Goal: Task Accomplishment & Management: Use online tool/utility

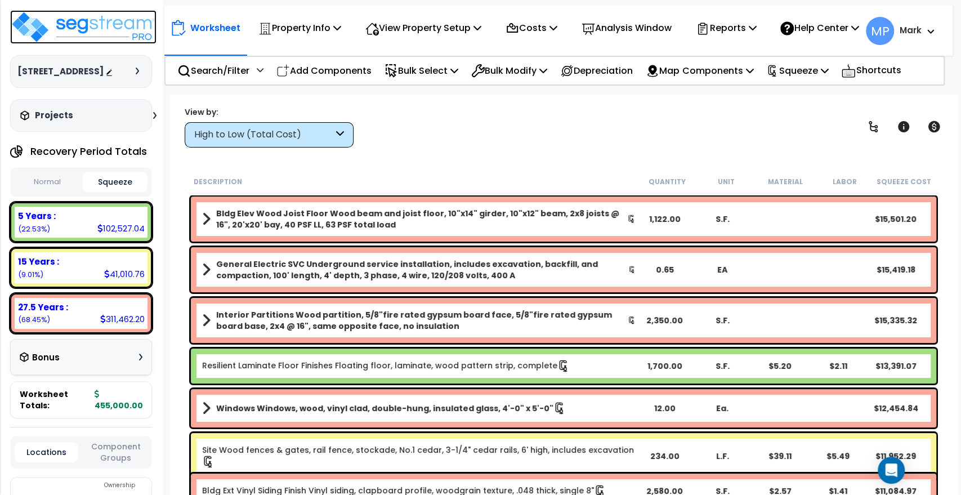
click at [90, 26] on img at bounding box center [83, 27] width 146 height 34
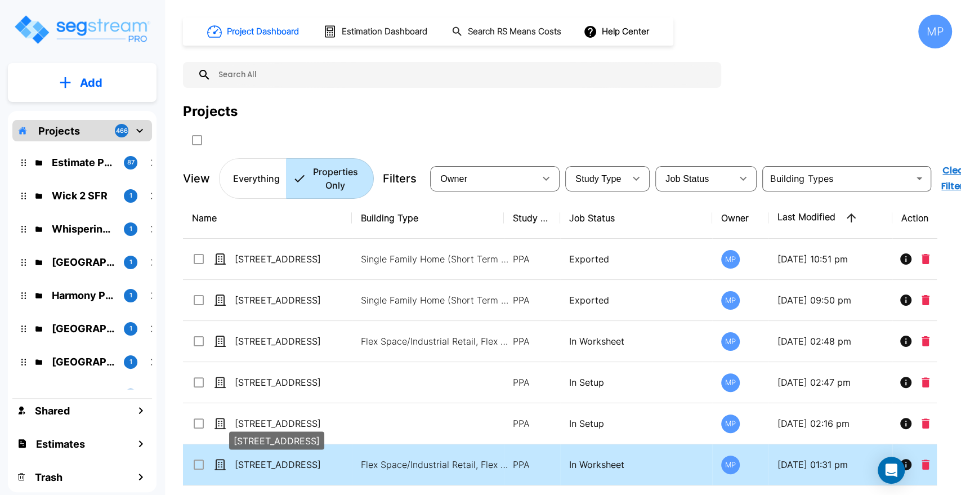
click at [307, 463] on p "[STREET_ADDRESS]" at bounding box center [291, 465] width 113 height 14
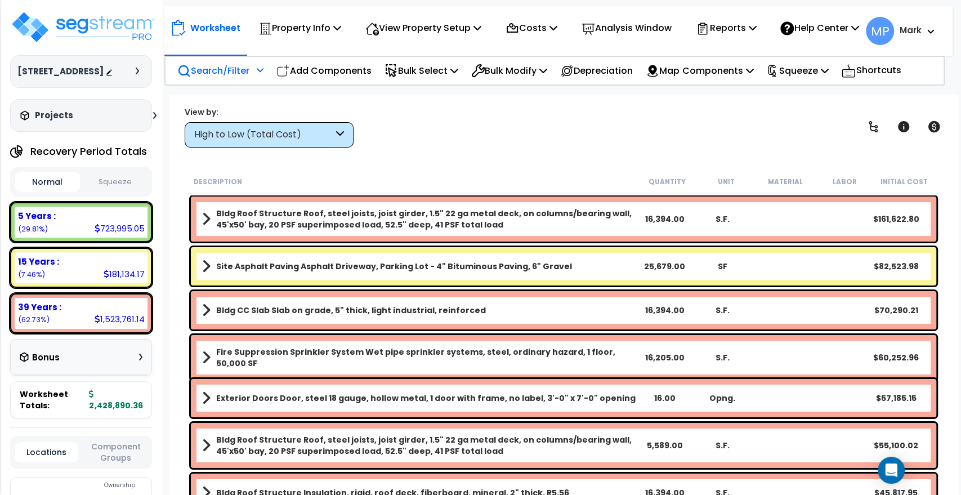
click at [234, 78] on p "Search/Filter" at bounding box center [213, 70] width 72 height 15
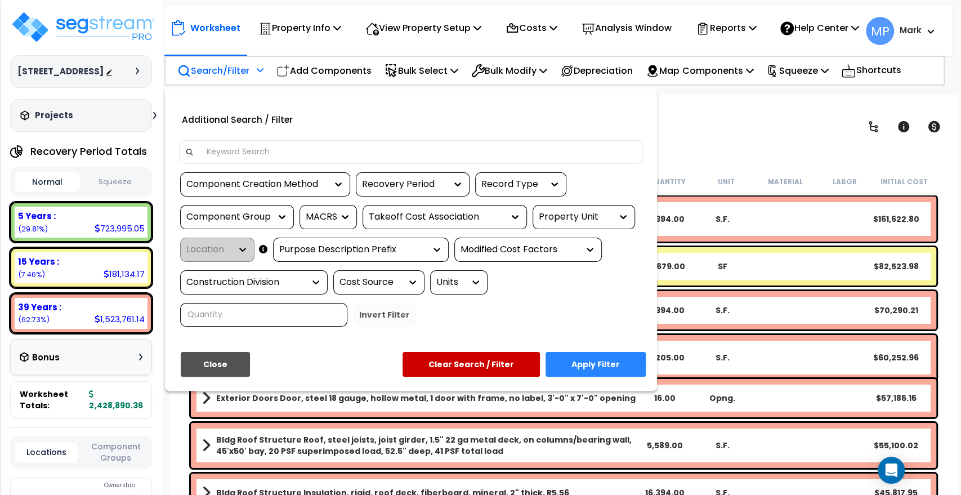
click at [240, 159] on input at bounding box center [418, 152] width 437 height 17
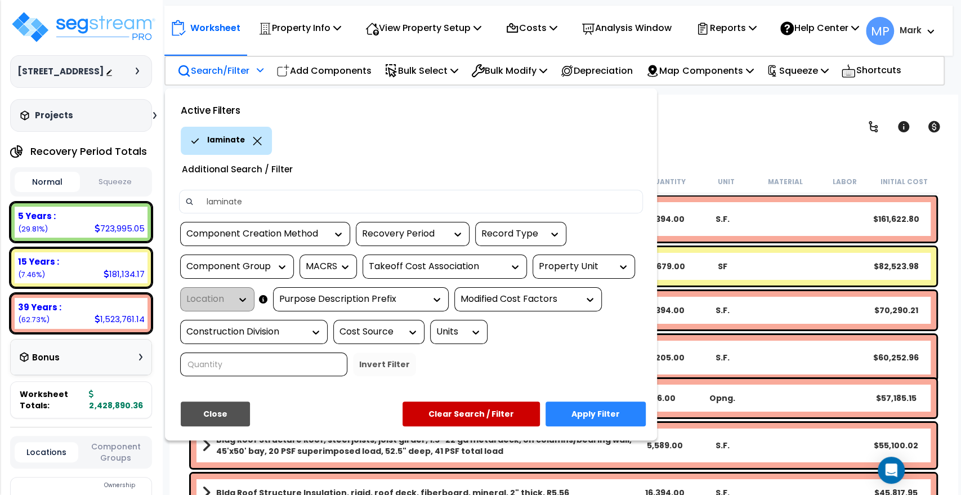
type input "laminate"
click at [600, 418] on button "Apply Filter" at bounding box center [595, 413] width 100 height 25
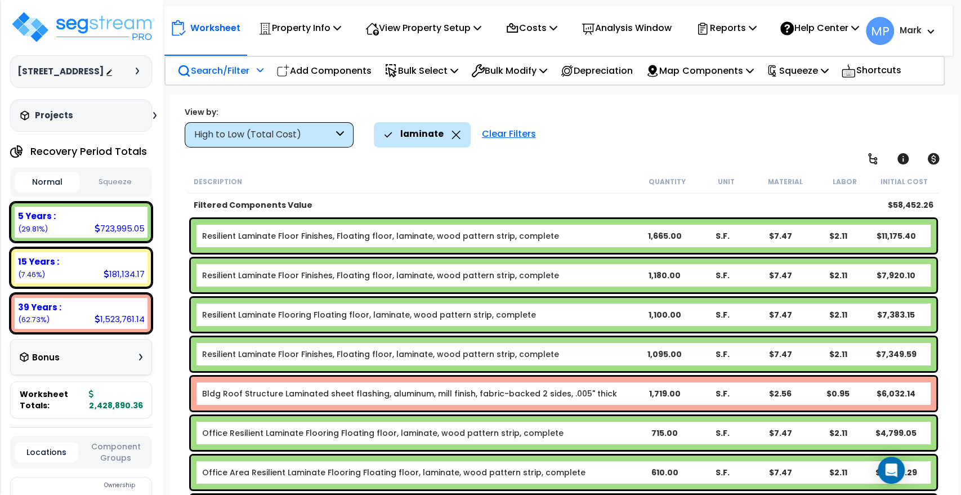
click at [607, 231] on b "Resilient Laminate Floor Finishes, Floating floor, laminate, wood pattern strip…" at bounding box center [418, 235] width 433 height 11
click at [566, 240] on b "Resilient Laminate Floor Finishes, Floating floor, laminate, wood pattern strip…" at bounding box center [418, 235] width 433 height 11
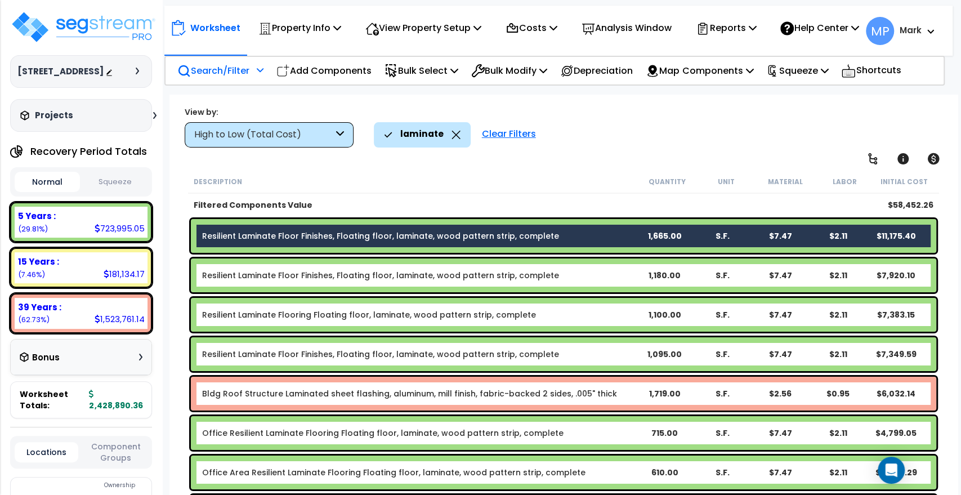
click at [561, 275] on b "Resilient Laminate Floor Finishes, Floating floor, laminate, wood pattern strip…" at bounding box center [418, 275] width 433 height 11
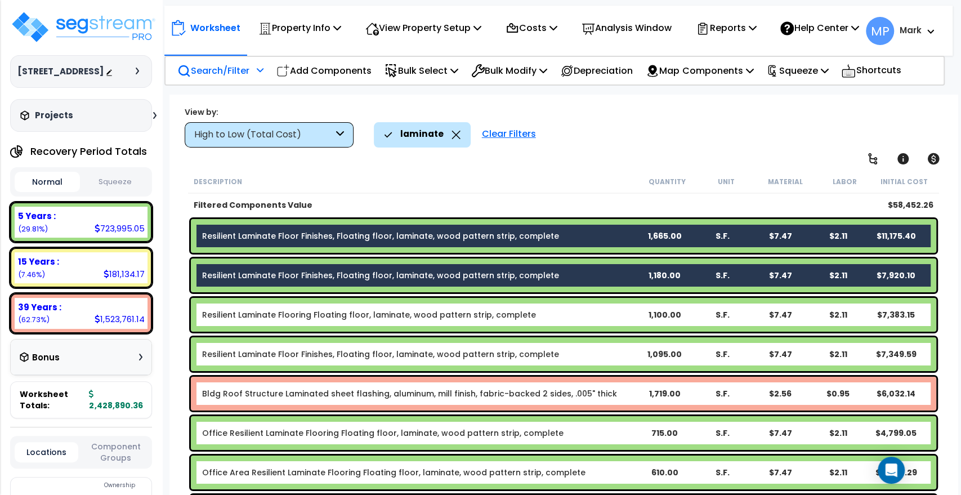
click at [551, 315] on b "Resilient Laminate Flooring Floating floor, laminate, wood pattern strip, compl…" at bounding box center [418, 314] width 433 height 11
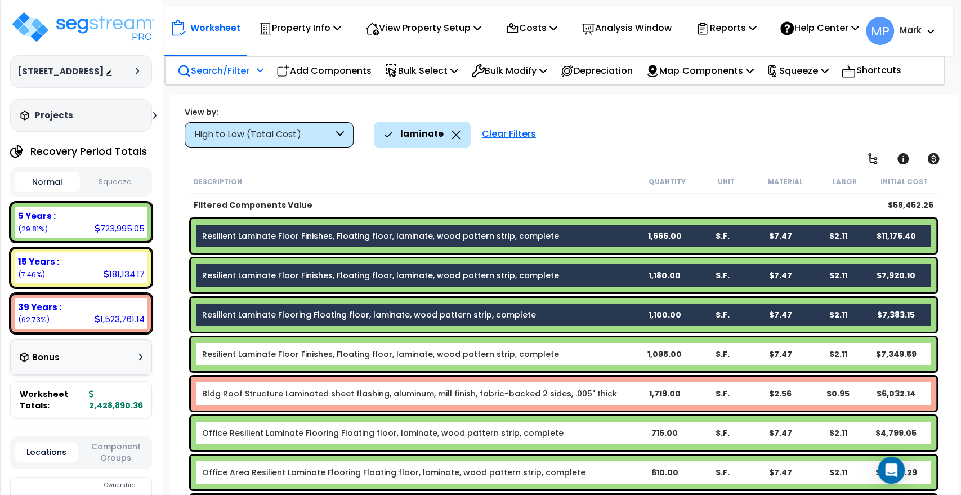
click at [551, 355] on b "Resilient Laminate Floor Finishes, Floating floor, laminate, wood pattern strip…" at bounding box center [418, 353] width 433 height 11
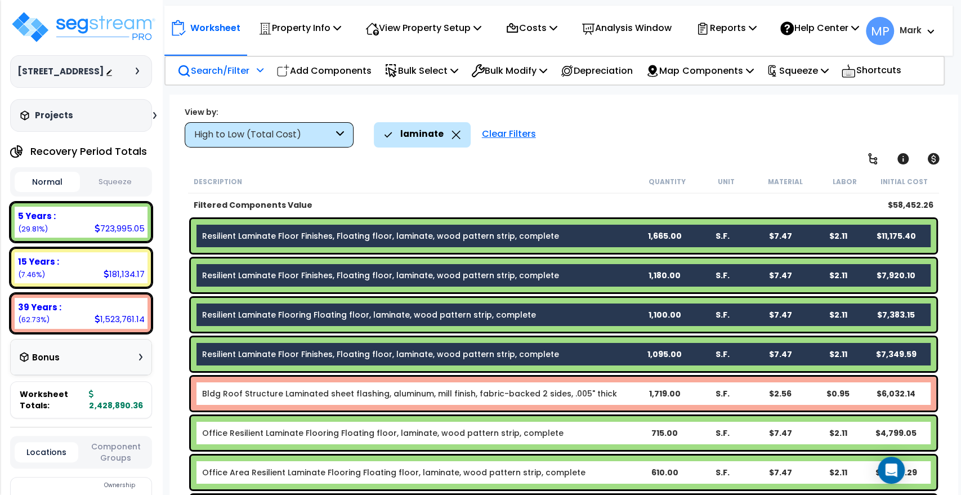
click at [562, 435] on b "Office Resilient Laminate Flooring Floating floor, laminate, wood pattern strip…" at bounding box center [418, 432] width 433 height 11
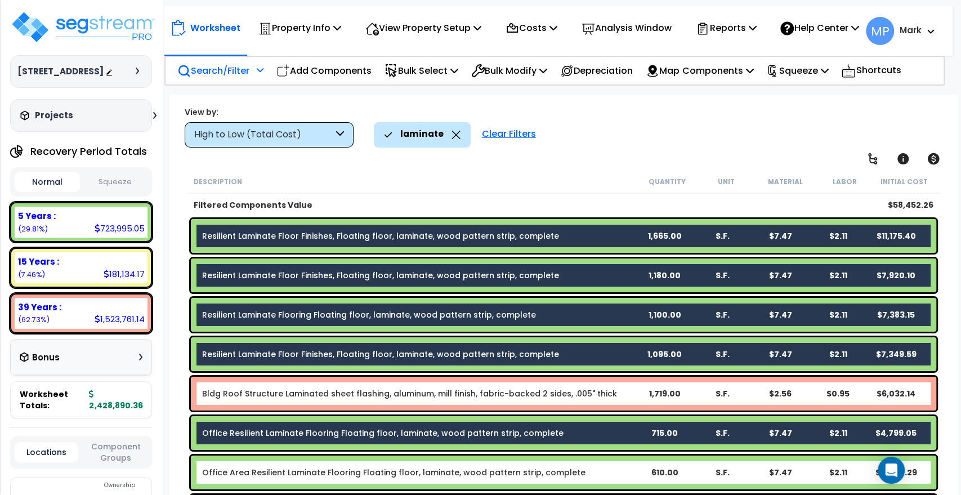
click at [579, 473] on b "Office Area Resilient Laminate Flooring Floating floor, laminate, wood pattern …" at bounding box center [418, 472] width 433 height 11
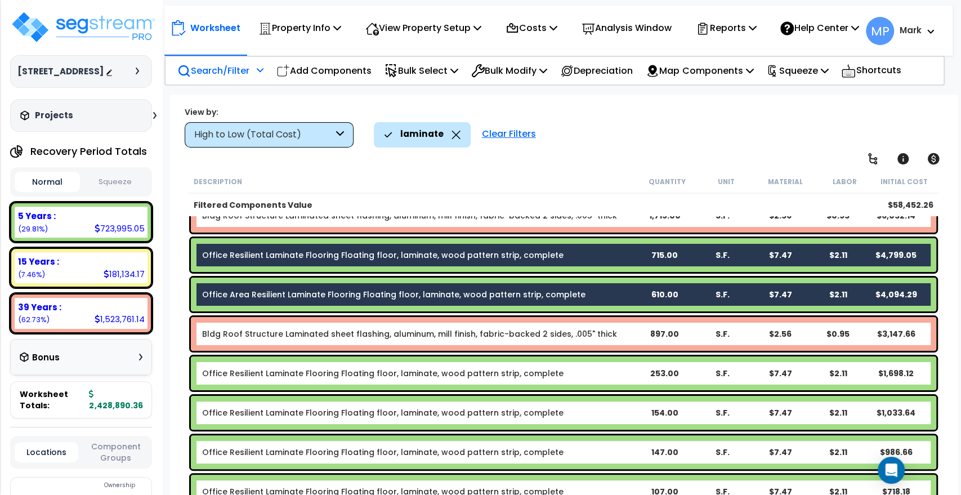
scroll to position [187, 0]
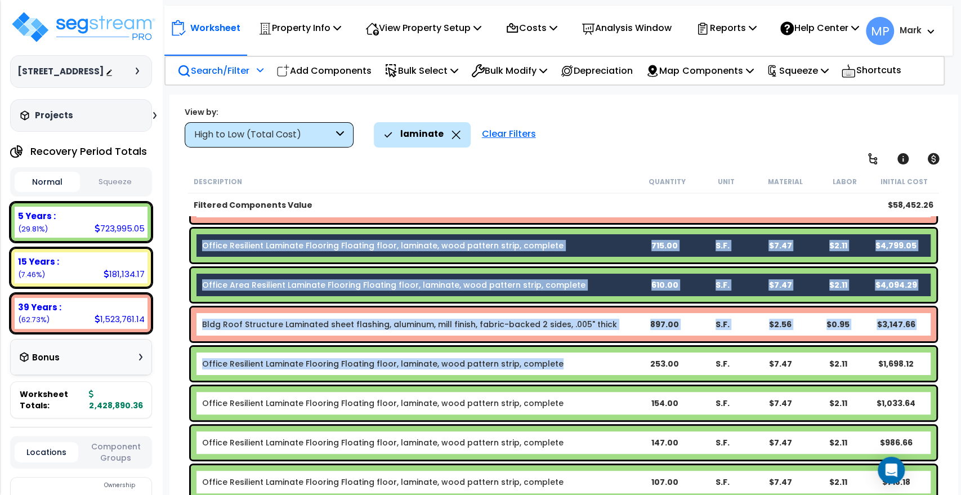
click at [575, 363] on b "Office Resilient Laminate Flooring Floating floor, laminate, wood pattern strip…" at bounding box center [418, 363] width 433 height 11
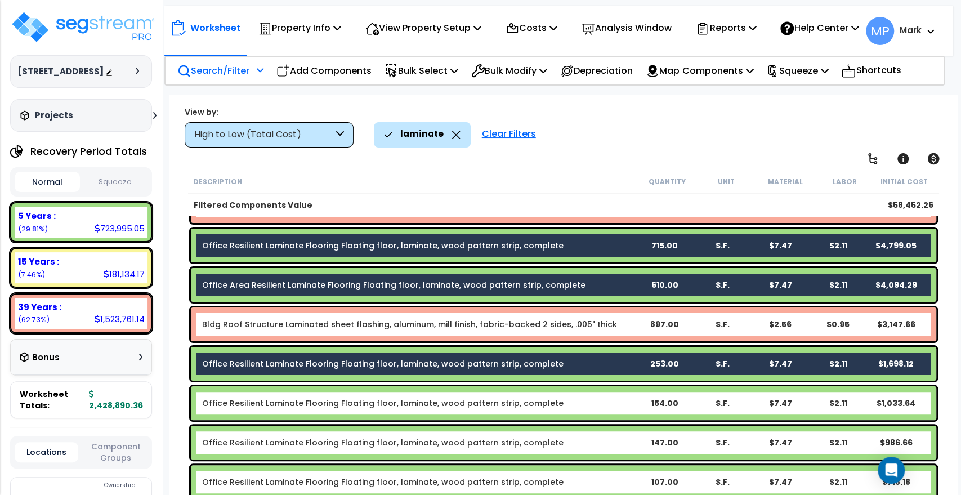
click at [567, 408] on b "Office Resilient Laminate Flooring Floating floor, laminate, wood pattern strip…" at bounding box center [418, 402] width 433 height 11
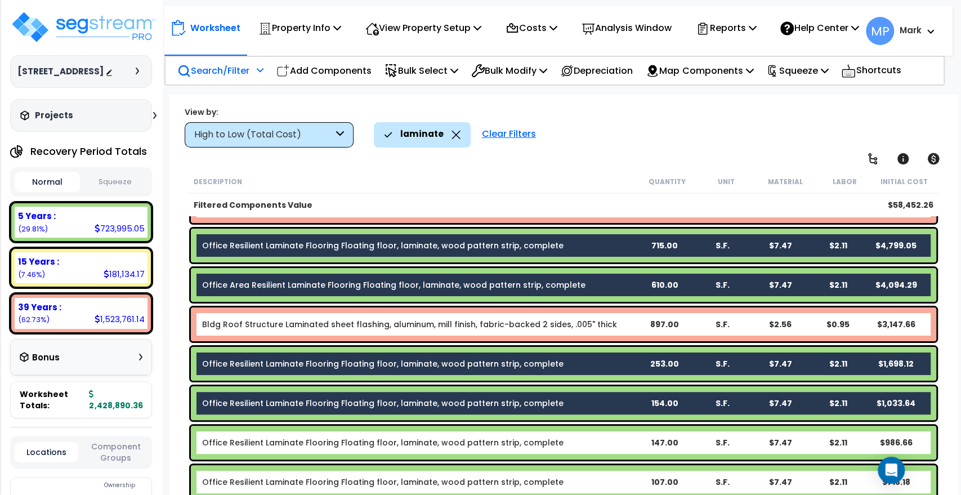
click at [567, 440] on b "Office Resilient Laminate Flooring Floating floor, laminate, wood pattern strip…" at bounding box center [418, 442] width 433 height 11
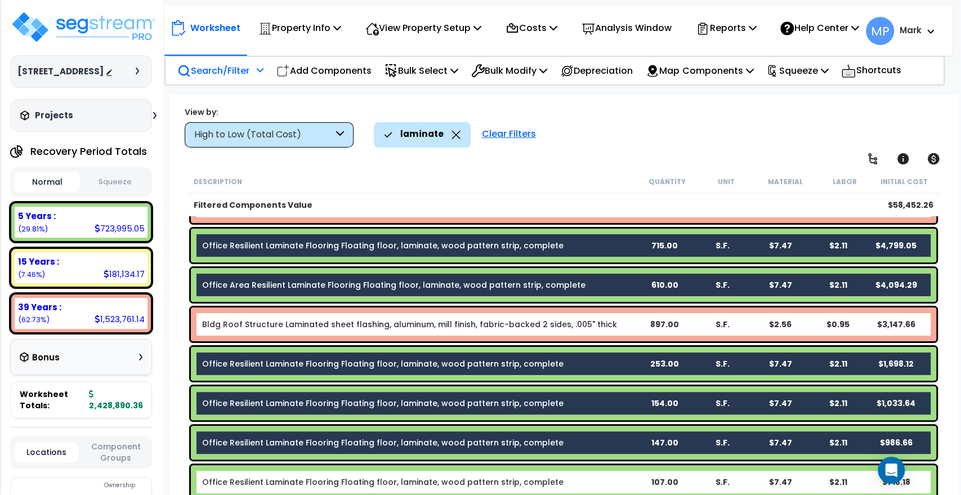
click at [567, 479] on b "Office Resilient Laminate Flooring Floating floor, laminate, wood pattern strip…" at bounding box center [418, 481] width 433 height 11
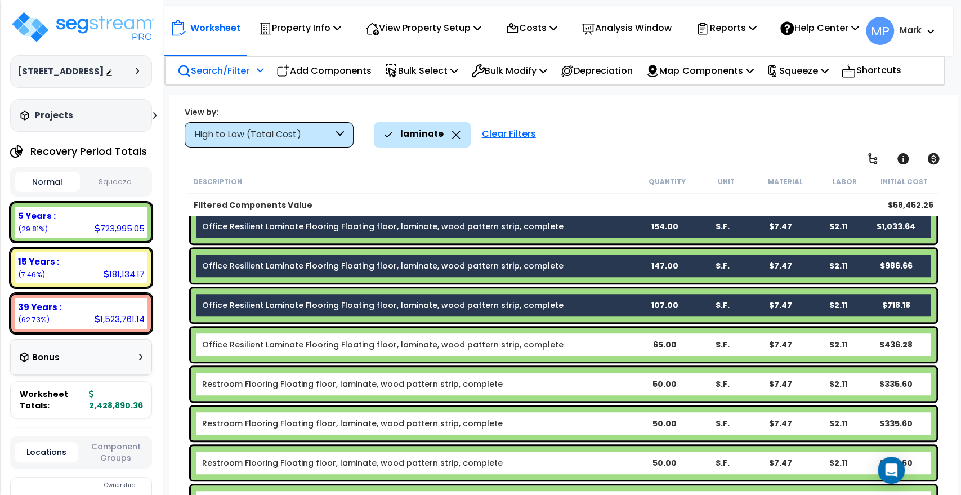
scroll to position [375, 0]
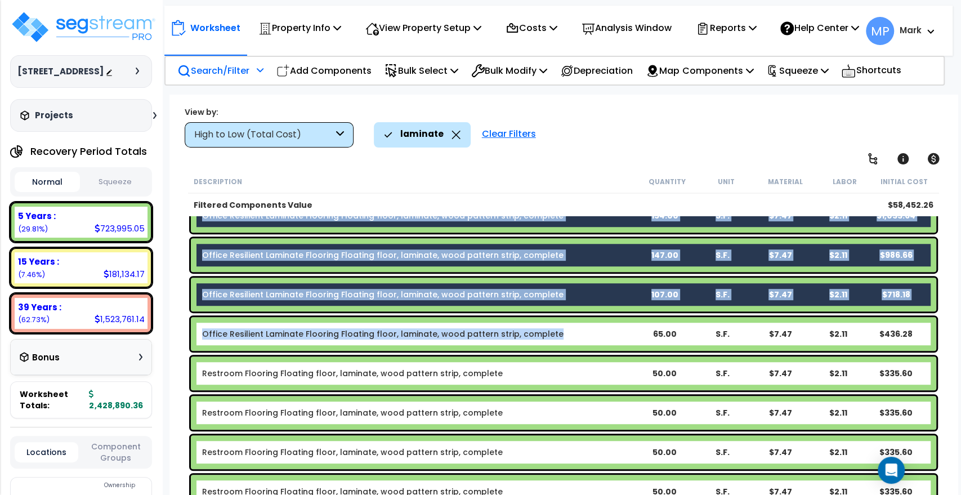
click at [575, 336] on b "Office Resilient Laminate Flooring Floating floor, laminate, wood pattern strip…" at bounding box center [418, 333] width 433 height 11
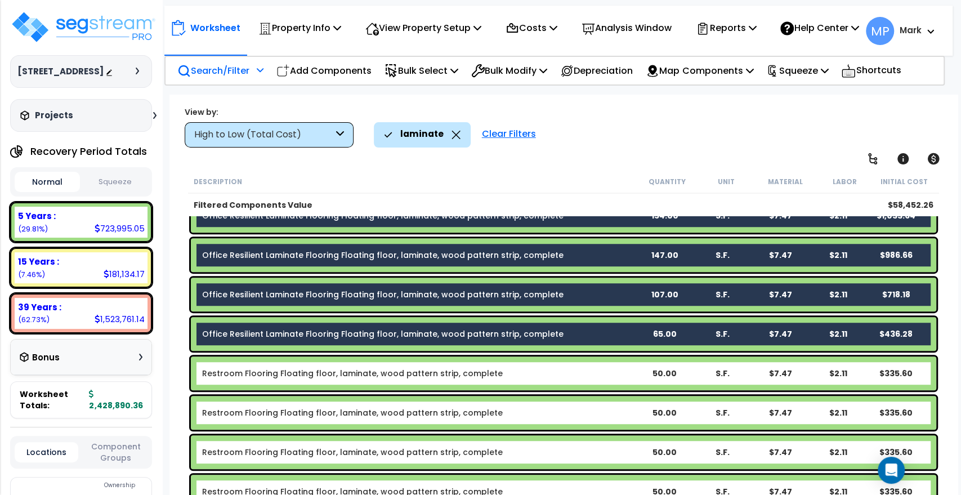
click at [544, 371] on b "Restroom Flooring Floating floor, laminate, wood pattern strip, complete" at bounding box center [418, 373] width 433 height 11
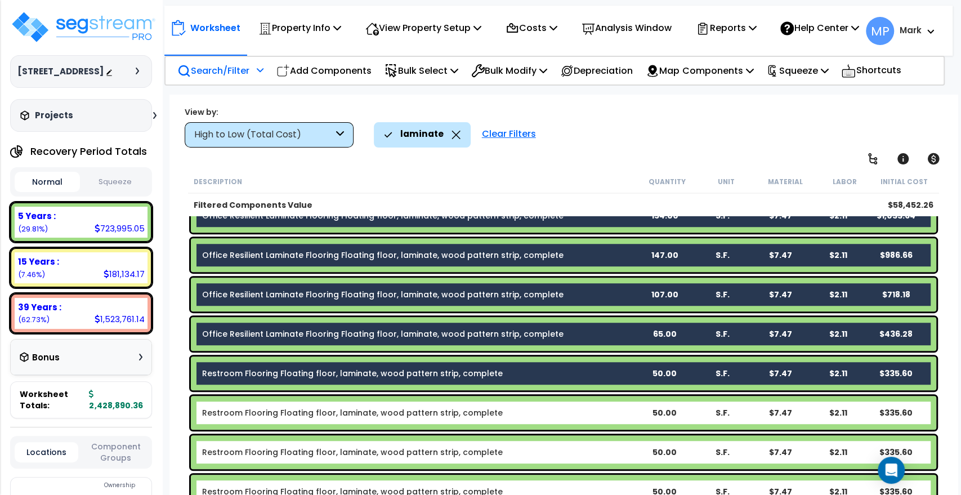
click at [515, 414] on b "Restroom Flooring Floating floor, laminate, wood pattern strip, complete" at bounding box center [418, 412] width 433 height 11
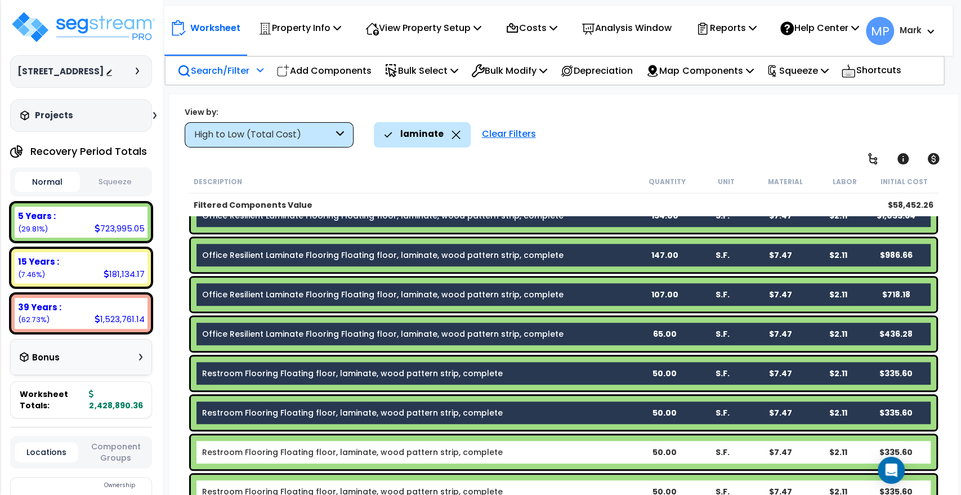
drag, startPoint x: 509, startPoint y: 451, endPoint x: 508, endPoint y: 445, distance: 6.3
click at [509, 452] on b "Restroom Flooring Floating floor, laminate, wood pattern strip, complete" at bounding box center [418, 451] width 433 height 11
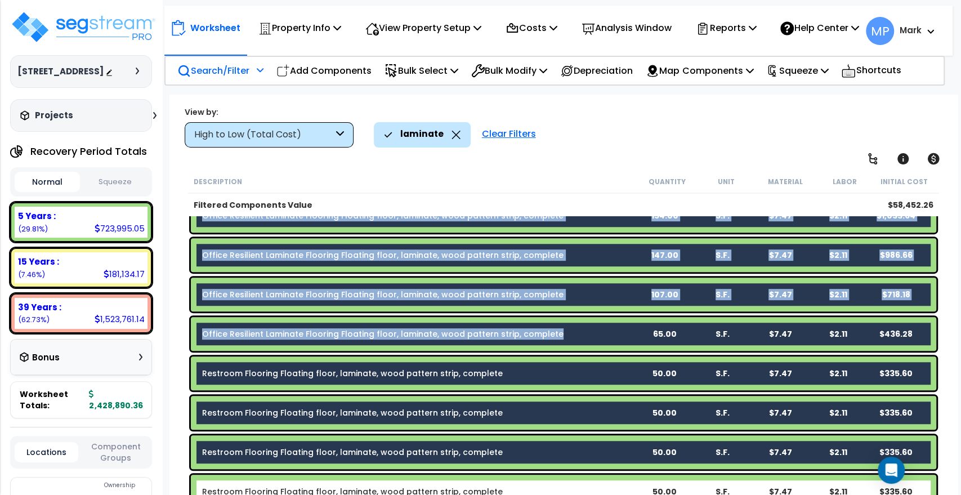
scroll to position [423, 0]
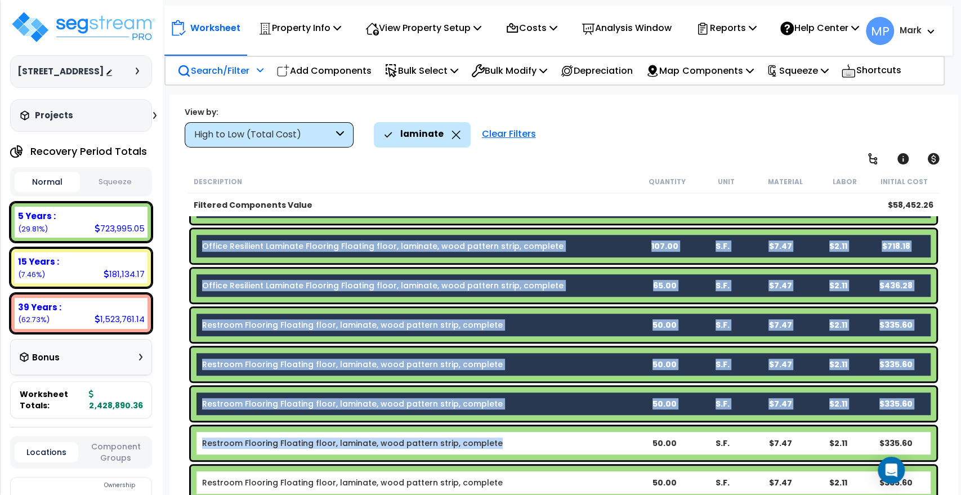
click at [506, 444] on b "Restroom Flooring Floating floor, laminate, wood pattern strip, complete" at bounding box center [418, 442] width 433 height 11
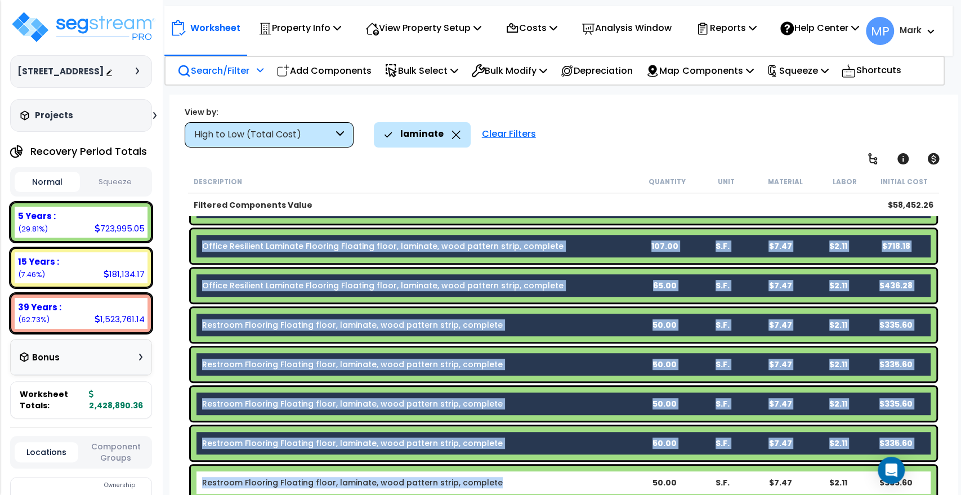
click at [512, 481] on b "Restroom Flooring Floating floor, laminate, wood pattern strip, complete" at bounding box center [418, 482] width 433 height 11
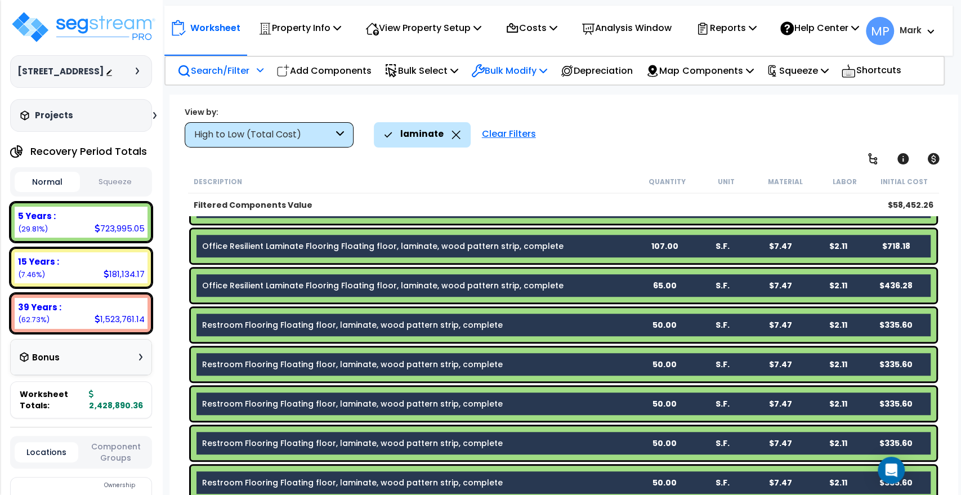
click at [522, 78] on p "Bulk Modify" at bounding box center [509, 70] width 76 height 15
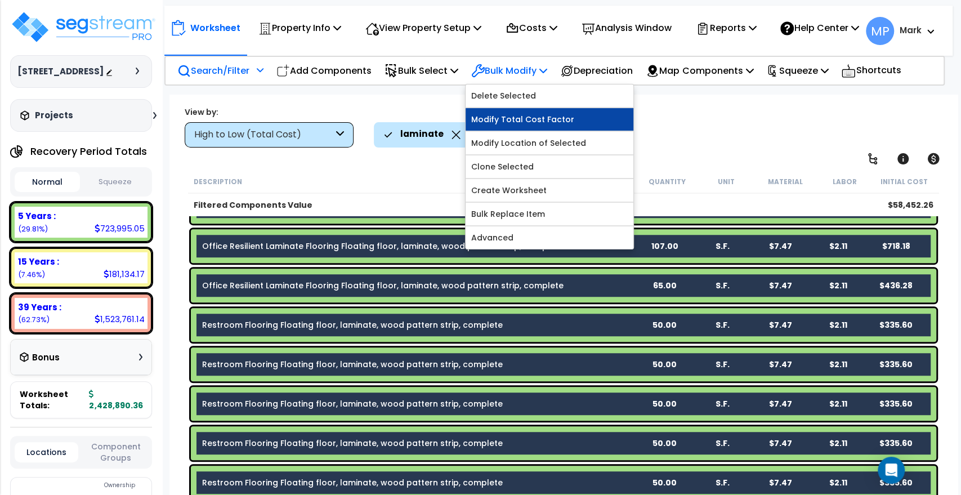
click at [576, 127] on link "Modify Total Cost Factor" at bounding box center [550, 119] width 168 height 23
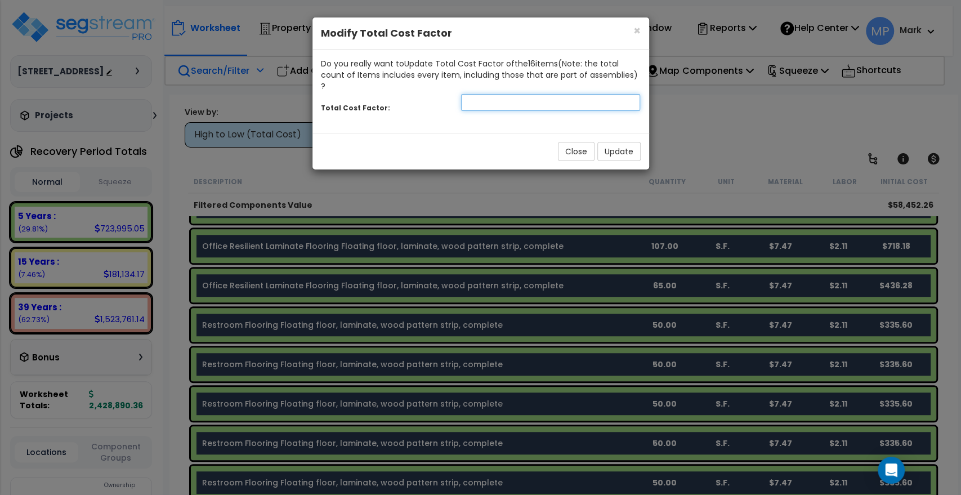
click at [477, 94] on input "number" at bounding box center [551, 102] width 180 height 17
type input "0.7"
click at [622, 142] on button "Update" at bounding box center [618, 151] width 43 height 19
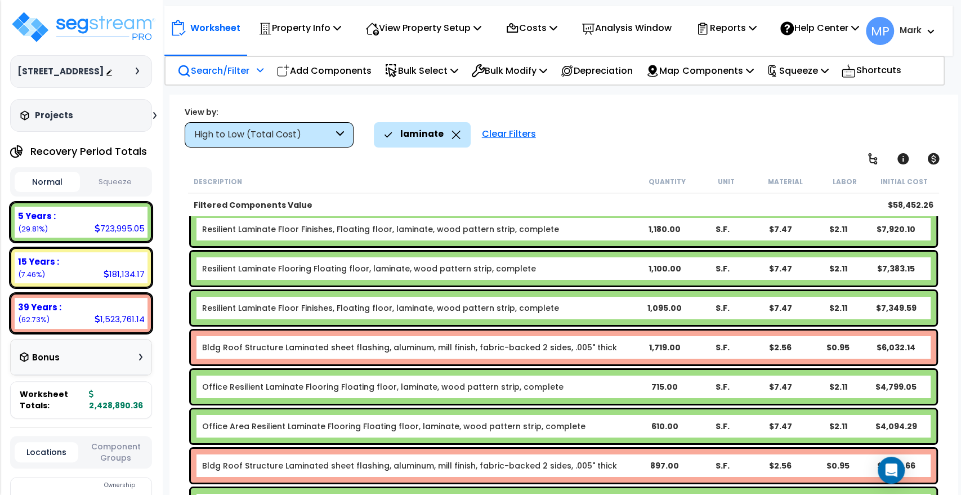
scroll to position [0, 0]
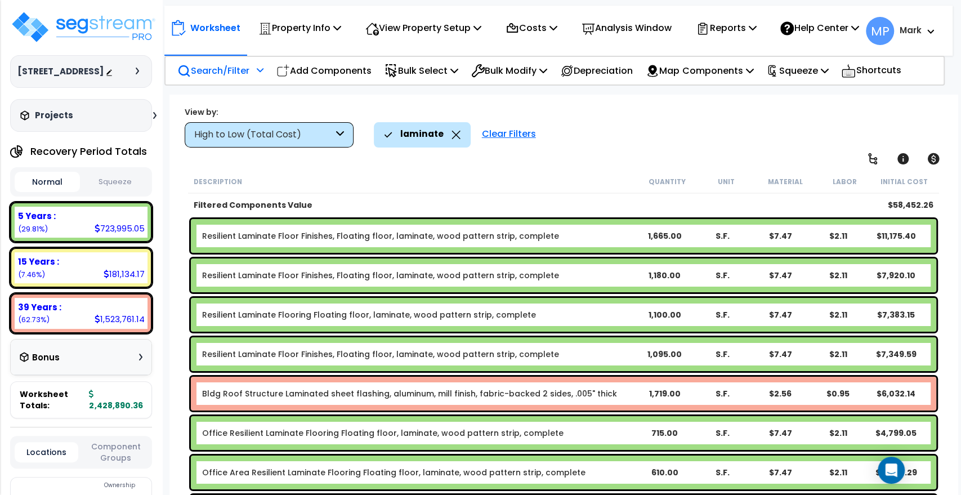
click at [590, 234] on b "Resilient Laminate Floor Finishes, Floating floor, laminate, wood pattern strip…" at bounding box center [418, 235] width 433 height 11
click at [557, 230] on b "Resilient Laminate Floor Finishes, Floating floor, laminate, wood pattern strip…" at bounding box center [418, 235] width 433 height 11
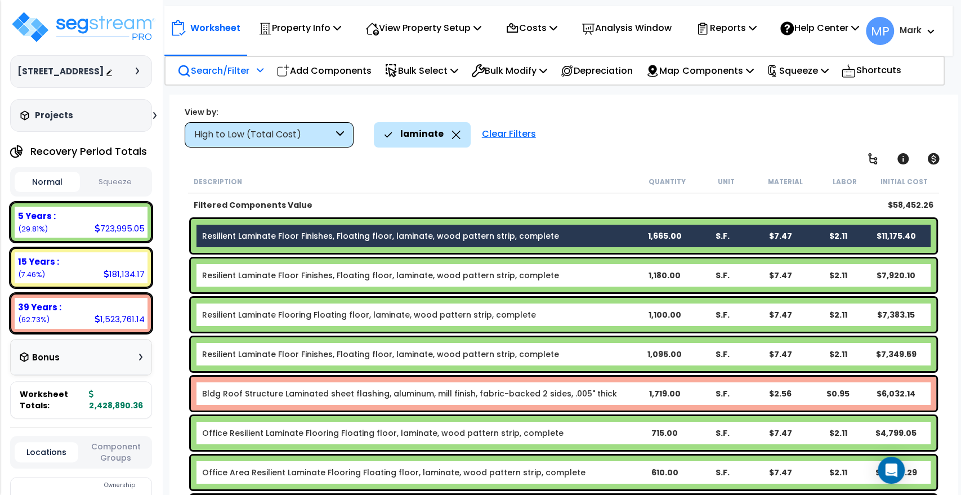
click at [568, 278] on b "Resilient Laminate Floor Finishes, Floating floor, laminate, wood pattern strip…" at bounding box center [418, 275] width 433 height 11
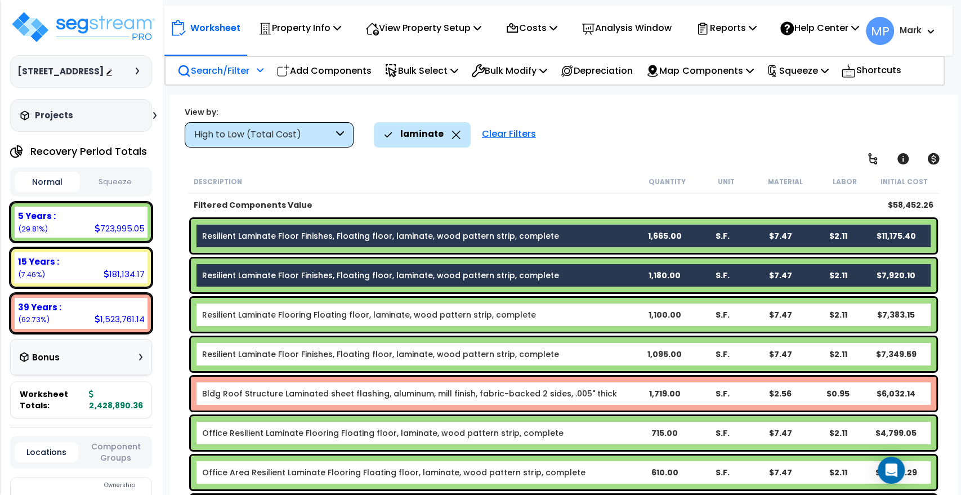
click at [564, 311] on b "Resilient Laminate Flooring Floating floor, laminate, wood pattern strip, compl…" at bounding box center [418, 314] width 433 height 11
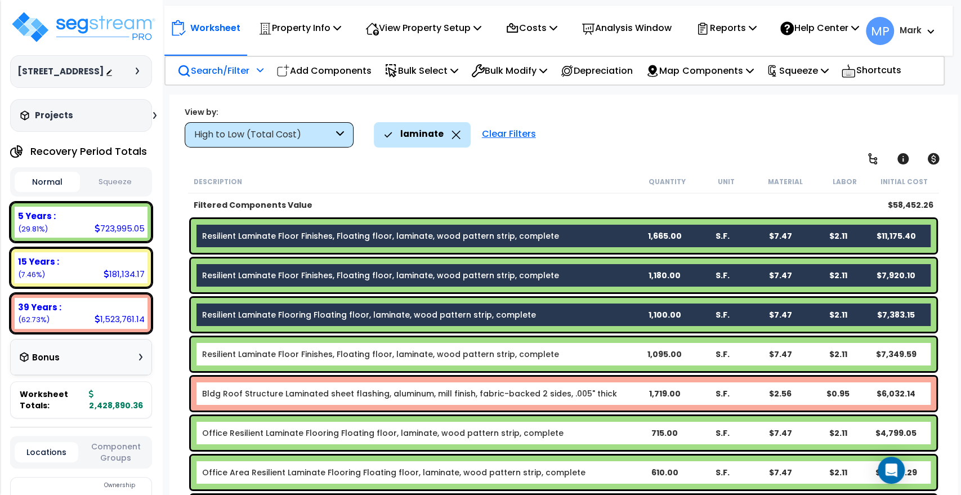
click at [559, 352] on b "Resilient Laminate Floor Finishes, Floating floor, laminate, wood pattern strip…" at bounding box center [418, 353] width 433 height 11
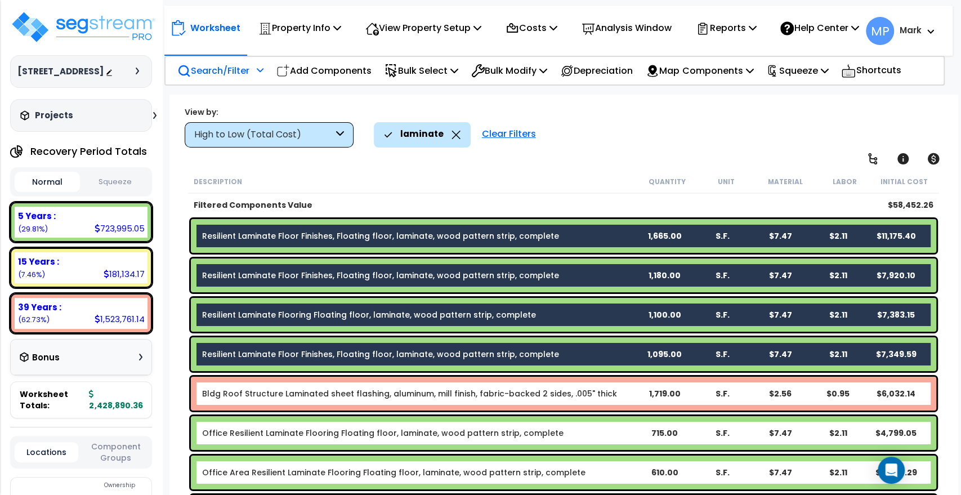
click at [557, 429] on b "Office Resilient Laminate Flooring Floating floor, laminate, wood pattern strip…" at bounding box center [418, 432] width 433 height 11
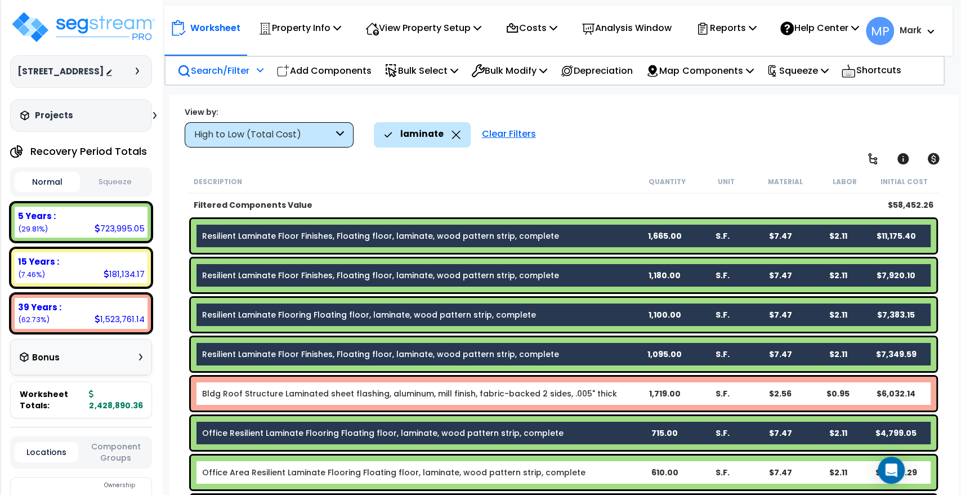
click at [569, 467] on b "Office Area Resilient Laminate Flooring Floating floor, laminate, wood pattern …" at bounding box center [418, 472] width 433 height 11
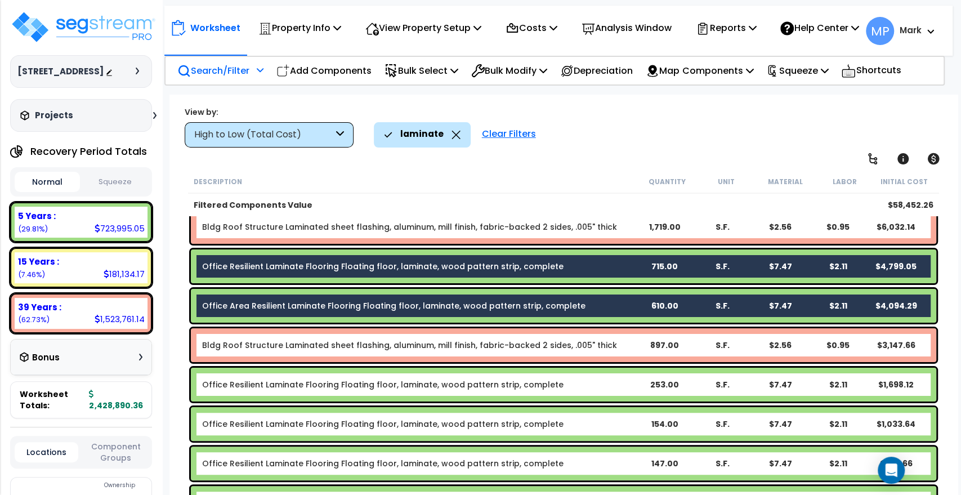
scroll to position [187, 0]
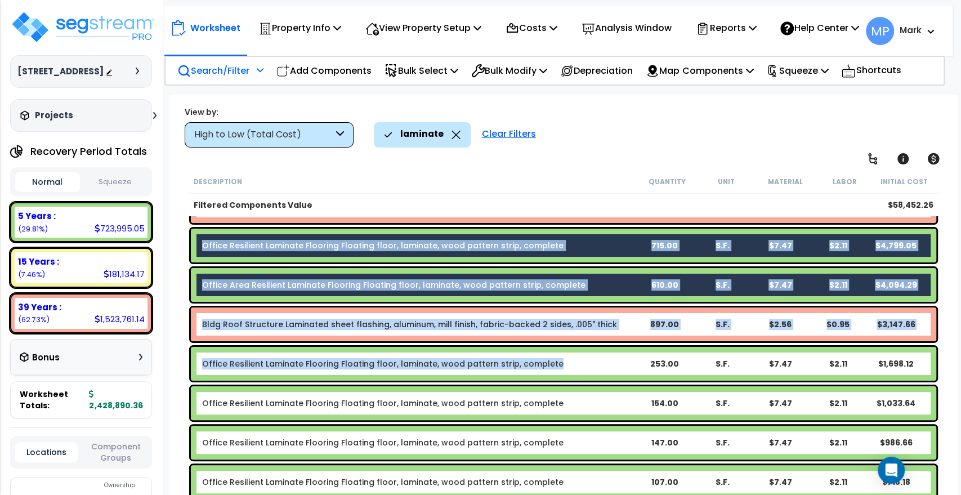
click at [566, 364] on b "Office Resilient Laminate Flooring Floating floor, laminate, wood pattern strip…" at bounding box center [418, 363] width 433 height 11
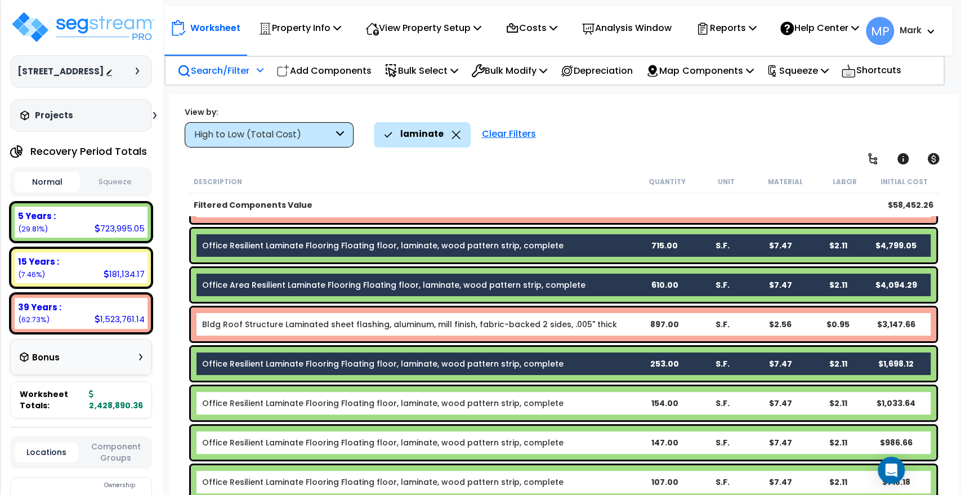
click at [560, 404] on b "Office Resilient Laminate Flooring Floating floor, laminate, wood pattern strip…" at bounding box center [418, 402] width 433 height 11
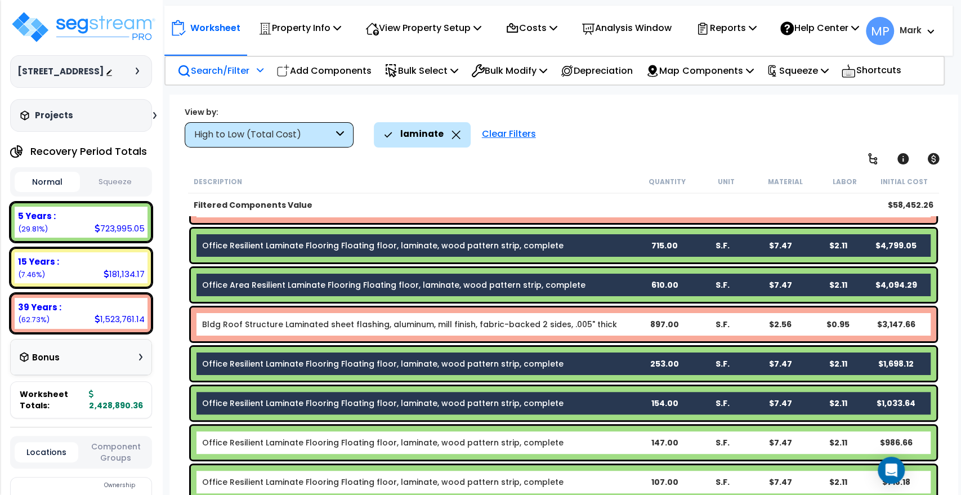
click at [563, 444] on b "Office Resilient Laminate Flooring Floating floor, laminate, wood pattern strip…" at bounding box center [418, 442] width 433 height 11
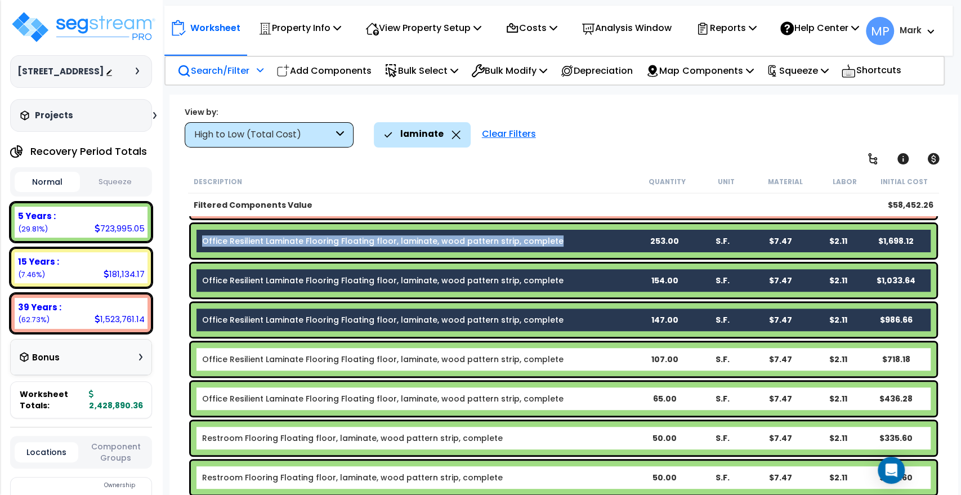
scroll to position [312, 0]
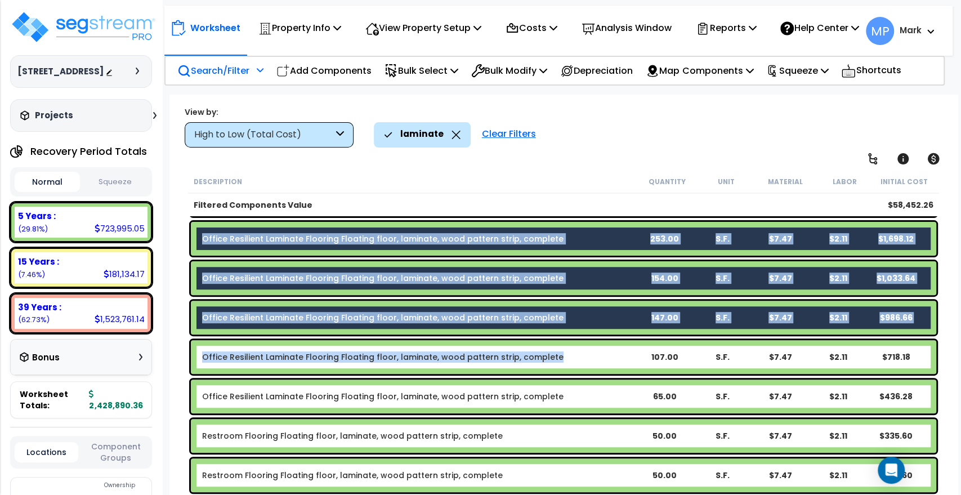
click at [556, 359] on b "Office Resilient Laminate Flooring Floating floor, laminate, wood pattern strip…" at bounding box center [418, 356] width 433 height 11
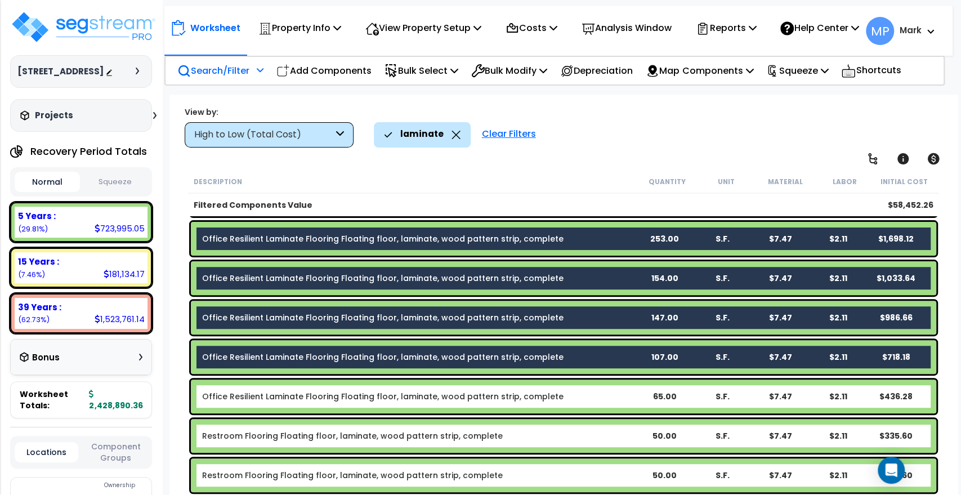
click at [560, 399] on b "Office Resilient Laminate Flooring Floating floor, laminate, wood pattern strip…" at bounding box center [418, 396] width 433 height 11
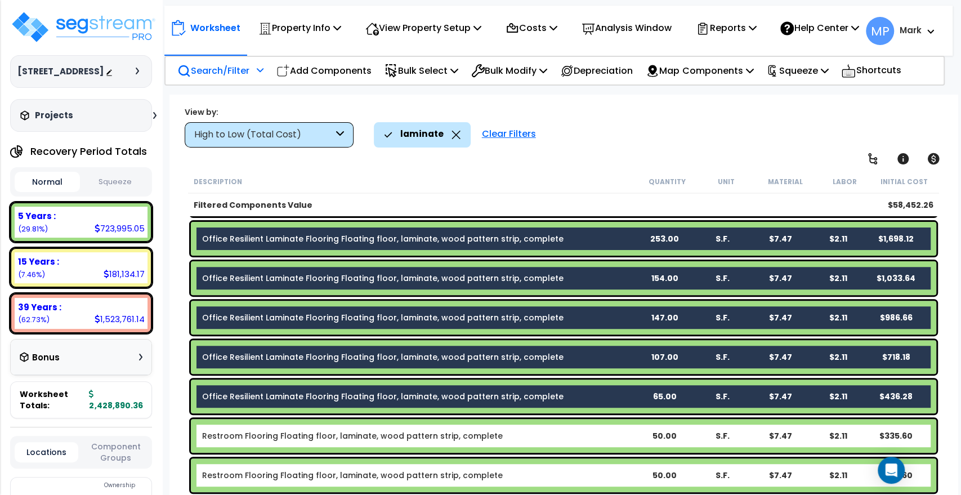
click at [516, 440] on b "Restroom Flooring Floating floor, laminate, wood pattern strip, complete" at bounding box center [418, 435] width 433 height 11
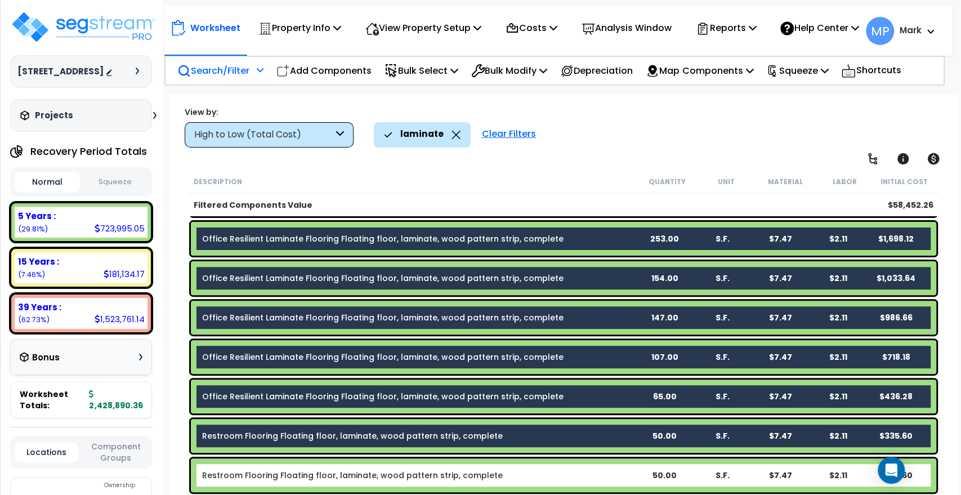
click at [502, 474] on b "Restroom Flooring Floating floor, laminate, wood pattern strip, complete" at bounding box center [418, 474] width 433 height 11
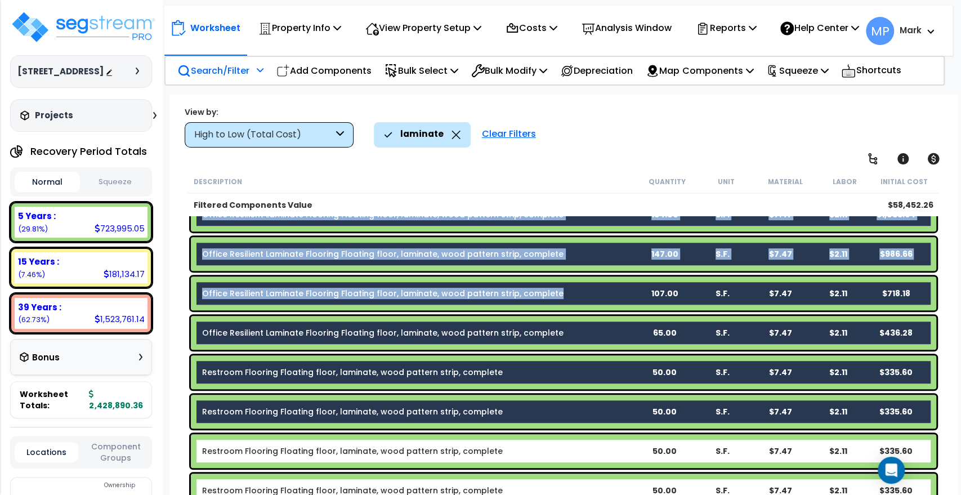
scroll to position [423, 0]
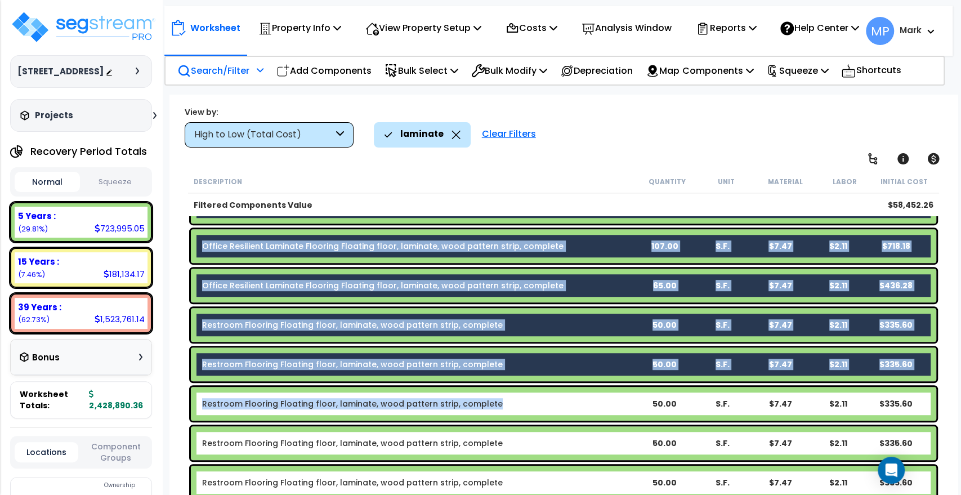
click at [509, 409] on div "Restroom Flooring Floating floor, laminate, wood pattern strip, complete 50.00 …" at bounding box center [563, 404] width 745 height 34
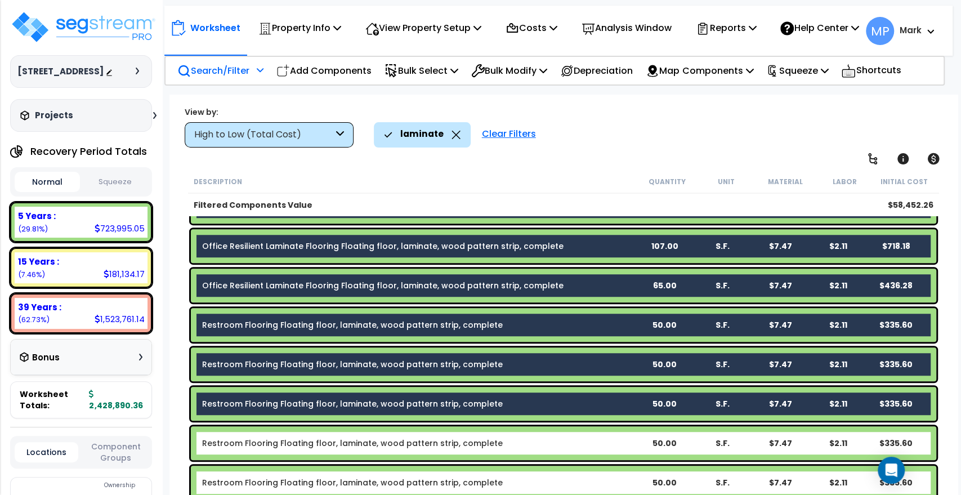
click at [504, 439] on b "Restroom Flooring Floating floor, laminate, wood pattern strip, complete" at bounding box center [418, 442] width 433 height 11
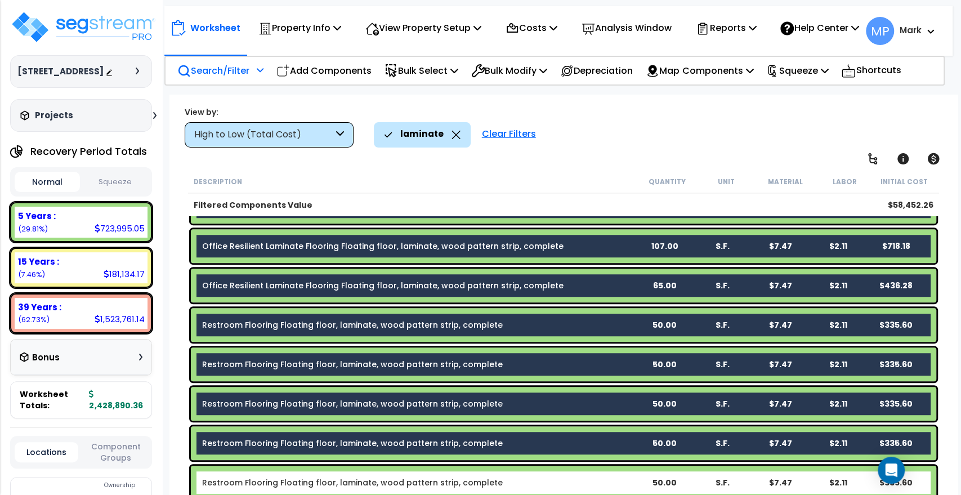
click at [500, 481] on b "Restroom Flooring Floating floor, laminate, wood pattern strip, complete" at bounding box center [418, 482] width 433 height 11
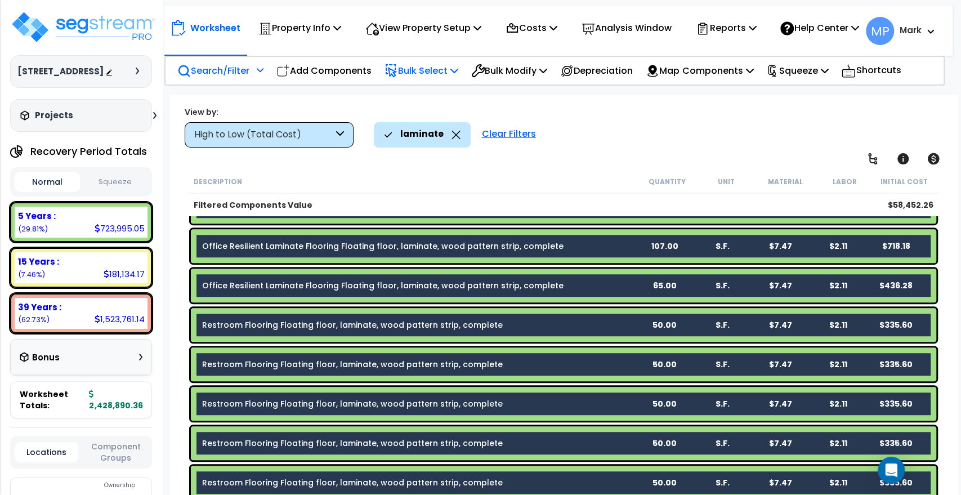
click at [458, 74] on icon at bounding box center [454, 70] width 8 height 9
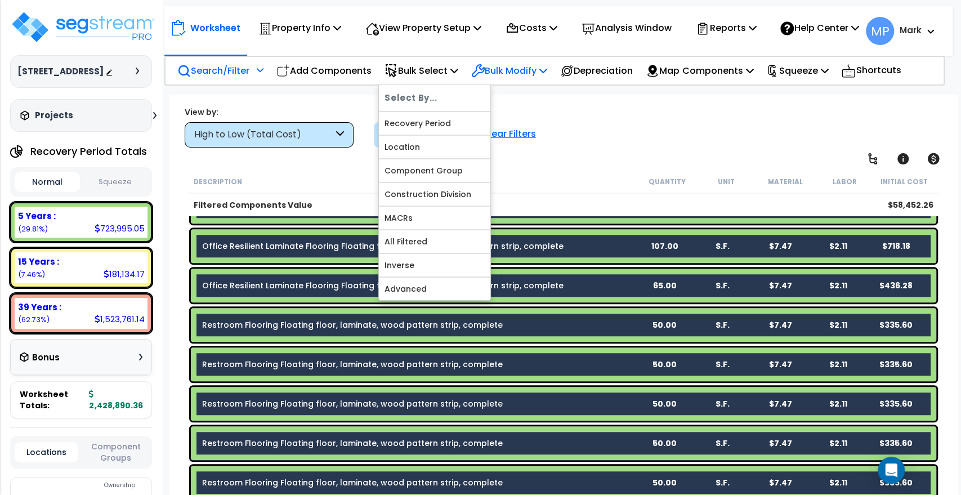
click at [527, 76] on p "Bulk Modify" at bounding box center [509, 70] width 76 height 15
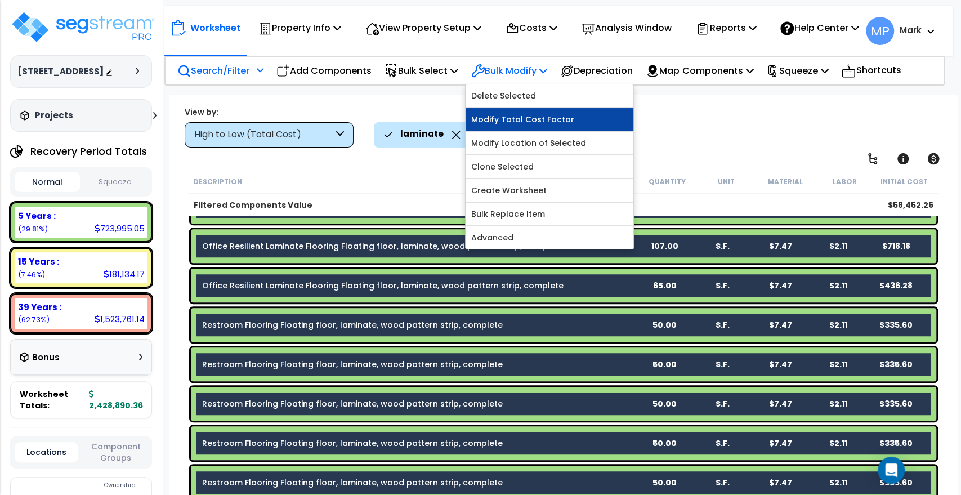
click at [570, 125] on link "Modify Total Cost Factor" at bounding box center [550, 119] width 168 height 23
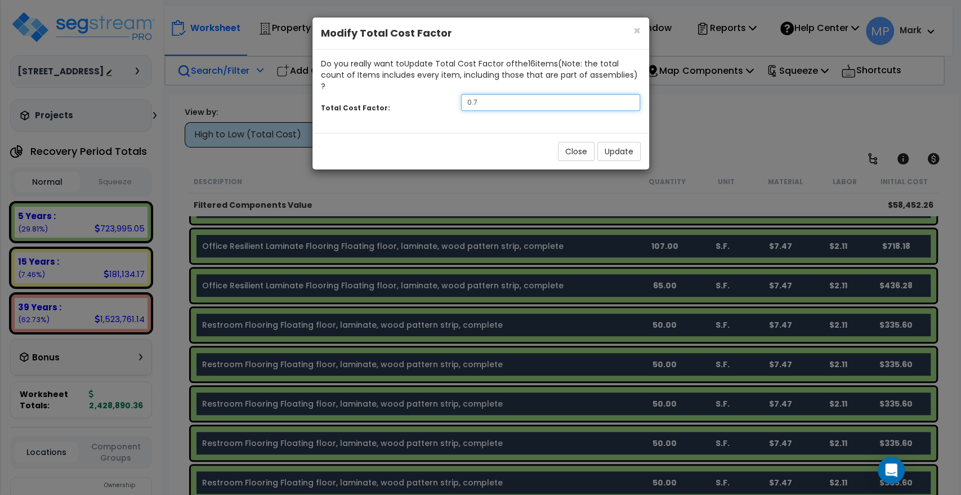
drag, startPoint x: 473, startPoint y: 92, endPoint x: 440, endPoint y: 93, distance: 32.7
click at [440, 93] on div "Total Cost Factor: 0.7" at bounding box center [480, 104] width 337 height 24
type input "1"
click at [627, 142] on button "Update" at bounding box center [618, 151] width 43 height 19
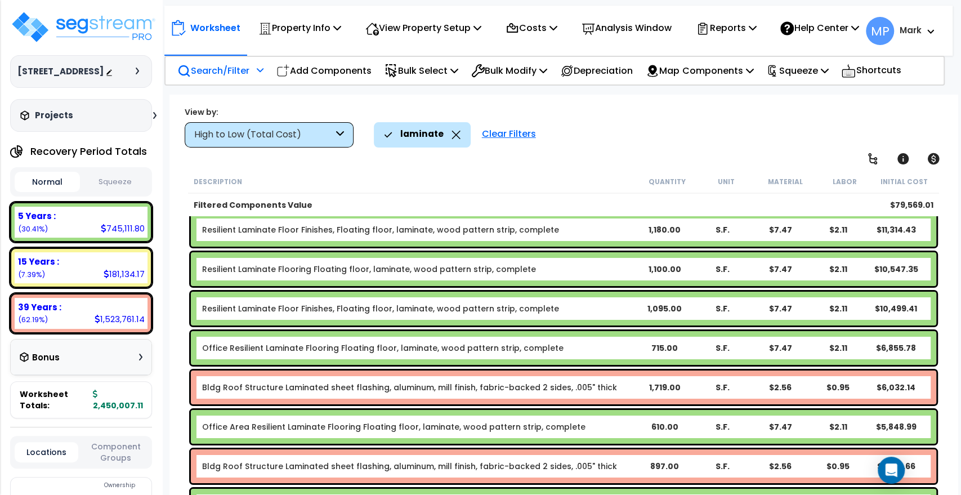
scroll to position [0, 0]
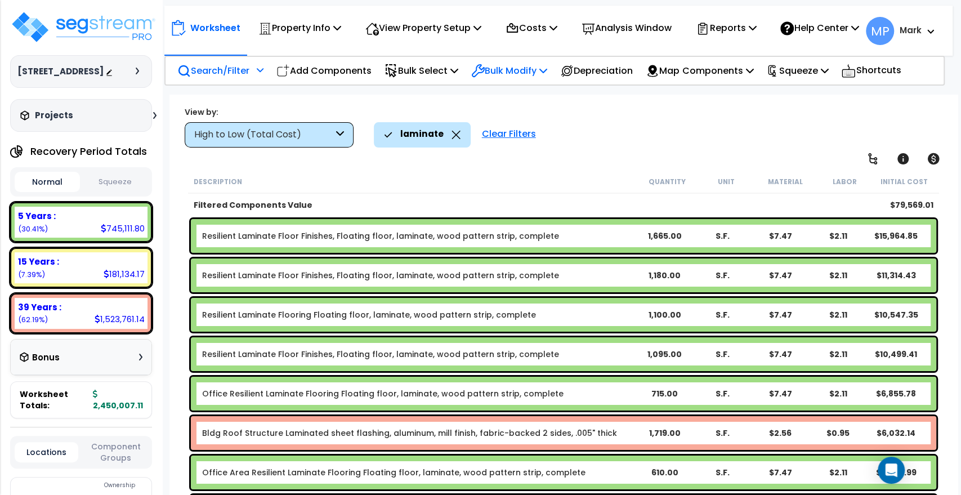
click at [514, 78] on p "Bulk Modify" at bounding box center [509, 70] width 76 height 15
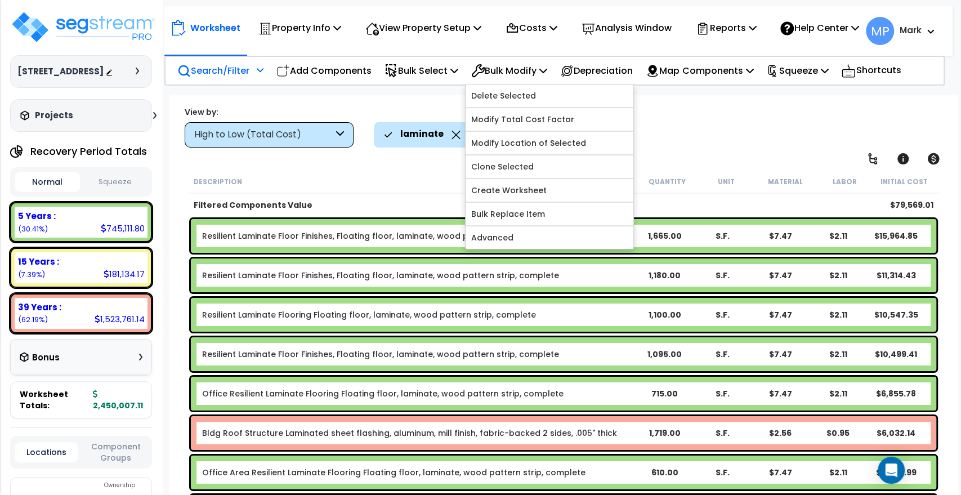
click at [716, 126] on div "laminate Clear Filters" at bounding box center [660, 134] width 573 height 25
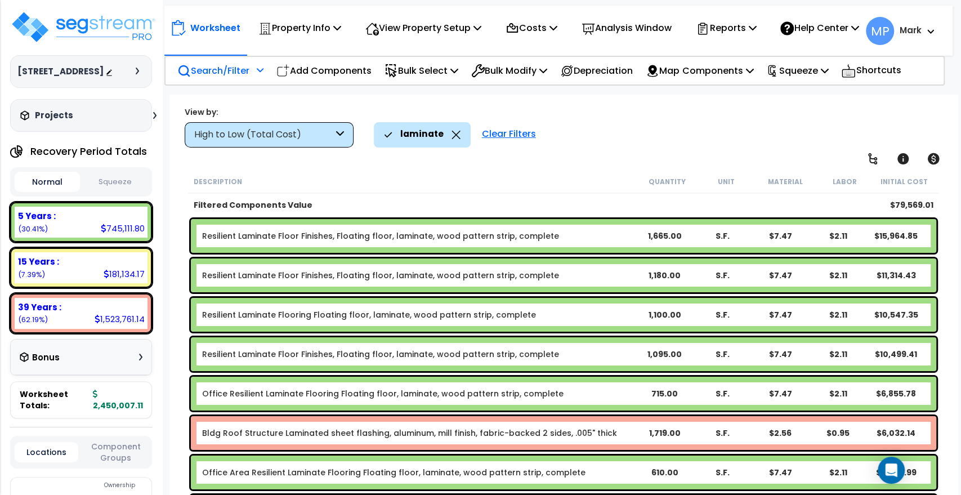
click at [567, 236] on b "Resilient Laminate Floor Finishes, Floating floor, laminate, wood pattern strip…" at bounding box center [418, 235] width 433 height 11
click at [561, 237] on b "Resilient Laminate Floor Finishes, Floating floor, laminate, wood pattern strip…" at bounding box center [418, 235] width 433 height 11
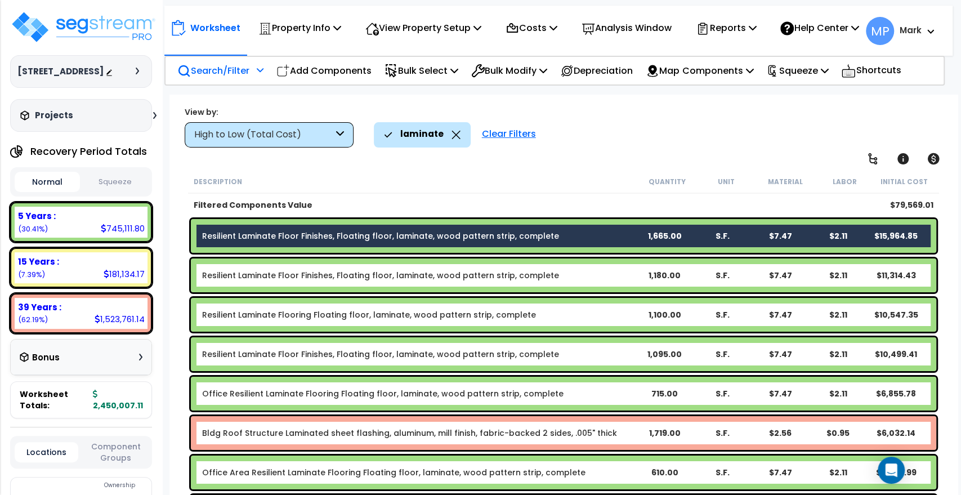
click at [553, 274] on b "Resilient Laminate Floor Finishes, Floating floor, laminate, wood pattern strip…" at bounding box center [418, 275] width 433 height 11
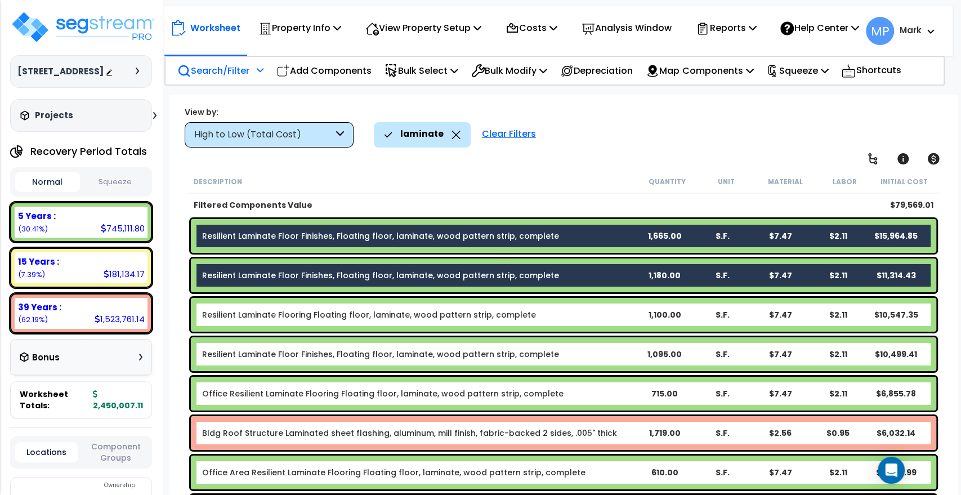
click at [527, 314] on b "Resilient Laminate Flooring Floating floor, laminate, wood pattern strip, compl…" at bounding box center [418, 314] width 433 height 11
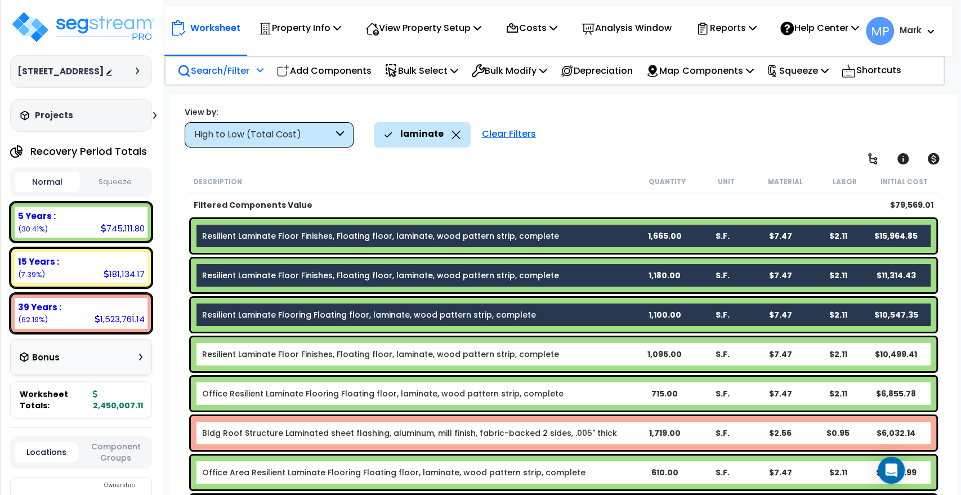
click at [547, 354] on b "Resilient Laminate Floor Finishes, Floating floor, laminate, wood pattern strip…" at bounding box center [418, 353] width 433 height 11
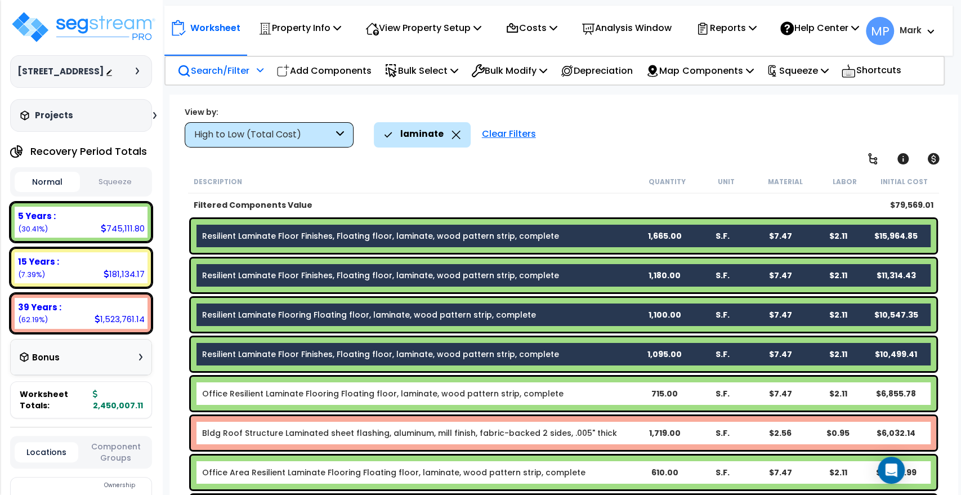
click at [549, 391] on b "Office Resilient Laminate Flooring Floating floor, laminate, wood pattern strip…" at bounding box center [418, 393] width 433 height 11
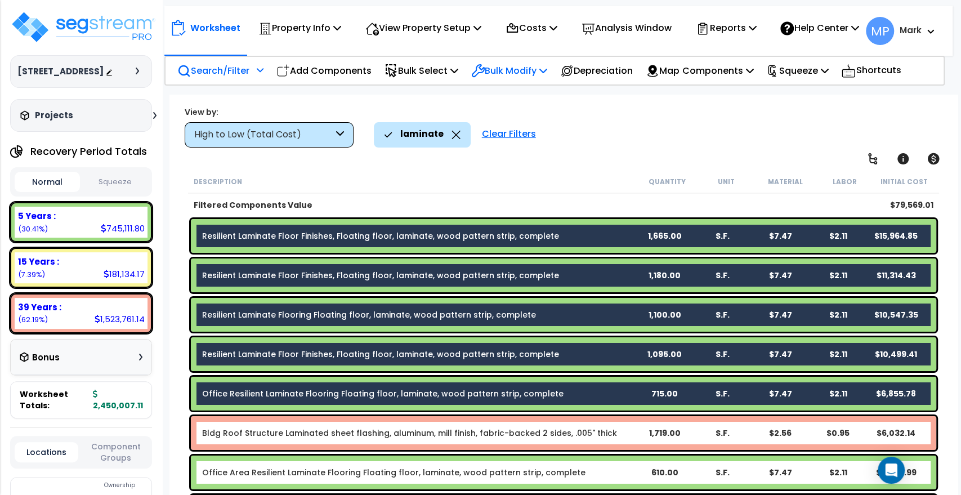
click at [547, 78] on p "Bulk Modify" at bounding box center [509, 70] width 76 height 15
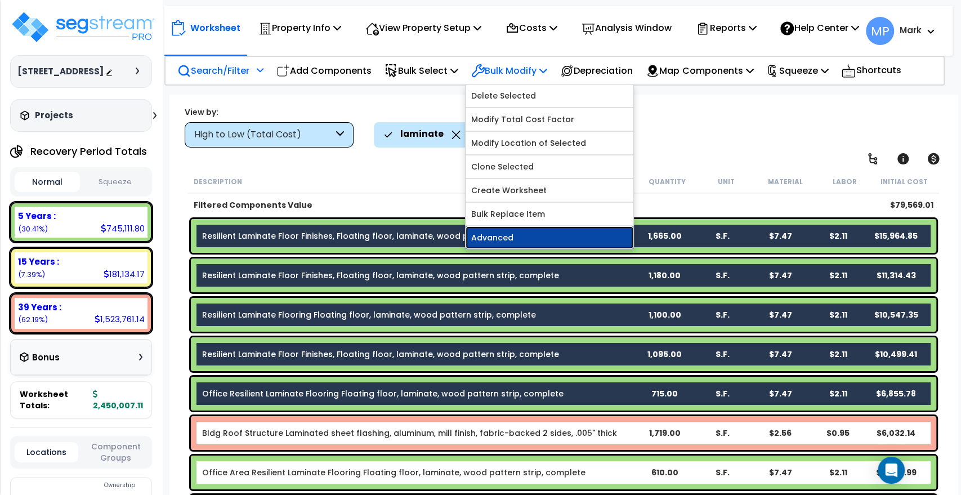
click at [525, 247] on link "Advanced" at bounding box center [550, 237] width 168 height 23
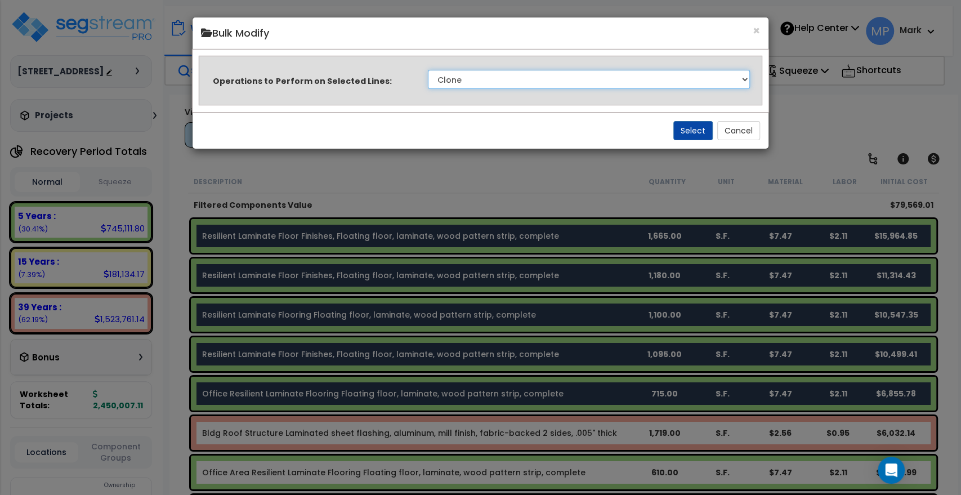
click at [743, 81] on select "Clone Delete Delete Zero Quantities Modify Component Group Modify Recovery Peri…" at bounding box center [589, 79] width 322 height 19
click at [695, 26] on h4 "Bulk Modify" at bounding box center [480, 33] width 558 height 15
click at [484, 81] on select "Clone Delete Delete Zero Quantities Modify Component Group Modify Recovery Peri…" at bounding box center [589, 79] width 322 height 19
click at [428, 70] on select "Clone Delete Delete Zero Quantities Modify Component Group Modify Recovery Peri…" at bounding box center [589, 79] width 322 height 19
click at [700, 126] on button "Select" at bounding box center [692, 130] width 39 height 19
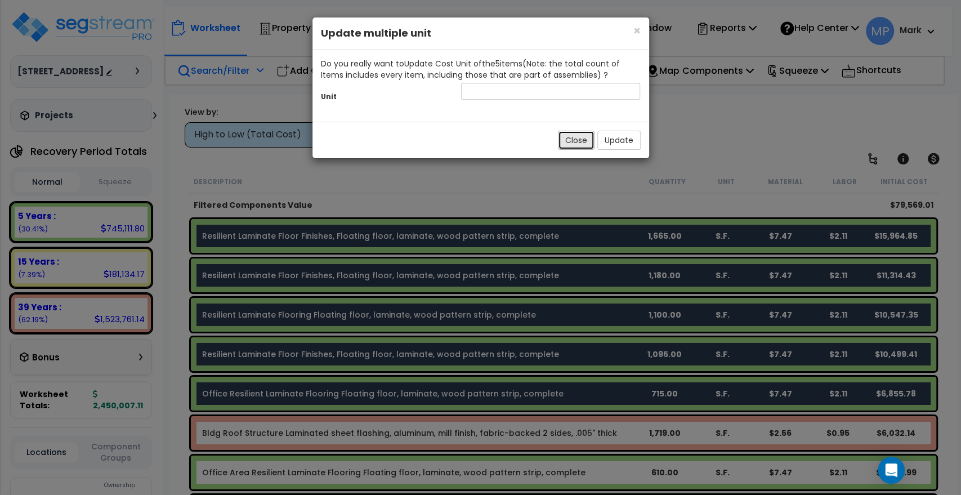
click at [580, 138] on button "Close" at bounding box center [576, 140] width 37 height 19
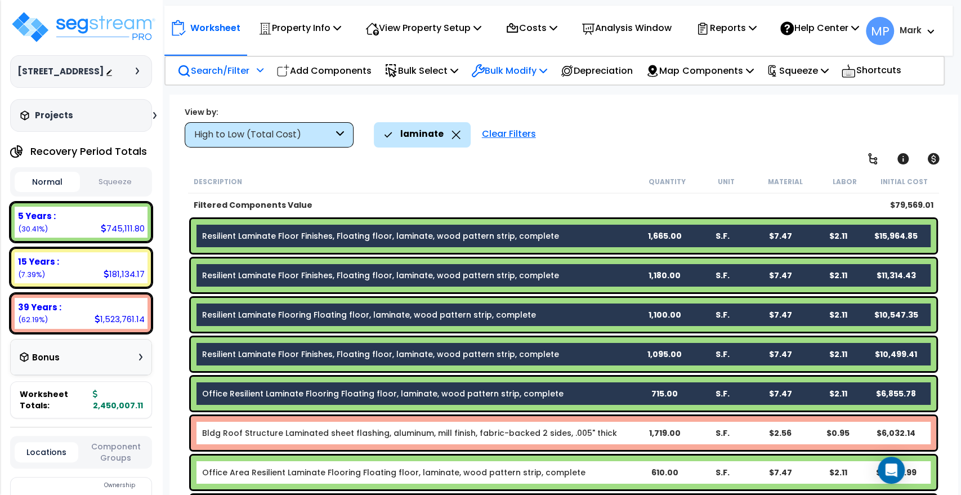
click at [547, 78] on p "Bulk Modify" at bounding box center [509, 70] width 76 height 15
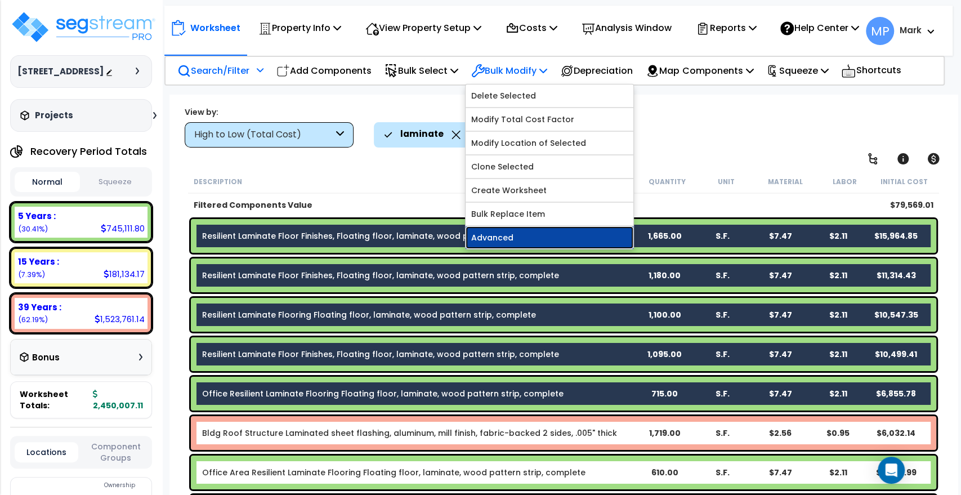
click at [551, 248] on link "Advanced" at bounding box center [550, 237] width 168 height 23
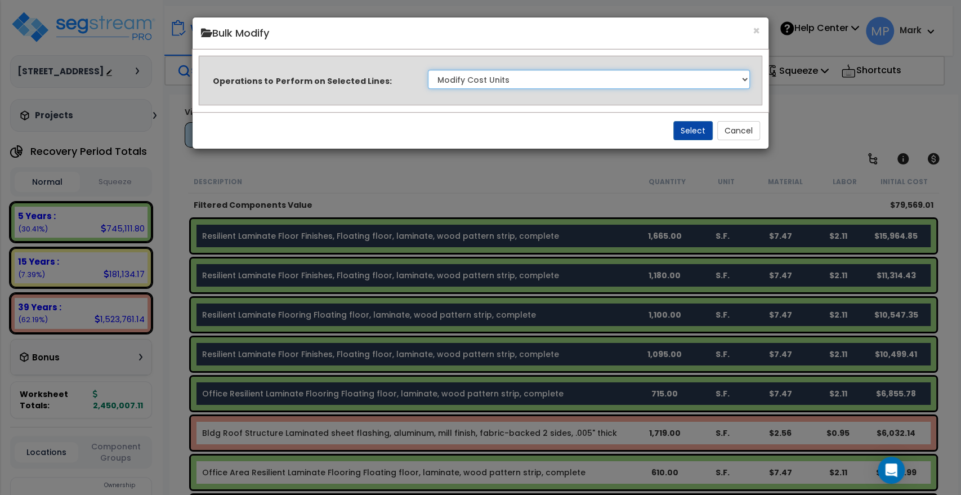
click at [739, 76] on select "Clone Delete Delete Zero Quantities Modify Component Group Modify Recovery Peri…" at bounding box center [589, 79] width 322 height 19
select select "updateMaterialCost"
click at [428, 70] on select "Clone Delete Delete Zero Quantities Modify Component Group Modify Recovery Peri…" at bounding box center [589, 79] width 322 height 19
click at [695, 128] on button "Select" at bounding box center [692, 130] width 39 height 19
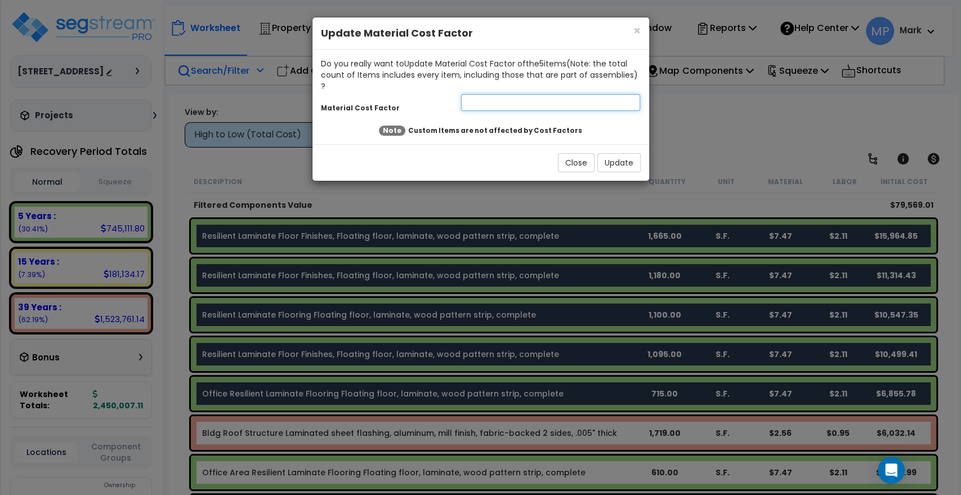
click at [491, 97] on input "number" at bounding box center [551, 102] width 180 height 17
type input "0.7"
click at [617, 154] on button "Update" at bounding box center [618, 162] width 43 height 19
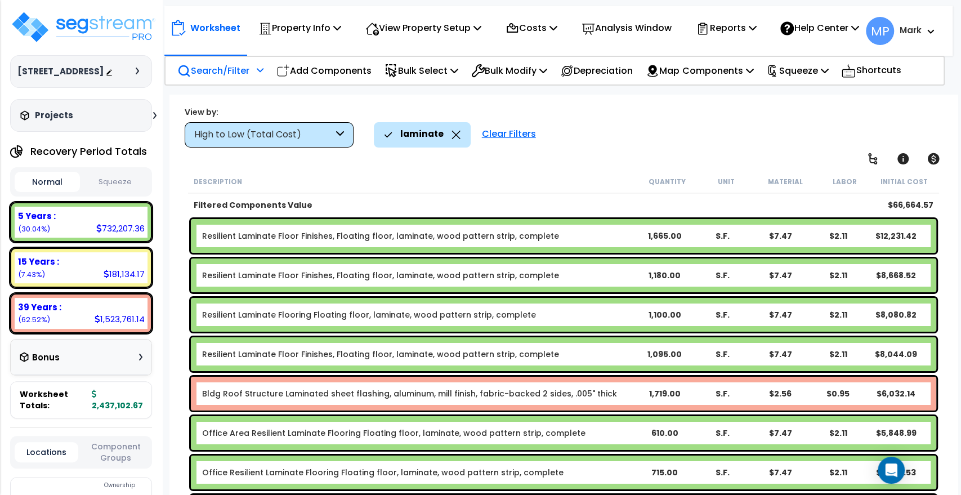
click at [586, 231] on b "Resilient Laminate Floor Finishes, Floating floor, laminate, wood pattern strip…" at bounding box center [418, 235] width 433 height 11
click at [593, 239] on b "Resilient Laminate Floor Finishes, Floating floor, laminate, wood pattern strip…" at bounding box center [418, 235] width 433 height 11
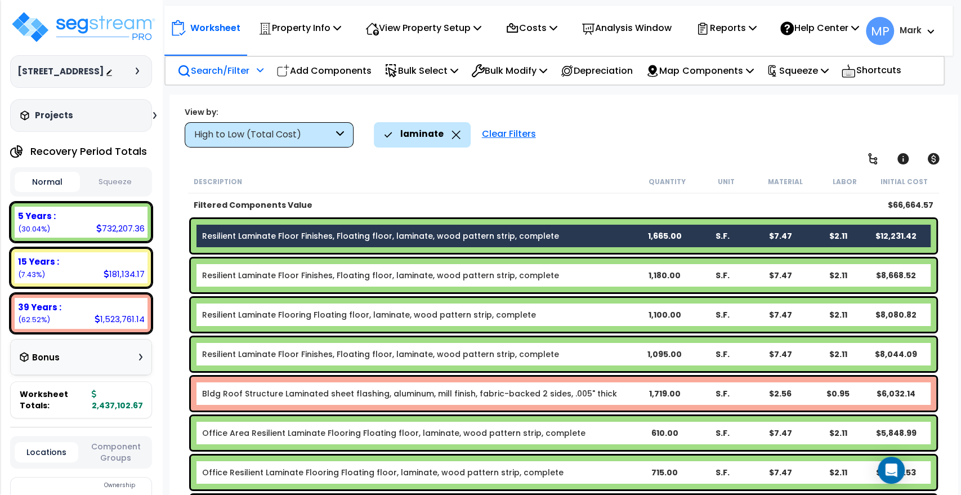
click at [564, 272] on b "Resilient Laminate Floor Finishes, Floating floor, laminate, wood pattern strip…" at bounding box center [418, 275] width 433 height 11
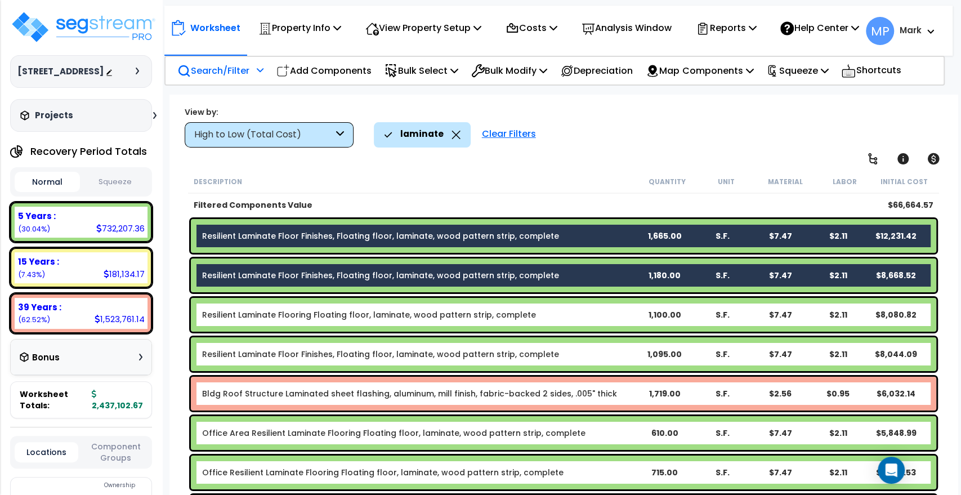
click at [552, 314] on b "Resilient Laminate Flooring Floating floor, laminate, wood pattern strip, compl…" at bounding box center [418, 314] width 433 height 11
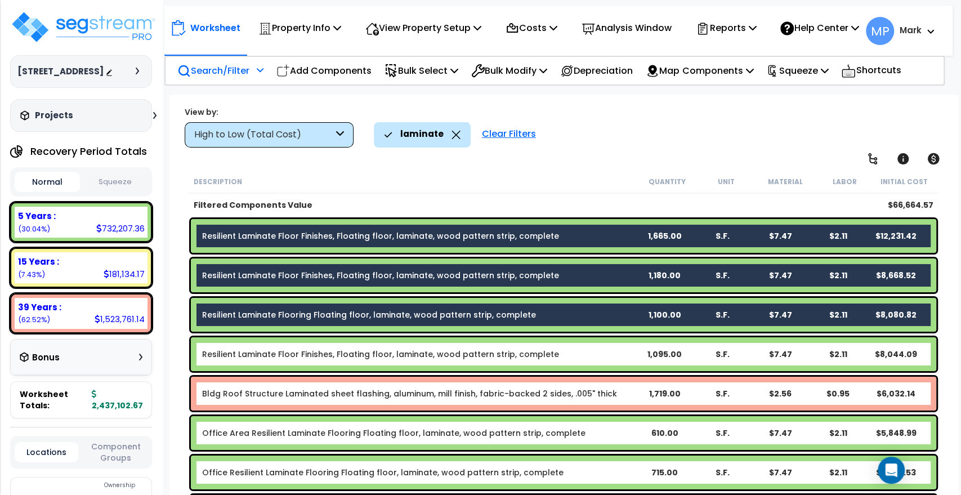
click at [558, 351] on b "Resilient Laminate Floor Finishes, Floating floor, laminate, wood pattern strip…" at bounding box center [418, 353] width 433 height 11
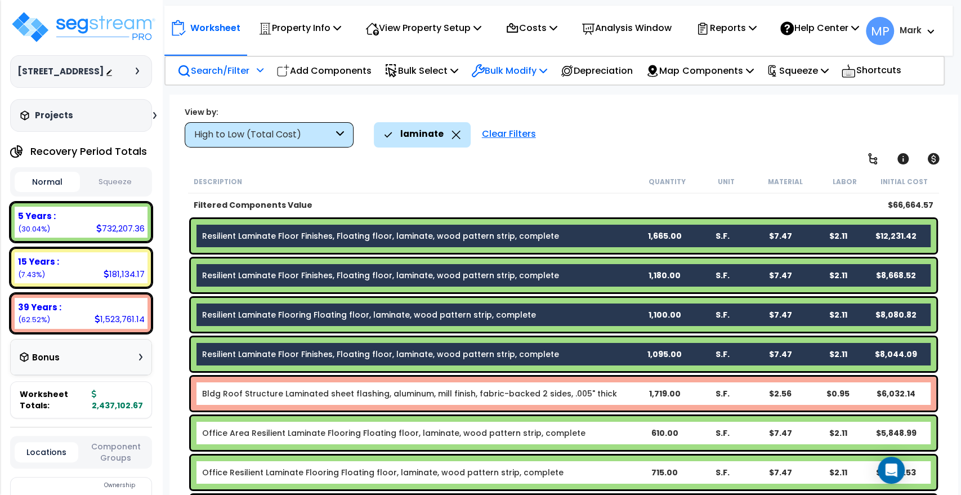
click at [529, 78] on p "Bulk Modify" at bounding box center [509, 70] width 76 height 15
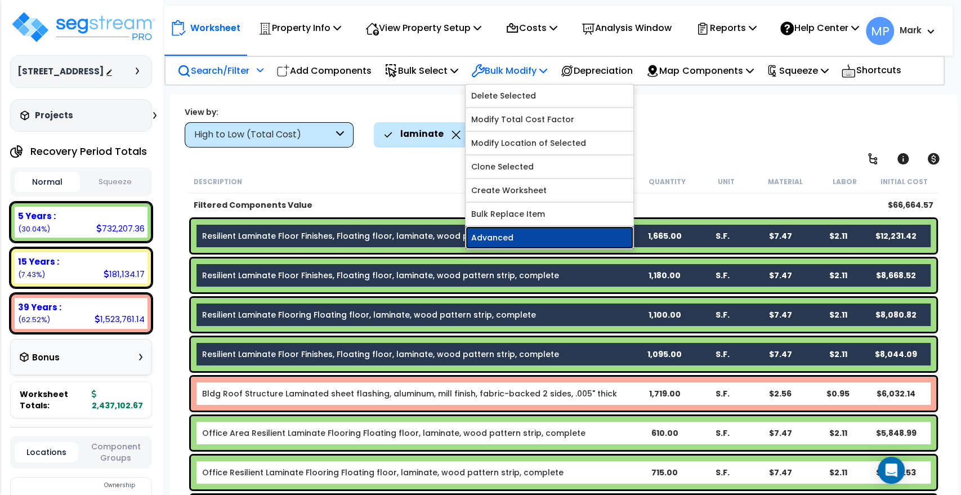
click at [522, 247] on link "Advanced" at bounding box center [550, 237] width 168 height 23
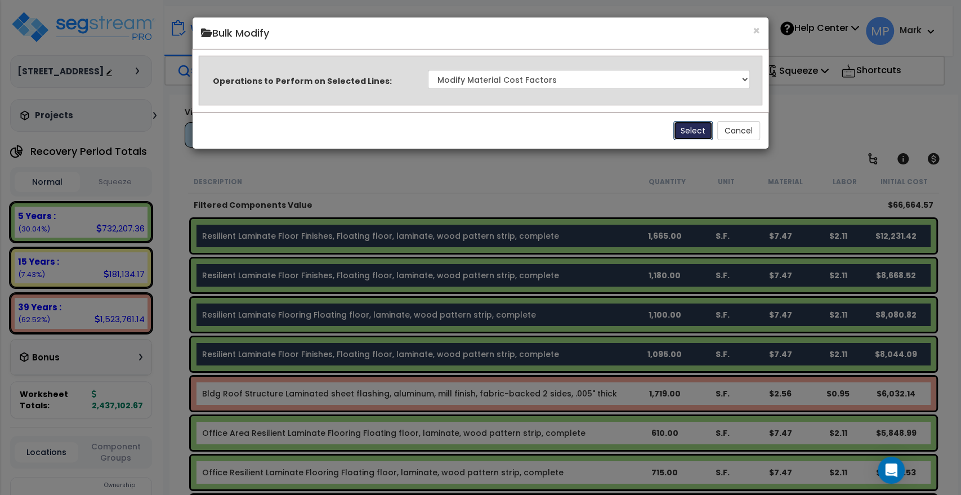
click at [685, 128] on button "Select" at bounding box center [692, 130] width 39 height 19
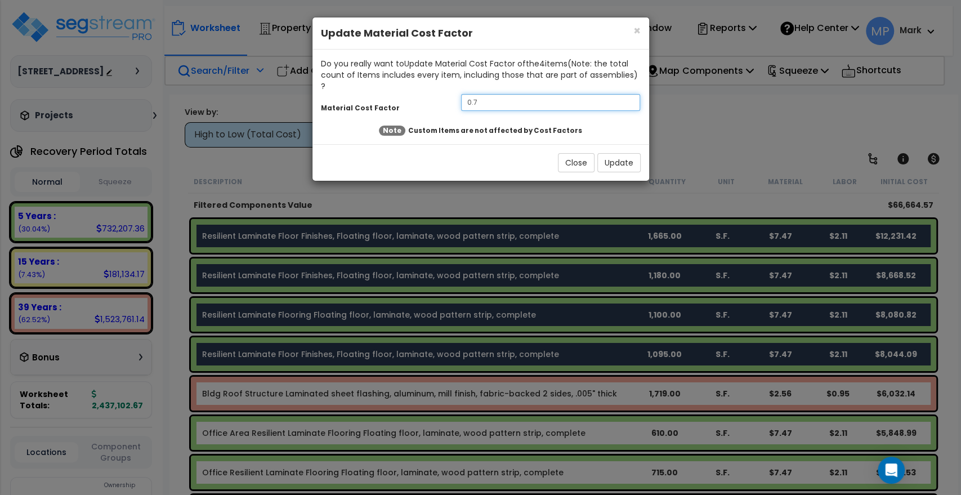
click at [424, 92] on div "Material Cost Factor 0.7" at bounding box center [480, 104] width 337 height 24
type input "1"
click at [624, 153] on button "Update" at bounding box center [618, 162] width 43 height 19
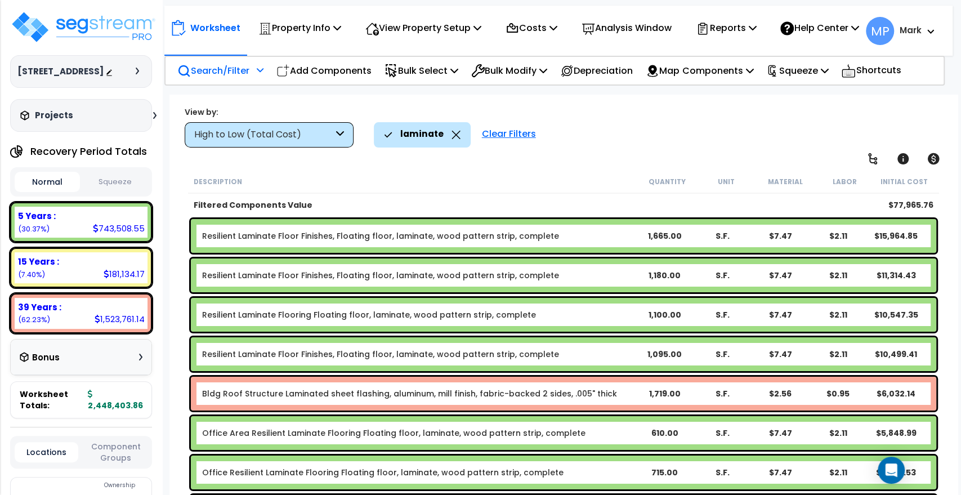
click at [624, 435] on b "Office Area Resilient Laminate Flooring Floating floor, laminate, wood pattern …" at bounding box center [418, 432] width 433 height 11
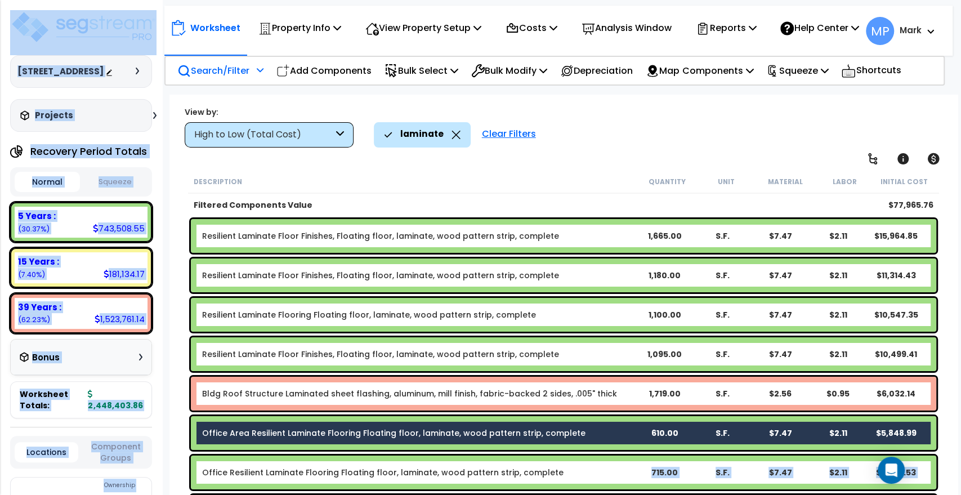
click at [580, 473] on b "Office Resilient Laminate Flooring Floating floor, laminate, wood pattern strip…" at bounding box center [418, 472] width 433 height 11
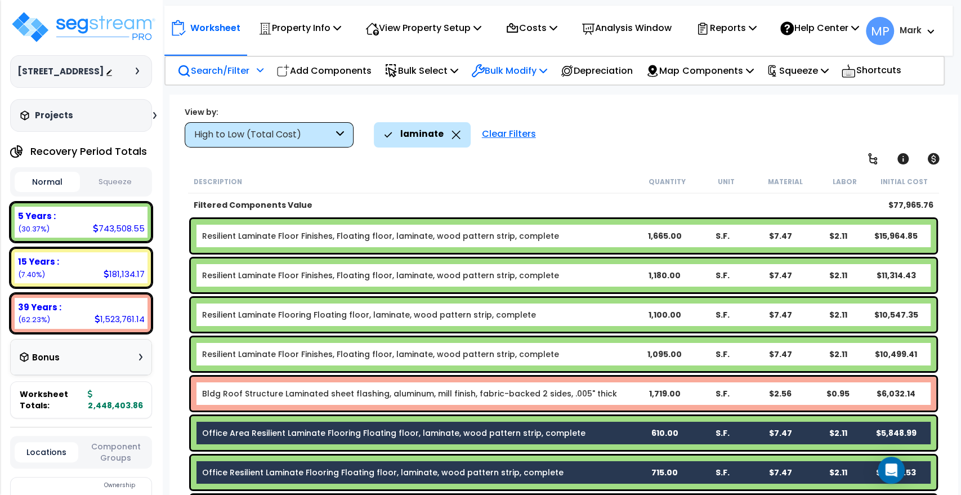
click at [553, 77] on div "Bulk Modify Delete Selected Modify Total Cost Factor Modify Location of Selecte…" at bounding box center [509, 70] width 88 height 26
click at [547, 75] on icon at bounding box center [543, 70] width 8 height 9
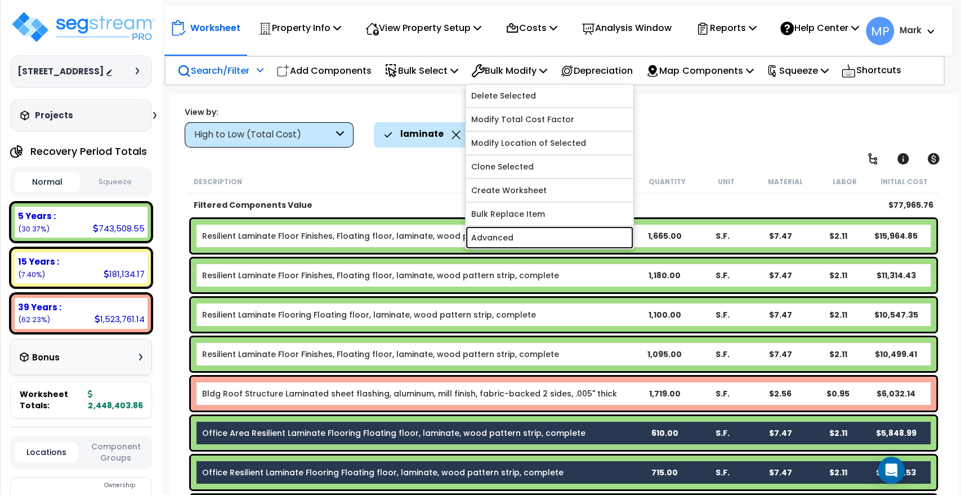
click at [522, 247] on link "Advanced" at bounding box center [550, 237] width 168 height 23
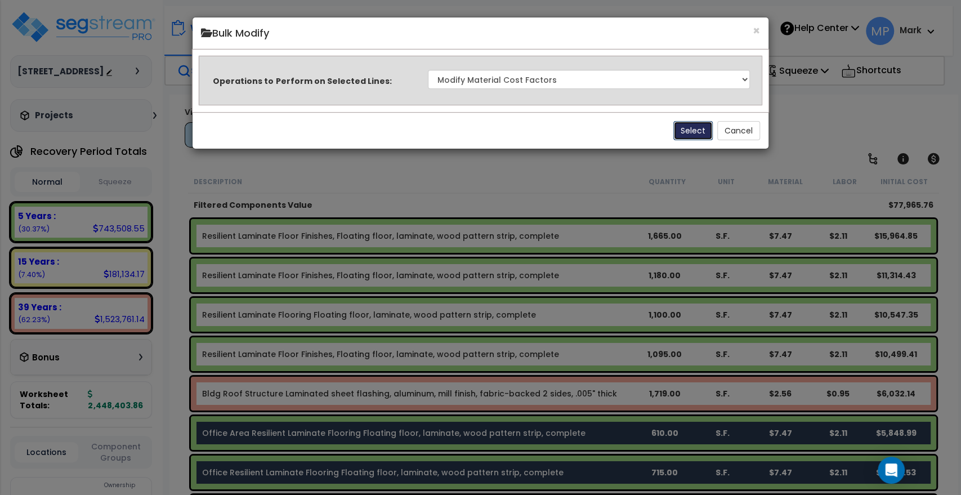
click at [680, 129] on button "Select" at bounding box center [692, 130] width 39 height 19
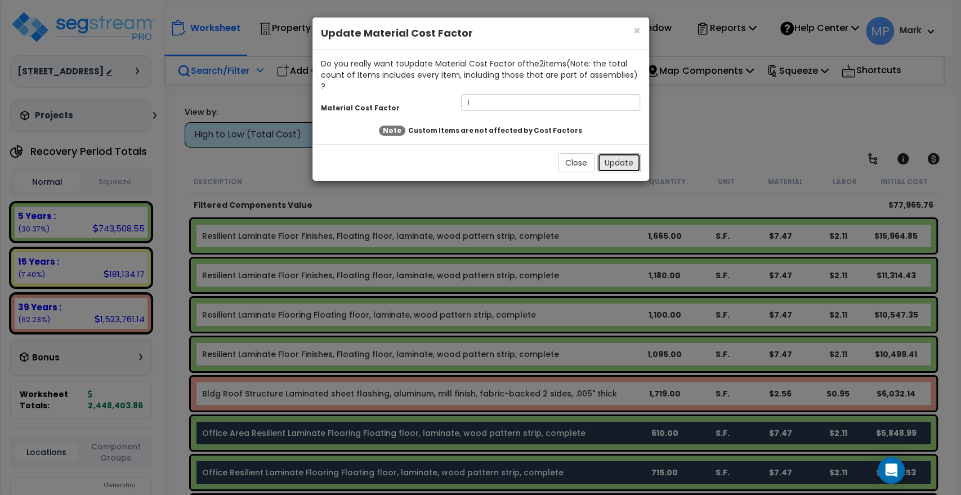
click at [616, 153] on button "Update" at bounding box center [618, 162] width 43 height 19
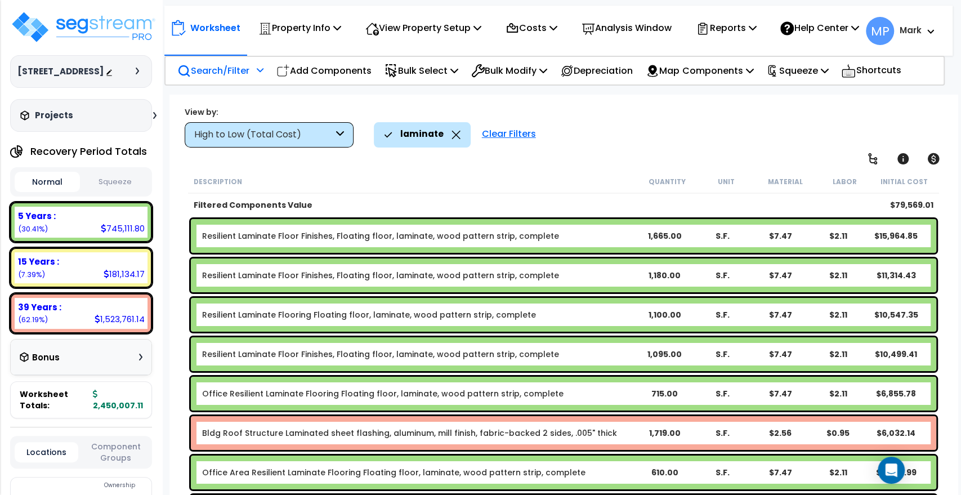
click at [557, 238] on b "Resilient Laminate Floor Finishes, Floating floor, laminate, wood pattern strip…" at bounding box center [418, 235] width 433 height 11
click at [341, 232] on link "Resilient Laminate Floor Finishes, Floating floor, laminate, wood pattern strip…" at bounding box center [380, 235] width 357 height 11
click at [530, 234] on link "Resilient Laminate Floor Finishes, Floating floor, laminate, wood pattern strip…" at bounding box center [380, 235] width 357 height 11
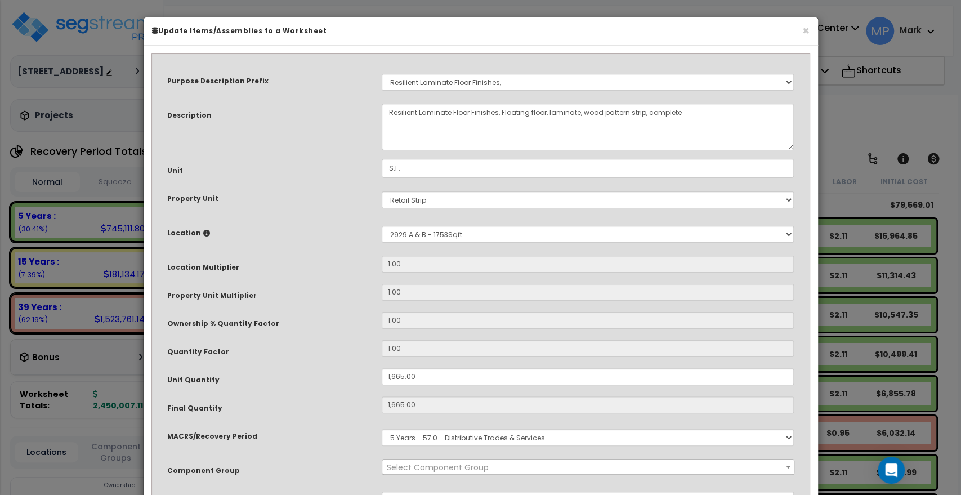
select select "15708"
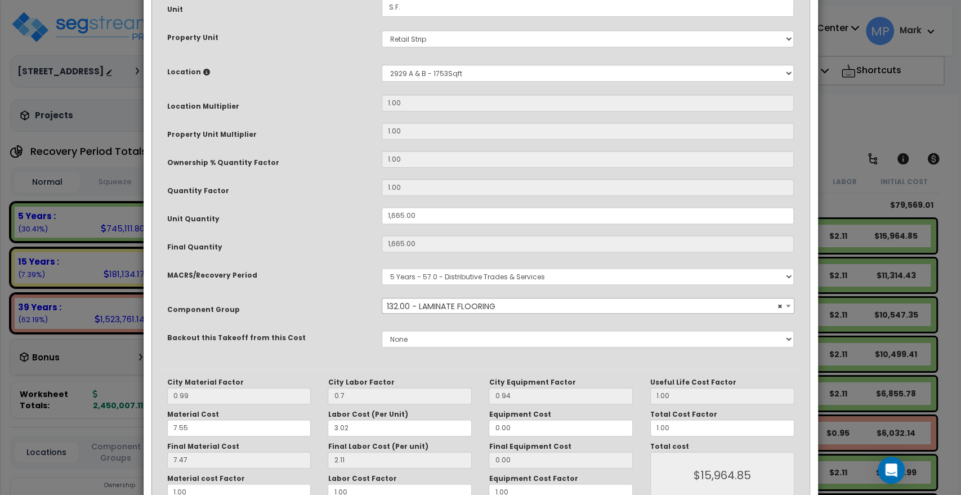
scroll to position [187, 0]
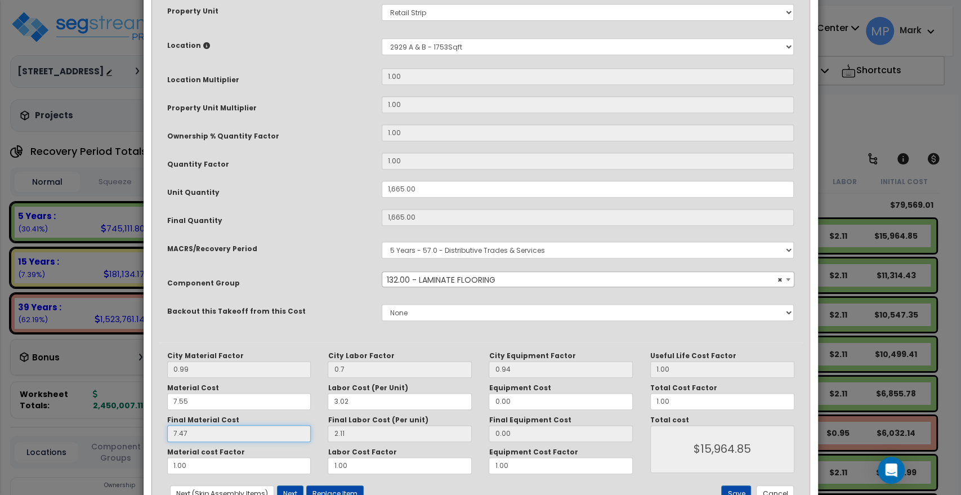
drag, startPoint x: 190, startPoint y: 436, endPoint x: 138, endPoint y: 437, distance: 51.8
click at [138, 437] on div "× Update Items/Assemblies to a Worksheet Purpose Description Prefix Select A/V …" at bounding box center [480, 247] width 961 height 495
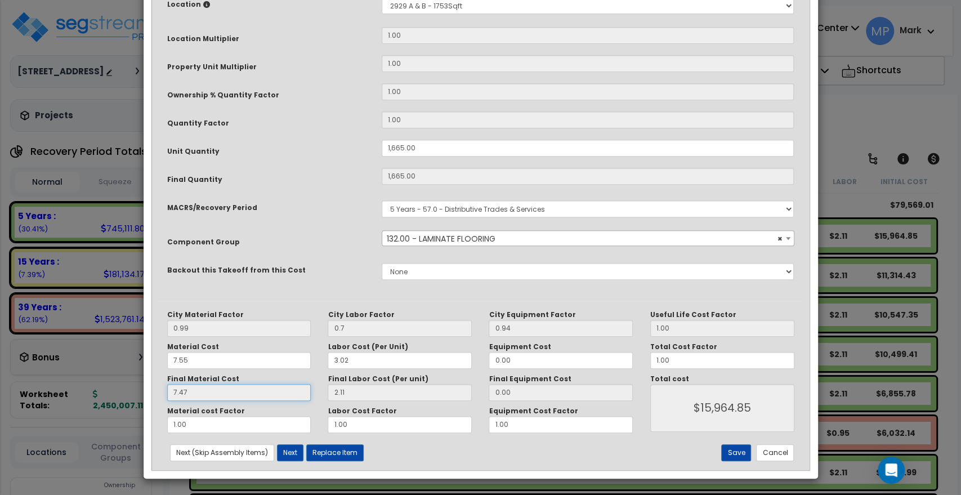
click at [194, 388] on input "7.47" at bounding box center [239, 392] width 144 height 17
click at [193, 393] on input "7.47" at bounding box center [239, 392] width 144 height 17
drag, startPoint x: 195, startPoint y: 359, endPoint x: 158, endPoint y: 357, distance: 37.2
click at [160, 359] on div "Material Cost 7.55" at bounding box center [239, 355] width 161 height 26
type input "5"
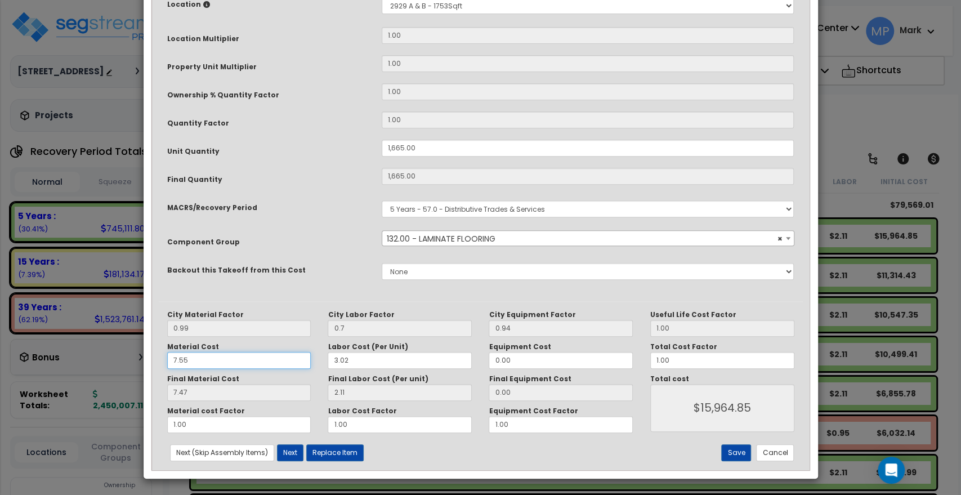
type input "$15,950.70"
type input "4.95"
type input "$11,754.90"
type input "5."
type input "$11,754.90"
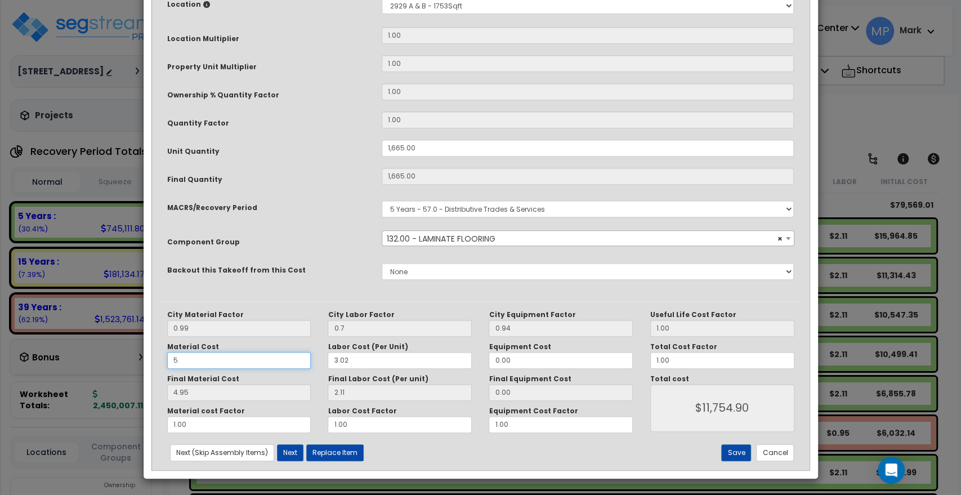
type input "5.2"
type input "$11,754.90"
type input "5.15"
type input "$12,087.90"
type input "5.25"
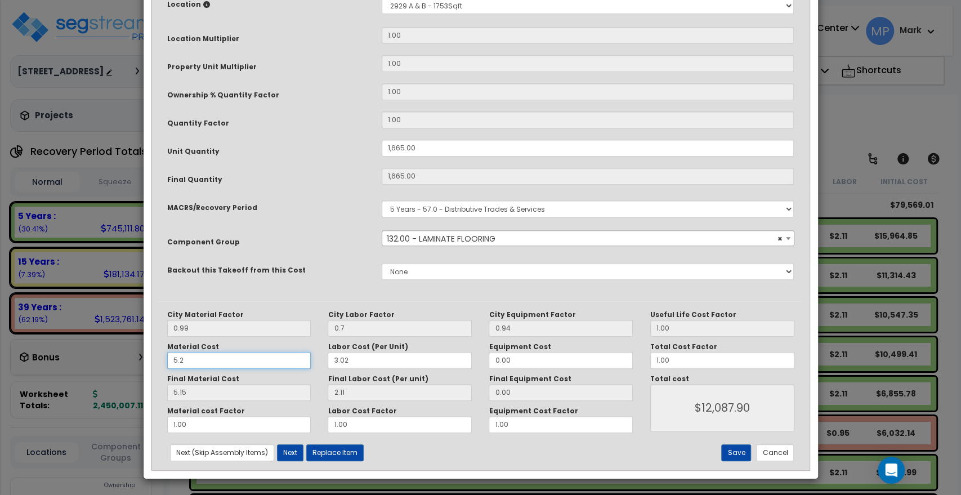
type input "$12,087.90"
type input "5.20"
type input "$12,171.15"
type input "5.25"
type input "$12,171.15"
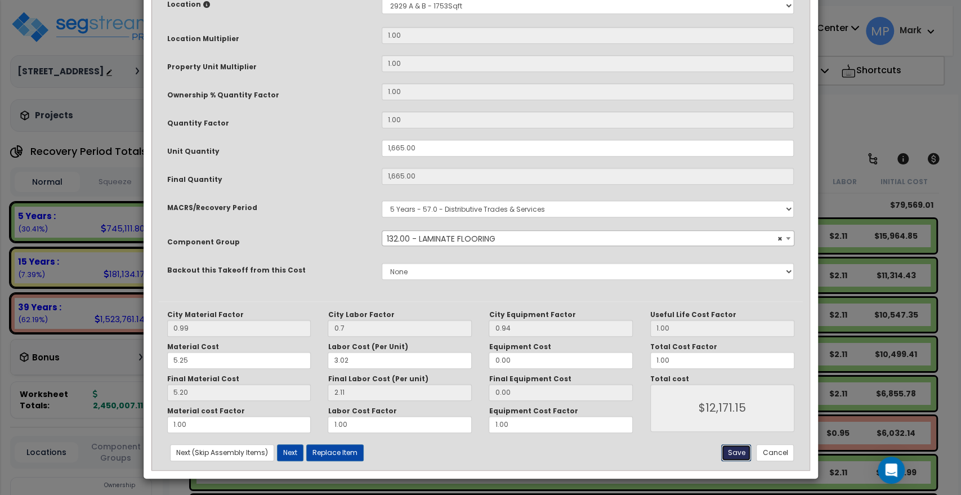
click at [742, 450] on button "Save" at bounding box center [736, 452] width 30 height 17
type input "1665.00"
type input "0.70"
type input "12171.15"
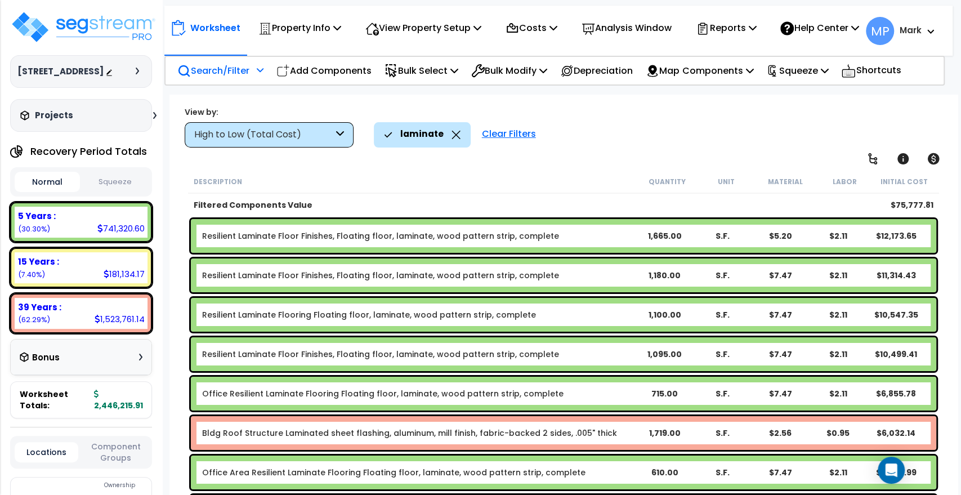
click at [257, 235] on link "Resilient Laminate Floor Finishes, Floating floor, laminate, wood pattern strip…" at bounding box center [380, 235] width 357 height 11
click at [544, 236] on link "Resilient Laminate Floor Finishes, Floating floor, laminate, wood pattern strip…" at bounding box center [380, 235] width 357 height 11
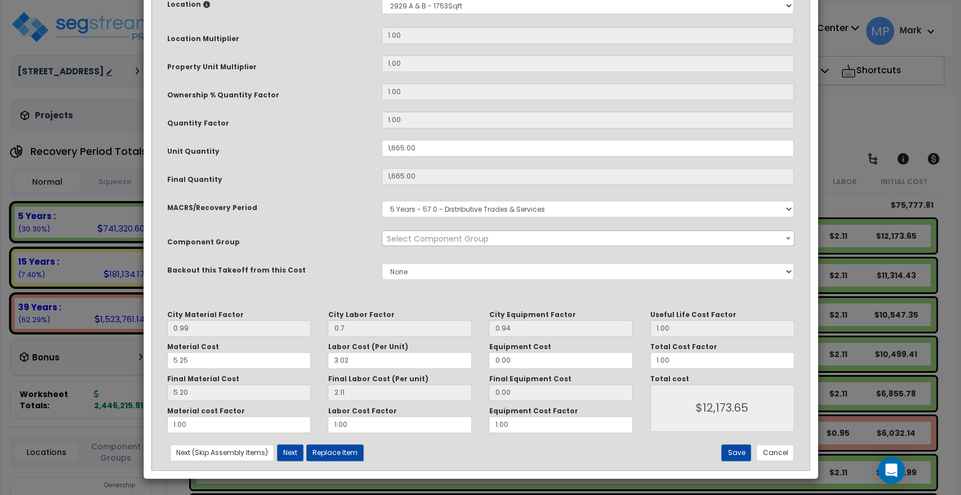
scroll to position [0, 0]
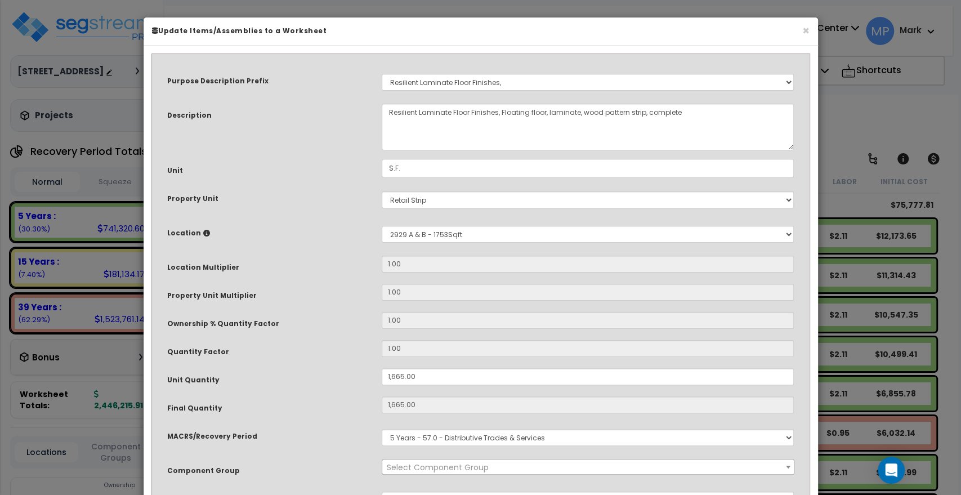
select select "15708"
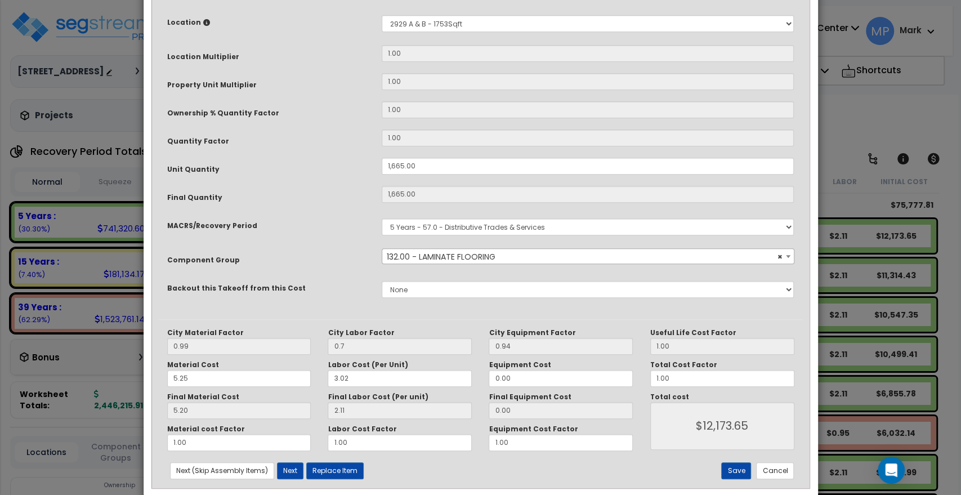
scroll to position [229, 0]
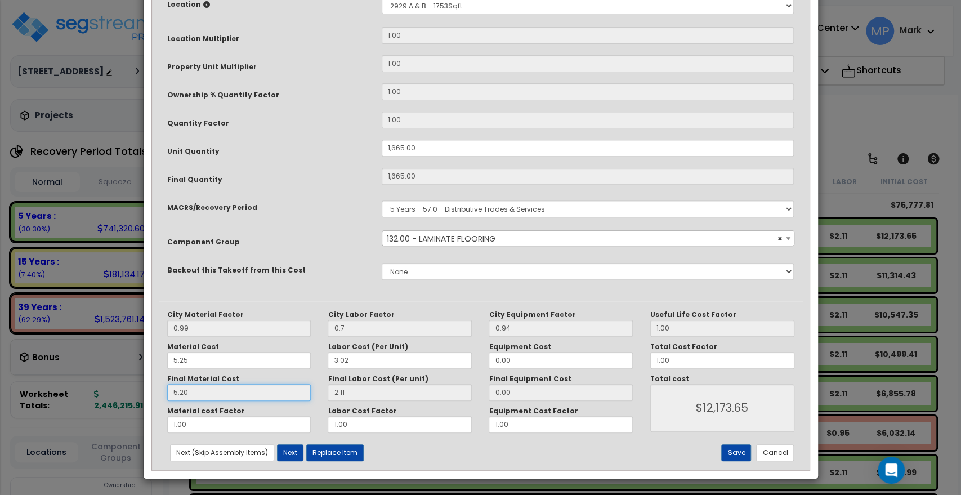
click at [197, 397] on input "5.20" at bounding box center [239, 392] width 144 height 17
click at [739, 454] on button "Save" at bounding box center [736, 452] width 30 height 17
type input "1665.00"
type input "0.70"
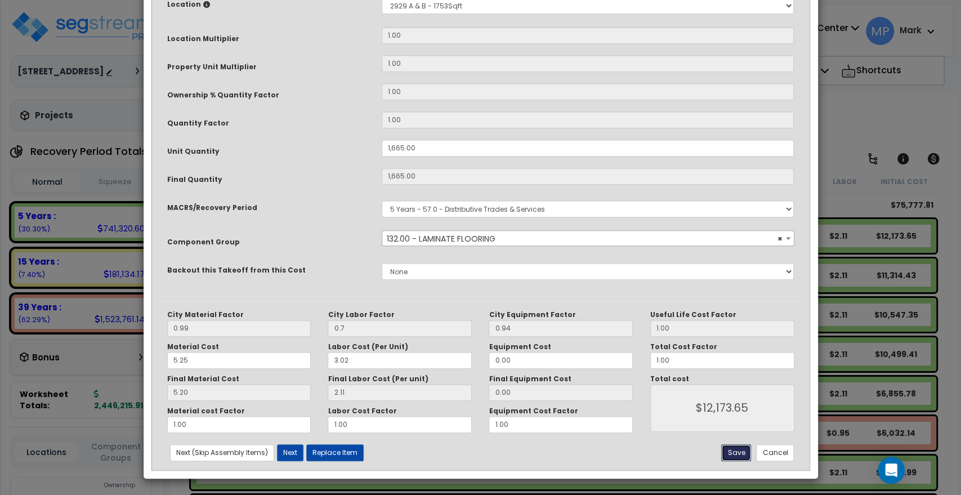
type input "12173.65"
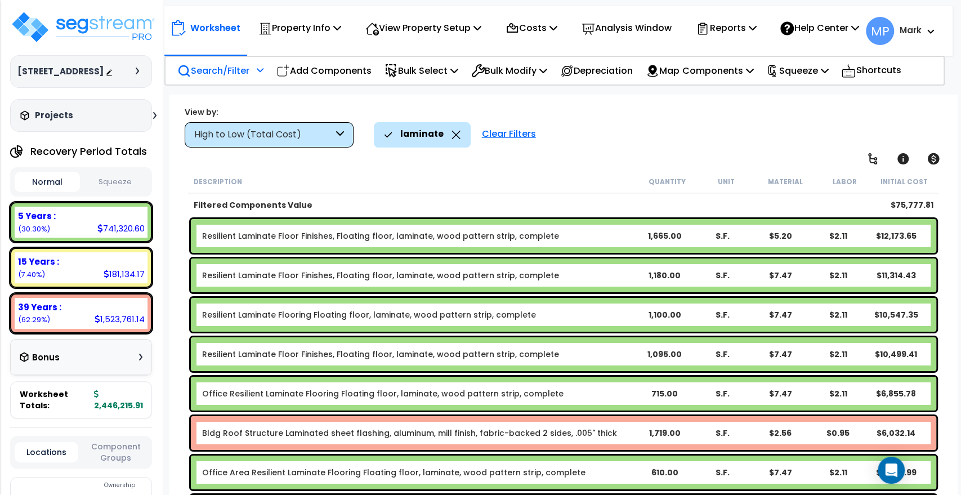
click at [581, 277] on b "Resilient Laminate Floor Finishes, Floating floor, laminate, wood pattern strip…" at bounding box center [418, 275] width 433 height 11
click at [578, 275] on b "Resilient Laminate Floor Finishes, Floating floor, laminate, wood pattern strip…" at bounding box center [418, 275] width 433 height 11
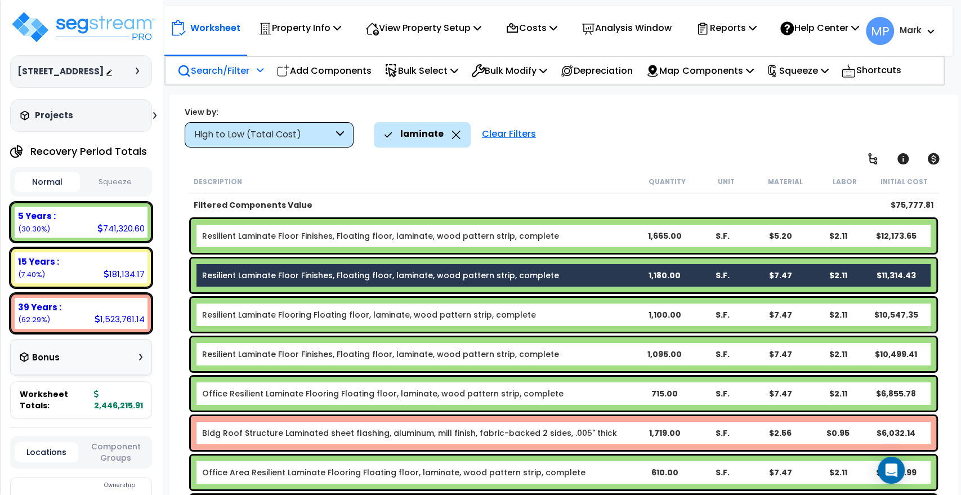
click at [578, 316] on b "Resilient Laminate Flooring Floating floor, laminate, wood pattern strip, compl…" at bounding box center [418, 314] width 433 height 11
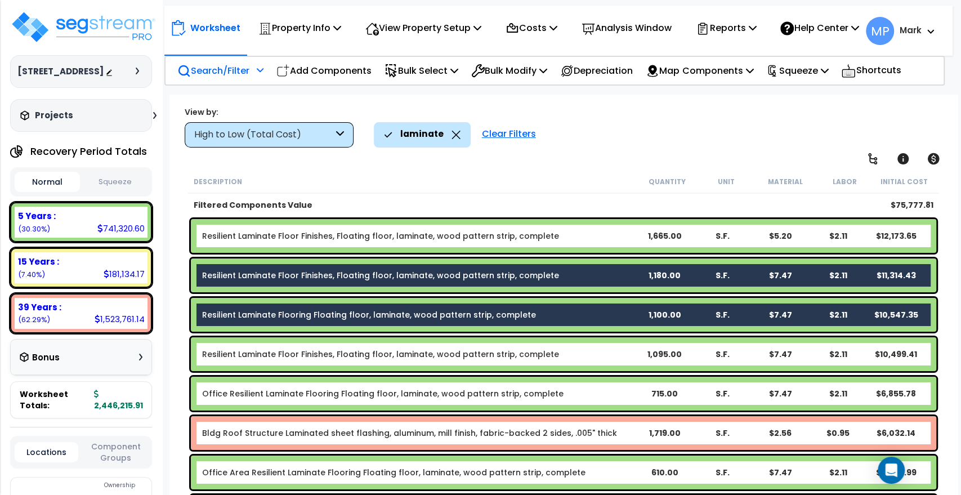
click at [575, 355] on b "Resilient Laminate Floor Finishes, Floating floor, laminate, wood pattern strip…" at bounding box center [418, 353] width 433 height 11
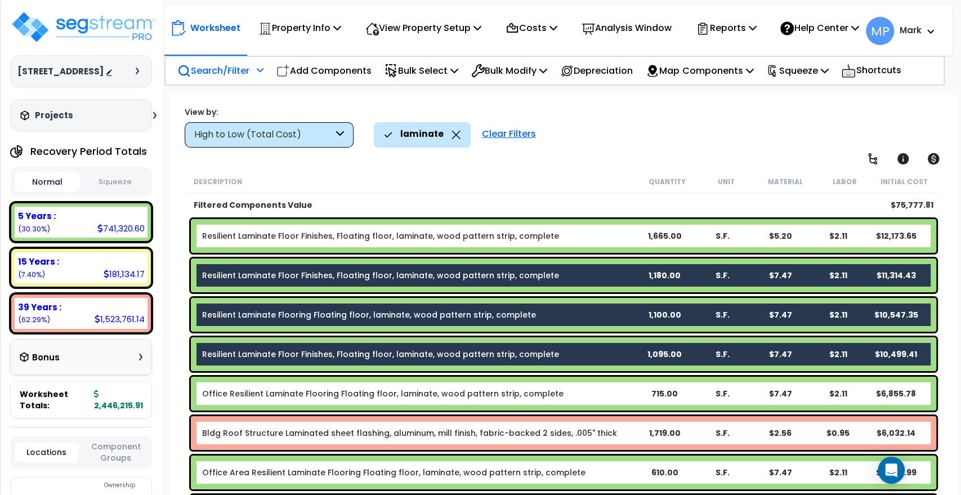
click at [588, 395] on b "Office Resilient Laminate Flooring Floating floor, laminate, wood pattern strip…" at bounding box center [418, 393] width 433 height 11
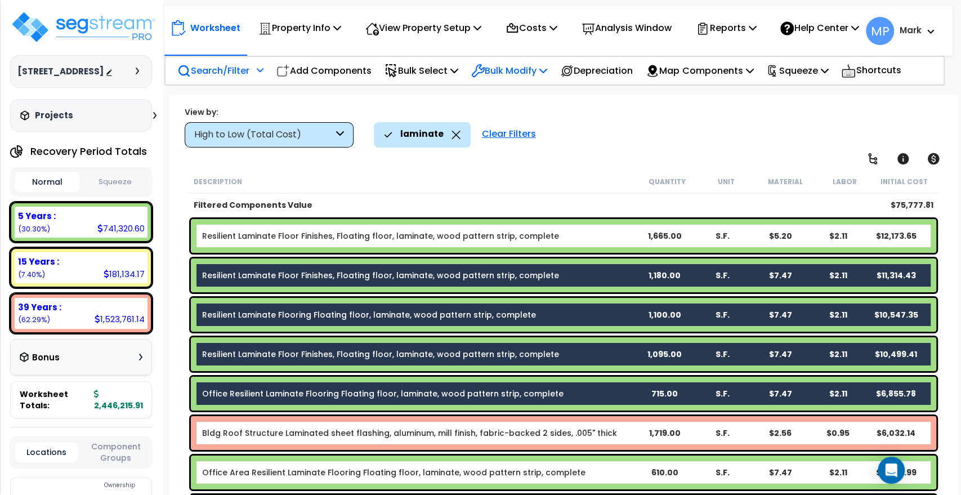
click at [547, 75] on icon at bounding box center [543, 70] width 8 height 9
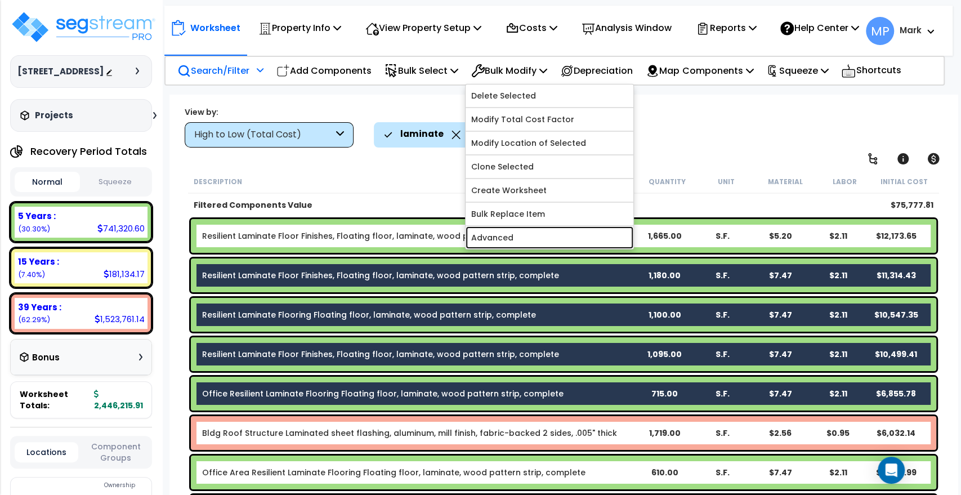
click at [510, 247] on link "Advanced" at bounding box center [550, 237] width 168 height 23
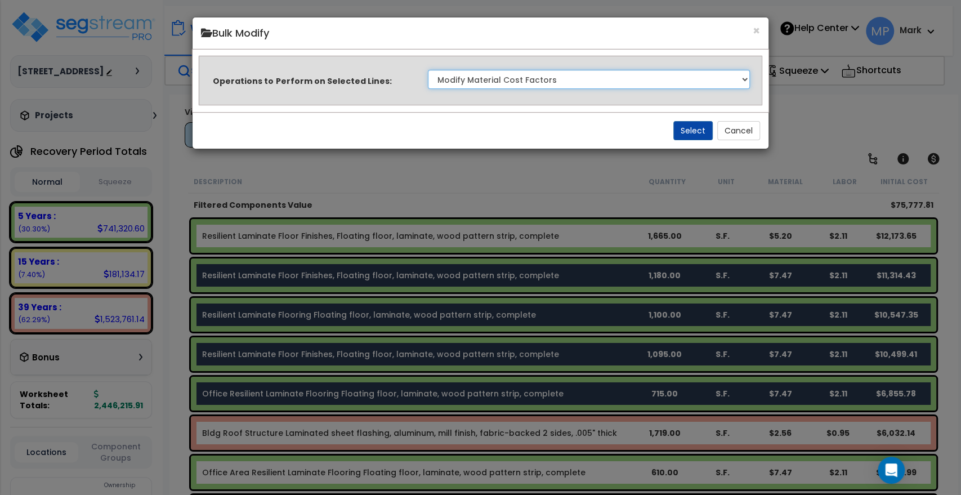
drag, startPoint x: 737, startPoint y: 79, endPoint x: 722, endPoint y: 80, distance: 15.2
click at [737, 79] on select "Clone Delete Delete Zero Quantities Modify Component Group Modify Recovery Peri…" at bounding box center [589, 79] width 322 height 19
click at [428, 70] on select "Clone Delete Delete Zero Quantities Modify Component Group Modify Recovery Peri…" at bounding box center [589, 79] width 322 height 19
click at [691, 131] on button "Select" at bounding box center [692, 130] width 39 height 19
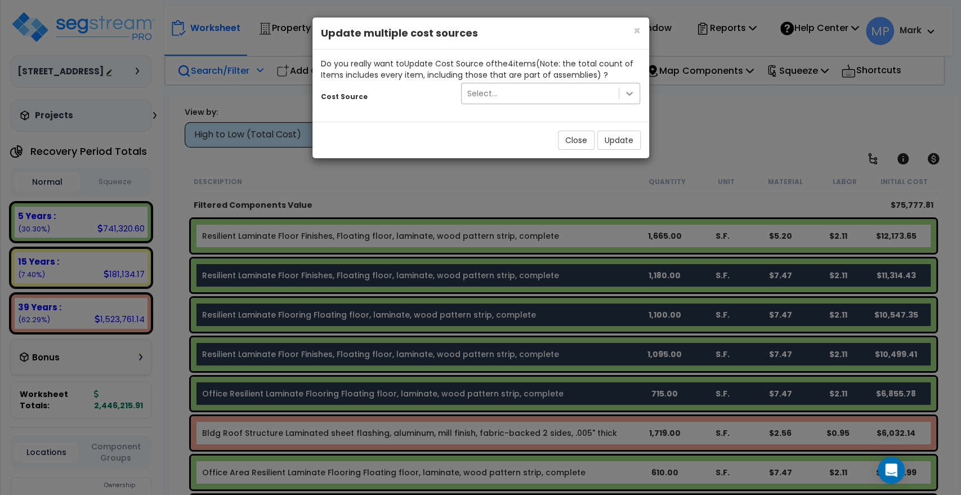
click at [623, 93] on div at bounding box center [629, 93] width 20 height 20
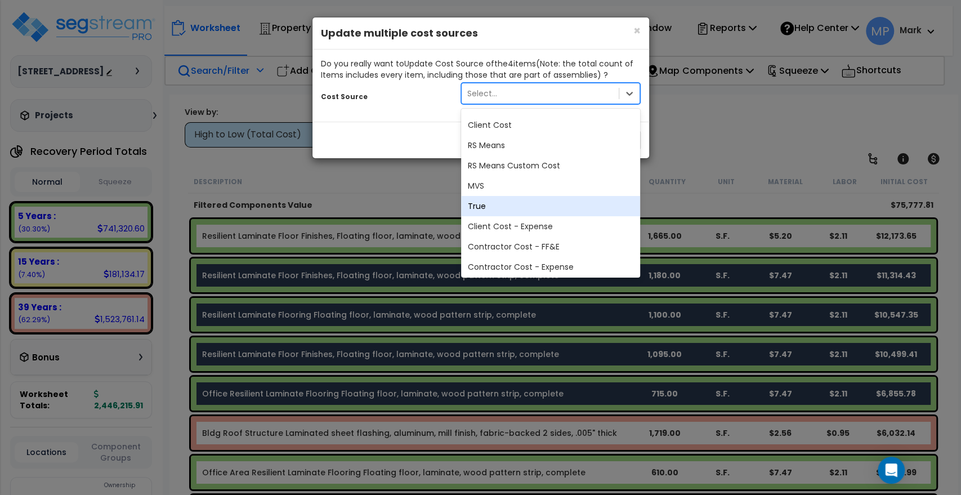
scroll to position [0, 0]
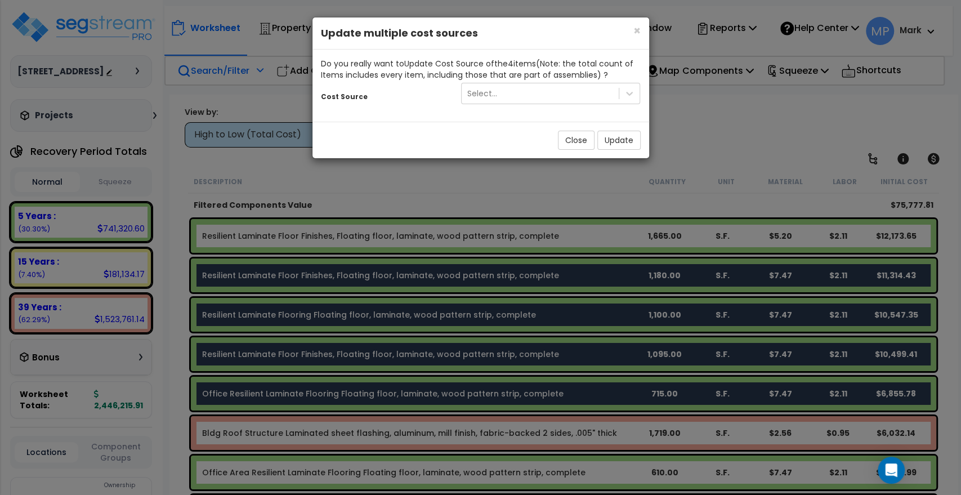
click at [676, 103] on div "× Close Update multiple cost sources Do you really want to Update Cost Source o…" at bounding box center [480, 247] width 961 height 495
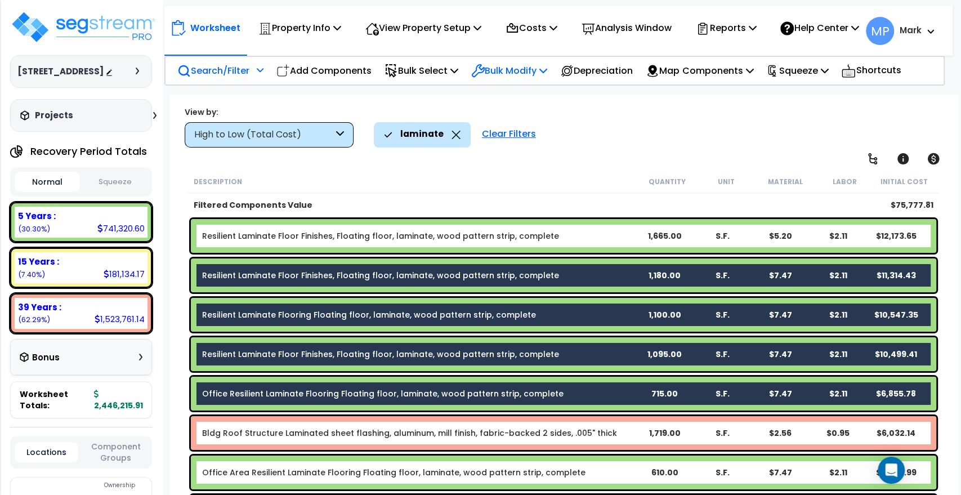
click at [542, 77] on p "Bulk Modify" at bounding box center [509, 70] width 76 height 15
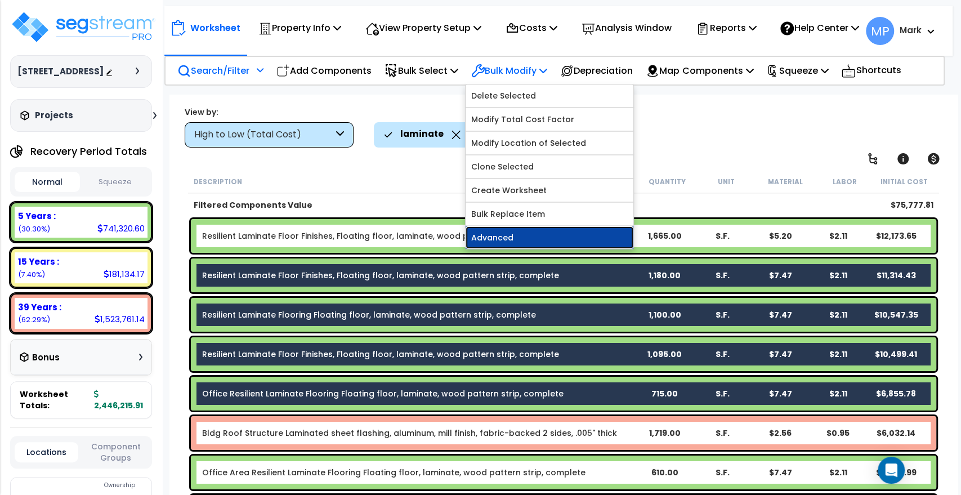
click at [516, 243] on link "Advanced" at bounding box center [550, 237] width 168 height 23
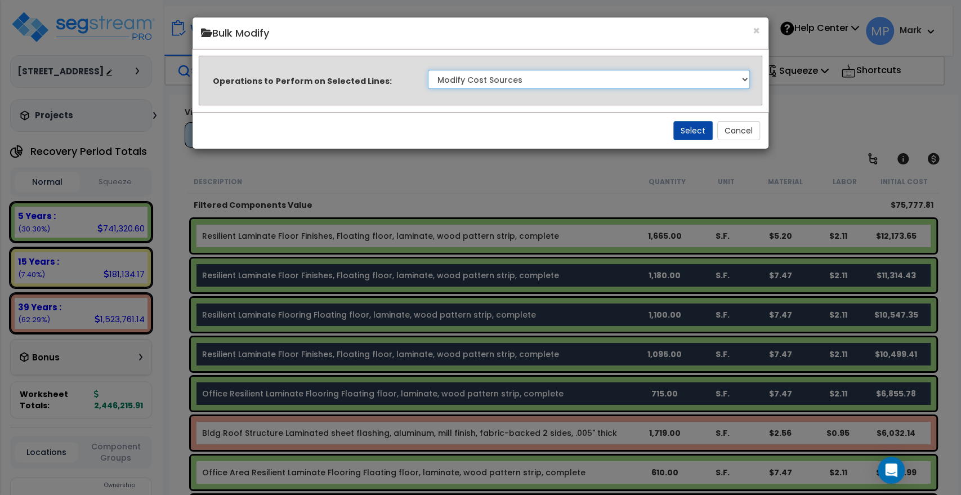
click at [734, 78] on select "Clone Delete Delete Zero Quantities Modify Component Group Modify Recovery Peri…" at bounding box center [589, 79] width 322 height 19
select select "updateMaterialCost"
click at [428, 70] on select "Clone Delete Delete Zero Quantities Modify Component Group Modify Recovery Peri…" at bounding box center [589, 79] width 322 height 19
click at [688, 129] on button "Select" at bounding box center [692, 130] width 39 height 19
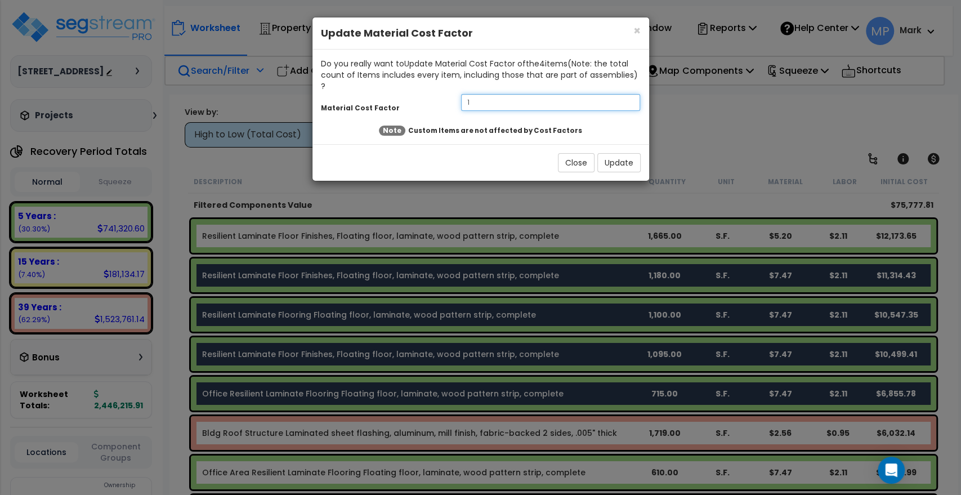
drag, startPoint x: 491, startPoint y: 89, endPoint x: 454, endPoint y: 89, distance: 37.2
click at [466, 94] on input "1" at bounding box center [551, 102] width 180 height 17
click at [449, 92] on div "Material Cost Factor 1" at bounding box center [480, 104] width 337 height 24
click at [477, 94] on input "1" at bounding box center [551, 102] width 180 height 17
type input "0.7"
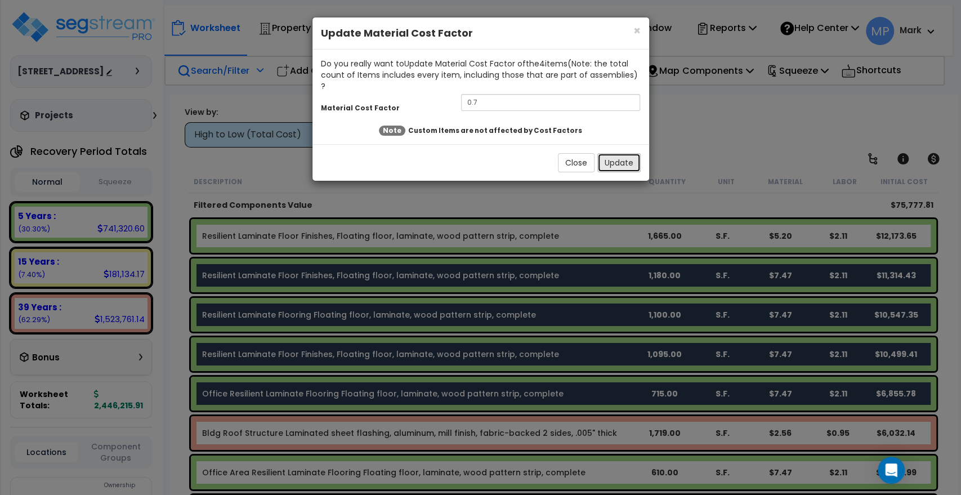
click at [618, 153] on button "Update" at bounding box center [618, 162] width 43 height 19
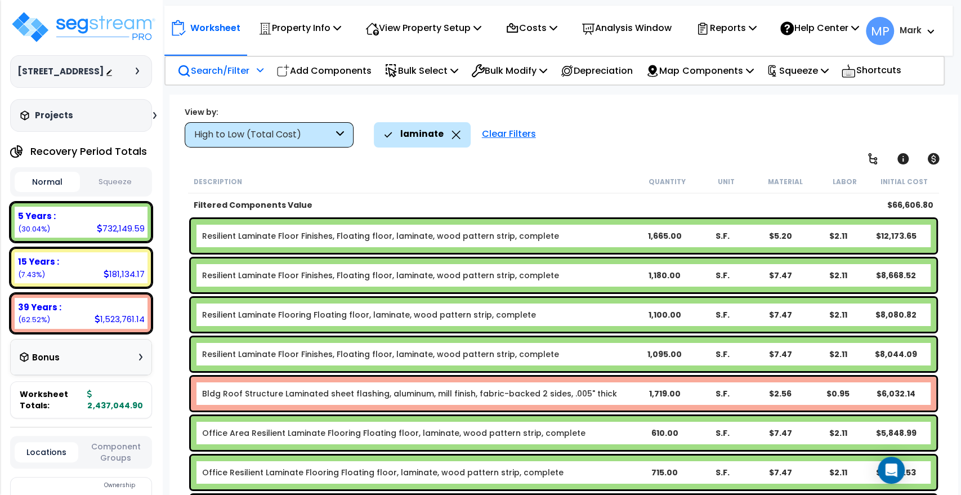
click at [611, 277] on b "Resilient Laminate Floor Finishes, Floating floor, laminate, wood pattern strip…" at bounding box center [418, 275] width 433 height 11
click at [603, 280] on b "Resilient Laminate Floor Finishes, Floating floor, laminate, wood pattern strip…" at bounding box center [418, 275] width 433 height 11
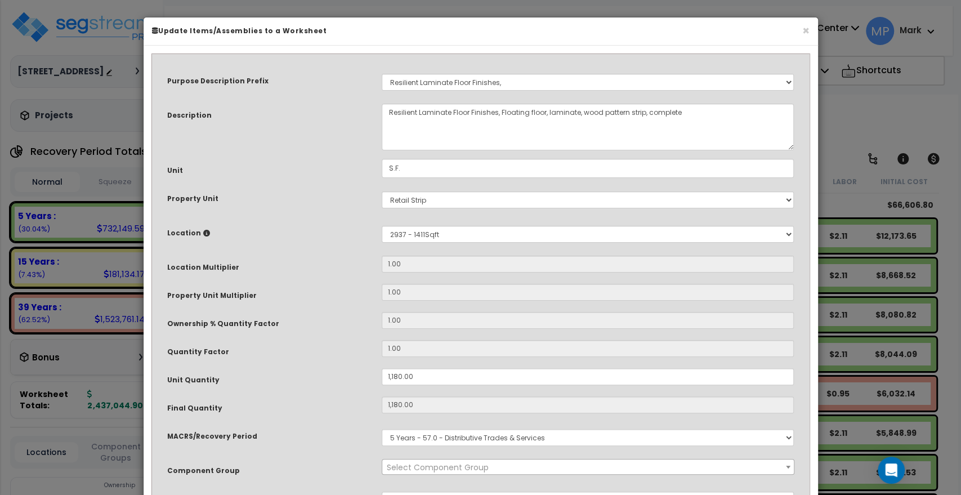
select select "15708"
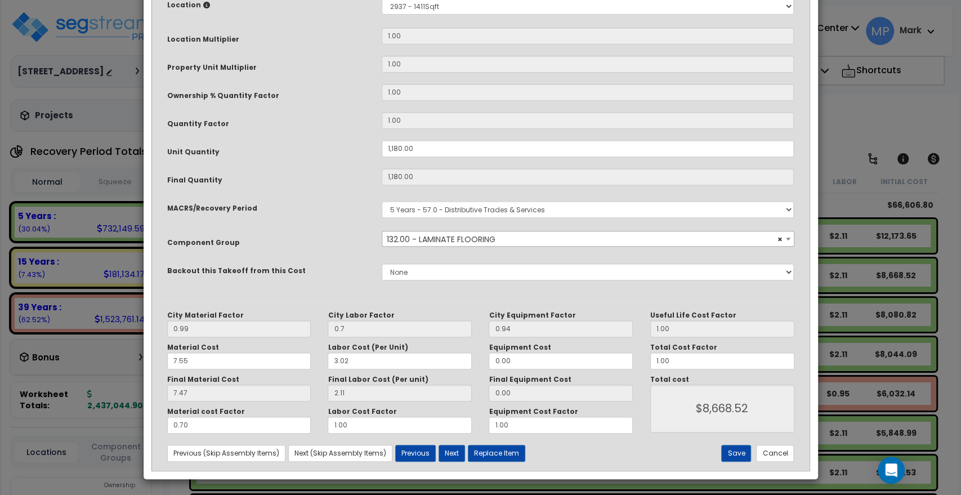
scroll to position [229, 0]
click at [781, 449] on button "Cancel" at bounding box center [775, 452] width 38 height 17
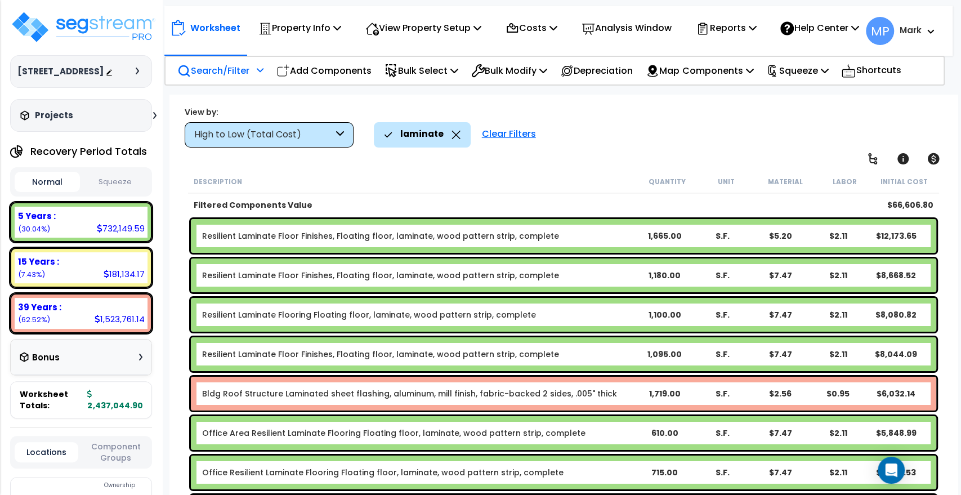
click at [612, 272] on b "Resilient Laminate Floor Finishes, Floating floor, laminate, wood pattern strip…" at bounding box center [418, 275] width 433 height 11
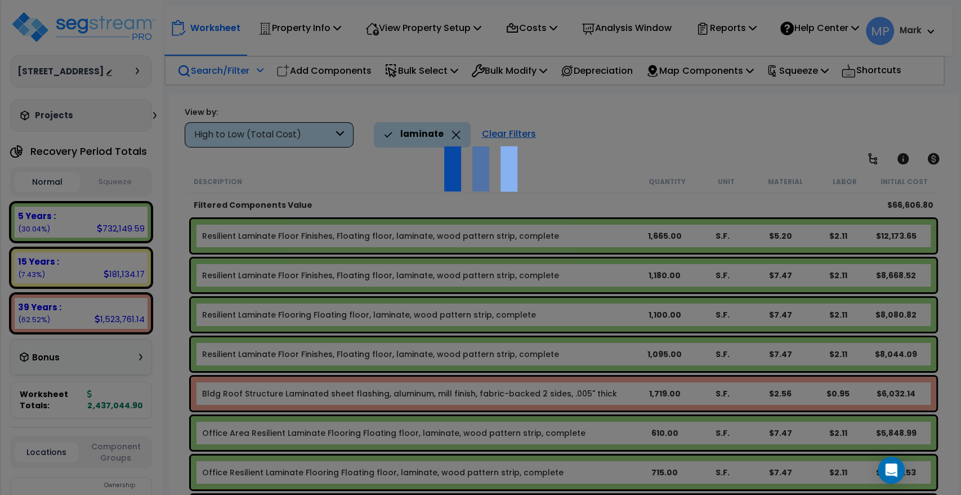
scroll to position [0, 0]
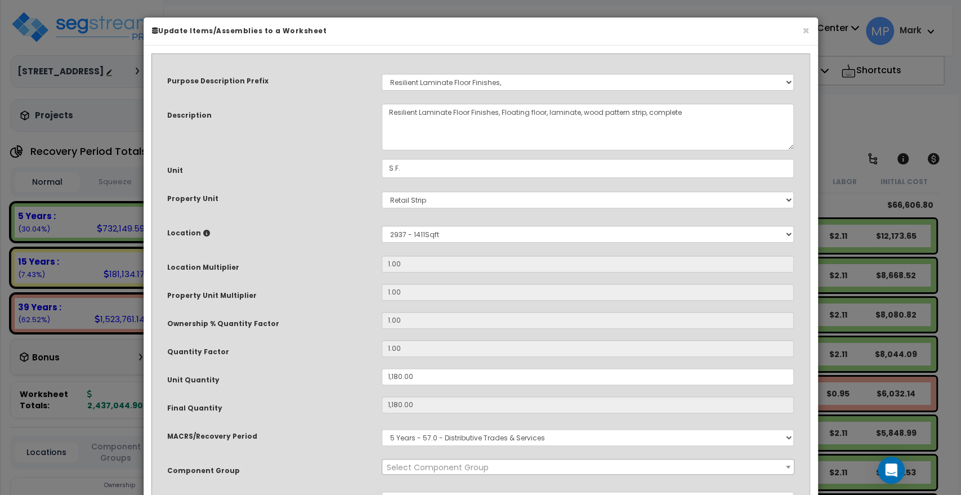
select select "15708"
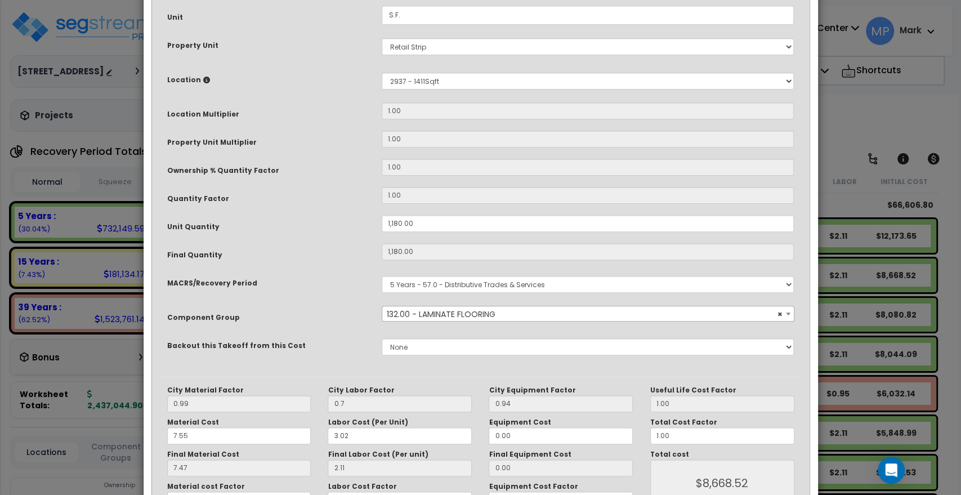
scroll to position [229, 0]
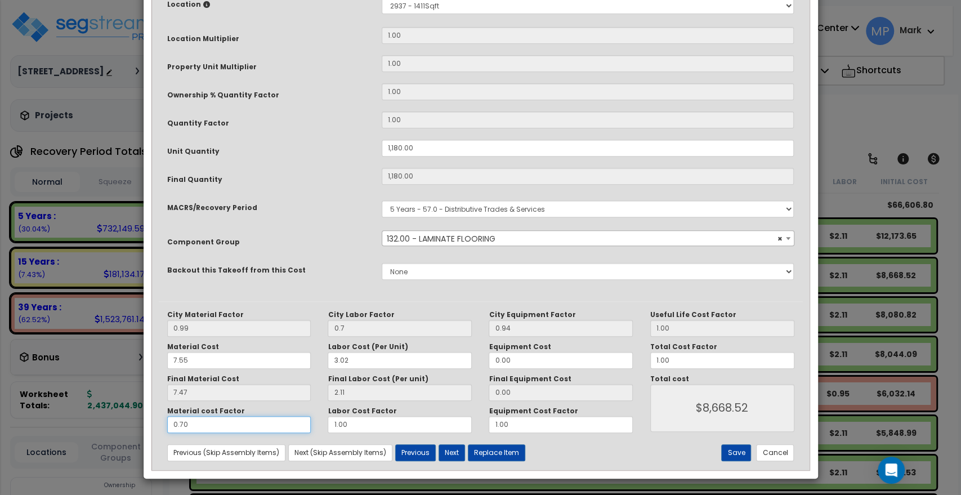
drag, startPoint x: 167, startPoint y: 430, endPoint x: 143, endPoint y: 431, distance: 23.7
click at [144, 431] on div "Purpose Description Prefix Select A/V System A/V System Equipment A/V System Eq…" at bounding box center [481, 147] width 674 height 661
type input "1"
type input "$11,304.40"
type input "1"
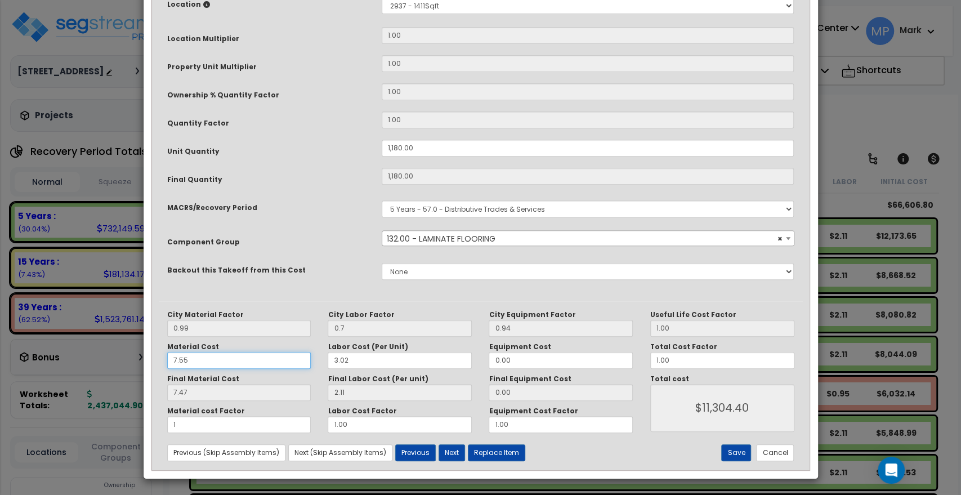
type input "$11,304.40"
drag, startPoint x: 172, startPoint y: 363, endPoint x: 102, endPoint y: 366, distance: 69.9
click at [102, 366] on div "× Update Items/Assemblies to a Worksheet Purpose Description Prefix Select A/V …" at bounding box center [480, 247] width 961 height 495
type input "5"
type input "$11,304.40"
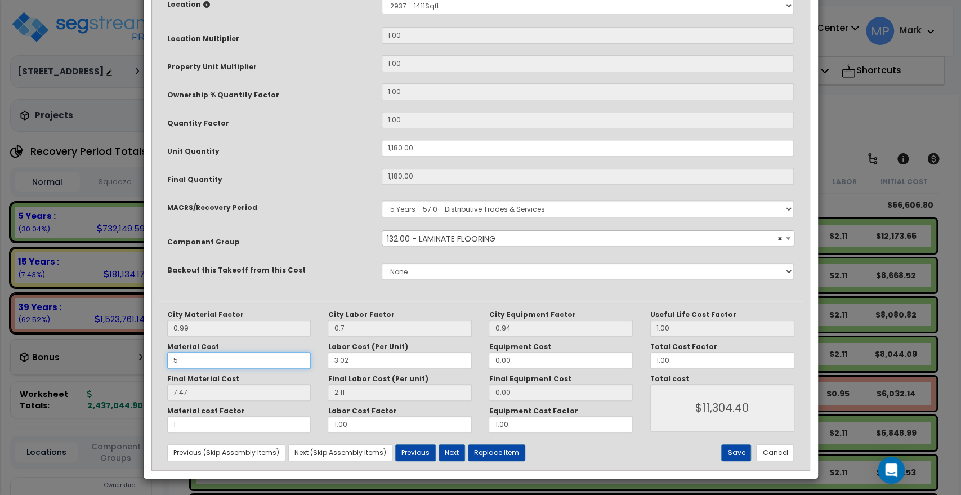
type input "4.95"
type input "$8,330.80"
type input "5."
type input "$8,330.80"
type input "5.2"
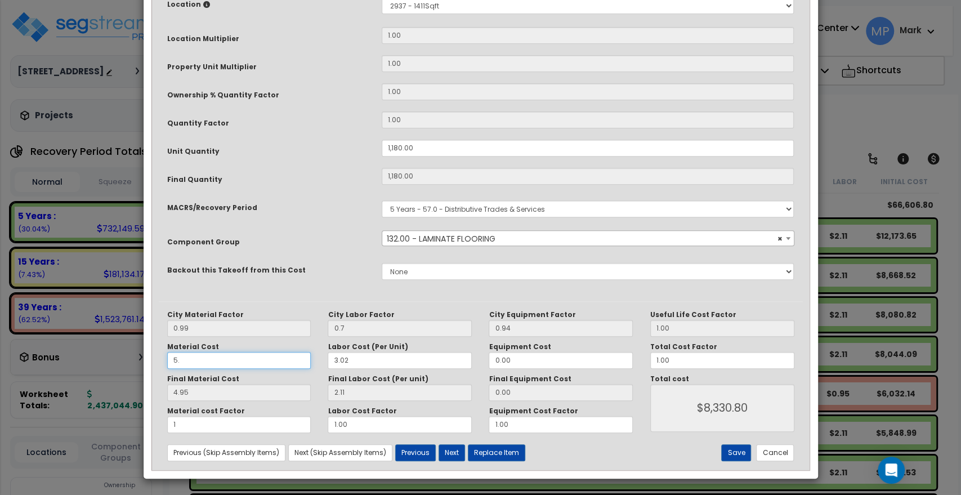
type input "$8,330.80"
type input "5.15"
type input "$8,566.80"
type input "5.25"
type input "$8,566.80"
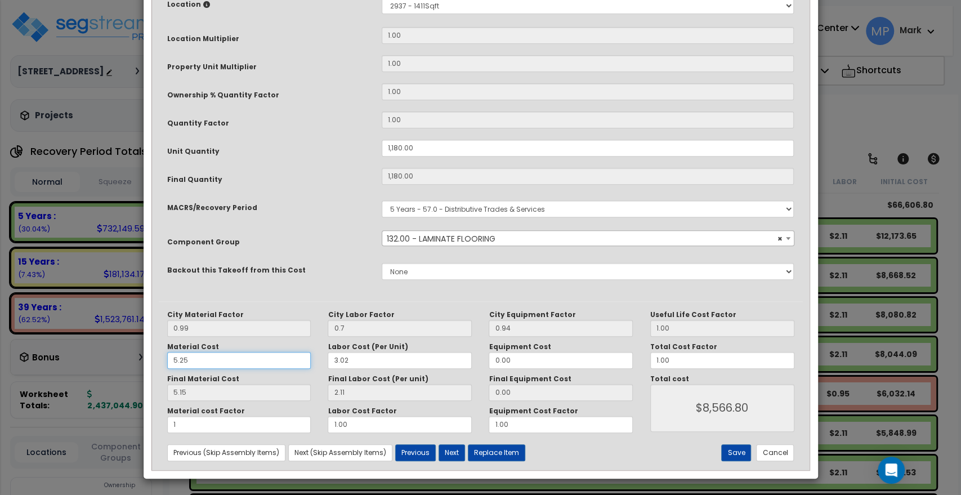
type input "5.20"
type input "$8,625.80"
type input "5.25"
type input "$8,625.80"
click at [735, 456] on button "Save" at bounding box center [736, 452] width 30 height 17
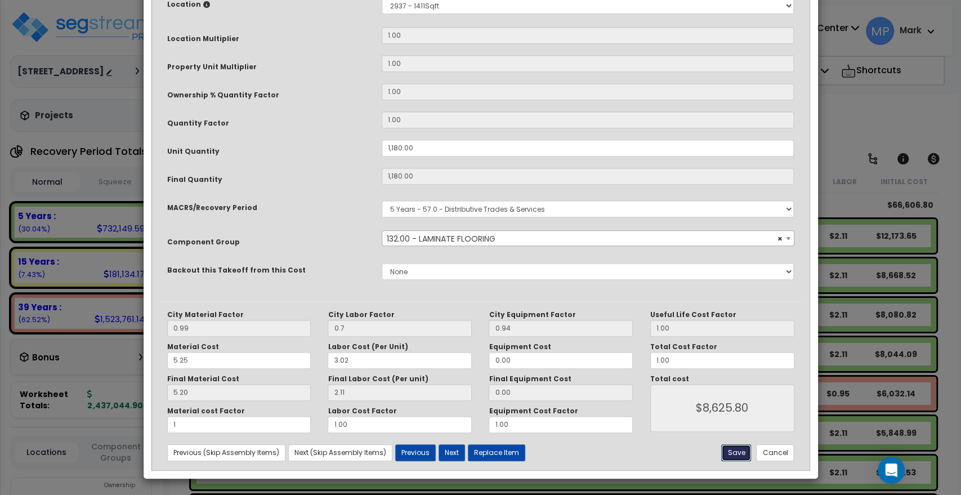
type input "1180.00"
type input "0.70"
type input "1.00"
type input "8625.80"
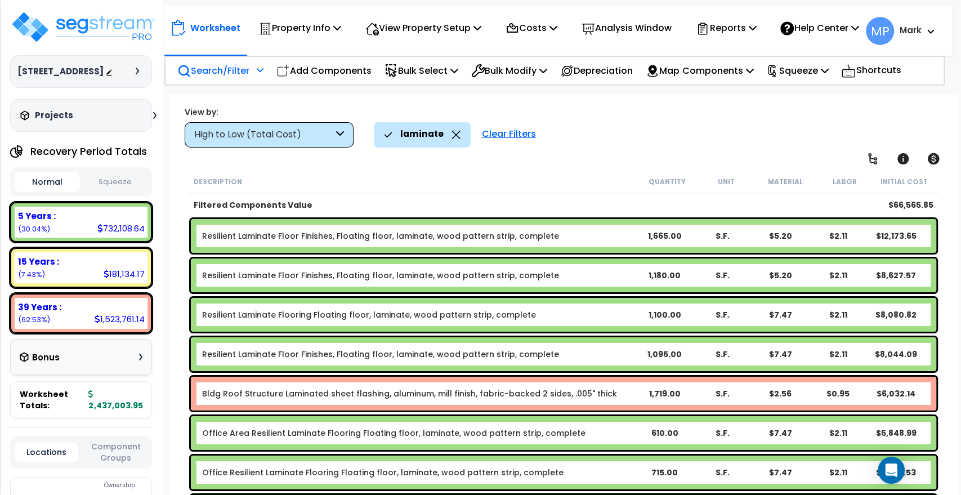
click at [587, 310] on b "Resilient Laminate Flooring Floating floor, laminate, wood pattern strip, compl…" at bounding box center [418, 314] width 433 height 11
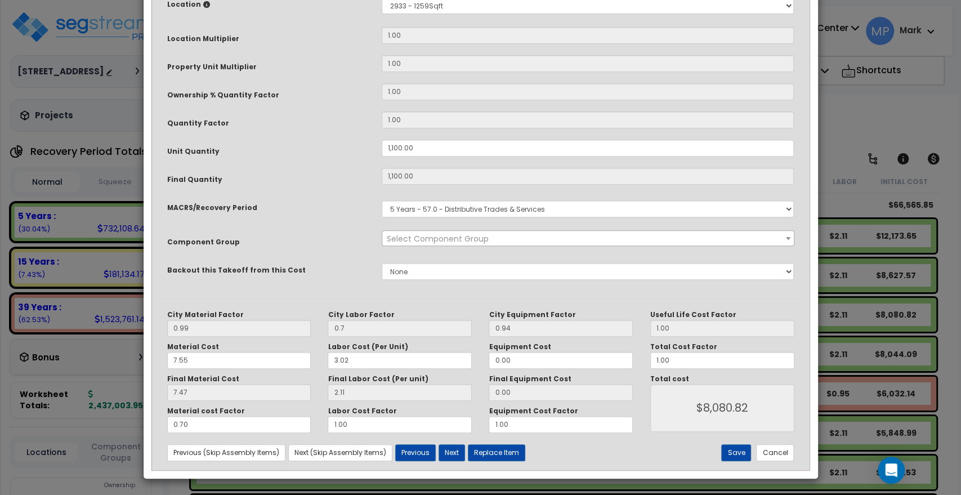
scroll to position [0, 0]
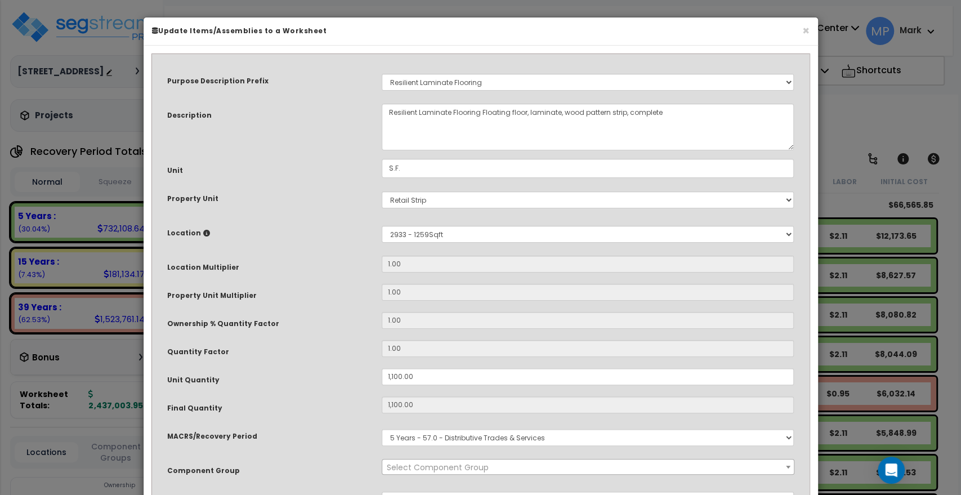
select select "15708"
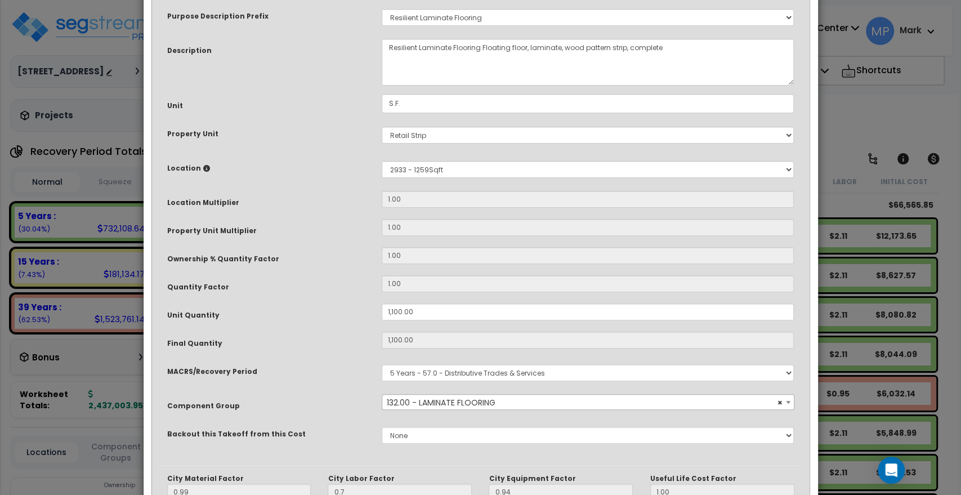
scroll to position [229, 0]
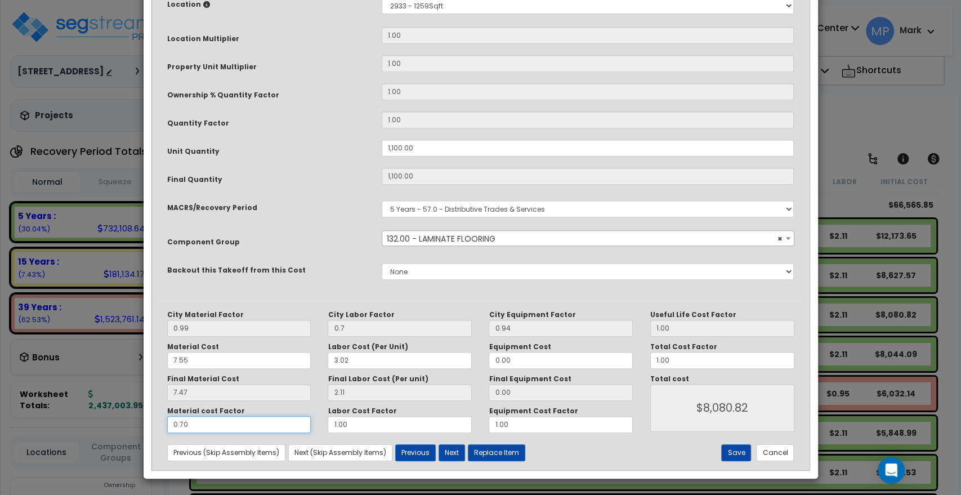
drag, startPoint x: 147, startPoint y: 424, endPoint x: 126, endPoint y: 424, distance: 20.8
click at [126, 424] on div "× Update Items/Assemblies to a Worksheet Purpose Description Prefix Select A/V …" at bounding box center [480, 247] width 961 height 495
type input "1"
type input "$10,538.00"
type input "1"
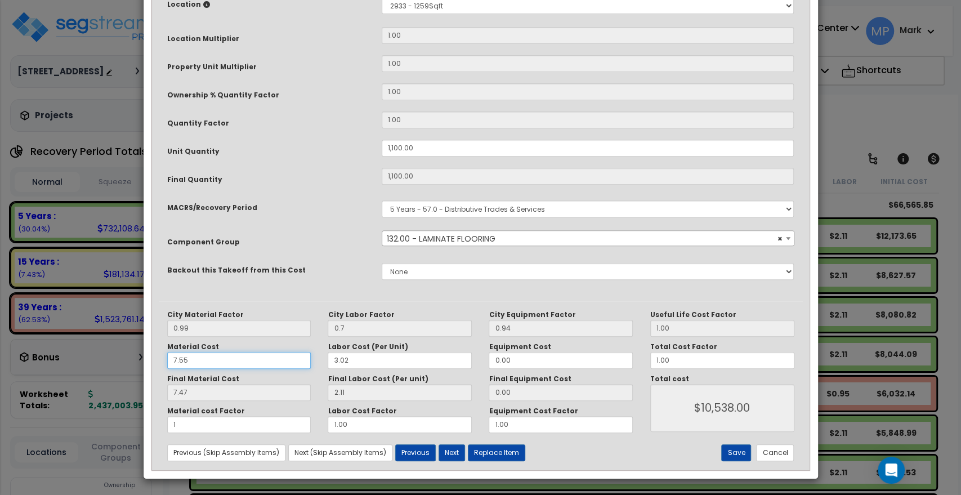
type input "$10,538.00"
drag, startPoint x: 202, startPoint y: 363, endPoint x: 94, endPoint y: 364, distance: 107.5
click at [94, 364] on div "× Update Items/Assemblies to a Worksheet Purpose Description Prefix Select A/V …" at bounding box center [480, 247] width 961 height 495
type input "5"
type input "$10,538.00"
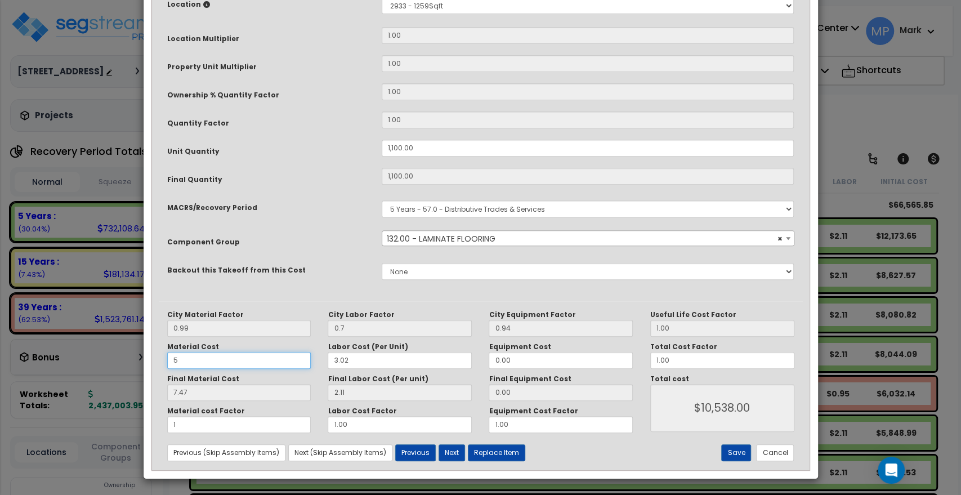
type input "4.95"
type input "$7,766.00"
type input "5."
type input "$7,766.00"
type input "5.2"
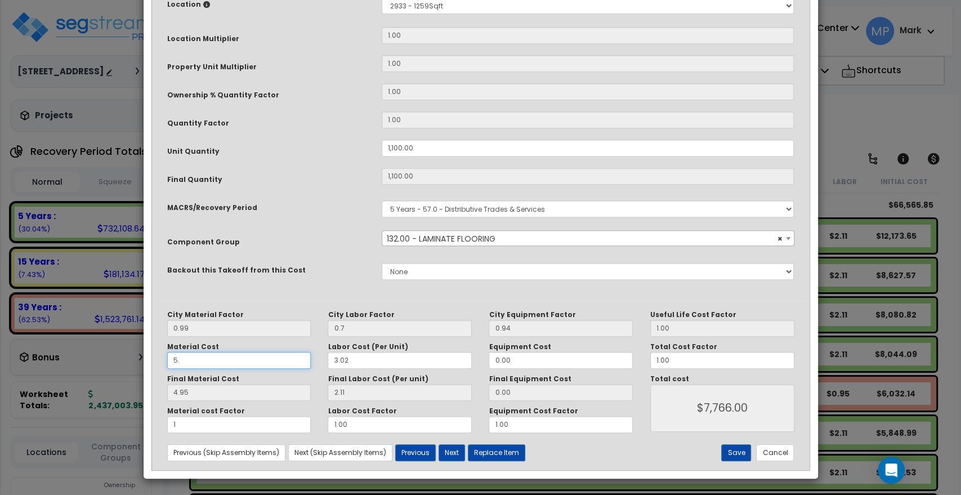
type input "$7,766.00"
type input "5.15"
type input "$7,986.00"
type input "5.25"
type input "$7,986.00"
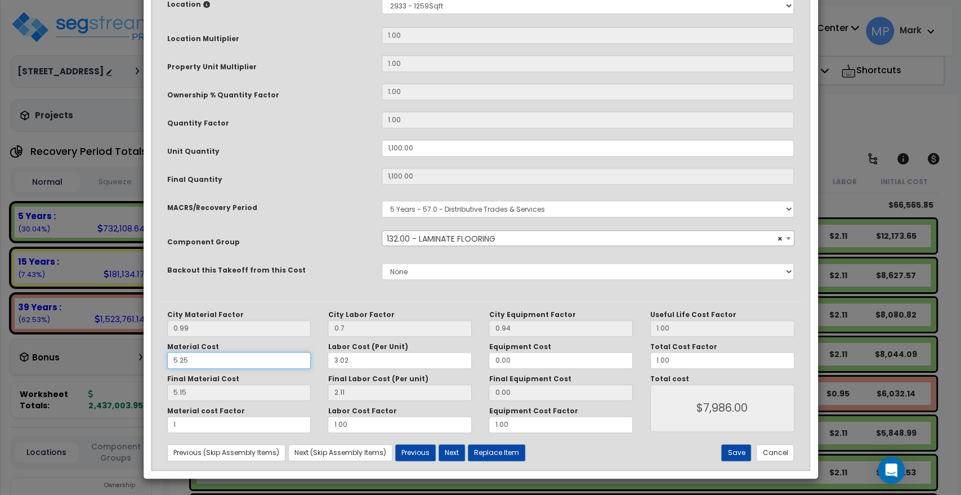
type input "5.20"
type input "$8,041.00"
type input "5.25"
type input "$8,041.00"
drag, startPoint x: 736, startPoint y: 452, endPoint x: 730, endPoint y: 433, distance: 20.1
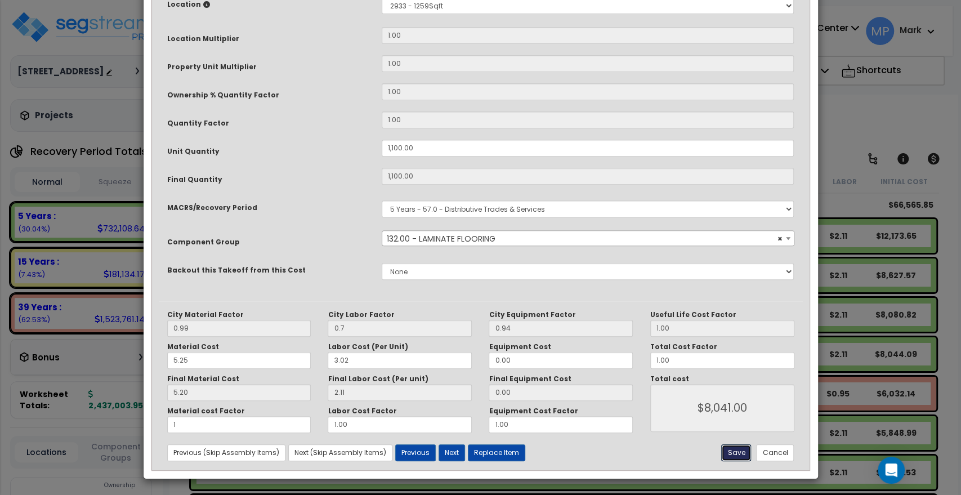
click at [735, 453] on button "Save" at bounding box center [736, 452] width 30 height 17
type input "1100.00"
type input "0.70"
type input "1.00"
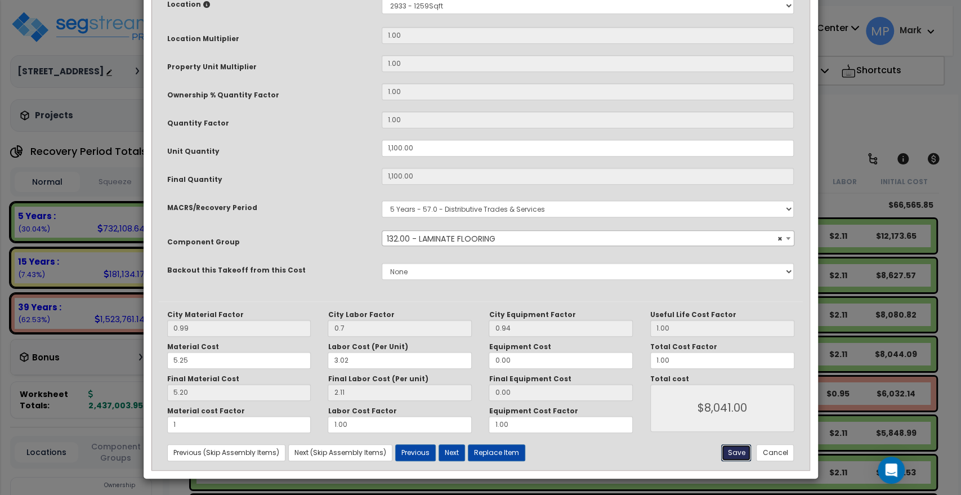
type input "8041.00"
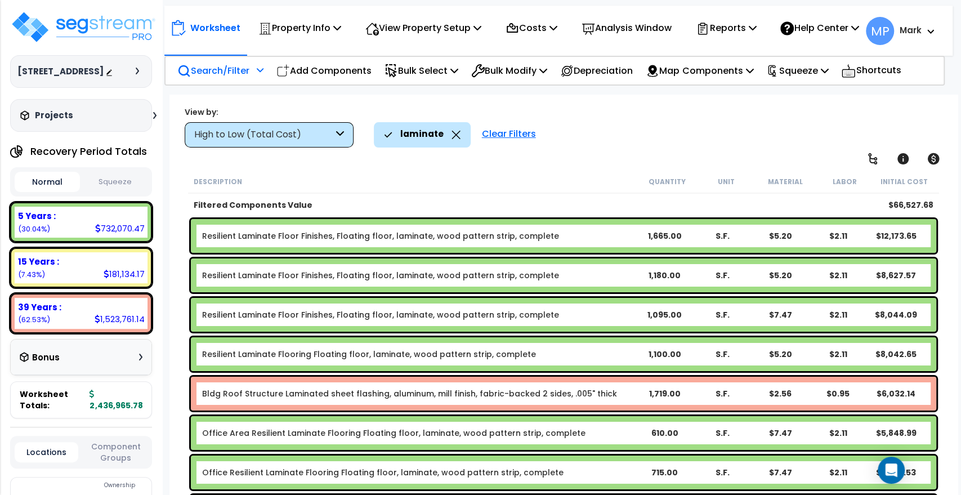
click at [602, 315] on b "Resilient Laminate Floor Finishes, Floating floor, laminate, wood pattern strip…" at bounding box center [418, 314] width 433 height 11
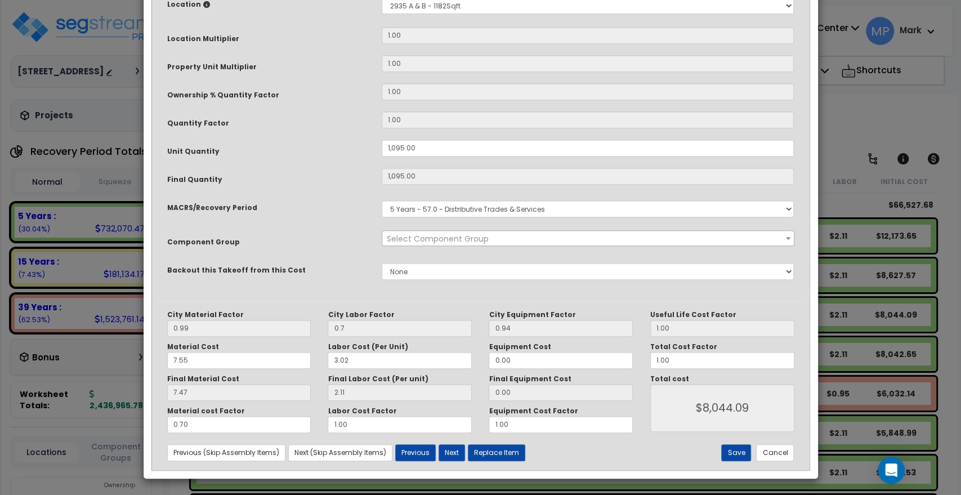
scroll to position [0, 0]
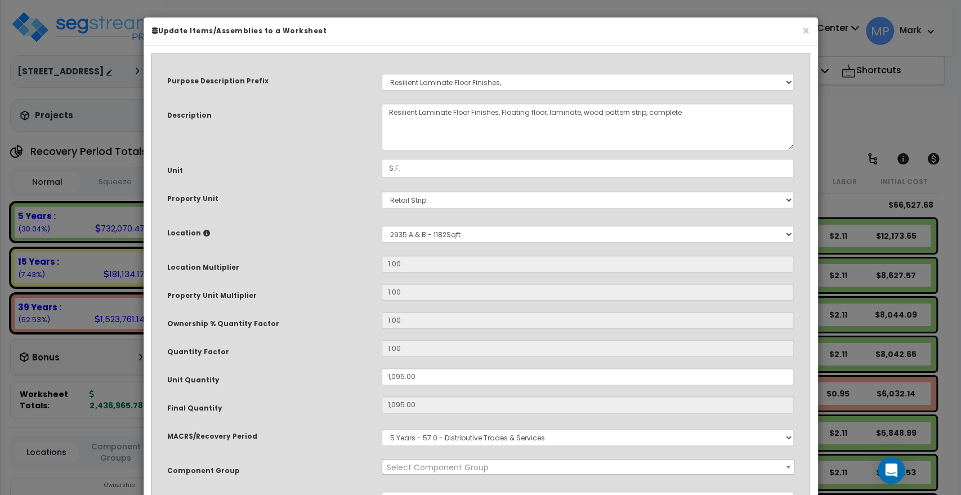
select select "15708"
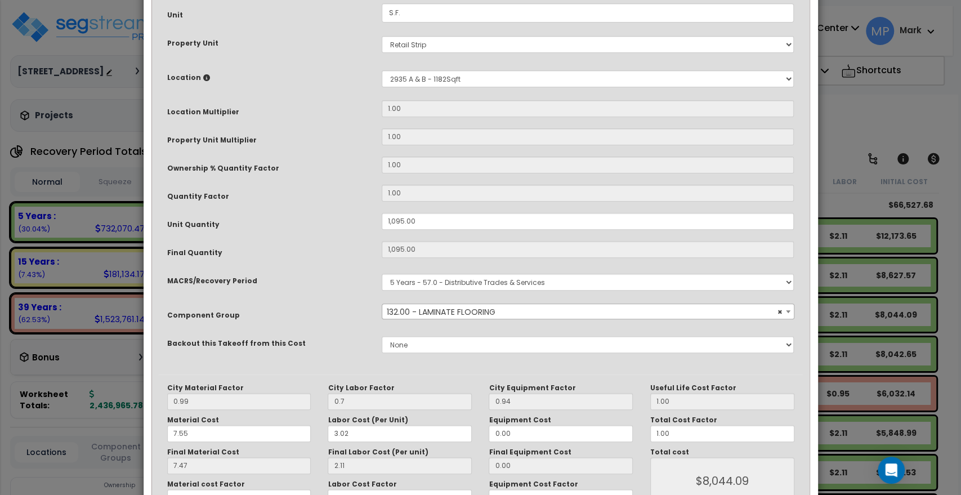
scroll to position [229, 0]
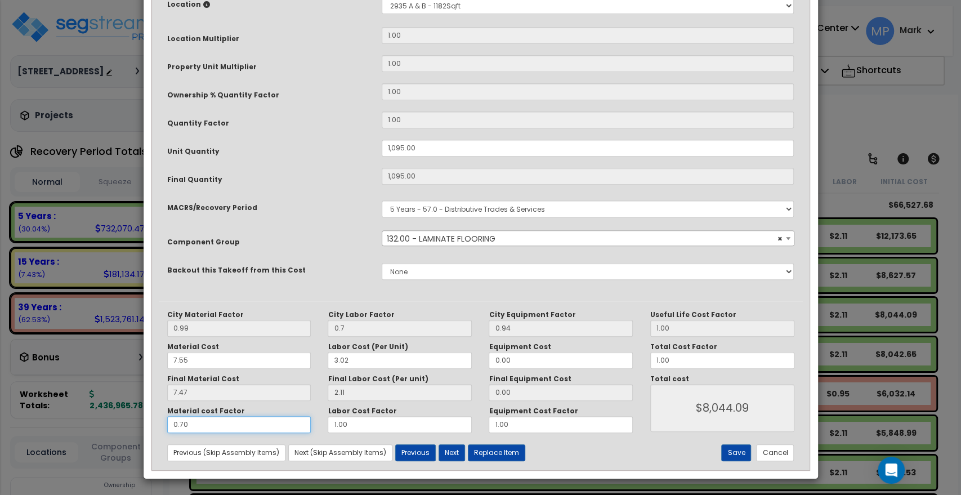
drag, startPoint x: 140, startPoint y: 428, endPoint x: 121, endPoint y: 428, distance: 18.6
click at [122, 428] on div "× Update Items/Assemblies to a Worksheet Purpose Description Prefix Select A/V …" at bounding box center [480, 247] width 961 height 495
type input "1"
type input "$10,490.10"
type input "1"
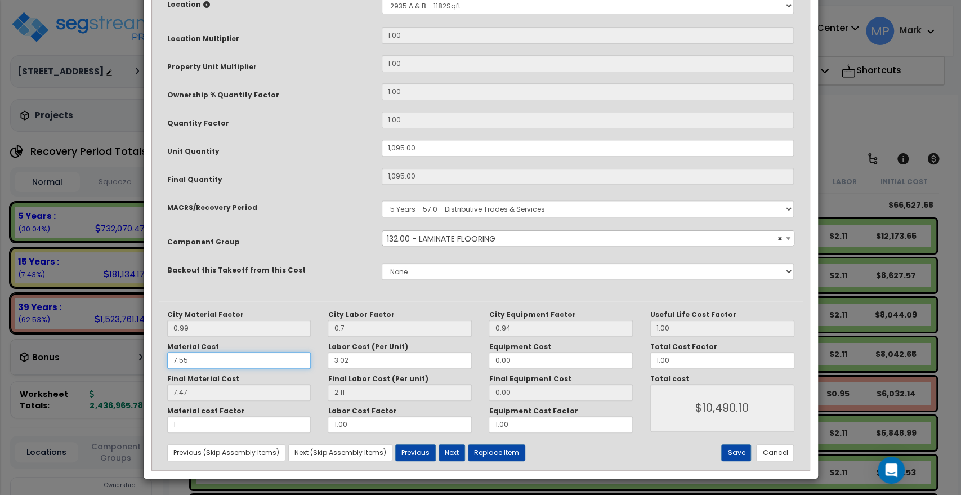
type input "$10,490.10"
drag, startPoint x: 197, startPoint y: 361, endPoint x: 123, endPoint y: 365, distance: 74.4
click at [123, 365] on div "× Update Items/Assemblies to a Worksheet Purpose Description Prefix Select A/V …" at bounding box center [480, 247] width 961 height 495
type input "5"
type input "$10,490.10"
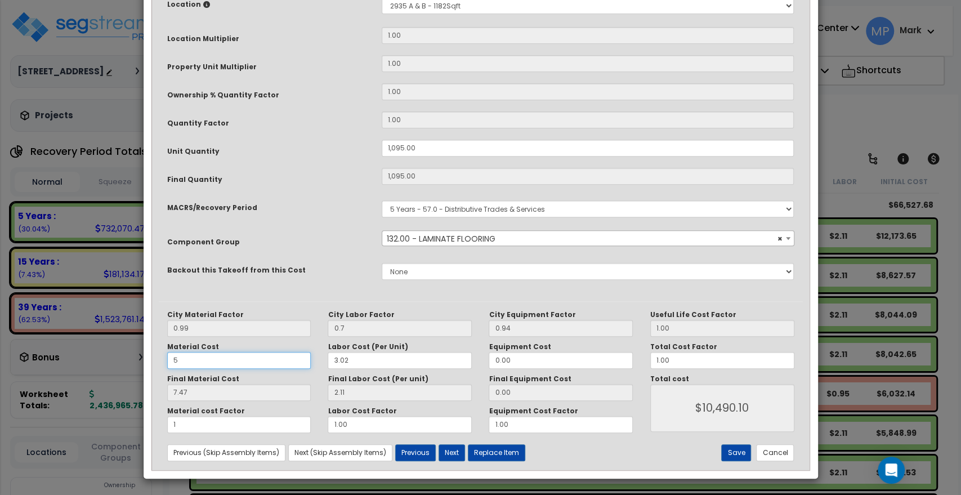
type input "4.95"
type input "$7,730.70"
type input "52"
type input "$7,730.70"
type input "51.48"
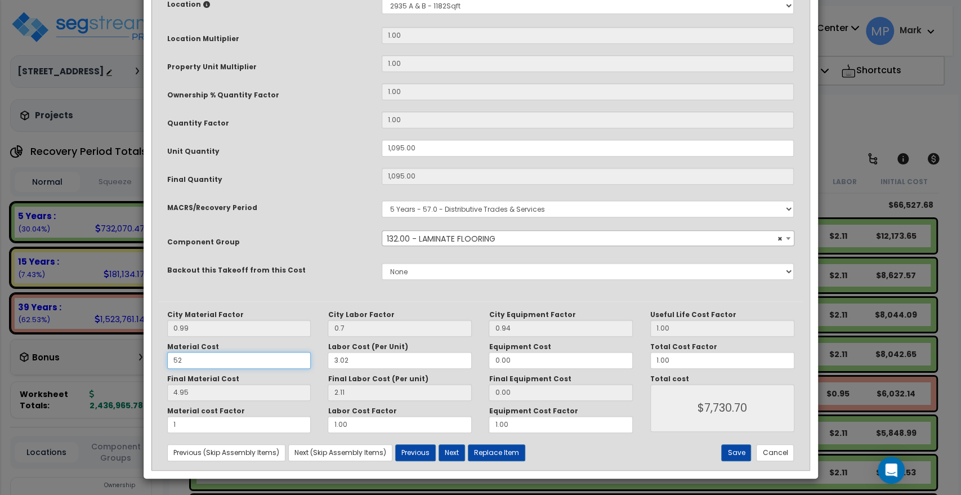
type input "$58,681.05"
type input "525"
type input "$58,681.05"
type input "519.75"
type input "$571,436.70"
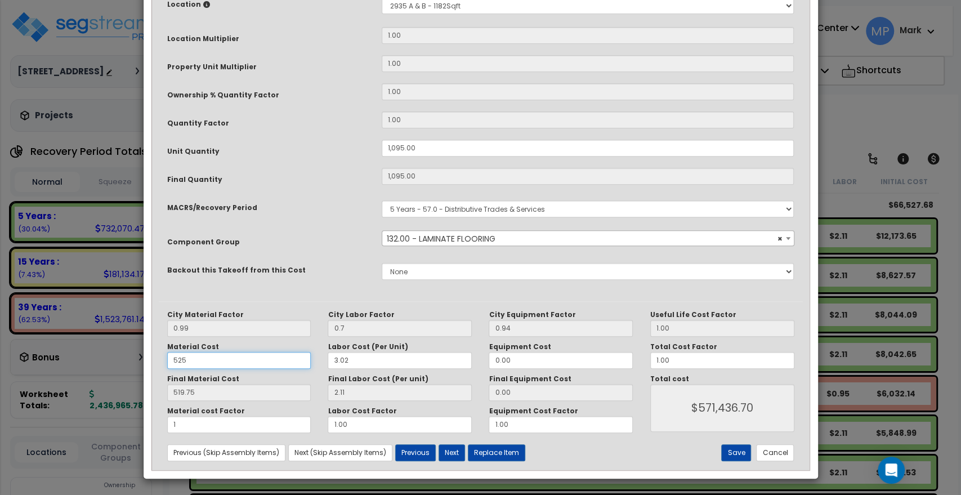
type input "52"
type input "$571,436.70"
type input "51.48"
type input "$58,681.05"
type input "5"
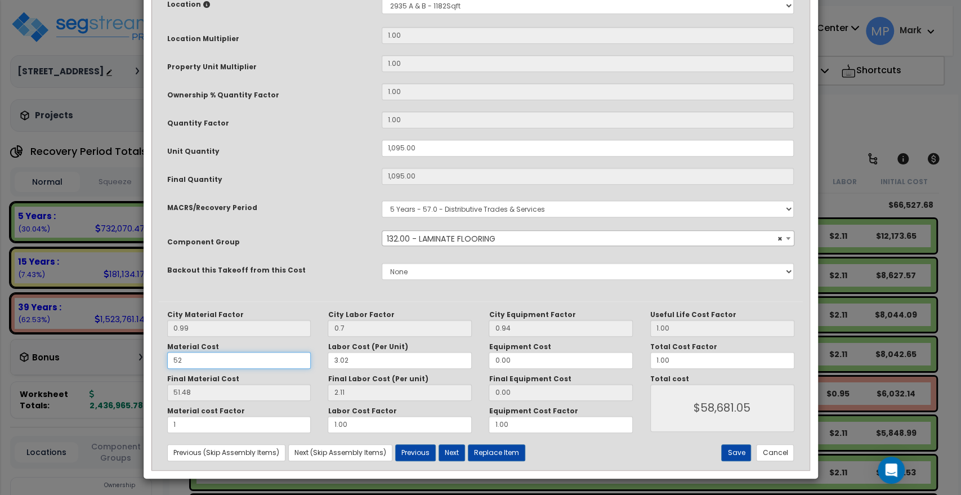
type input "$58,681.05"
type input "4.95"
type input "$7,730.70"
type input "5."
type input "$7,730.70"
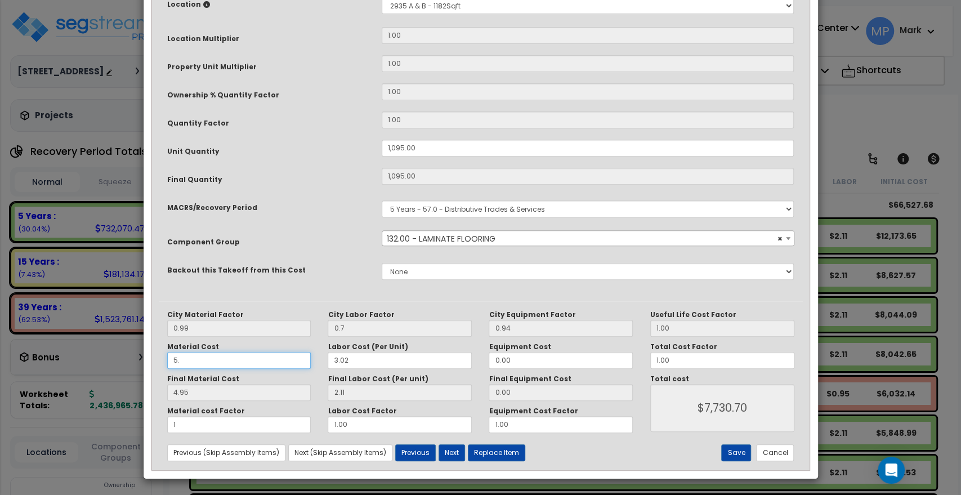
type input "5.2"
type input "$7,730.70"
type input "5.15"
type input "$7,949.70"
type input "5.25"
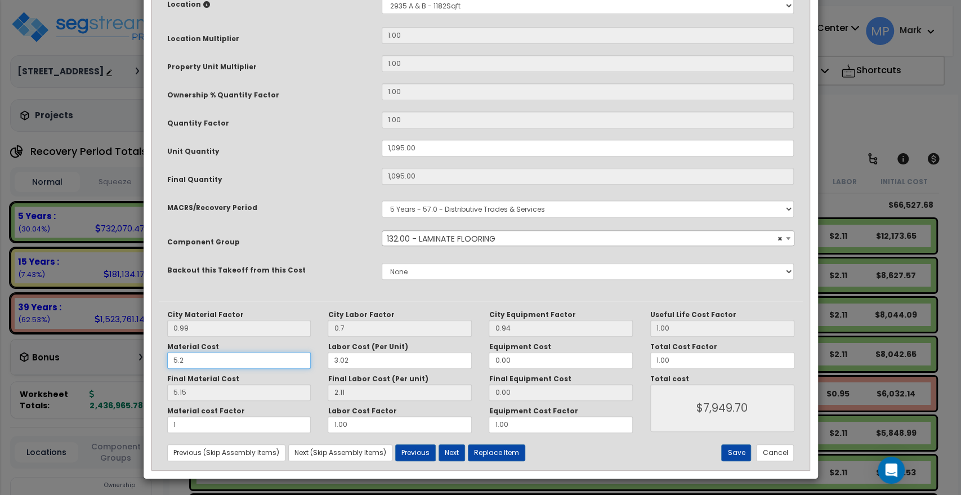
type input "$7,949.70"
type input "5.20"
type input "$8,004.45"
type input "5.25"
type input "$8,004.45"
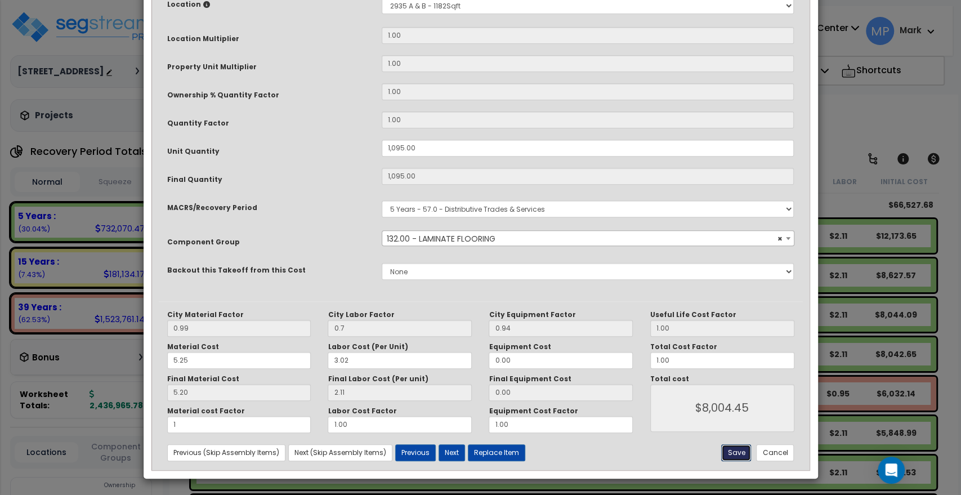
click at [739, 450] on button "Save" at bounding box center [736, 452] width 30 height 17
type input "1095.00"
type input "0.70"
type input "1.00"
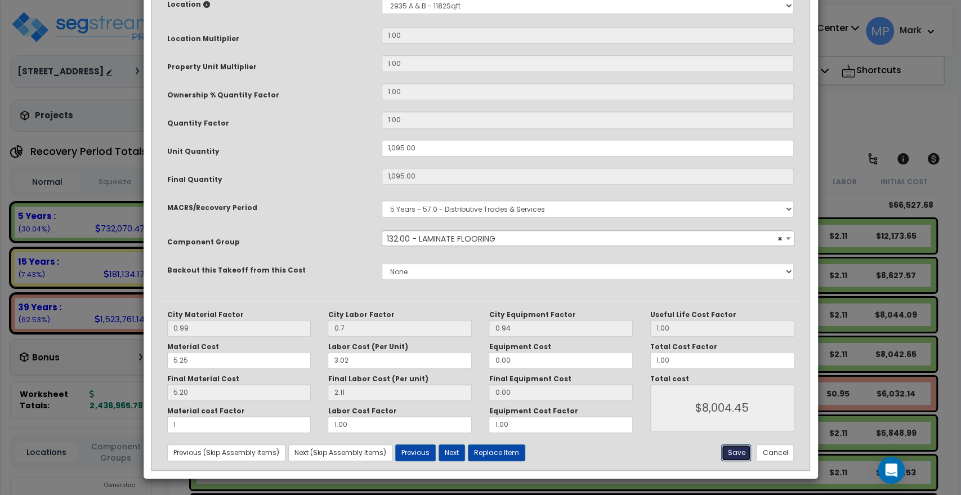
type input "8004.45"
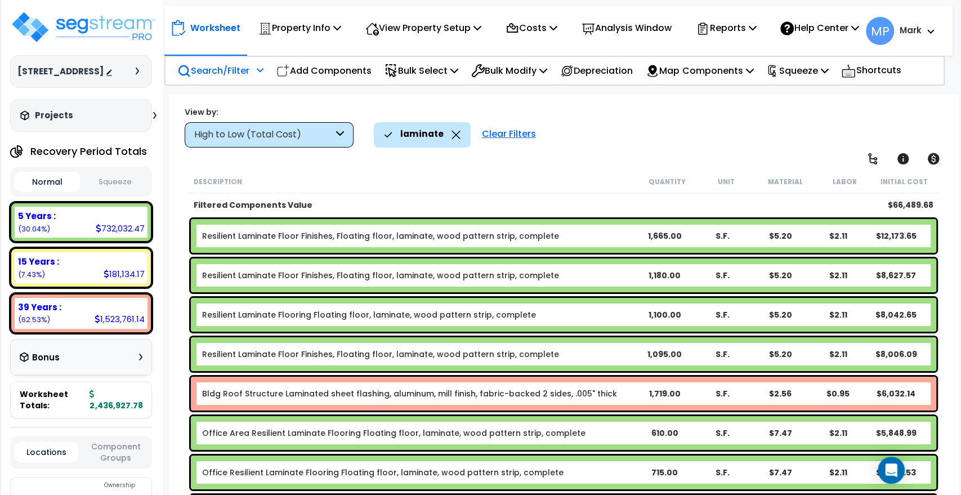
click at [598, 432] on b "Office Area Resilient Laminate Flooring Floating floor, laminate, wood pattern …" at bounding box center [418, 432] width 433 height 11
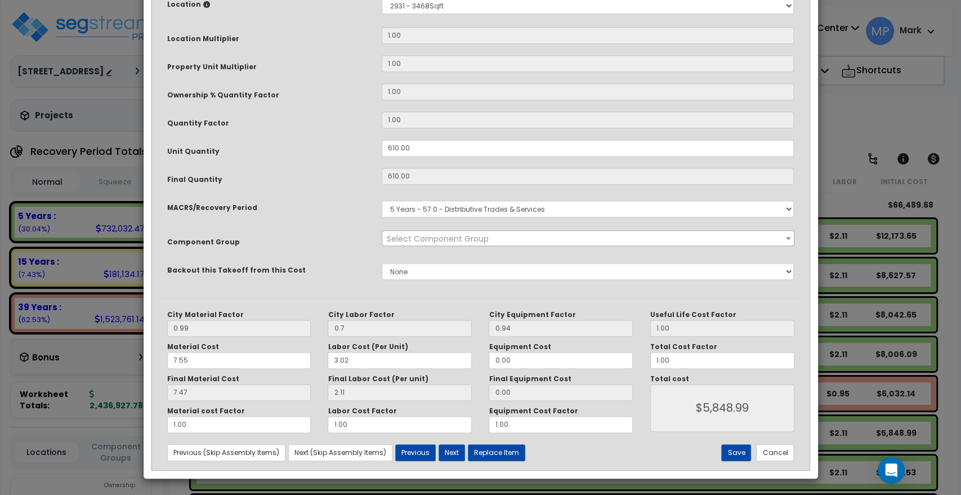
scroll to position [0, 0]
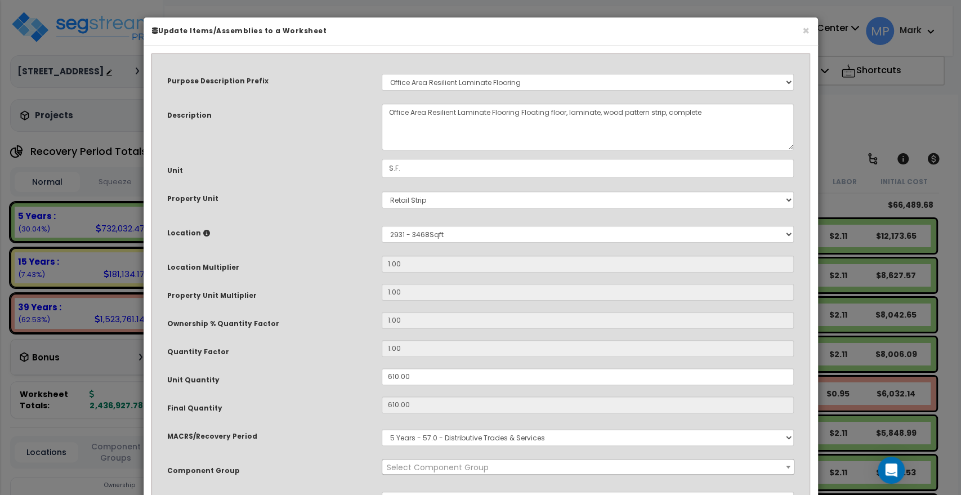
select select "15708"
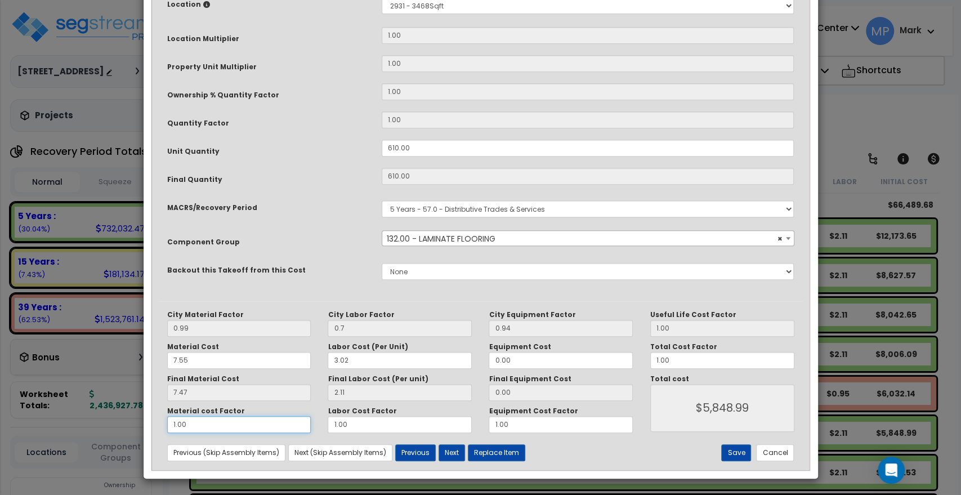
drag, startPoint x: 203, startPoint y: 423, endPoint x: 129, endPoint y: 423, distance: 73.7
click at [129, 423] on div "× Update Items/Assemblies to a Worksheet Purpose Description Prefix Select A/V …" at bounding box center [480, 247] width 961 height 495
drag, startPoint x: 212, startPoint y: 359, endPoint x: 173, endPoint y: 360, distance: 38.9
click at [173, 360] on input "7.55" at bounding box center [239, 360] width 144 height 17
type input "5"
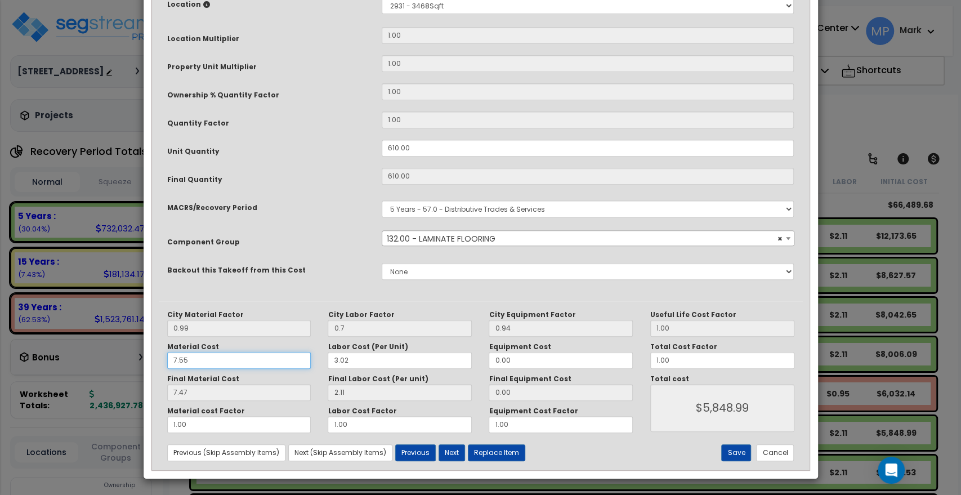
type input "$5,843.80"
type input "4.95"
type input "$4,306.60"
type input "5."
type input "$4,306.60"
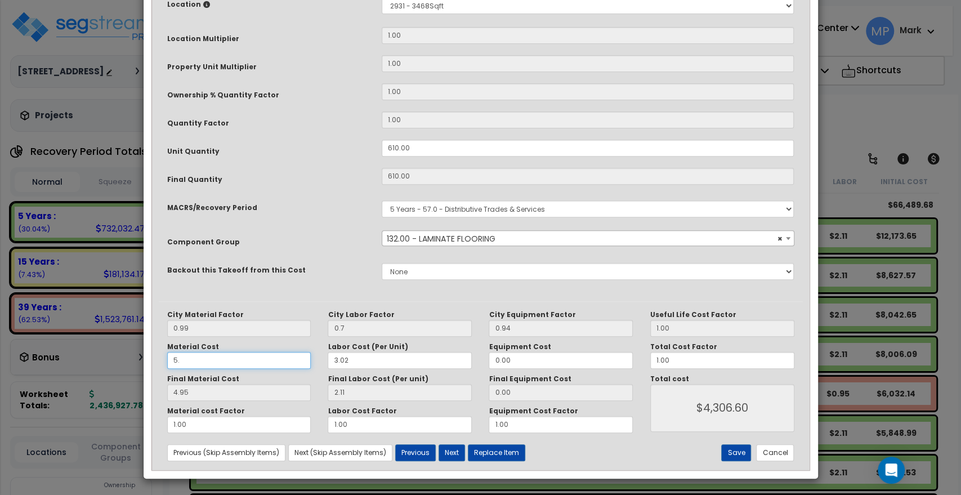
type input "5.2"
type input "$4,306.60"
type input "5.15"
type input "$4,428.60"
type input "5.25"
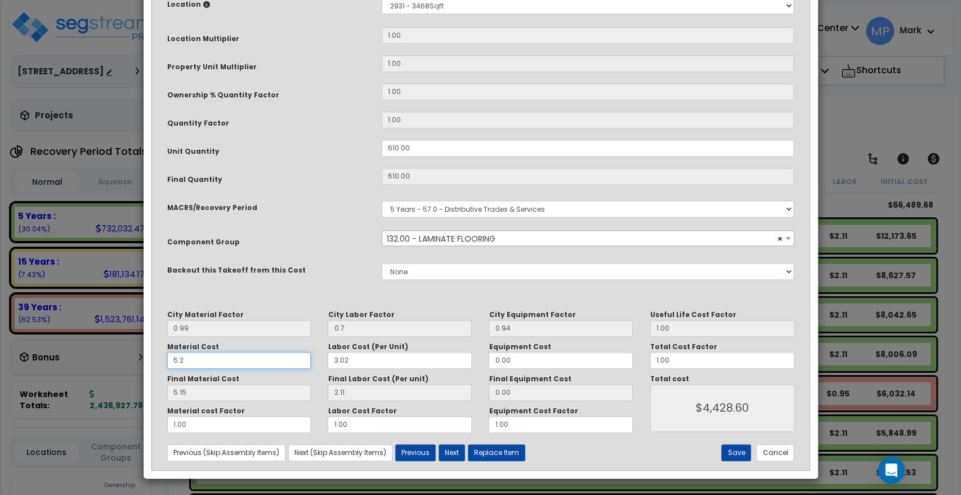
type input "$4,428.60"
type input "5.20"
type input "$4,459.10"
type input "5.25"
type input "$4,459.10"
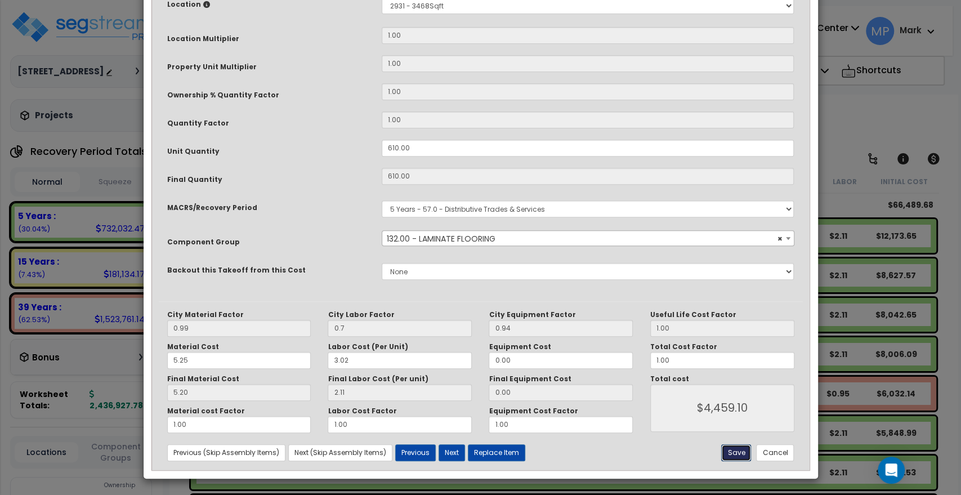
click at [733, 449] on button "Save" at bounding box center [736, 452] width 30 height 17
type input "0.70"
type input "4459.10"
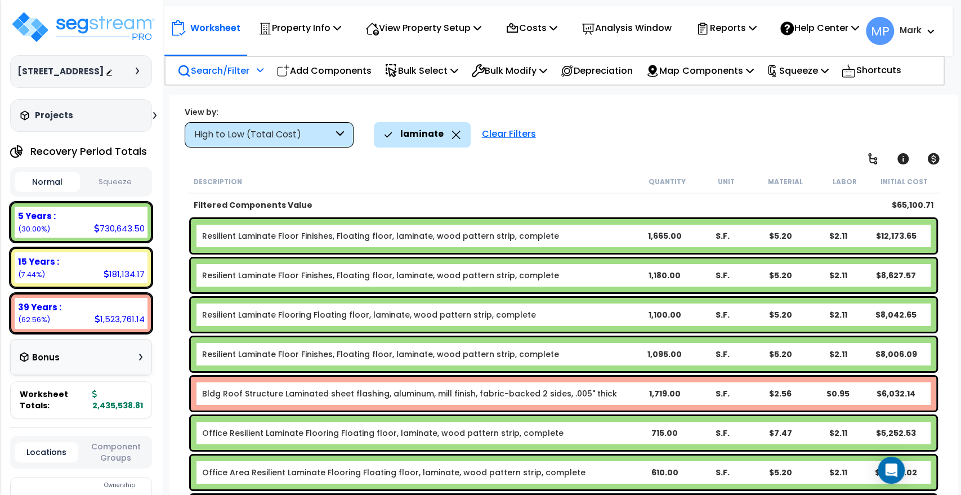
click at [600, 432] on b "Office Resilient Laminate Flooring Floating floor, laminate, wood pattern strip…" at bounding box center [418, 432] width 433 height 11
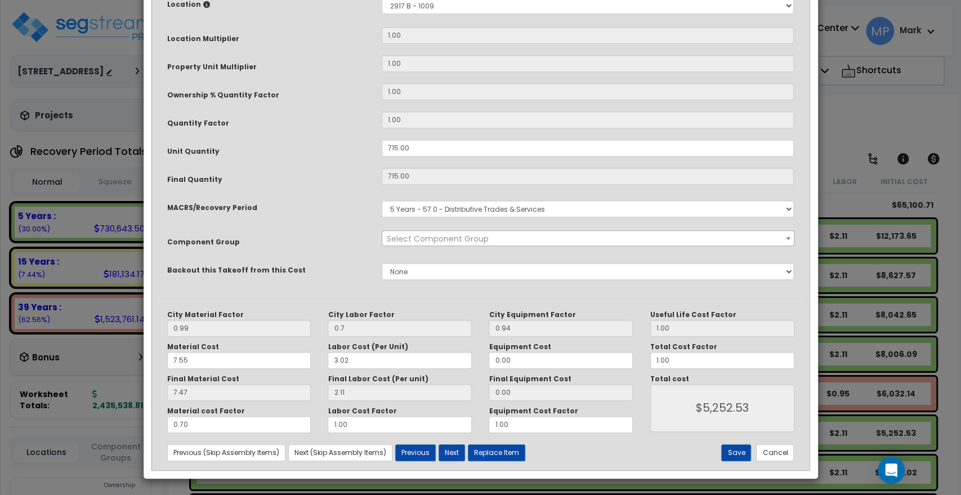
scroll to position [0, 0]
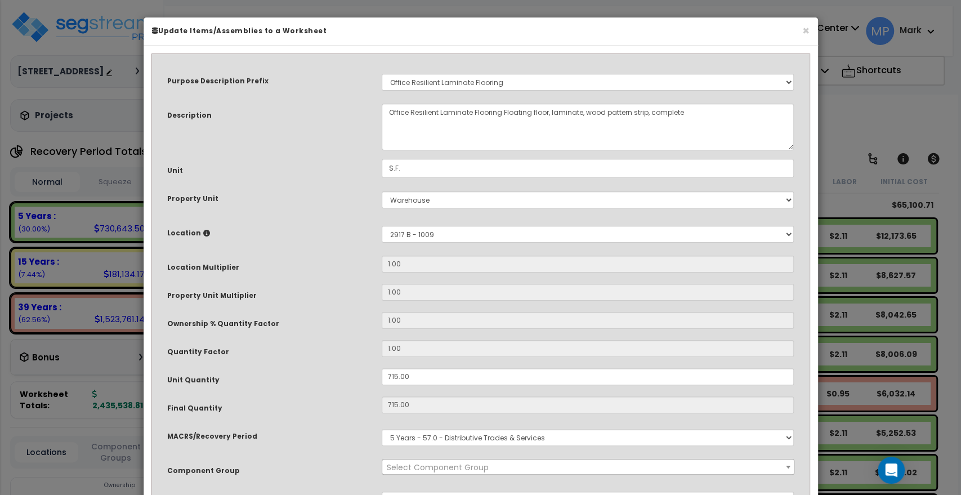
select select "15708"
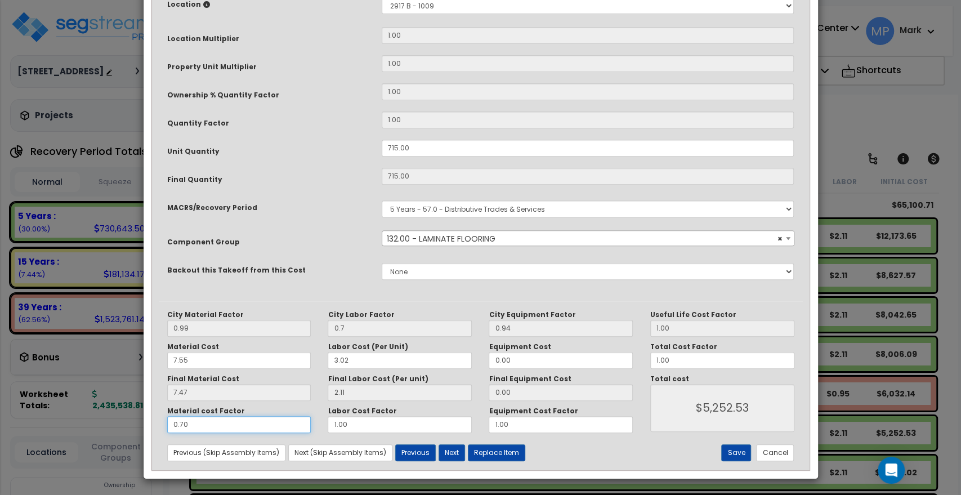
drag, startPoint x: 187, startPoint y: 422, endPoint x: 124, endPoint y: 420, distance: 63.1
click at [129, 423] on div "× Update Items/Assemblies to a Worksheet Purpose Description Prefix Select A/V …" at bounding box center [480, 247] width 961 height 495
type input "1"
type input "$6,849.70"
type input "1"
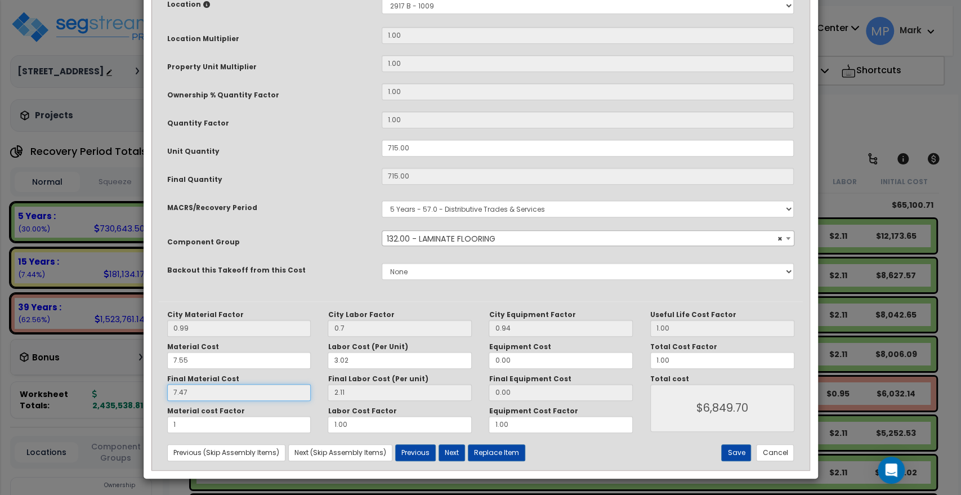
type input "$6,849.70"
click at [199, 392] on input "7.47" at bounding box center [239, 392] width 144 height 17
drag, startPoint x: 175, startPoint y: 361, endPoint x: 135, endPoint y: 356, distance: 39.7
click at [140, 359] on div "× Update Items/Assemblies to a Worksheet Purpose Description Prefix Select A/V …" at bounding box center [480, 247] width 961 height 495
type input "5"
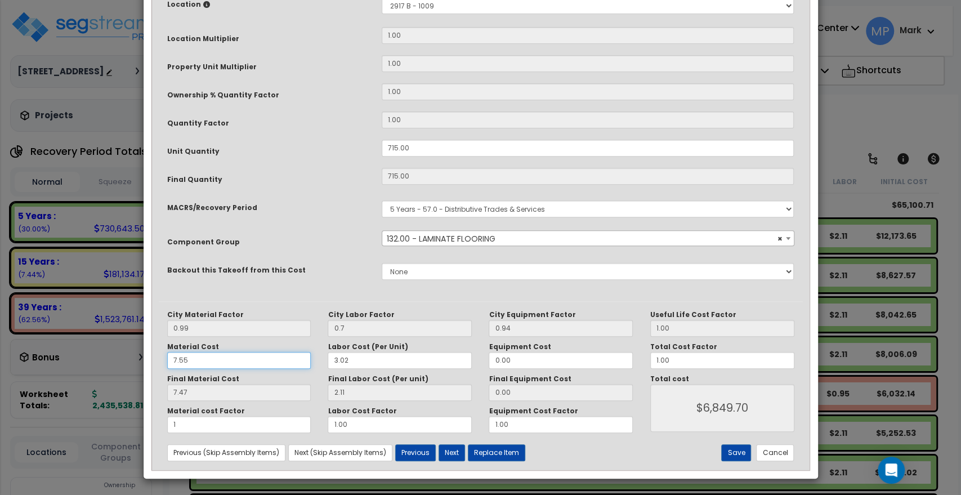
type input "$6,849.70"
type input "4.95"
type input "$5,047.90"
type input "5."
type input "$5,047.90"
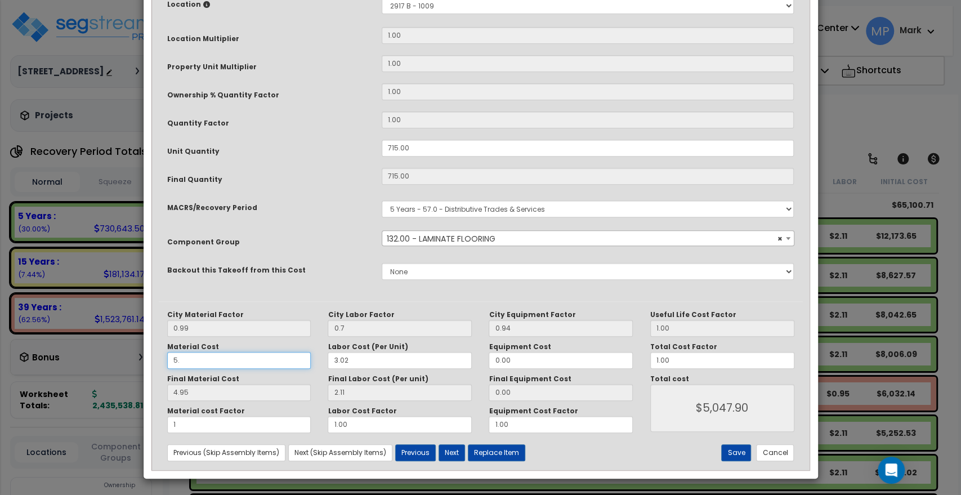
type input "5.2"
type input "$5,047.90"
type input "5.15"
type input "$5,190.90"
type input "5.25"
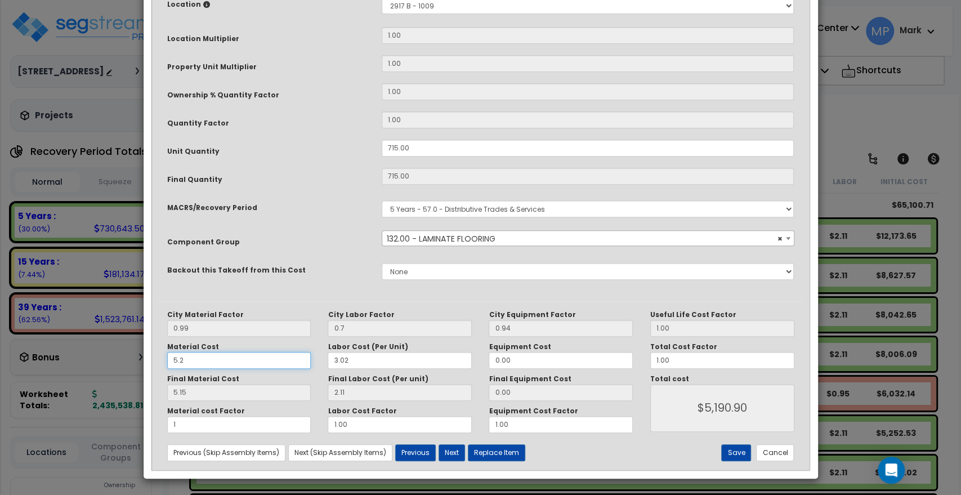
type input "$5,190.90"
type input "5.20"
type input "$5,226.65"
type input "5.25"
type input "$5,226.65"
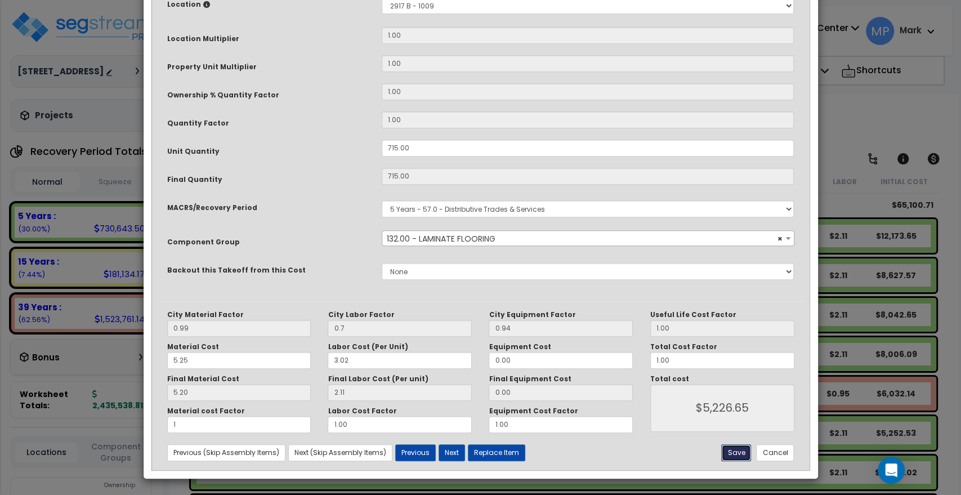
click at [736, 451] on button "Save" at bounding box center [736, 452] width 30 height 17
type input "0.70"
type input "1.00"
type input "5226.65"
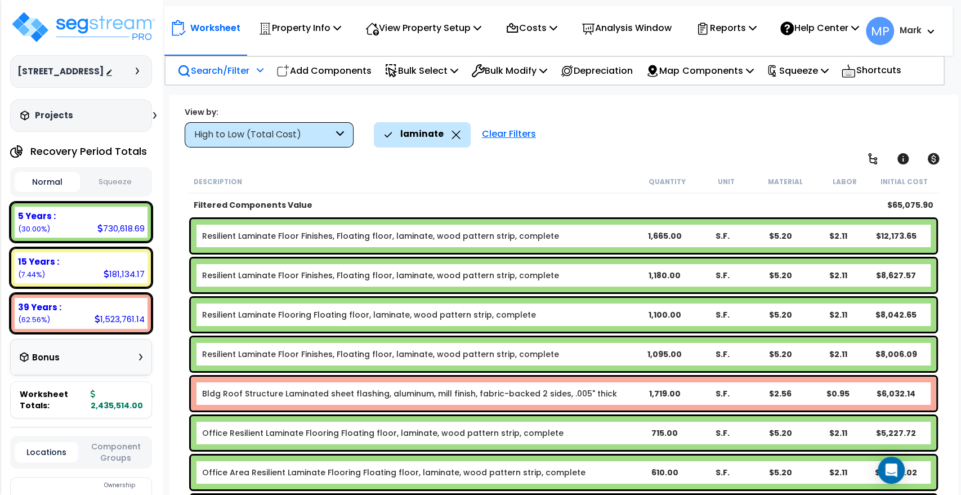
scroll to position [62, 0]
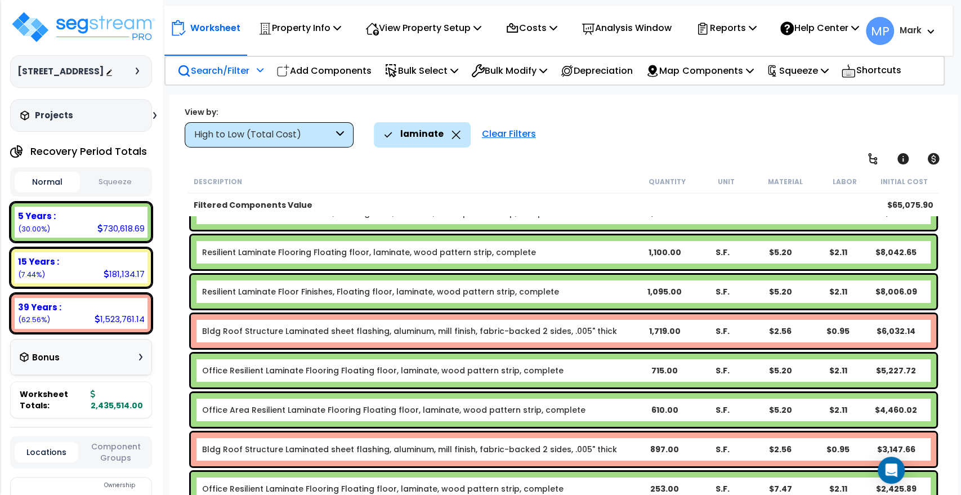
click at [584, 373] on b "Office Resilient Laminate Flooring Floating floor, laminate, wood pattern strip…" at bounding box center [418, 370] width 433 height 11
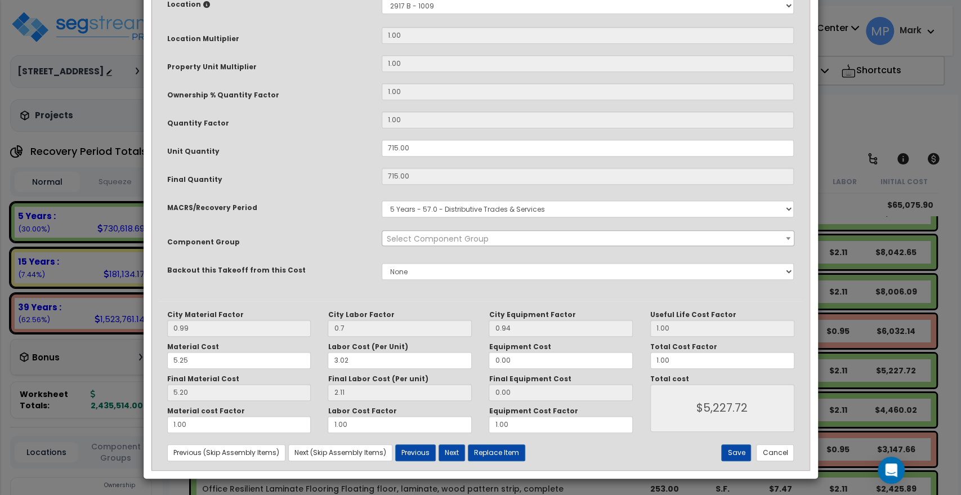
scroll to position [0, 0]
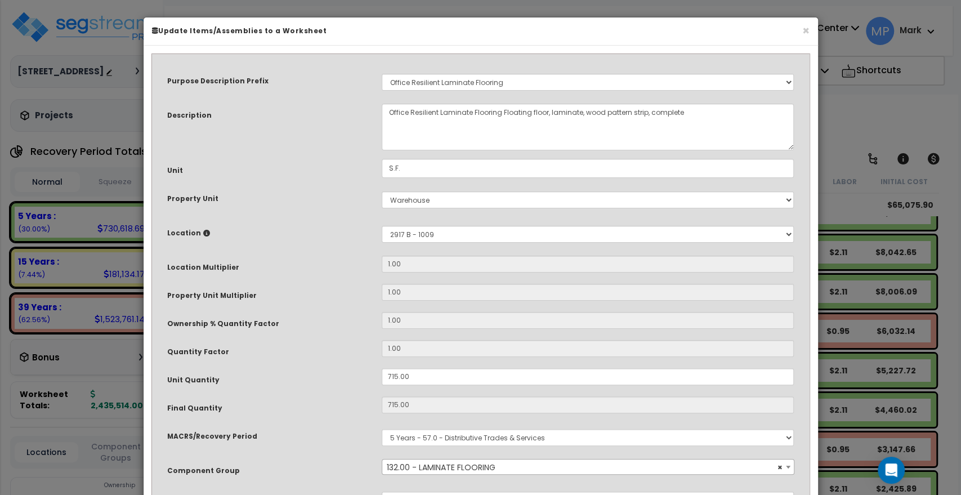
select select "15708"
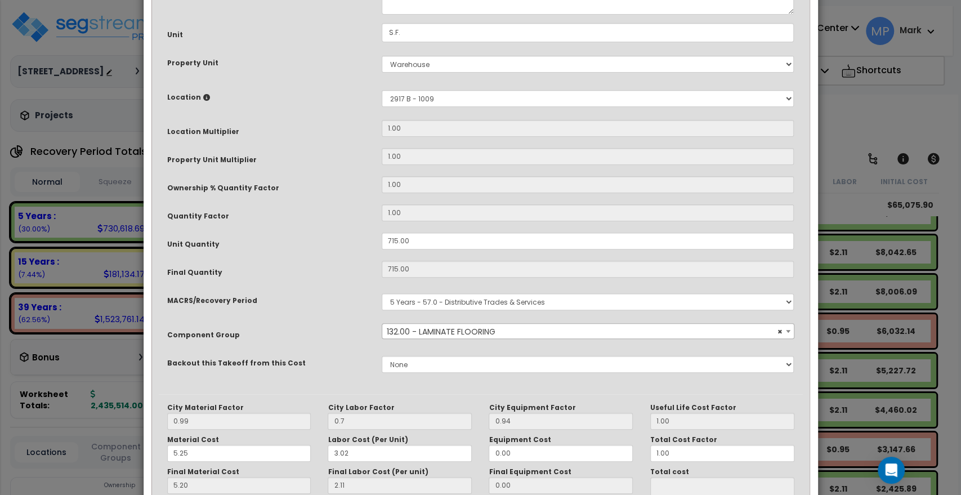
scroll to position [229, 0]
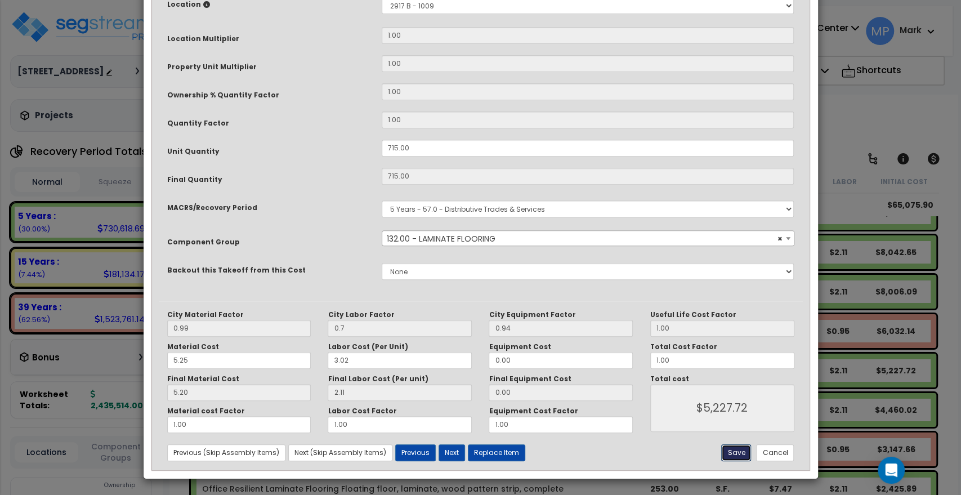
click at [743, 451] on button "Save" at bounding box center [736, 452] width 30 height 17
type input "0.70"
type input "5227.72"
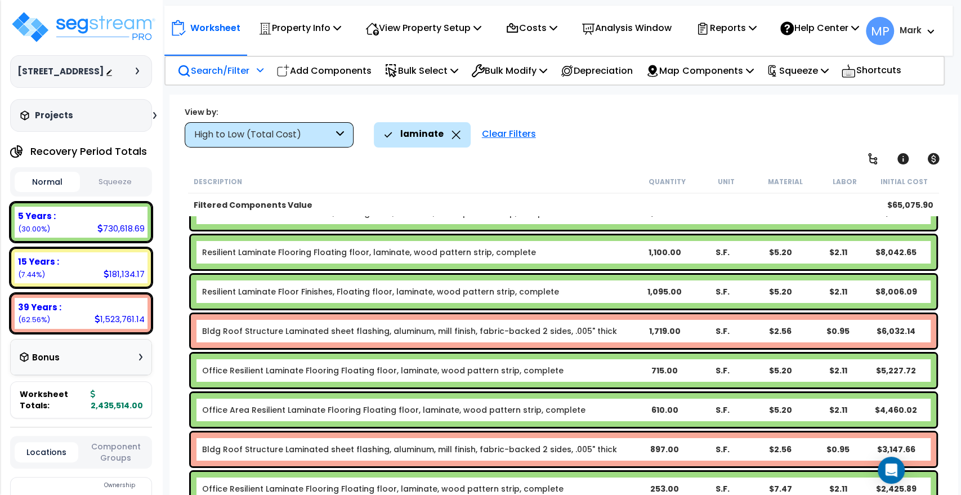
click at [611, 410] on b "Office Area Resilient Laminate Flooring Floating floor, laminate, wood pattern …" at bounding box center [418, 409] width 433 height 11
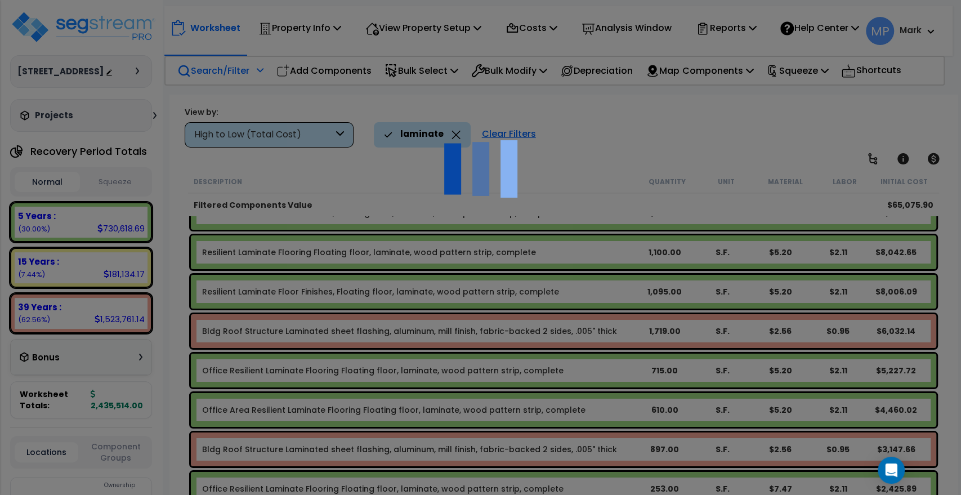
scroll to position [0, 0]
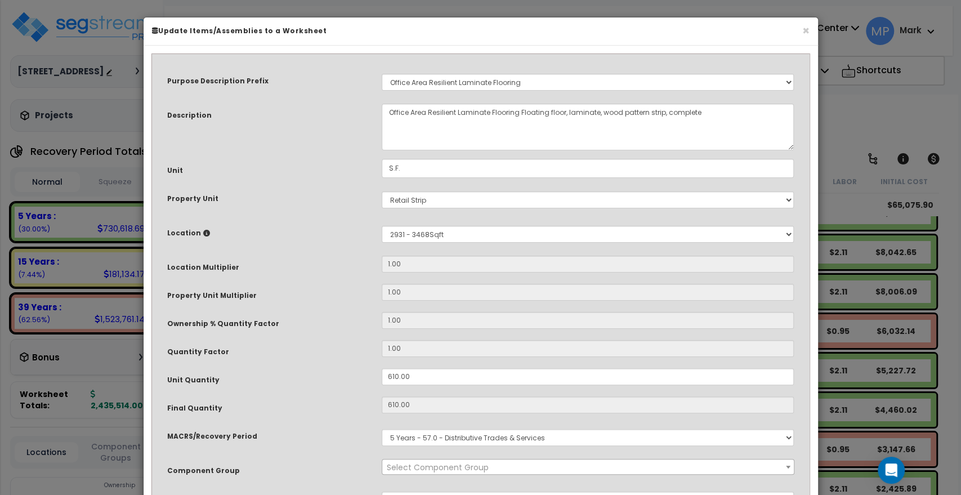
select select "15708"
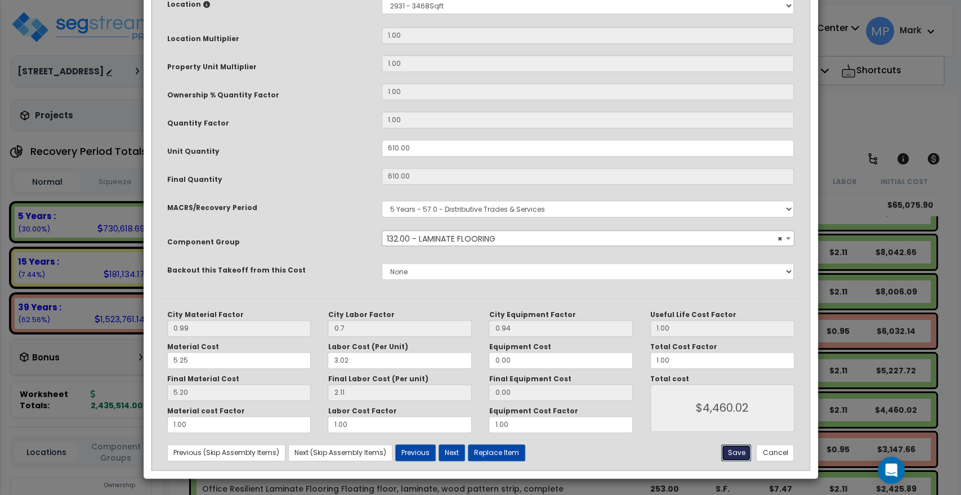
click at [736, 451] on button "Save" at bounding box center [736, 452] width 30 height 17
type input "0.70"
type input "4460.02"
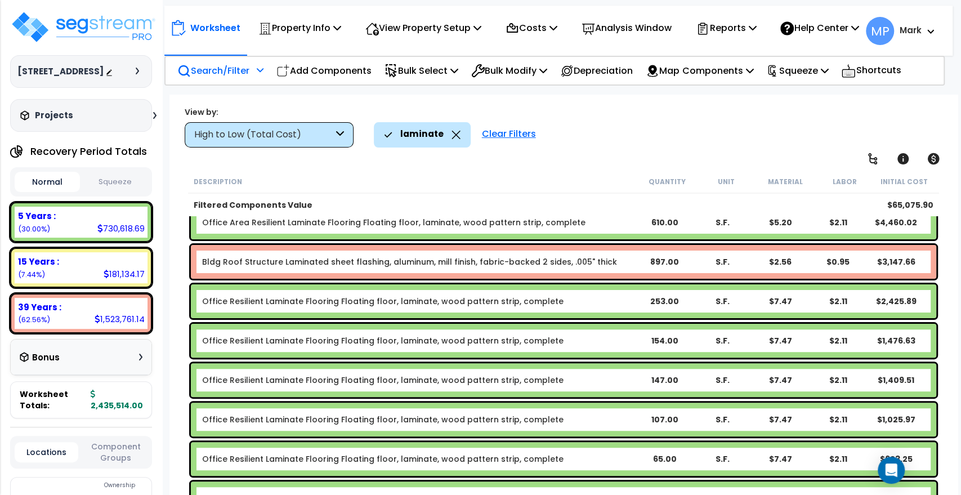
scroll to position [187, 0]
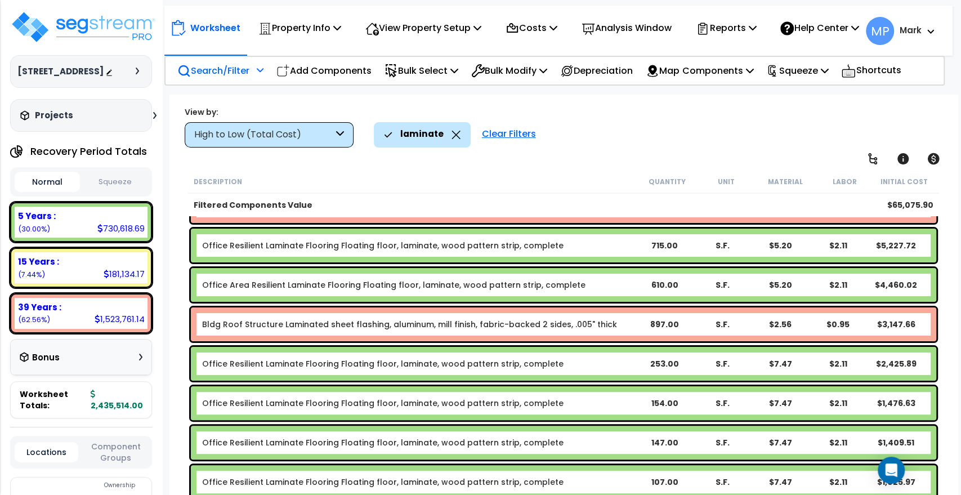
click at [607, 364] on b "Office Resilient Laminate Flooring Floating floor, laminate, wood pattern strip…" at bounding box center [418, 363] width 433 height 11
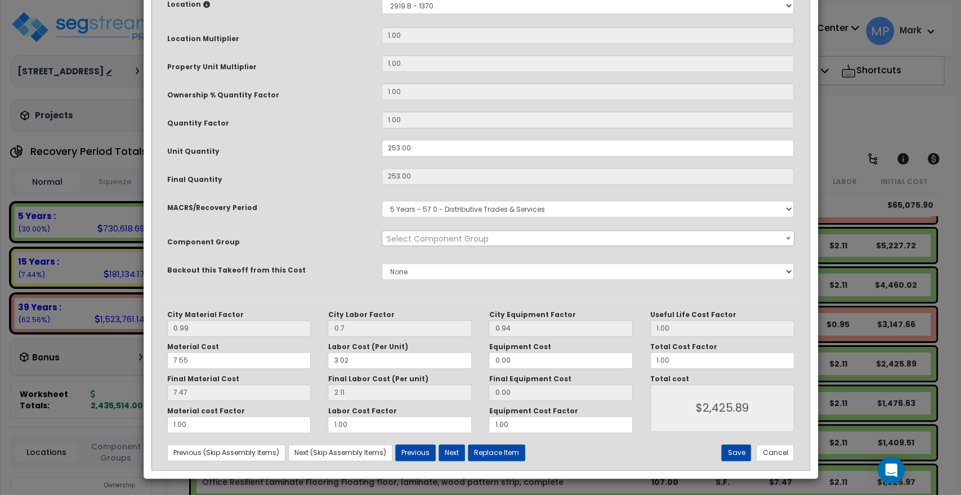
scroll to position [0, 0]
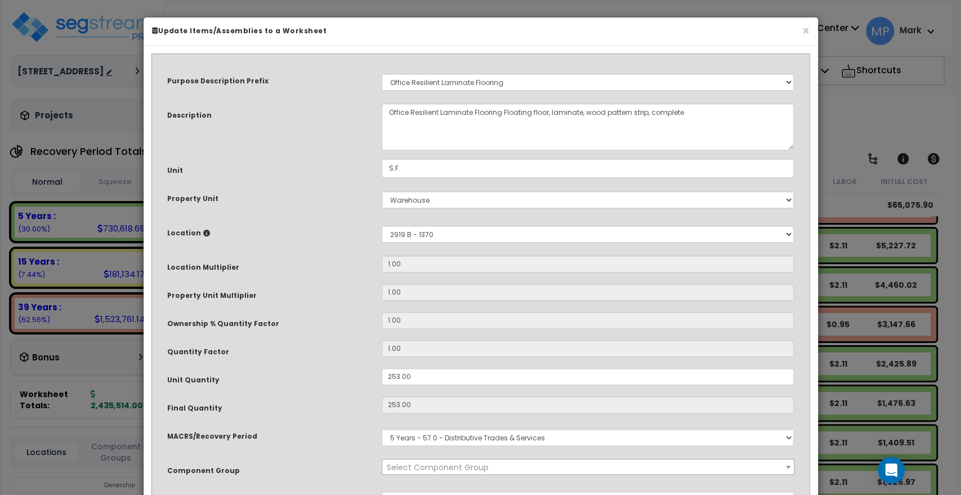
select select "15708"
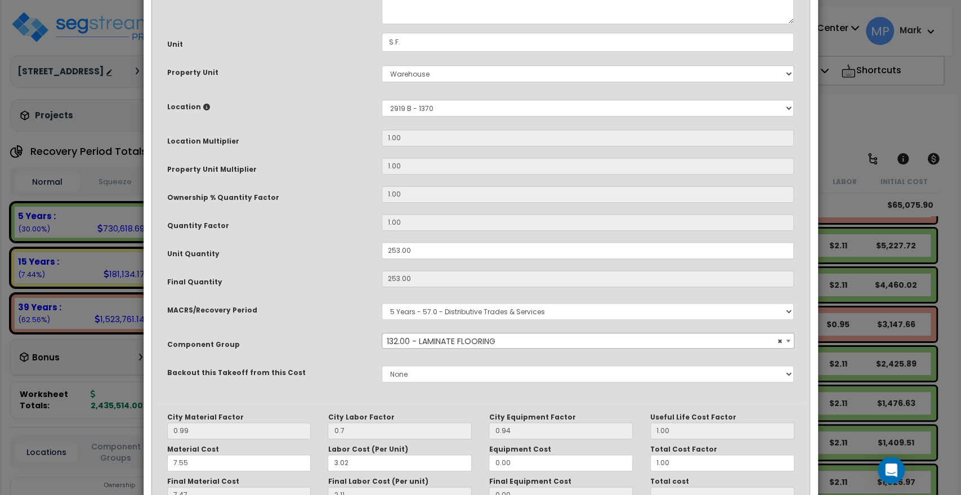
scroll to position [229, 0]
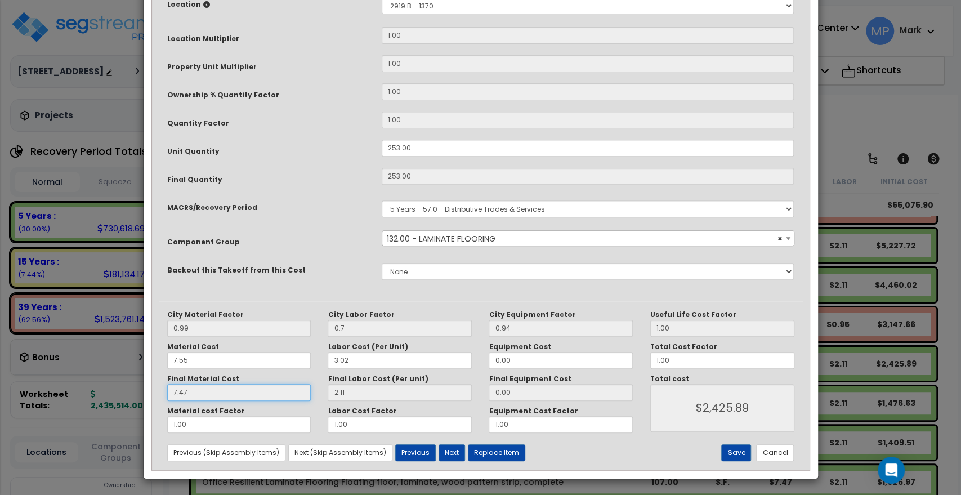
drag, startPoint x: 196, startPoint y: 387, endPoint x: 142, endPoint y: 395, distance: 54.6
click at [143, 395] on div "× Update Items/Assemblies to a Worksheet Purpose Description Prefix Select A/V …" at bounding box center [481, 133] width 676 height 691
drag, startPoint x: 196, startPoint y: 360, endPoint x: 122, endPoint y: 360, distance: 74.3
click at [122, 362] on div "× Update Items/Assemblies to a Worksheet Purpose Description Prefix Select A/V …" at bounding box center [480, 247] width 961 height 495
type input "5"
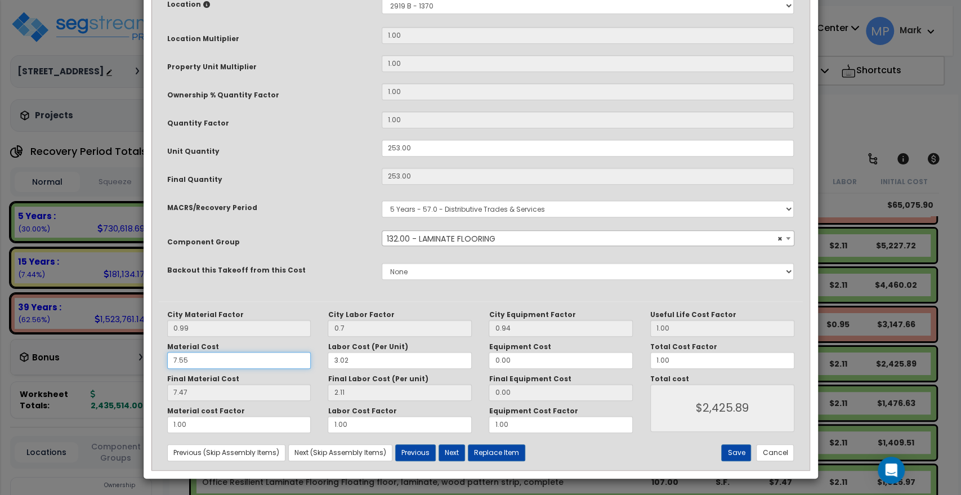
type input "$2,423.74"
type input "4.95"
type input "$1,786.18"
type input "5."
type input "$1,786.18"
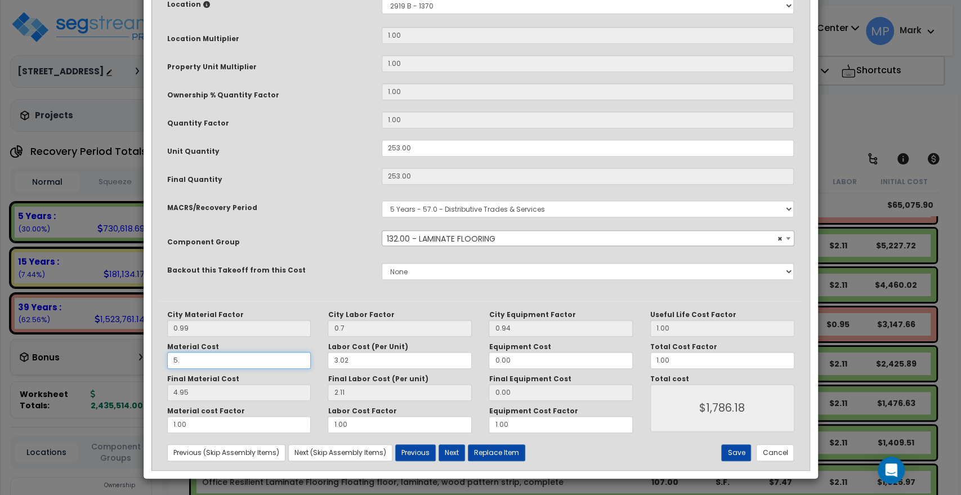
type input "5.2"
type input "$1,786.18"
type input "5.15"
type input "$1,836.78"
type input "5.25"
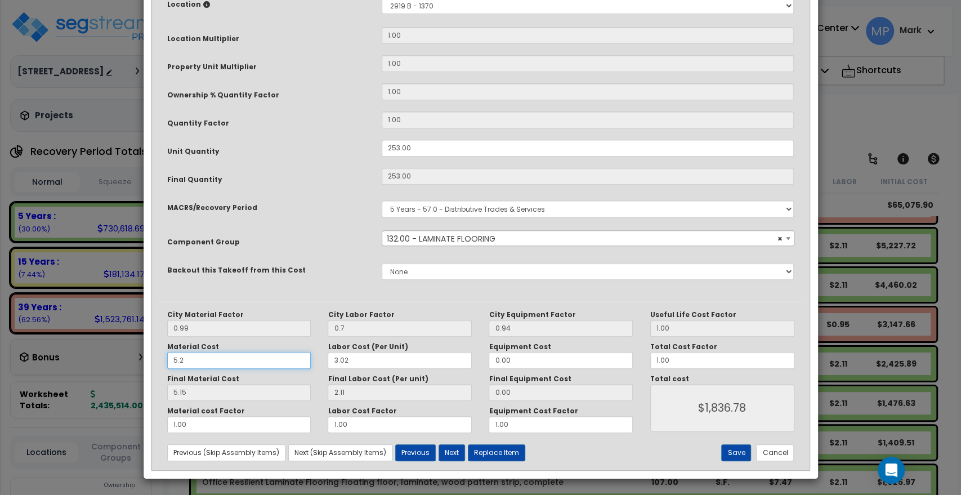
type input "$1,836.78"
type input "5.20"
type input "$1,849.43"
type input "5.25"
type input "$1,849.43"
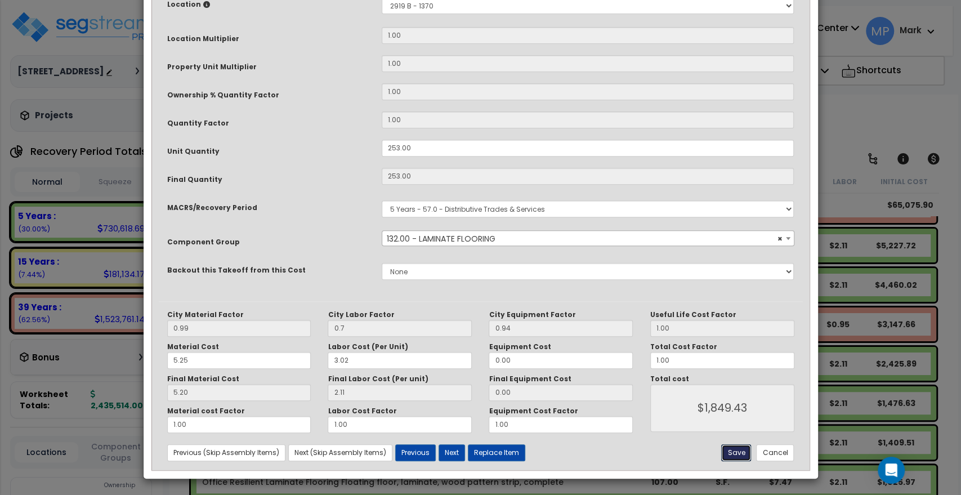
click at [735, 453] on button "Save" at bounding box center [736, 452] width 30 height 17
type input "0.70"
type input "1849.43"
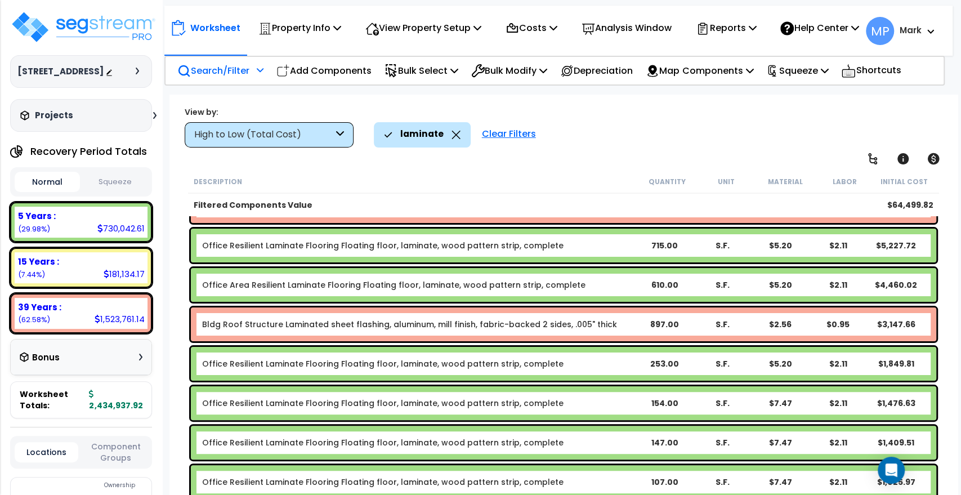
click at [576, 404] on b "Office Resilient Laminate Flooring Floating floor, laminate, wood pattern strip…" at bounding box center [418, 402] width 433 height 11
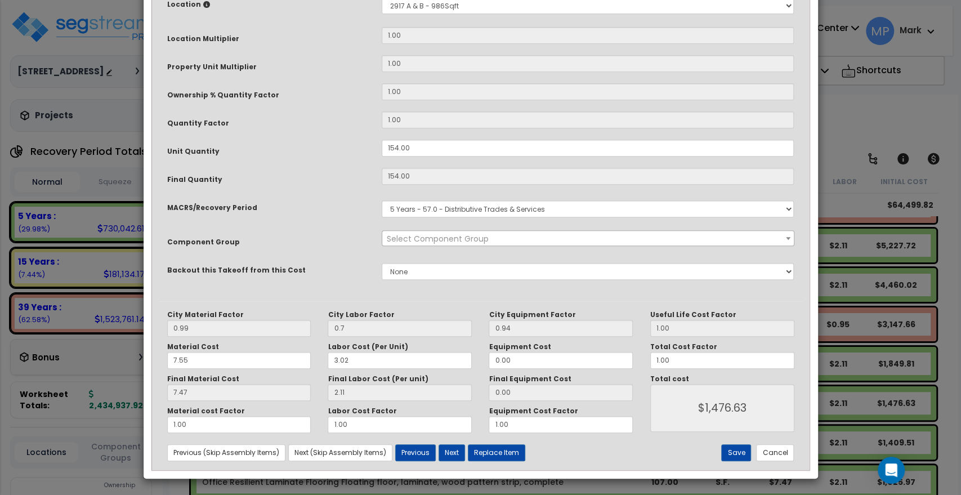
scroll to position [0, 0]
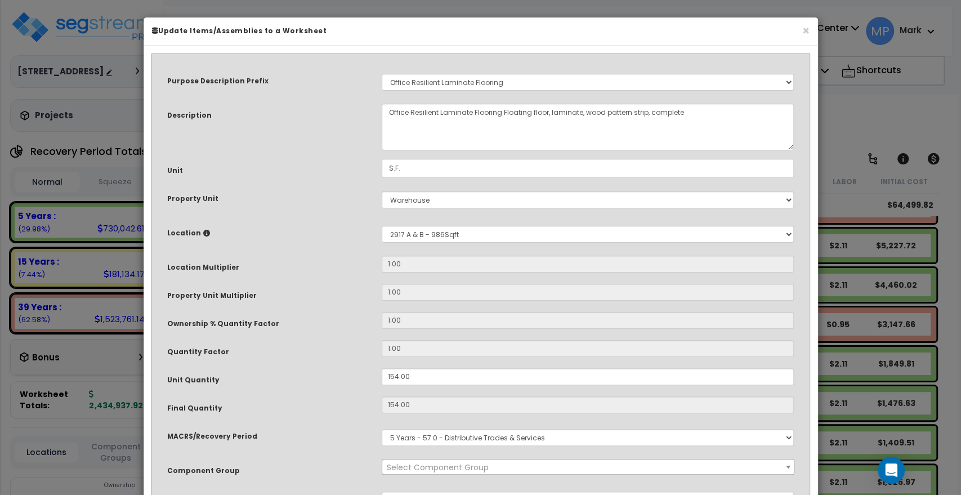
select select "15708"
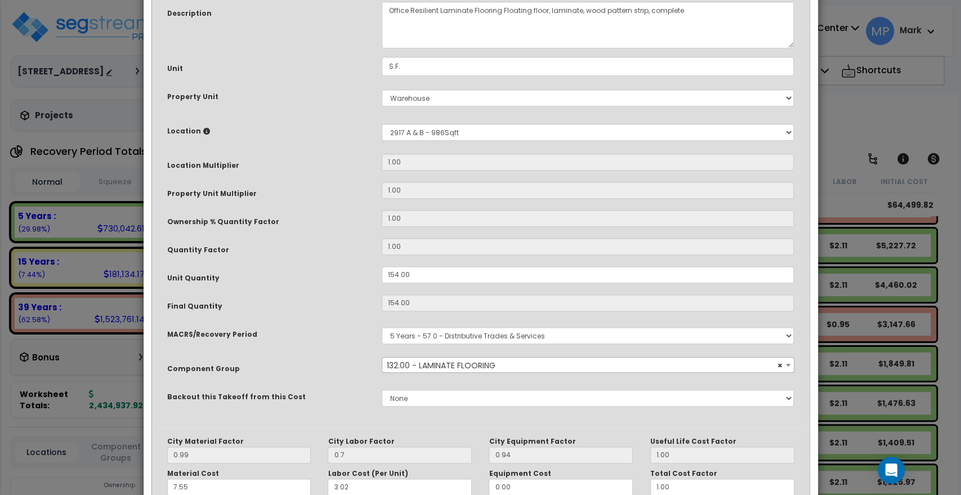
scroll to position [229, 0]
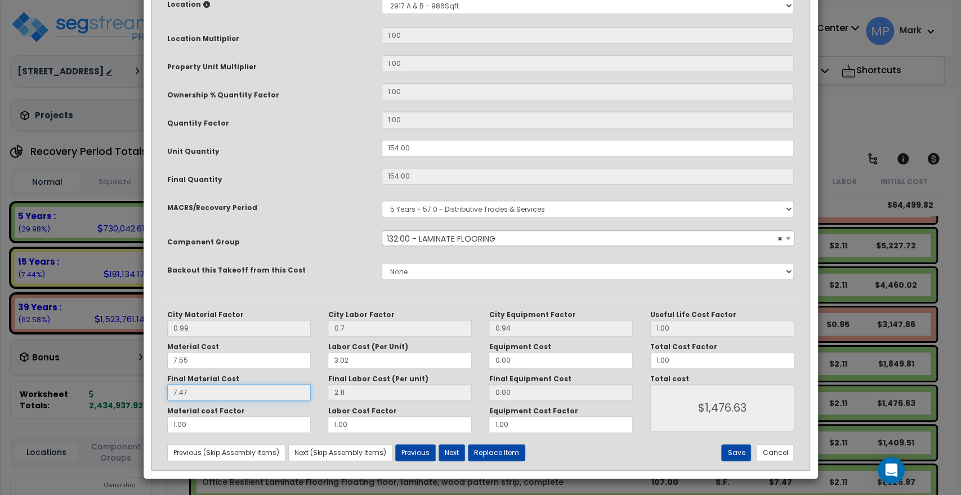
drag, startPoint x: 213, startPoint y: 387, endPoint x: 200, endPoint y: 390, distance: 12.7
click at [200, 390] on input "7.47" at bounding box center [239, 392] width 144 height 17
drag, startPoint x: 203, startPoint y: 359, endPoint x: 119, endPoint y: 354, distance: 84.0
click at [120, 355] on div "× Update Items/Assemblies to a Worksheet Purpose Description Prefix Select A/V …" at bounding box center [480, 247] width 961 height 495
type input "5"
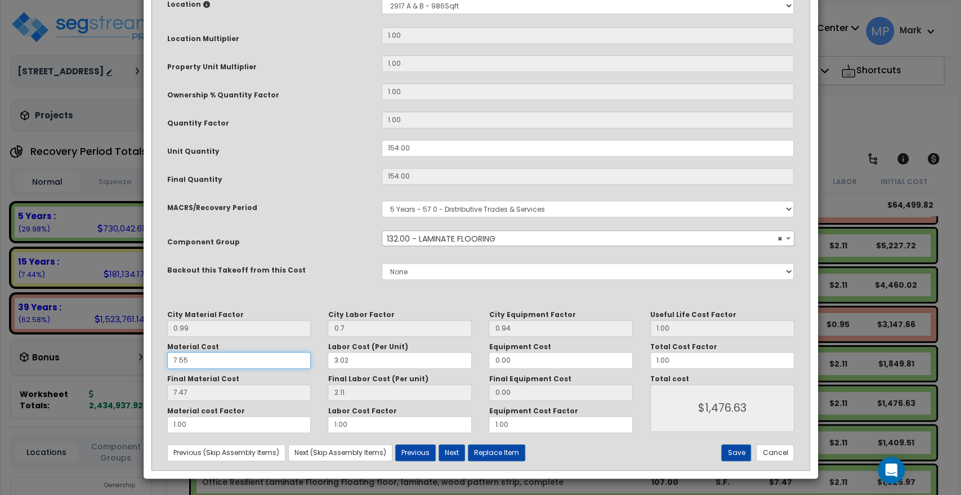
type input "$1,475.32"
click at [731, 449] on button "Save" at bounding box center [736, 452] width 30 height 17
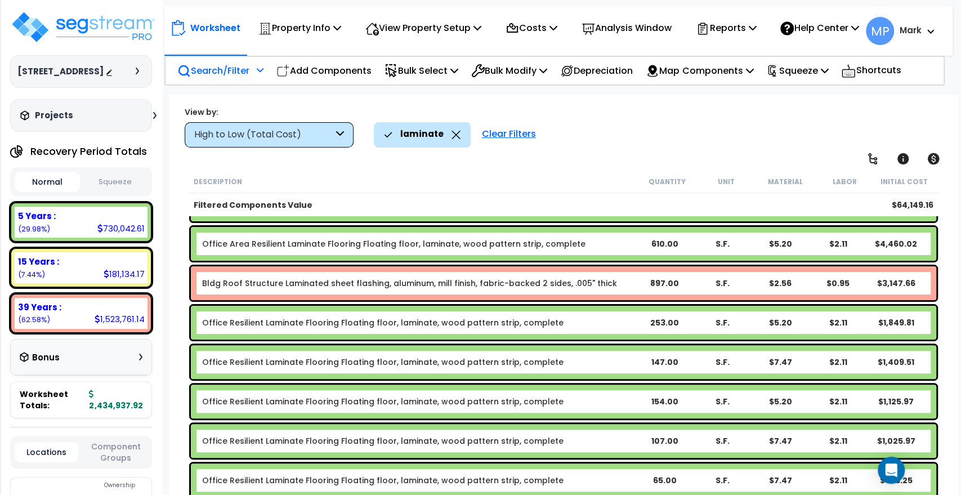
scroll to position [250, 0]
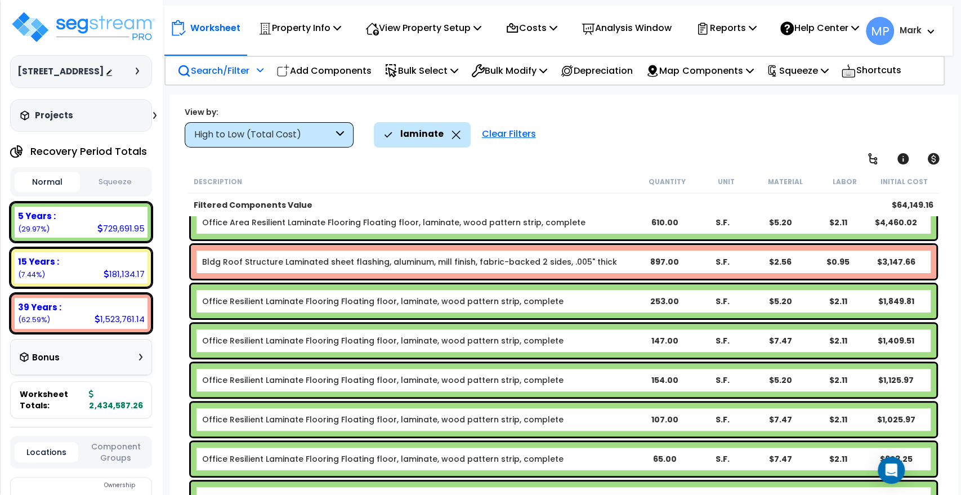
click at [602, 341] on b "Office Resilient Laminate Flooring Floating floor, laminate, wood pattern strip…" at bounding box center [418, 340] width 433 height 11
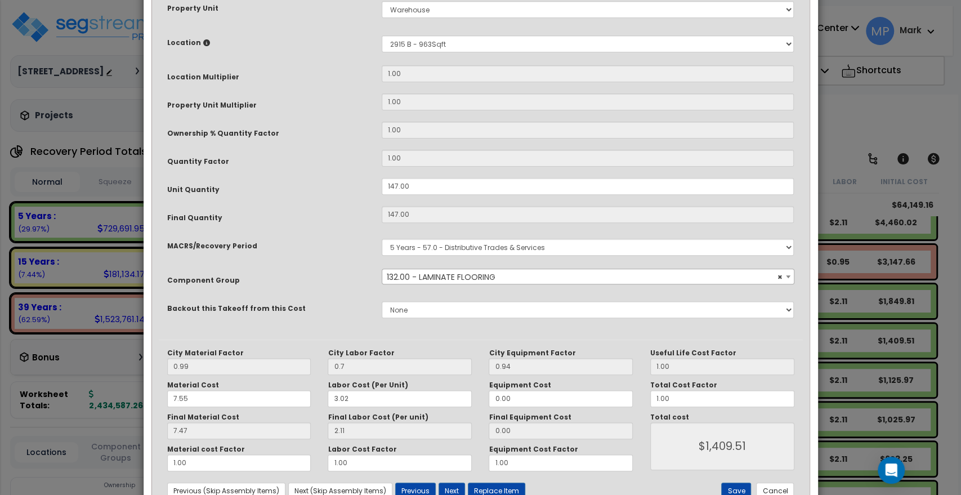
scroll to position [229, 0]
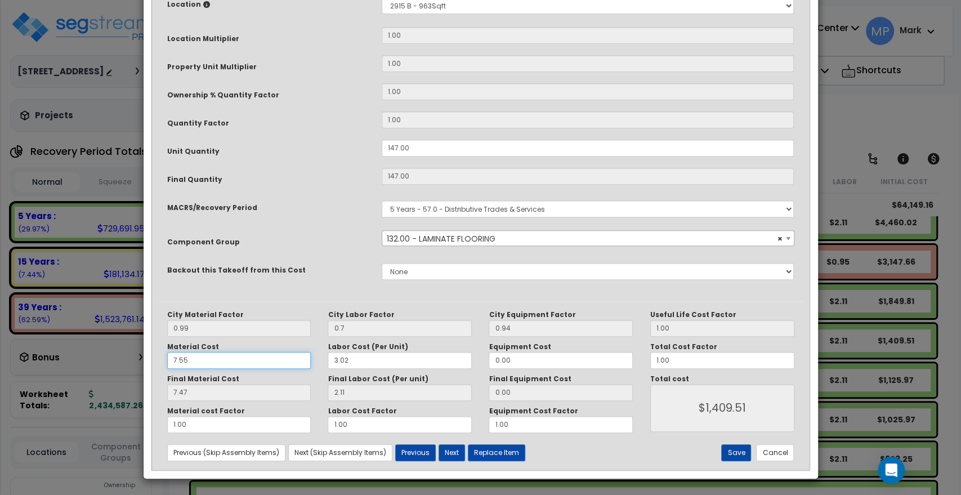
drag, startPoint x: 175, startPoint y: 359, endPoint x: 150, endPoint y: 358, distance: 24.8
click at [153, 359] on div "Purpose Description Prefix Select A/V System A/V System Equipment A/V System Eq…" at bounding box center [480, 150] width 661 height 637
click at [153, 355] on div "Purpose Description Prefix Select A/V System A/V System Equipment A/V System Eq…" at bounding box center [480, 150] width 661 height 637
click at [734, 449] on button "Save" at bounding box center [736, 452] width 30 height 17
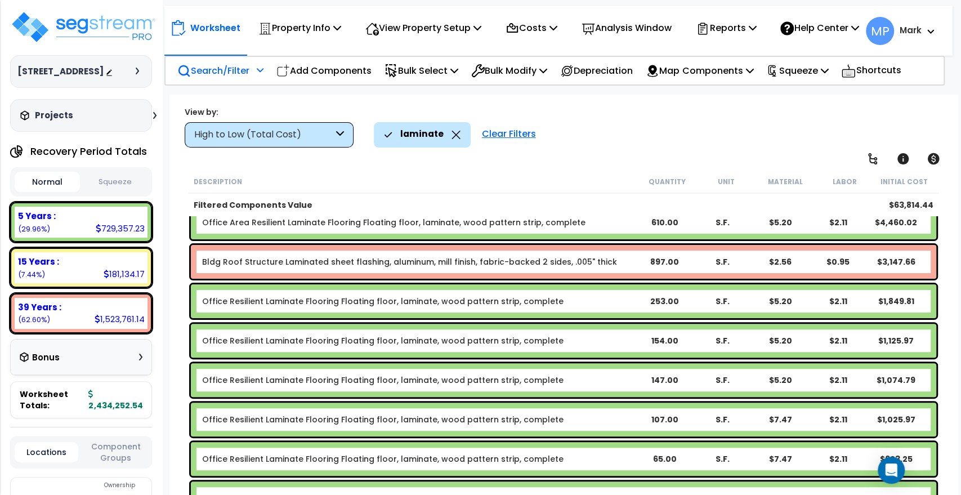
click at [624, 422] on b "Office Resilient Laminate Flooring Floating floor, laminate, wood pattern strip…" at bounding box center [418, 419] width 433 height 11
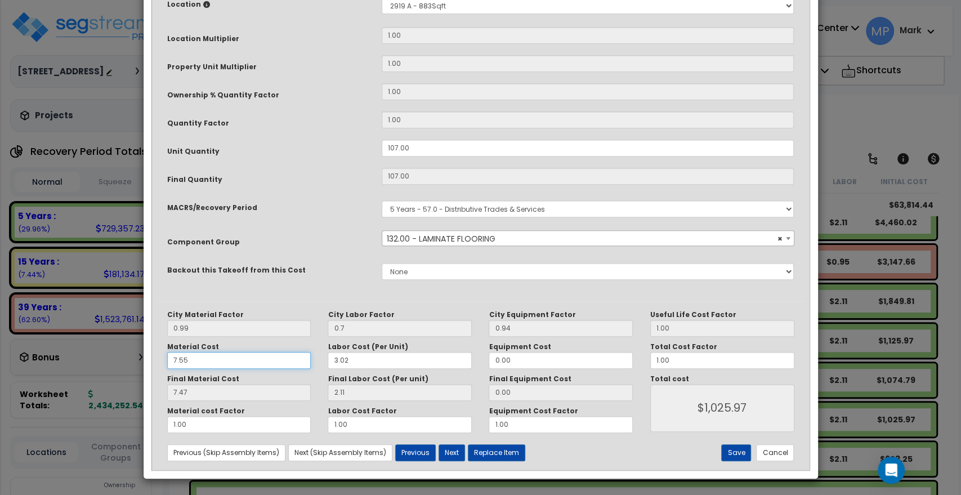
drag, startPoint x: 158, startPoint y: 360, endPoint x: 117, endPoint y: 359, distance: 40.5
click at [118, 359] on div "× Update Items/Assemblies to a Worksheet Purpose Description Prefix Select A/V …" at bounding box center [480, 247] width 961 height 495
paste input "5.2"
click at [739, 448] on button "Save" at bounding box center [736, 452] width 30 height 17
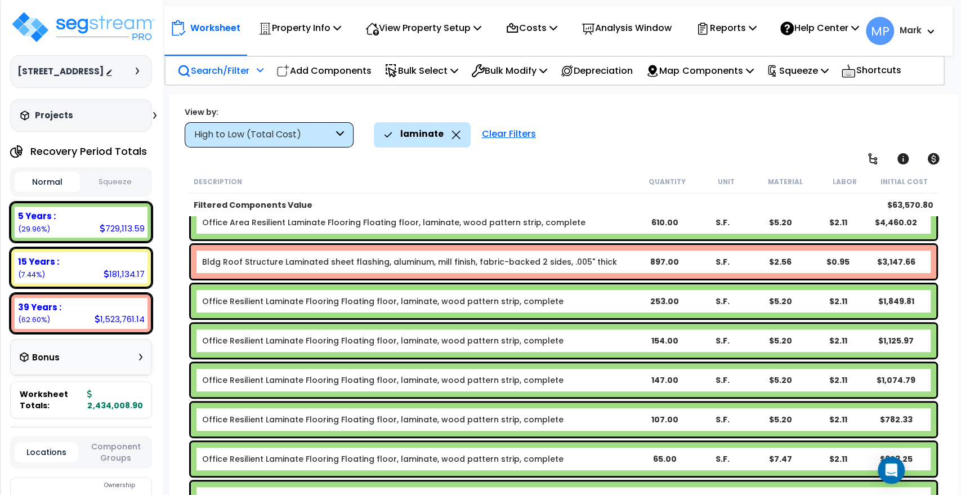
click at [616, 458] on b "Office Resilient Laminate Flooring Floating floor, laminate, wood pattern strip…" at bounding box center [418, 458] width 433 height 11
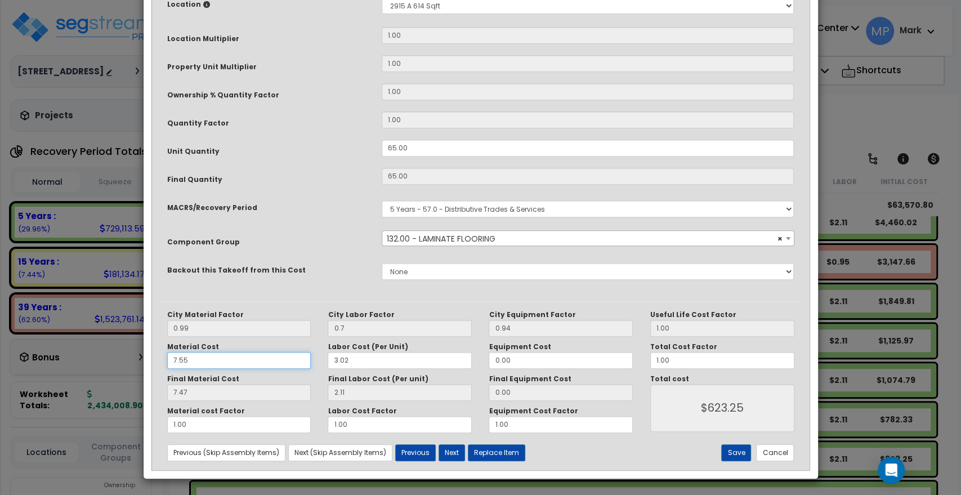
drag, startPoint x: 201, startPoint y: 356, endPoint x: 112, endPoint y: 359, distance: 89.0
click at [112, 359] on div "× Update Items/Assemblies to a Worksheet Purpose Description Prefix Select A/V …" at bounding box center [480, 247] width 961 height 495
paste input "5.2"
click at [731, 451] on button "Save" at bounding box center [736, 452] width 30 height 17
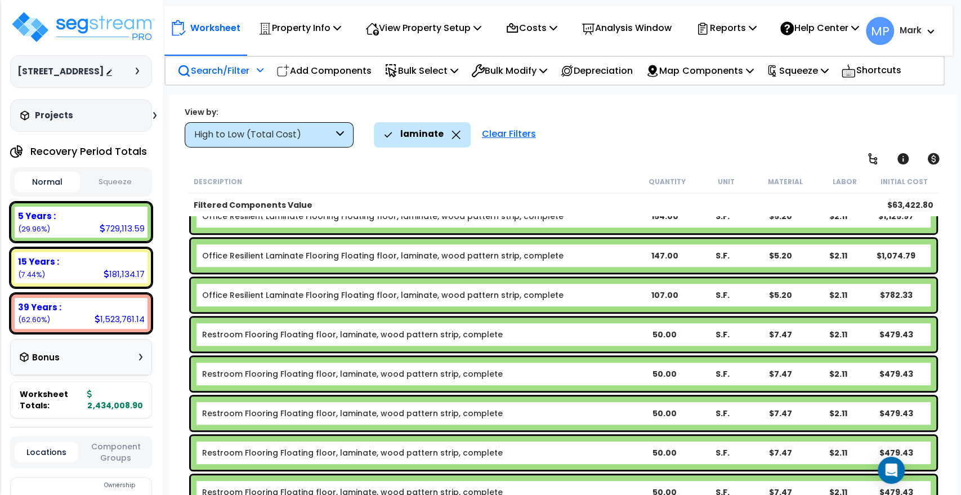
scroll to position [375, 0]
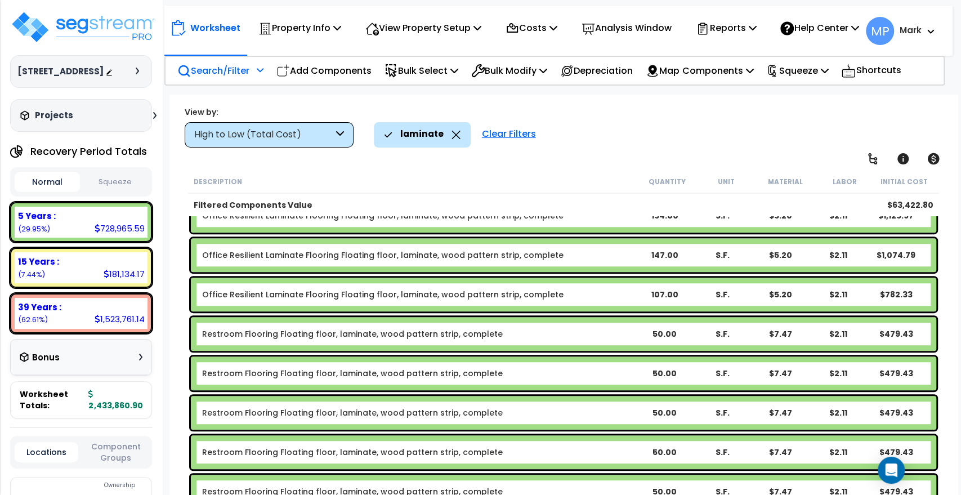
click at [567, 328] on b "Restroom Flooring Floating floor, laminate, wood pattern strip, complete" at bounding box center [418, 333] width 433 height 11
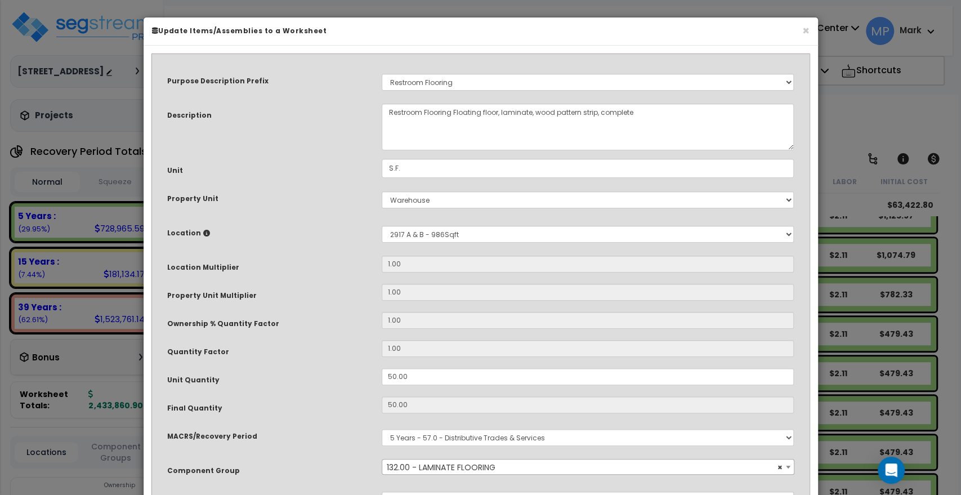
scroll to position [229, 0]
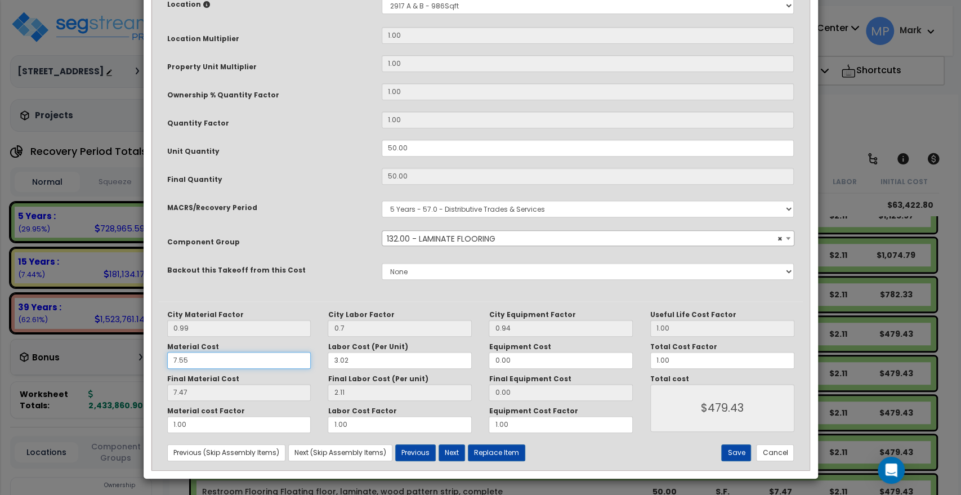
drag, startPoint x: 154, startPoint y: 361, endPoint x: 118, endPoint y: 359, distance: 36.7
click at [118, 359] on div "× Update Items/Assemblies to a Worksheet Purpose Description Prefix Select A/V …" at bounding box center [480, 247] width 961 height 495
paste input "5.2"
click at [741, 450] on button "Save" at bounding box center [736, 452] width 30 height 17
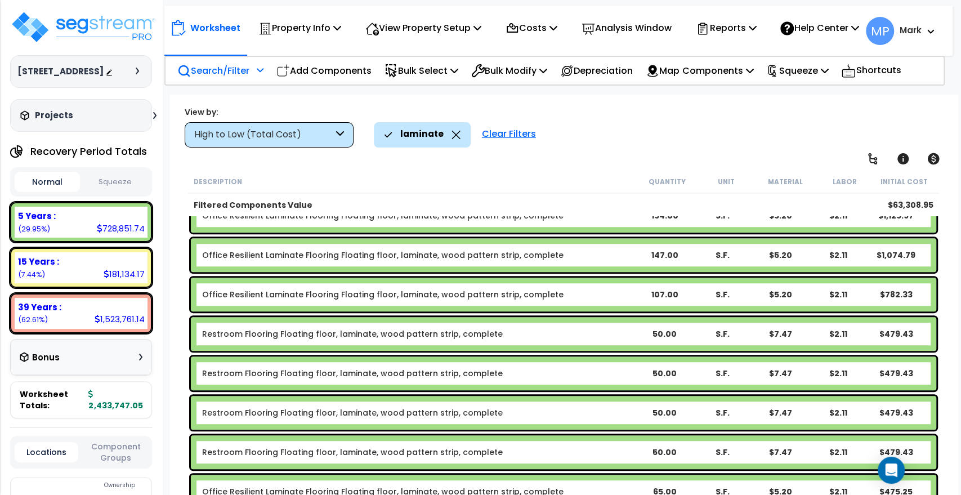
click at [525, 334] on b "Restroom Flooring Floating floor, laminate, wood pattern strip, complete" at bounding box center [418, 333] width 433 height 11
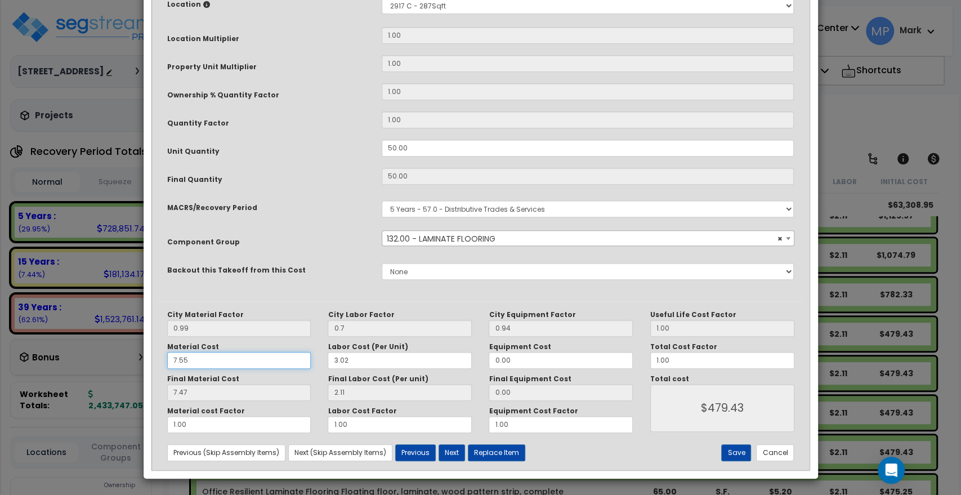
drag, startPoint x: 151, startPoint y: 363, endPoint x: 136, endPoint y: 363, distance: 14.6
click at [140, 363] on div "× Update Items/Assemblies to a Worksheet Purpose Description Prefix Select A/V …" at bounding box center [480, 247] width 961 height 495
paste input "5.2"
click at [739, 450] on button "Save" at bounding box center [736, 452] width 30 height 17
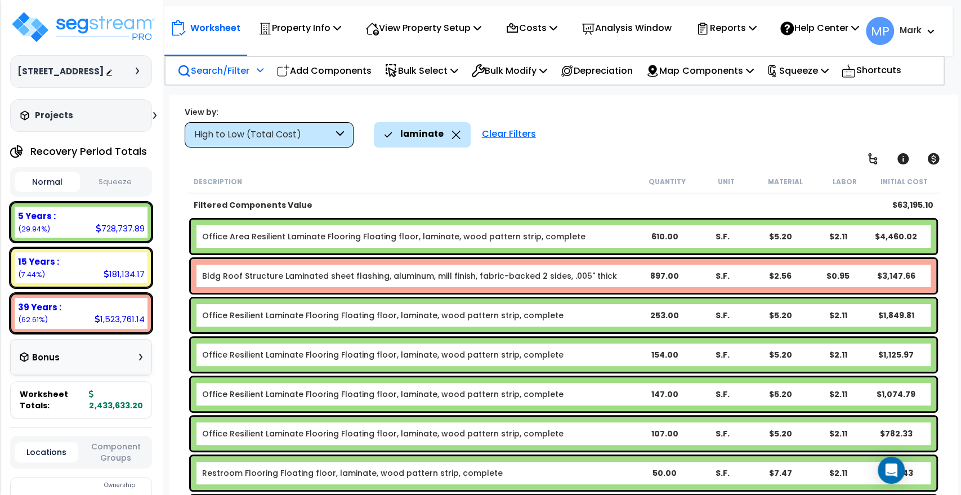
scroll to position [298, 0]
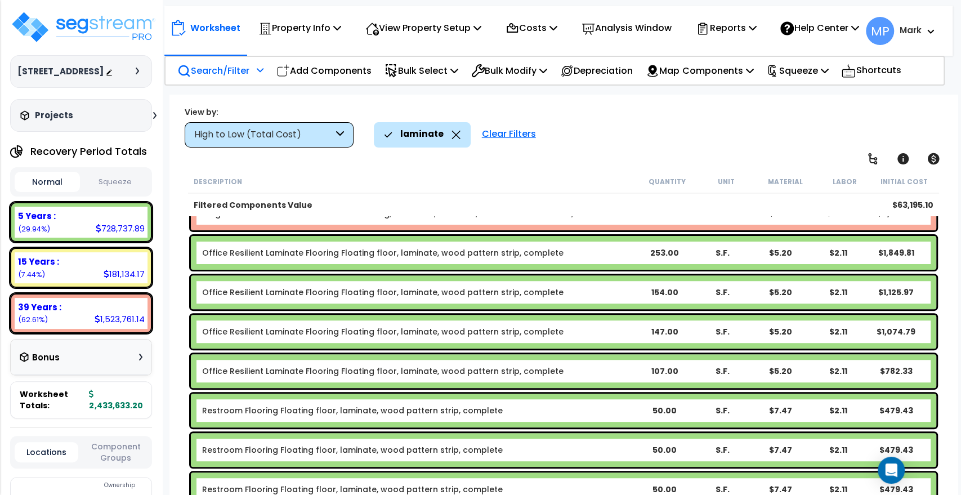
click at [593, 409] on b "Restroom Flooring Floating floor, laminate, wood pattern strip, complete" at bounding box center [418, 410] width 433 height 11
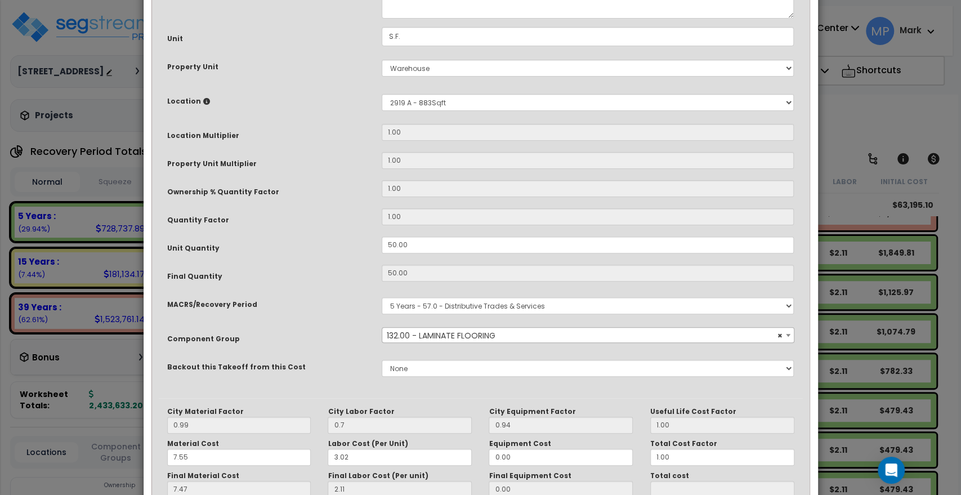
scroll to position [229, 0]
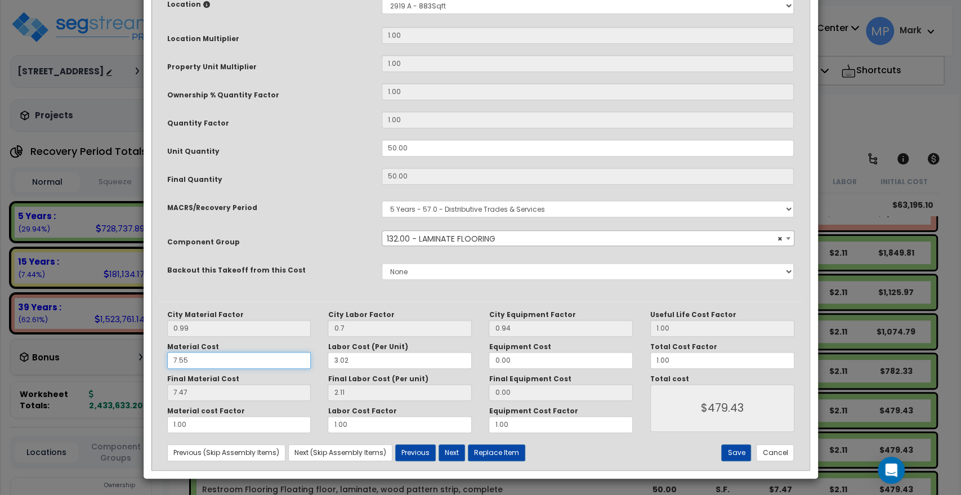
drag, startPoint x: 205, startPoint y: 360, endPoint x: 126, endPoint y: 362, distance: 79.4
click at [136, 360] on div "× Update Items/Assemblies to a Worksheet Purpose Description Prefix Select A/V …" at bounding box center [480, 247] width 961 height 495
paste input "5.2"
click at [731, 449] on button "Save" at bounding box center [736, 452] width 30 height 17
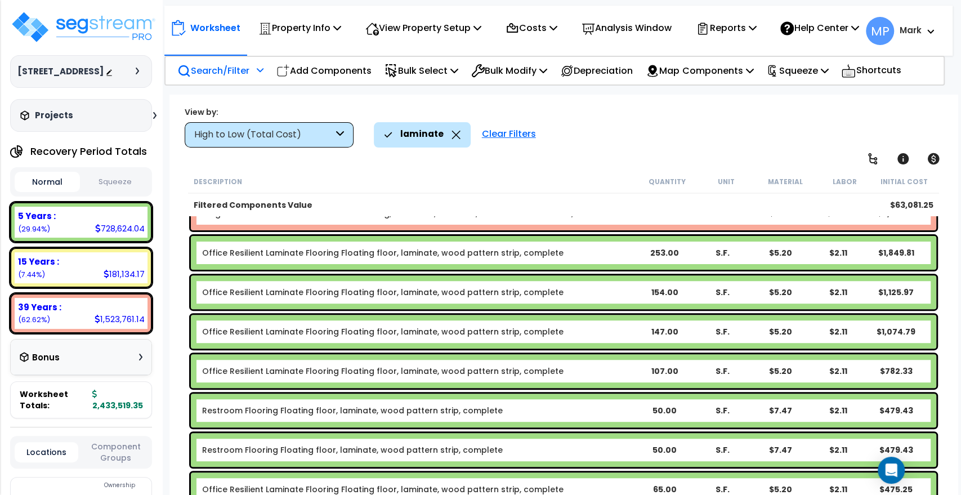
click at [553, 408] on b "Restroom Flooring Floating floor, laminate, wood pattern strip, complete" at bounding box center [418, 410] width 433 height 11
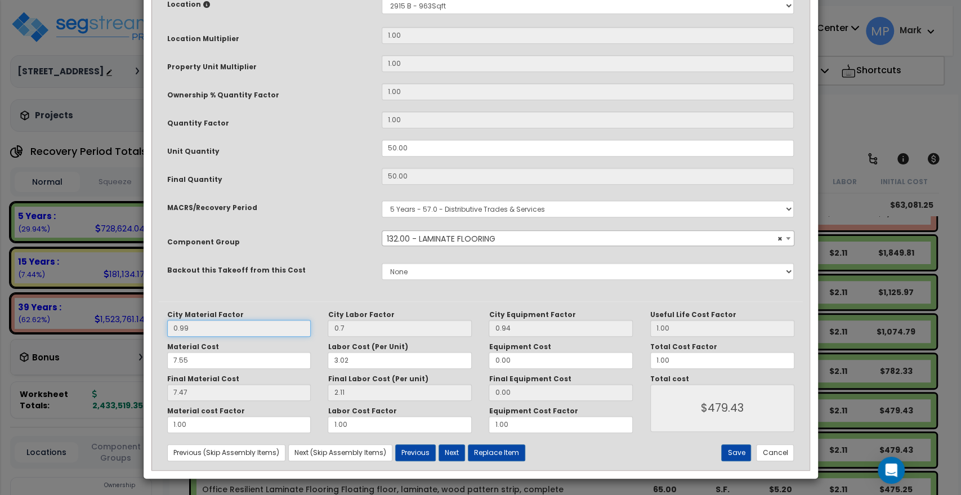
drag, startPoint x: 195, startPoint y: 325, endPoint x: 133, endPoint y: 324, distance: 61.9
click at [134, 324] on div "× Update Items/Assemblies to a Worksheet Purpose Description Prefix Select A/V …" at bounding box center [480, 247] width 961 height 495
click at [194, 324] on input "0.99" at bounding box center [239, 328] width 144 height 17
drag, startPoint x: 171, startPoint y: 356, endPoint x: 123, endPoint y: 356, distance: 48.4
click at [123, 356] on div "× Update Items/Assemblies to a Worksheet Purpose Description Prefix Select A/V …" at bounding box center [480, 247] width 961 height 495
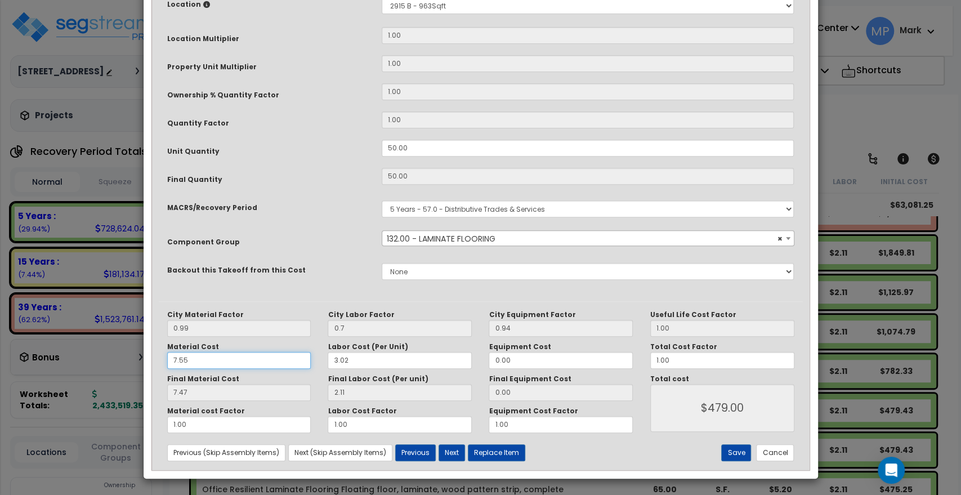
paste input "5.2"
click at [735, 449] on button "Save" at bounding box center [736, 452] width 30 height 17
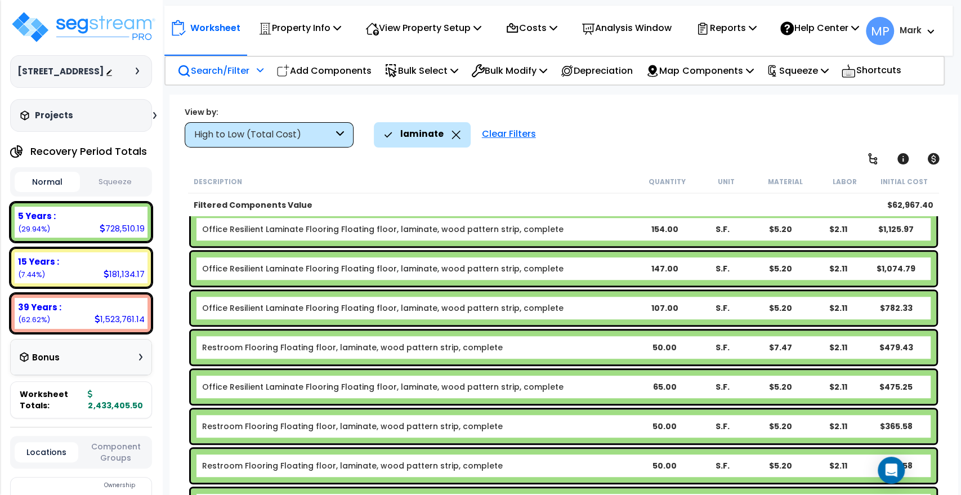
scroll to position [361, 0]
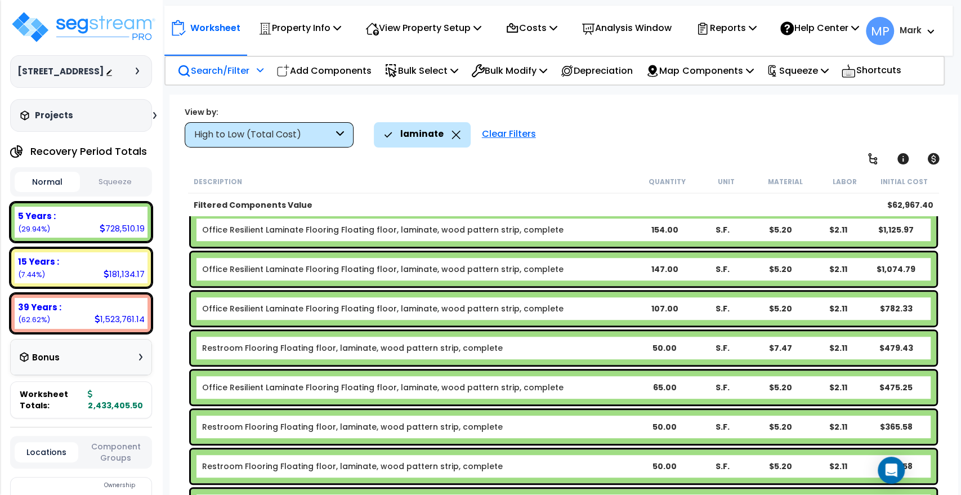
click at [572, 350] on b "Restroom Flooring Floating floor, laminate, wood pattern strip, complete" at bounding box center [418, 347] width 433 height 11
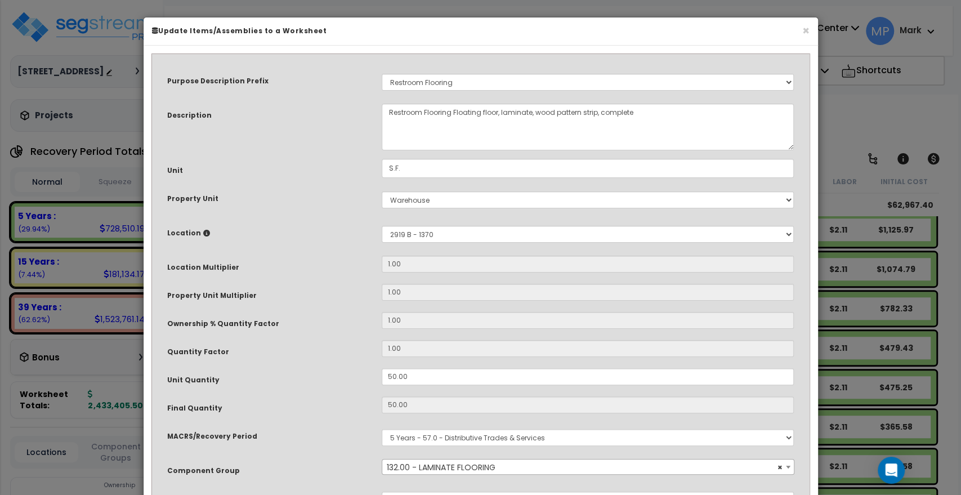
scroll to position [229, 0]
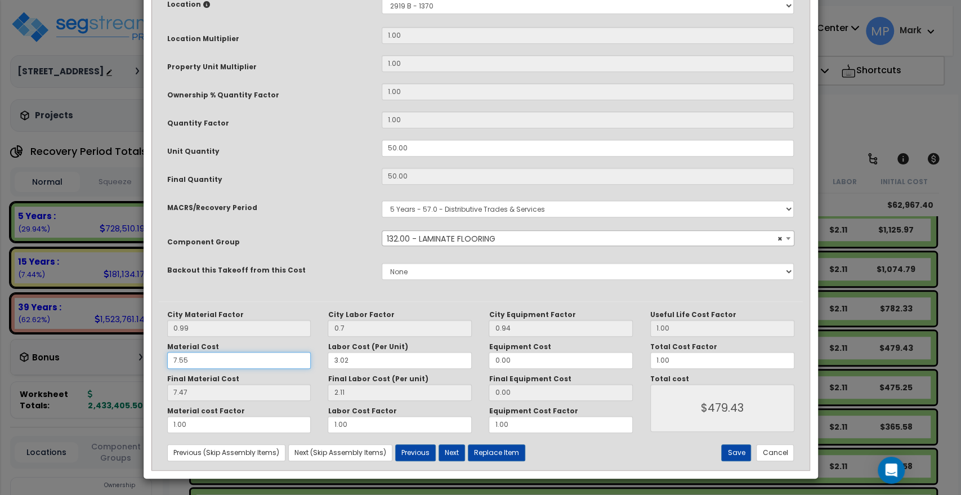
drag, startPoint x: 189, startPoint y: 358, endPoint x: 103, endPoint y: 358, distance: 86.1
click at [104, 359] on div "× Update Items/Assemblies to a Worksheet Purpose Description Prefix Select A/V …" at bounding box center [480, 247] width 961 height 495
paste input "5.2"
drag, startPoint x: 205, startPoint y: 356, endPoint x: 126, endPoint y: 357, distance: 79.4
click at [126, 357] on div "× Update Items/Assemblies to a Worksheet Purpose Description Prefix Select A/V …" at bounding box center [480, 247] width 961 height 495
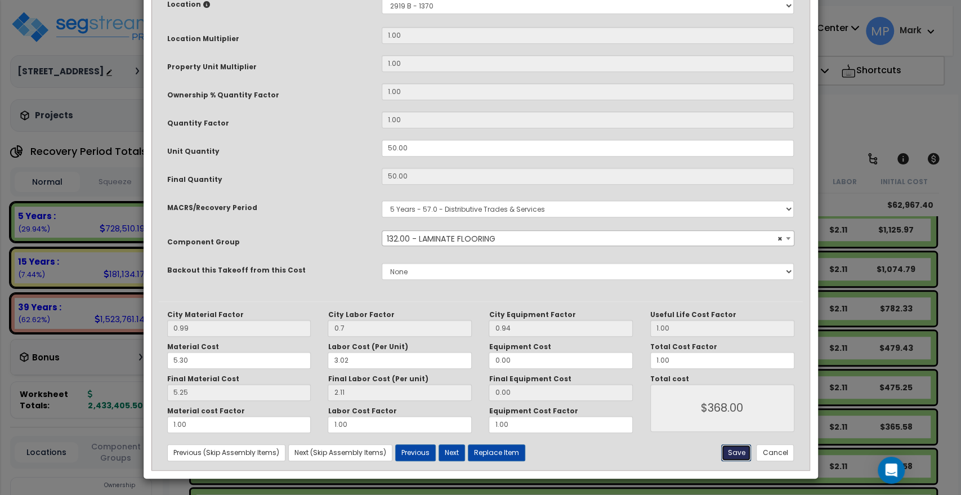
click at [734, 454] on button "Save" at bounding box center [736, 452] width 30 height 17
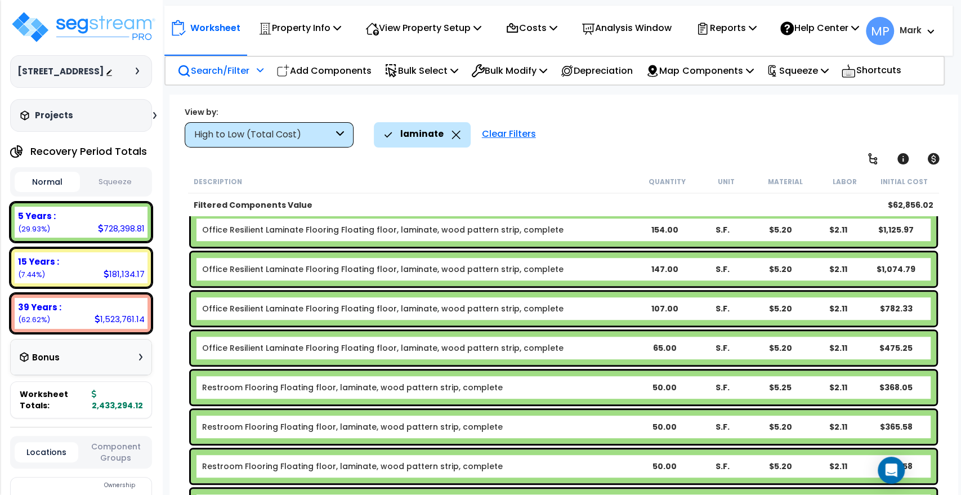
click at [578, 426] on b "Restroom Flooring Floating floor, laminate, wood pattern strip, complete" at bounding box center [418, 426] width 433 height 11
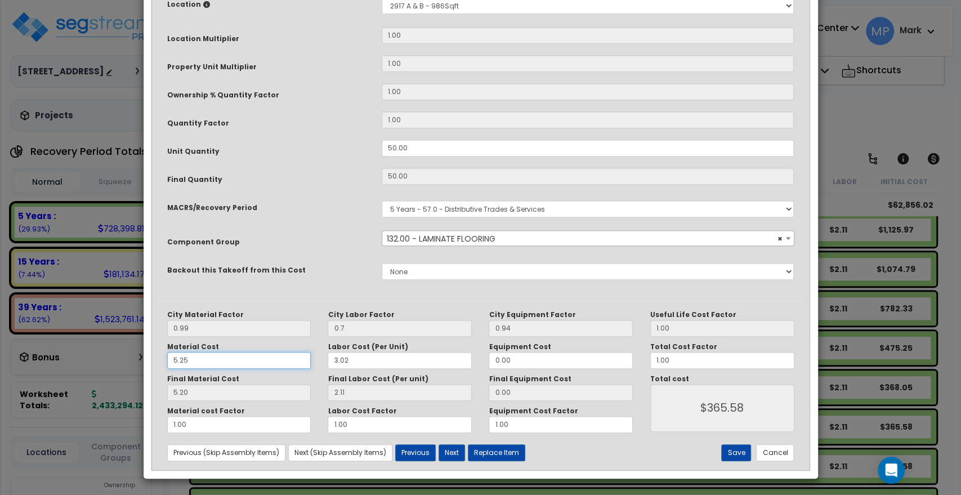
drag, startPoint x: 182, startPoint y: 359, endPoint x: 108, endPoint y: 361, distance: 73.8
click at [114, 361] on div "× Update Items/Assemblies to a Worksheet Purpose Description Prefix Select A/V …" at bounding box center [480, 247] width 961 height 495
paste input "30"
click at [736, 448] on button "Save" at bounding box center [736, 452] width 30 height 17
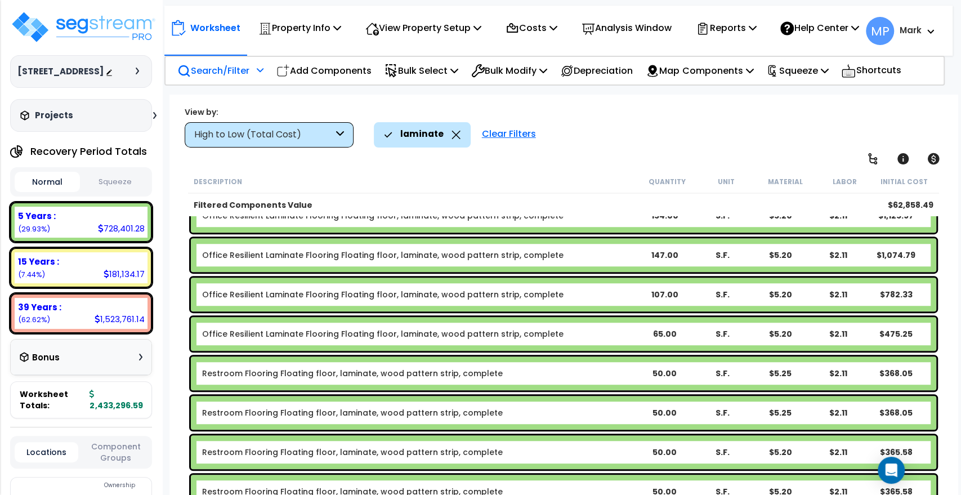
scroll to position [423, 0]
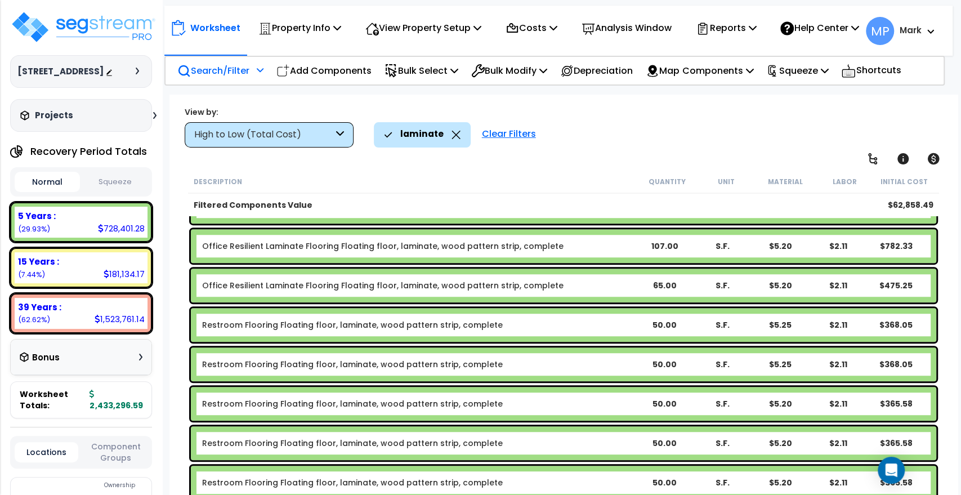
click at [612, 485] on b "Restroom Flooring Floating floor, laminate, wood pattern strip, complete" at bounding box center [418, 482] width 433 height 11
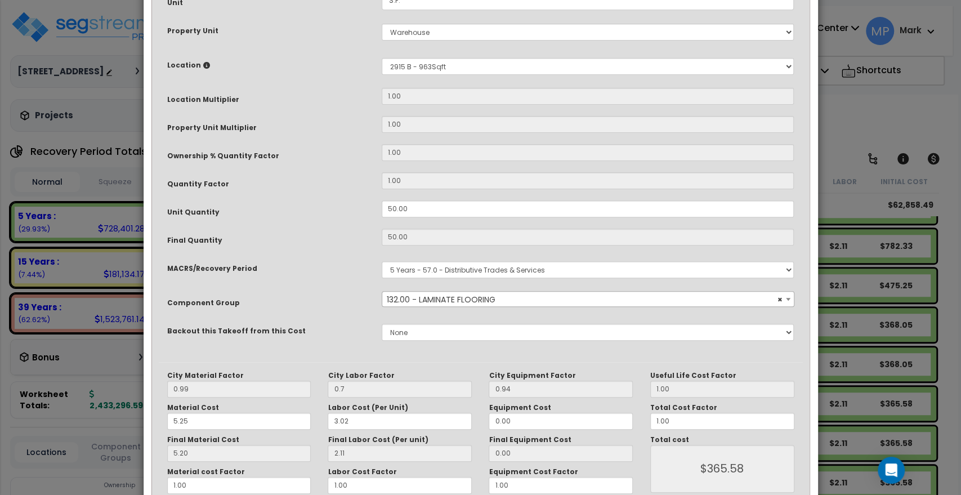
scroll to position [229, 0]
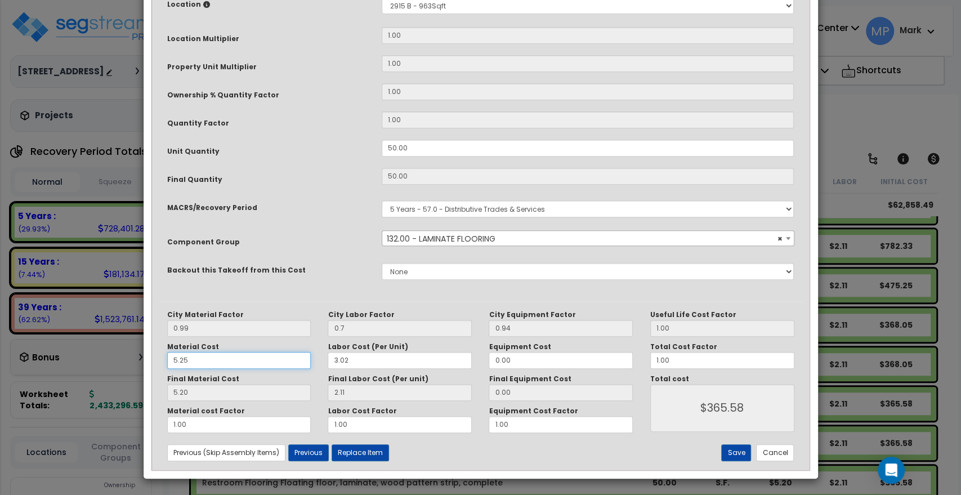
drag, startPoint x: 194, startPoint y: 359, endPoint x: 135, endPoint y: 359, distance: 59.1
click at [140, 359] on div "× Update Items/Assemblies to a Worksheet Purpose Description Prefix Select A/V …" at bounding box center [480, 247] width 961 height 495
paste input "30"
click at [741, 452] on button "Save" at bounding box center [736, 452] width 30 height 17
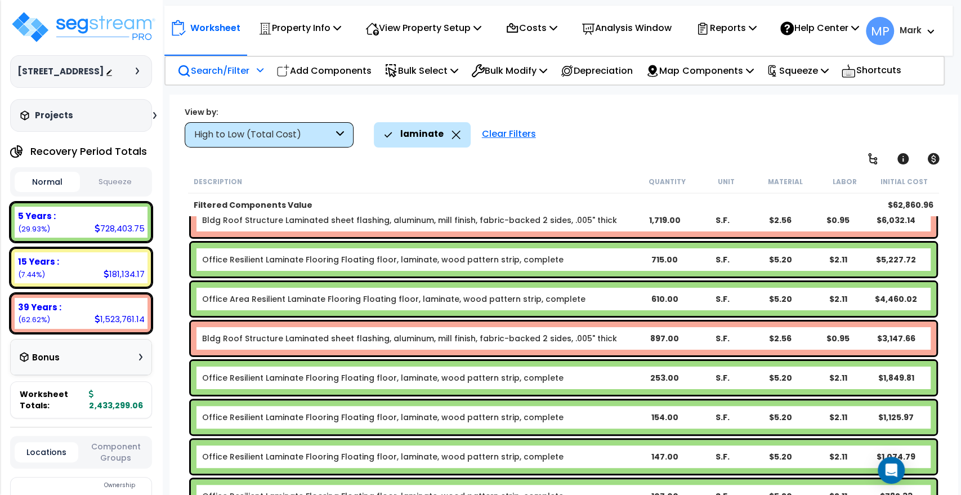
scroll to position [423, 0]
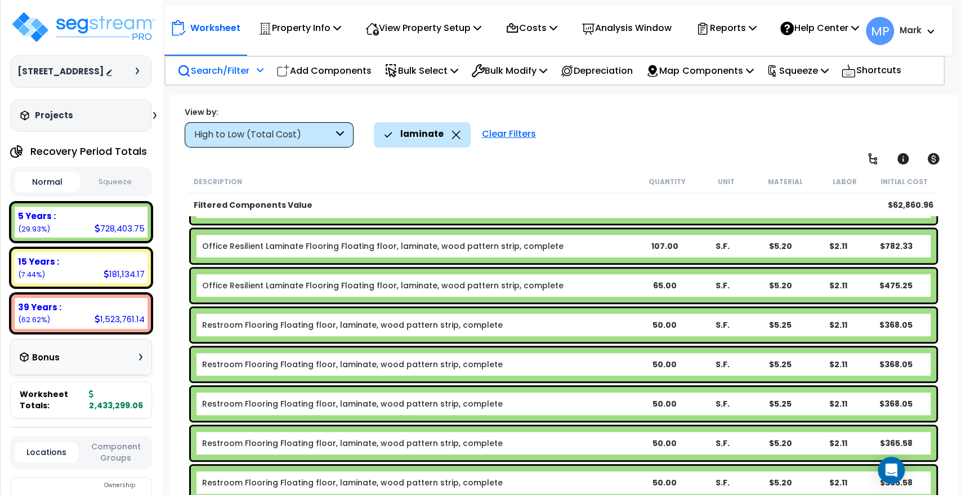
click at [590, 482] on b "Restroom Flooring Floating floor, laminate, wood pattern strip, complete" at bounding box center [418, 482] width 433 height 11
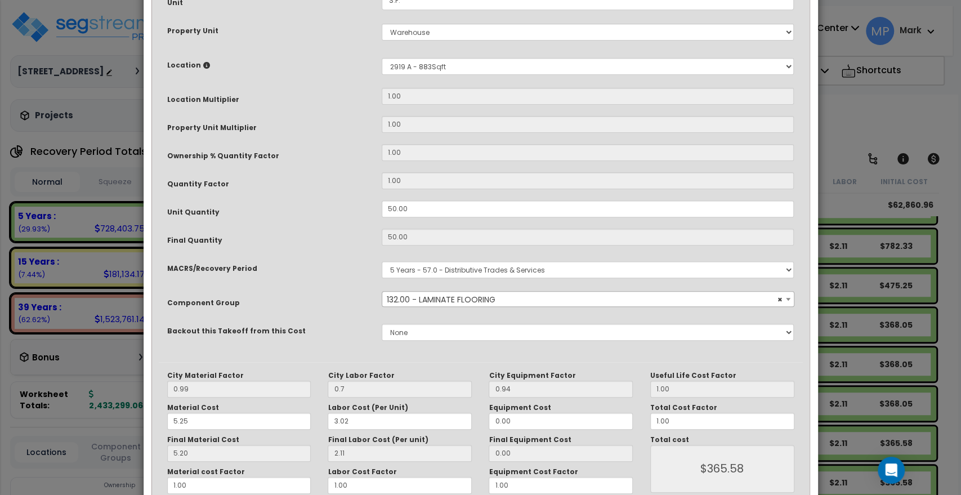
scroll to position [229, 0]
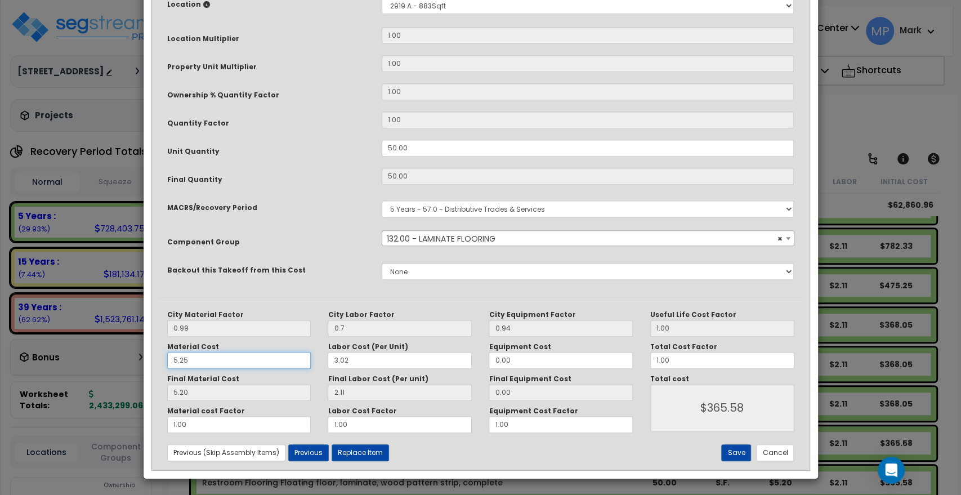
drag, startPoint x: 199, startPoint y: 358, endPoint x: 142, endPoint y: 358, distance: 56.9
click at [142, 359] on div "× Update Items/Assemblies to a Worksheet Purpose Description Prefix Select A/V …" at bounding box center [480, 247] width 961 height 495
paste input "30"
click at [728, 451] on button "Save" at bounding box center [736, 452] width 30 height 17
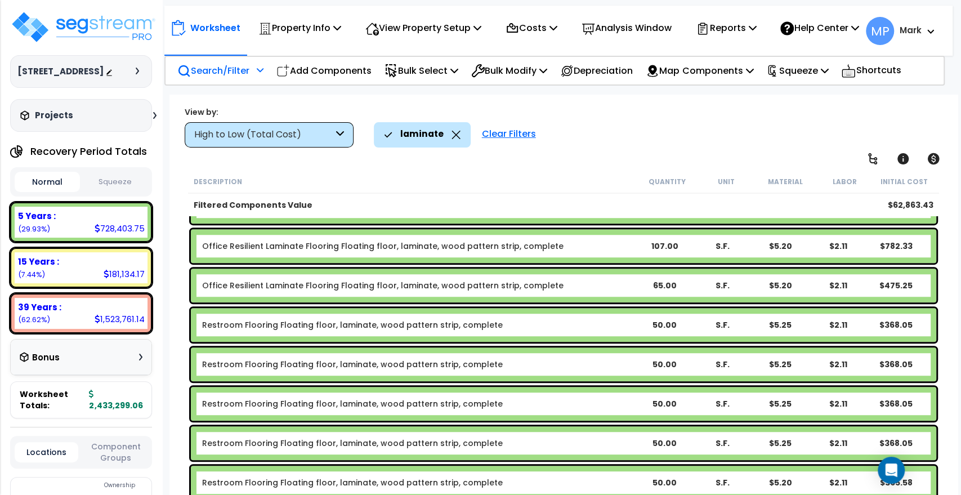
click at [607, 484] on b "Restroom Flooring Floating floor, laminate, wood pattern strip, complete" at bounding box center [418, 482] width 433 height 11
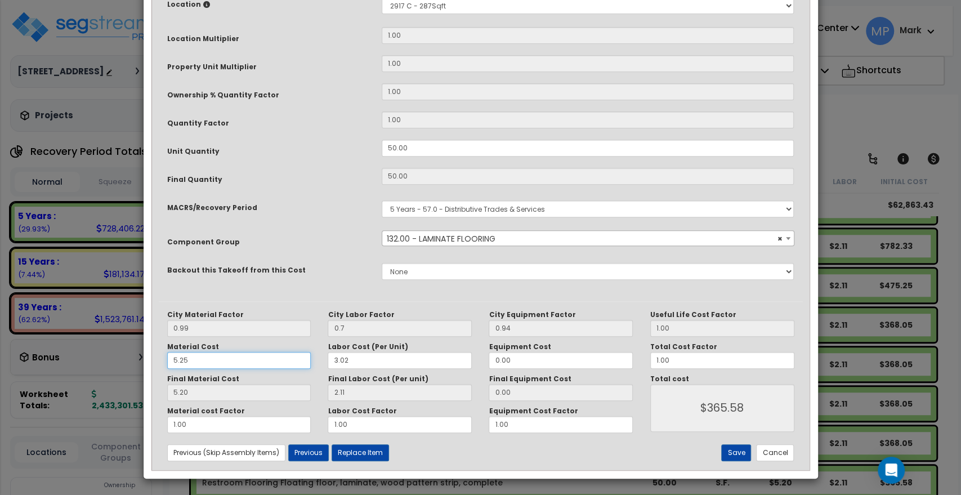
drag, startPoint x: 200, startPoint y: 354, endPoint x: 158, endPoint y: 355, distance: 42.2
click at [159, 355] on div "Material Cost 5.25" at bounding box center [239, 355] width 161 height 26
paste input "30"
click at [736, 451] on button "Save" at bounding box center [736, 452] width 30 height 17
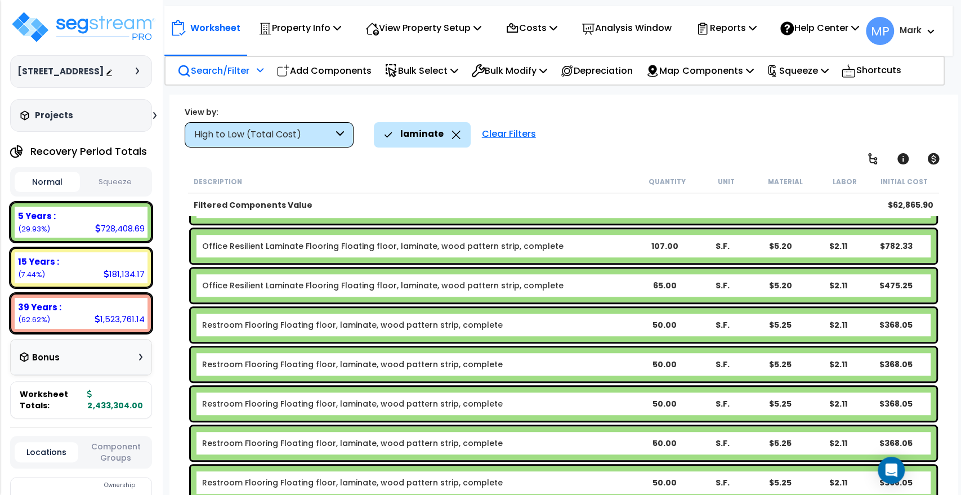
click at [579, 283] on b "Office Resilient Laminate Flooring Floating floor, laminate, wood pattern strip…" at bounding box center [418, 285] width 433 height 11
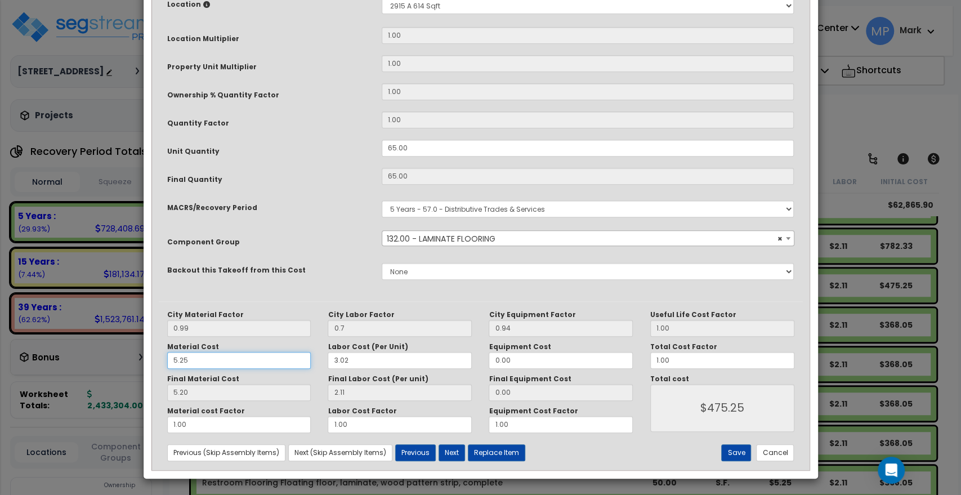
drag, startPoint x: 202, startPoint y: 355, endPoint x: 138, endPoint y: 356, distance: 63.6
click at [141, 357] on div "× Update Items/Assemblies to a Worksheet Purpose Description Prefix Select A/V …" at bounding box center [480, 247] width 961 height 495
paste input "30"
click at [737, 449] on button "Save" at bounding box center [736, 452] width 30 height 17
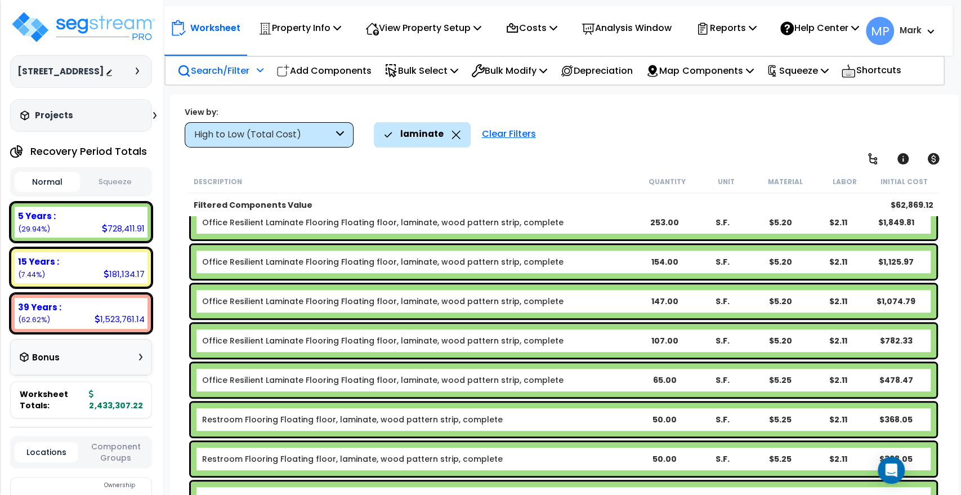
scroll to position [298, 0]
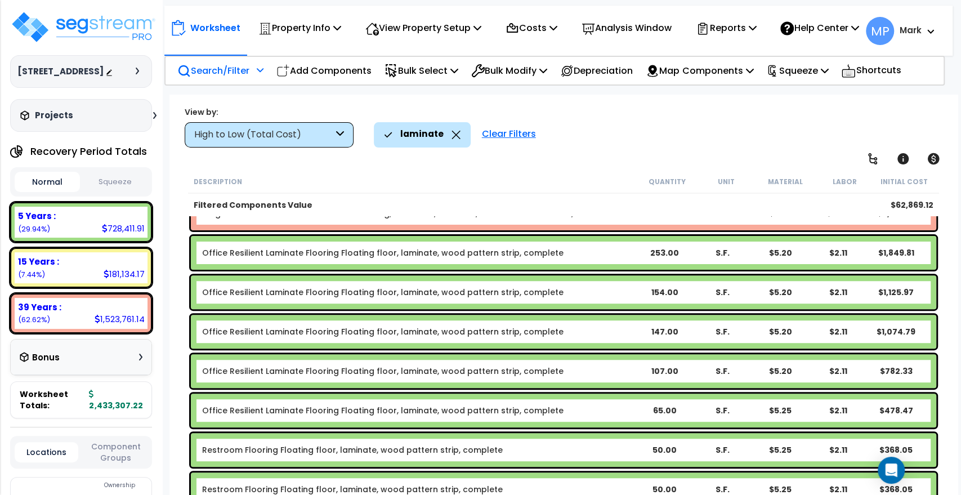
click at [602, 369] on b "Office Resilient Laminate Flooring Floating floor, laminate, wood pattern strip…" at bounding box center [418, 370] width 433 height 11
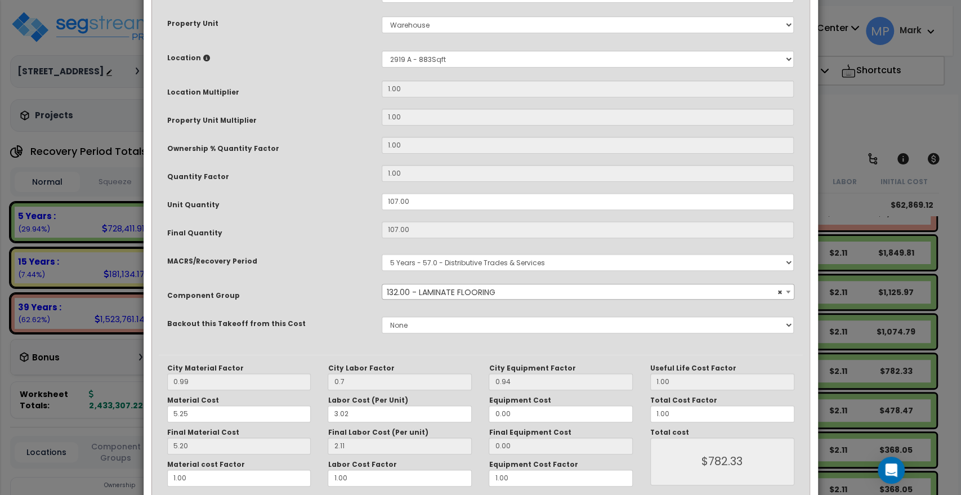
scroll to position [229, 0]
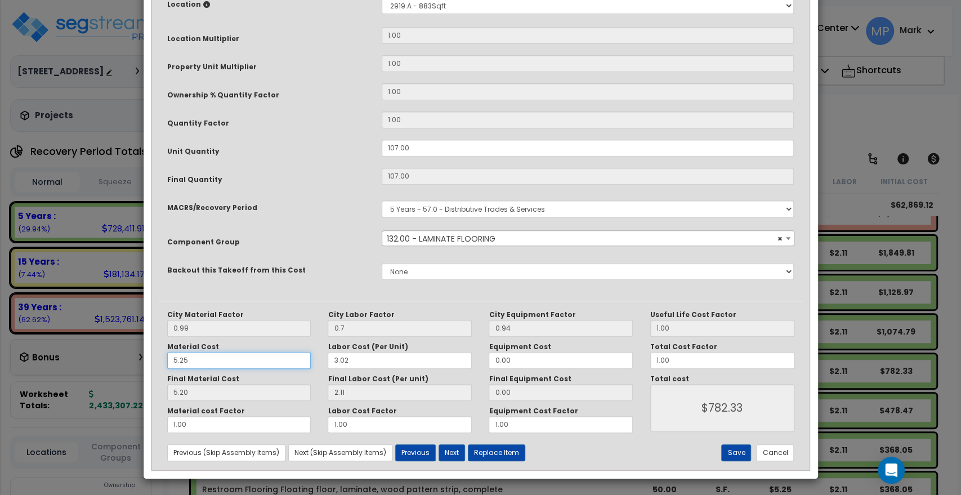
click at [145, 358] on div "Purpose Description Prefix Select A/V System A/V System Equipment A/V System Eq…" at bounding box center [481, 147] width 674 height 661
paste input "30"
click at [728, 452] on button "Save" at bounding box center [736, 452] width 30 height 17
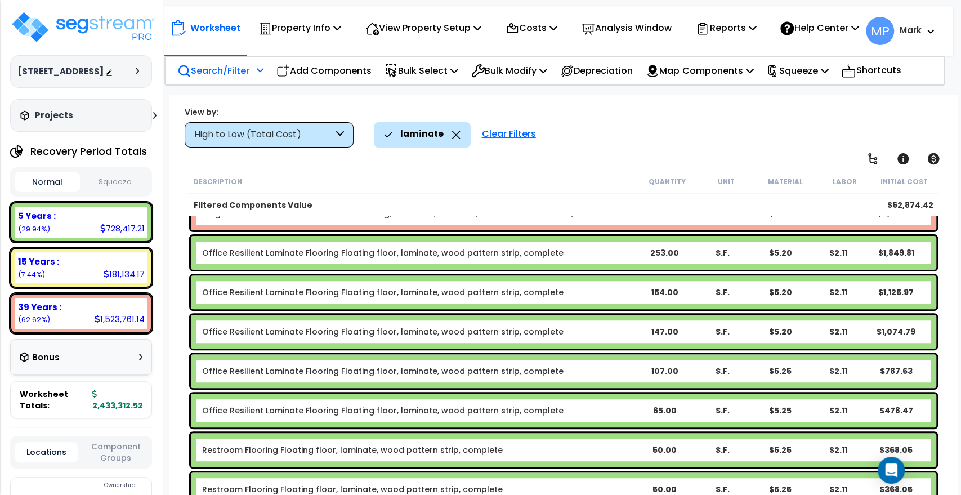
click at [590, 332] on b "Office Resilient Laminate Flooring Floating floor, laminate, wood pattern strip…" at bounding box center [418, 331] width 433 height 11
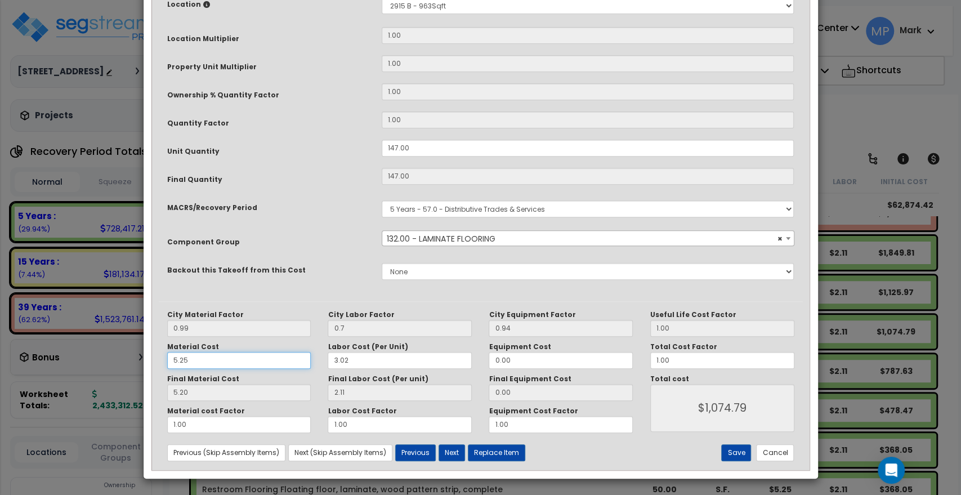
drag, startPoint x: 199, startPoint y: 360, endPoint x: 123, endPoint y: 361, distance: 75.4
click at [131, 361] on div "× Update Items/Assemblies to a Worksheet Purpose Description Prefix Select A/V …" at bounding box center [480, 247] width 961 height 495
paste input "30"
click at [731, 452] on button "Save" at bounding box center [736, 452] width 30 height 17
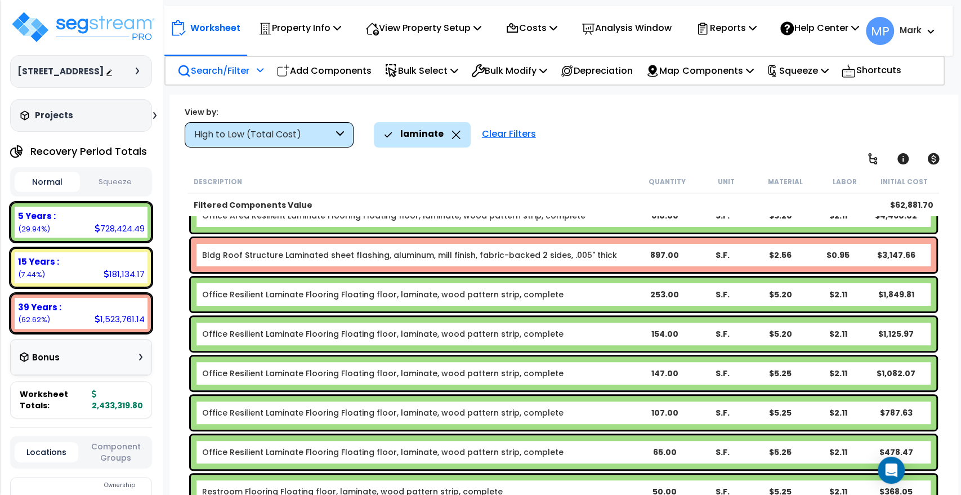
scroll to position [236, 0]
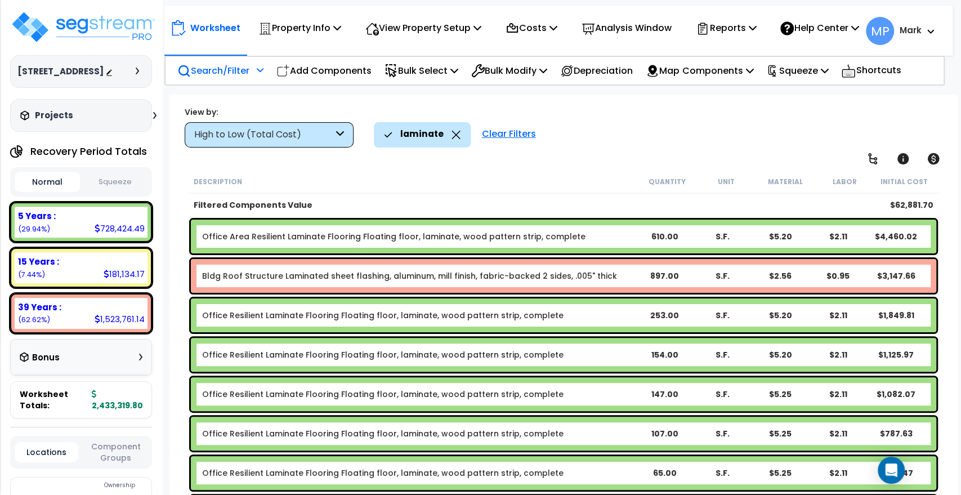
click at [587, 355] on b "Office Resilient Laminate Flooring Floating floor, laminate, wood pattern strip…" at bounding box center [418, 354] width 433 height 11
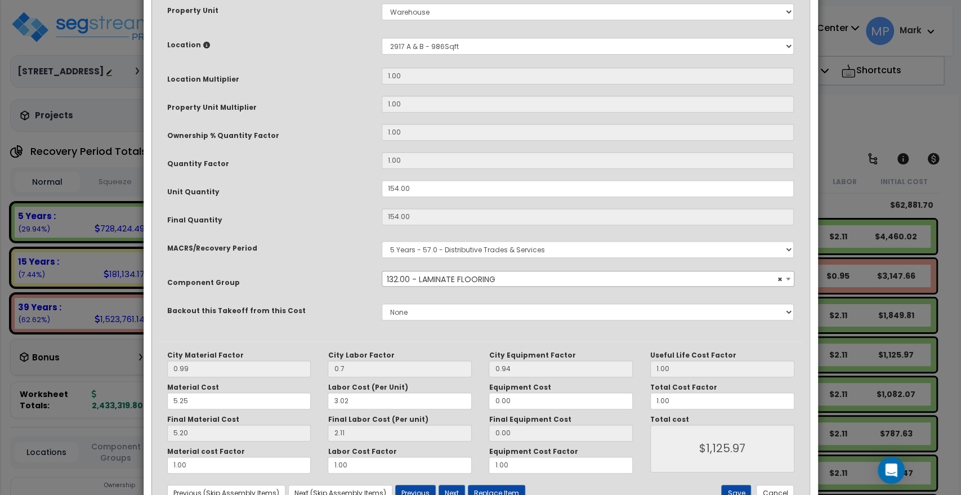
scroll to position [229, 0]
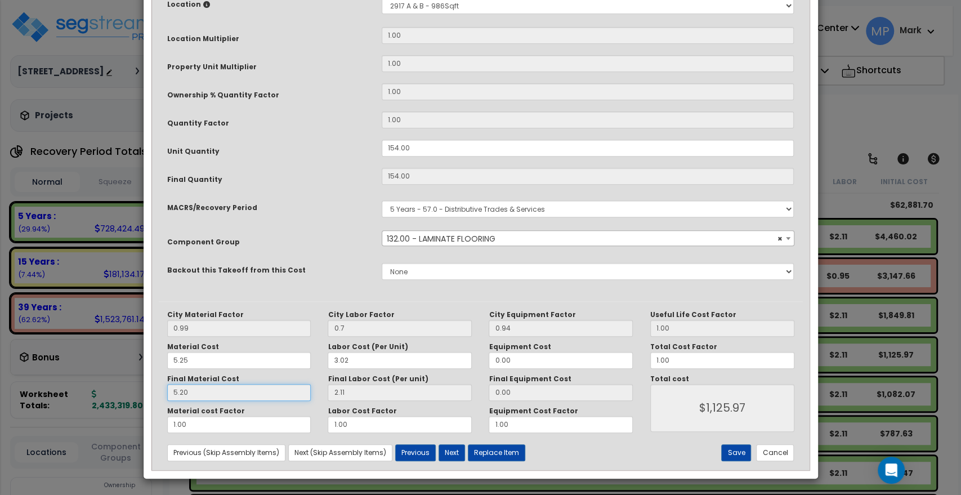
drag, startPoint x: 194, startPoint y: 396, endPoint x: 170, endPoint y: 390, distance: 25.0
click at [169, 395] on input "5.20" at bounding box center [239, 392] width 144 height 17
drag, startPoint x: 203, startPoint y: 361, endPoint x: 140, endPoint y: 358, distance: 62.6
click at [140, 358] on div "× Update Items/Assemblies to a Worksheet Purpose Description Prefix Select A/V …" at bounding box center [480, 247] width 961 height 495
paste input "30"
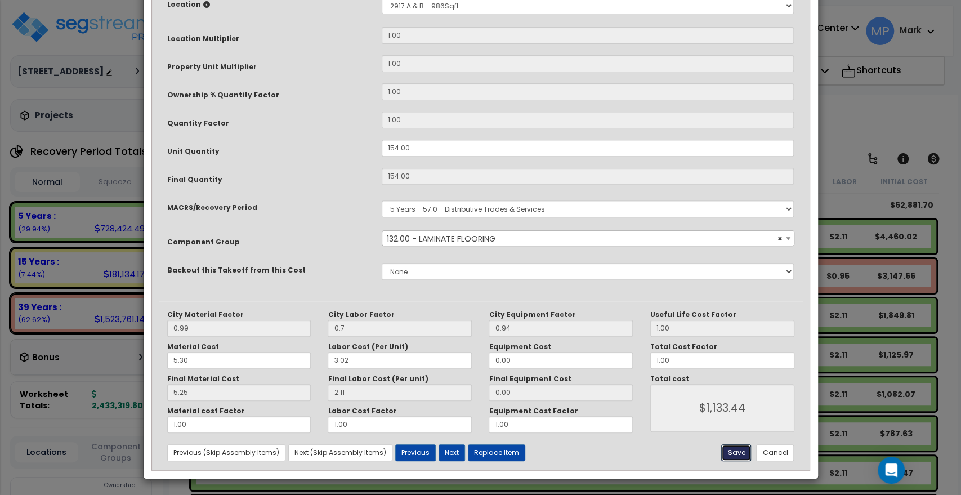
click at [736, 449] on button "Save" at bounding box center [736, 452] width 30 height 17
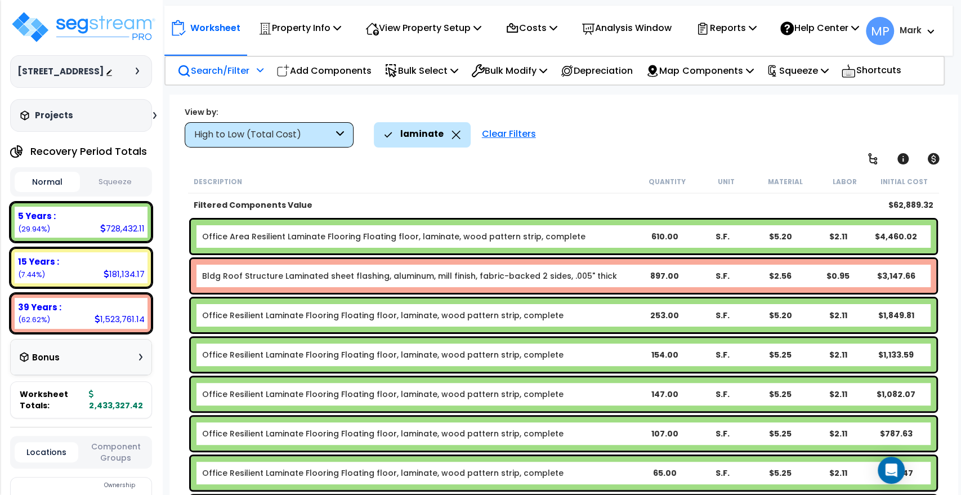
click at [608, 314] on b "Office Resilient Laminate Flooring Floating floor, laminate, wood pattern strip…" at bounding box center [418, 315] width 433 height 11
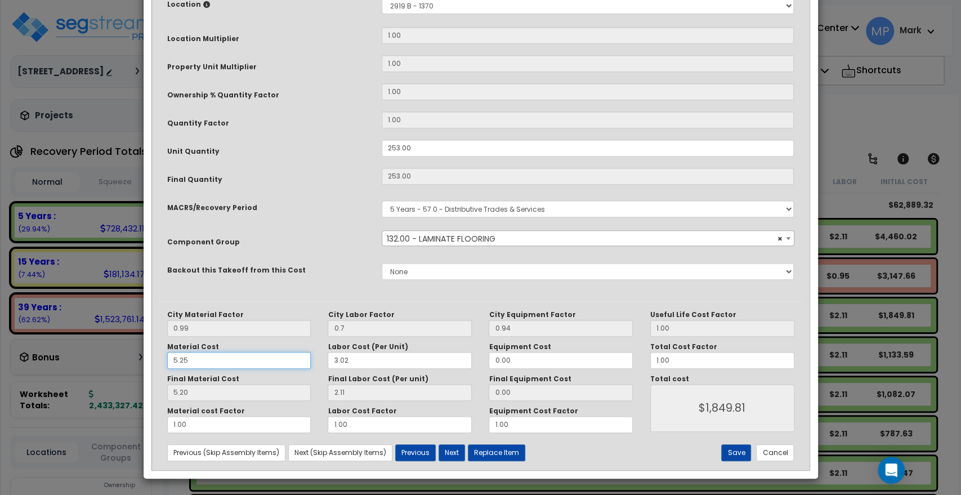
drag, startPoint x: 187, startPoint y: 359, endPoint x: 160, endPoint y: 359, distance: 27.6
click at [160, 359] on div "Material Cost 5.25" at bounding box center [239, 355] width 161 height 26
paste input "30"
click at [734, 451] on button "Save" at bounding box center [736, 452] width 30 height 17
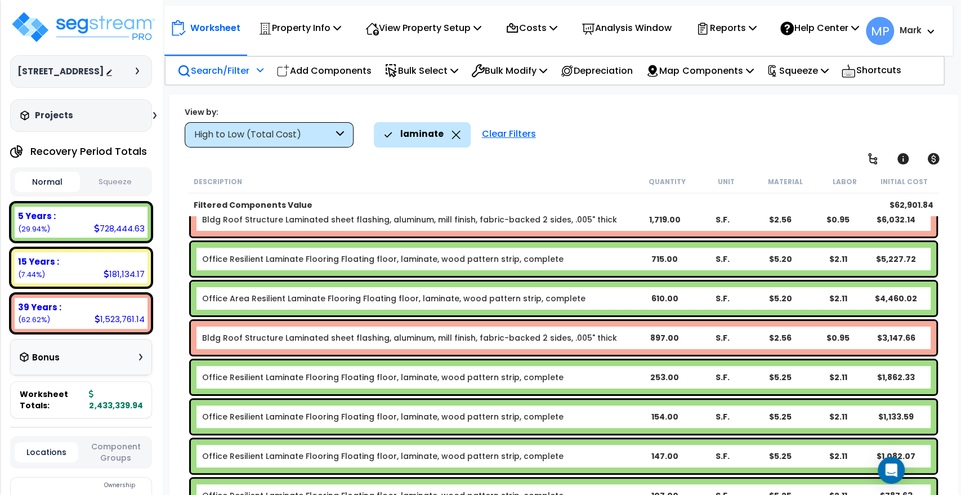
scroll to position [111, 0]
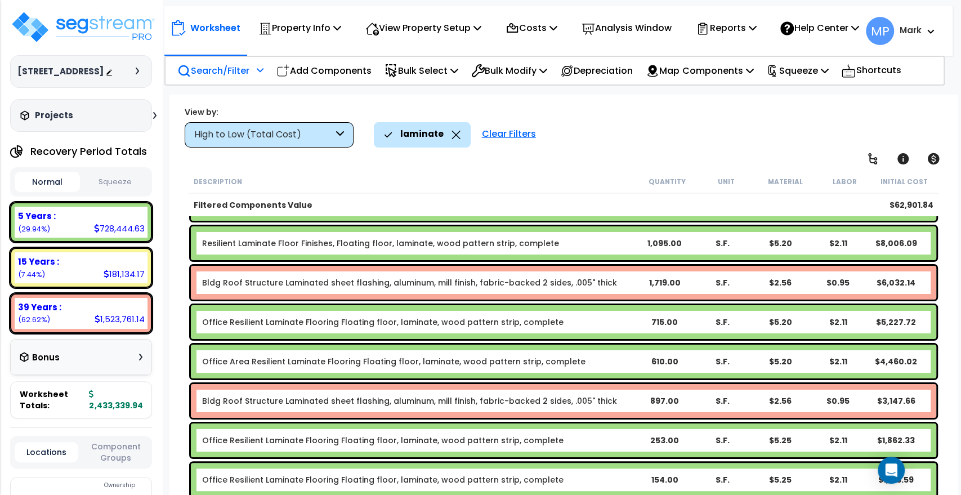
click at [605, 360] on b "Office Area Resilient Laminate Flooring Floating floor, laminate, wood pattern …" at bounding box center [418, 361] width 433 height 11
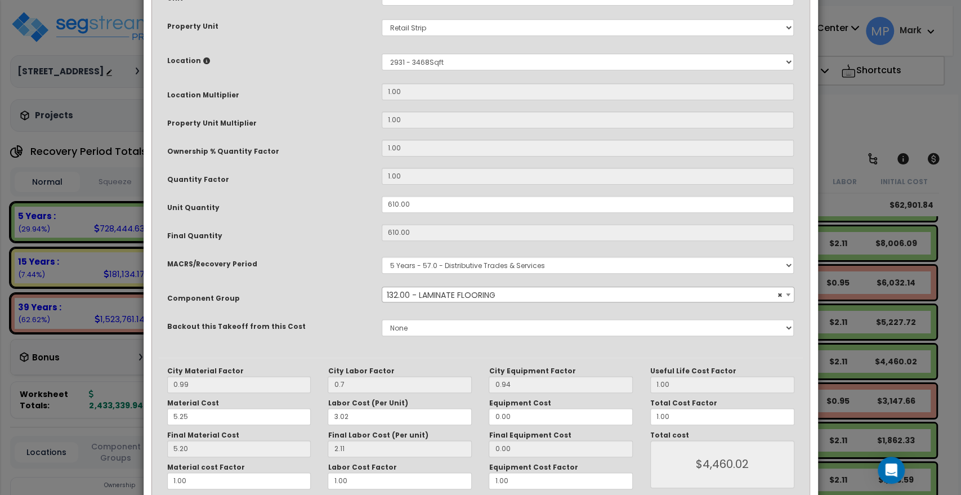
scroll to position [229, 0]
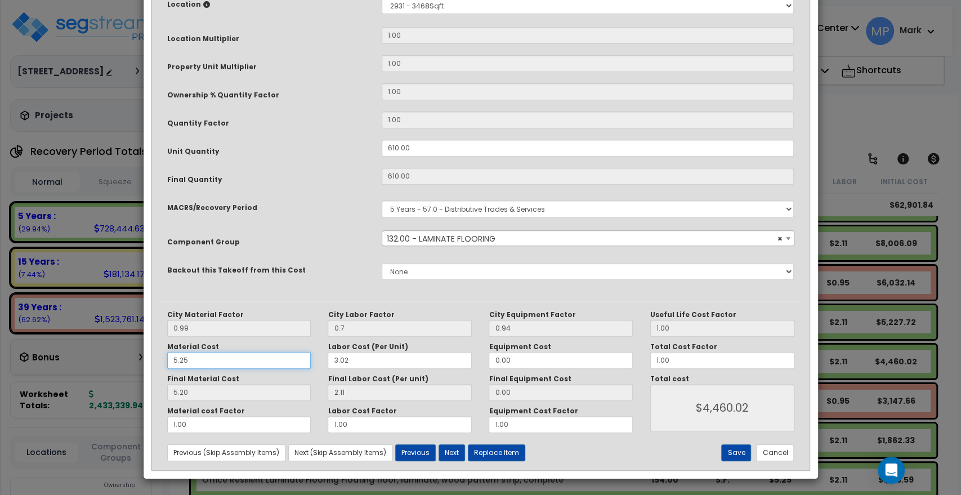
drag, startPoint x: 185, startPoint y: 361, endPoint x: 155, endPoint y: 360, distance: 30.4
click at [155, 360] on div "Purpose Description Prefix Select A/V System A/V System Equipment A/V System Eq…" at bounding box center [480, 150] width 661 height 637
paste input "30"
click at [734, 449] on button "Save" at bounding box center [736, 452] width 30 height 17
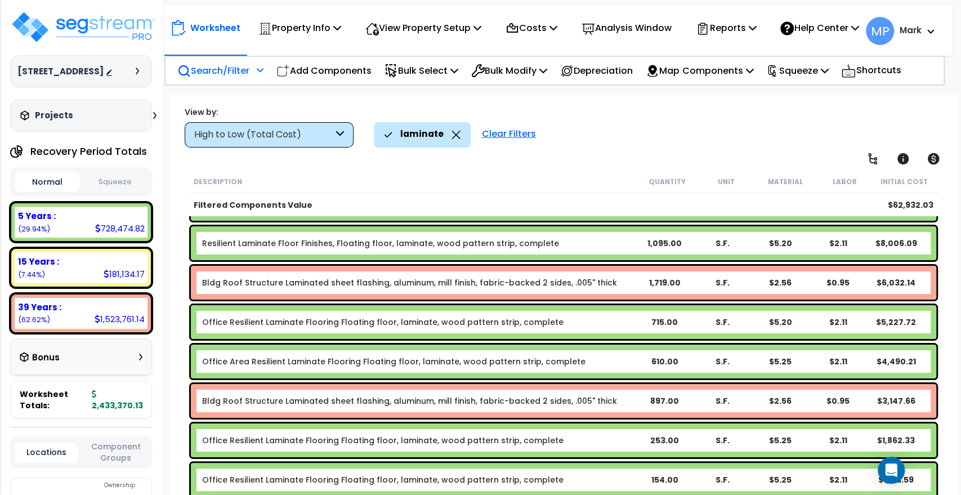
click at [611, 319] on b "Office Resilient Laminate Flooring Floating floor, laminate, wood pattern strip…" at bounding box center [418, 321] width 433 height 11
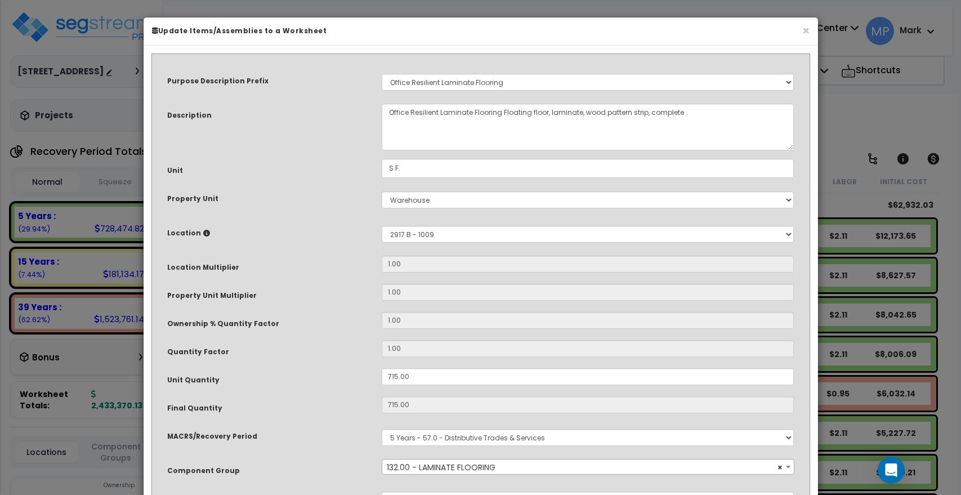
select select "15708"
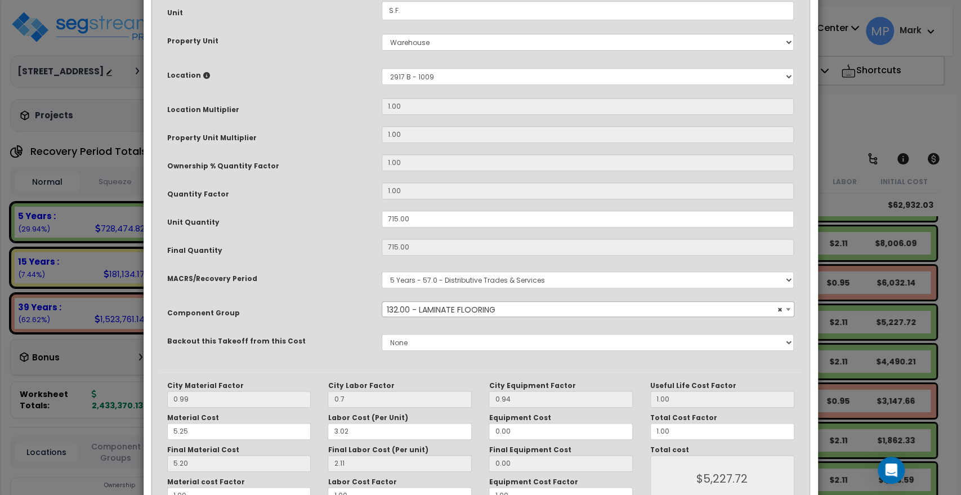
scroll to position [229, 0]
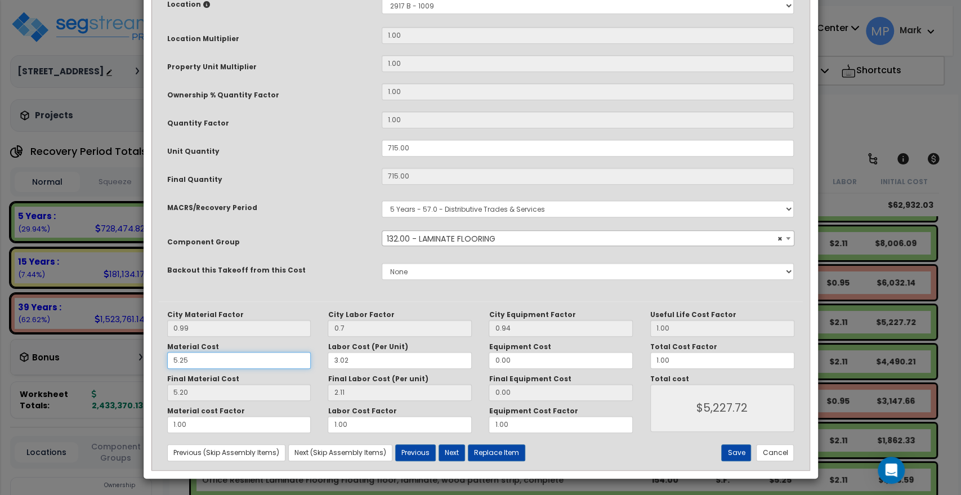
drag, startPoint x: 193, startPoint y: 362, endPoint x: 131, endPoint y: 359, distance: 62.6
click at [136, 360] on div "× Update Items/Assemblies to a Worksheet Purpose Description Prefix Select A/V …" at bounding box center [480, 247] width 961 height 495
type input "$5,226.65"
paste input "30"
type input "5.30"
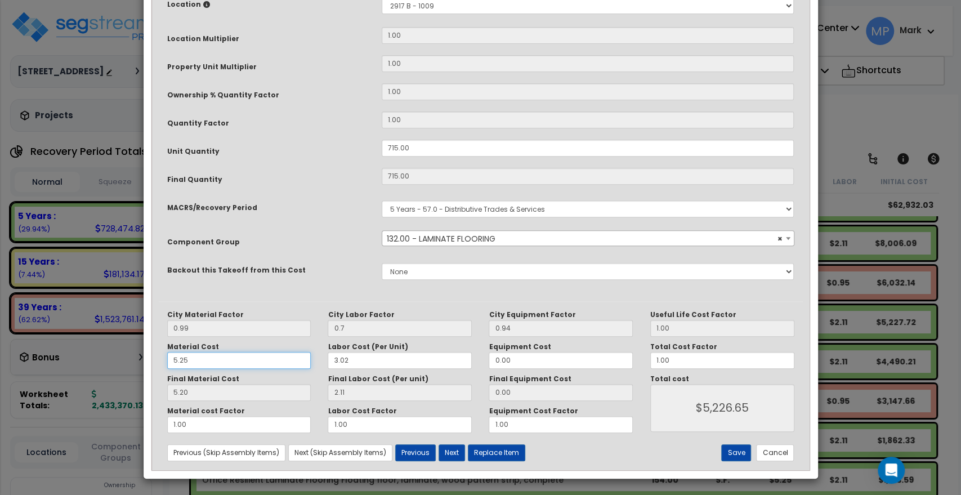
type input "$5,226.65"
type input "5.25"
type input "$5,262.40"
type input "5.30"
type input "$5,262.40"
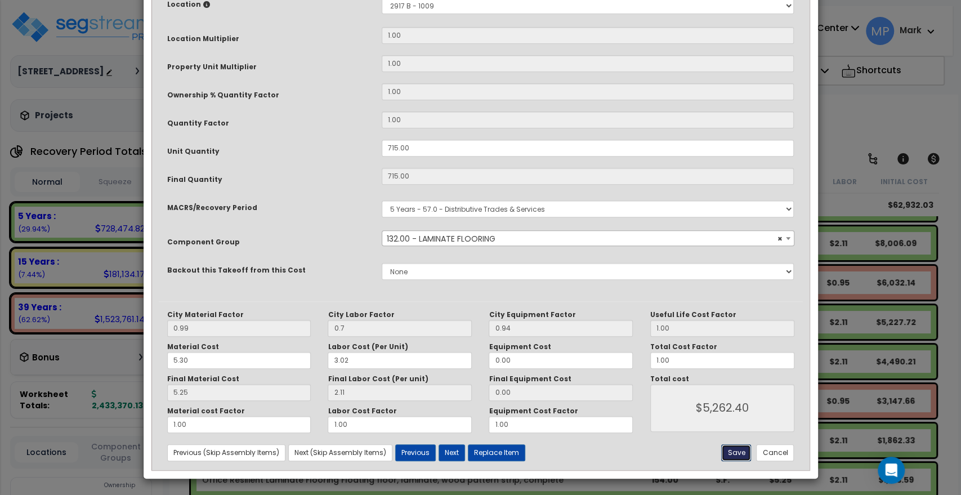
click at [739, 452] on button "Save" at bounding box center [736, 452] width 30 height 17
type input "0.70"
type input "5262.40"
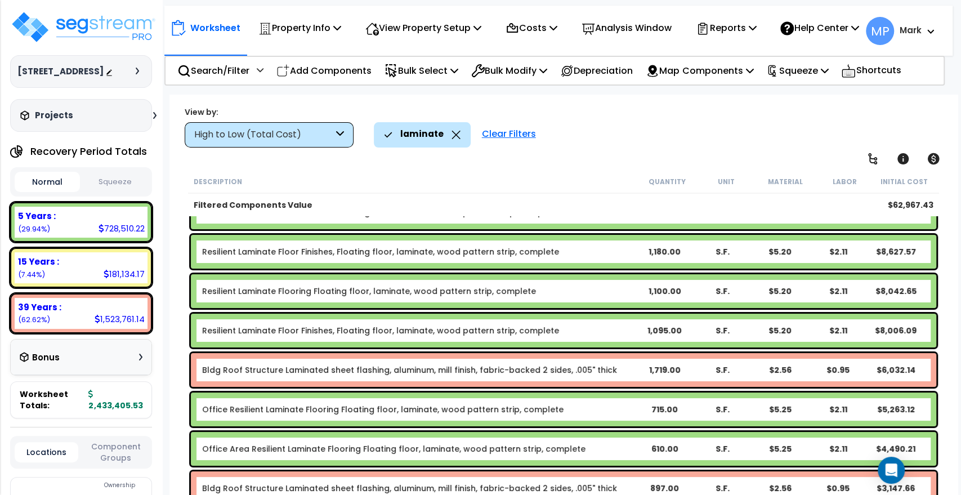
scroll to position [0, 0]
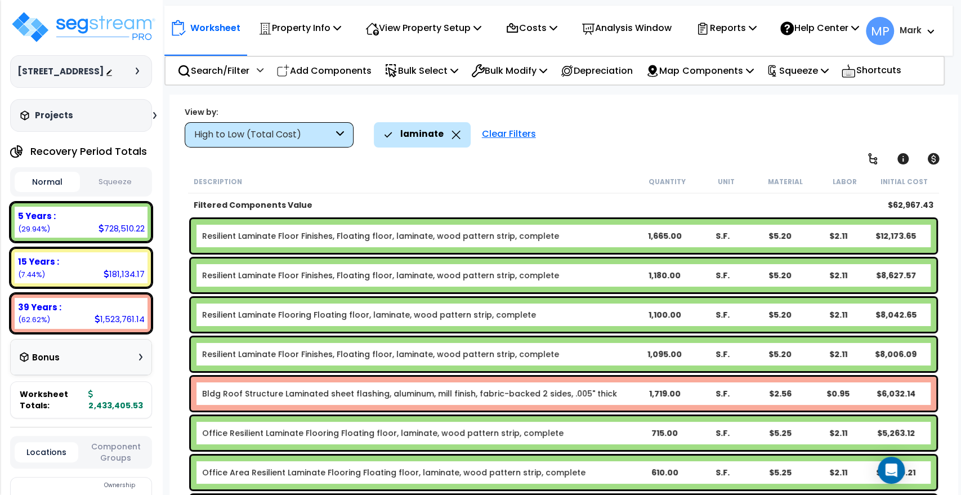
click at [588, 355] on b "Resilient Laminate Floor Finishes, Floating floor, laminate, wood pattern strip…" at bounding box center [418, 353] width 433 height 11
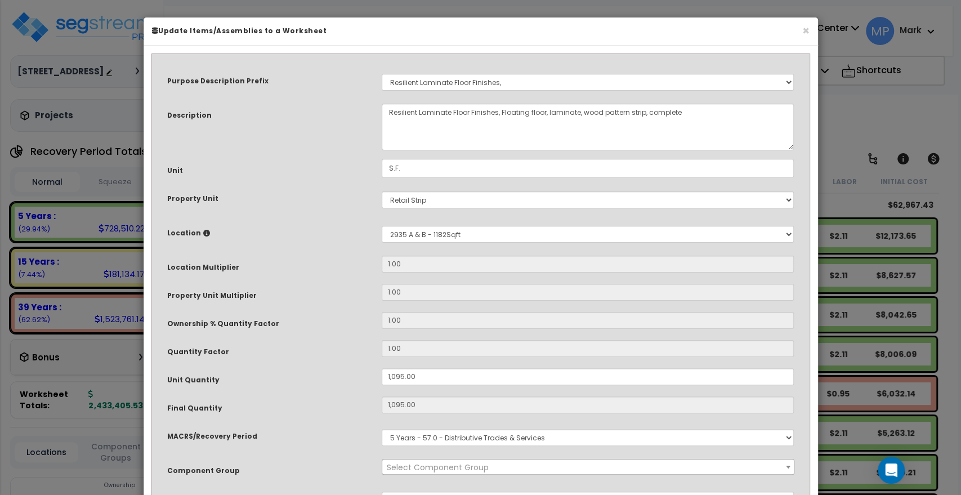
select select "15708"
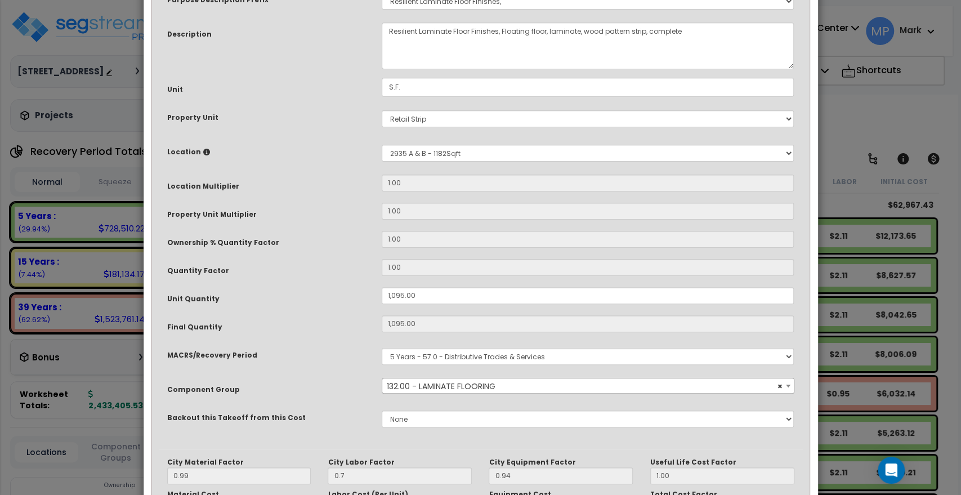
scroll to position [229, 0]
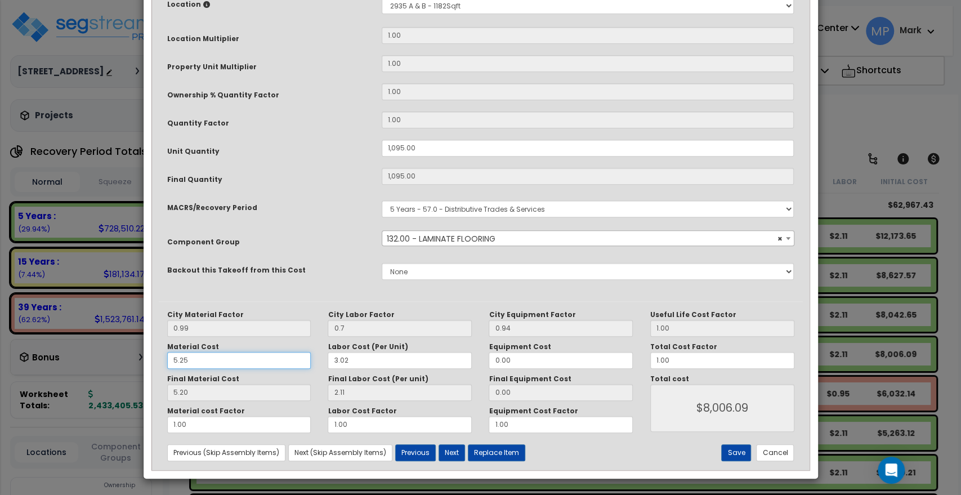
drag, startPoint x: 221, startPoint y: 355, endPoint x: 59, endPoint y: 360, distance: 162.8
click at [63, 360] on div "× Update Items/Assemblies to a Worksheet Purpose Description Prefix Select A/V …" at bounding box center [480, 247] width 961 height 495
type input "$8,004.45"
paste input "30"
type input "5.30"
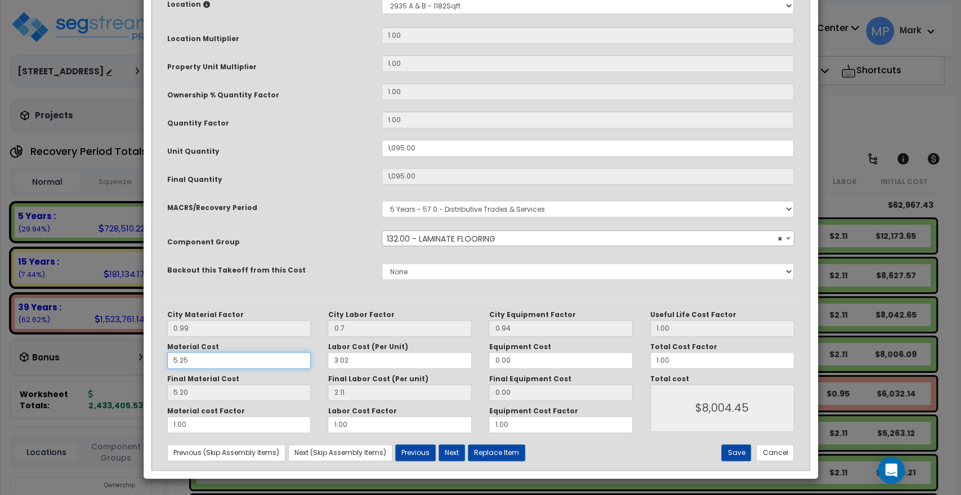
type input "$8,004.45"
type input "5.25"
type input "$8,059.20"
type input "5.30"
type input "$8,059.20"
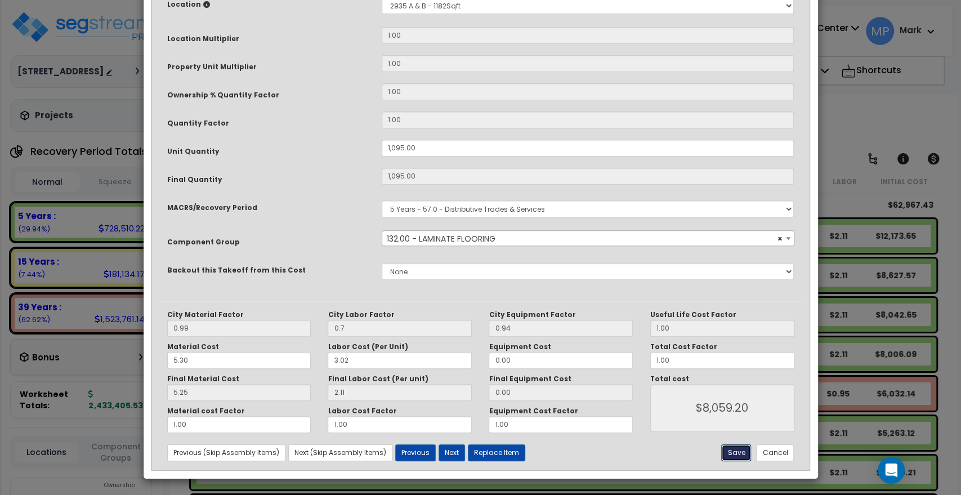
click at [731, 449] on button "Save" at bounding box center [736, 452] width 30 height 17
type input "1095.00"
type input "0.70"
type input "8059.20"
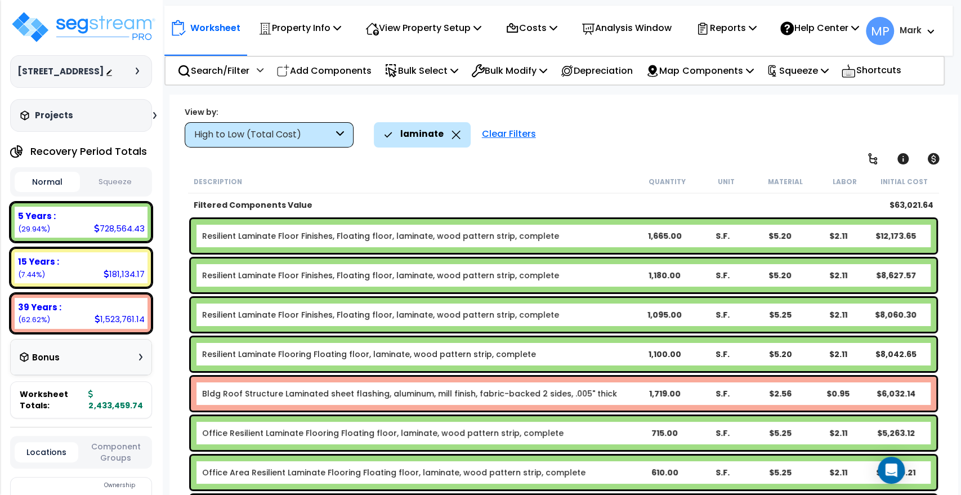
click at [575, 350] on b "Resilient Laminate Flooring Floating floor, laminate, wood pattern strip, compl…" at bounding box center [418, 353] width 433 height 11
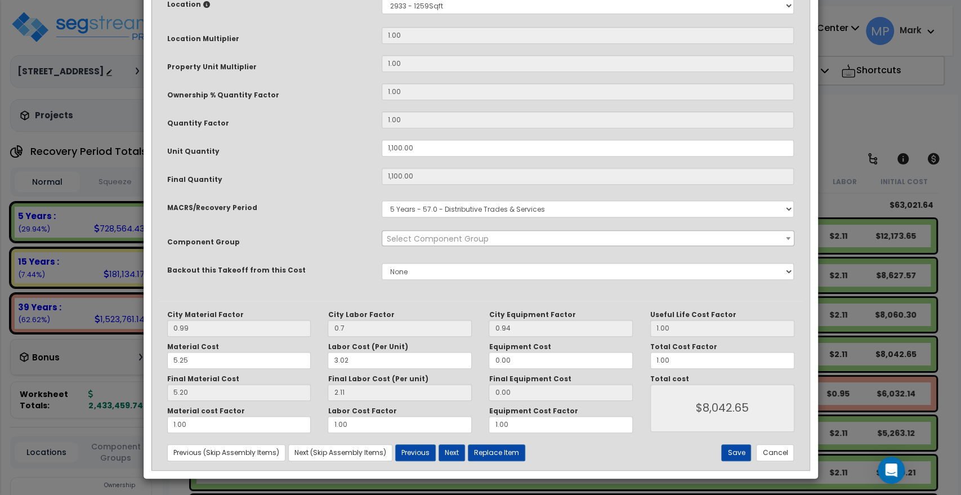
scroll to position [0, 0]
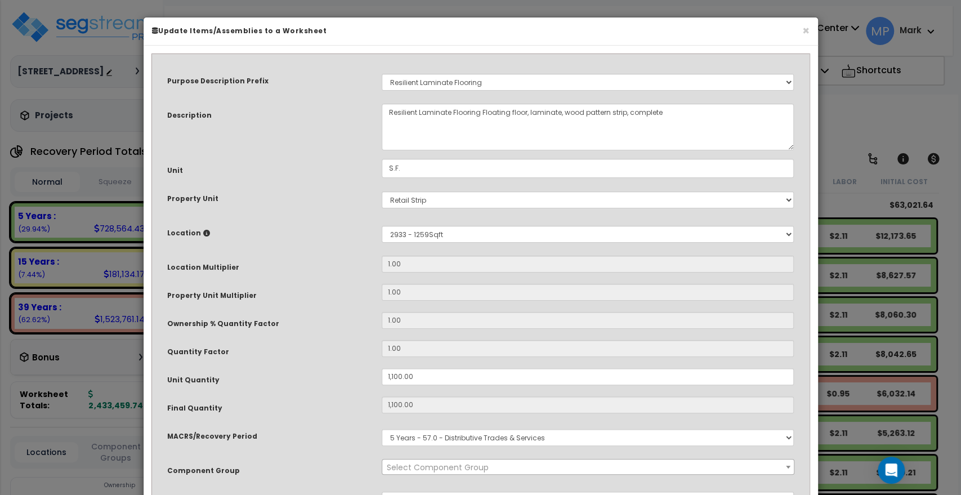
select select "15708"
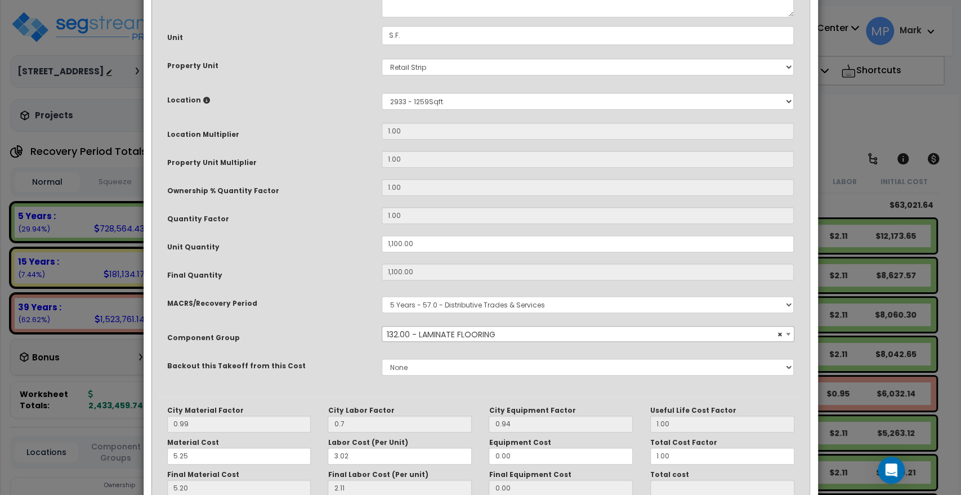
scroll to position [229, 0]
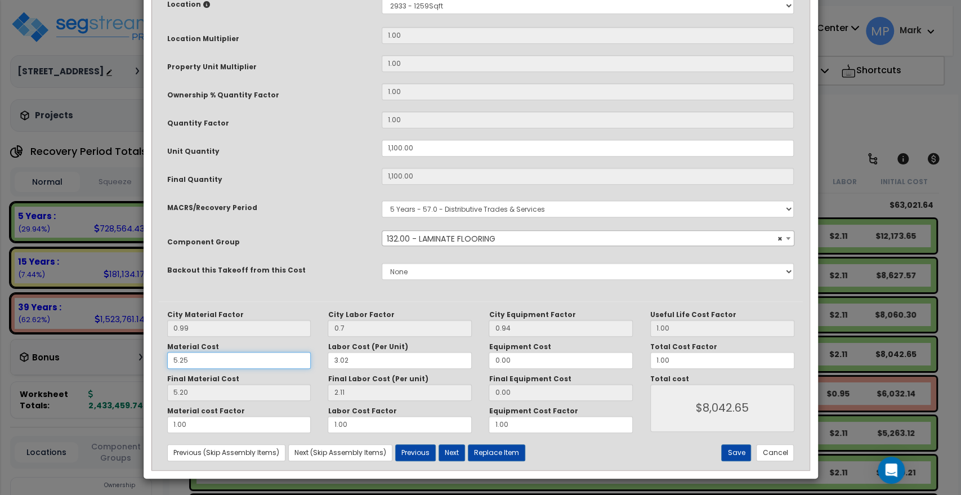
drag, startPoint x: 203, startPoint y: 358, endPoint x: 144, endPoint y: 361, distance: 59.2
click at [146, 362] on div "Purpose Description Prefix Select A/V System A/V System Equipment A/V System Eq…" at bounding box center [481, 147] width 674 height 661
type input "$8,041.00"
paste input "30"
type input "5.30"
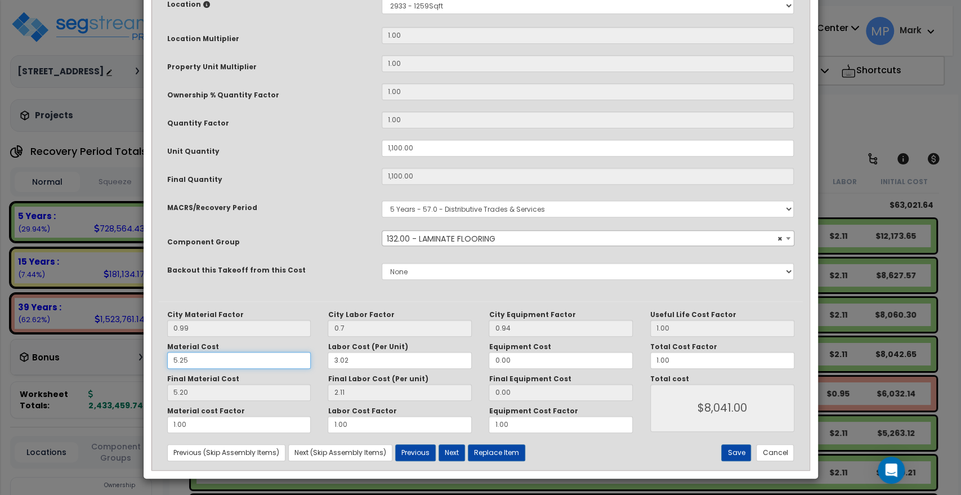
type input "$8,041.00"
type input "5.25"
type input "$8,096.00"
type input "5.30"
type input "$8,096.00"
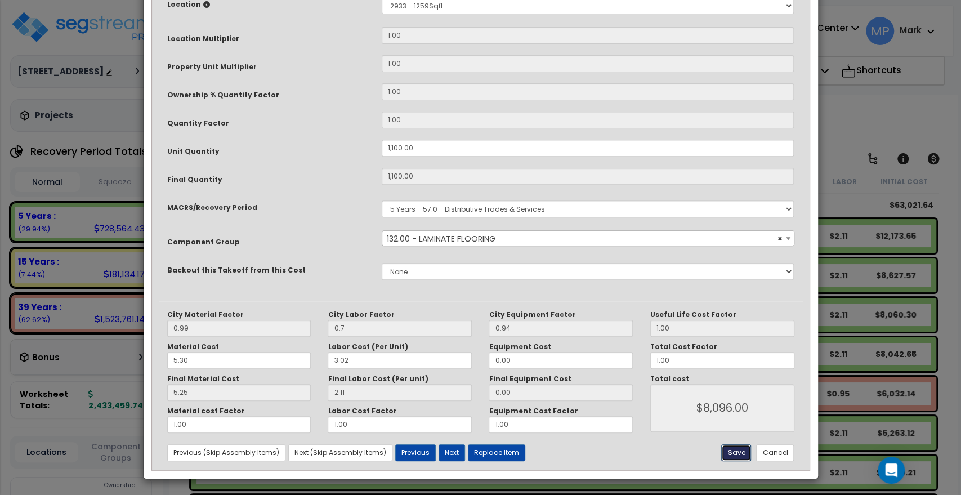
click at [731, 453] on button "Save" at bounding box center [736, 452] width 30 height 17
type input "1100.00"
type input "0.70"
type input "8096.00"
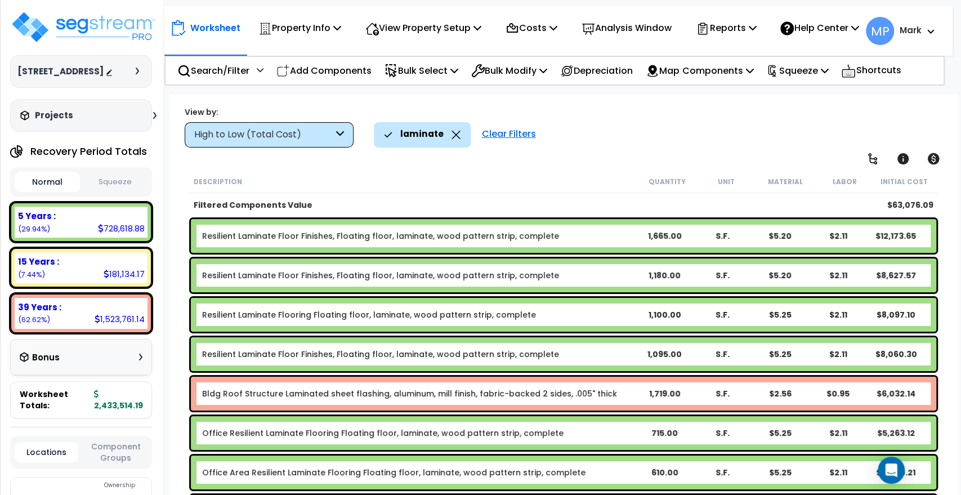
click at [594, 276] on b "Resilient Laminate Floor Finishes, Floating floor, laminate, wood pattern strip…" at bounding box center [418, 275] width 433 height 11
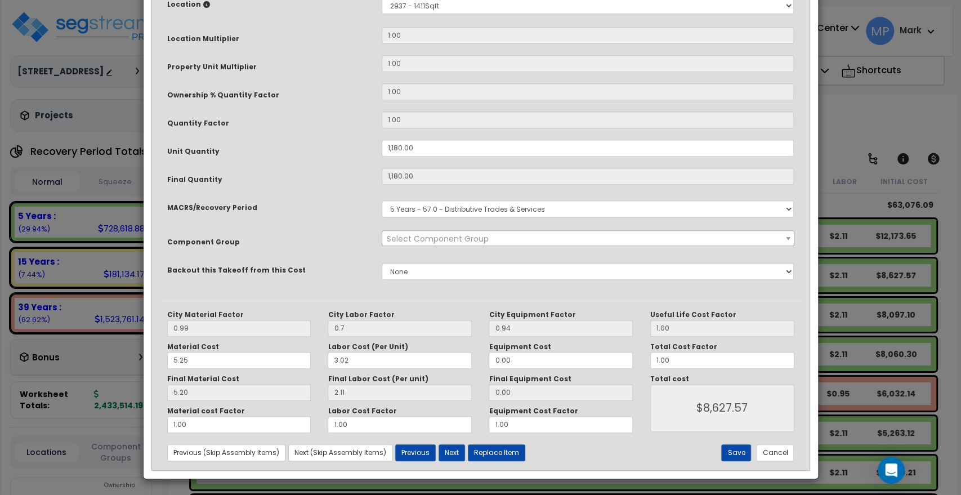
scroll to position [0, 0]
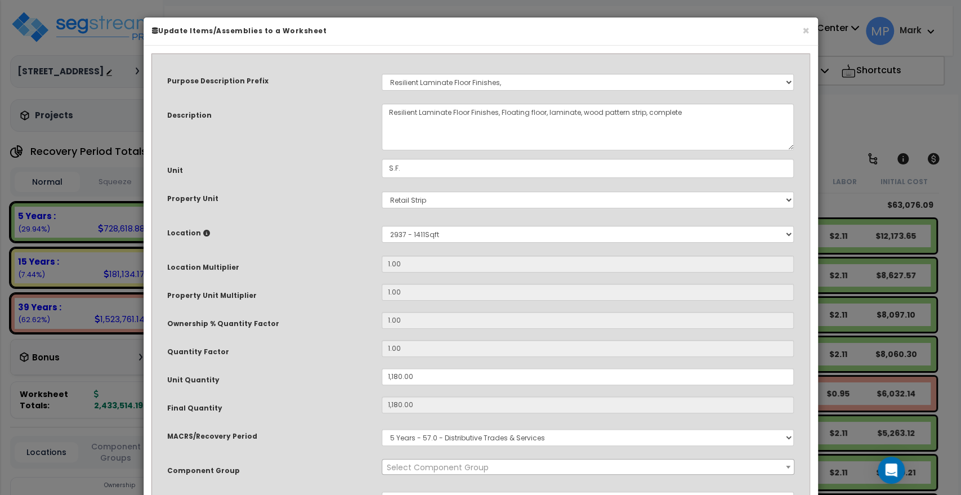
select select "15708"
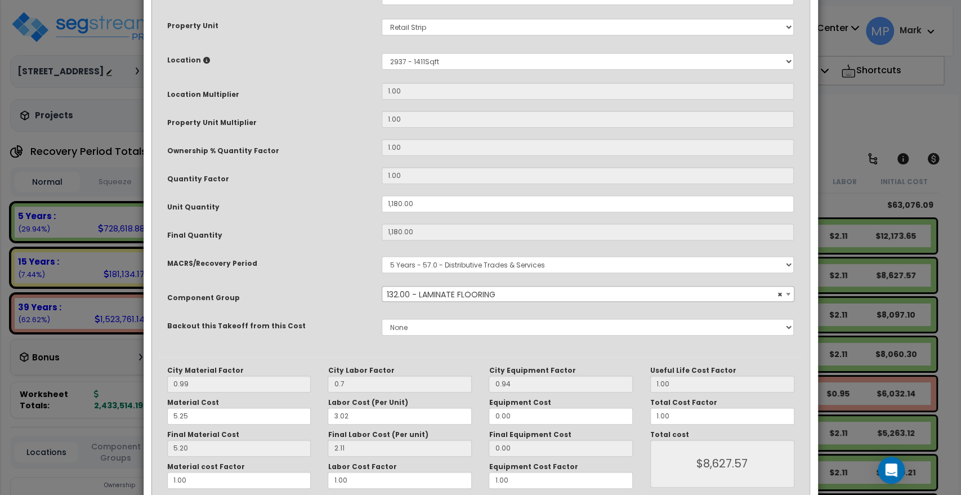
scroll to position [229, 0]
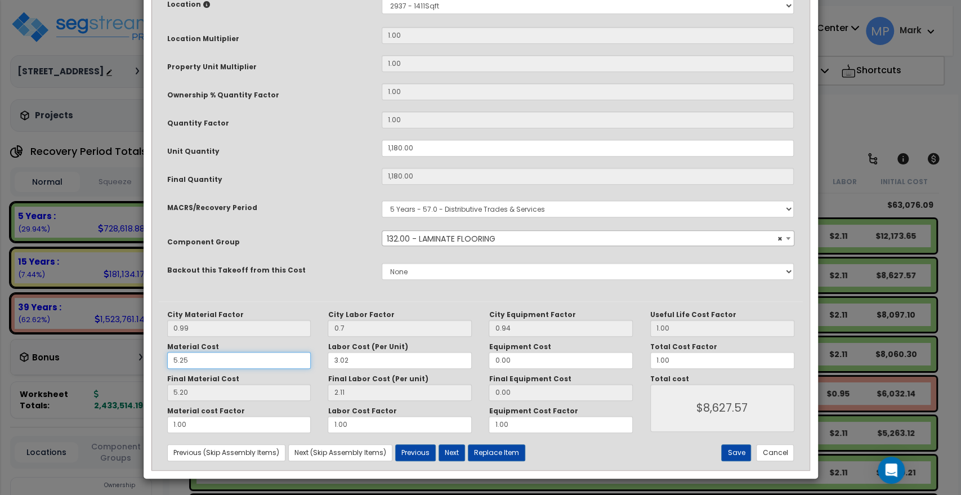
drag, startPoint x: 167, startPoint y: 364, endPoint x: 152, endPoint y: 362, distance: 14.7
click at [152, 362] on div "Purpose Description Prefix Select A/V System A/V System Equipment A/V System Eq…" at bounding box center [480, 150] width 661 height 637
type input "$8,625.80"
paste input "30"
type input "5.30"
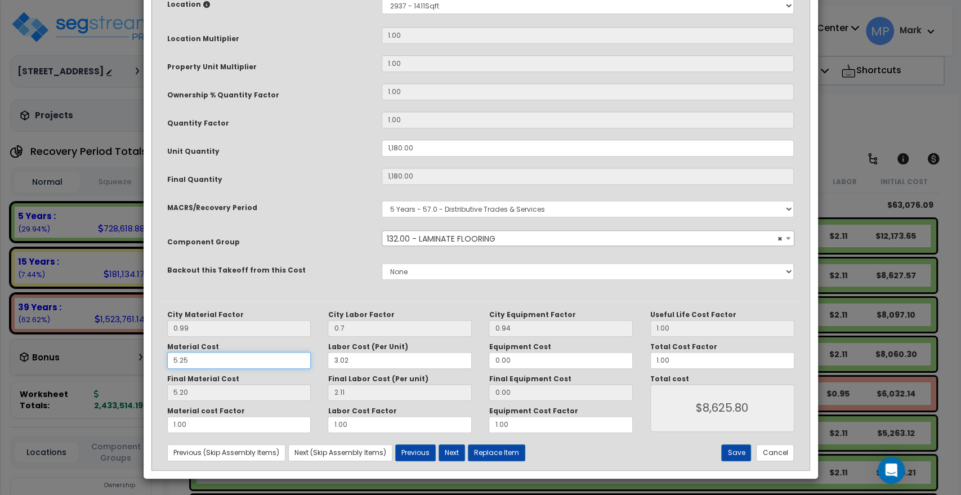
type input "$8,625.80"
type input "5.25"
type input "$8,684.80"
type input "5.30"
type input "$8,684.80"
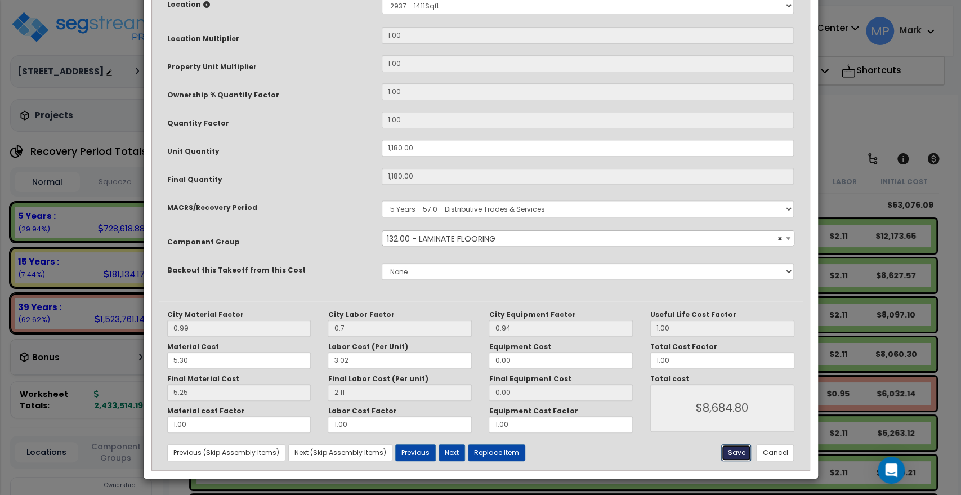
click at [731, 451] on button "Save" at bounding box center [736, 452] width 30 height 17
type input "1180.00"
type input "0.70"
type input "8684.80"
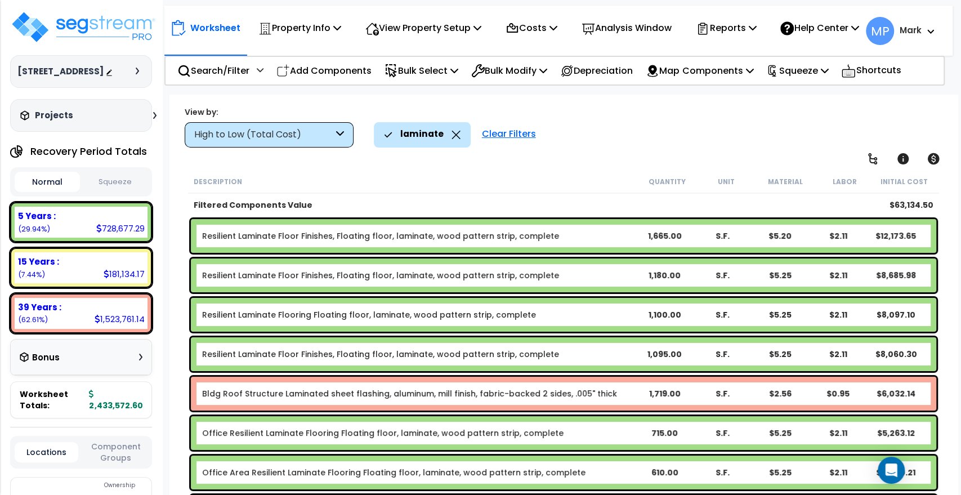
scroll to position [0, 0]
click at [573, 235] on b "Resilient Laminate Floor Finishes, Floating floor, laminate, wood pattern strip…" at bounding box center [418, 235] width 433 height 11
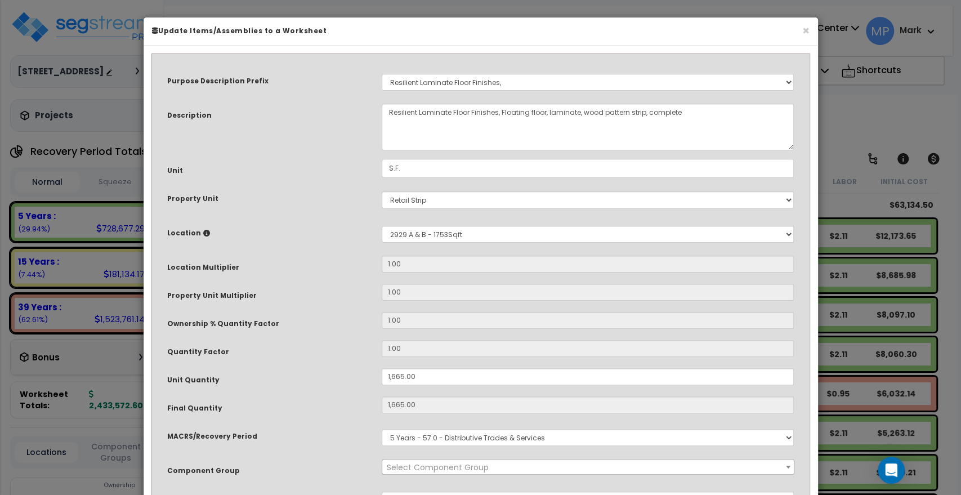
select select "15708"
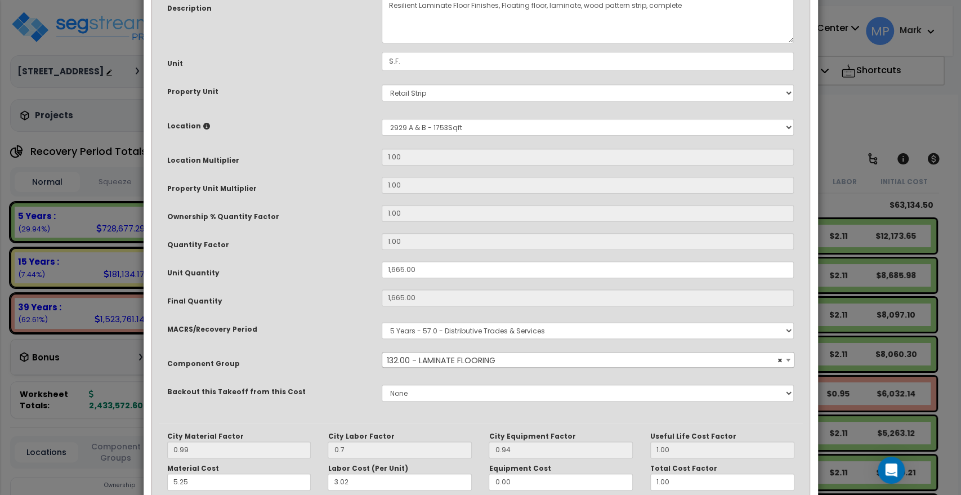
scroll to position [229, 0]
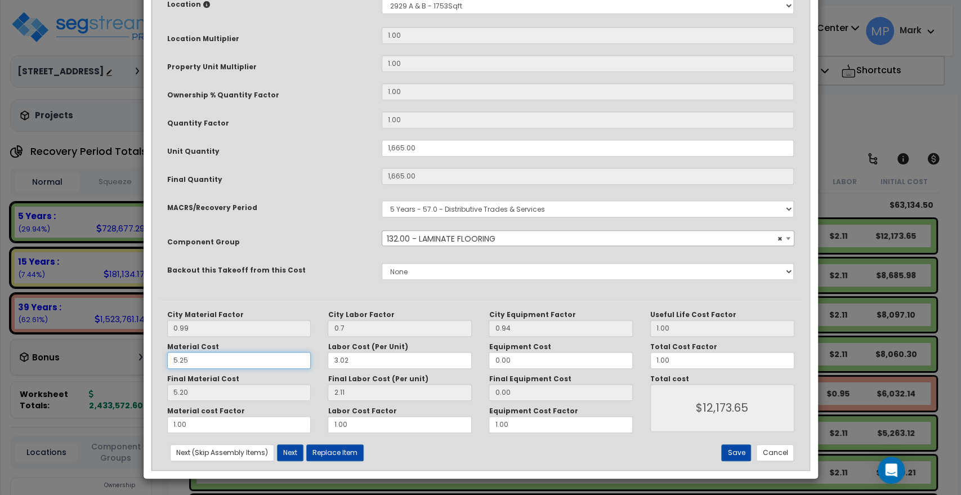
drag, startPoint x: 195, startPoint y: 363, endPoint x: 149, endPoint y: 361, distance: 45.7
click at [151, 361] on div "Purpose Description Prefix Select A/V System A/V System Equipment A/V System Eq…" at bounding box center [480, 150] width 661 height 637
type input "$12,171.15"
paste input "30"
type input "5.30"
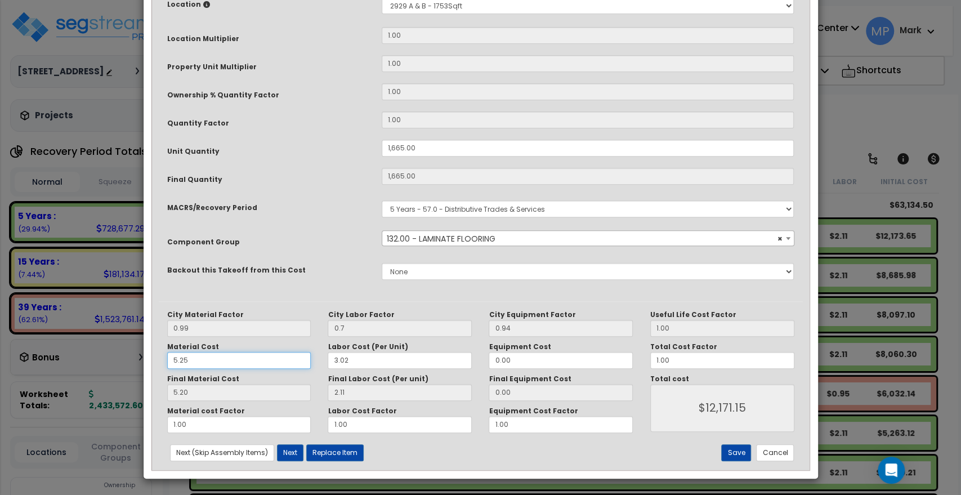
type input "$12,171.15"
type input "5.25"
type input "$12,254.40"
type input "5.30"
type input "$12,254.40"
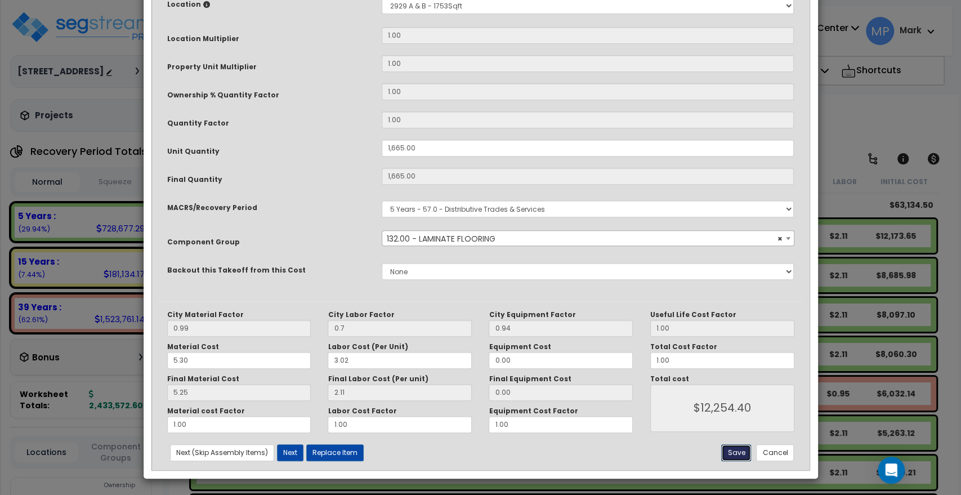
drag, startPoint x: 744, startPoint y: 454, endPoint x: 671, endPoint y: 395, distance: 94.0
click at [744, 454] on button "Save" at bounding box center [736, 452] width 30 height 17
type input "1665.00"
type input "0.70"
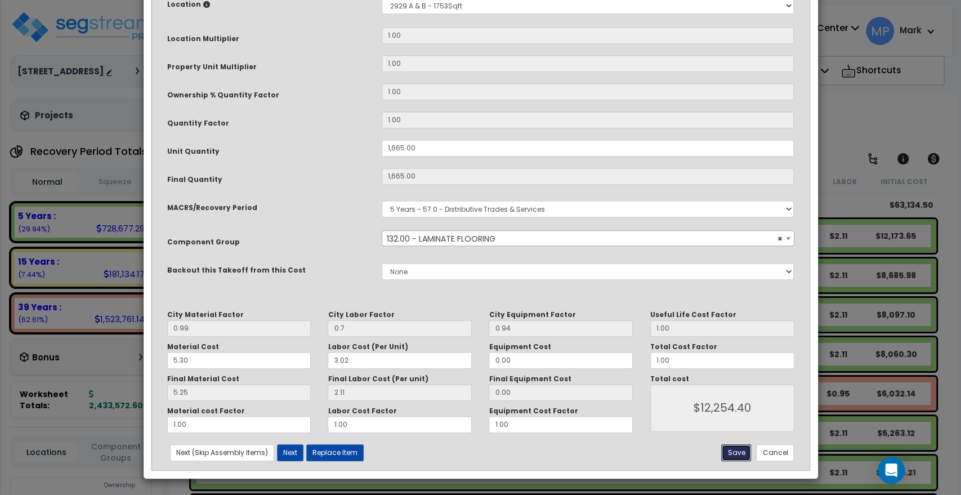
type input "12254.40"
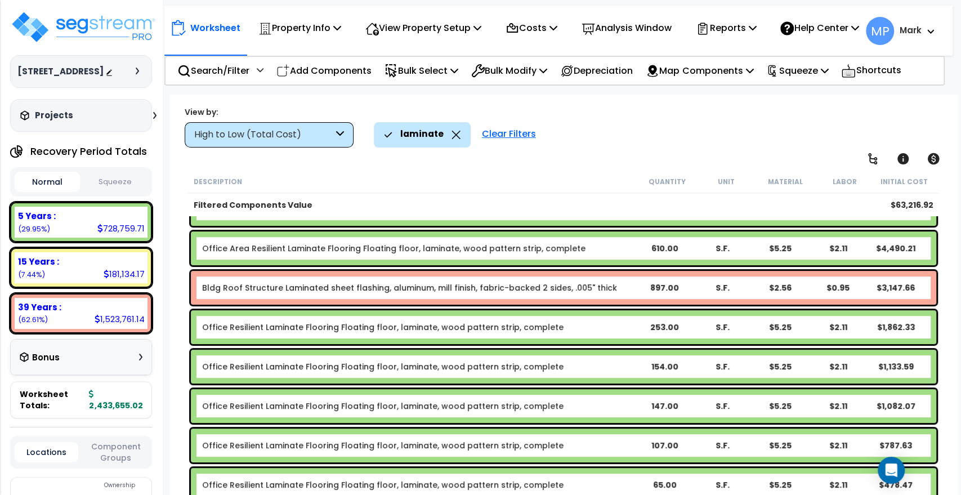
scroll to position [48, 0]
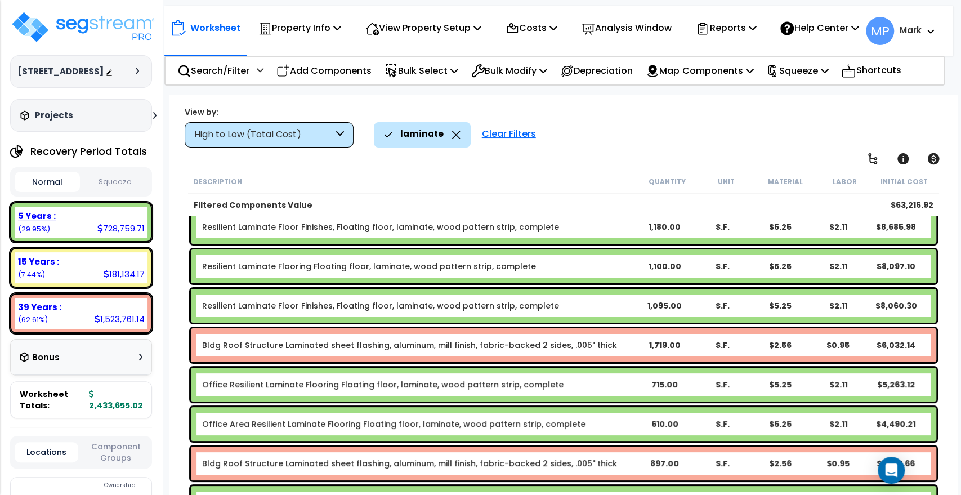
click at [82, 222] on div "5 Years :" at bounding box center [81, 216] width 126 height 12
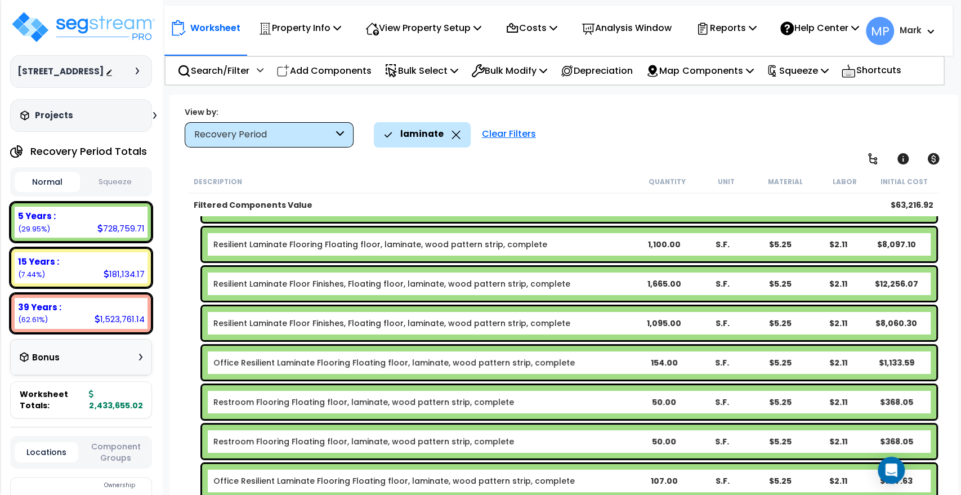
scroll to position [0, 0]
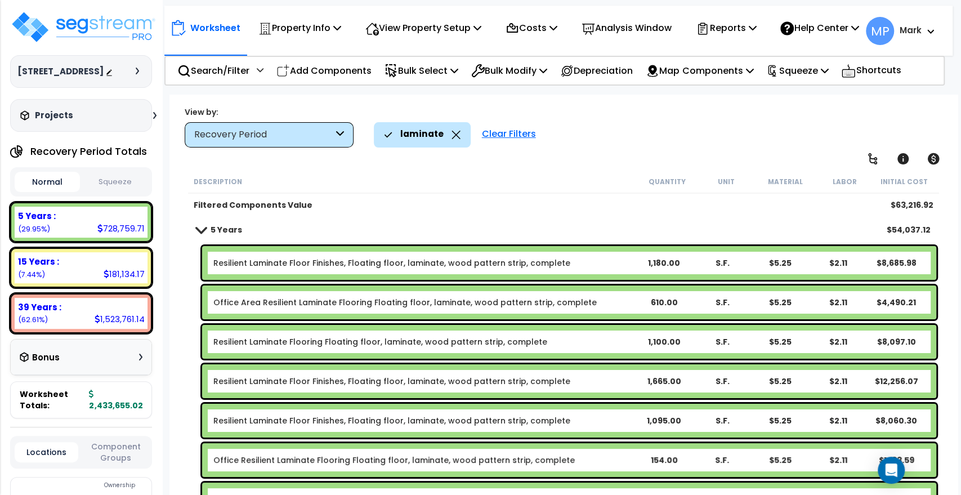
click at [524, 133] on div "Clear Filters" at bounding box center [508, 134] width 65 height 25
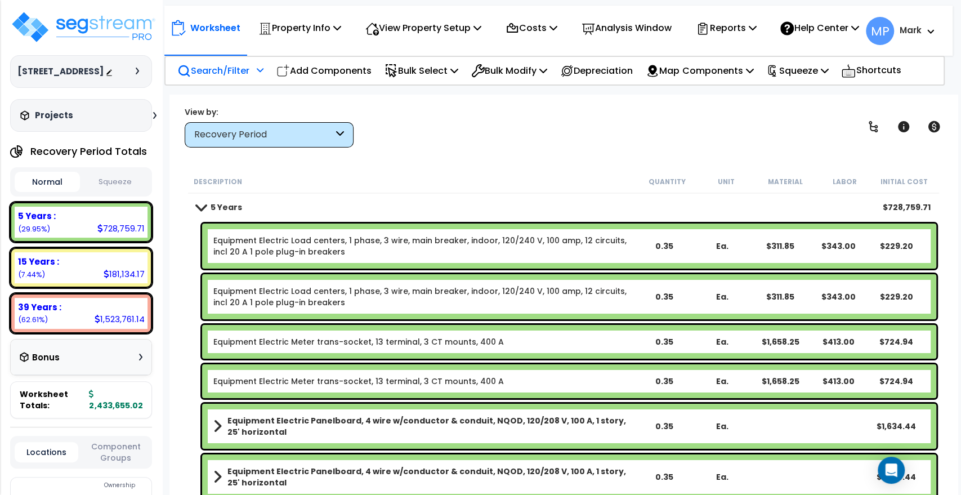
click at [242, 78] on p "Search/Filter" at bounding box center [213, 70] width 72 height 15
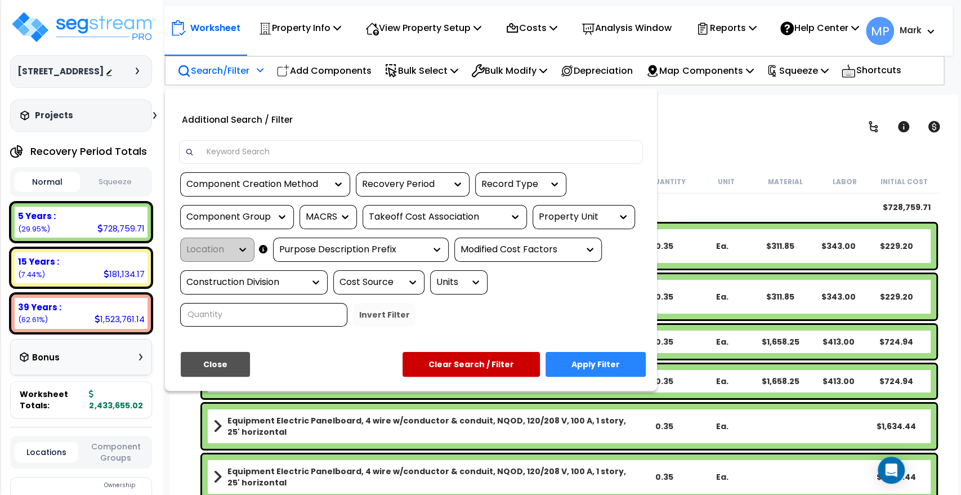
drag, startPoint x: 251, startPoint y: 164, endPoint x: 252, endPoint y: 156, distance: 8.6
click at [251, 160] on input at bounding box center [418, 152] width 437 height 17
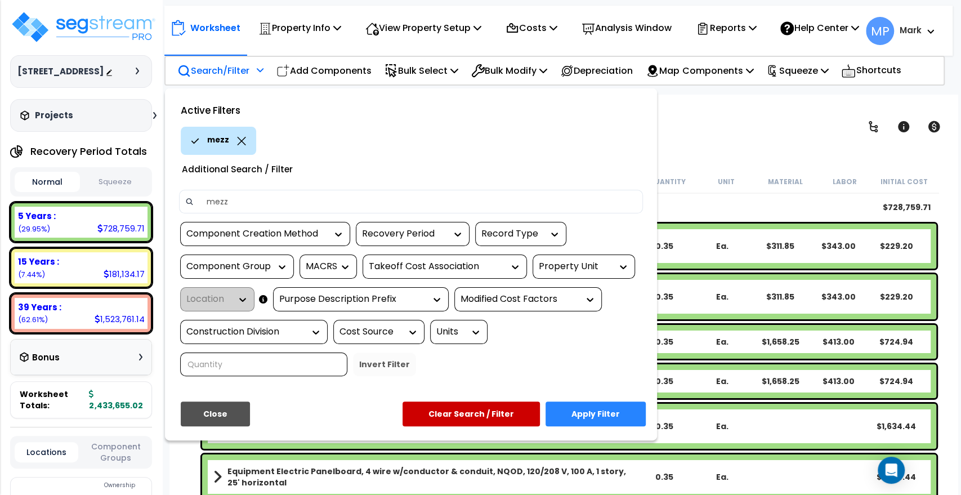
type input "mezz"
click at [629, 423] on button "Apply Filter" at bounding box center [595, 413] width 100 height 25
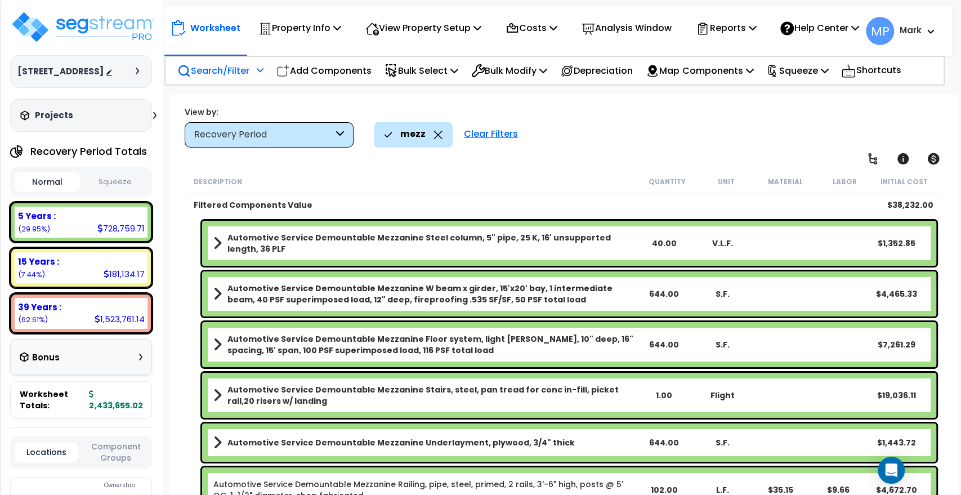
scroll to position [38, 0]
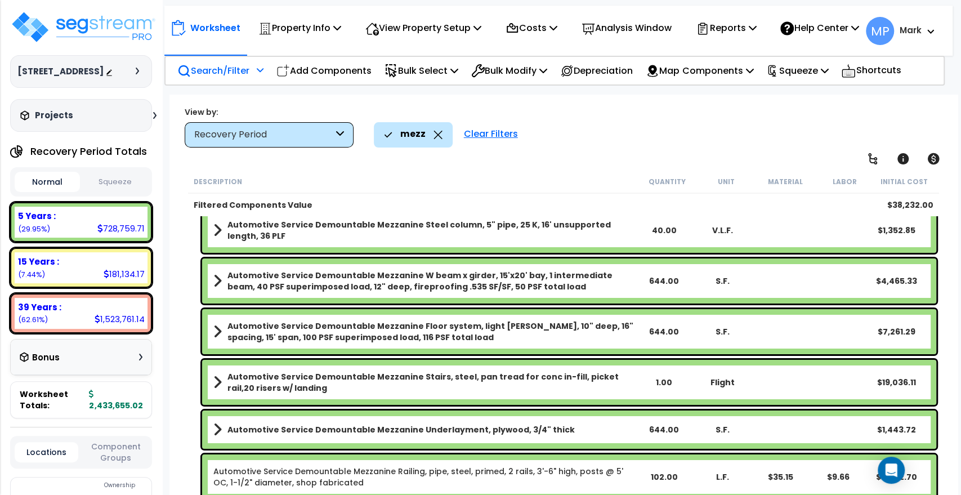
click at [360, 382] on b "Automotive Service Demountable Mezzanine Stairs, steel, pan tread for conc in-f…" at bounding box center [430, 382] width 407 height 23
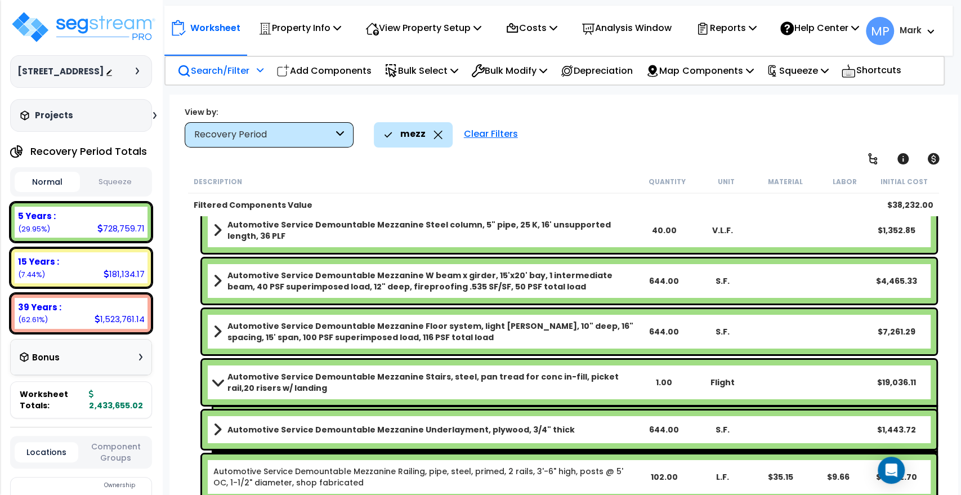
click at [360, 382] on b "Automotive Service Demountable Mezzanine Stairs, steel, pan tread for conc in-f…" at bounding box center [430, 382] width 407 height 23
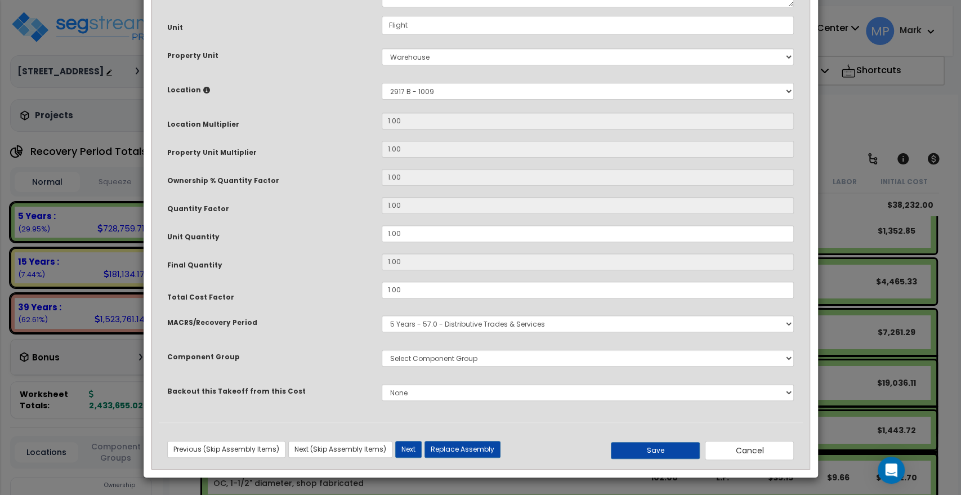
scroll to position [0, 0]
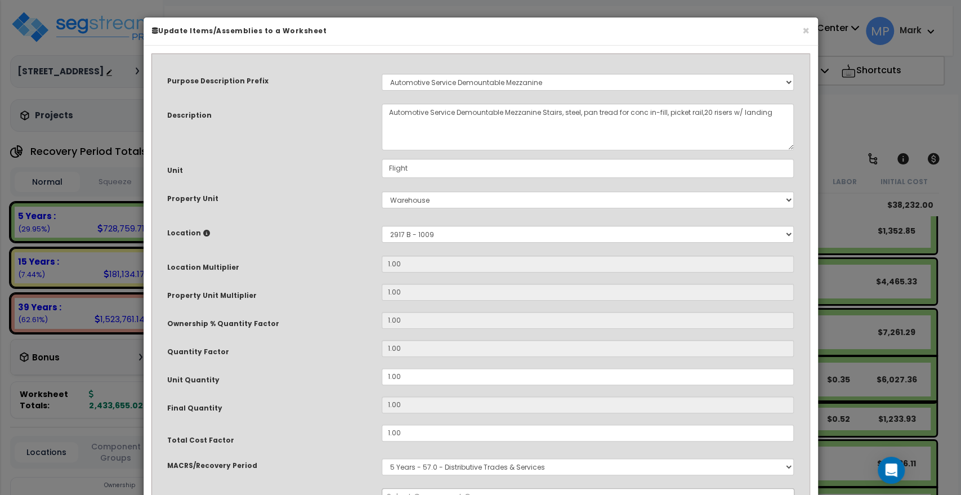
select select "950"
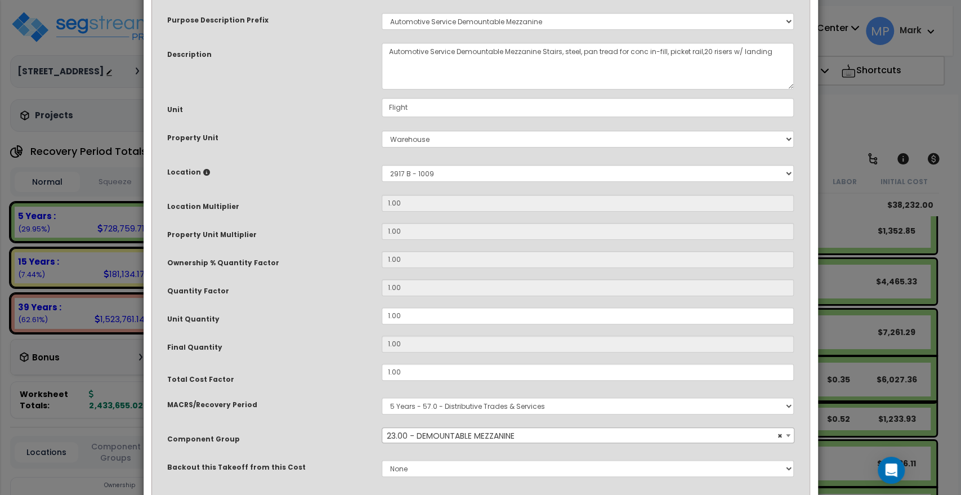
scroll to position [136, 0]
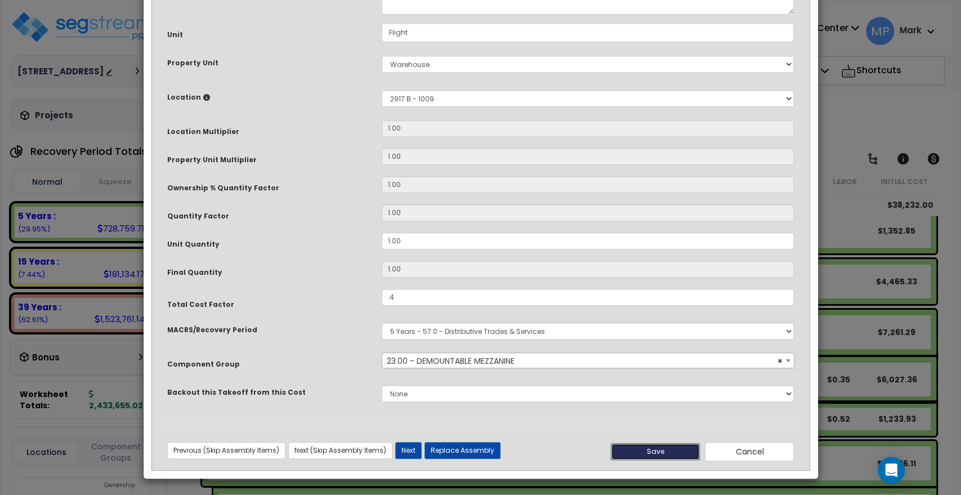
click at [666, 448] on button "Save" at bounding box center [655, 451] width 89 height 17
type input "0.40"
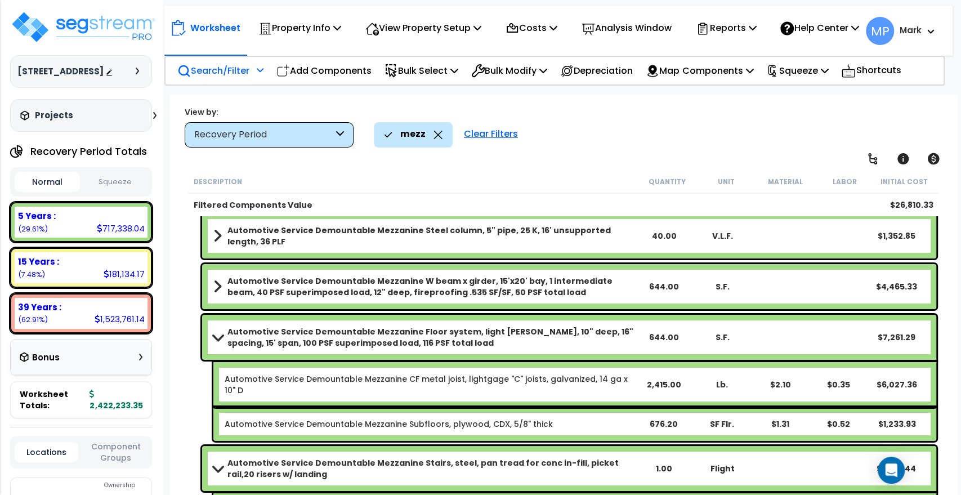
scroll to position [125, 0]
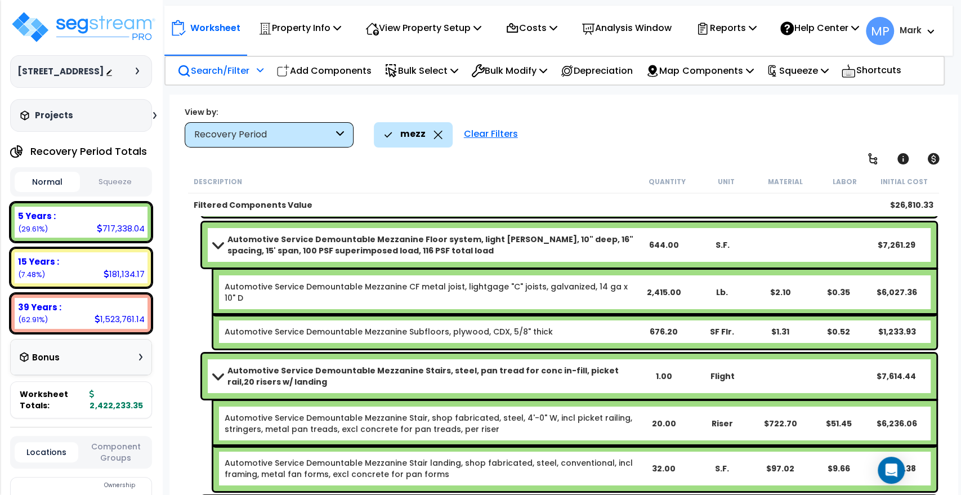
click at [378, 369] on b "Automotive Service Demountable Mezzanine Stairs, steel, pan tread for conc in-f…" at bounding box center [430, 376] width 407 height 23
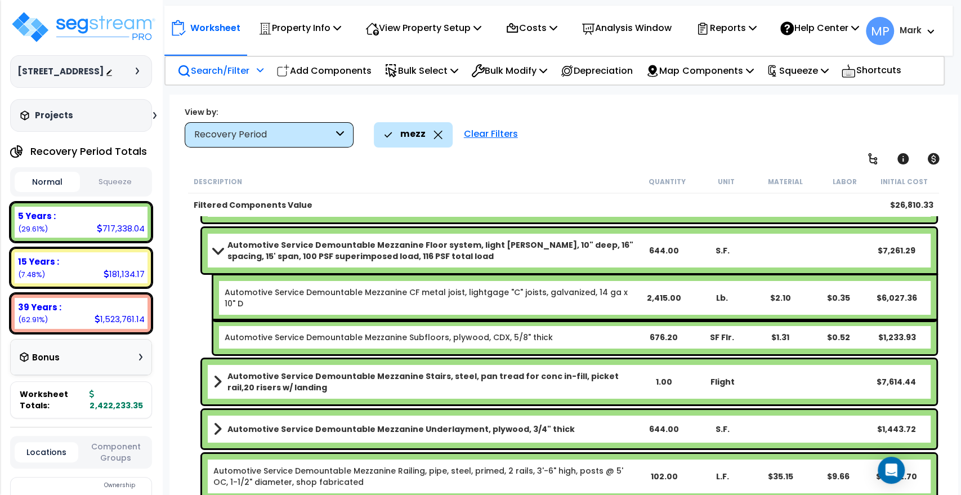
scroll to position [118, 0]
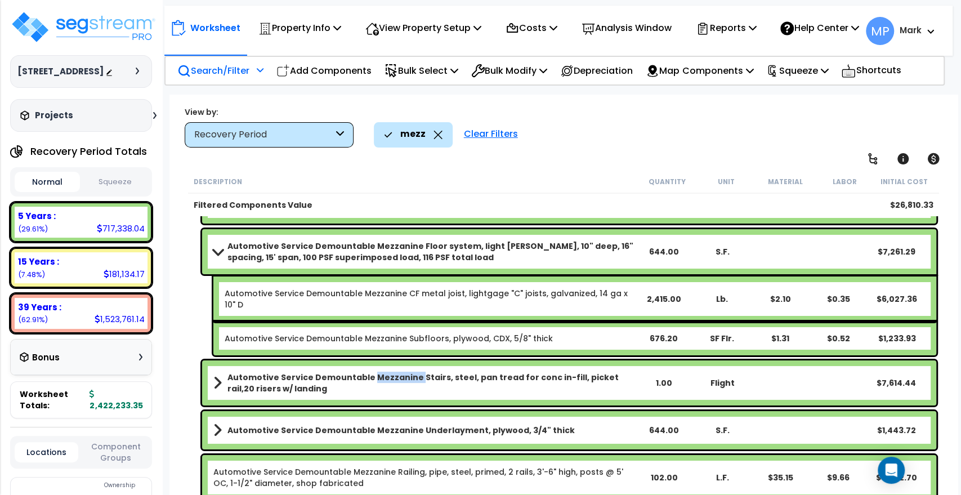
click at [378, 369] on div "Automotive Service Demountable Mezzanine Stairs, steel, pan tread for conc in-f…" at bounding box center [569, 382] width 734 height 45
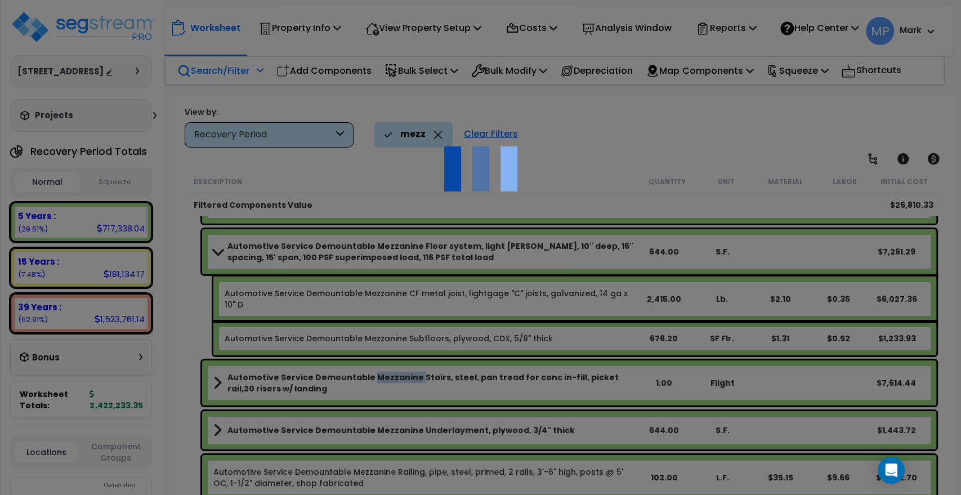
scroll to position [0, 0]
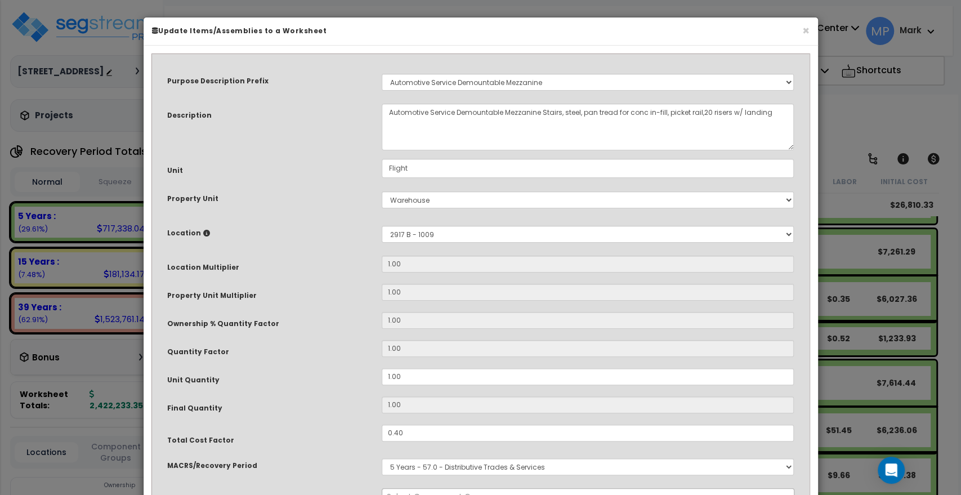
select select "950"
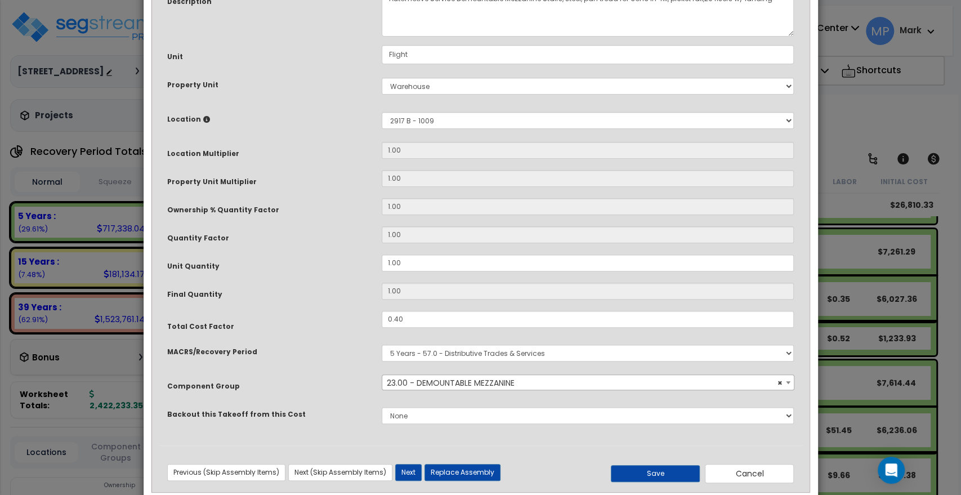
scroll to position [125, 0]
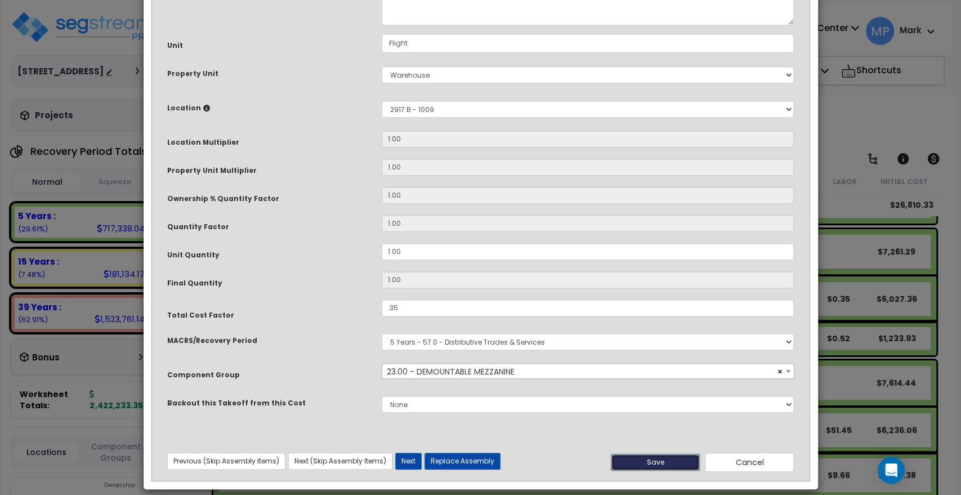
click at [671, 460] on button "Save" at bounding box center [655, 462] width 89 height 17
type input "0.35"
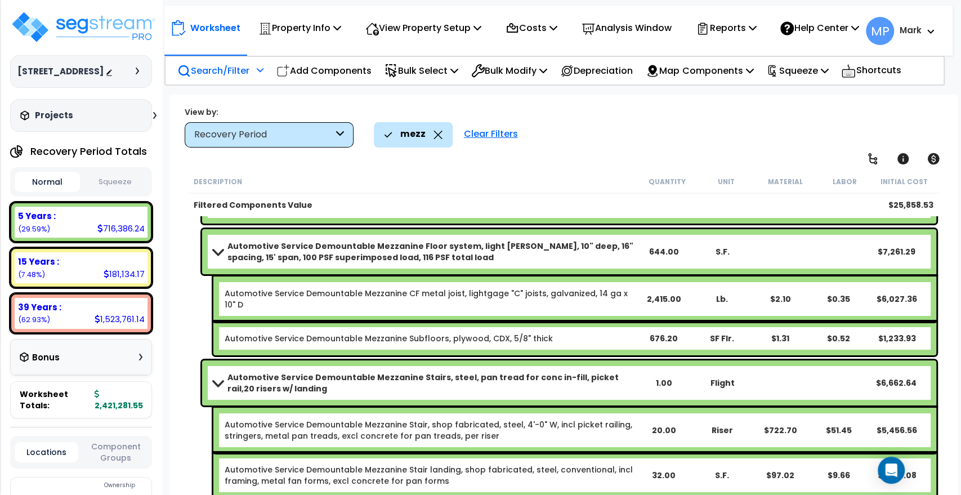
click at [414, 384] on b "Automotive Service Demountable Mezzanine Stairs, steel, pan tread for conc in-f…" at bounding box center [430, 383] width 407 height 23
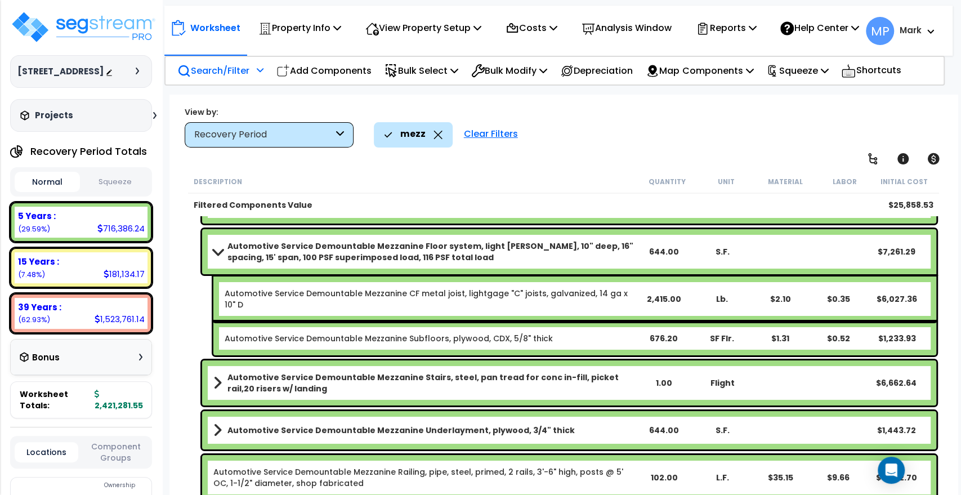
click at [414, 384] on b "Automotive Service Demountable Mezzanine Stairs, steel, pan tread for conc in-f…" at bounding box center [430, 383] width 407 height 23
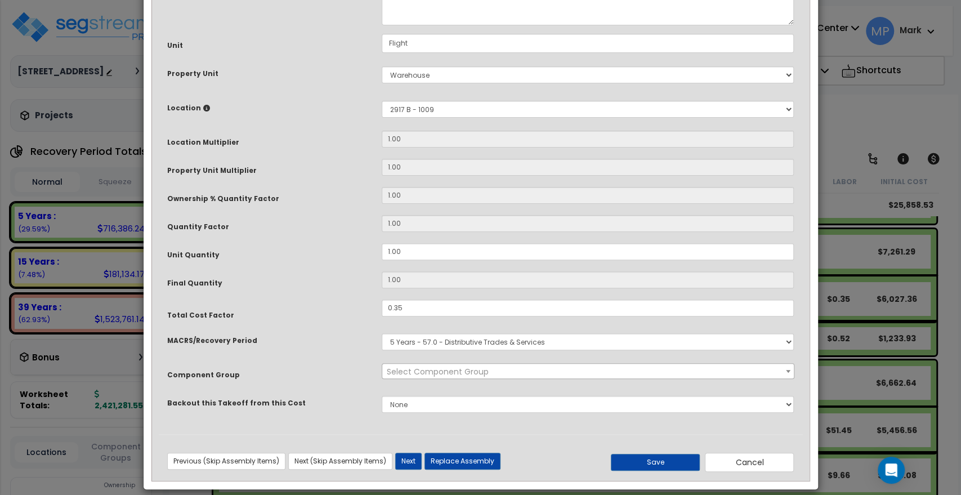
scroll to position [0, 0]
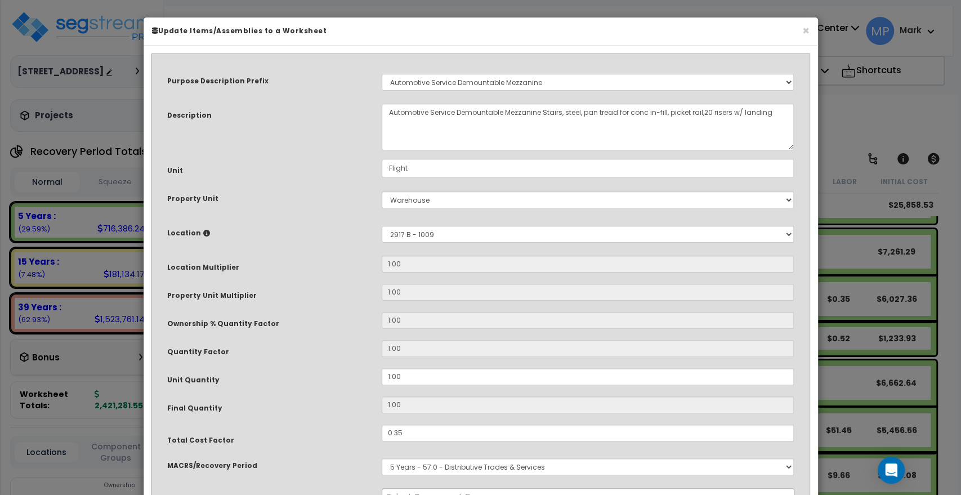
select select "950"
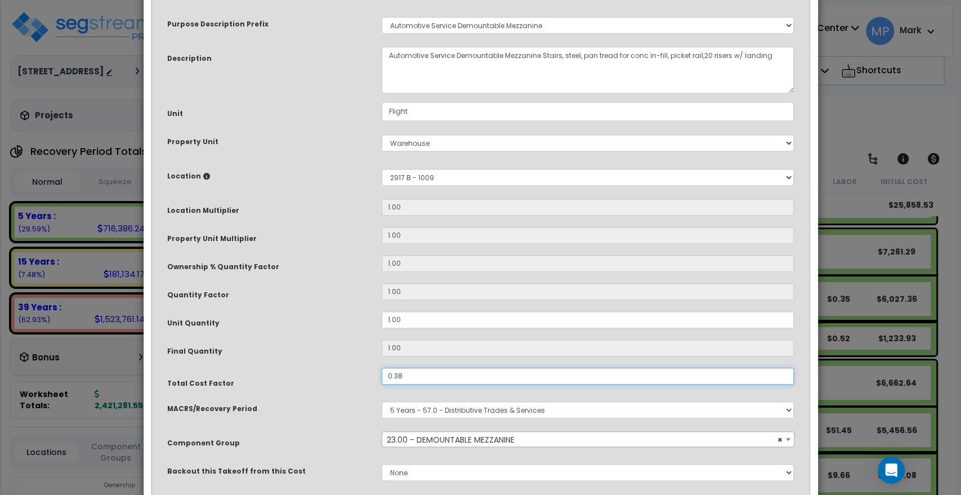
scroll to position [136, 0]
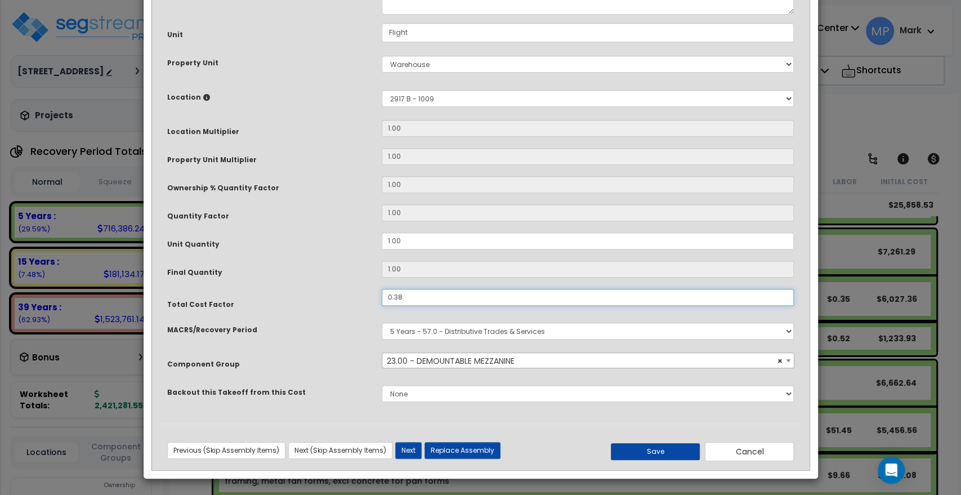
type input "0.38"
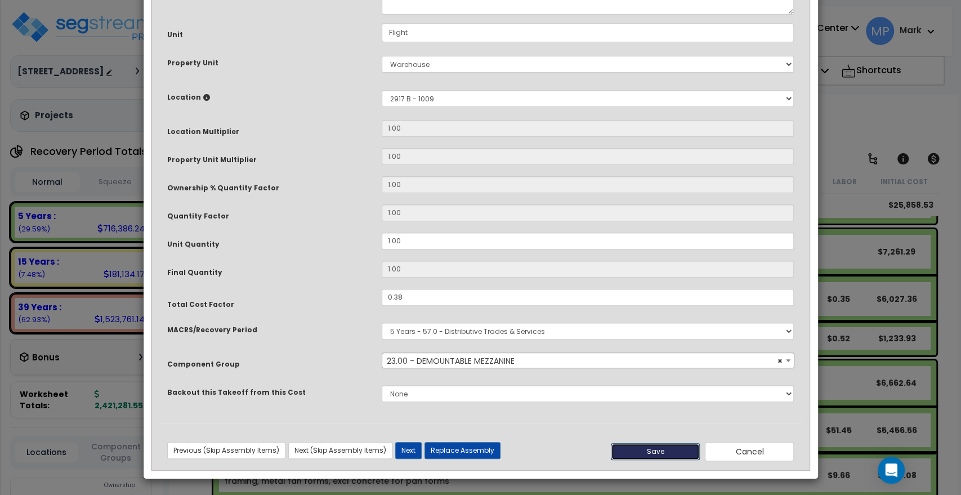
click at [647, 449] on button "Save" at bounding box center [655, 451] width 89 height 17
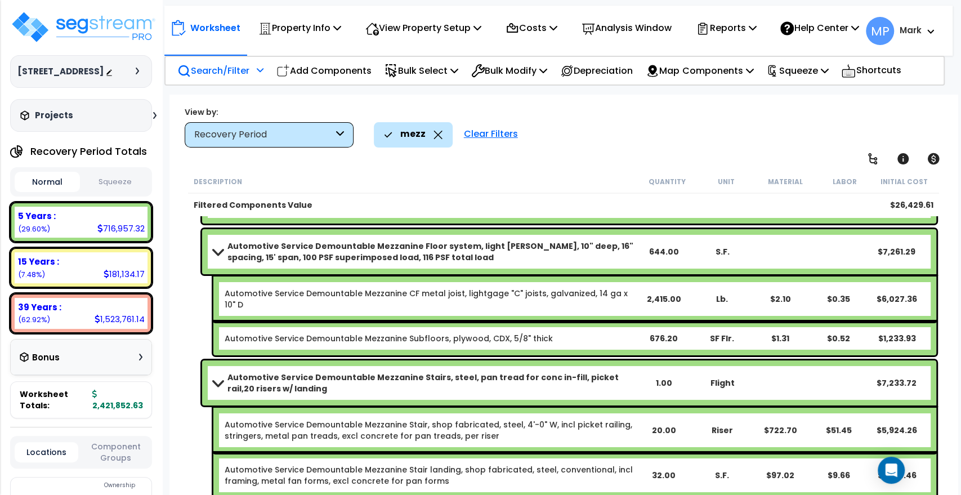
click at [356, 384] on b "Automotive Service Demountable Mezzanine Stairs, steel, pan tread for conc in-f…" at bounding box center [430, 383] width 407 height 23
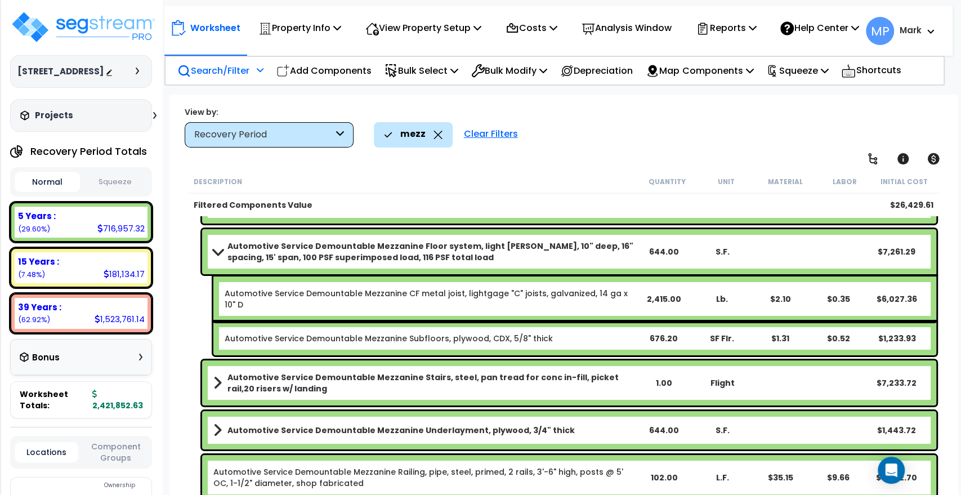
click at [463, 252] on b "Automotive Service Demountable Mezzanine Floor system, light gage steel, 10" de…" at bounding box center [430, 251] width 407 height 23
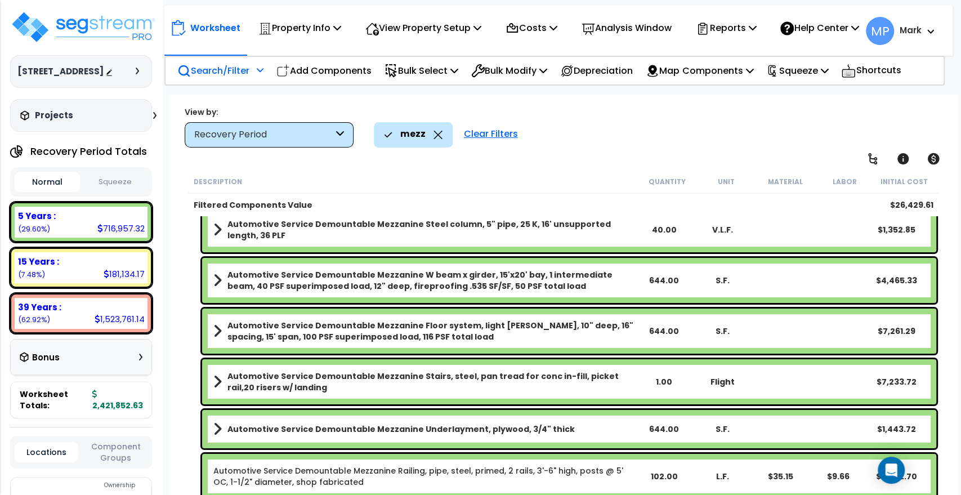
scroll to position [38, 0]
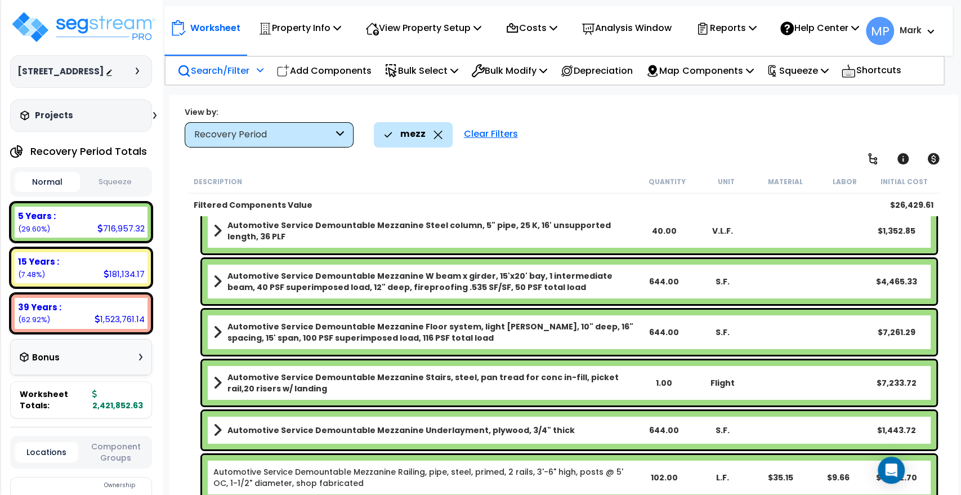
click at [603, 388] on b "Automotive Service Demountable Mezzanine Stairs, steel, pan tread for conc in-f…" at bounding box center [430, 383] width 407 height 23
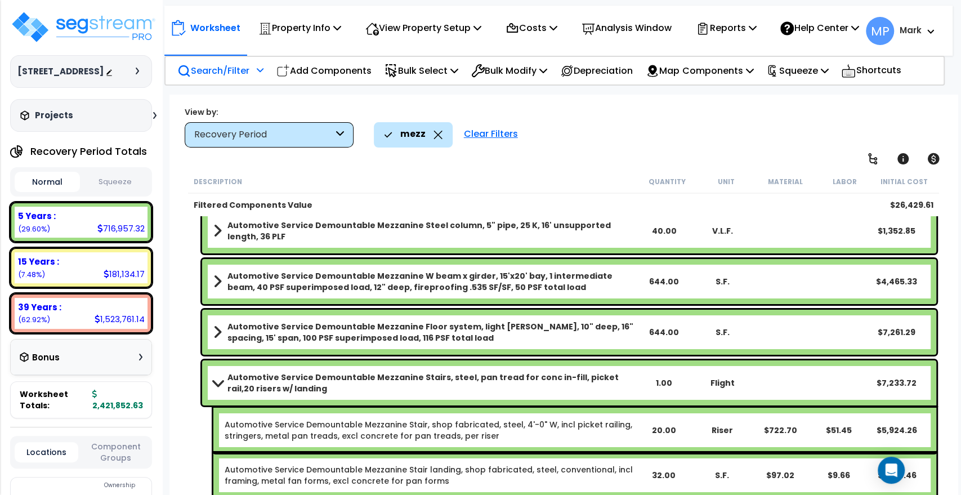
click at [603, 388] on b "Automotive Service Demountable Mezzanine Stairs, steel, pan tread for conc in-f…" at bounding box center [430, 383] width 407 height 23
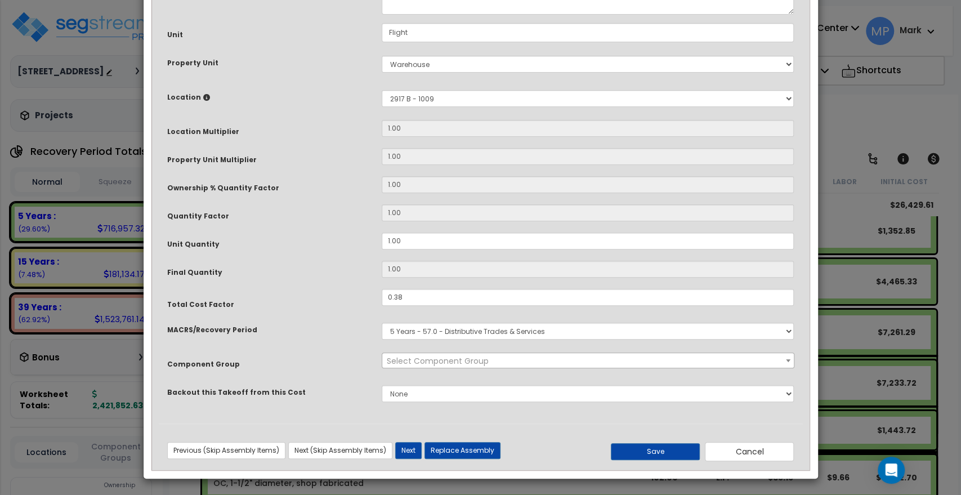
scroll to position [0, 0]
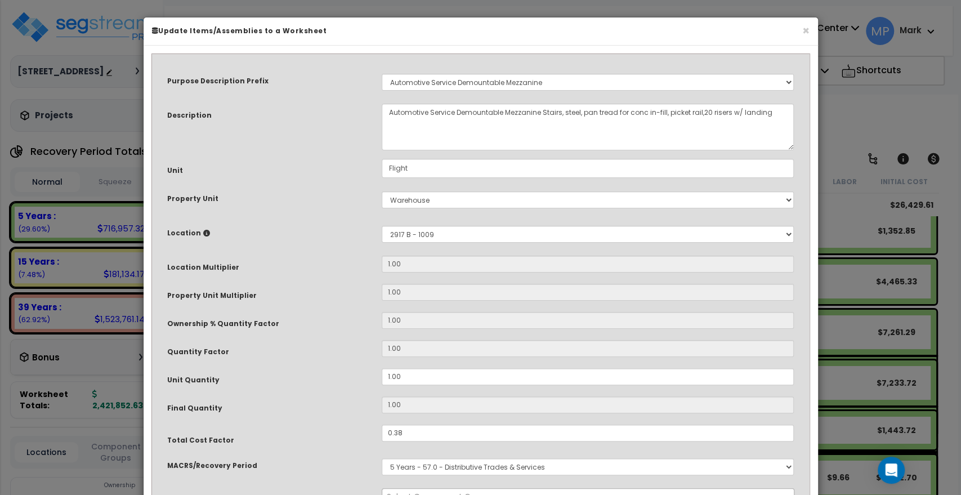
select select "950"
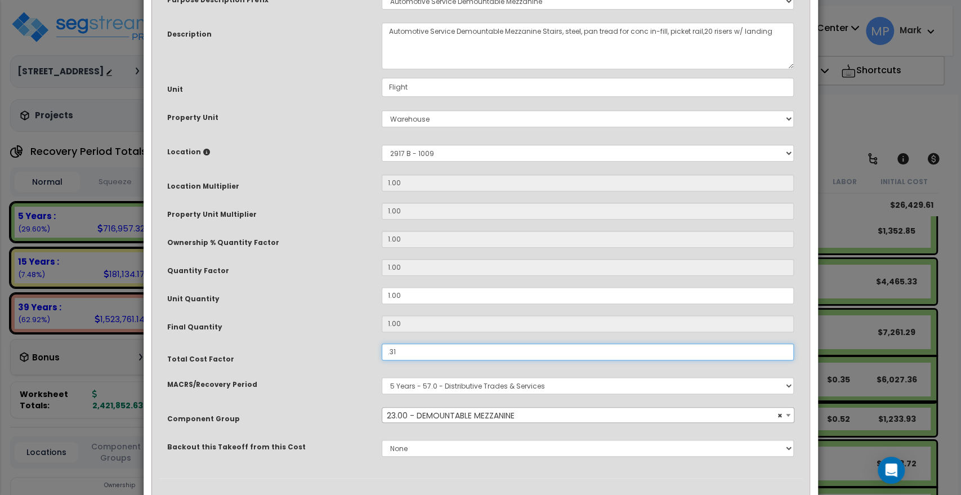
scroll to position [136, 0]
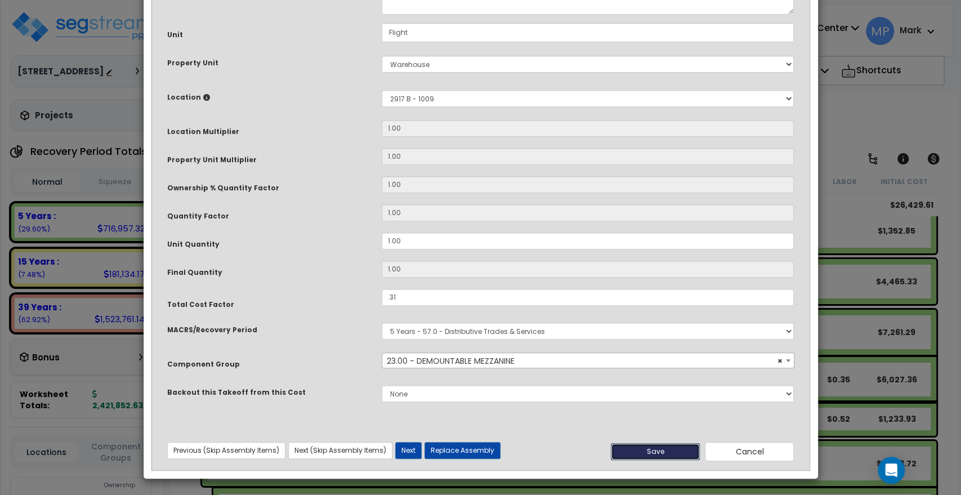
click at [670, 449] on button "Save" at bounding box center [655, 451] width 89 height 17
type input "0.31"
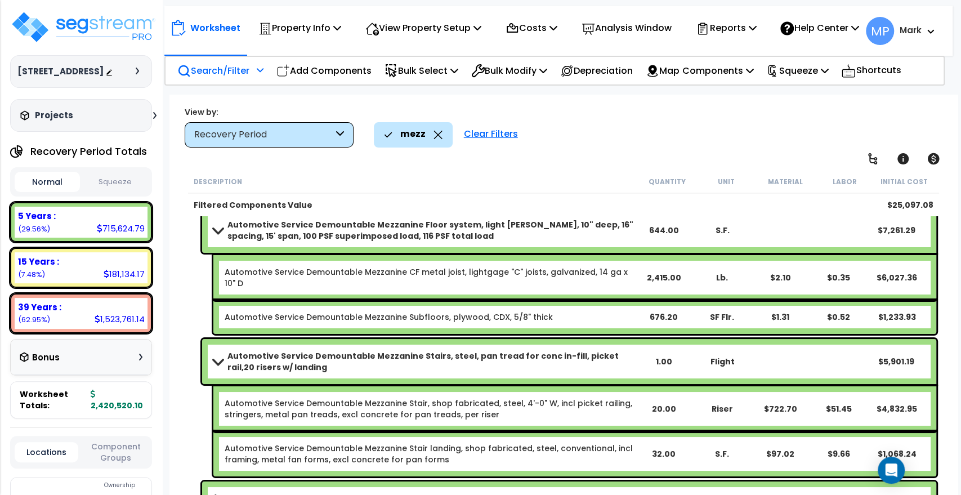
scroll to position [100, 0]
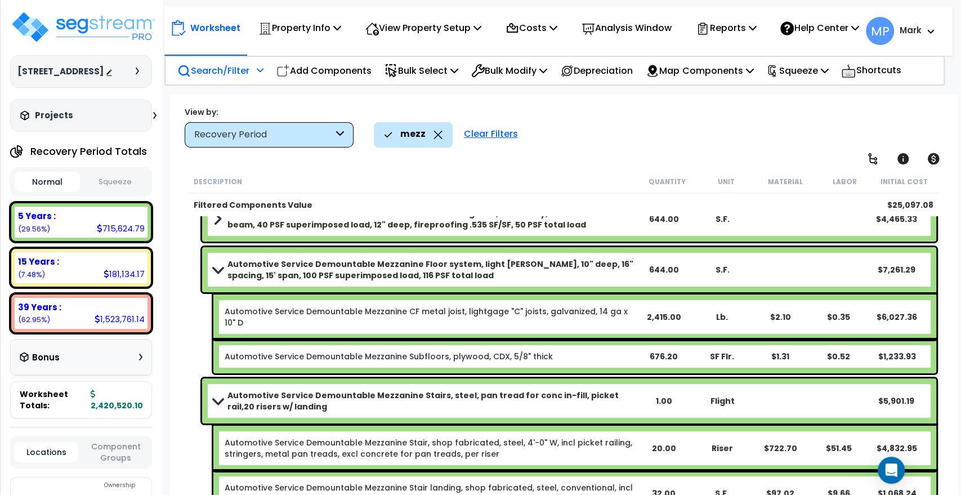
click at [398, 408] on b "Automotive Service Demountable Mezzanine Stairs, steel, pan tread for conc in-f…" at bounding box center [430, 401] width 407 height 23
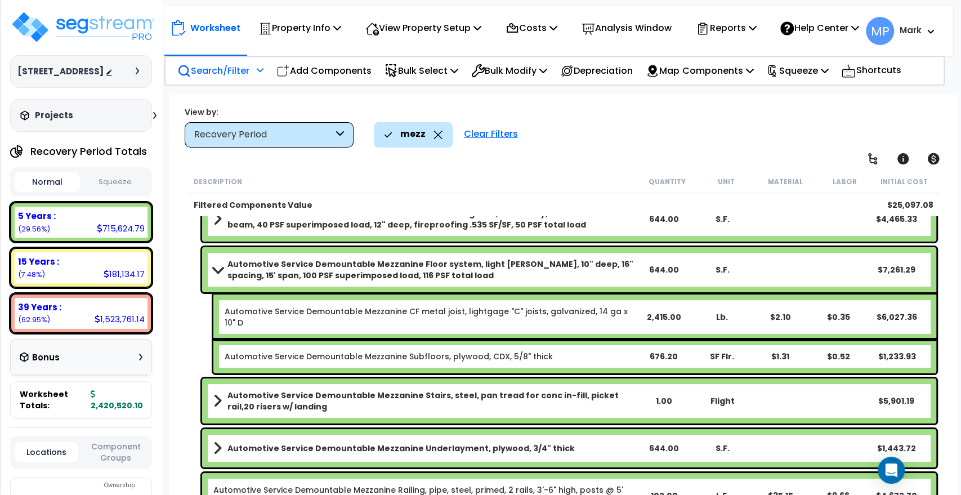
click at [398, 408] on b "Automotive Service Demountable Mezzanine Stairs, steel, pan tread for conc in-f…" at bounding box center [430, 401] width 407 height 23
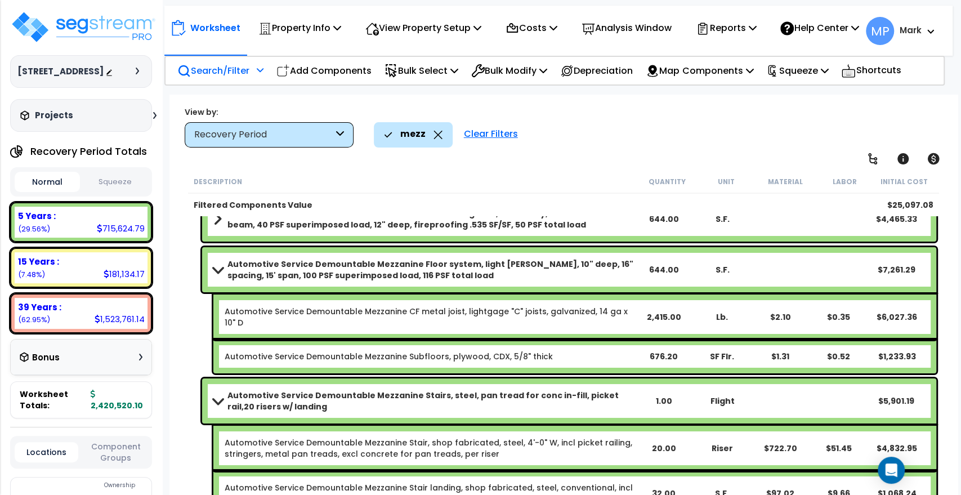
click at [401, 415] on div "Automotive Service Demountable Mezzanine Stairs, steel, pan tread for conc in-f…" at bounding box center [569, 400] width 734 height 45
click at [395, 405] on b "Automotive Service Demountable Mezzanine Stairs, steel, pan tread for conc in-f…" at bounding box center [430, 401] width 407 height 23
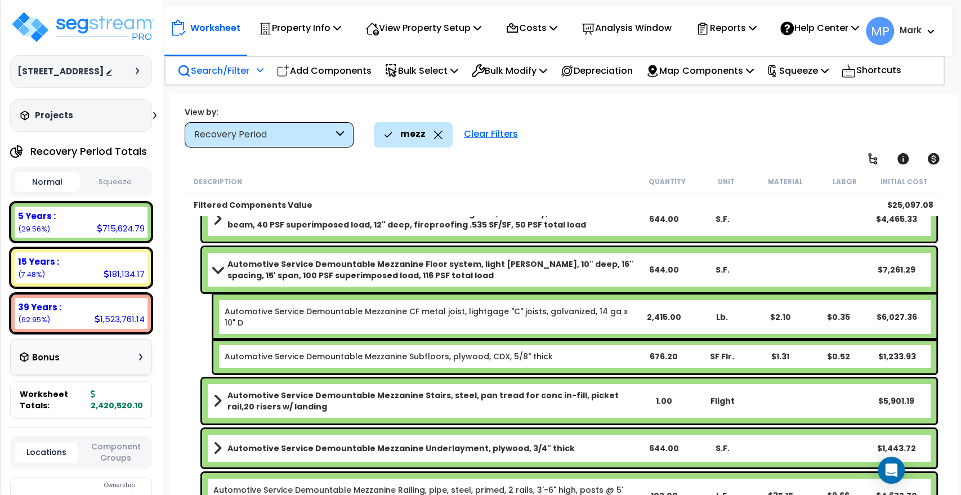
click at [471, 271] on b "Automotive Service Demountable Mezzanine Floor system, light gage steel, 10" de…" at bounding box center [430, 269] width 407 height 23
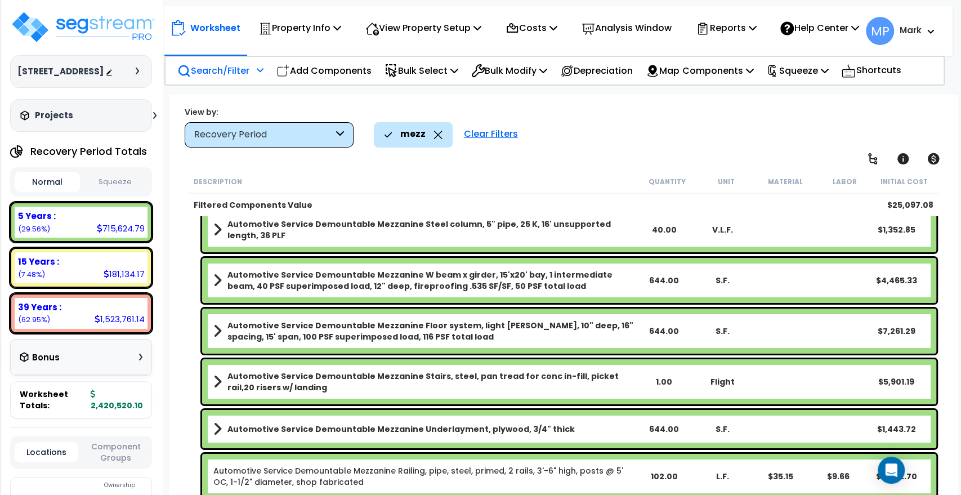
scroll to position [38, 0]
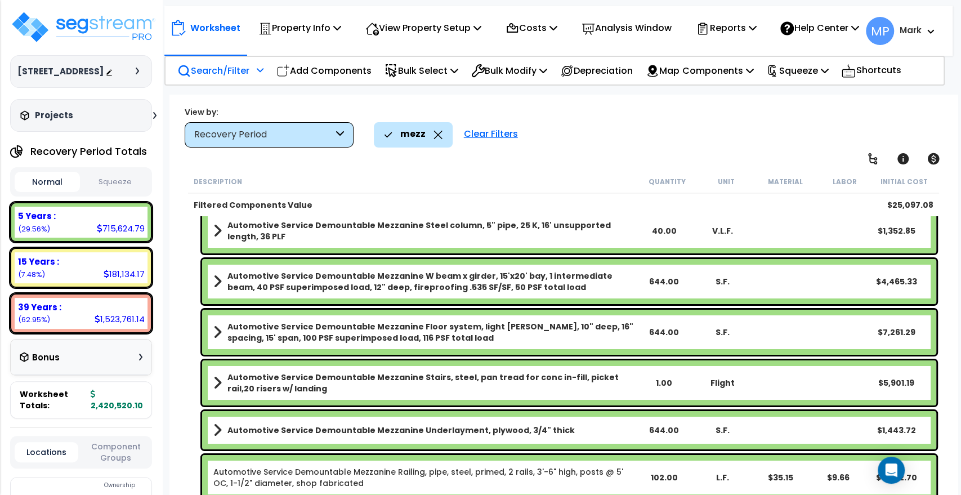
click at [496, 133] on div "Clear Filters" at bounding box center [490, 134] width 65 height 25
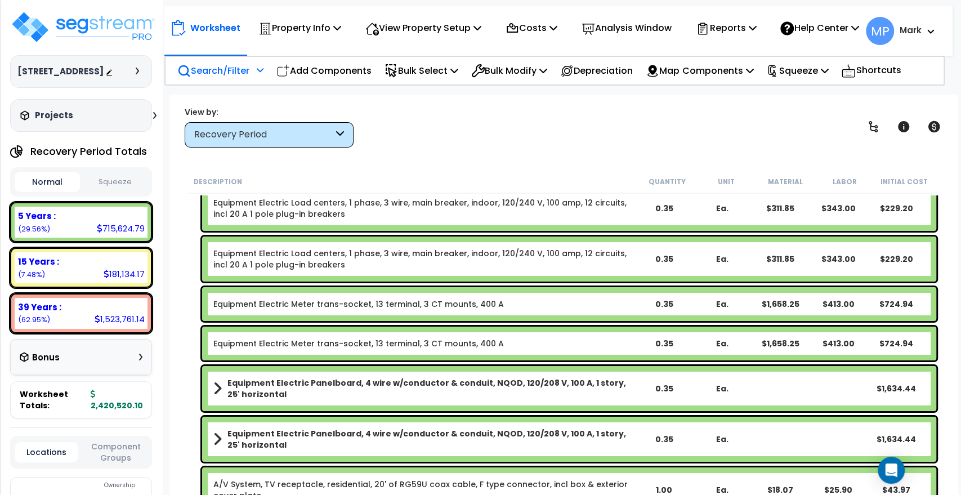
click at [212, 78] on p "Search/Filter" at bounding box center [213, 70] width 72 height 15
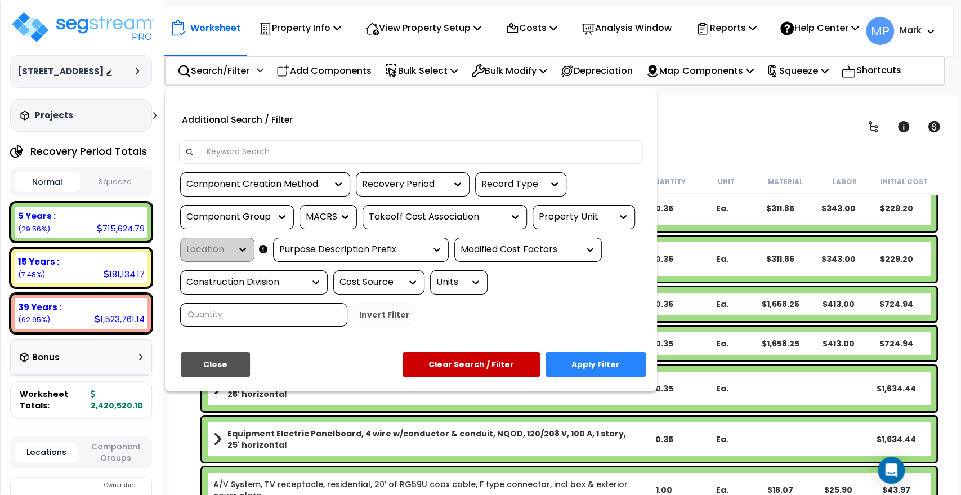
click at [250, 160] on input at bounding box center [418, 152] width 437 height 17
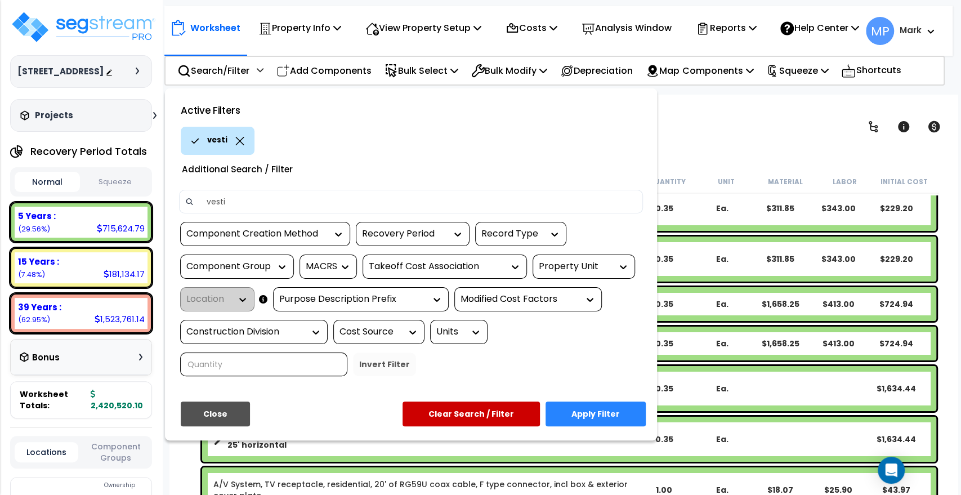
type input "vesti"
click at [598, 417] on button "Apply Filter" at bounding box center [595, 413] width 100 height 25
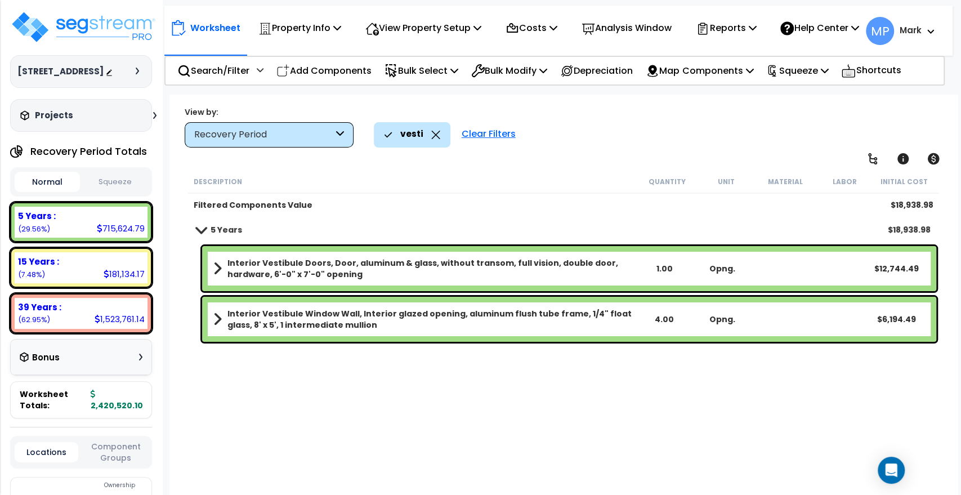
scroll to position [0, 0]
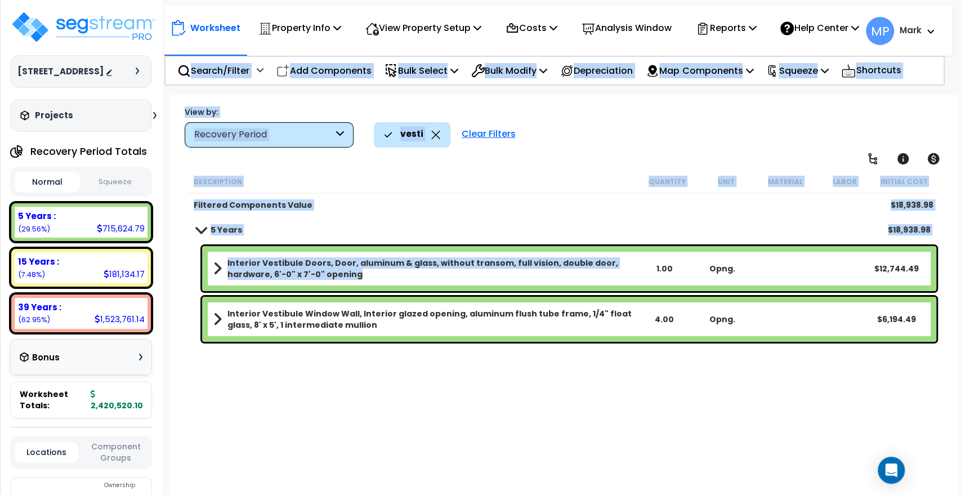
click at [562, 270] on b "Interior Vestibule Doors, Door, aluminum & glass, without transom, full vision,…" at bounding box center [430, 268] width 407 height 23
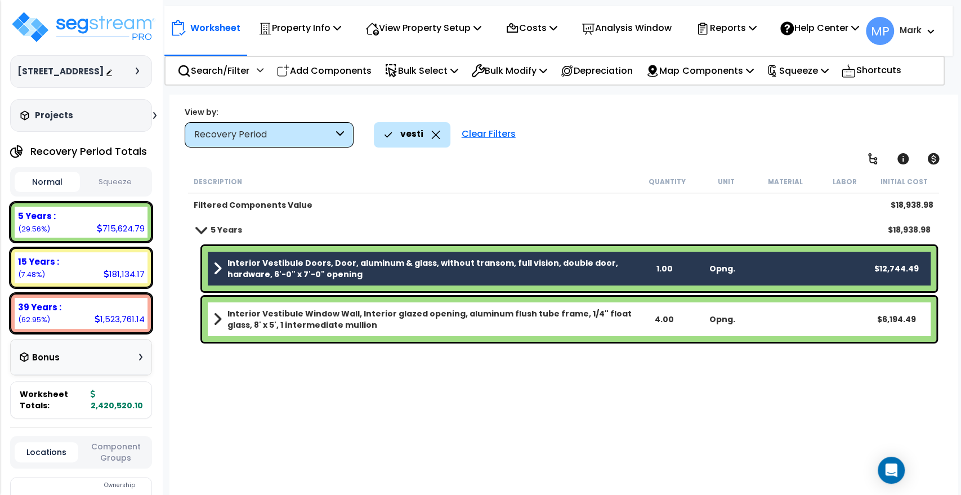
click at [609, 322] on b "Interior Vestibule Window Wall, Interior glazed opening, aluminum flush tube fr…" at bounding box center [430, 319] width 407 height 23
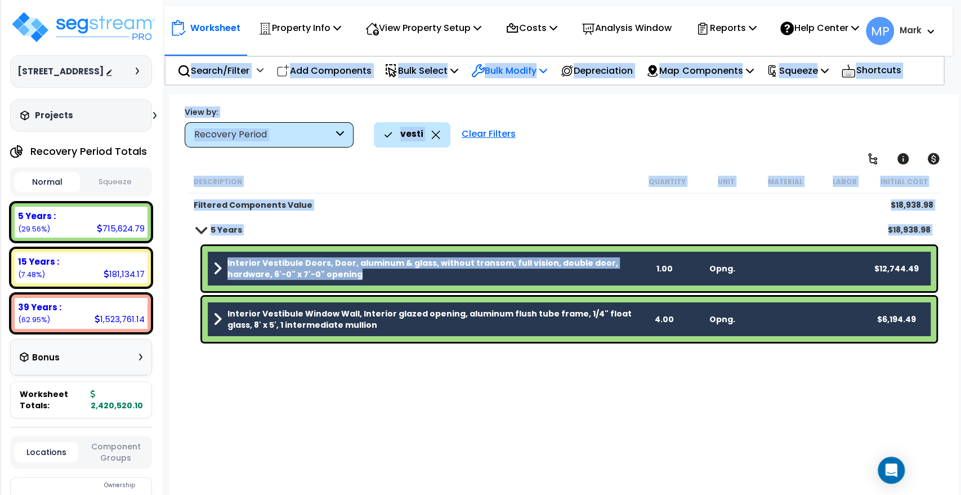
click at [524, 78] on p "Bulk Modify" at bounding box center [509, 70] width 76 height 15
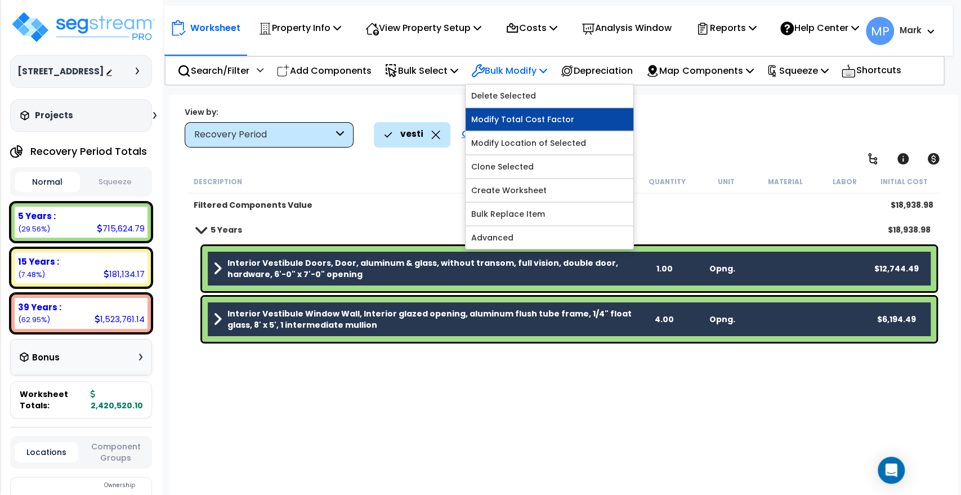
click at [551, 129] on link "Modify Total Cost Factor" at bounding box center [550, 119] width 168 height 23
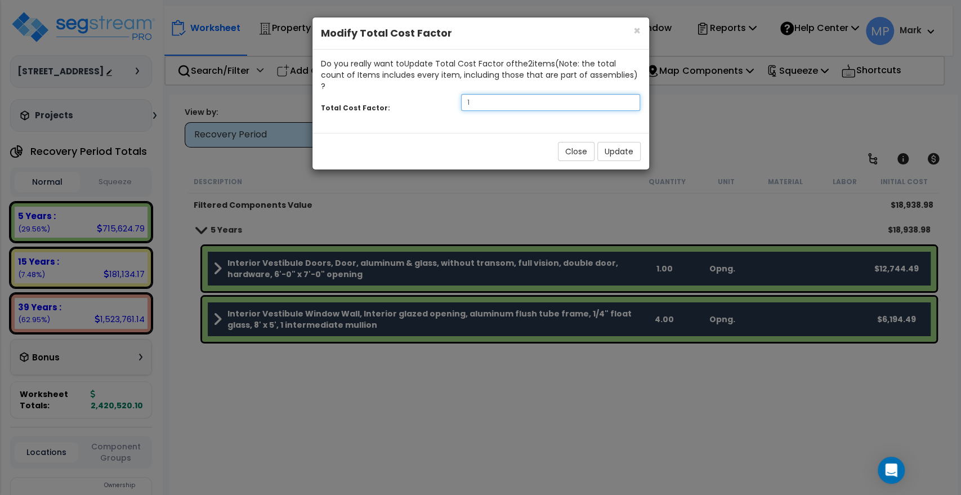
drag, startPoint x: 482, startPoint y: 91, endPoint x: 419, endPoint y: 87, distance: 62.6
click at [421, 92] on div "Total Cost Factor: 1" at bounding box center [480, 104] width 337 height 24
type input ".4"
click at [625, 142] on button "Update" at bounding box center [618, 151] width 43 height 19
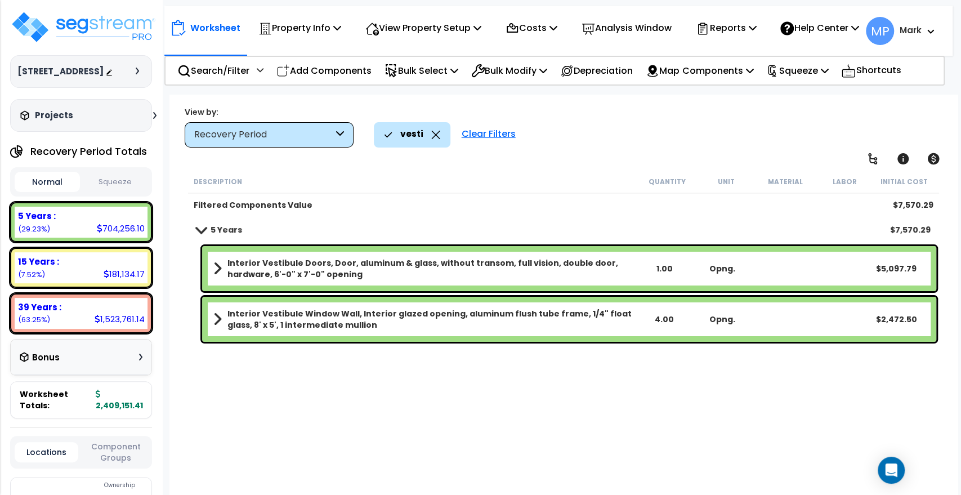
click at [436, 137] on icon at bounding box center [435, 135] width 9 height 8
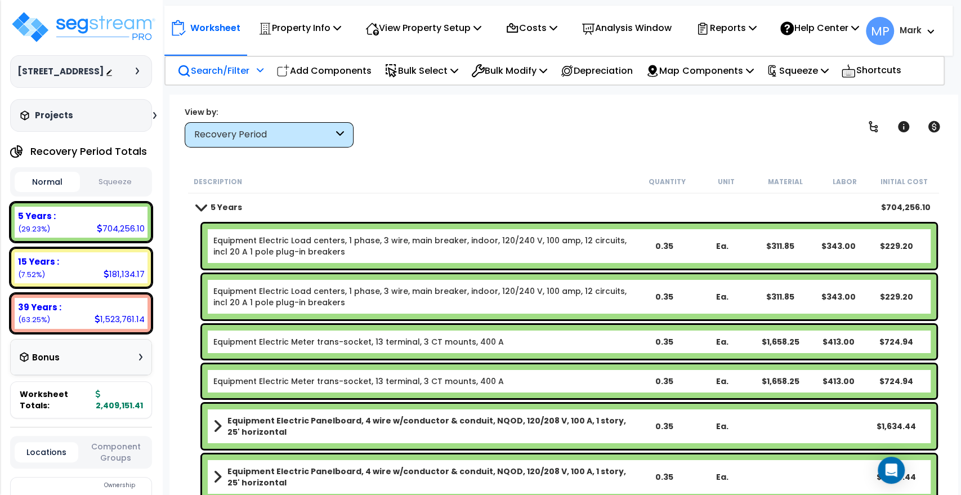
click at [222, 75] on p "Search/Filter" at bounding box center [213, 70] width 72 height 15
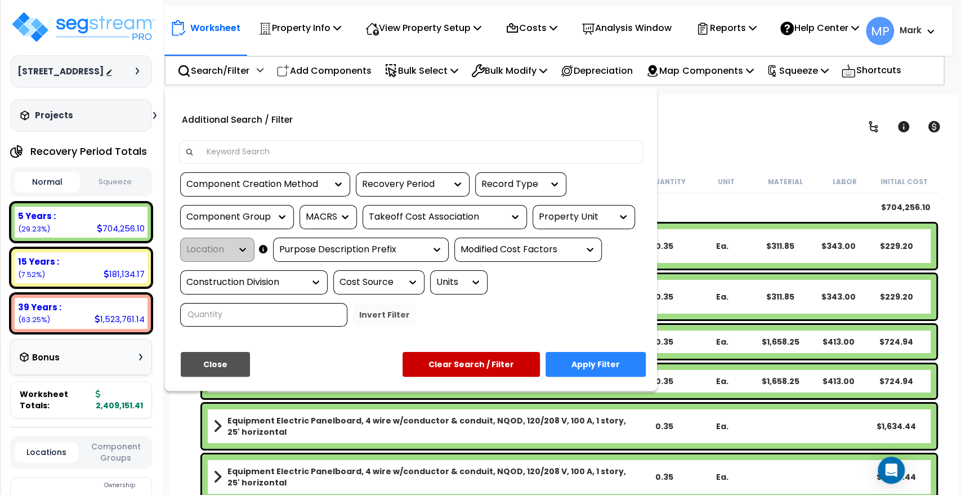
click at [260, 160] on input at bounding box center [418, 152] width 437 height 17
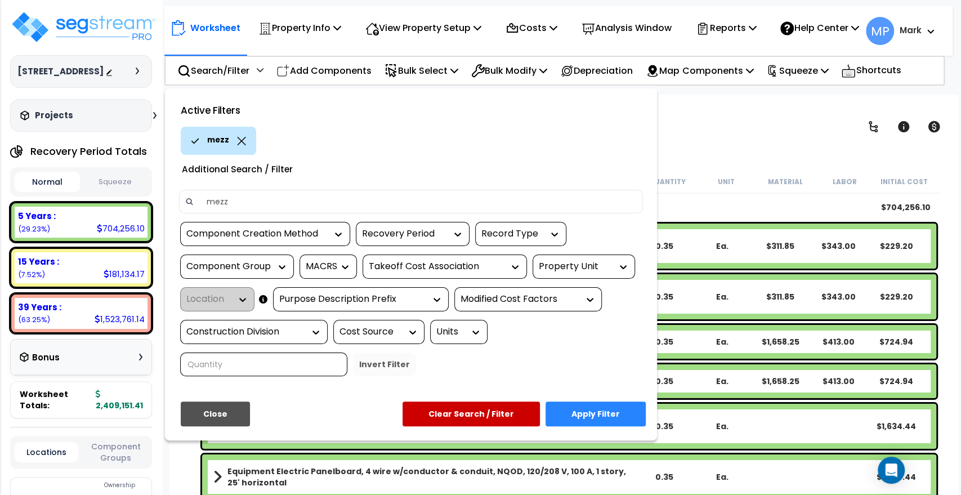
type input "mezz"
click at [610, 419] on button "Apply Filter" at bounding box center [595, 413] width 100 height 25
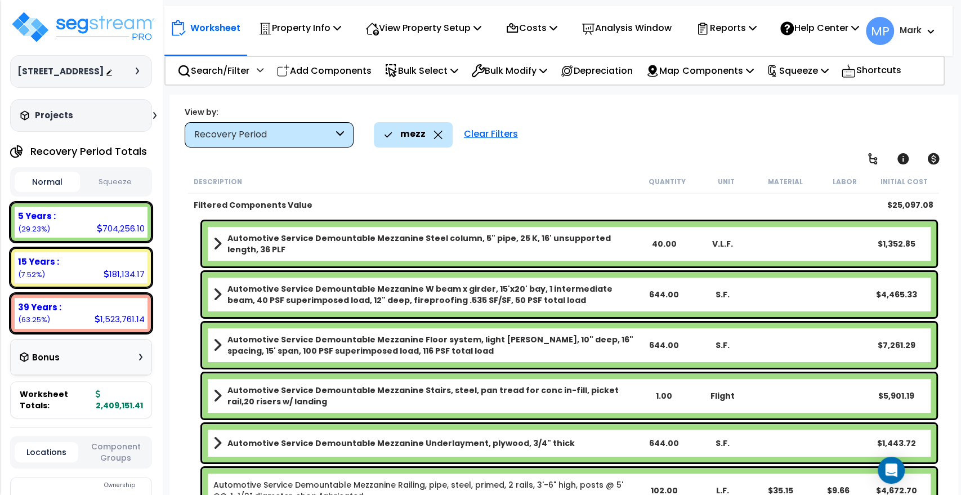
scroll to position [38, 0]
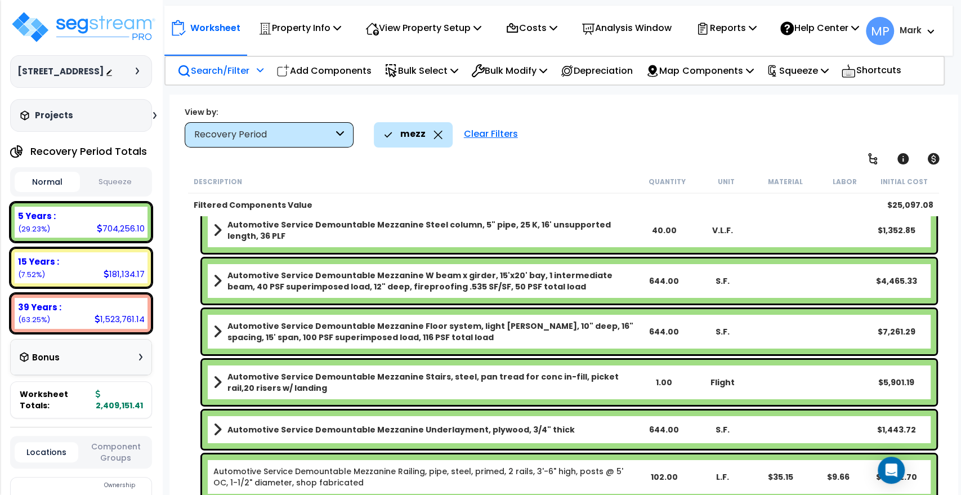
click at [225, 75] on p "Search/Filter" at bounding box center [213, 70] width 72 height 15
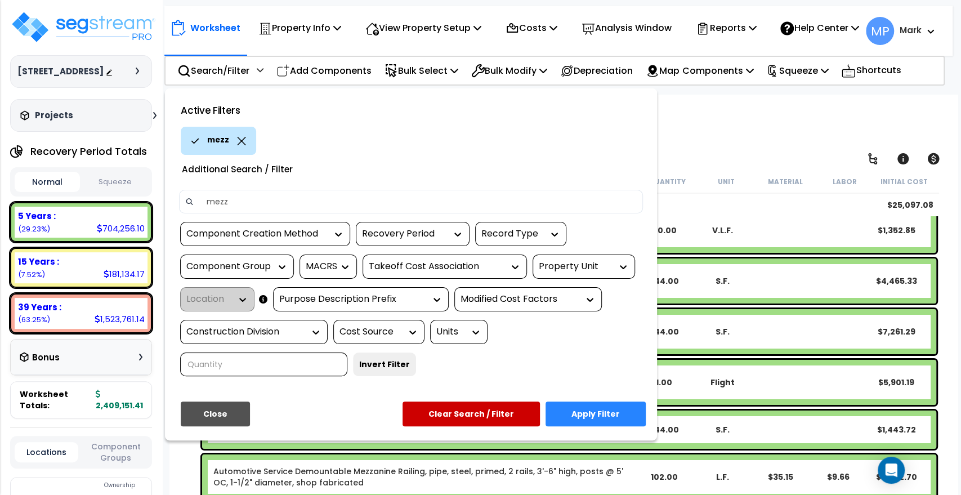
click at [439, 422] on button "Clear Search / Filter" at bounding box center [471, 413] width 137 height 25
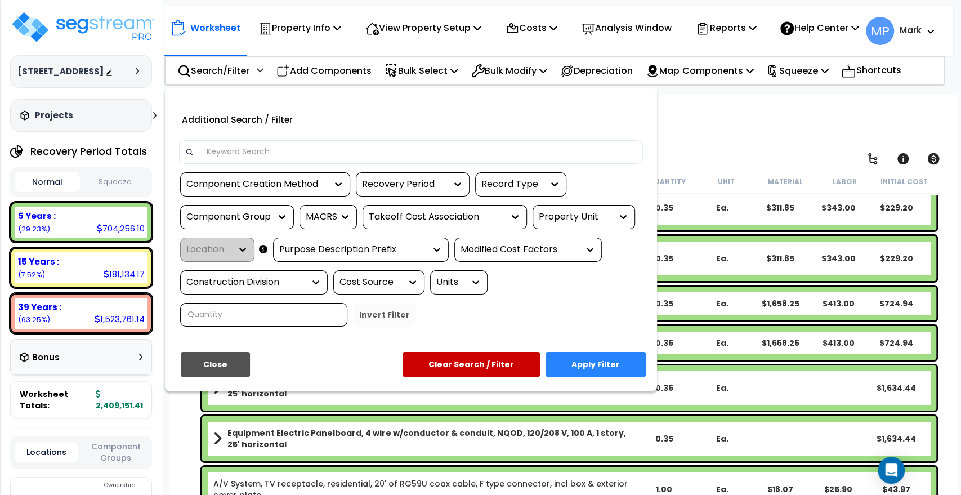
click at [242, 158] on input at bounding box center [418, 152] width 437 height 17
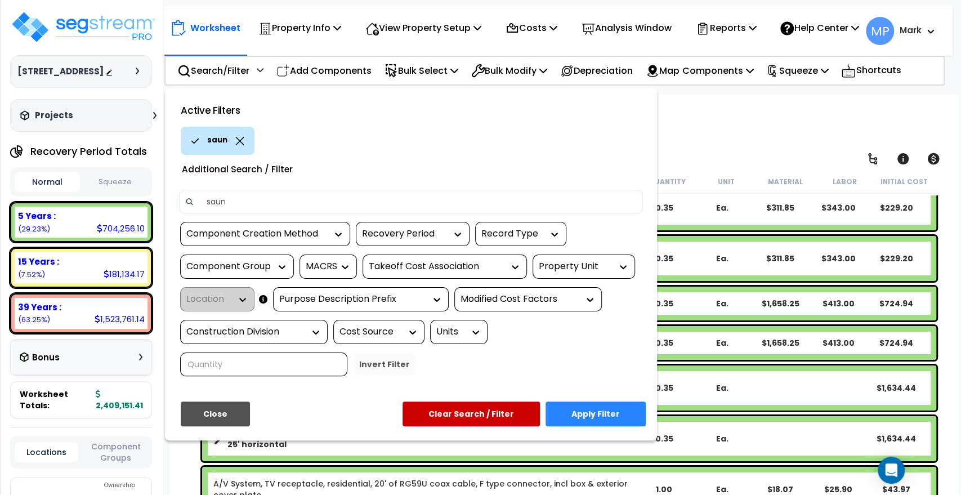
type input "saun"
click at [604, 417] on button "Apply Filter" at bounding box center [595, 413] width 100 height 25
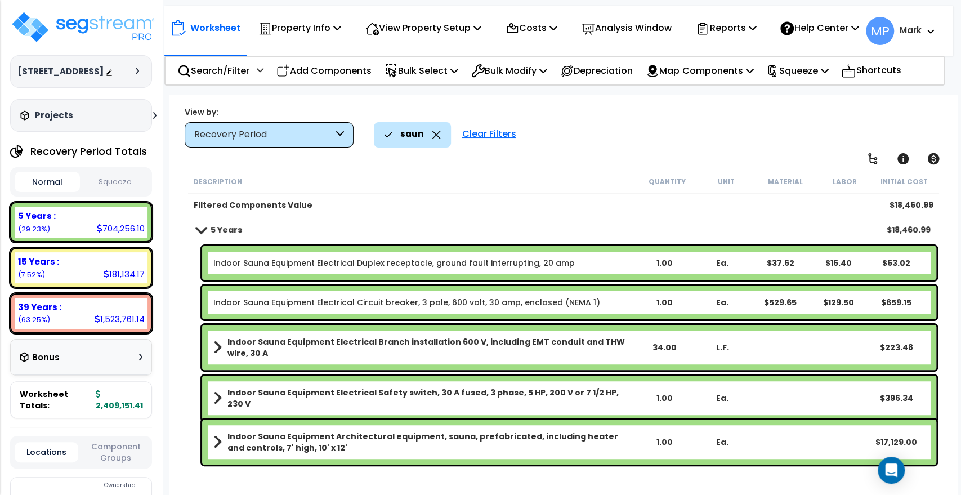
scroll to position [50, 0]
click at [494, 436] on b "Indoor Sauna Equipment Architectural equipment, sauna, prefabricated, including…" at bounding box center [430, 442] width 407 height 23
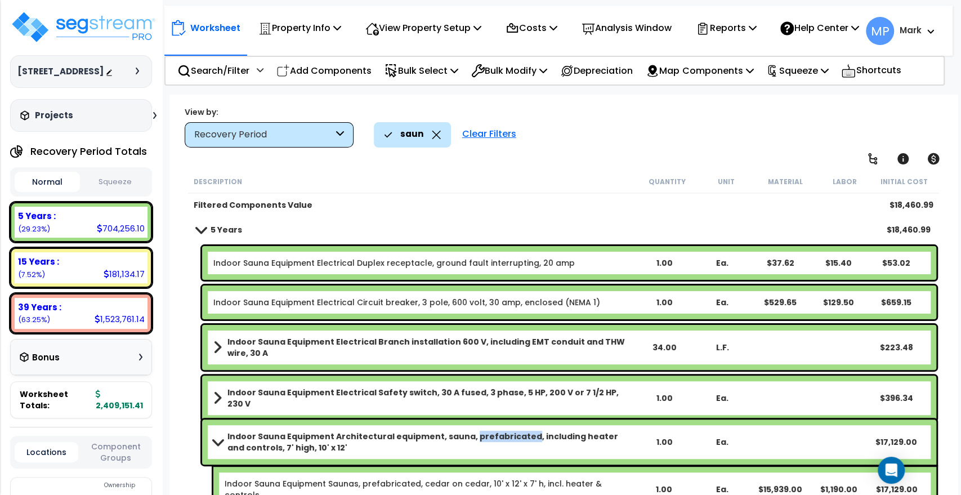
click at [494, 436] on b "Indoor Sauna Equipment Architectural equipment, sauna, prefabricated, including…" at bounding box center [430, 442] width 407 height 23
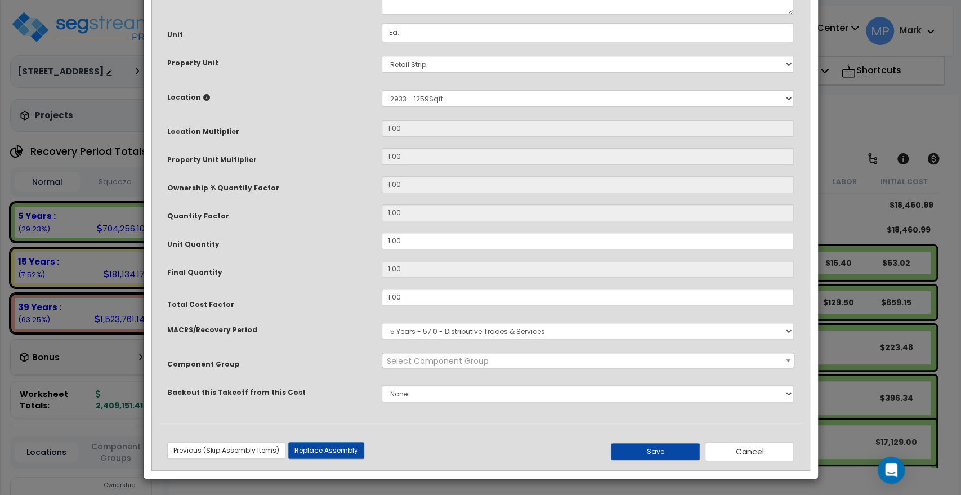
scroll to position [0, 0]
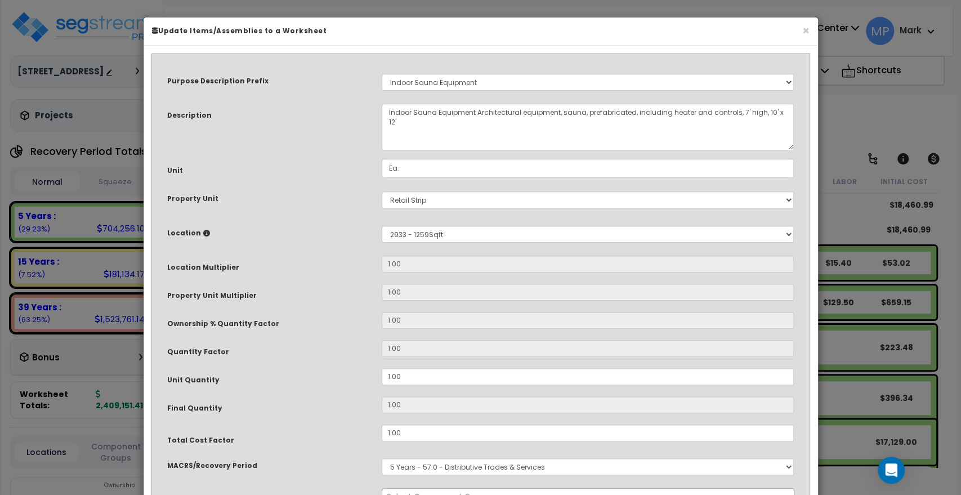
select select "24679"
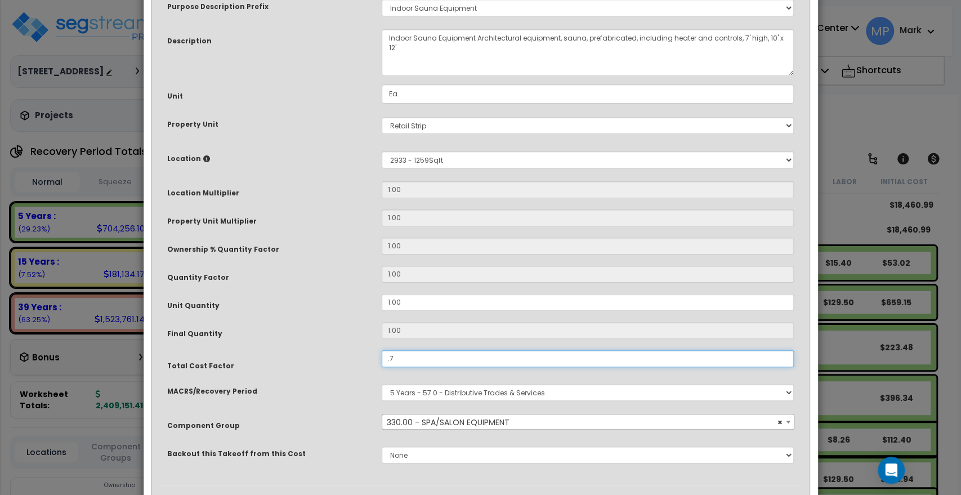
scroll to position [136, 0]
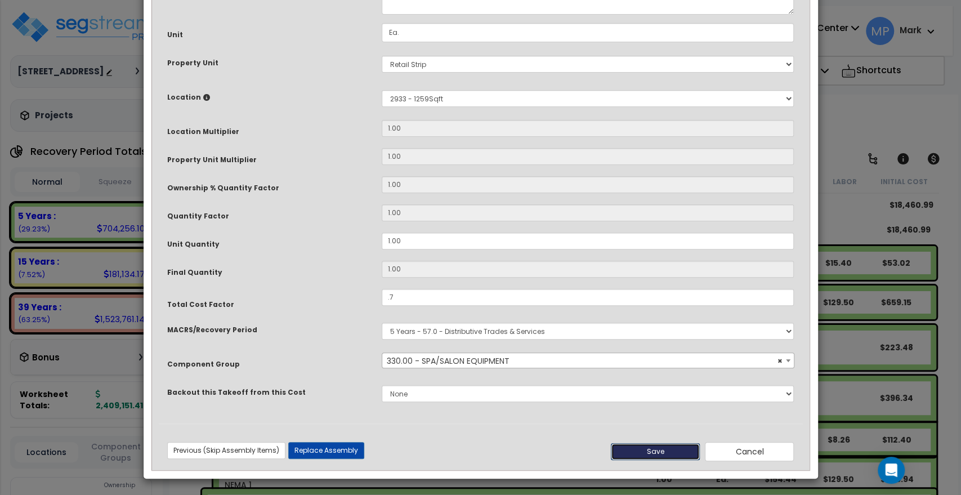
click at [681, 446] on button "Save" at bounding box center [655, 451] width 89 height 17
type input "0.70"
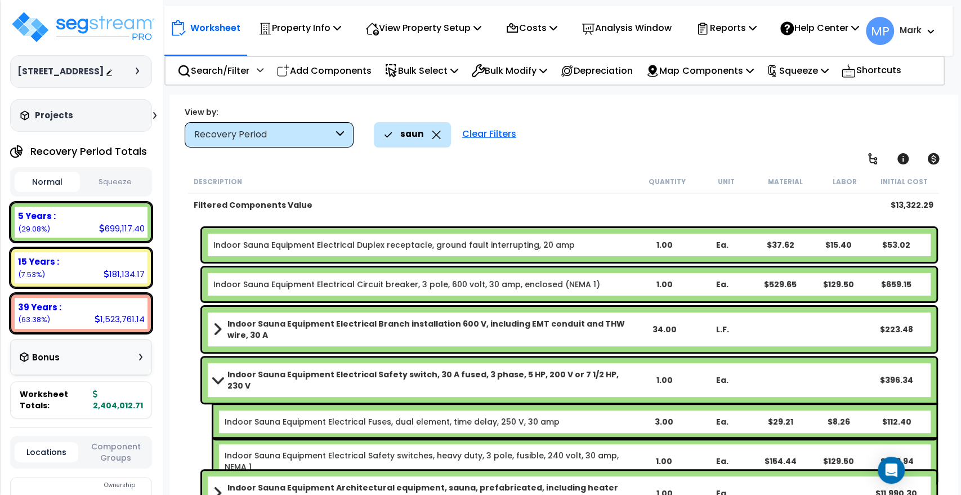
scroll to position [34, 0]
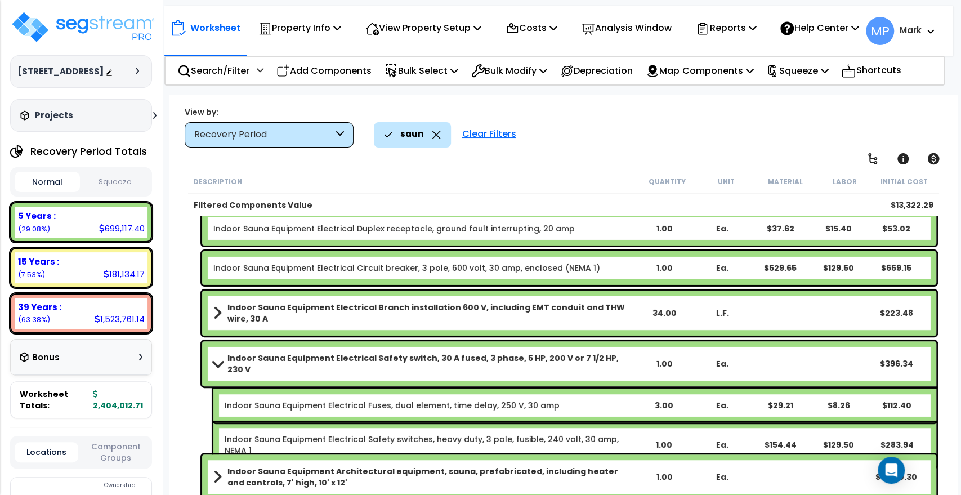
click at [217, 476] on span at bounding box center [217, 477] width 8 height 16
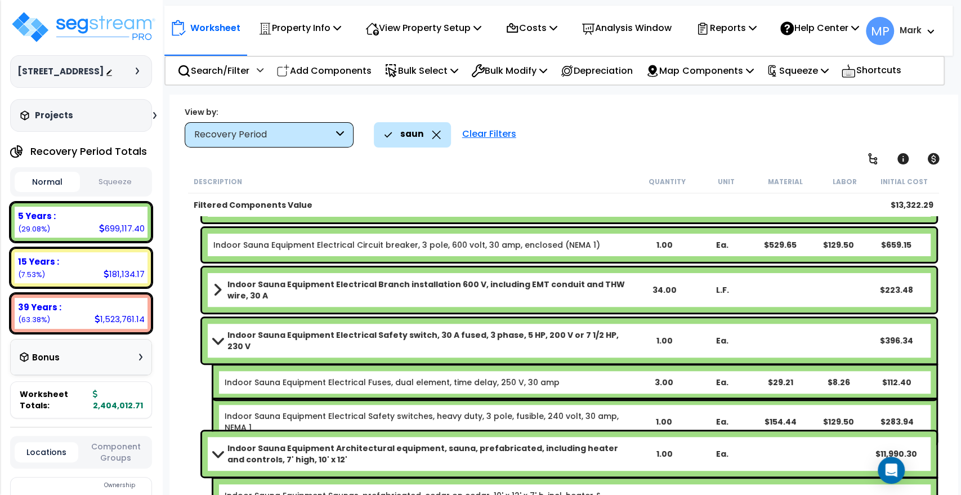
scroll to position [70, 0]
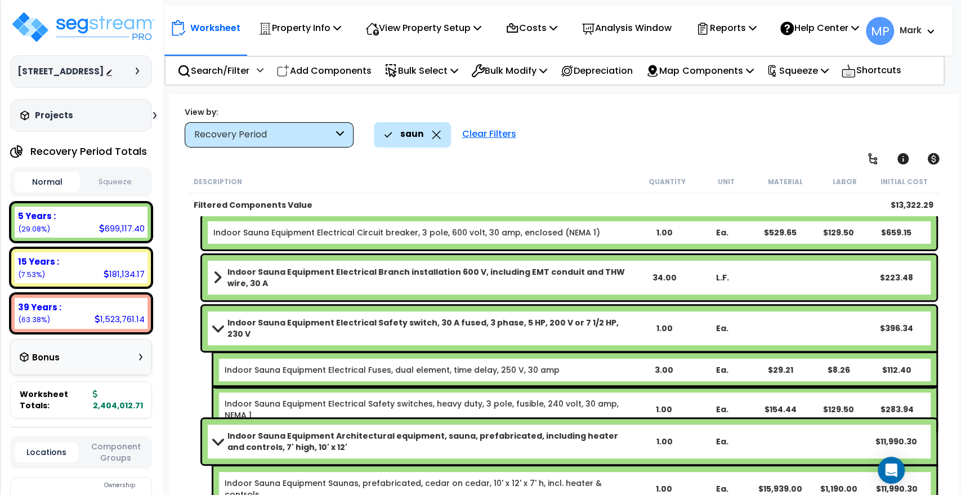
click at [216, 442] on span at bounding box center [218, 441] width 16 height 8
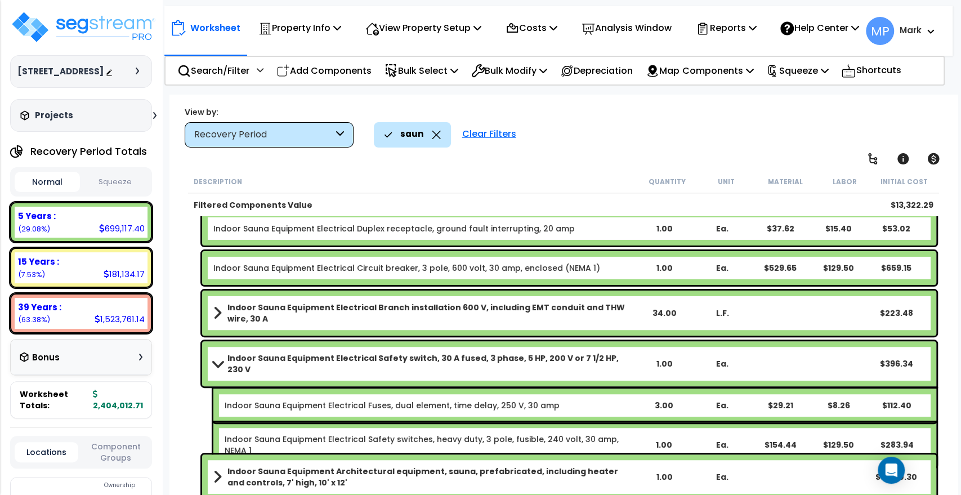
click at [213, 363] on span at bounding box center [218, 363] width 16 height 8
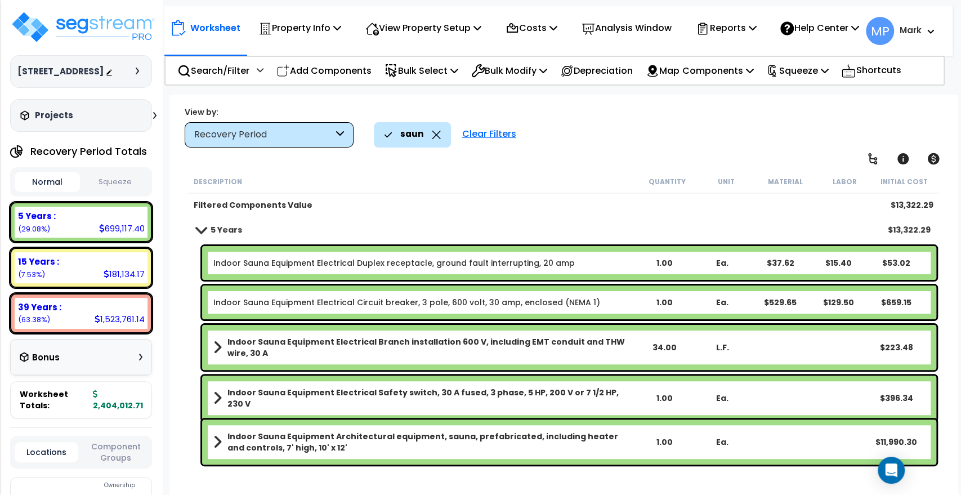
scroll to position [0, 0]
click at [438, 134] on icon at bounding box center [436, 135] width 9 height 8
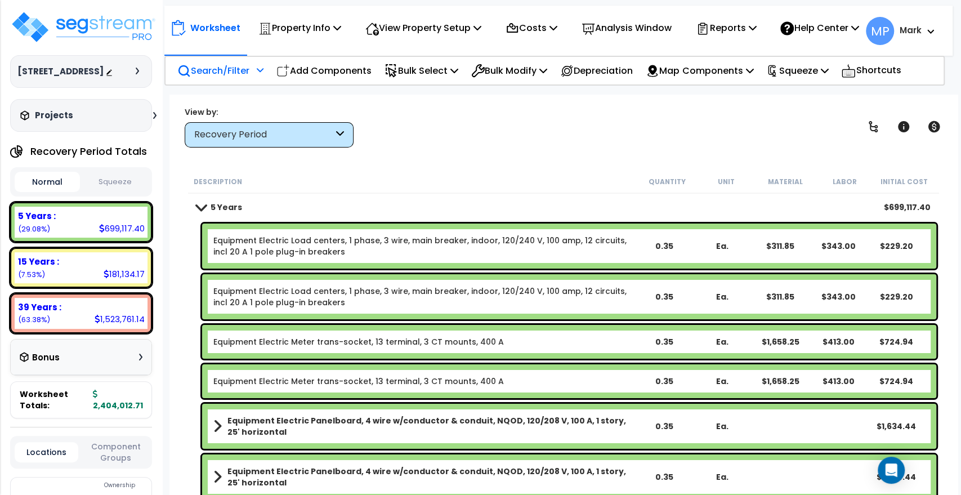
click at [221, 77] on p "Search/Filter" at bounding box center [213, 70] width 72 height 15
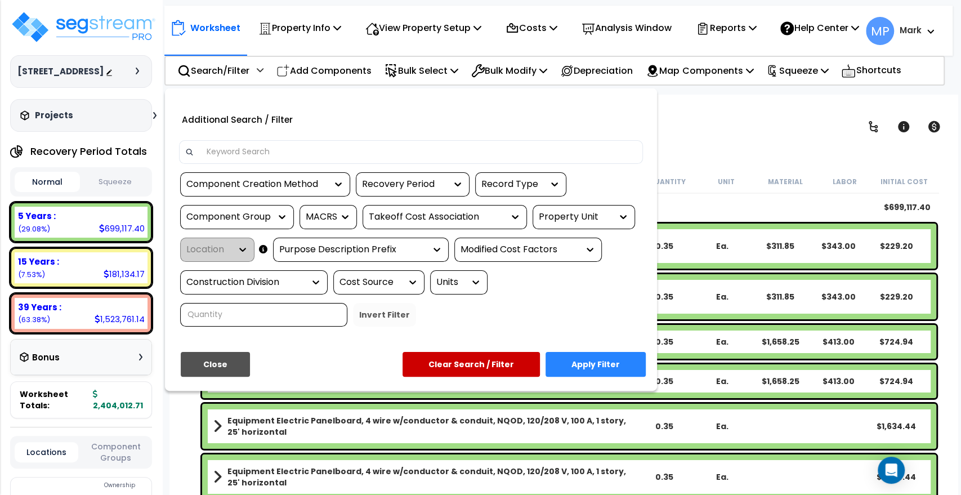
click at [256, 160] on input at bounding box center [418, 152] width 437 height 17
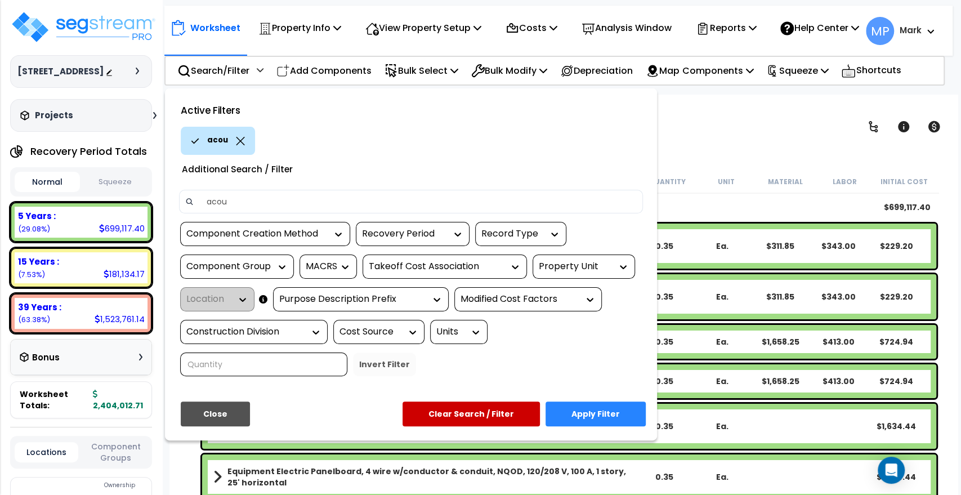
type input "acou"
click at [592, 421] on button "Apply Filter" at bounding box center [595, 413] width 100 height 25
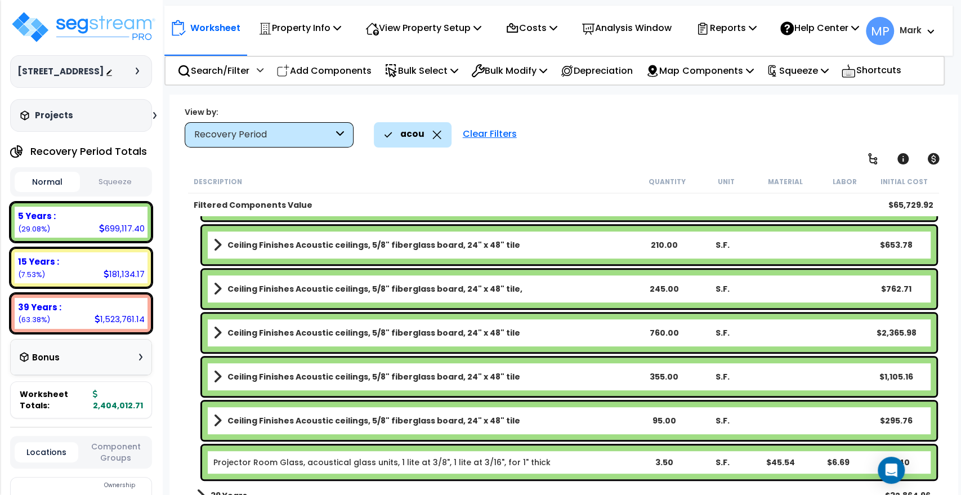
scroll to position [466, 0]
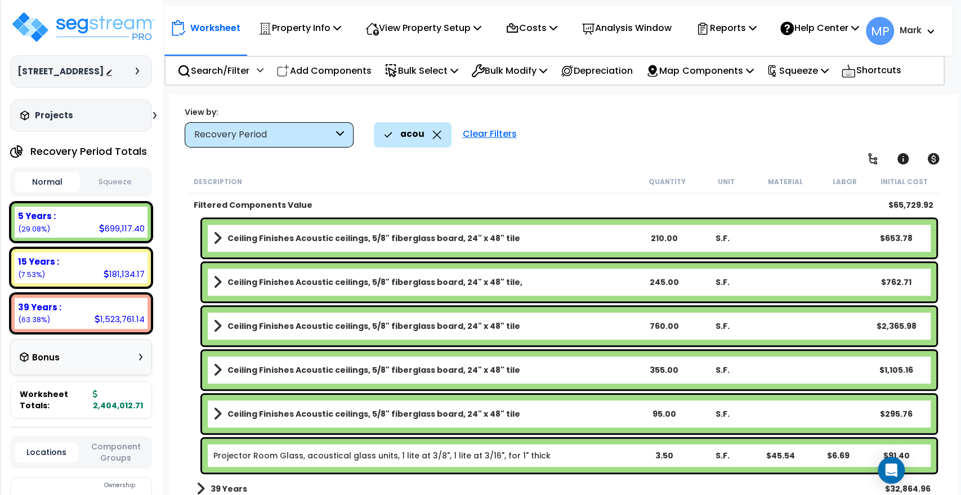
click at [214, 487] on b "39 Years" at bounding box center [229, 488] width 37 height 11
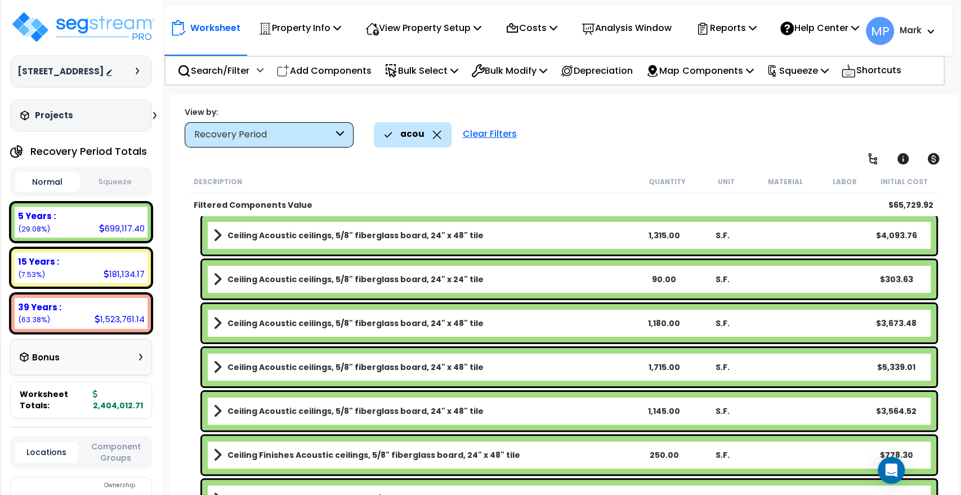
scroll to position [0, 0]
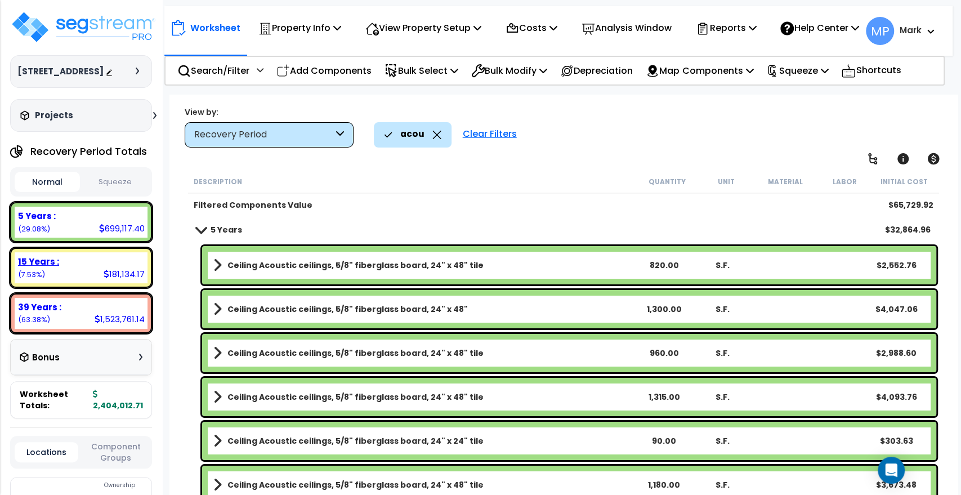
click at [85, 267] on div "15 Years :" at bounding box center [81, 262] width 126 height 12
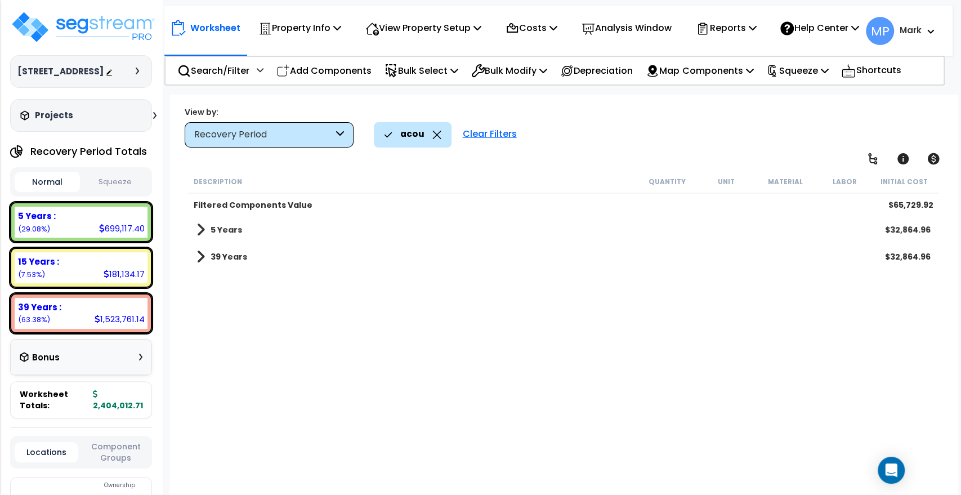
click at [498, 132] on div "Clear Filters" at bounding box center [489, 134] width 65 height 25
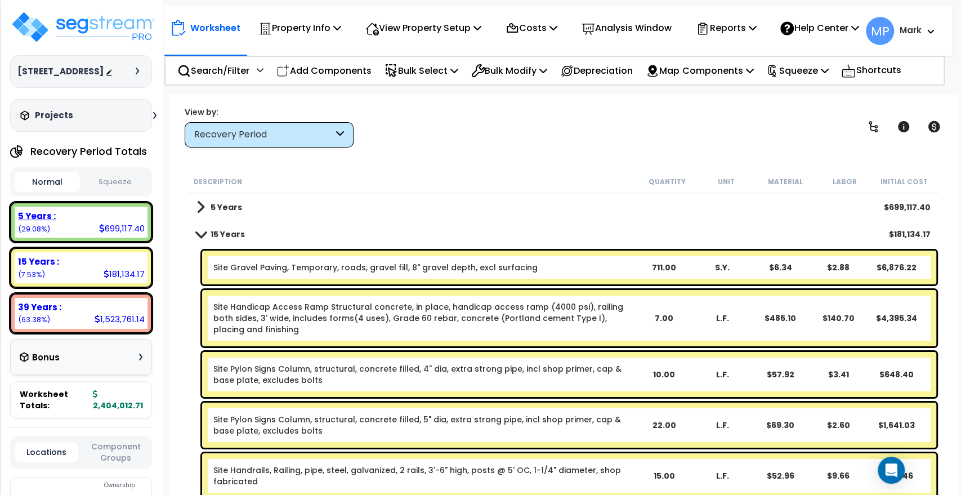
click at [77, 237] on div "5 Years : 699,117.40 (29.08%)" at bounding box center [81, 222] width 133 height 31
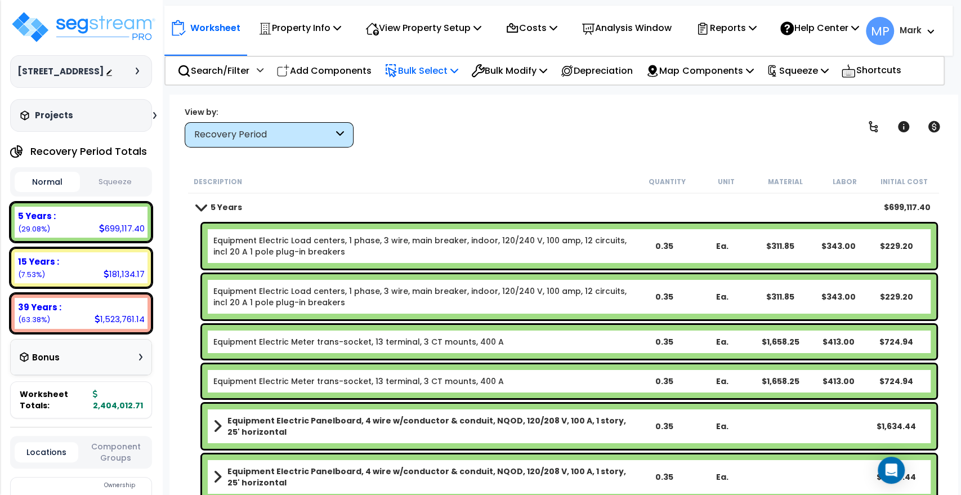
click at [434, 78] on p "Bulk Select" at bounding box center [421, 70] width 74 height 15
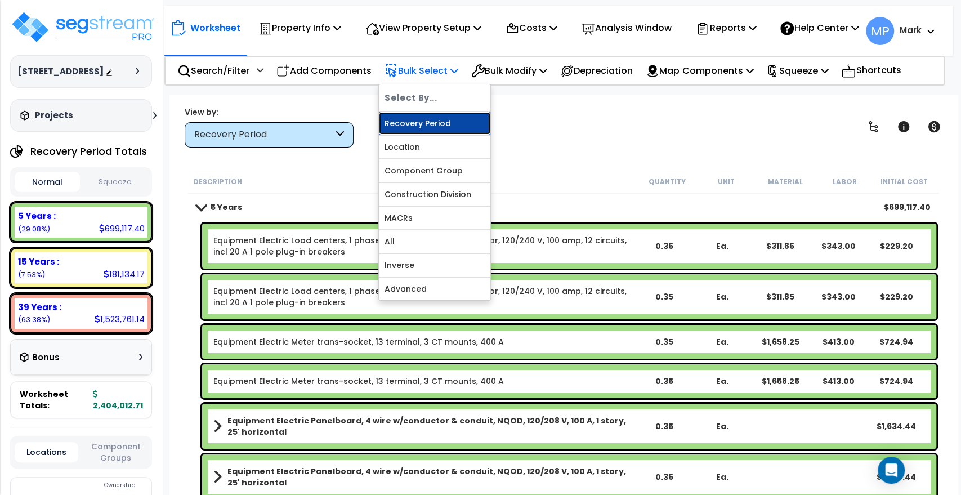
click at [441, 131] on link "Recovery Period" at bounding box center [434, 123] width 111 height 23
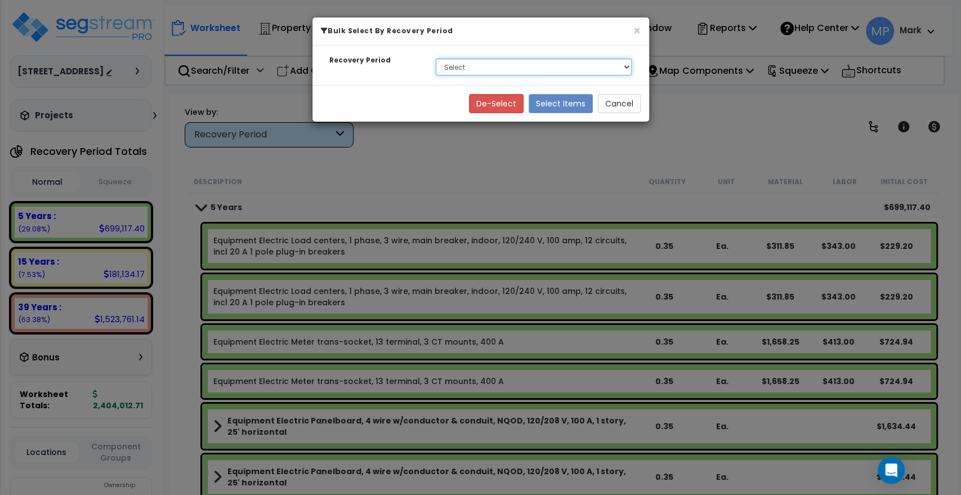
click at [478, 69] on select "Select 5 Years 15 Years 39 Years" at bounding box center [534, 67] width 196 height 17
select select "5Y"
click at [436, 59] on select "Select 5 Years 15 Years 39 Years" at bounding box center [534, 67] width 196 height 17
click at [573, 105] on button "Select Items" at bounding box center [561, 103] width 64 height 19
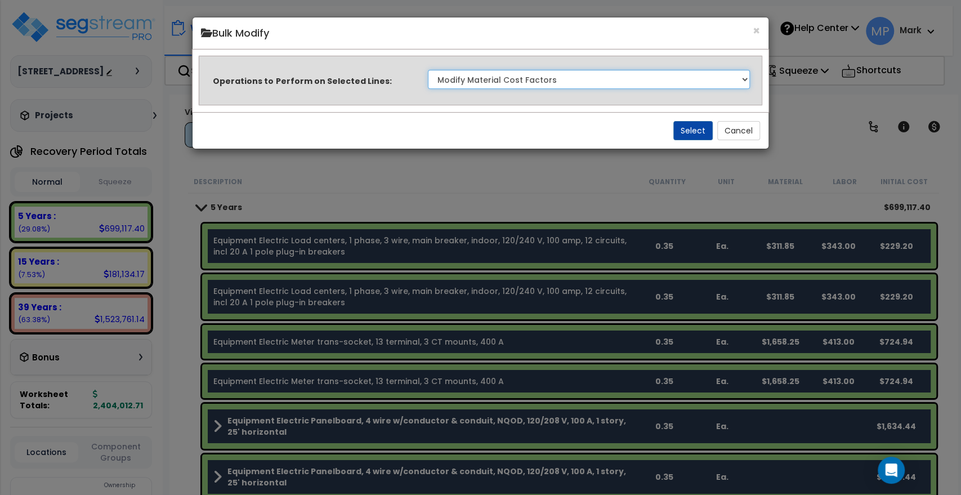
click at [743, 81] on select "Clone Delete Delete Zero Quantities Modify Component Group Modify Recovery Peri…" at bounding box center [589, 79] width 322 height 19
click at [639, 62] on div "Operations to Perform on Selected Lines: Clone Delete Delete Zero Quantities Mo…" at bounding box center [480, 80] width 562 height 48
click at [692, 129] on button "Select" at bounding box center [692, 130] width 39 height 19
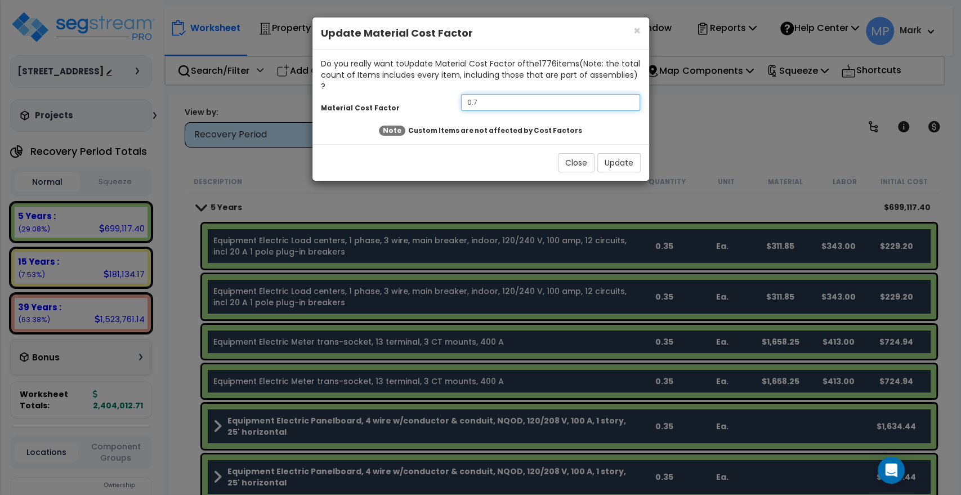
drag, startPoint x: 490, startPoint y: 99, endPoint x: 451, endPoint y: 99, distance: 38.8
click at [453, 99] on div "0.7" at bounding box center [551, 102] width 196 height 17
click at [636, 32] on span "×" at bounding box center [636, 31] width 7 height 16
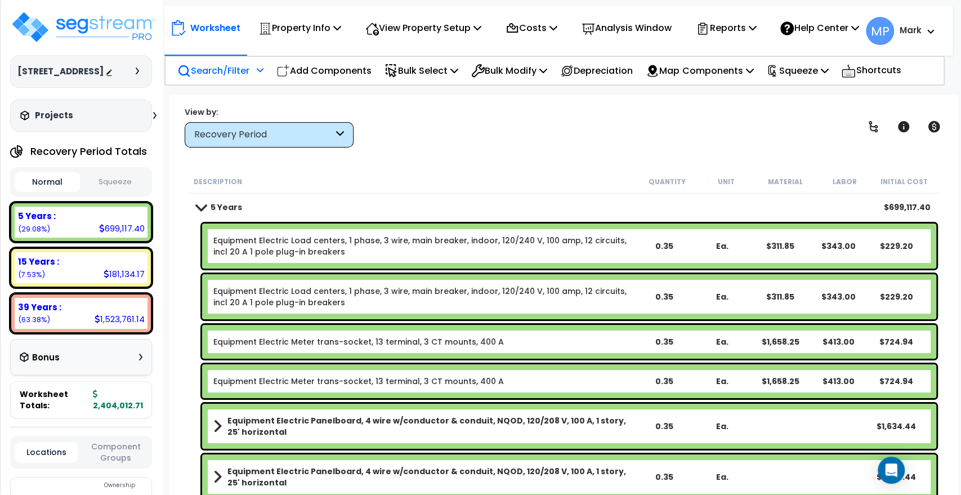
click at [261, 74] on icon at bounding box center [260, 70] width 7 height 8
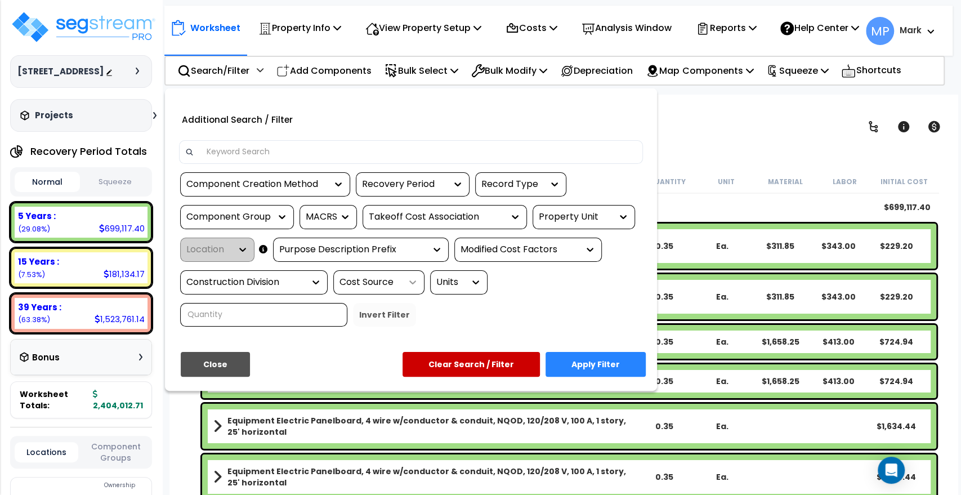
click at [415, 284] on icon at bounding box center [412, 282] width 7 height 4
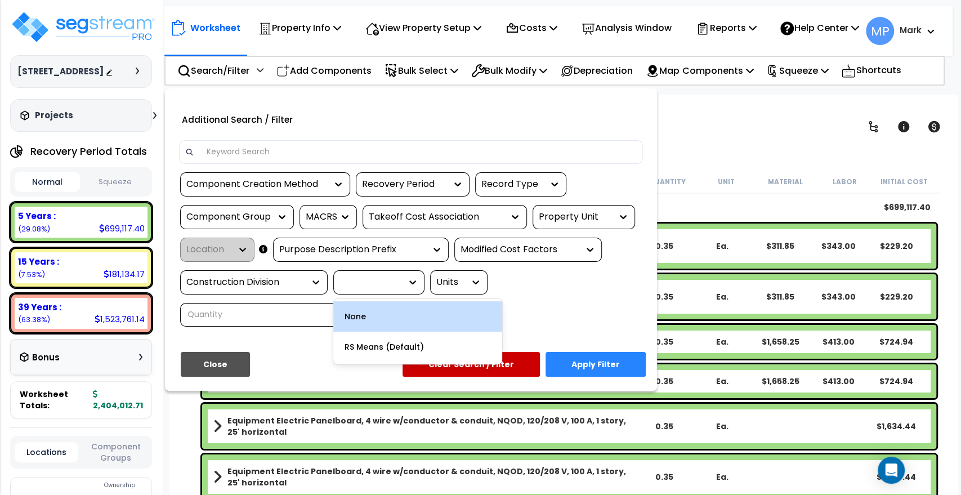
click at [307, 321] on div "Component Creation Method Recovery Period Record Type Component Group MACRS Tak…" at bounding box center [411, 253] width 481 height 163
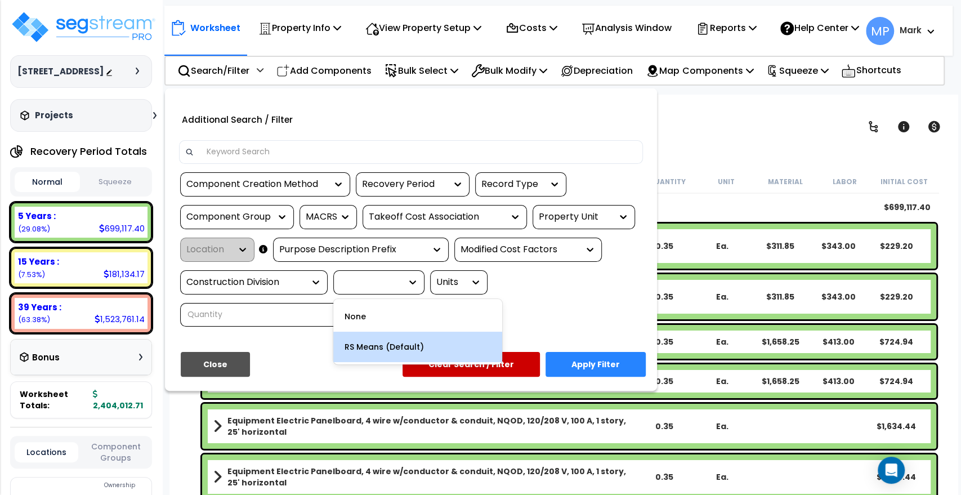
drag, startPoint x: 584, startPoint y: 337, endPoint x: 586, endPoint y: 320, distance: 17.0
click at [585, 335] on div "Component Creation Method Recovery Period Record Type Component Group MACRS Tak…" at bounding box center [411, 253] width 481 height 163
click at [686, 124] on div at bounding box center [480, 247] width 961 height 495
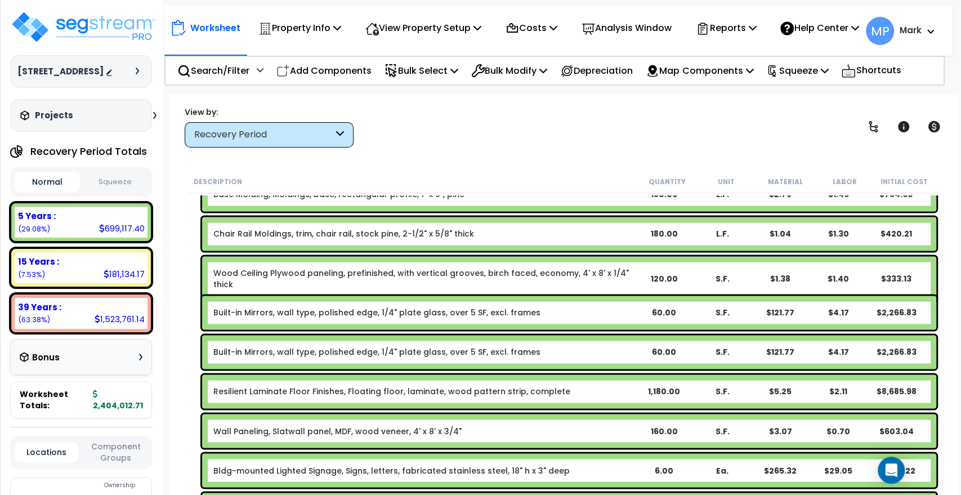
scroll to position [1251, 0]
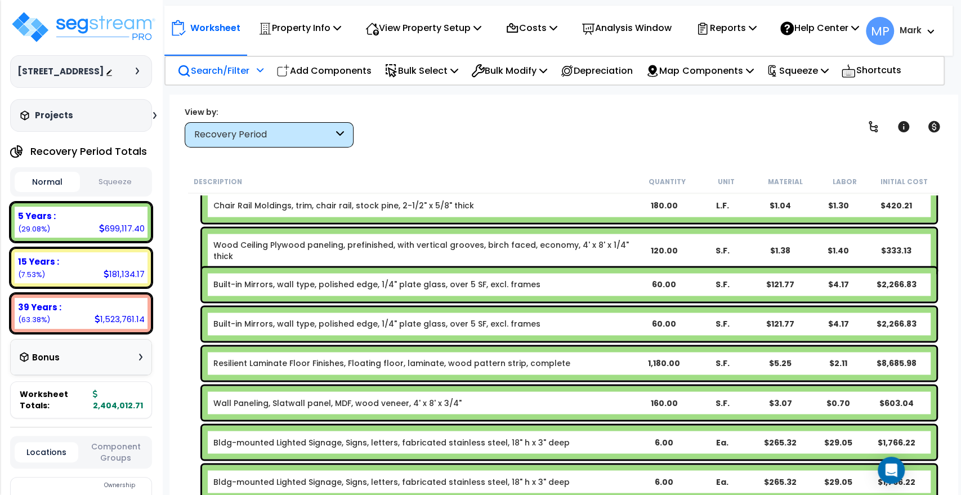
click at [226, 78] on p "Search/Filter" at bounding box center [213, 70] width 72 height 15
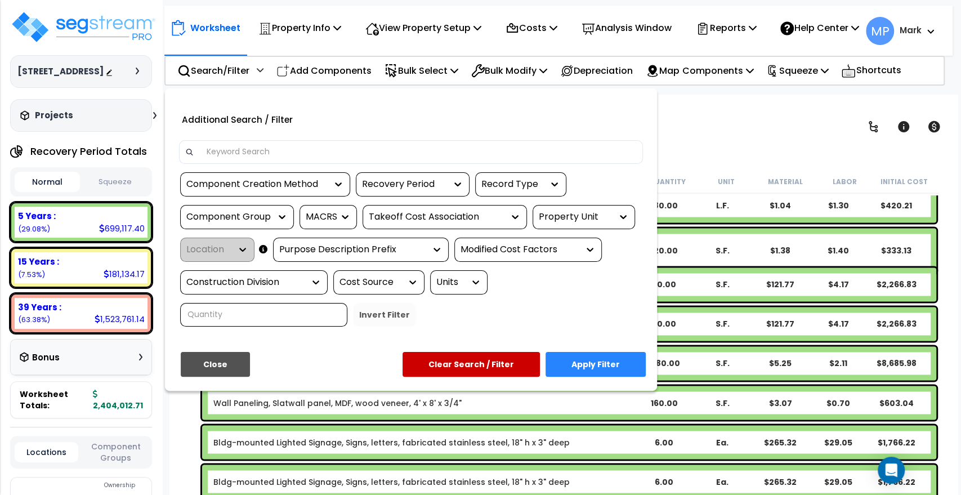
click at [272, 157] on input at bounding box center [418, 152] width 437 height 17
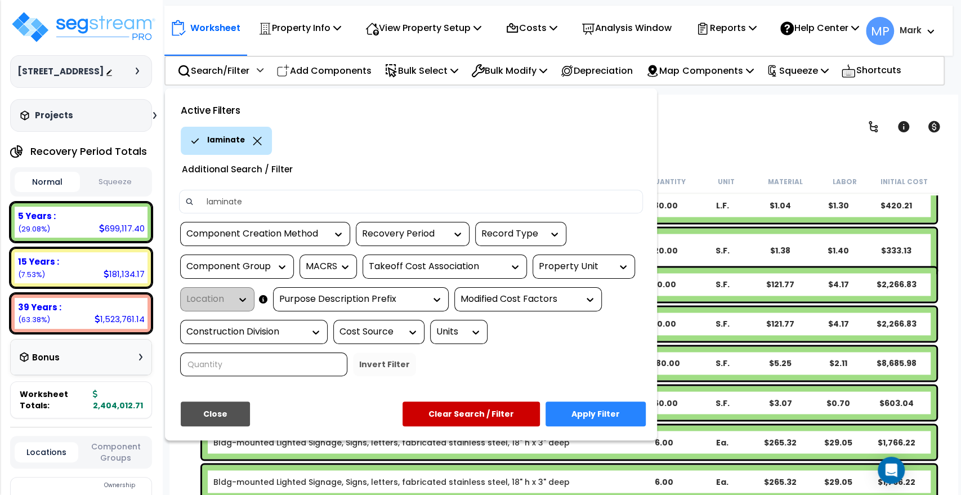
type input "laminate"
click at [588, 422] on button "Apply Filter" at bounding box center [595, 413] width 100 height 25
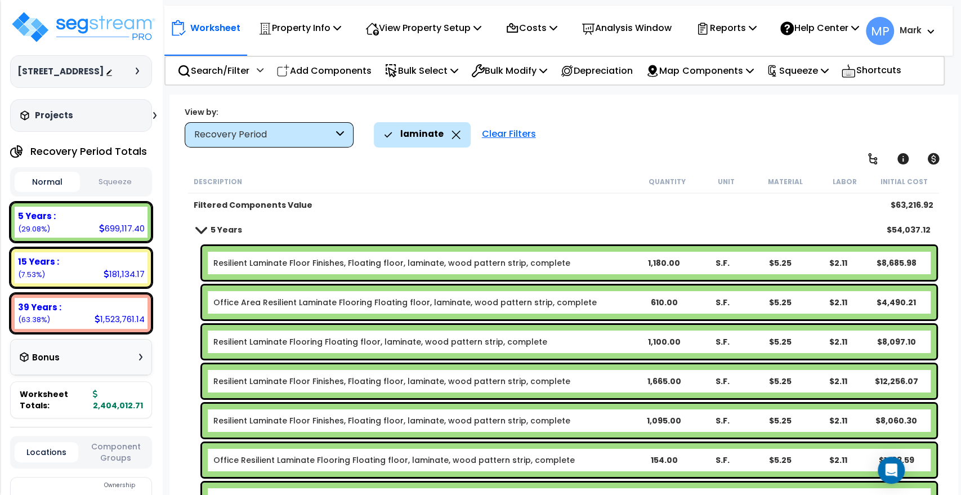
scroll to position [0, 0]
click at [593, 268] on div "Resilient Laminate Floor Finishes, Floating floor, laminate, wood pattern strip…" at bounding box center [569, 263] width 734 height 34
click at [587, 265] on b "Resilient Laminate Floor Finishes, Floating floor, laminate, wood pattern strip…" at bounding box center [423, 262] width 421 height 11
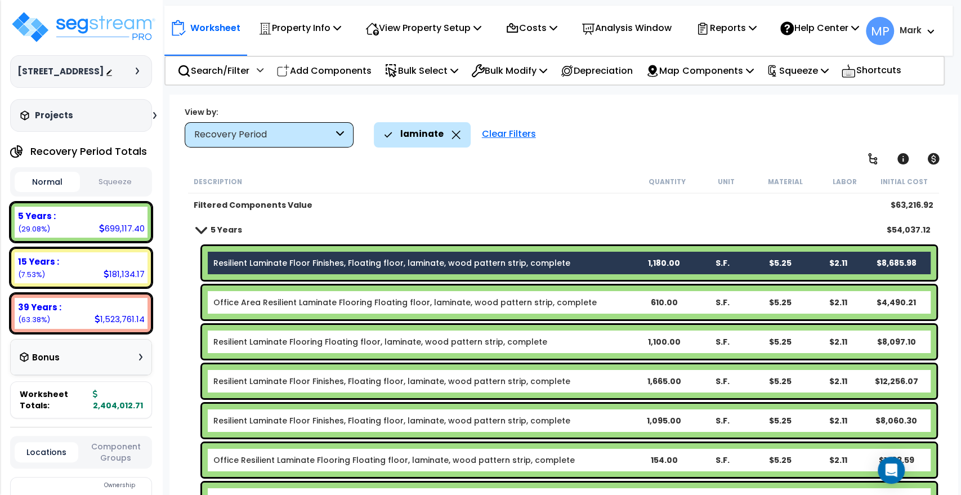
drag, startPoint x: 603, startPoint y: 297, endPoint x: 612, endPoint y: 339, distance: 42.5
click at [603, 297] on b "Office Area Resilient Laminate Flooring Floating floor, laminate, wood pattern …" at bounding box center [423, 302] width 421 height 11
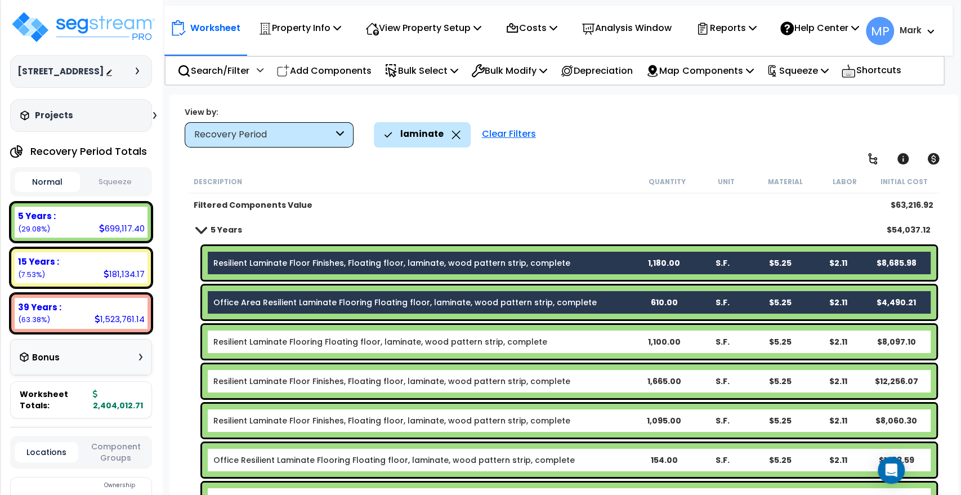
click at [612, 343] on b "Resilient Laminate Flooring Floating floor, laminate, wood pattern strip, compl…" at bounding box center [423, 341] width 421 height 11
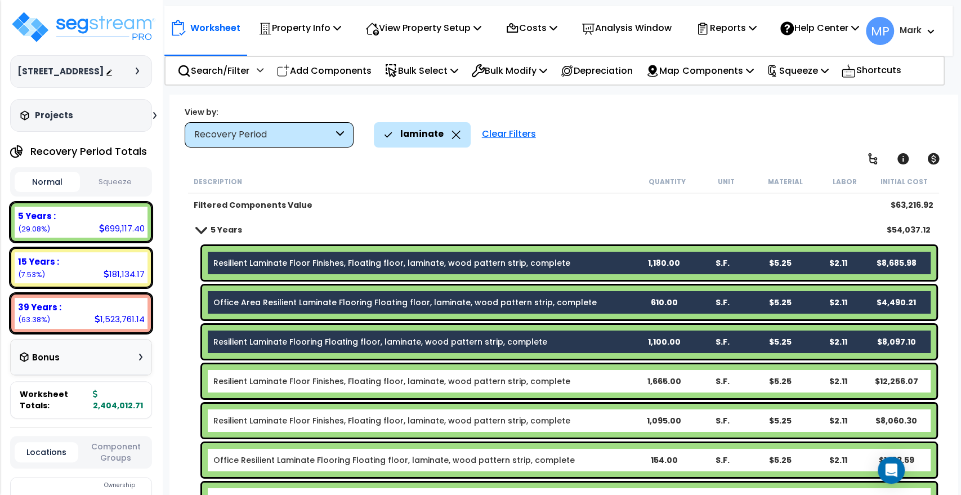
click at [605, 383] on b "Resilient Laminate Floor Finishes, Floating floor, laminate, wood pattern strip…" at bounding box center [423, 380] width 421 height 11
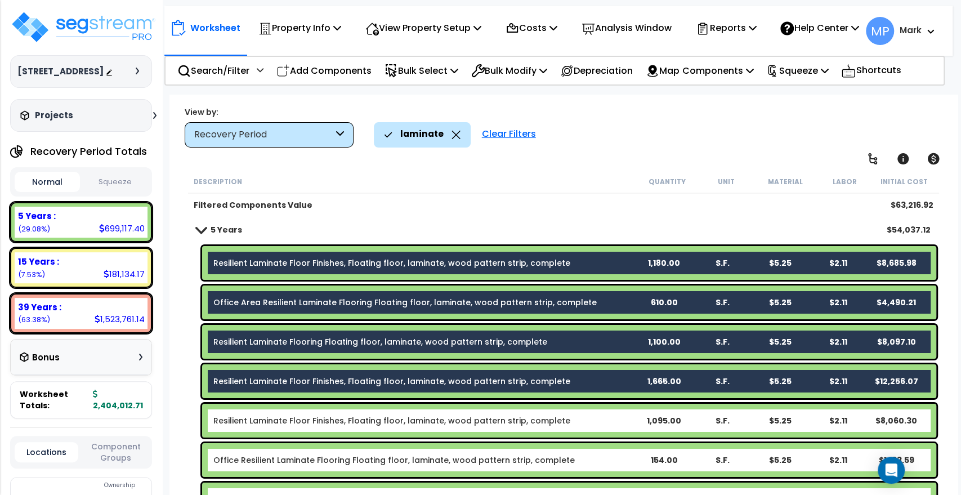
click at [596, 418] on b "Resilient Laminate Floor Finishes, Floating floor, laminate, wood pattern strip…" at bounding box center [423, 420] width 421 height 11
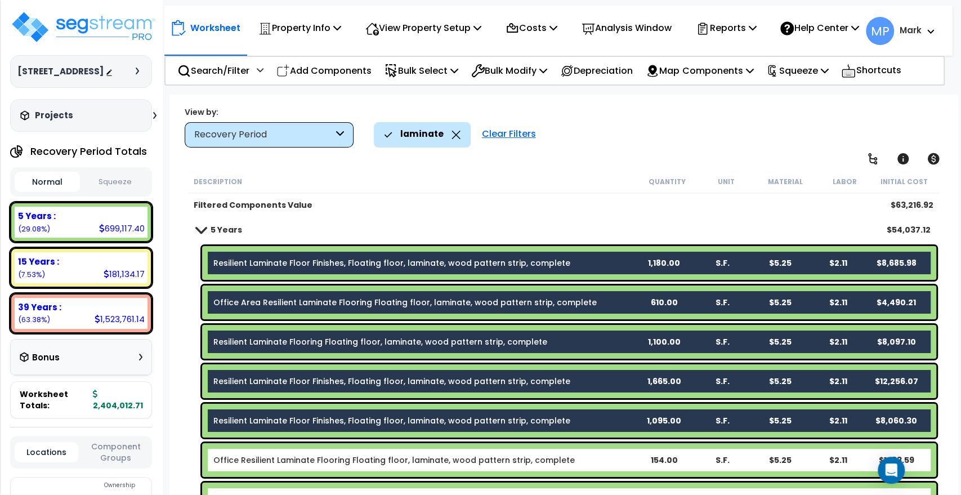
click at [594, 457] on b "Office Resilient Laminate Flooring Floating floor, laminate, wood pattern strip…" at bounding box center [423, 459] width 421 height 11
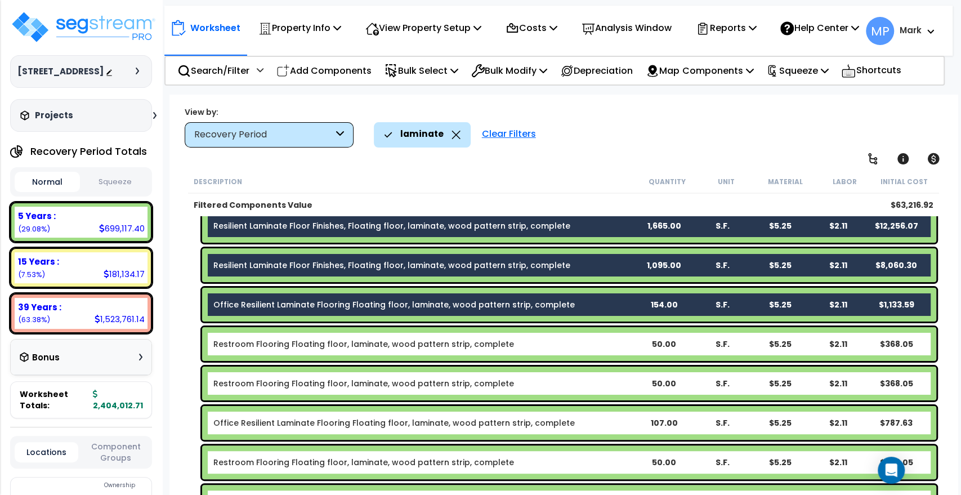
scroll to position [187, 0]
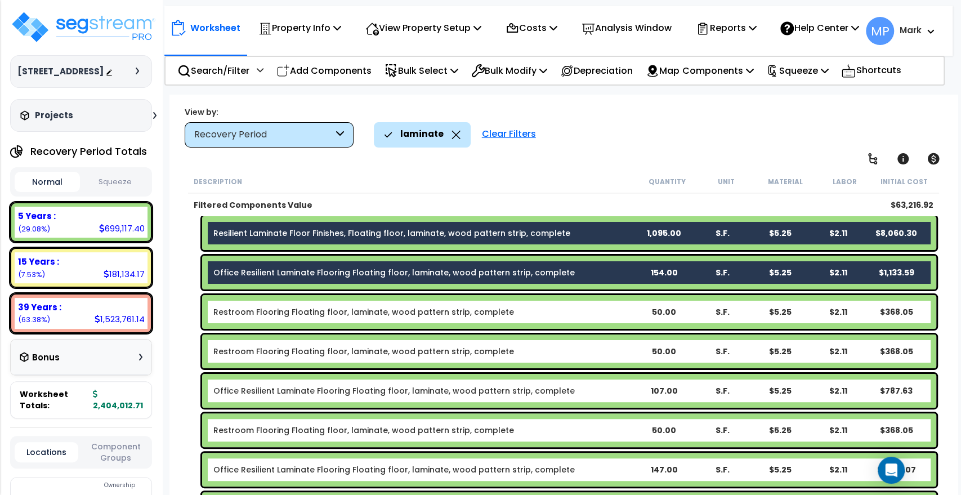
click at [568, 310] on b "Restroom Flooring Floating floor, laminate, wood pattern strip, complete" at bounding box center [423, 311] width 421 height 11
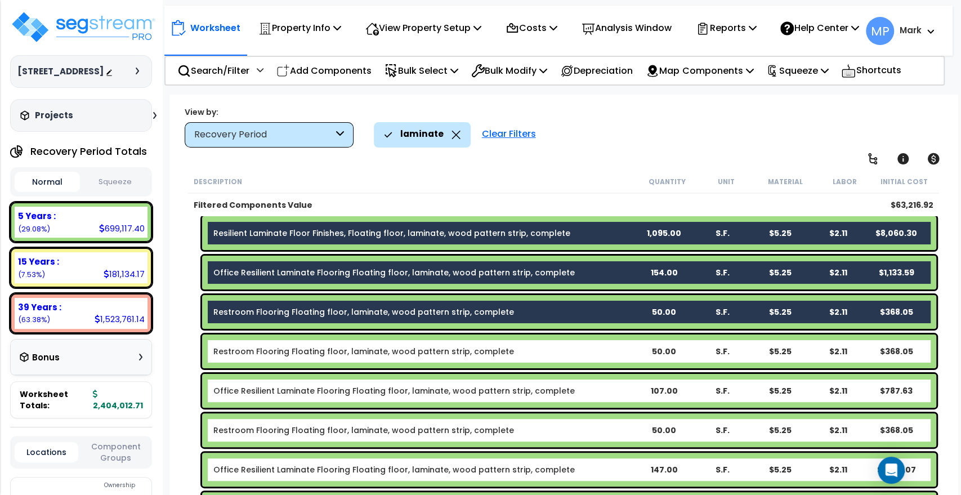
click at [572, 347] on b "Restroom Flooring Floating floor, laminate, wood pattern strip, complete" at bounding box center [423, 351] width 421 height 11
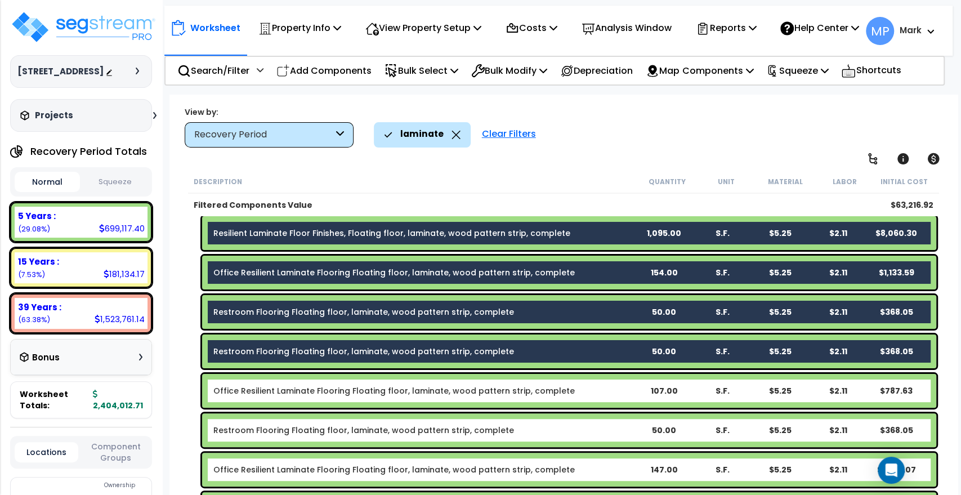
click at [593, 392] on b "Office Resilient Laminate Flooring Floating floor, laminate, wood pattern strip…" at bounding box center [423, 390] width 421 height 11
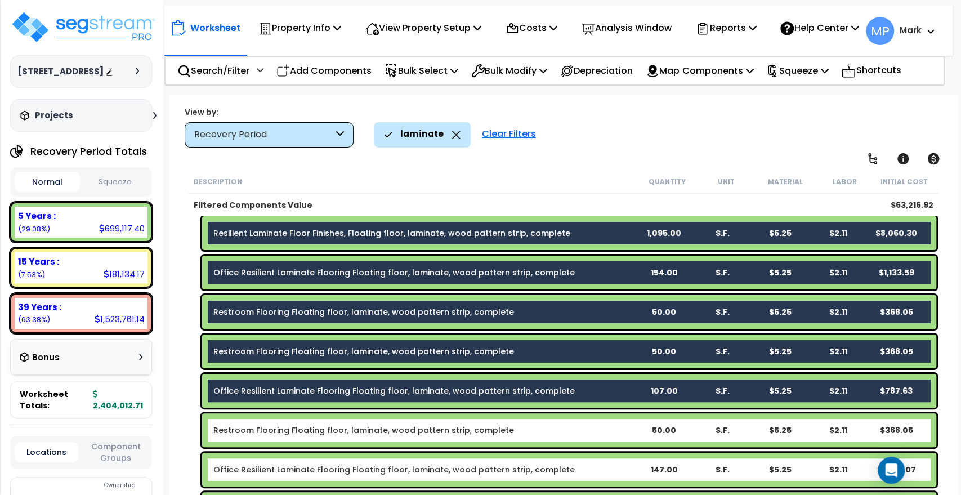
click at [590, 427] on b "Restroom Flooring Floating floor, laminate, wood pattern strip, complete" at bounding box center [423, 429] width 421 height 11
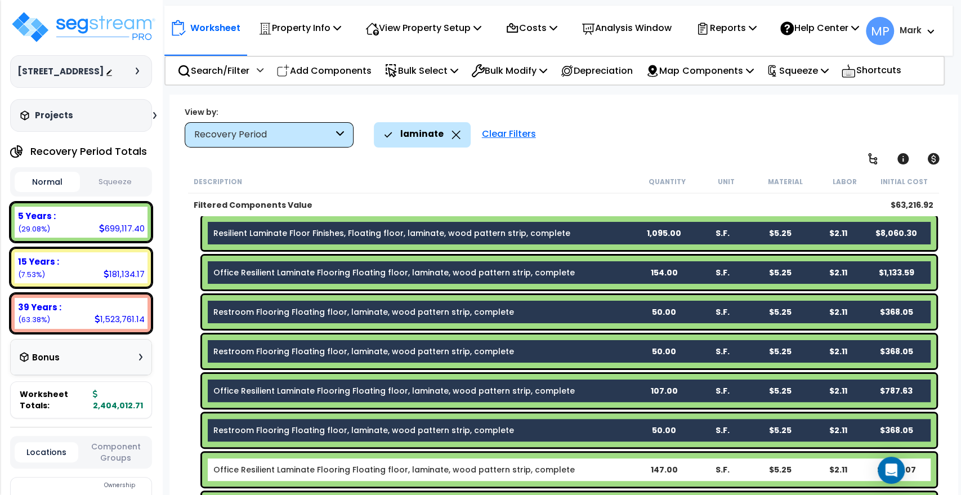
click at [595, 468] on b "Office Resilient Laminate Flooring Floating floor, laminate, wood pattern strip…" at bounding box center [423, 469] width 421 height 11
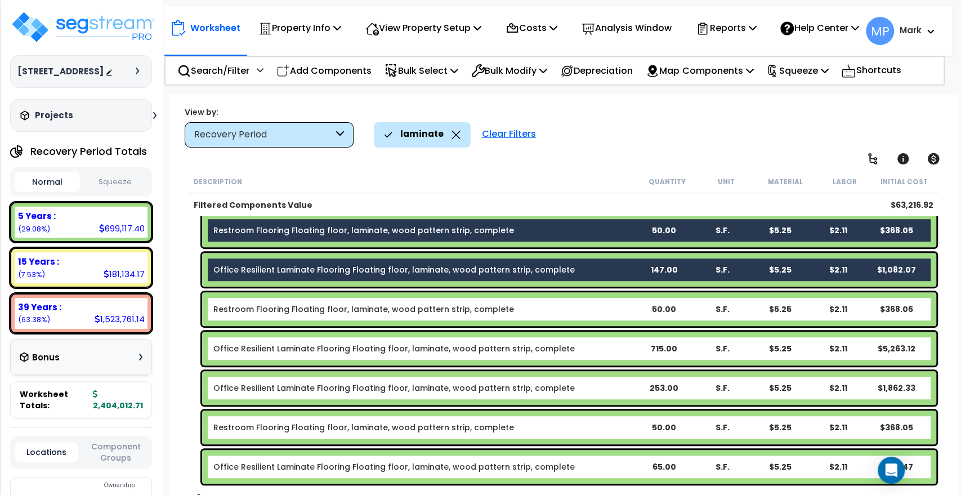
scroll to position [399, 0]
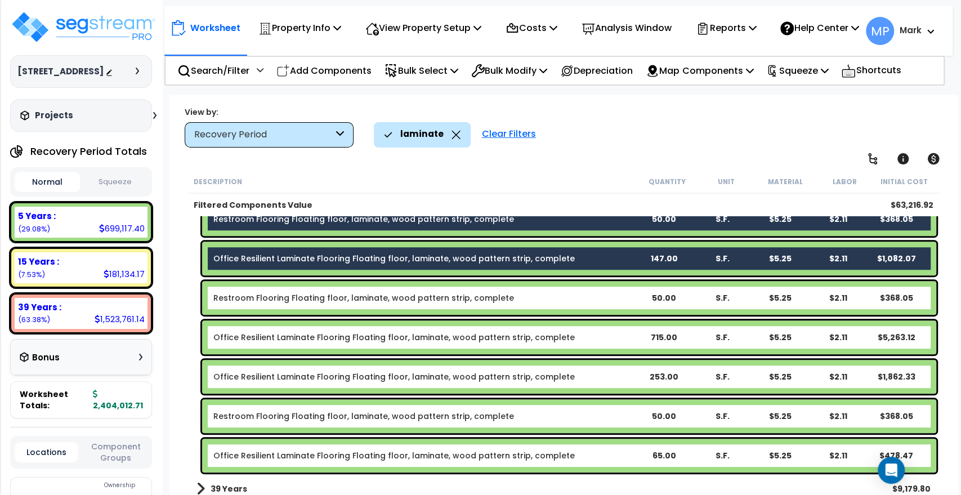
click at [594, 292] on b "Restroom Flooring Floating floor, laminate, wood pattern strip, complete" at bounding box center [423, 297] width 421 height 11
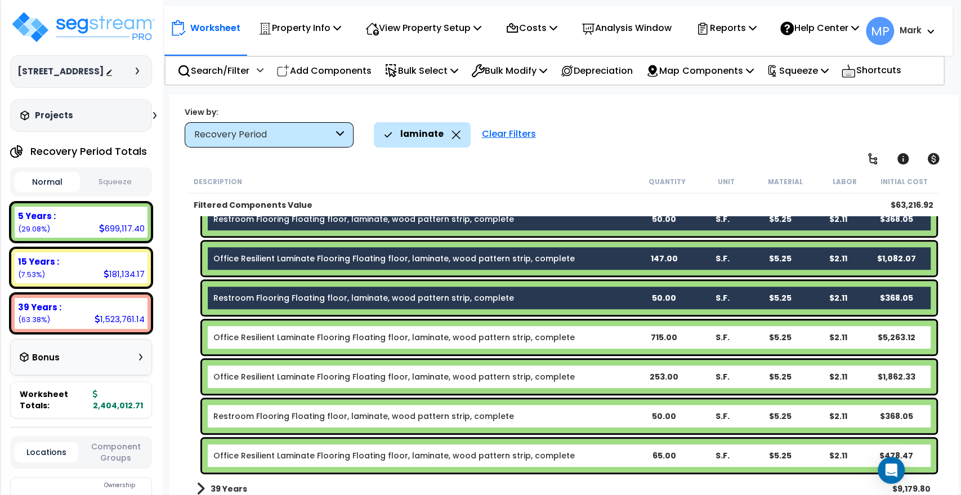
click at [598, 340] on b "Office Resilient Laminate Flooring Floating floor, laminate, wood pattern strip…" at bounding box center [423, 337] width 421 height 11
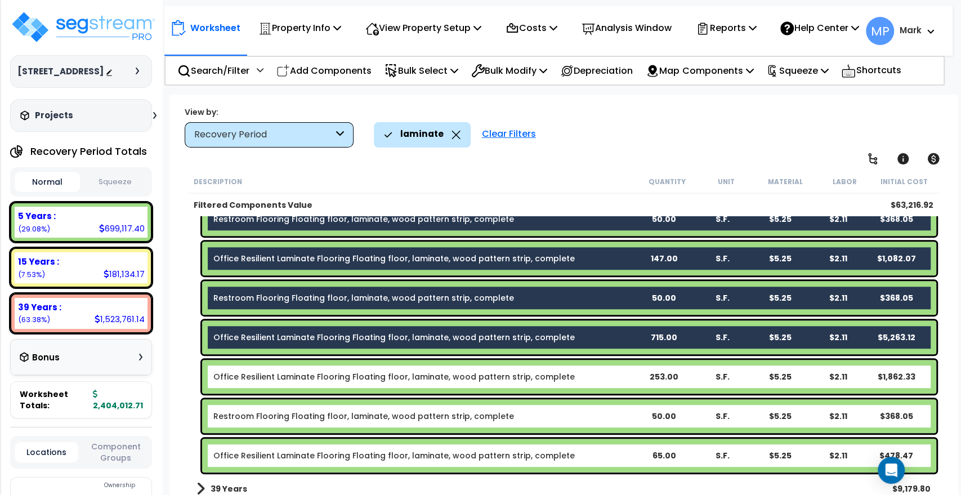
click at [596, 378] on b "Office Resilient Laminate Flooring Floating floor, laminate, wood pattern strip…" at bounding box center [423, 376] width 421 height 11
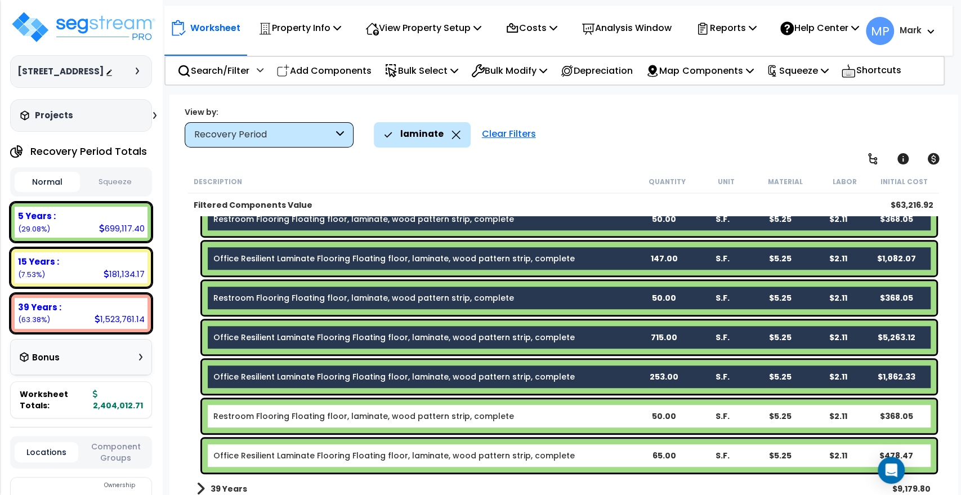
click at [594, 418] on b "Restroom Flooring Floating floor, laminate, wood pattern strip, complete" at bounding box center [423, 415] width 421 height 11
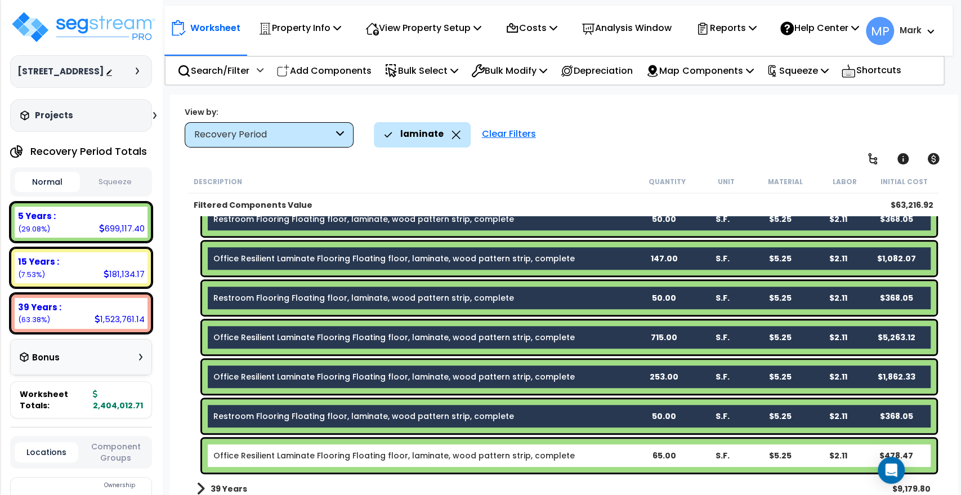
drag, startPoint x: 593, startPoint y: 453, endPoint x: 590, endPoint y: 441, distance: 12.7
click at [593, 454] on b "Office Resilient Laminate Flooring Floating floor, laminate, wood pattern strip…" at bounding box center [423, 455] width 421 height 11
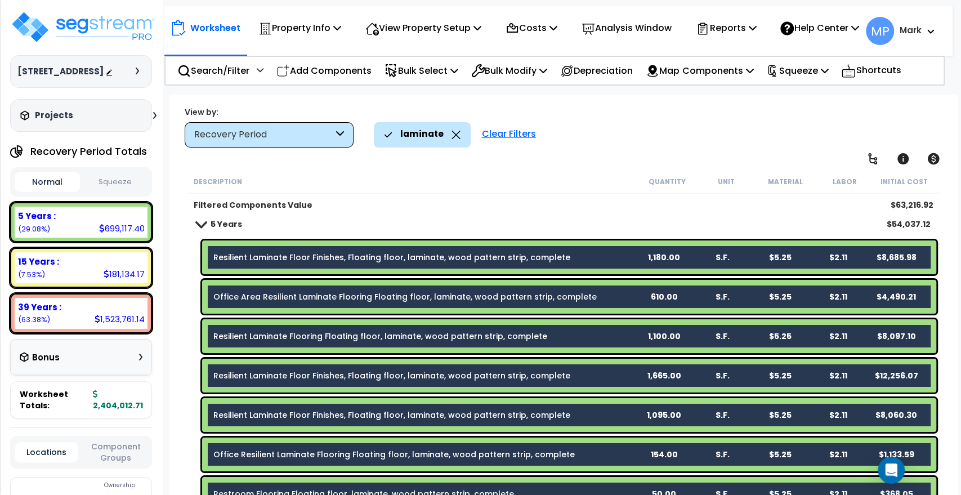
scroll to position [0, 0]
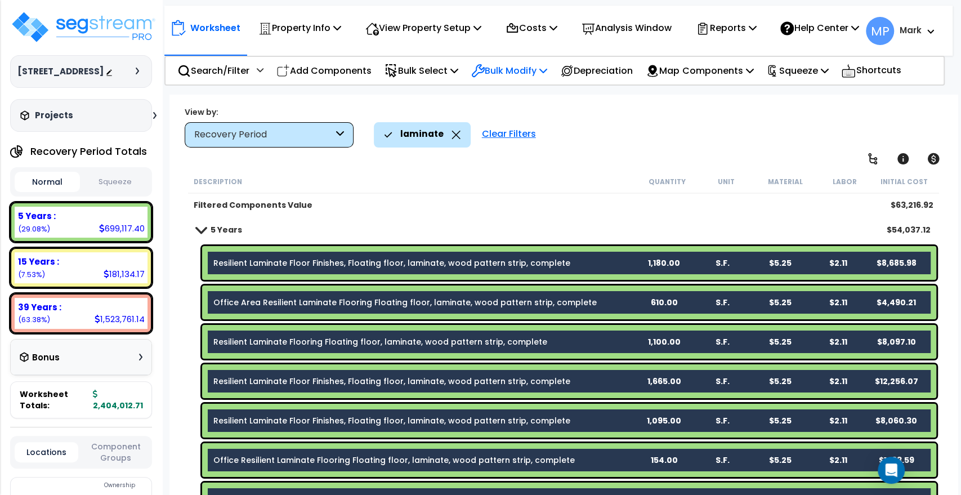
click at [507, 78] on p "Bulk Modify" at bounding box center [509, 70] width 76 height 15
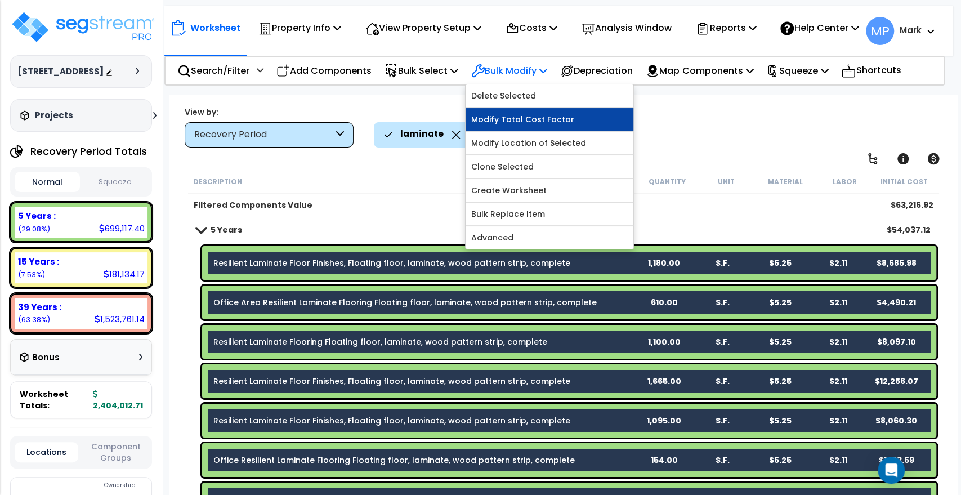
click at [531, 128] on link "Modify Total Cost Factor" at bounding box center [550, 119] width 168 height 23
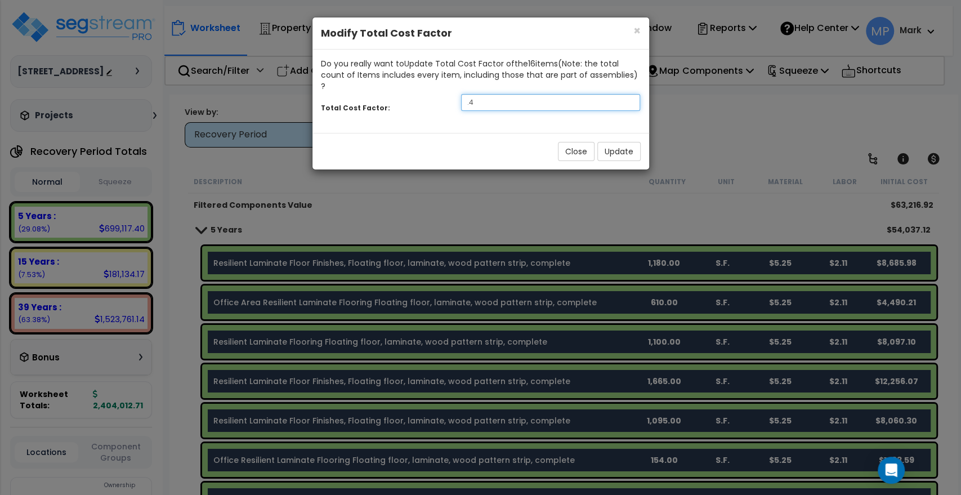
drag, startPoint x: 473, startPoint y: 90, endPoint x: 427, endPoint y: 89, distance: 46.2
click at [427, 92] on div "Total Cost Factor: .4" at bounding box center [480, 104] width 337 height 24
type input ".8"
click at [623, 142] on button "Update" at bounding box center [618, 151] width 43 height 19
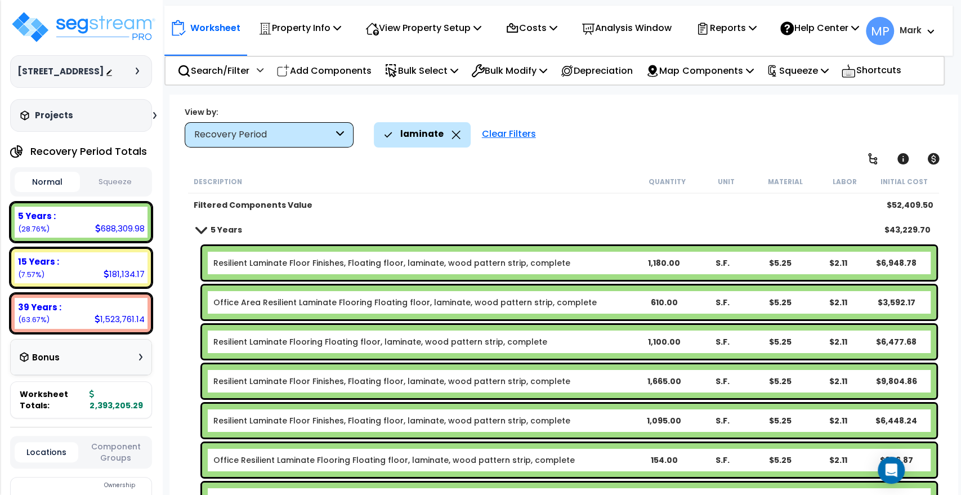
click at [490, 134] on div "Clear Filters" at bounding box center [508, 134] width 65 height 25
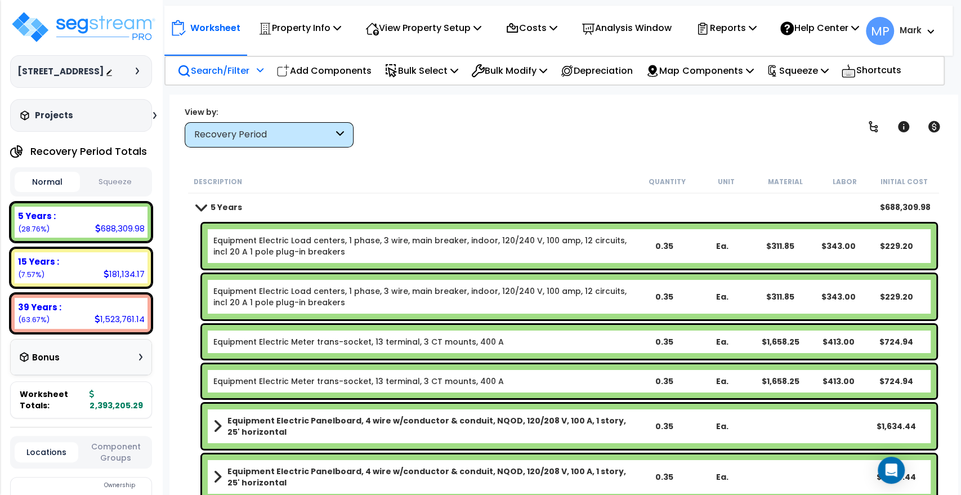
click at [260, 74] on icon at bounding box center [260, 70] width 7 height 8
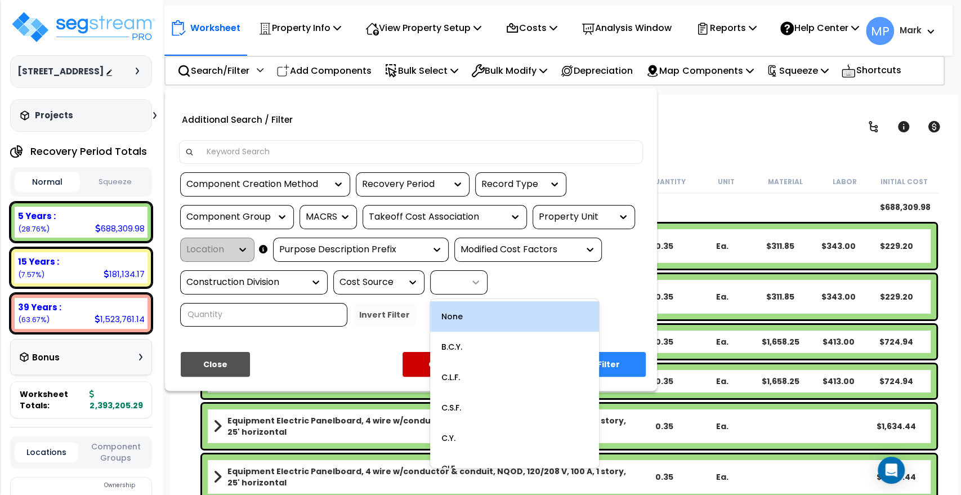
click at [477, 288] on icon at bounding box center [475, 281] width 11 height 11
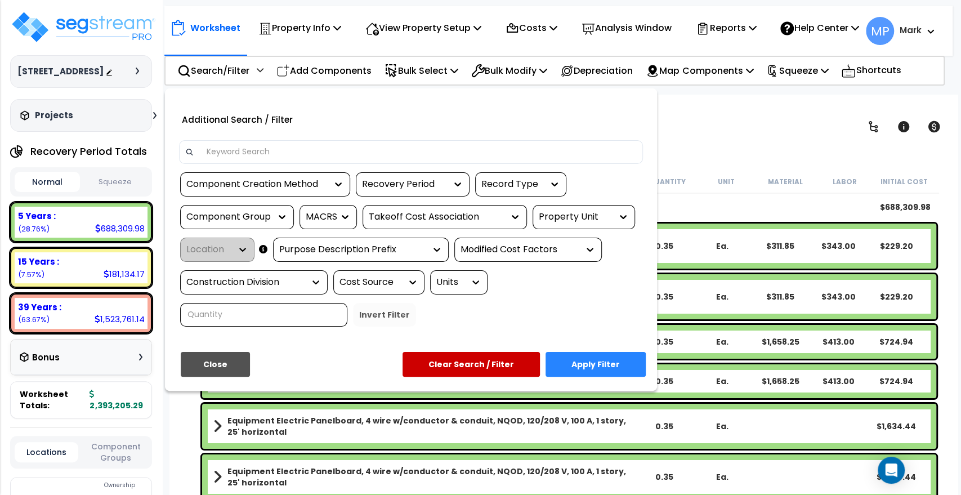
click at [223, 368] on button "Close" at bounding box center [215, 364] width 69 height 25
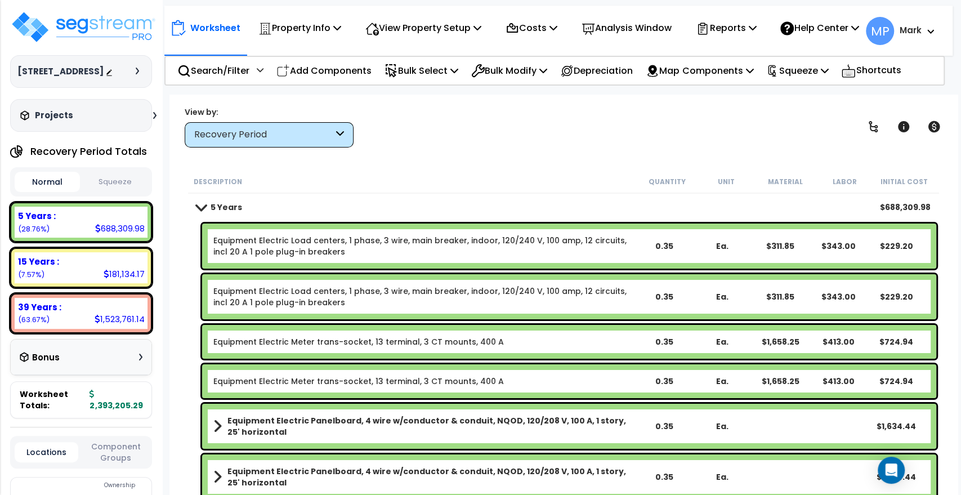
click at [907, 204] on div "$688,309.98" at bounding box center [905, 207] width 51 height 11
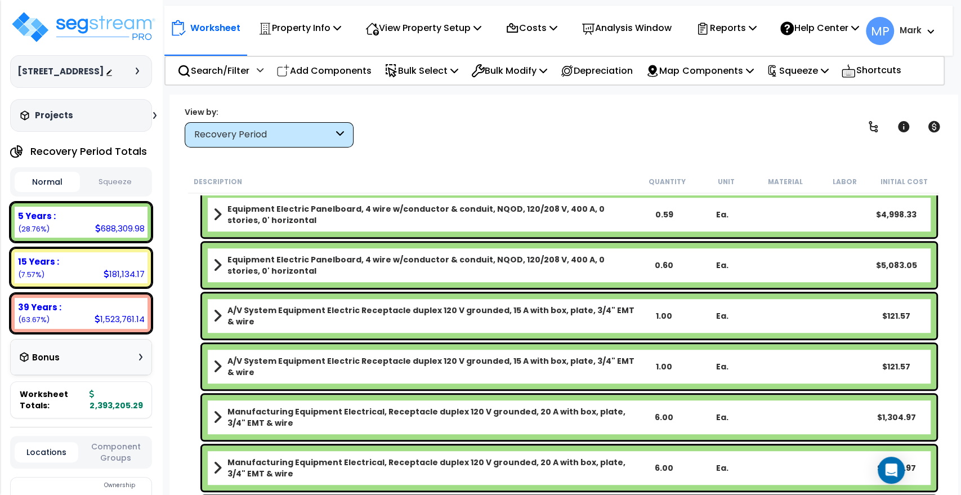
scroll to position [3190, 0]
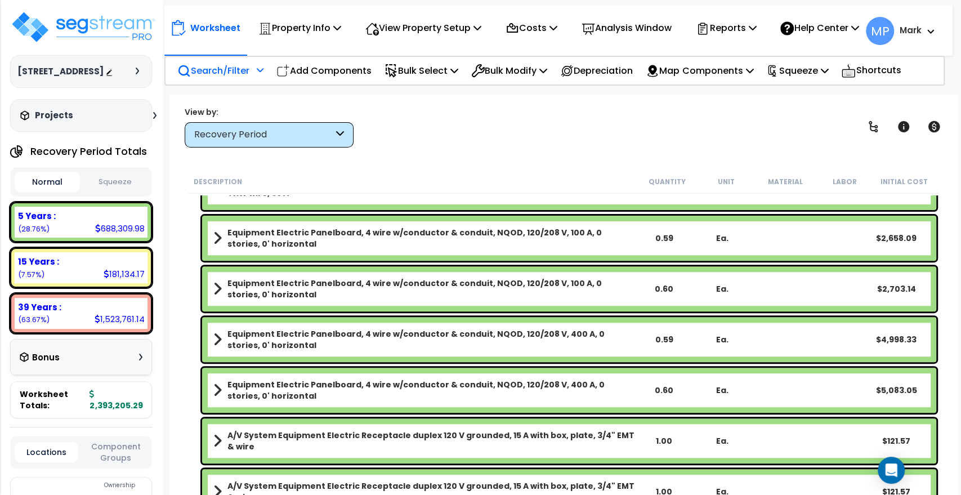
click at [249, 78] on p "Search/Filter" at bounding box center [213, 70] width 72 height 15
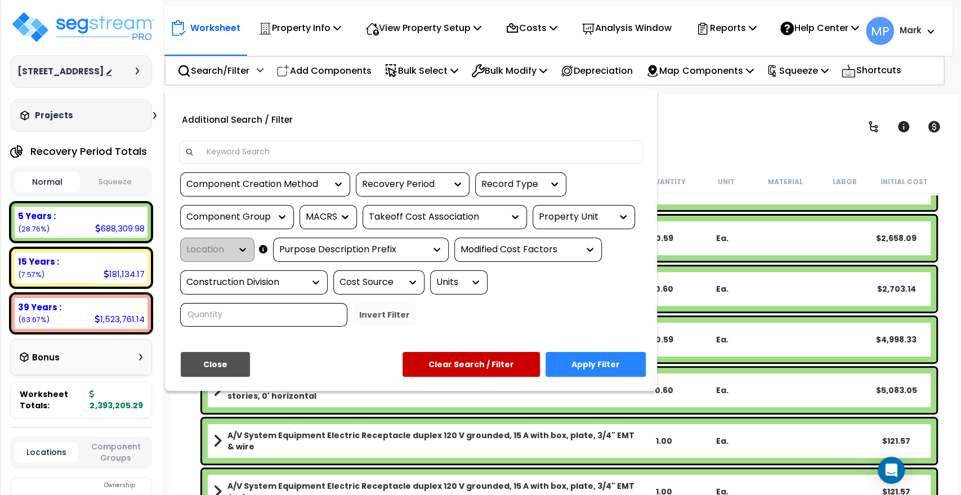
click at [259, 159] on input at bounding box center [418, 152] width 437 height 17
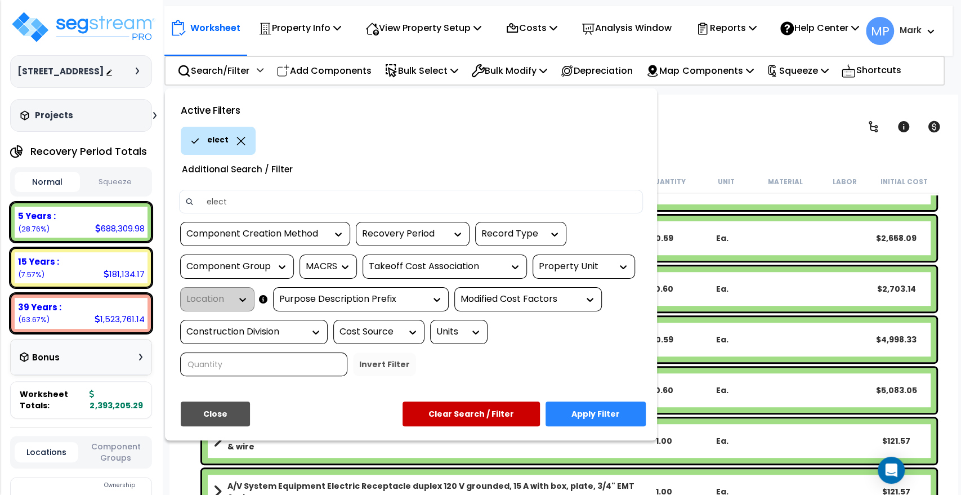
type input "elect"
click at [605, 423] on button "Apply Filter" at bounding box center [595, 413] width 100 height 25
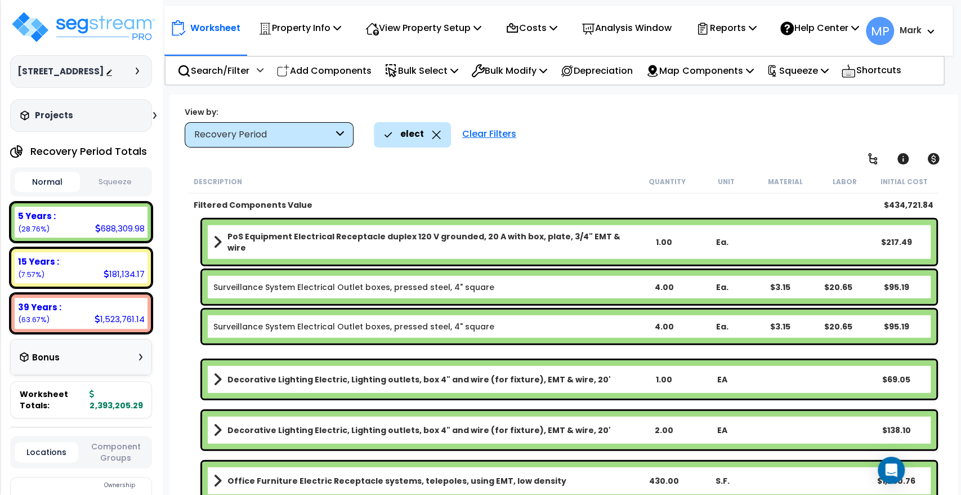
scroll to position [1876, 0]
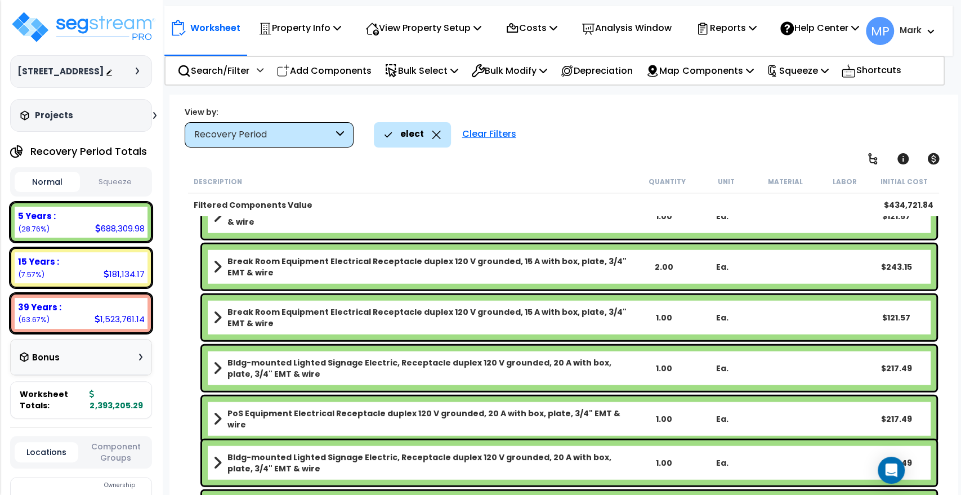
click at [476, 135] on div "Clear Filters" at bounding box center [489, 134] width 65 height 25
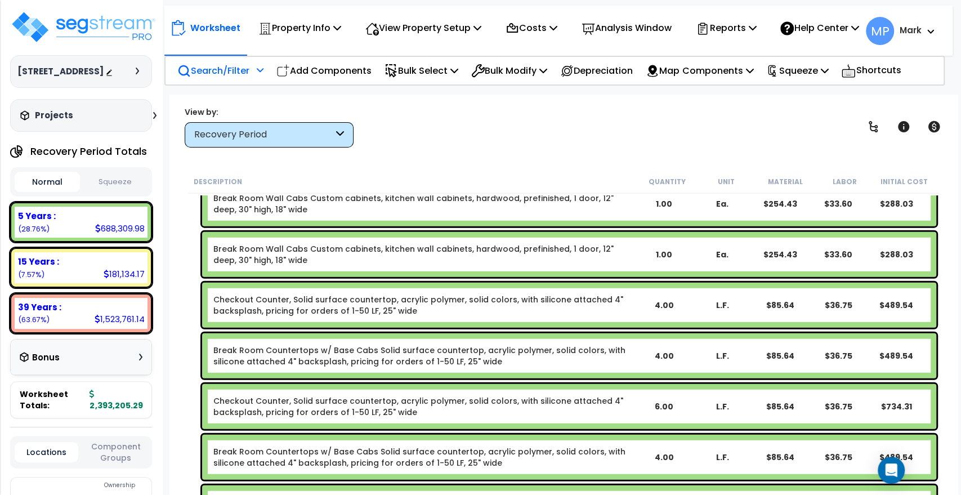
click at [225, 78] on p "Search/Filter" at bounding box center [213, 70] width 72 height 15
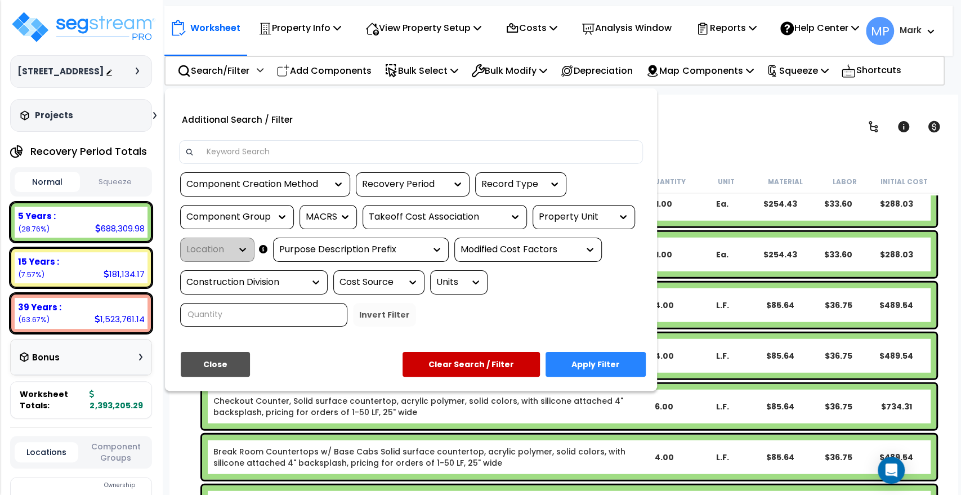
click at [252, 158] on input at bounding box center [418, 152] width 437 height 17
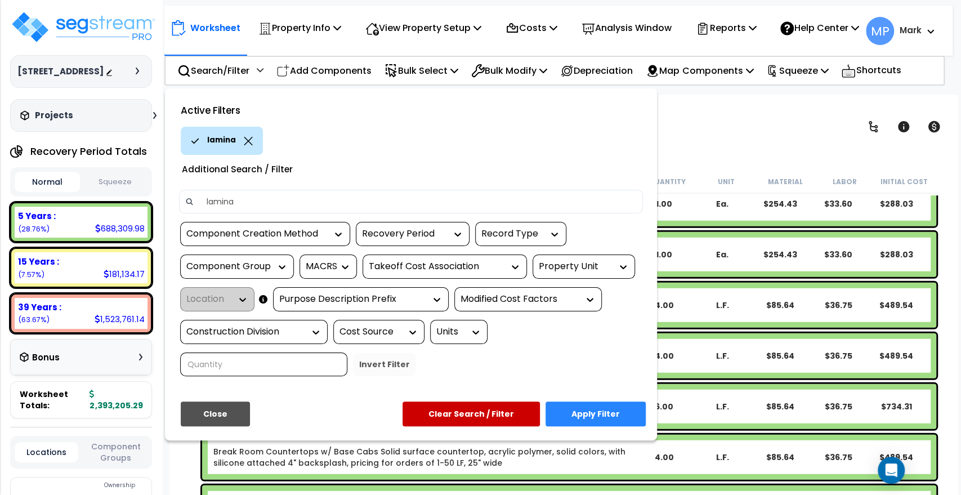
type input "lamina"
click at [634, 422] on button "Apply Filter" at bounding box center [595, 413] width 100 height 25
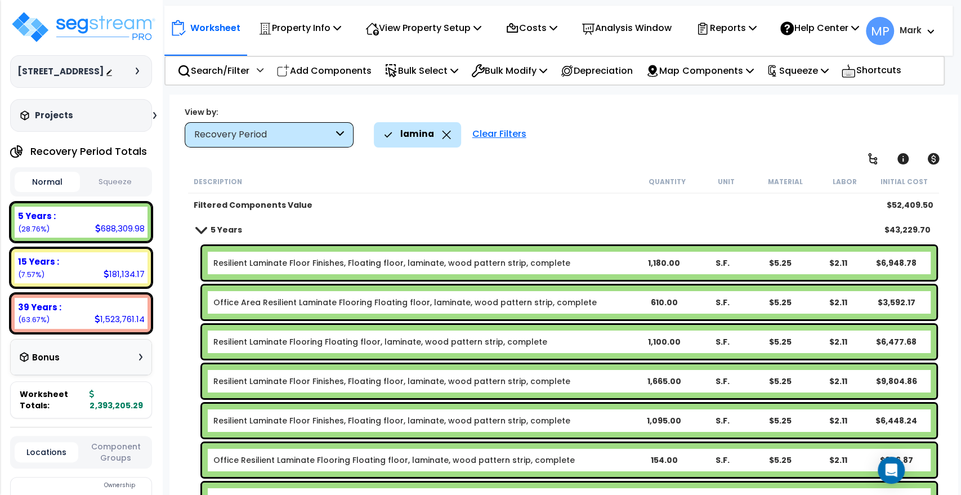
scroll to position [0, 0]
click at [603, 263] on b "Resilient Laminate Floor Finishes, Floating floor, laminate, wood pattern strip…" at bounding box center [423, 262] width 421 height 11
drag, startPoint x: 603, startPoint y: 263, endPoint x: 608, endPoint y: 291, distance: 27.9
click at [603, 263] on b "Resilient Laminate Floor Finishes, Floating floor, laminate, wood pattern strip…" at bounding box center [423, 262] width 421 height 11
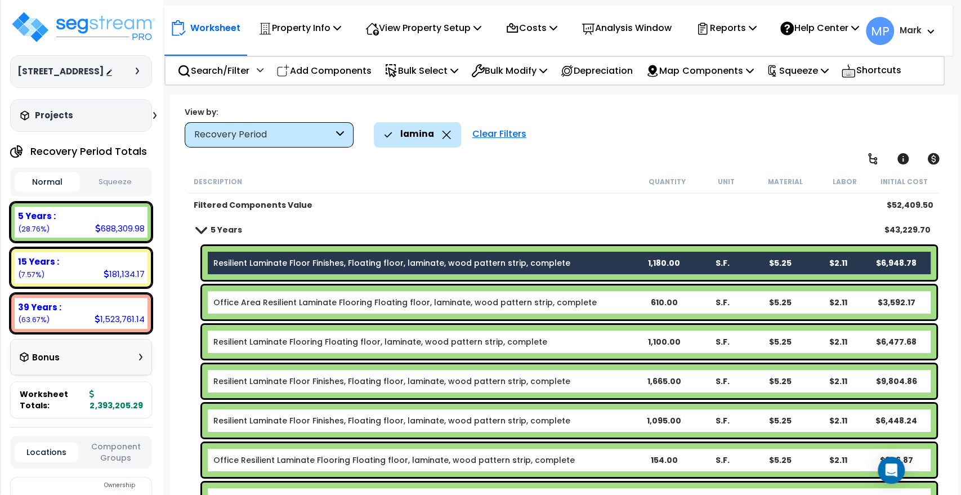
click at [612, 307] on div "Office Area Resilient Laminate Flooring Floating floor, laminate, wood pattern …" at bounding box center [569, 302] width 734 height 34
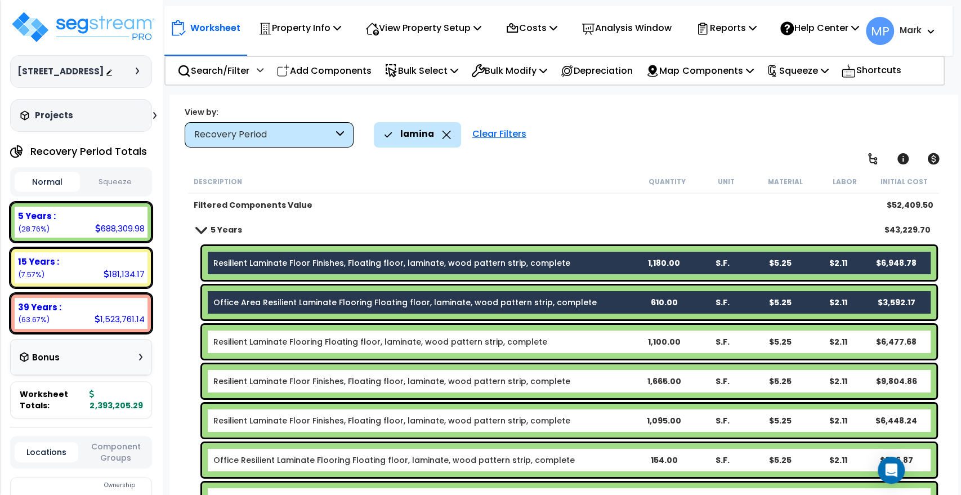
click at [606, 341] on b "Resilient Laminate Flooring Floating floor, laminate, wood pattern strip, compl…" at bounding box center [423, 341] width 421 height 11
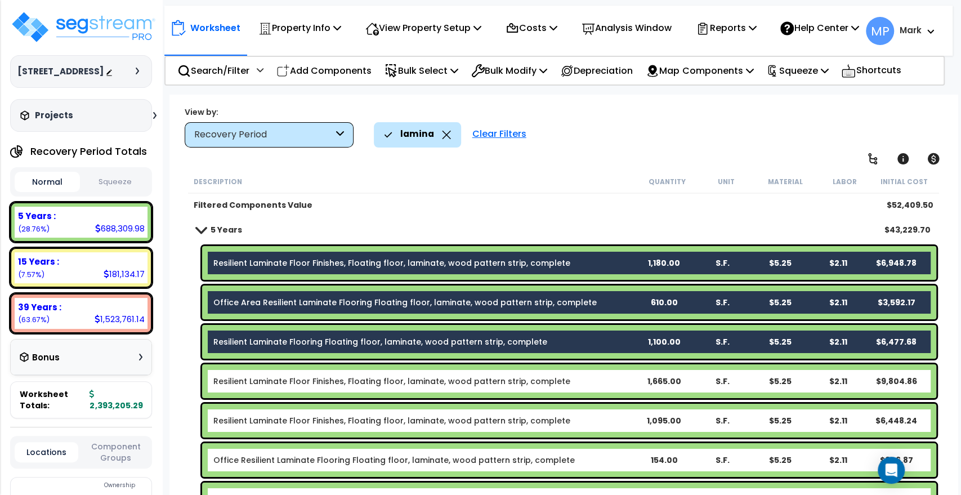
click at [605, 381] on b "Resilient Laminate Floor Finishes, Floating floor, laminate, wood pattern strip…" at bounding box center [423, 380] width 421 height 11
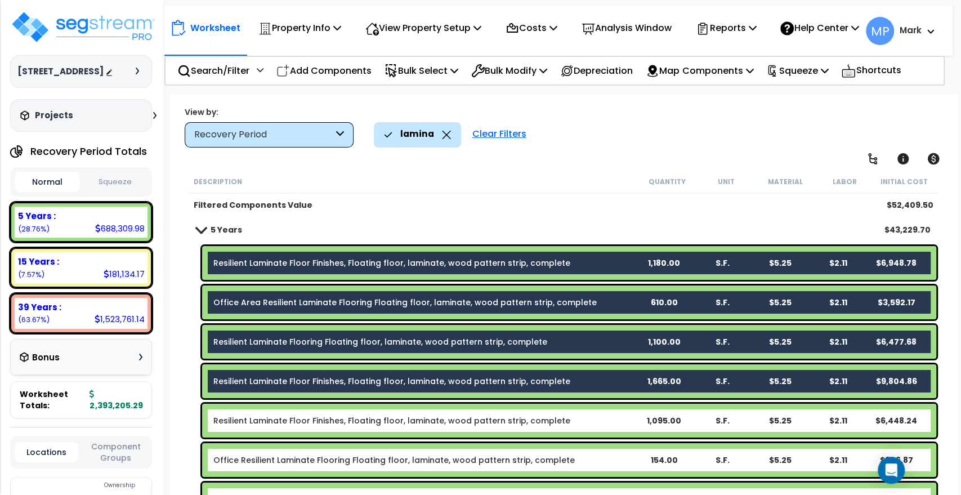
click at [607, 418] on b "Resilient Laminate Floor Finishes, Floating floor, laminate, wood pattern strip…" at bounding box center [423, 420] width 421 height 11
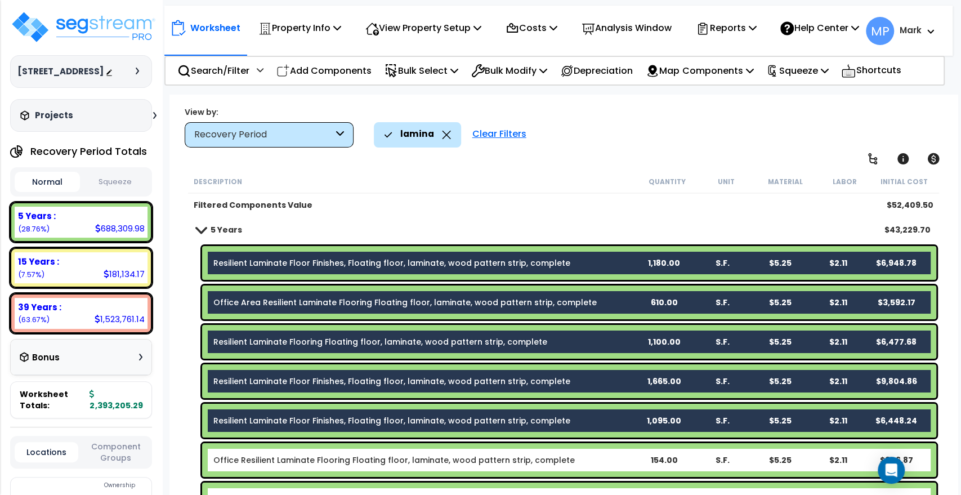
click at [605, 460] on b "Office Resilient Laminate Flooring Floating floor, laminate, wood pattern strip…" at bounding box center [423, 459] width 421 height 11
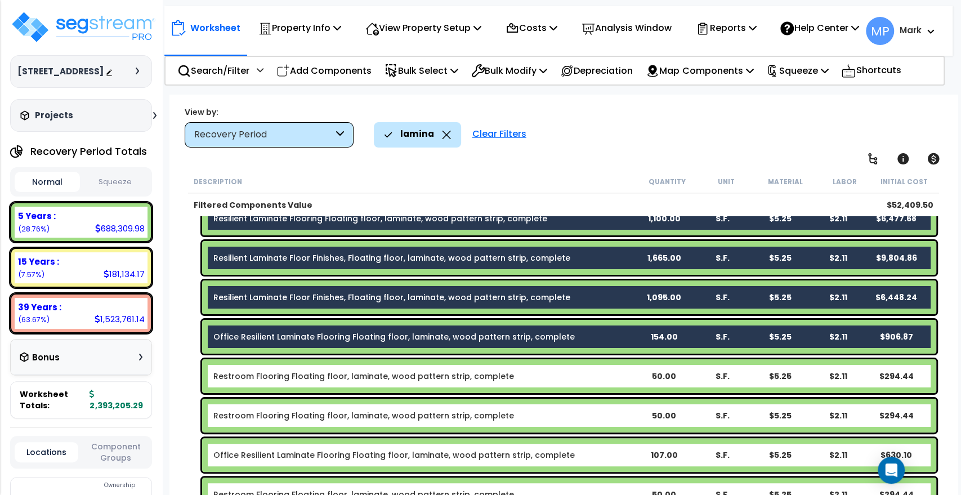
scroll to position [125, 0]
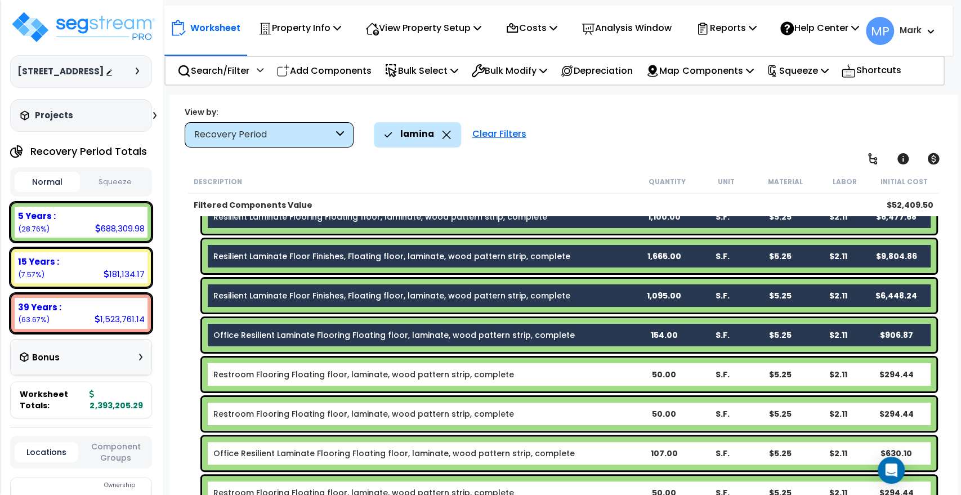
click at [609, 376] on b "Restroom Flooring Floating floor, laminate, wood pattern strip, complete" at bounding box center [423, 374] width 421 height 11
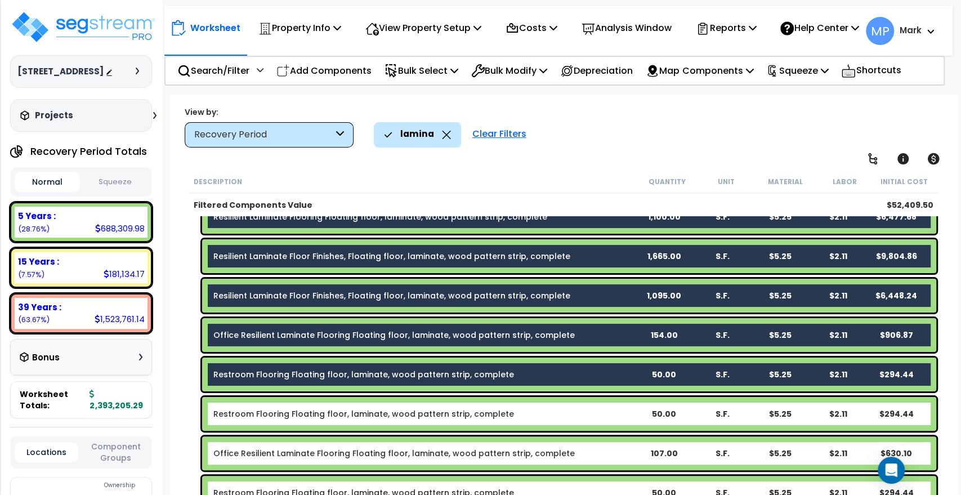
click at [611, 415] on b "Restroom Flooring Floating floor, laminate, wood pattern strip, complete" at bounding box center [423, 413] width 421 height 11
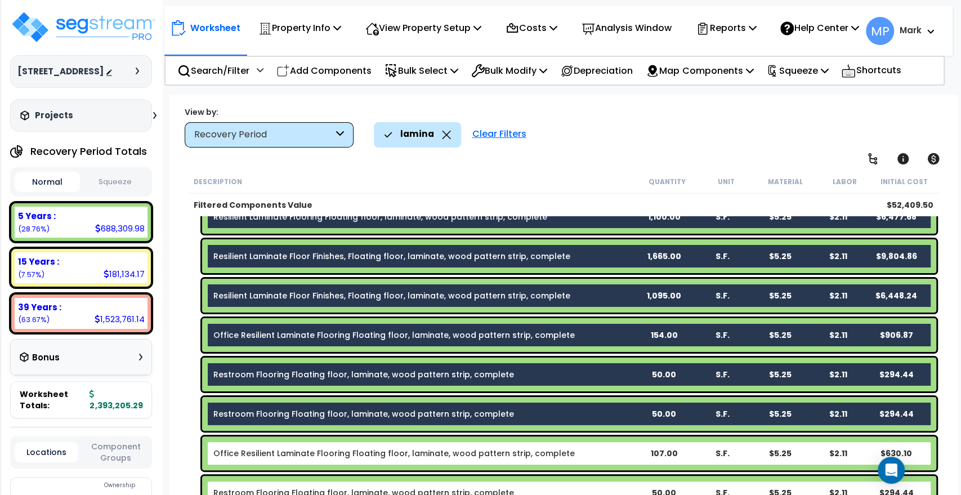
click at [614, 450] on b "Office Resilient Laminate Flooring Floating floor, laminate, wood pattern strip…" at bounding box center [423, 453] width 421 height 11
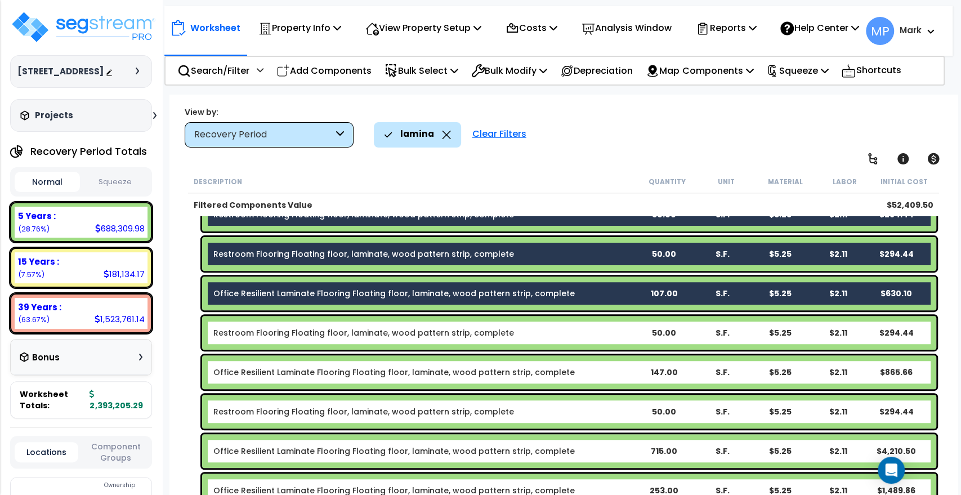
scroll to position [312, 0]
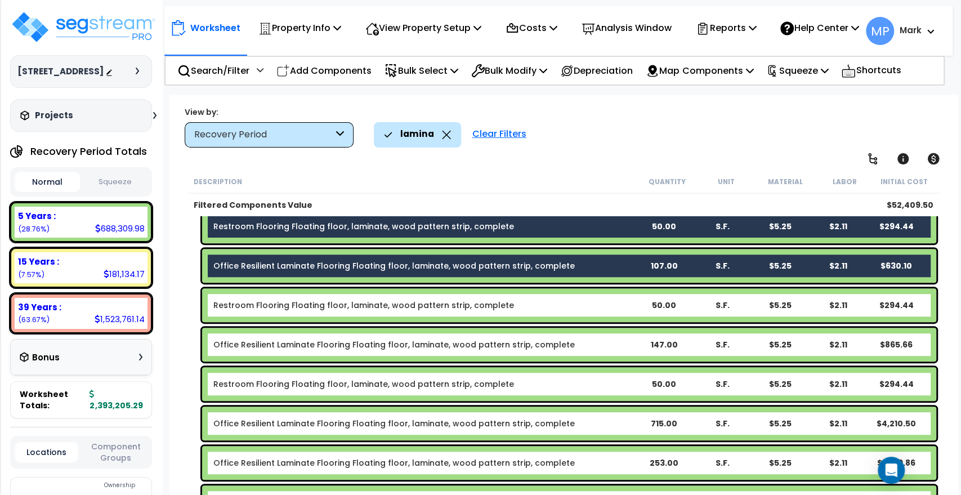
click at [595, 305] on b "Restroom Flooring Floating floor, laminate, wood pattern strip, complete" at bounding box center [423, 304] width 421 height 11
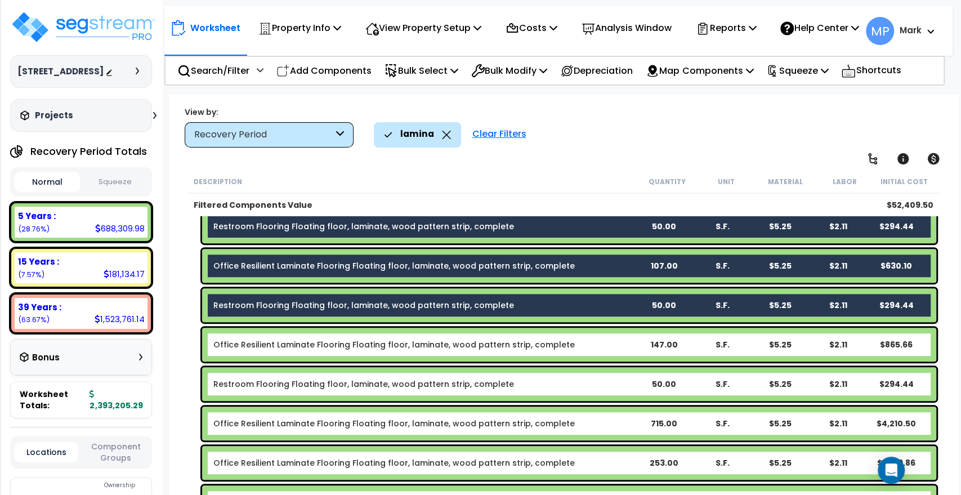
click at [600, 342] on b "Office Resilient Laminate Flooring Floating floor, laminate, wood pattern strip…" at bounding box center [423, 344] width 421 height 11
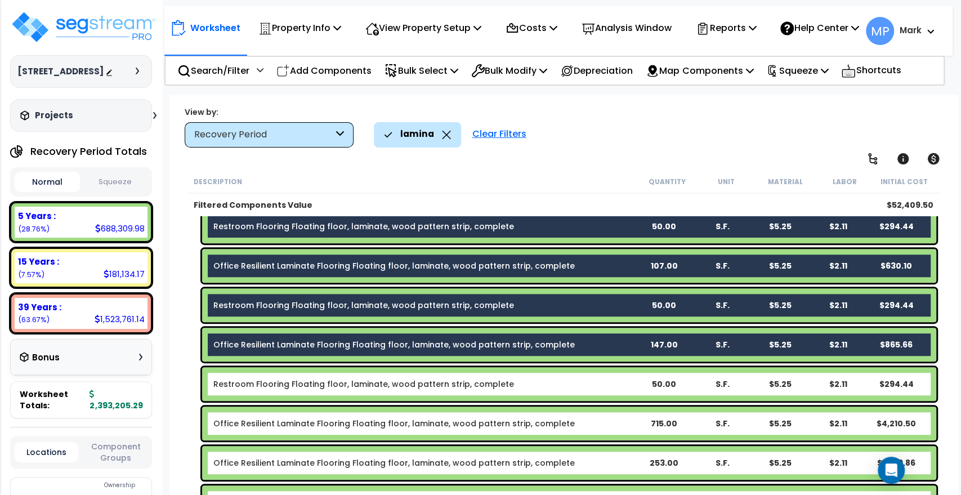
click at [599, 385] on b "Restroom Flooring Floating floor, laminate, wood pattern strip, complete" at bounding box center [423, 383] width 421 height 11
click at [602, 419] on b "Office Resilient Laminate Flooring Floating floor, laminate, wood pattern strip…" at bounding box center [423, 423] width 421 height 11
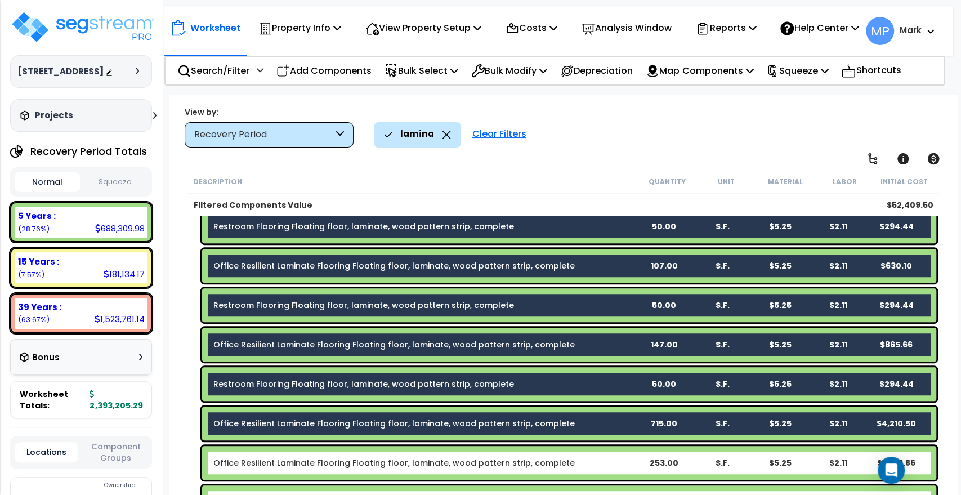
click at [600, 466] on b "Office Resilient Laminate Flooring Floating floor, laminate, wood pattern strip…" at bounding box center [423, 462] width 421 height 11
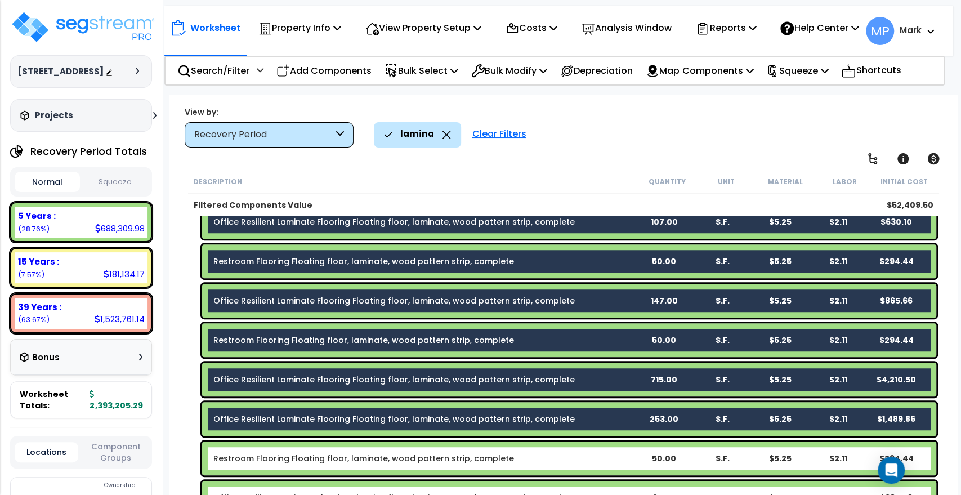
scroll to position [399, 0]
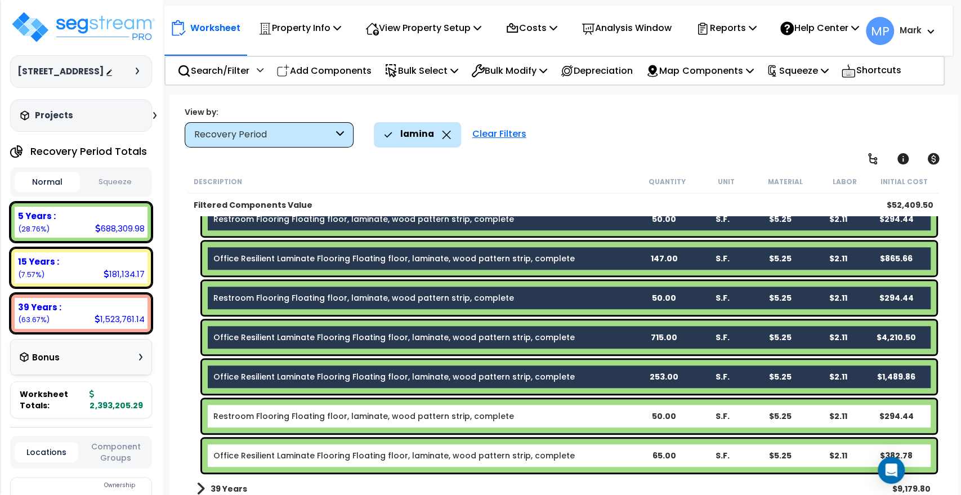
click at [608, 419] on b "Restroom Flooring Floating floor, laminate, wood pattern strip, complete" at bounding box center [423, 415] width 421 height 11
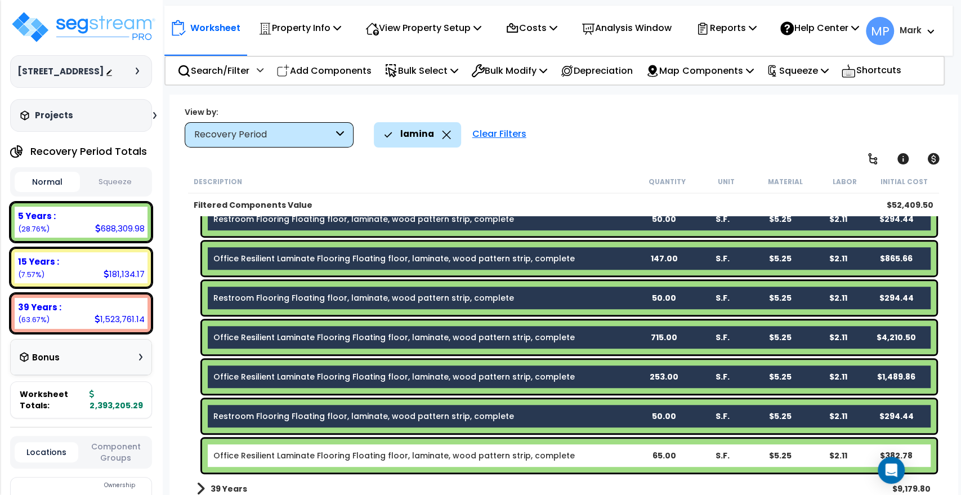
click at [608, 454] on b "Office Resilient Laminate Flooring Floating floor, laminate, wood pattern strip…" at bounding box center [423, 455] width 421 height 11
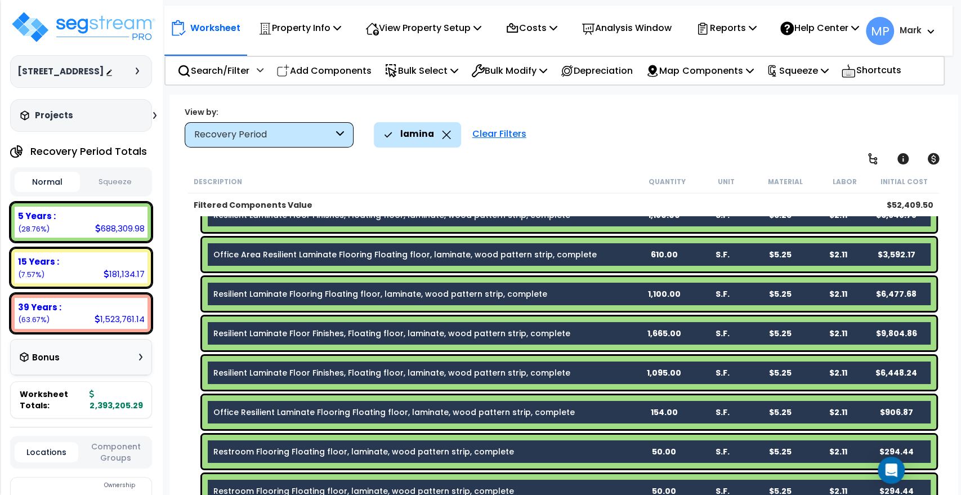
scroll to position [0, 0]
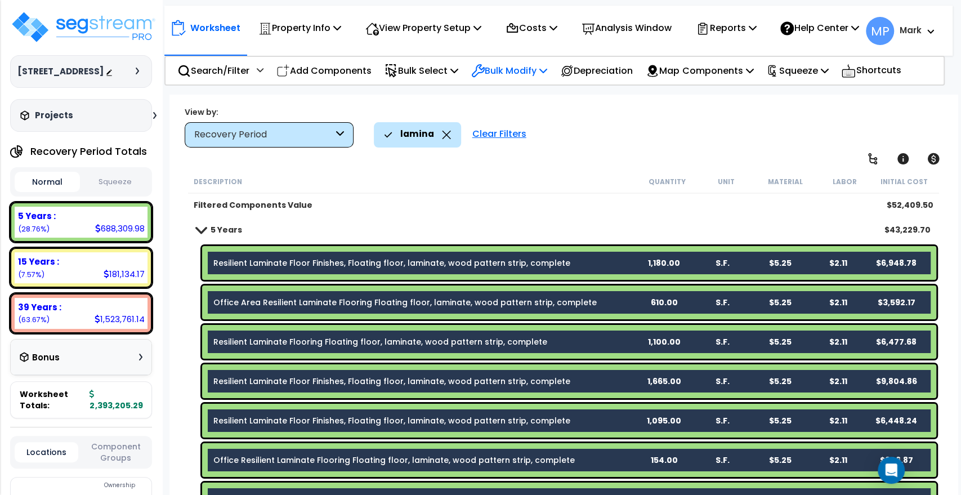
click at [518, 77] on p "Bulk Modify" at bounding box center [509, 70] width 76 height 15
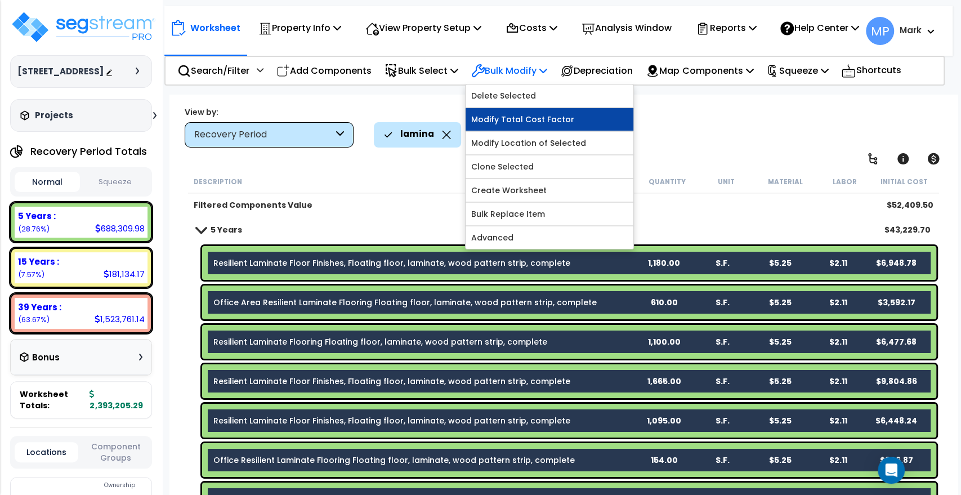
click at [551, 127] on link "Modify Total Cost Factor" at bounding box center [550, 119] width 168 height 23
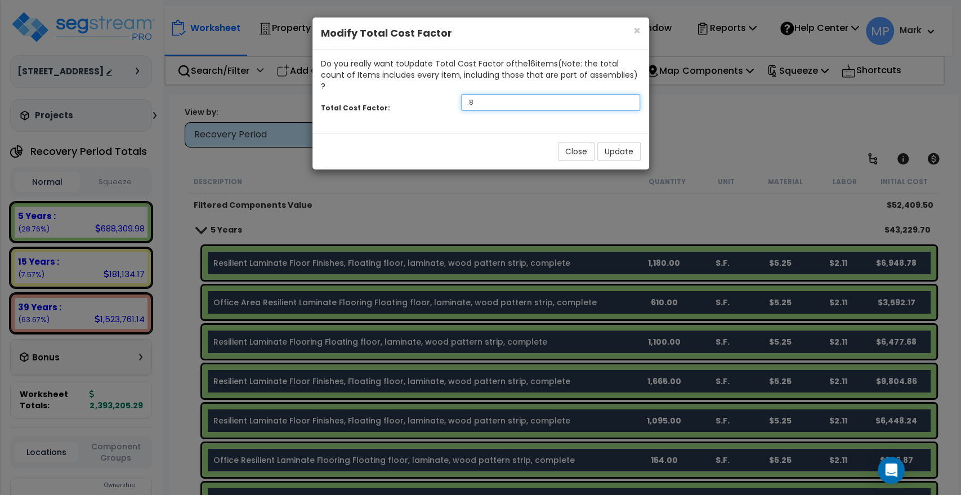
click at [428, 92] on div "Total Cost Factor: .8" at bounding box center [480, 104] width 337 height 24
type input ".7"
click at [627, 142] on button "Update" at bounding box center [618, 151] width 43 height 19
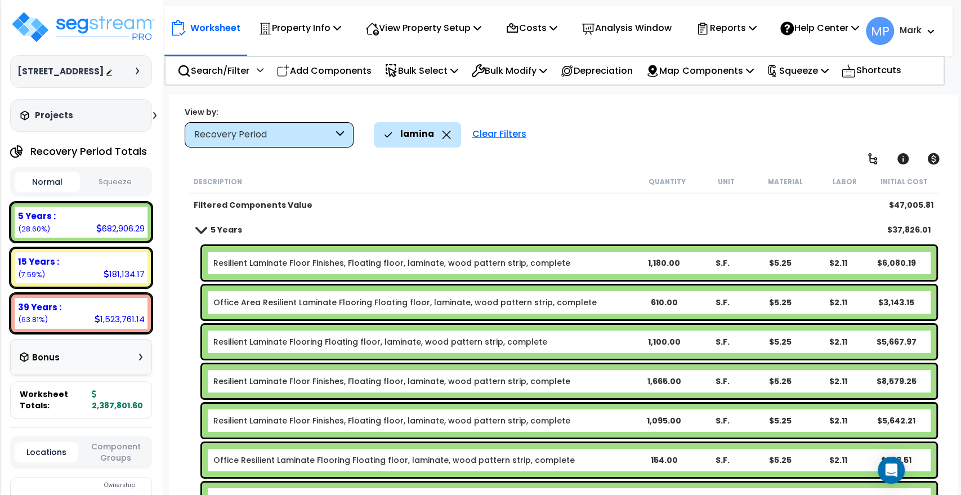
click at [503, 134] on div "Clear Filters" at bounding box center [499, 134] width 65 height 25
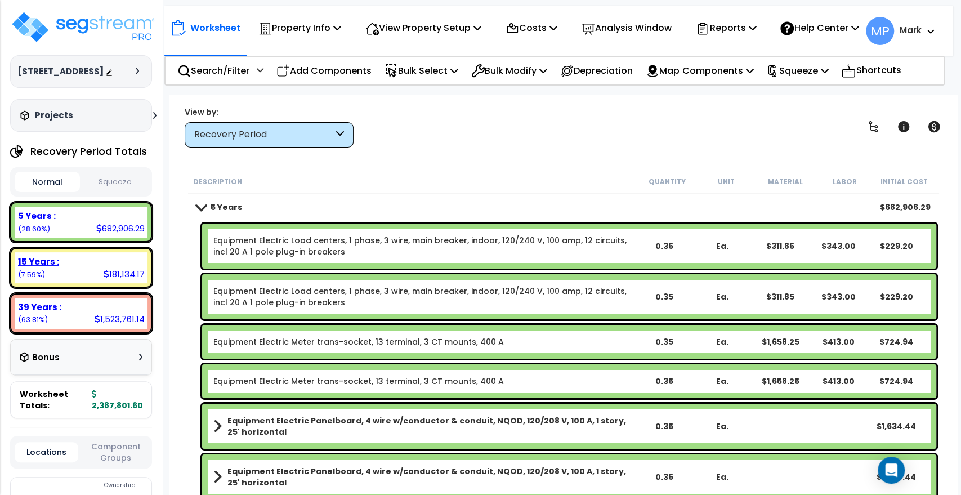
click at [86, 267] on div "15 Years :" at bounding box center [81, 262] width 126 height 12
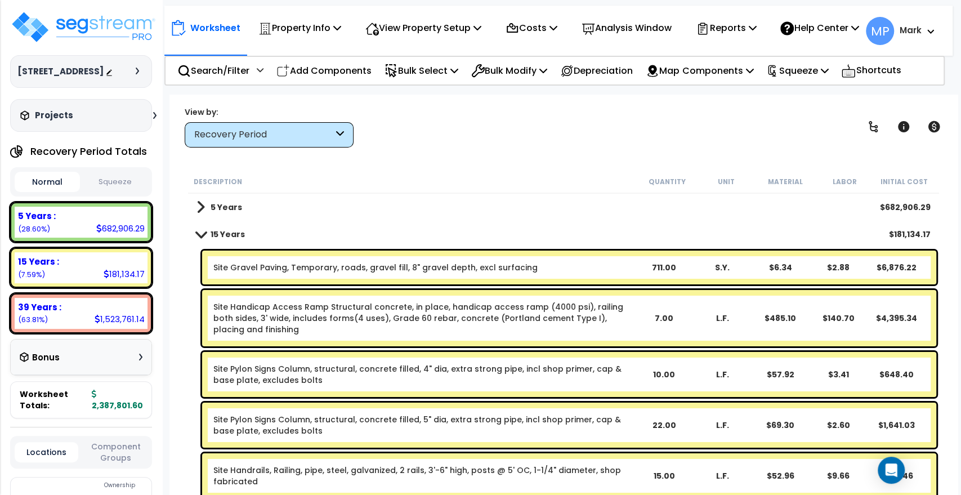
click at [595, 271] on b "Site Gravel Paving, Temporary, roads, gravel fill, 8" gravel depth, excl surfac…" at bounding box center [423, 267] width 421 height 11
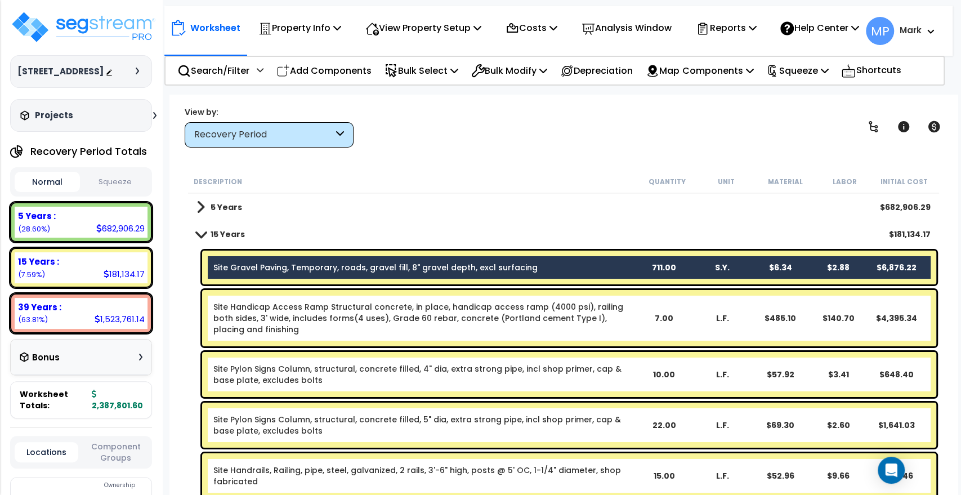
click at [633, 329] on link "Site Handicap Access Ramp Structural concrete, in place, handicap access ramp (…" at bounding box center [423, 318] width 421 height 34
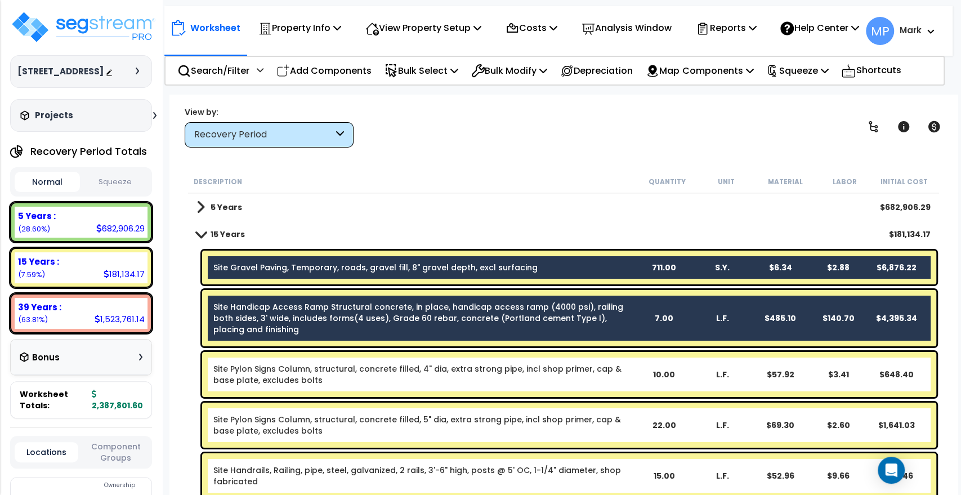
click at [632, 377] on link "Site Pylon Signs Column, structural, concrete filled, 4" dia, extra strong pipe…" at bounding box center [423, 374] width 421 height 23
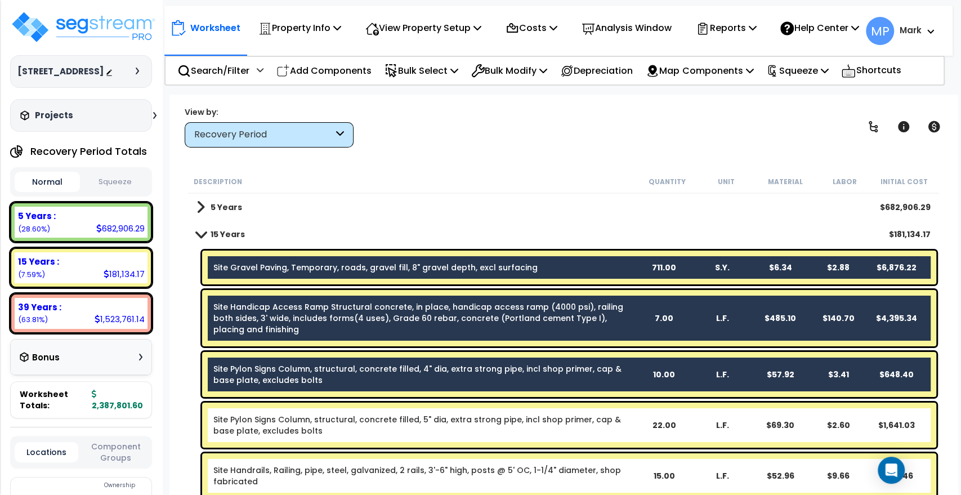
click at [626, 429] on link "Site Pylon Signs Column, structural, concrete filled, 5" dia, extra strong pipe…" at bounding box center [423, 425] width 421 height 23
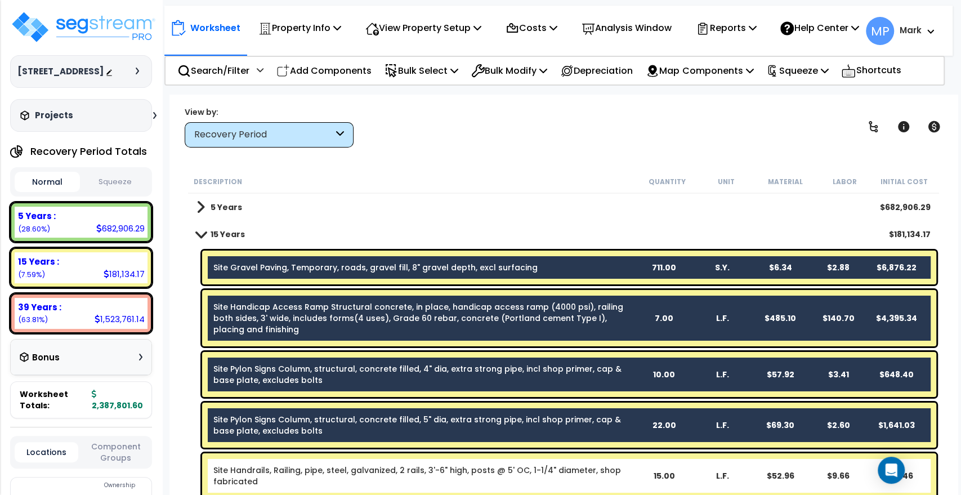
click at [620, 473] on link "Site Handrails, Railing, pipe, steel, galvanized, 2 rails, 3'-6" high, posts @ …" at bounding box center [423, 475] width 421 height 23
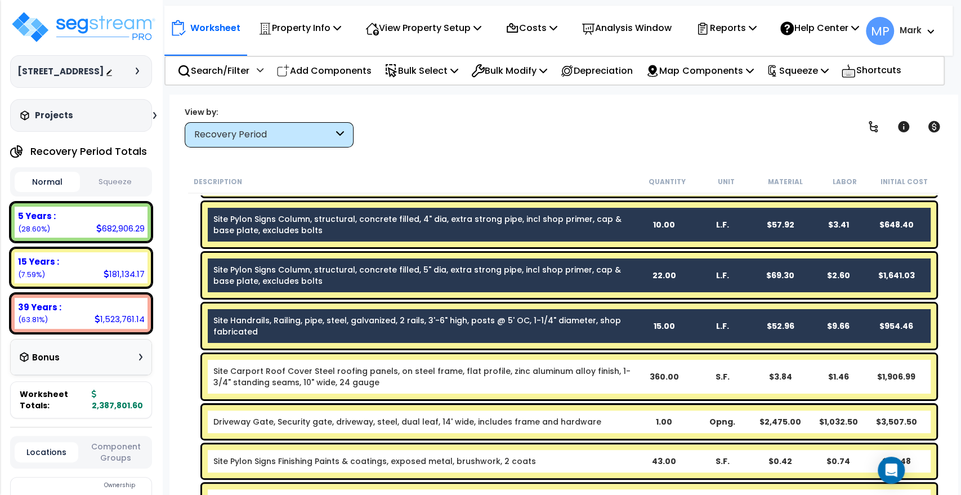
scroll to position [187, 0]
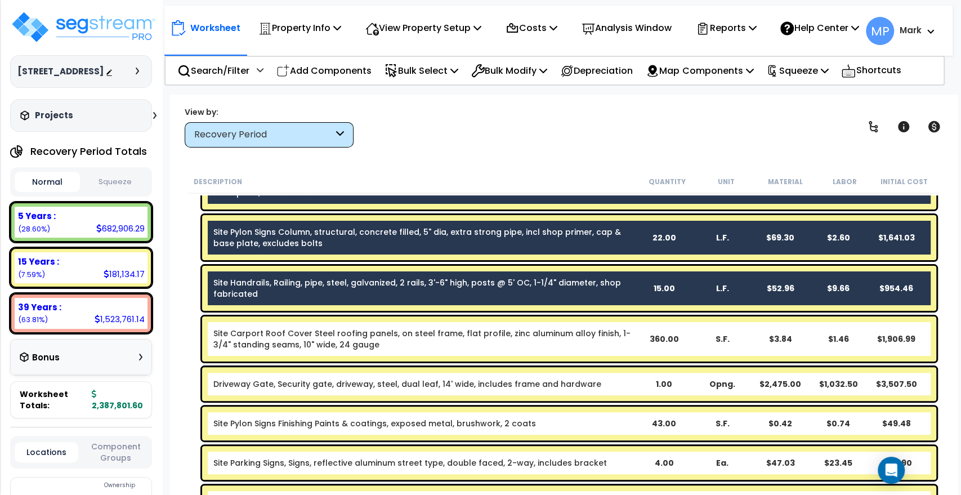
click at [623, 345] on link "Site Carport Roof Cover Steel roofing panels, on steel frame, flat profile, zin…" at bounding box center [423, 339] width 421 height 23
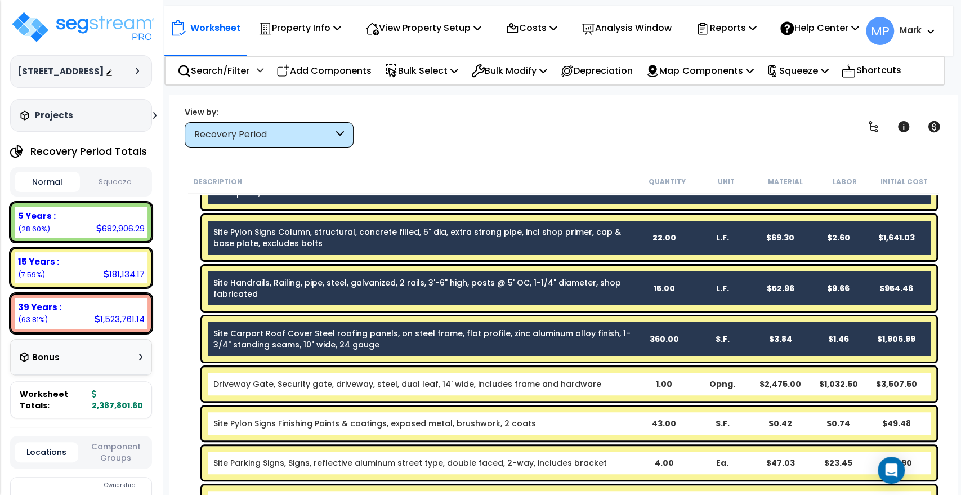
click at [627, 386] on b "Driveway Gate, Security gate, driveway, steel, dual leaf, 14' wide, includes fr…" at bounding box center [423, 383] width 421 height 11
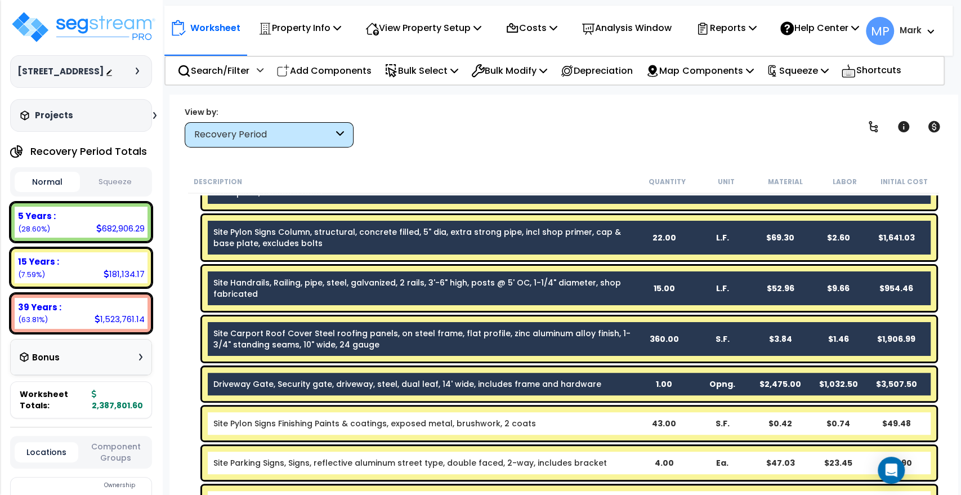
click at [626, 428] on div "Site Pylon Signs Finishing Paints & coatings, exposed metal, brushwork, 2 coats…" at bounding box center [569, 423] width 734 height 34
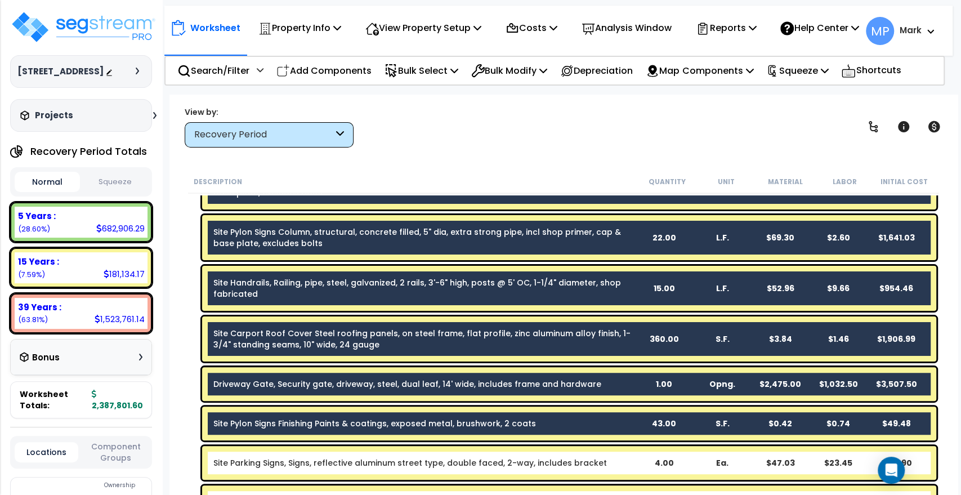
click at [626, 460] on b "Site Parking Signs, Signs, reflective aluminum street type, double faced, 2-way…" at bounding box center [423, 462] width 421 height 11
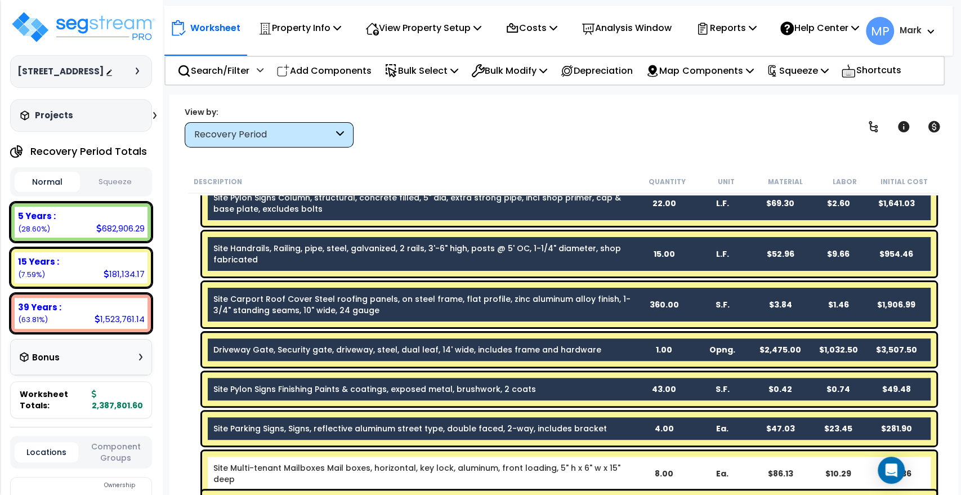
scroll to position [375, 0]
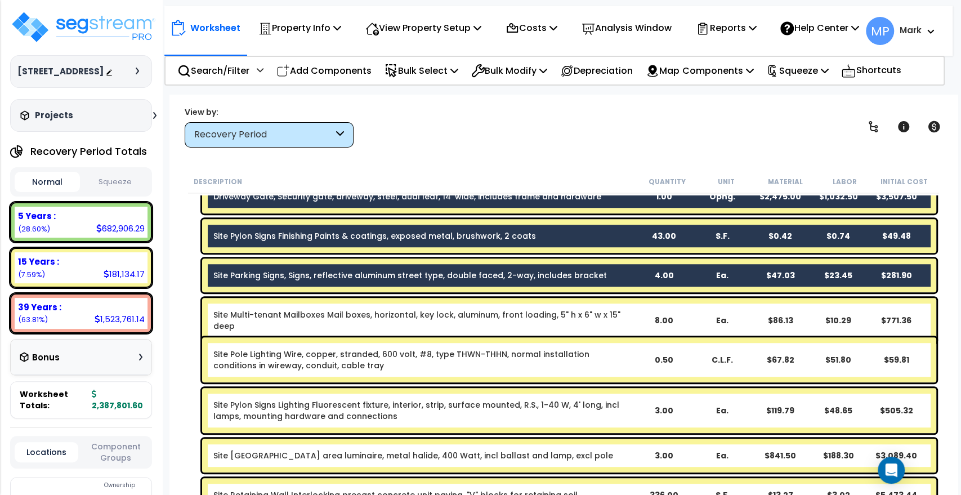
click at [642, 307] on div "Site Multi-tenant Mailboxes Mail boxes, horizontal, key lock, aluminum, front l…" at bounding box center [569, 320] width 734 height 45
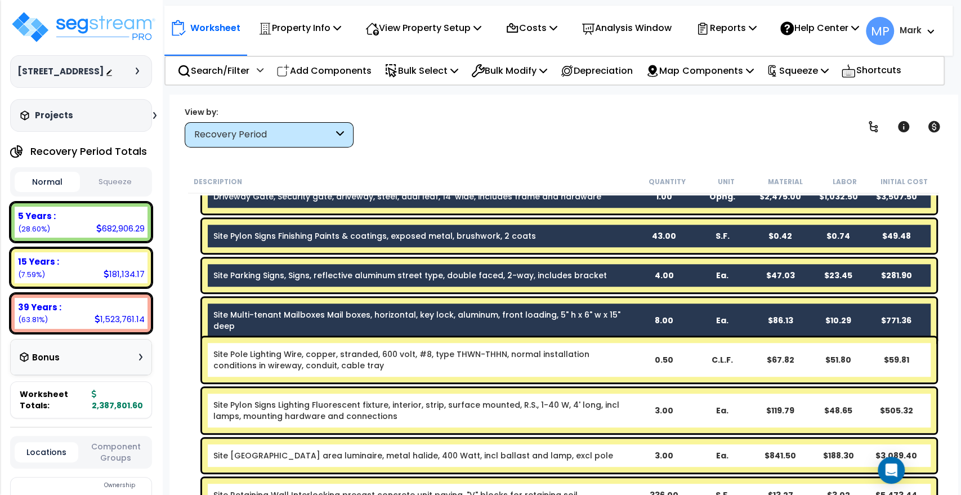
click at [644, 365] on div "Site Pole Lighting Wire, copper, stranded, 600 volt, #8, type THWN-THHN, normal…" at bounding box center [569, 359] width 734 height 45
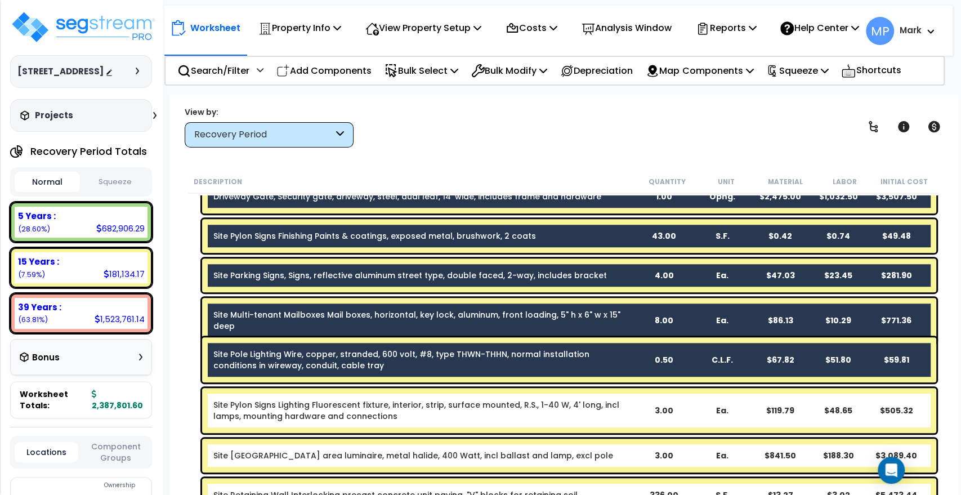
click at [630, 422] on div "Site Pylon Signs Lighting Fluorescent fixture, interior, strip, surface mounted…" at bounding box center [569, 410] width 734 height 45
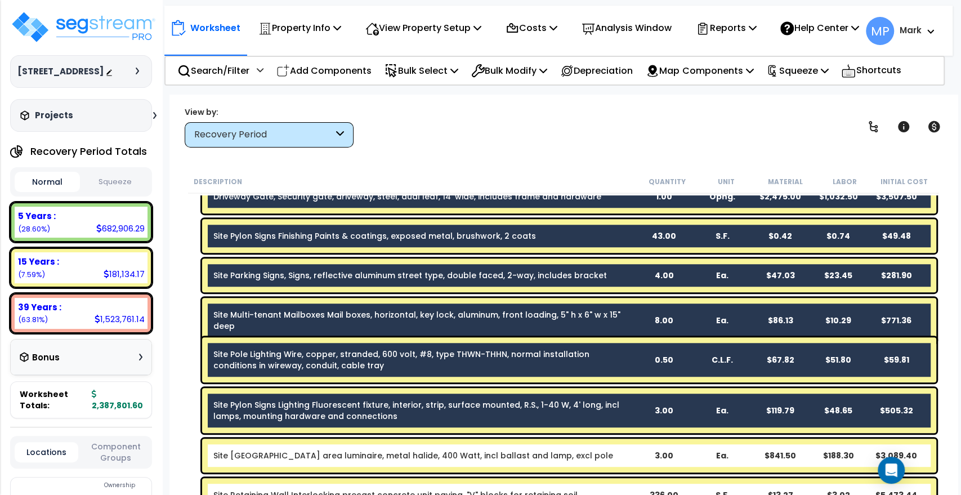
click at [618, 455] on b "Site Pole Lighting Roadway area luminaire, metal halide, 400 Watt, incl ballast…" at bounding box center [423, 455] width 421 height 11
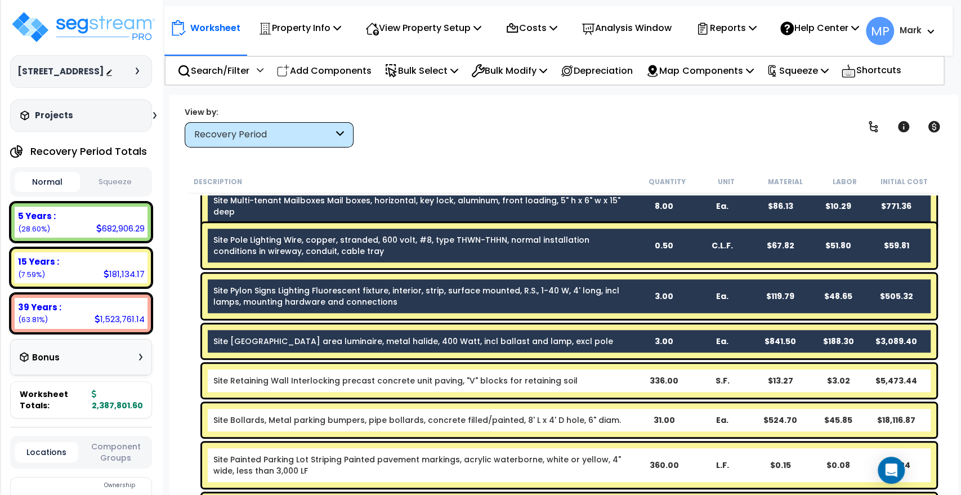
scroll to position [500, 0]
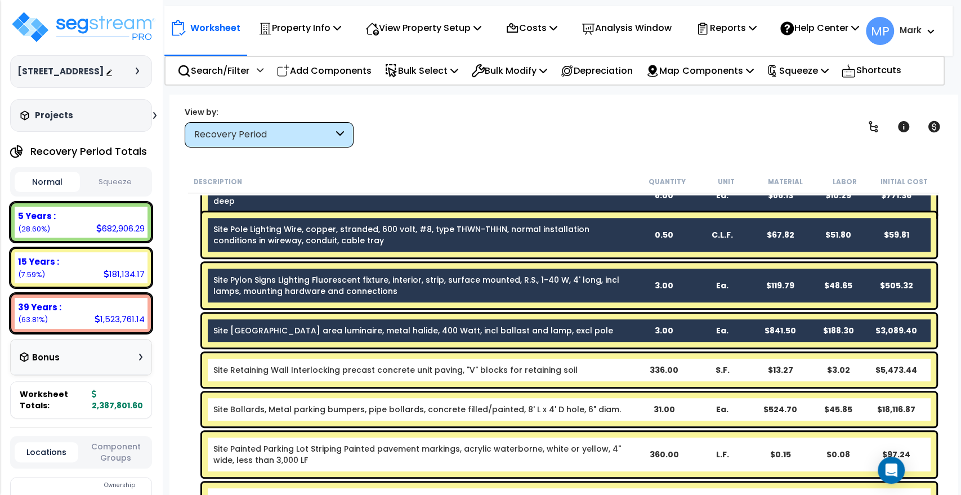
click at [609, 368] on b "Site Retaining Wall Interlocking precast concrete unit paving, "V" blocks for r…" at bounding box center [423, 369] width 421 height 11
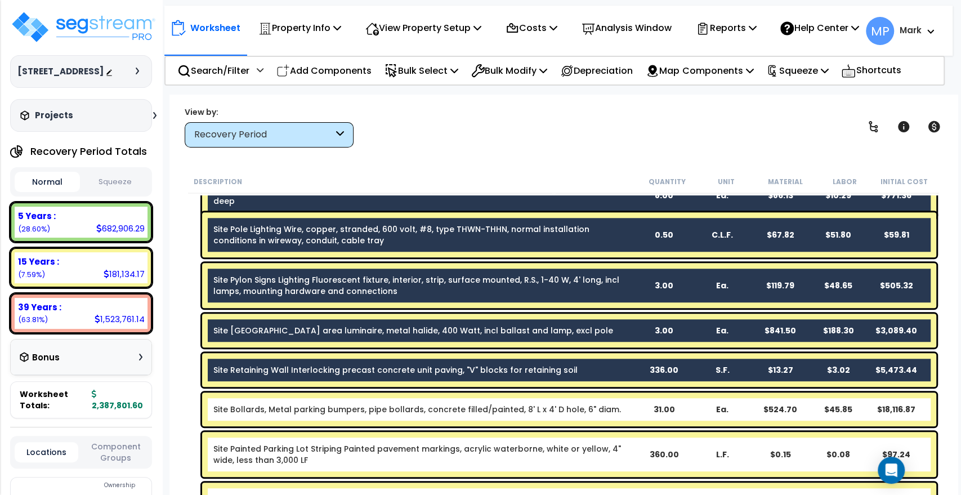
click at [621, 410] on b "Site Bollards, Metal parking bumpers, pipe bollards, concrete filled/painted, 8…" at bounding box center [423, 409] width 421 height 11
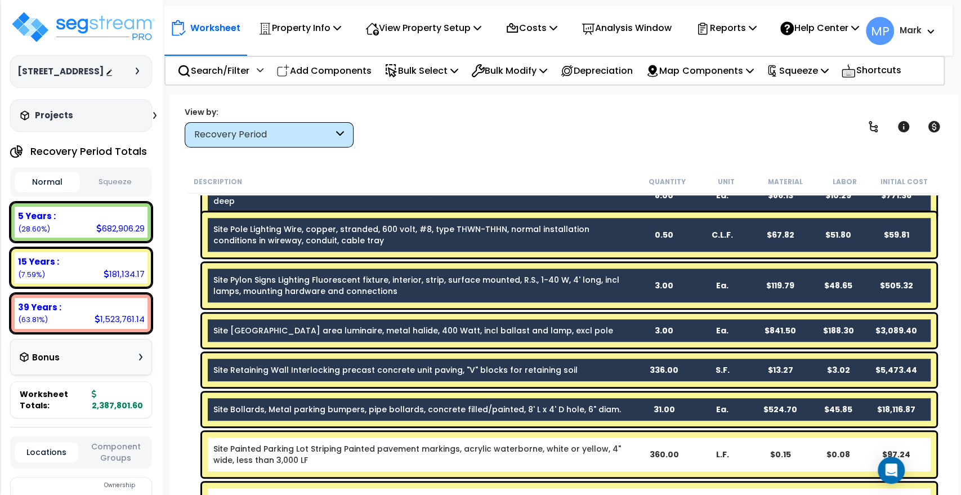
click at [625, 458] on link "Site Painted Parking Lot Striping Painted pavement markings, acrylic waterborne…" at bounding box center [423, 454] width 421 height 23
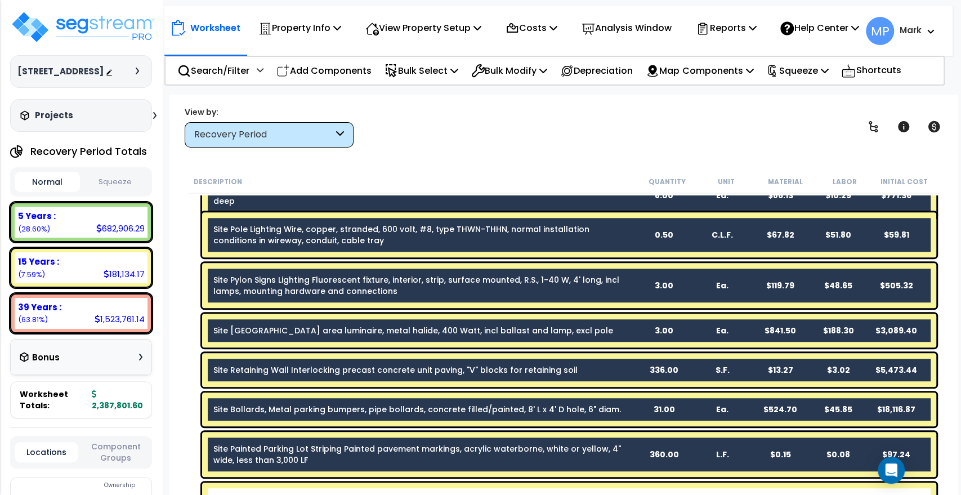
scroll to position [688, 0]
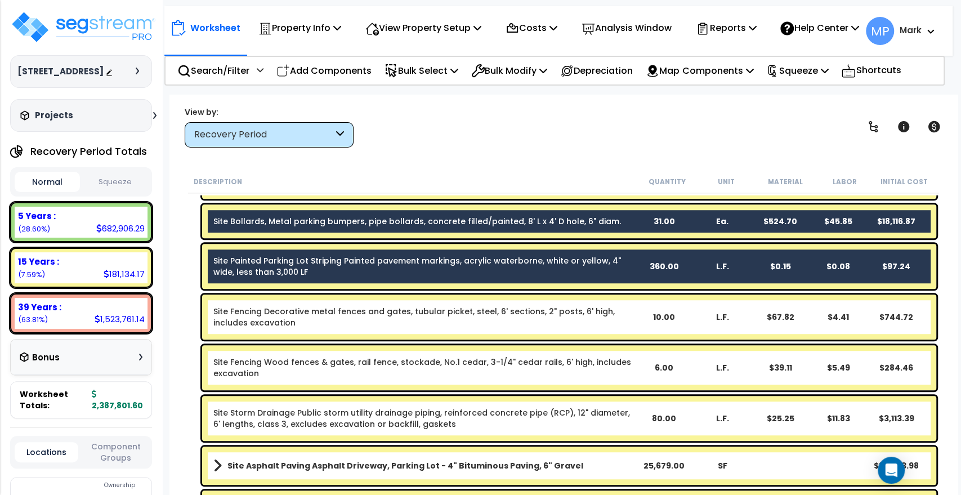
click at [625, 326] on link "Site Fencing Decorative metal fences and gates, tubular picket, steel, 6' secti…" at bounding box center [423, 317] width 421 height 23
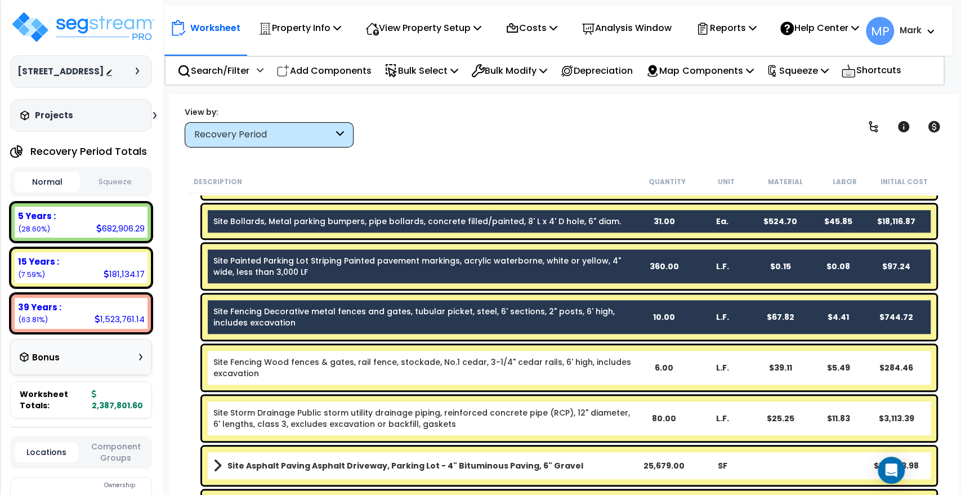
click at [627, 373] on link "Site Fencing Wood fences & gates, rail fence, stockade, No.1 cedar, 3-1/4" ceda…" at bounding box center [423, 367] width 421 height 23
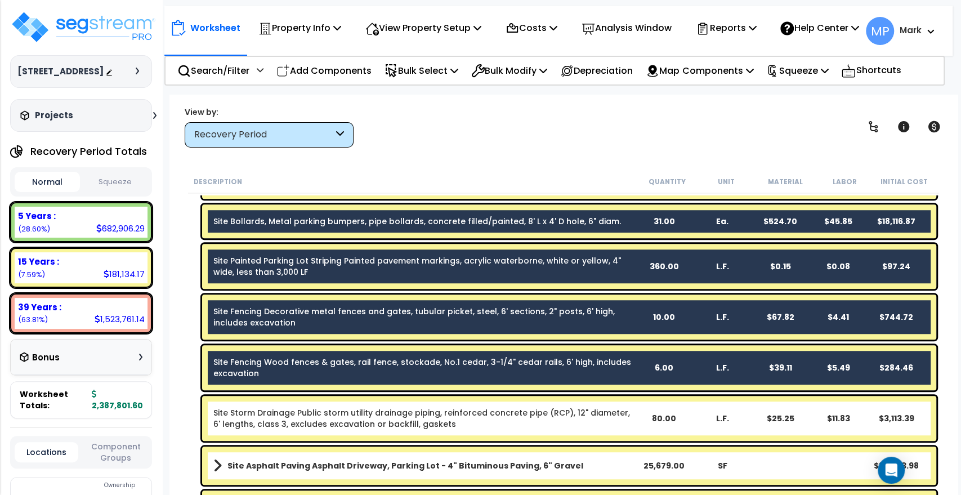
click at [623, 427] on link "Site Storm Drainage Public storm utility drainage piping, reinforced concrete p…" at bounding box center [423, 418] width 421 height 23
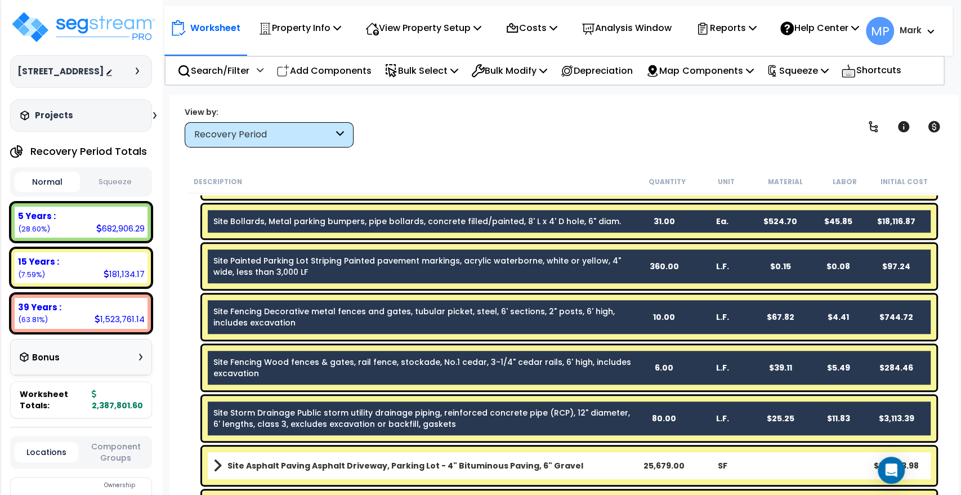
click at [618, 459] on link "Site Asphalt Paving Asphalt Driveway, Parking Lot - 4" Bituminous Paving, 6" Gr…" at bounding box center [423, 466] width 421 height 16
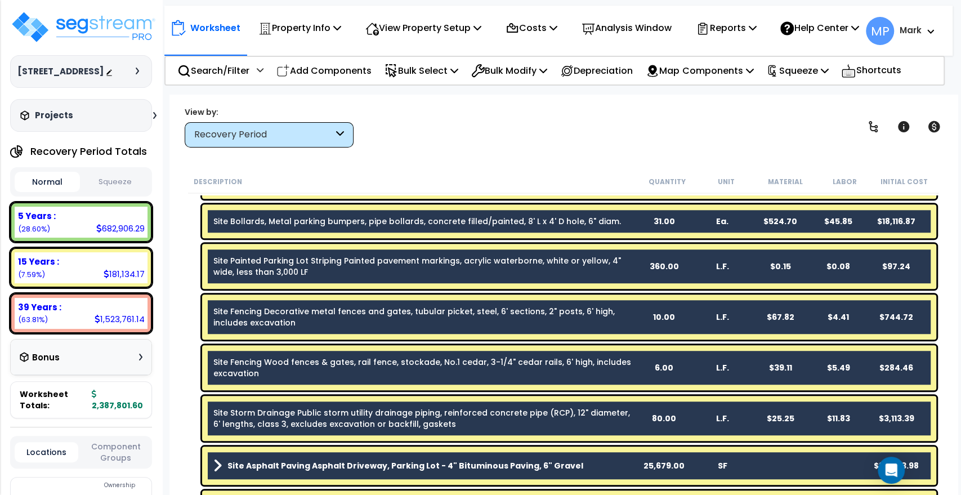
scroll to position [875, 0]
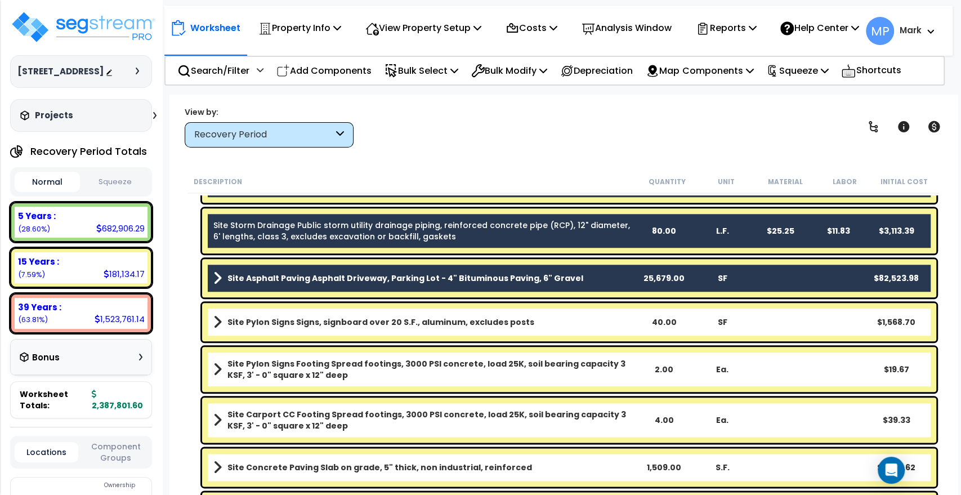
click at [605, 319] on link "Site Pylon Signs Signs, signboard over 20 S.F., aluminum, excludes posts" at bounding box center [423, 322] width 421 height 16
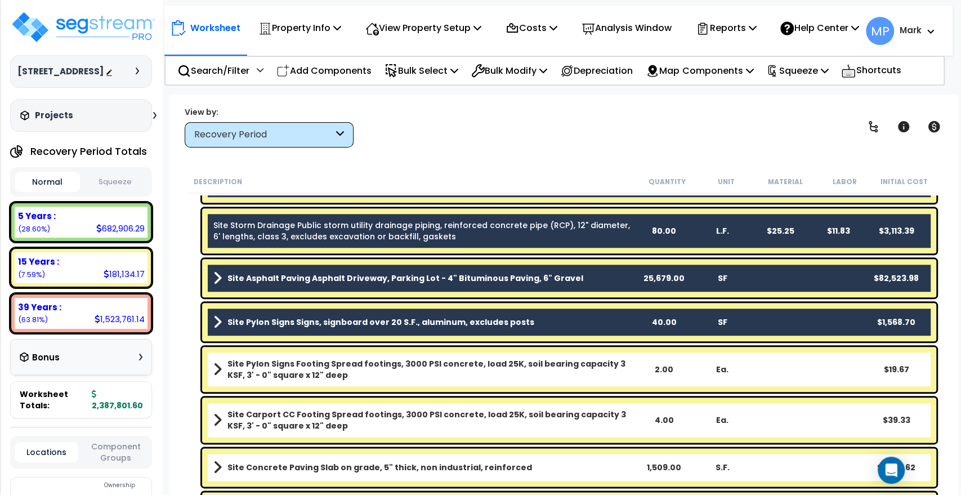
click at [635, 377] on div "Site Pylon Signs Footing Spread footings, 3000 PSI concrete, load 25K, soil bea…" at bounding box center [569, 369] width 734 height 45
click at [615, 377] on b "Site Pylon Signs Footing Spread footings, 3000 PSI concrete, load 25K, soil bea…" at bounding box center [430, 369] width 407 height 23
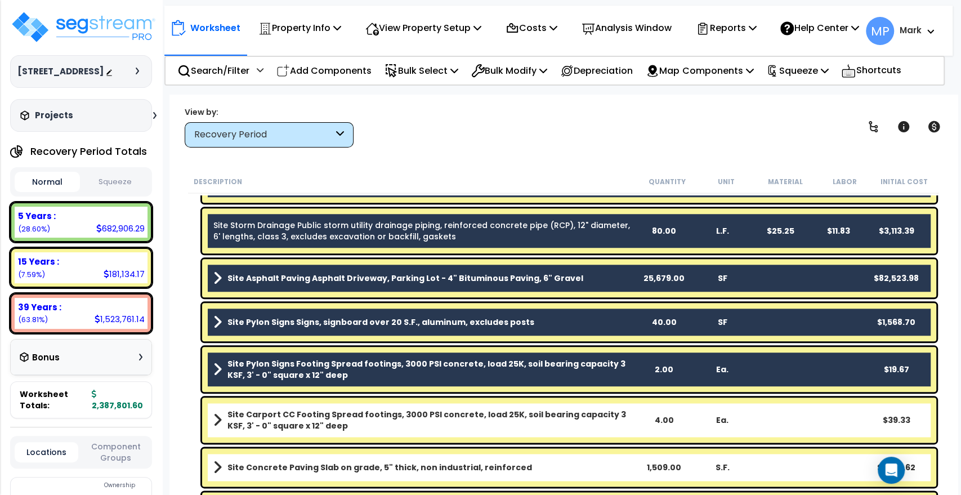
click at [615, 424] on b "Site Carport CC Footing Spread footings, 3000 PSI concrete, load 25K, soil bear…" at bounding box center [430, 420] width 407 height 23
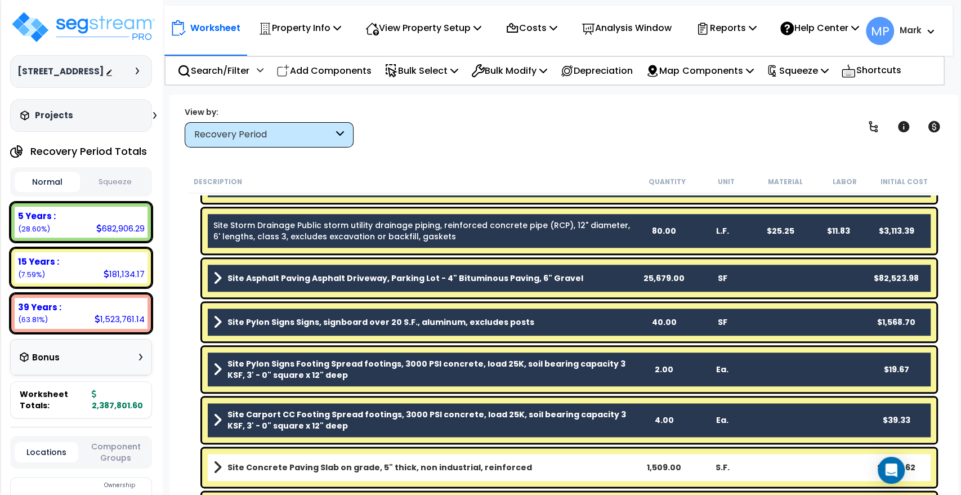
click at [594, 468] on link "Site Concrete Paving Slab on grade, 5" thick, non industrial, reinforced" at bounding box center [423, 467] width 421 height 16
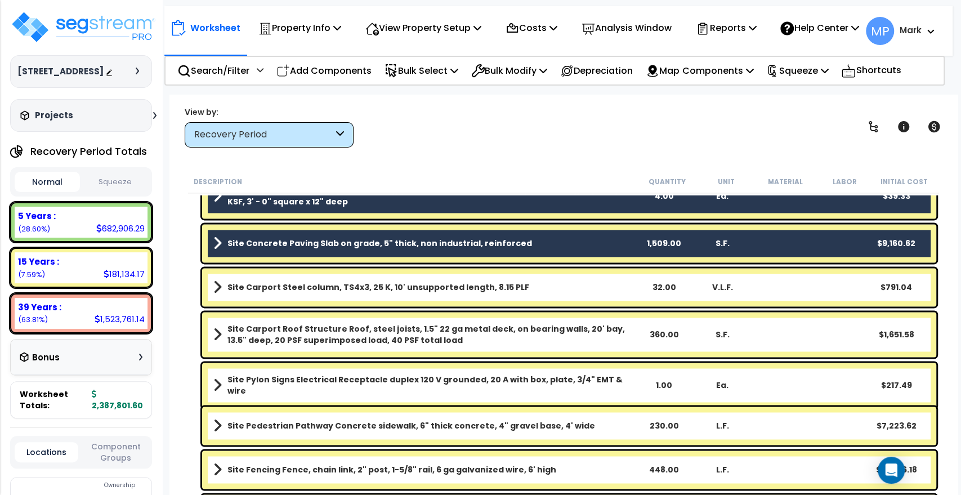
scroll to position [1063, 0]
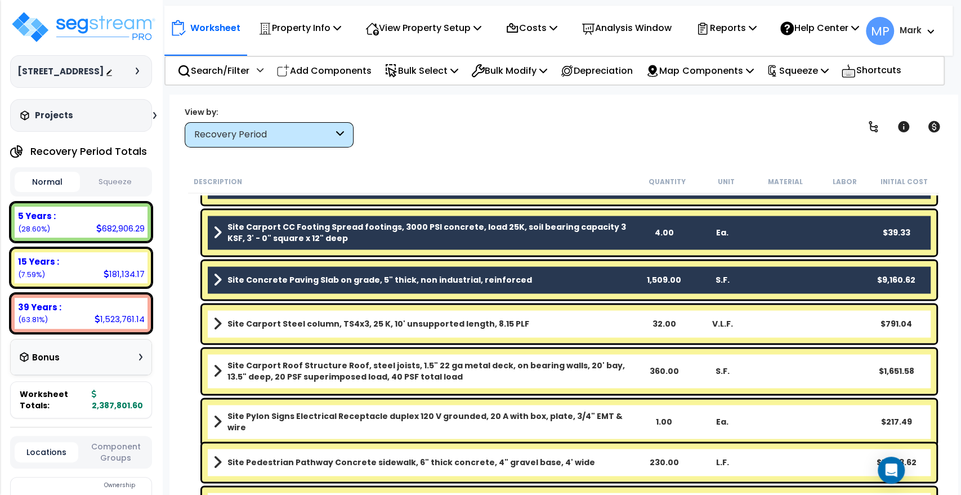
click at [580, 324] on link "Site Carport Steel column, TS4x3, 25 K, 10' unsupported length, 8.15 PLF" at bounding box center [423, 324] width 421 height 16
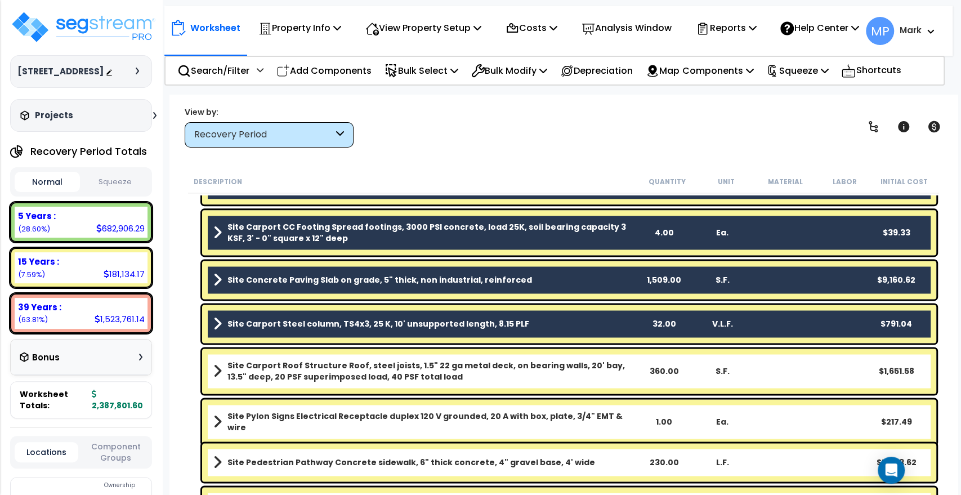
click at [609, 380] on b "Site Carport Roof Structure Roof, steel joists, 1.5" 22 ga metal deck, on beari…" at bounding box center [430, 371] width 407 height 23
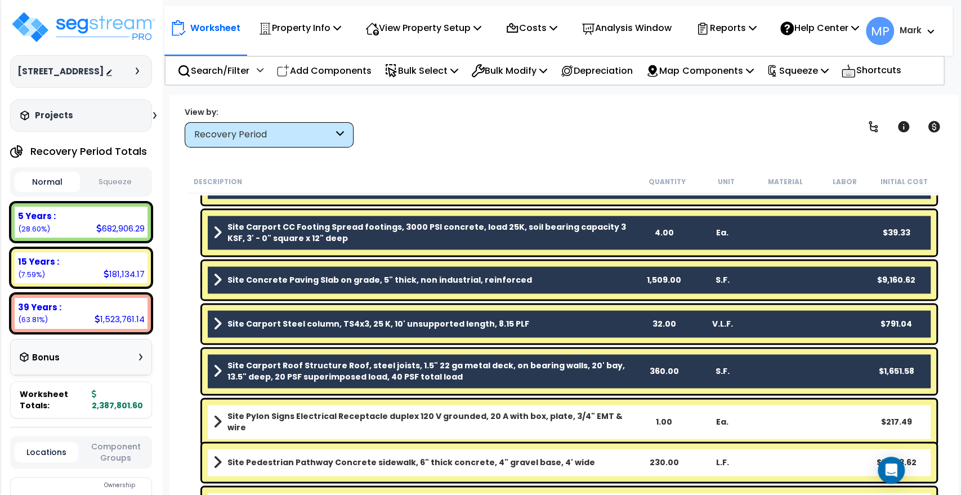
click at [627, 418] on link "Site Pylon Signs Electrical Receptacle duplex 120 V grounded, 20 A with box, pl…" at bounding box center [423, 421] width 421 height 23
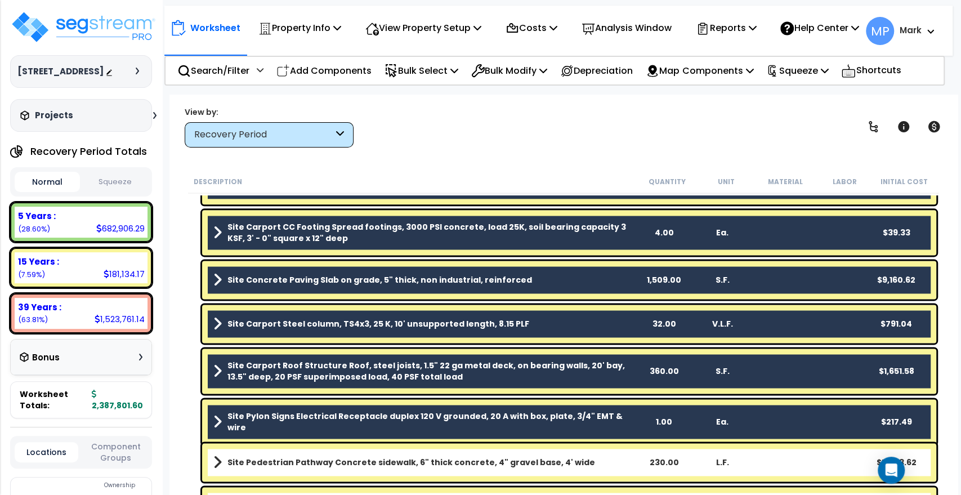
click at [603, 454] on link "Site Pedestrian Pathway Concrete sidewalk, 6" thick concrete, 4" gravel base, 4…" at bounding box center [423, 462] width 421 height 16
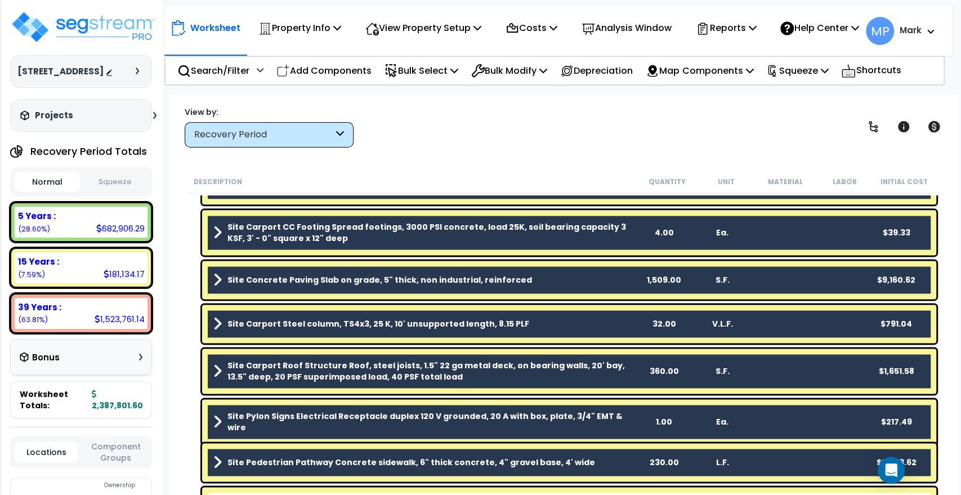
scroll to position [1247, 0]
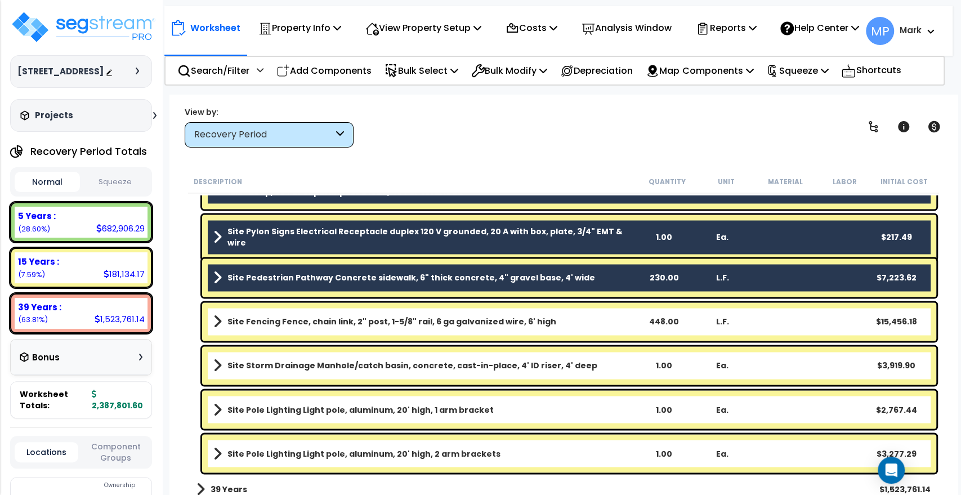
click at [584, 327] on link "Site Fencing Fence, chain link, 2" post, 1-5/8" rail, 6 ga galvanized wire, 6' …" at bounding box center [423, 322] width 421 height 16
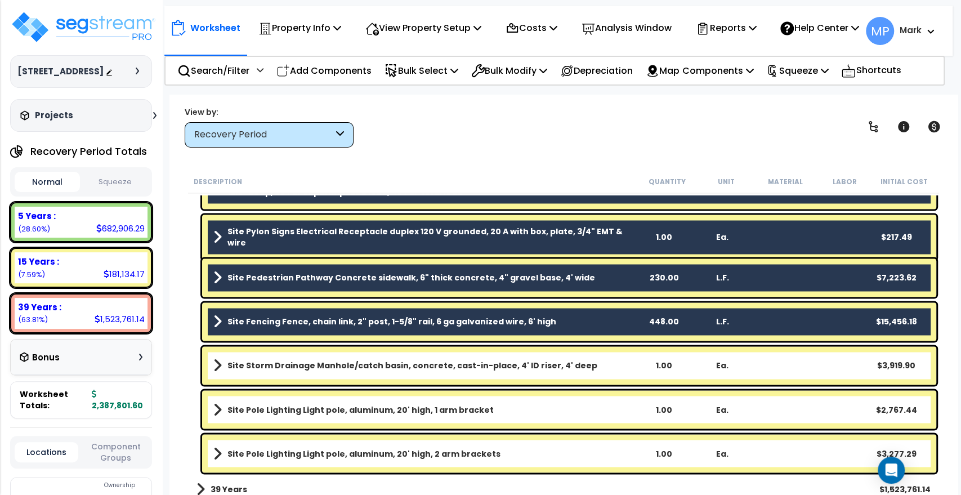
click at [593, 364] on link "Site Storm Drainage Manhole/catch basin, concrete, cast-in-place, 4' ID riser, …" at bounding box center [423, 365] width 421 height 16
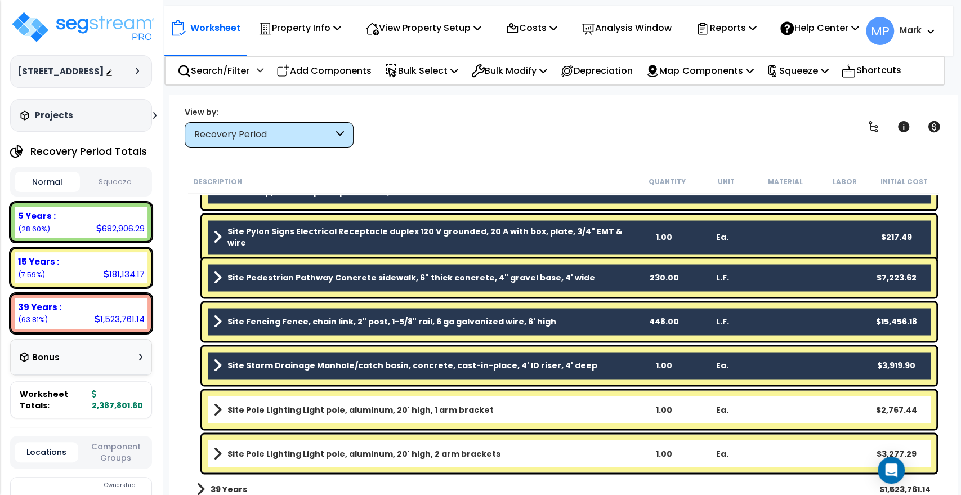
click at [585, 410] on link "Site Pole Lighting Light pole, aluminum, 20' high, 1 arm bracket" at bounding box center [423, 409] width 421 height 16
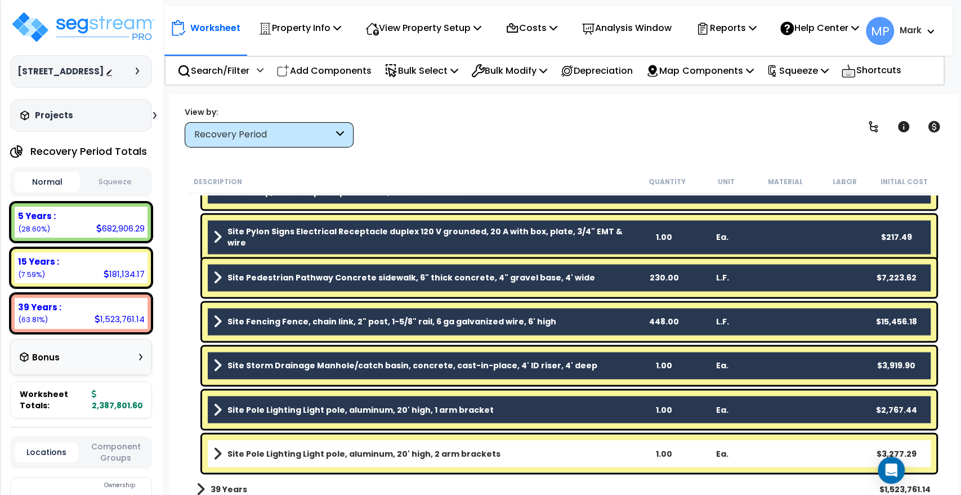
click at [571, 449] on link "Site Pole Lighting Light pole, aluminum, 20' high, 2 arm brackets" at bounding box center [423, 453] width 421 height 16
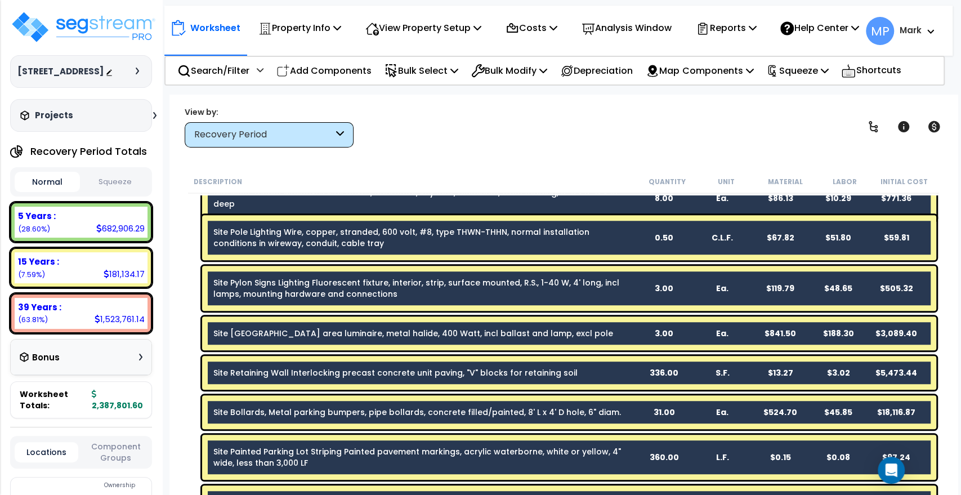
scroll to position [310, 0]
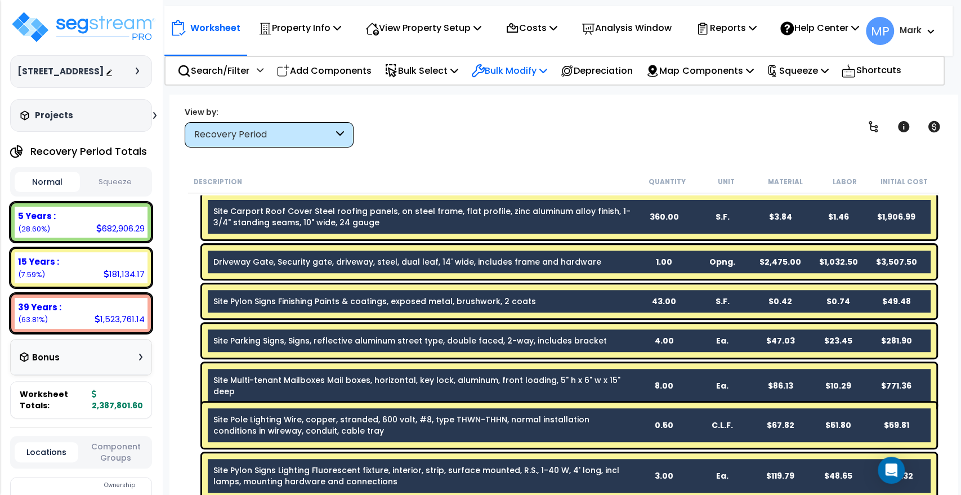
click at [504, 78] on p "Bulk Modify" at bounding box center [509, 70] width 76 height 15
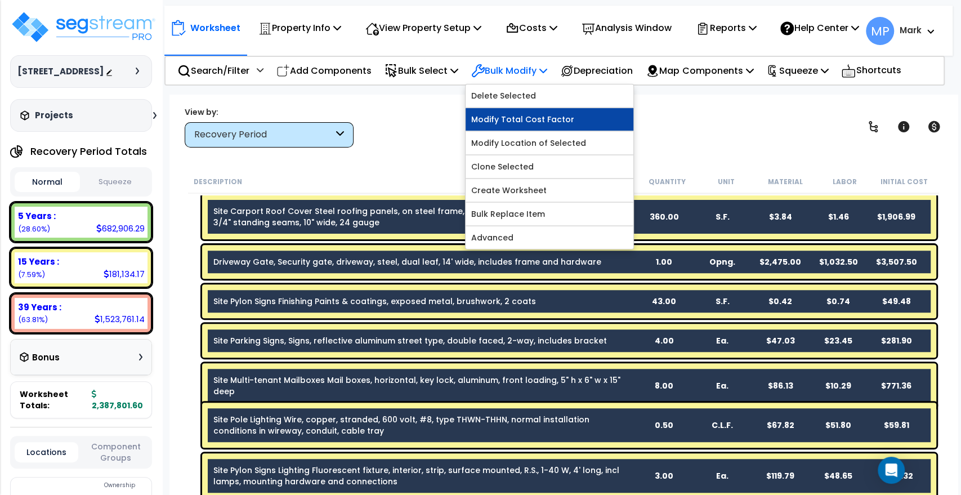
click at [539, 126] on link "Modify Total Cost Factor" at bounding box center [550, 119] width 168 height 23
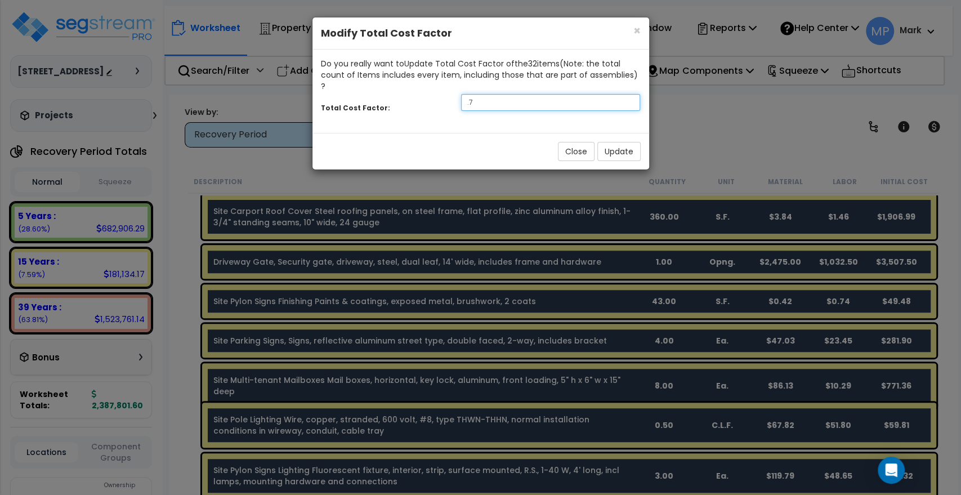
drag, startPoint x: 486, startPoint y: 95, endPoint x: 445, endPoint y: 93, distance: 41.7
click at [445, 93] on div "Total Cost Factor: .7" at bounding box center [480, 104] width 337 height 24
type input "1.08"
click at [629, 142] on button "Update" at bounding box center [618, 151] width 43 height 19
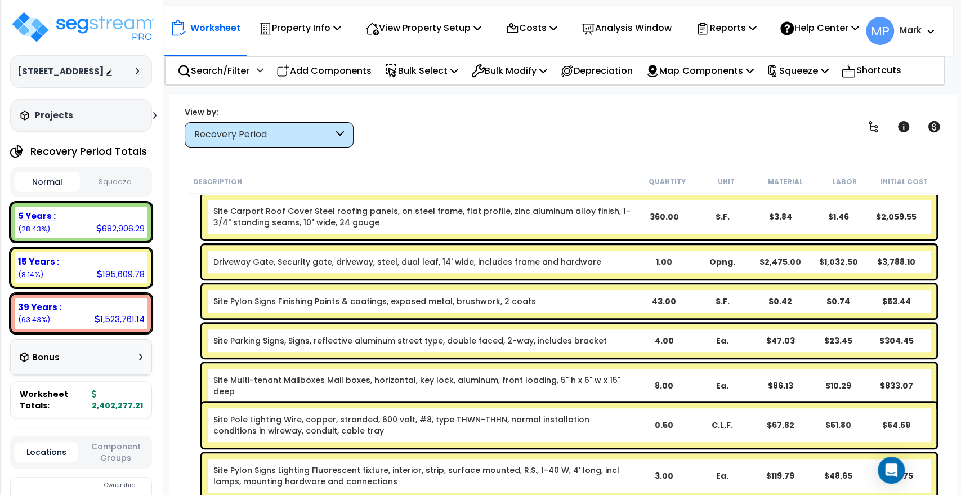
click at [75, 235] on div "5 Years : 682,906.29 (28.43%)" at bounding box center [81, 222] width 133 height 31
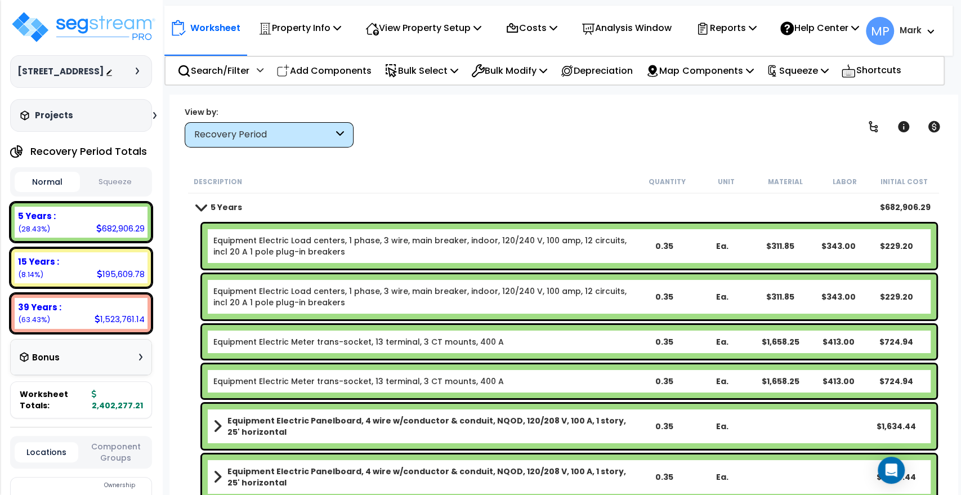
scroll to position [0, 0]
click at [231, 77] on p "Search/Filter" at bounding box center [213, 70] width 72 height 15
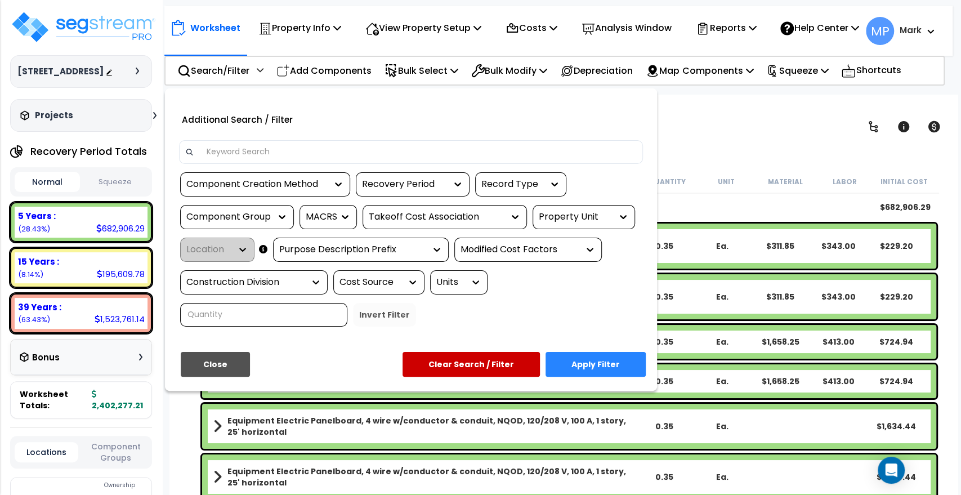
click at [297, 160] on input at bounding box center [418, 152] width 437 height 17
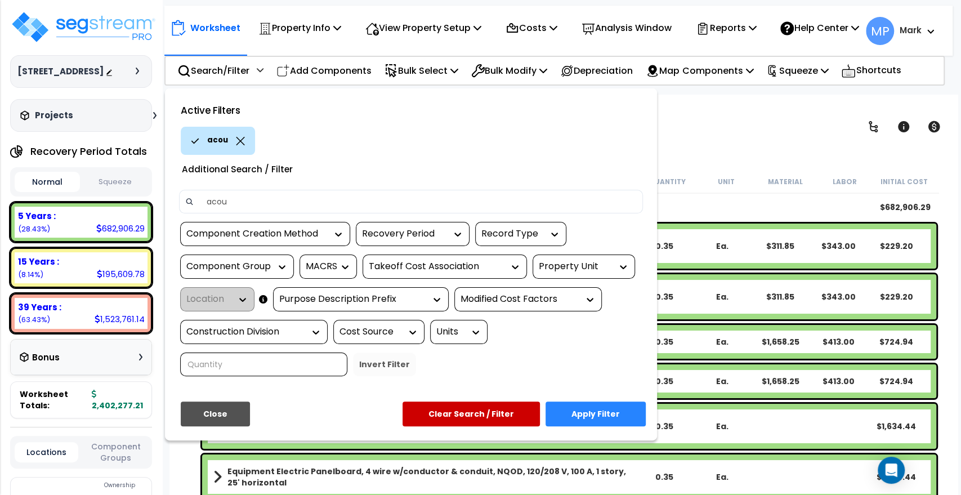
type input "acou"
click at [597, 417] on button "Apply Filter" at bounding box center [595, 413] width 100 height 25
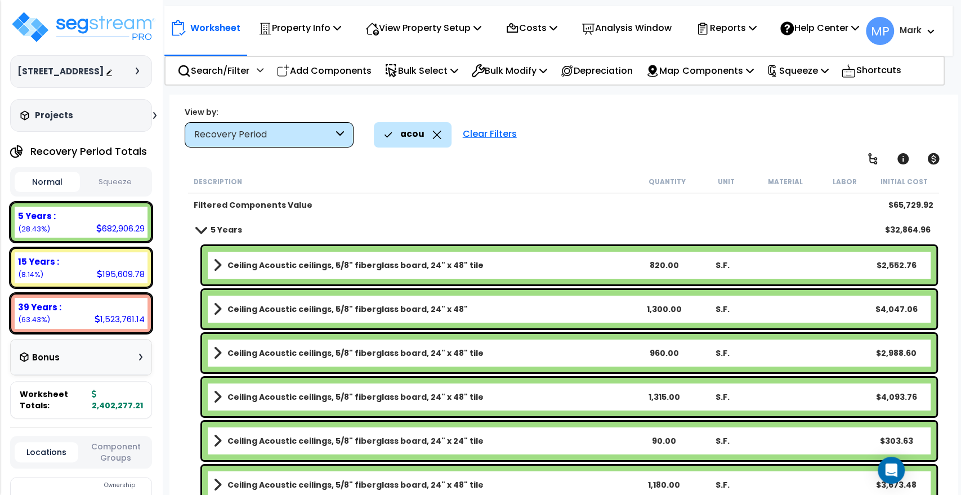
click at [591, 265] on link "Ceiling Acoustic ceilings, 5/8" fiberglass board, 24" x 48" tile" at bounding box center [423, 265] width 421 height 16
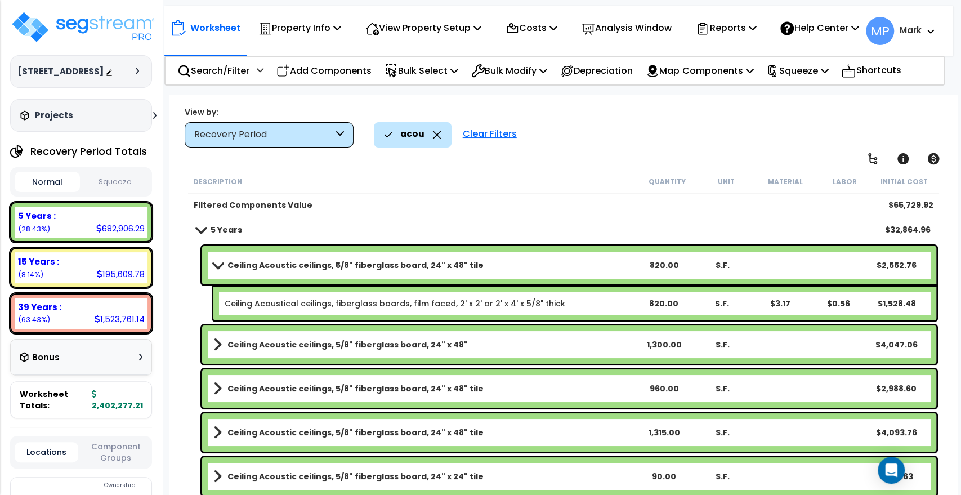
click at [582, 265] on link "Ceiling Acoustic ceilings, 5/8" fiberglass board, 24" x 48" tile" at bounding box center [423, 265] width 421 height 16
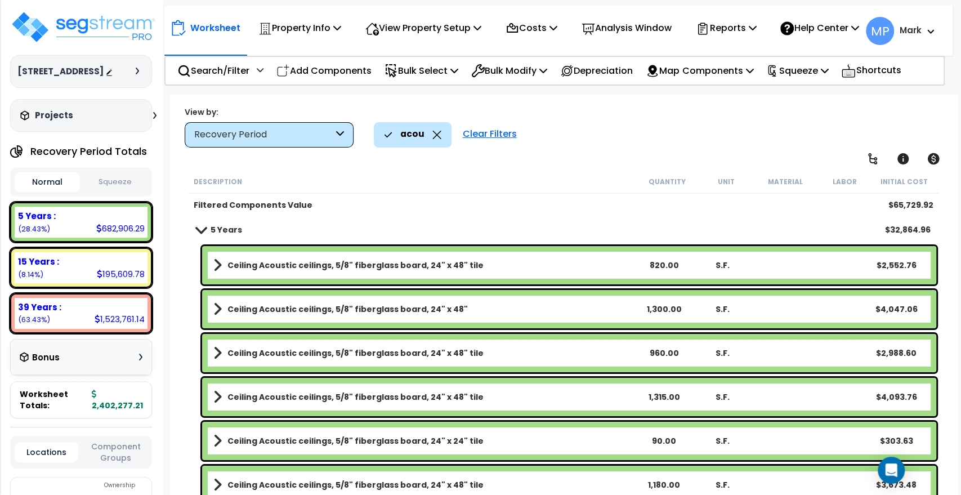
click at [574, 283] on div "Ceiling Acoustic ceilings, 5/8" fiberglass board, 24" x 48" tile 820.00 S.F. $2…" at bounding box center [563, 265] width 751 height 44
click at [576, 263] on link "Ceiling Acoustic ceilings, 5/8" fiberglass board, 24" x 48" tile" at bounding box center [423, 265] width 421 height 16
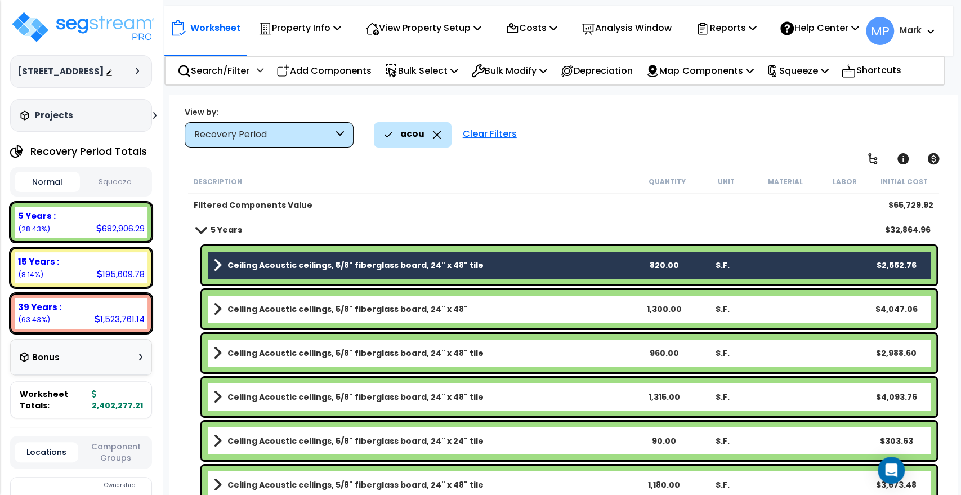
click at [579, 306] on link "Ceiling Acoustic ceilings, 5/8" fiberglass board, 24" x 48"" at bounding box center [423, 309] width 421 height 16
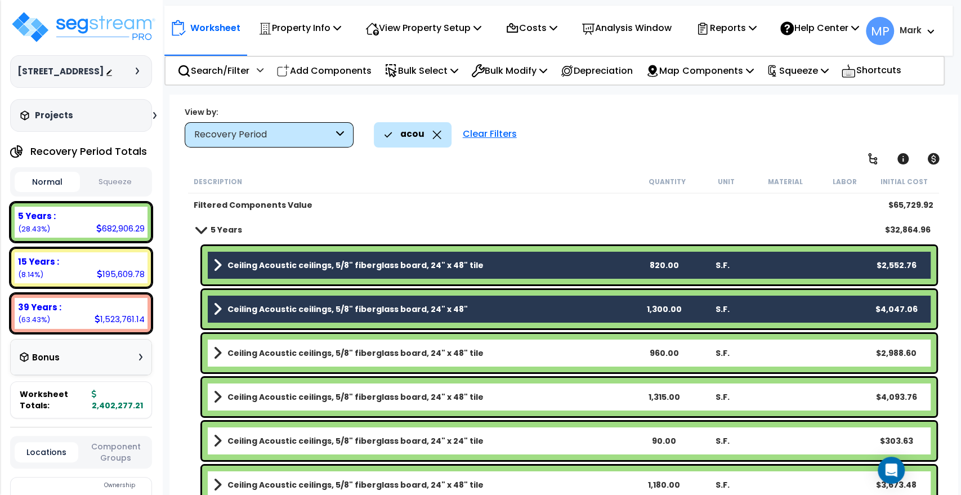
click at [576, 348] on link "Ceiling Acoustic ceilings, 5/8" fiberglass board, 24" x 48" tile" at bounding box center [423, 353] width 421 height 16
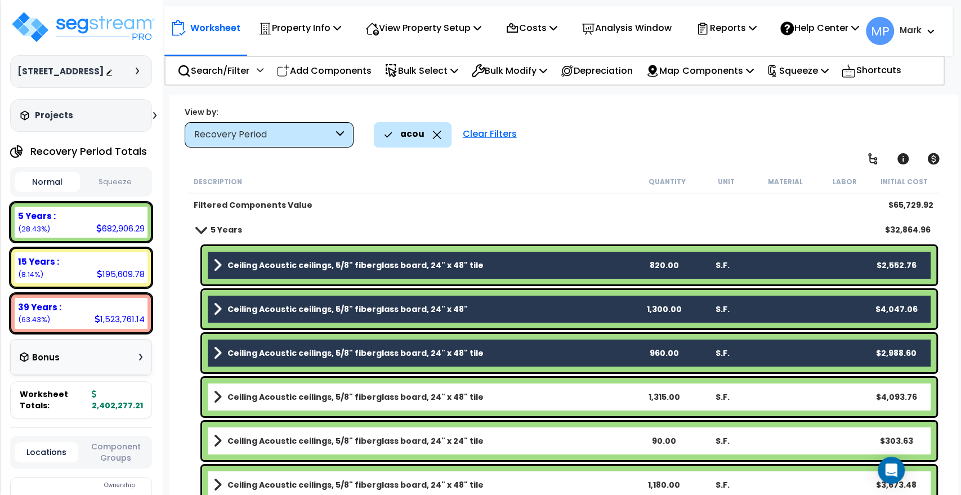
click at [566, 395] on link "Ceiling Acoustic ceilings, 5/8" fiberglass board, 24" x 48" tile" at bounding box center [423, 397] width 421 height 16
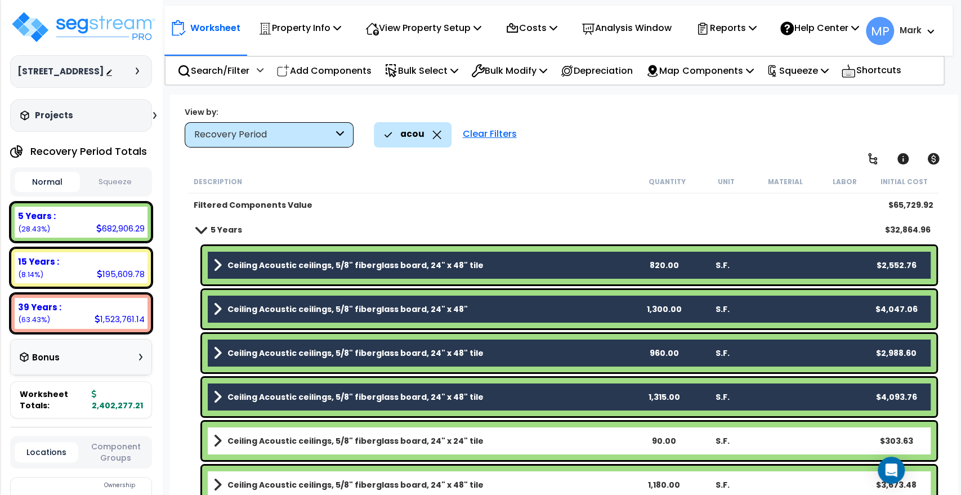
click at [566, 433] on link "Ceiling Acoustic ceilings, 5/8" fiberglass board, 24" x 24" tile" at bounding box center [423, 441] width 421 height 16
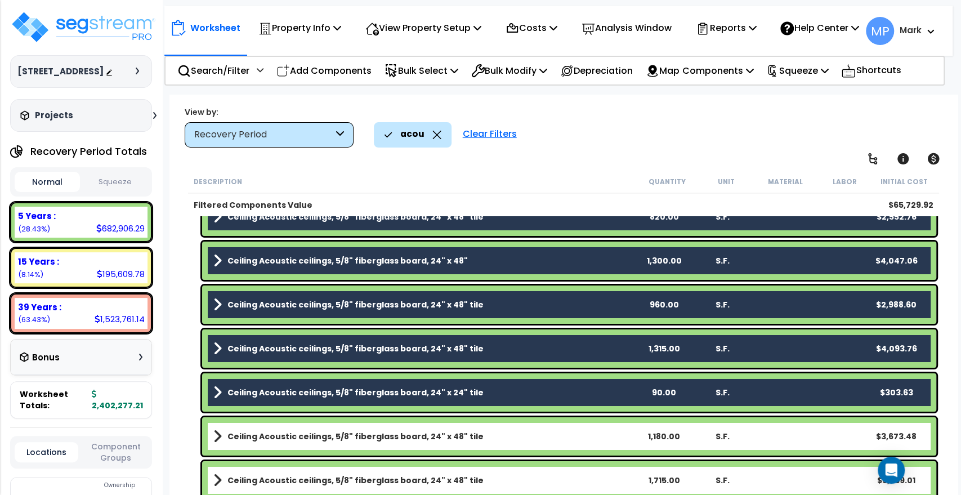
scroll to position [125, 0]
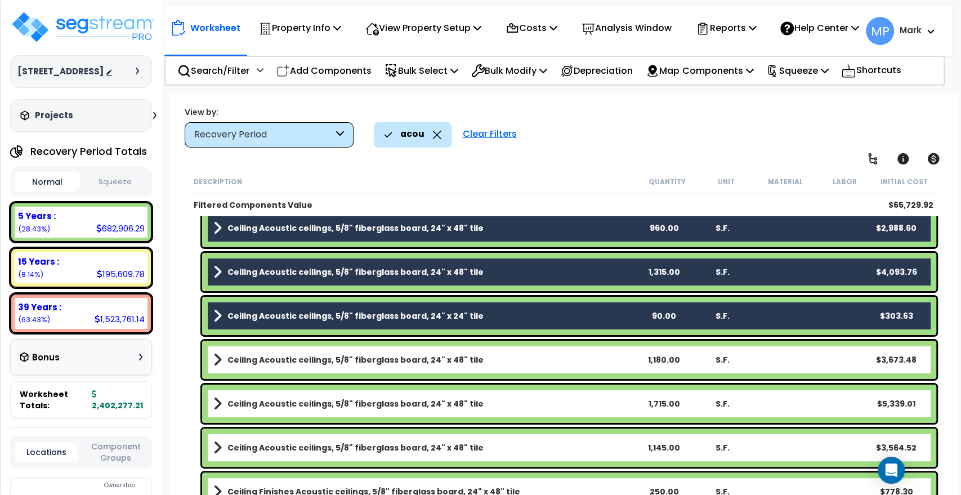
click at [569, 359] on link "Ceiling Acoustic ceilings, 5/8" fiberglass board, 24" x 48" tile" at bounding box center [423, 360] width 421 height 16
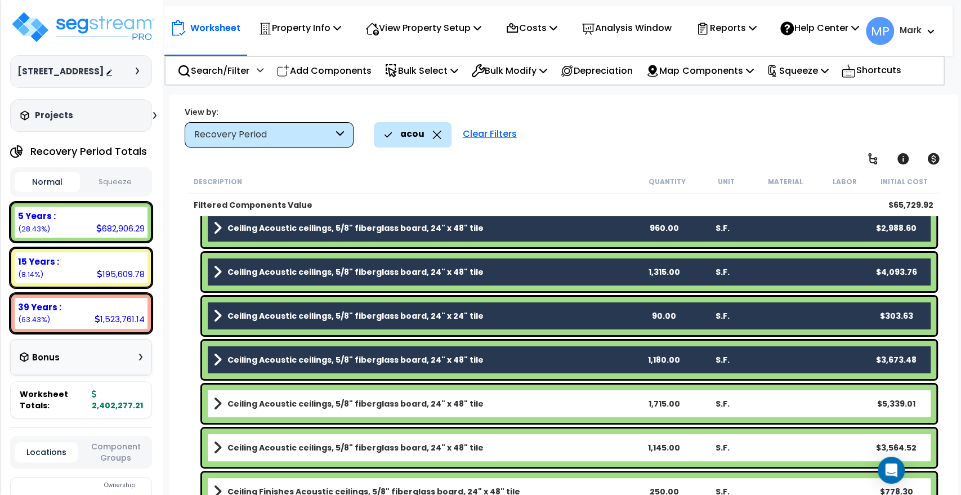
click at [571, 408] on link "Ceiling Acoustic ceilings, 5/8" fiberglass board, 24" x 48" tile" at bounding box center [423, 404] width 421 height 16
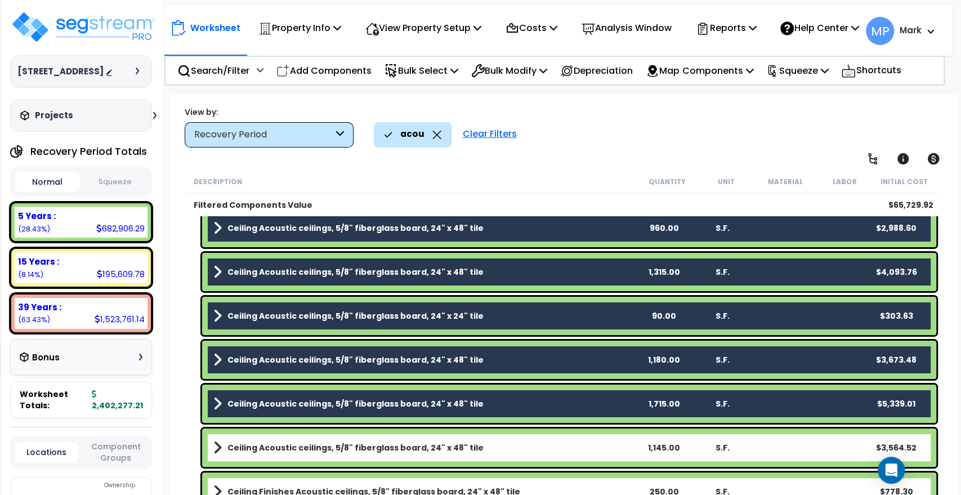
click at [566, 449] on link "Ceiling Acoustic ceilings, 5/8" fiberglass board, 24" x 48" tile" at bounding box center [423, 448] width 421 height 16
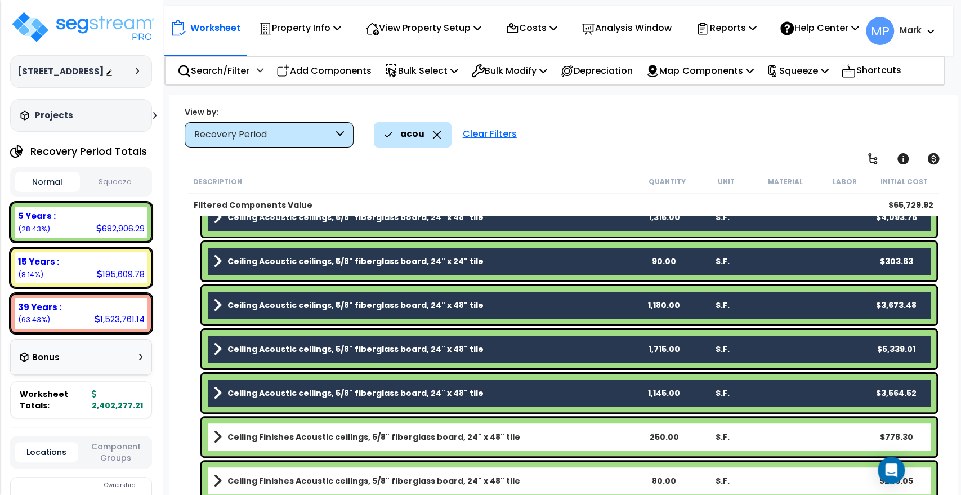
scroll to position [250, 0]
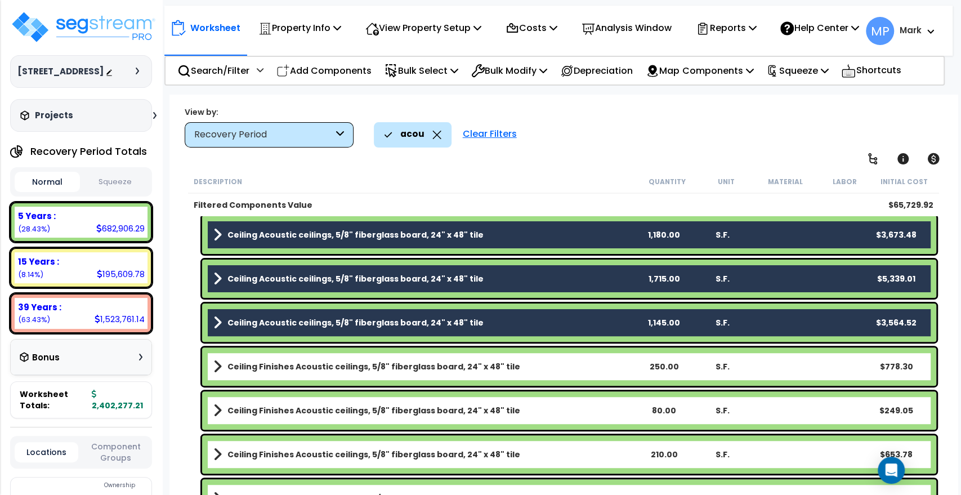
click at [561, 369] on link "Ceiling Finishes Acoustic ceilings, 5/8" fiberglass board, 24" x 48" tile" at bounding box center [423, 367] width 421 height 16
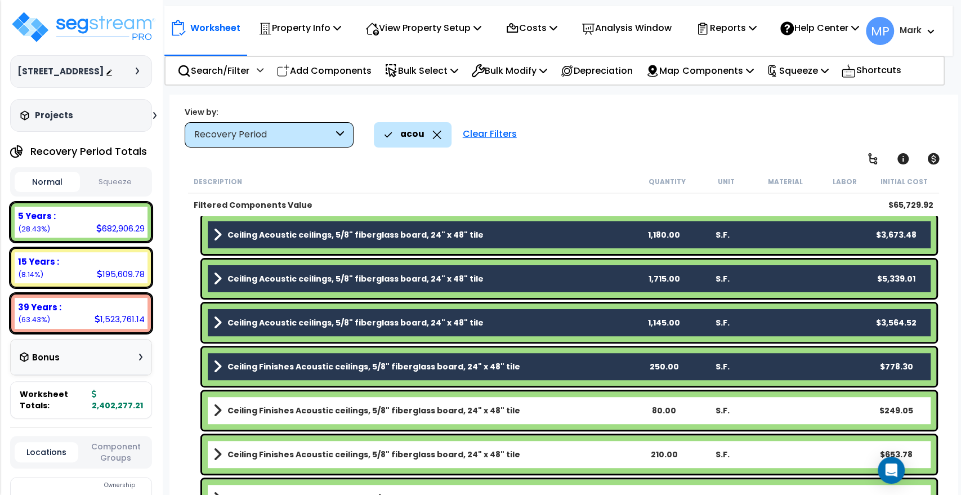
click at [565, 417] on link "Ceiling Finishes Acoustic ceilings, 5/8" fiberglass board, 24" x 48" tile" at bounding box center [423, 411] width 421 height 16
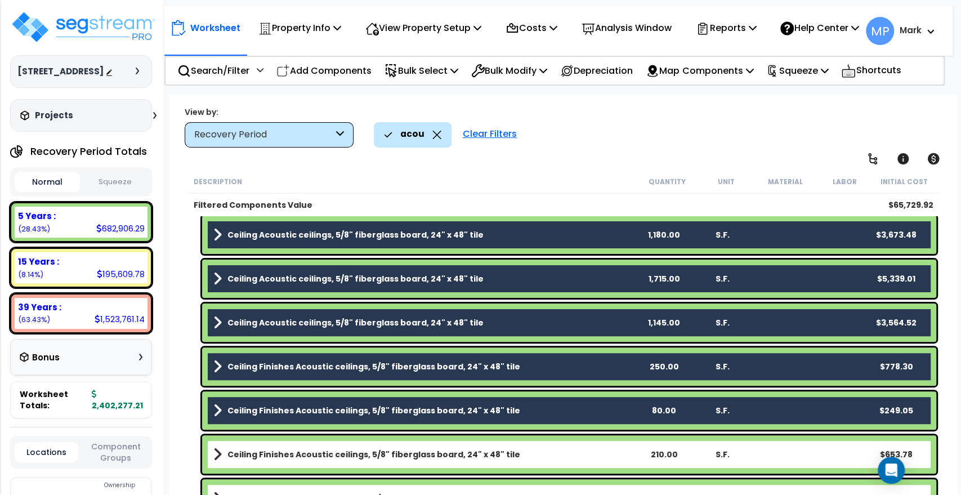
click at [563, 454] on link "Ceiling Finishes Acoustic ceilings, 5/8" fiberglass board, 24" x 48" tile" at bounding box center [423, 454] width 421 height 16
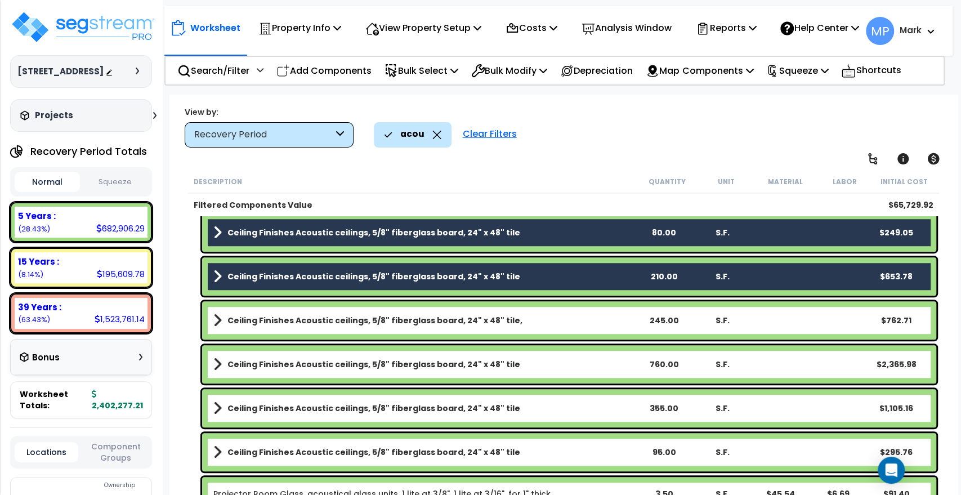
scroll to position [437, 0]
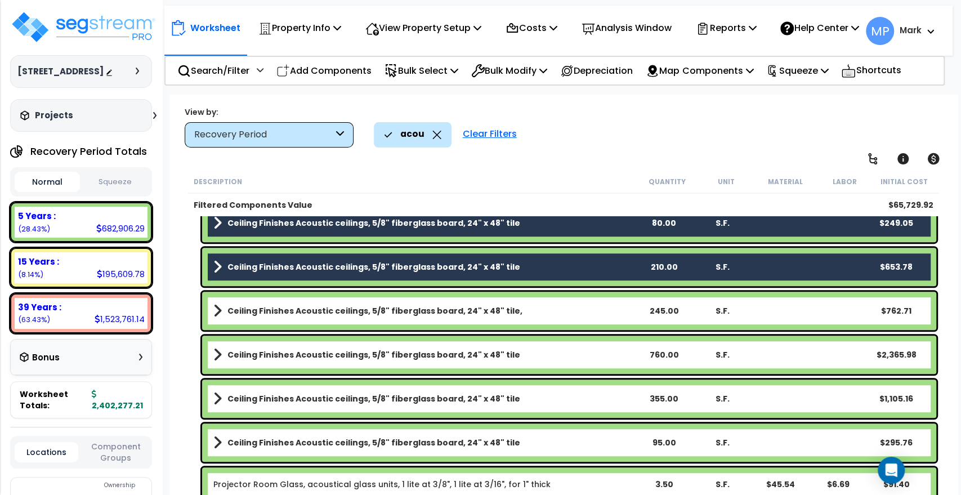
click at [569, 315] on link "Ceiling Finishes Acoustic ceilings, 5/8" fiberglass board, 24" x 48" tile," at bounding box center [423, 311] width 421 height 16
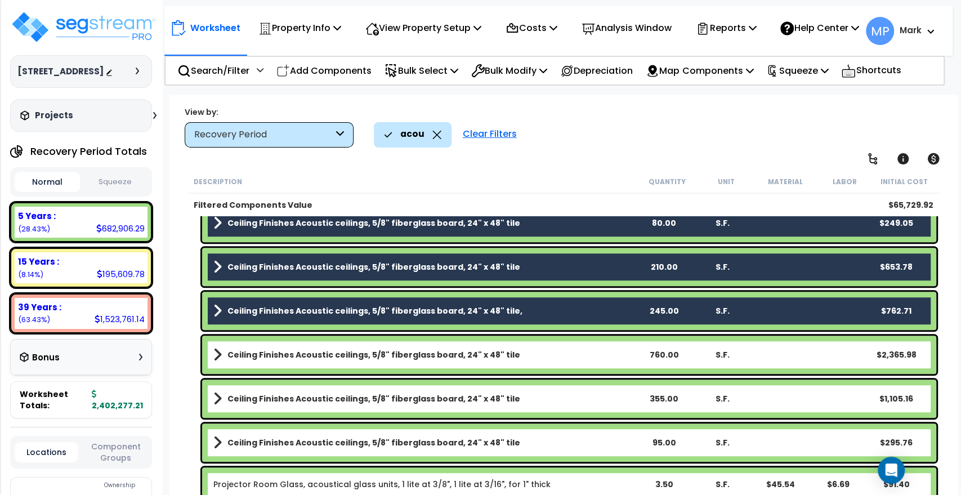
click at [576, 362] on div "Ceiling Finishes Acoustic ceilings, 5/8" fiberglass board, 24" x 48" tile 760.0…" at bounding box center [569, 355] width 734 height 38
click at [571, 355] on link "Ceiling Finishes Acoustic ceilings, 5/8" fiberglass board, 24" x 48" tile" at bounding box center [423, 355] width 421 height 16
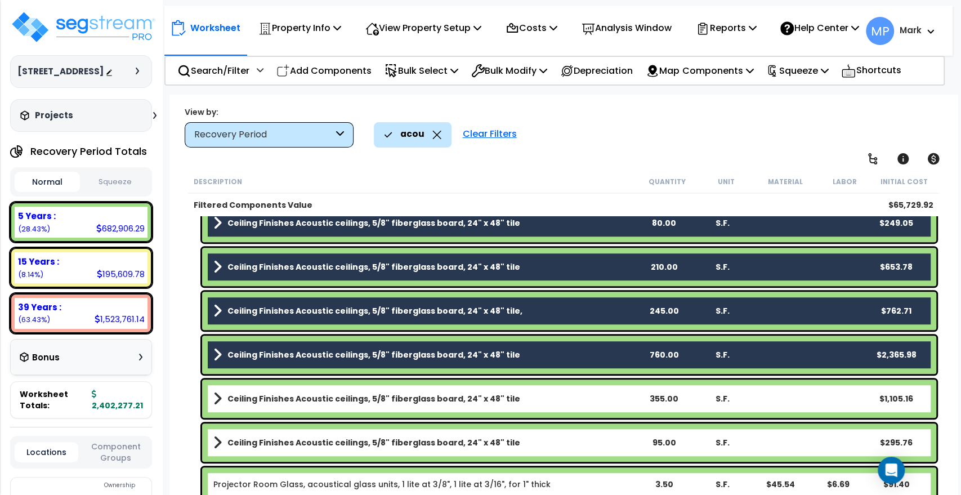
click at [571, 408] on div "Ceiling Finishes Acoustic ceilings, 5/8" fiberglass board, 24" x 48" tile 355.0…" at bounding box center [569, 398] width 734 height 38
click at [559, 395] on link "Ceiling Finishes Acoustic ceilings, 5/8" fiberglass board, 24" x 48" tile" at bounding box center [423, 399] width 421 height 16
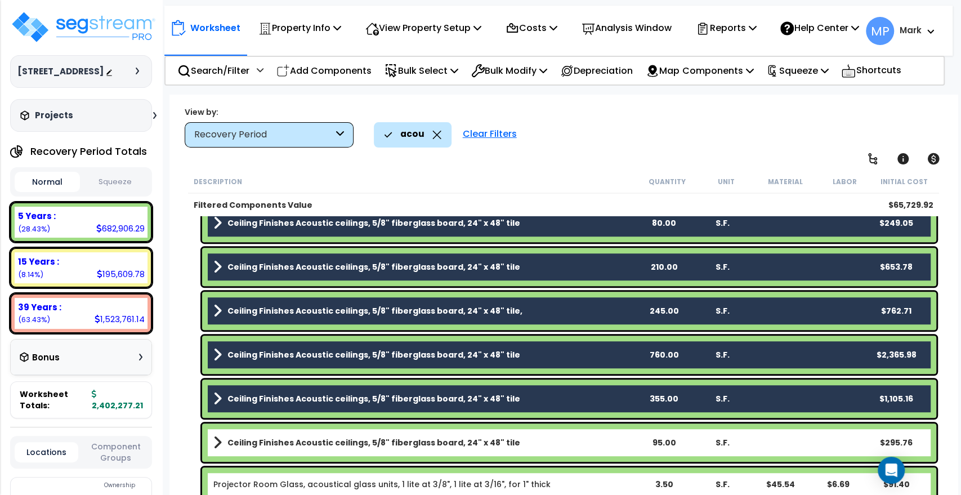
click at [558, 444] on link "Ceiling Finishes Acoustic ceilings, 5/8" fiberglass board, 24" x 48" tile" at bounding box center [423, 443] width 421 height 16
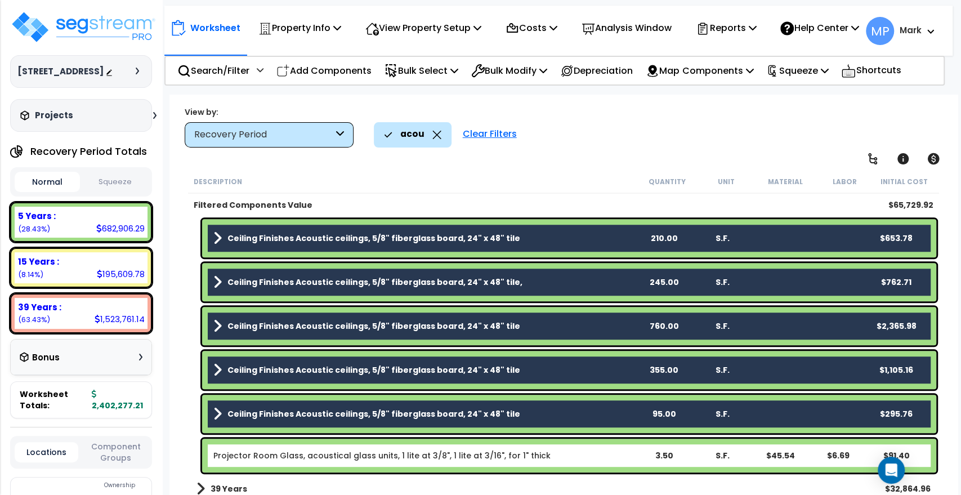
scroll to position [50, 0]
click at [574, 451] on b "Projector Room Glass, acoustical glass units, 1 lite at 3/8", 1 lite at 3/16", …" at bounding box center [423, 455] width 421 height 11
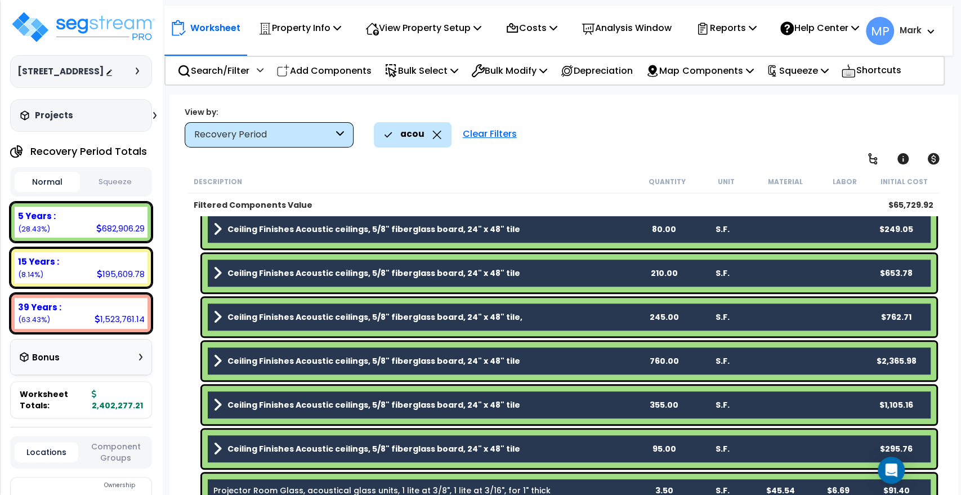
scroll to position [466, 0]
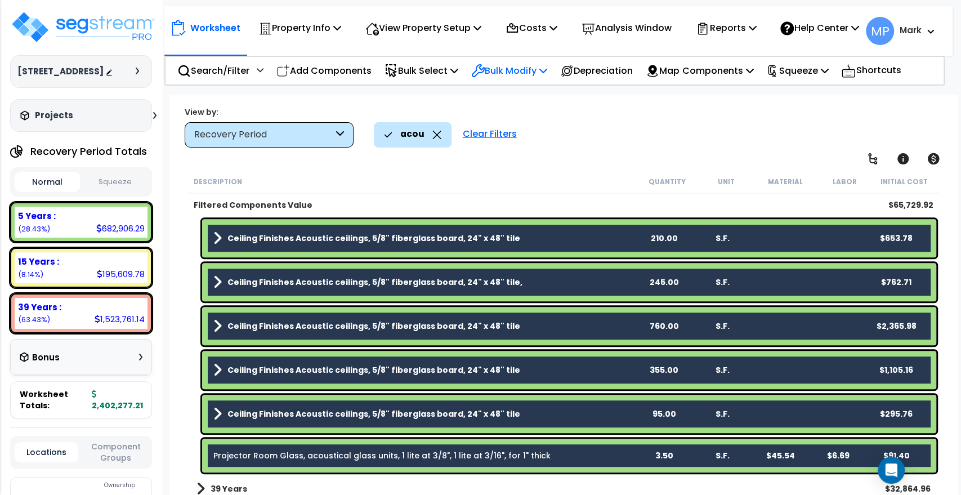
click at [518, 75] on p "Bulk Modify" at bounding box center [509, 70] width 76 height 15
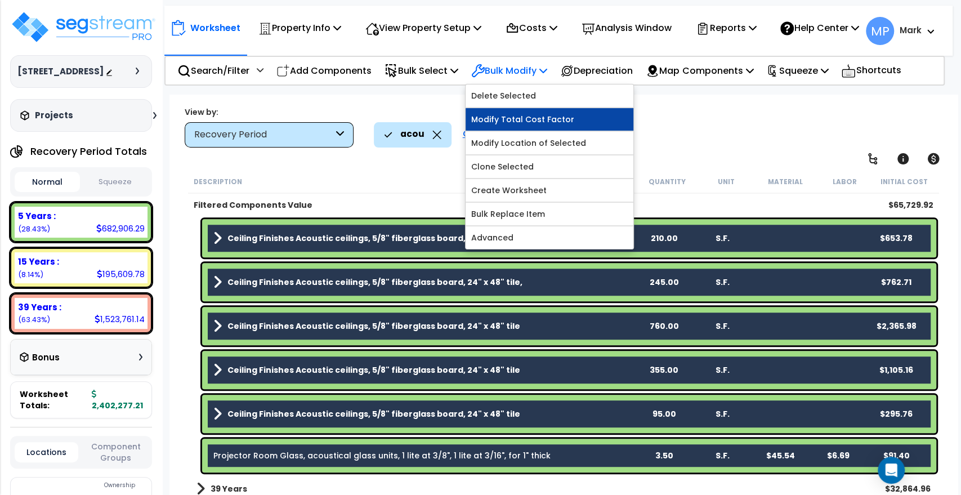
click at [536, 130] on link "Modify Total Cost Factor" at bounding box center [550, 119] width 168 height 23
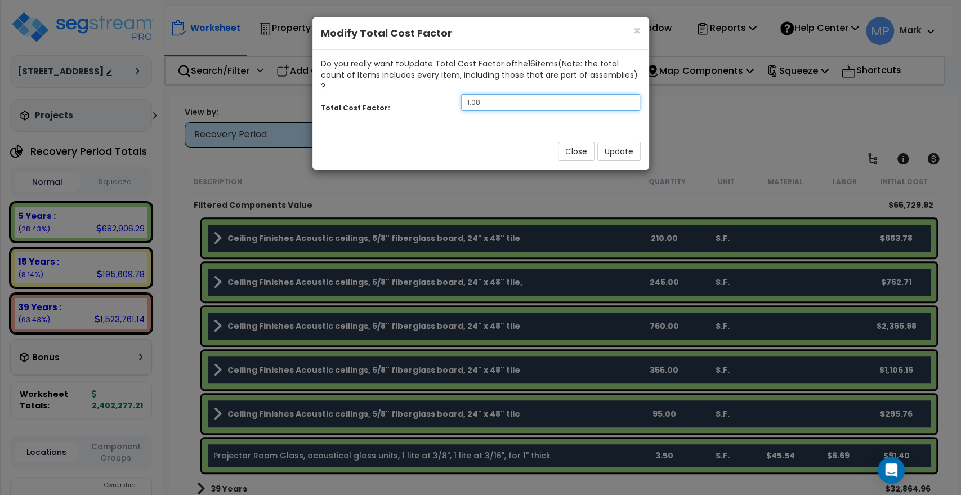
drag, startPoint x: 493, startPoint y: 96, endPoint x: 424, endPoint y: 91, distance: 68.9
click at [424, 92] on div "Total Cost Factor: 1.08" at bounding box center [480, 104] width 337 height 24
type input ".8"
click at [618, 142] on button "Update" at bounding box center [618, 151] width 43 height 19
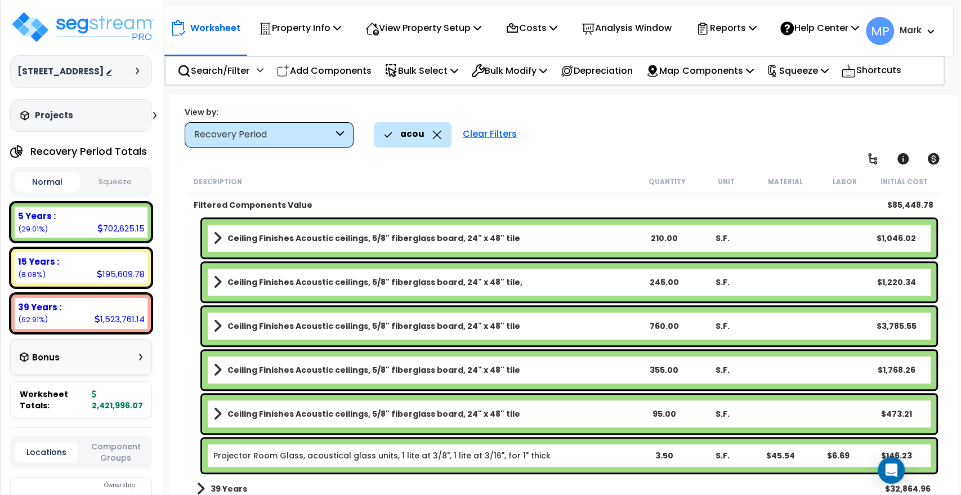
click at [531, 238] on link "Ceiling Finishes Acoustic ceilings, 5/8" fiberglass board, 24" x 48" tile" at bounding box center [423, 238] width 421 height 16
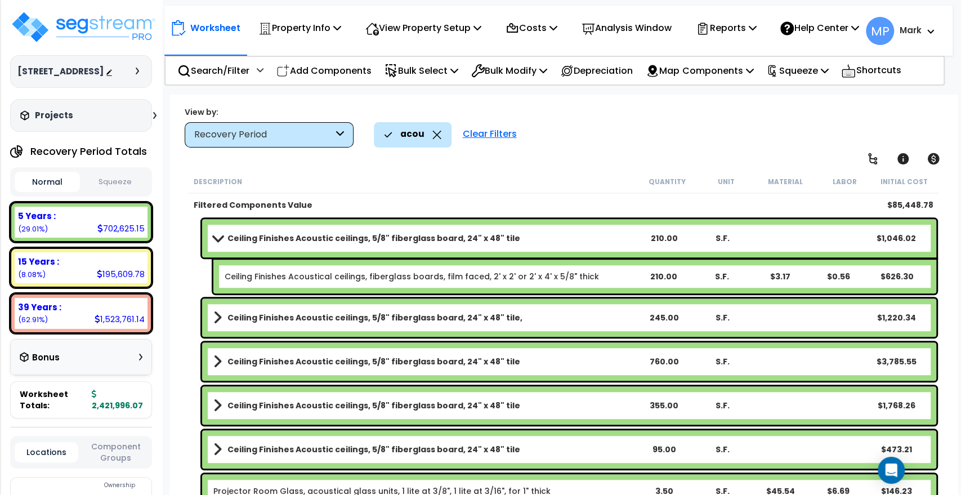
click at [547, 243] on link "Ceiling Finishes Acoustic ceilings, 5/8" fiberglass board, 24" x 48" tile" at bounding box center [423, 238] width 421 height 16
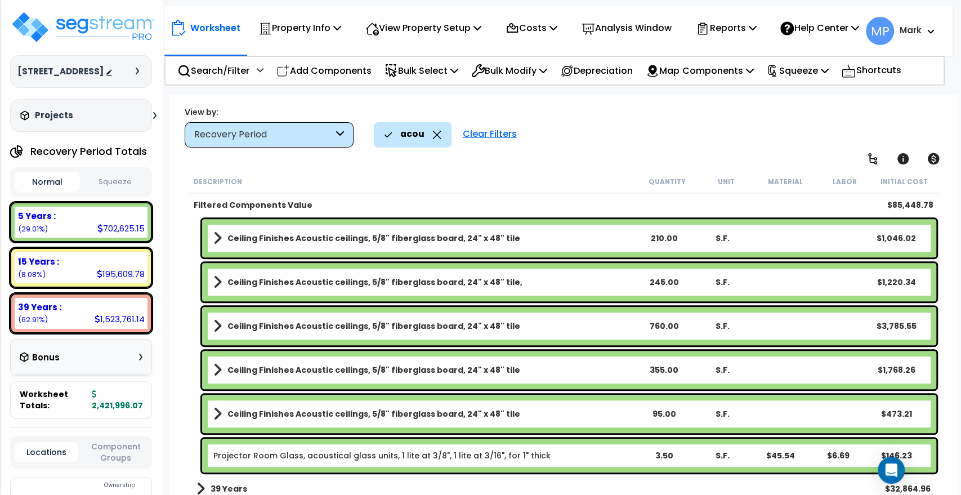
scroll to position [466, 0]
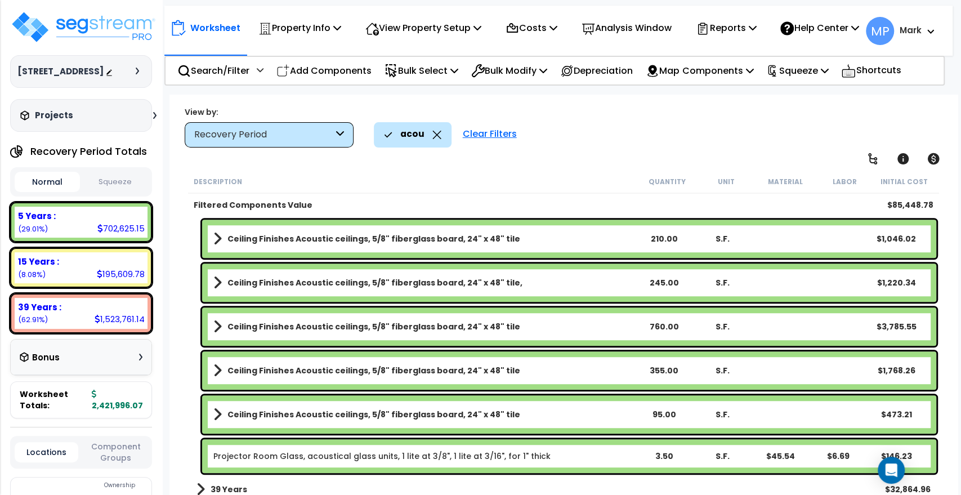
click at [547, 243] on link "Ceiling Finishes Acoustic ceilings, 5/8" fiberglass board, 24" x 48" tile" at bounding box center [423, 239] width 421 height 16
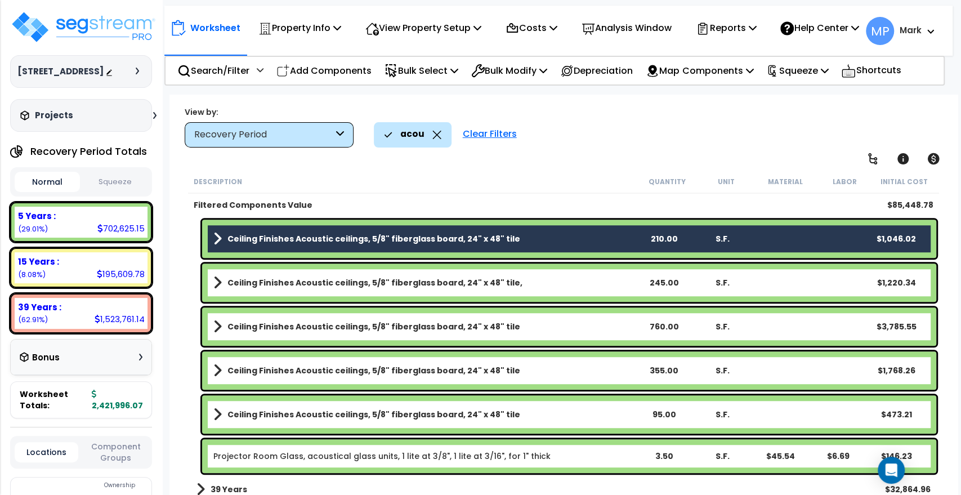
click at [547, 286] on link "Ceiling Finishes Acoustic ceilings, 5/8" fiberglass board, 24" x 48" tile," at bounding box center [423, 283] width 421 height 16
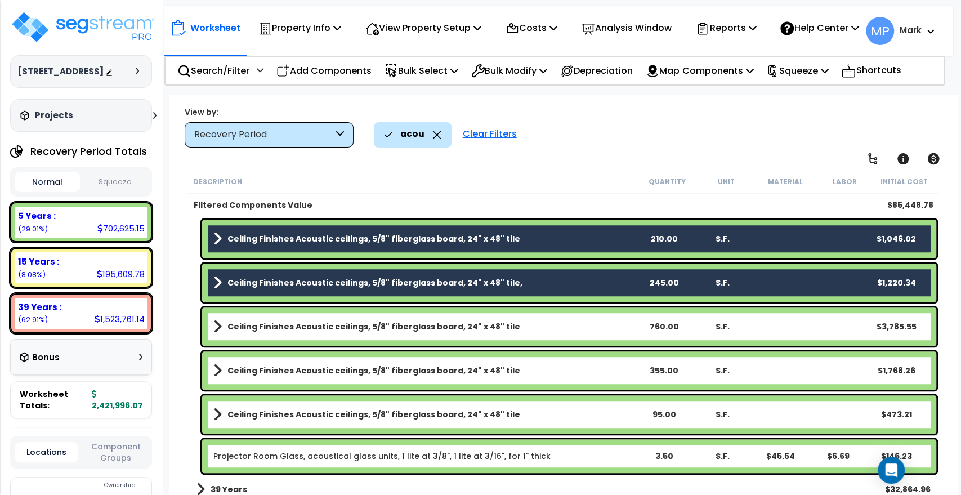
click at [557, 320] on link "Ceiling Finishes Acoustic ceilings, 5/8" fiberglass board, 24" x 48" tile" at bounding box center [423, 327] width 421 height 16
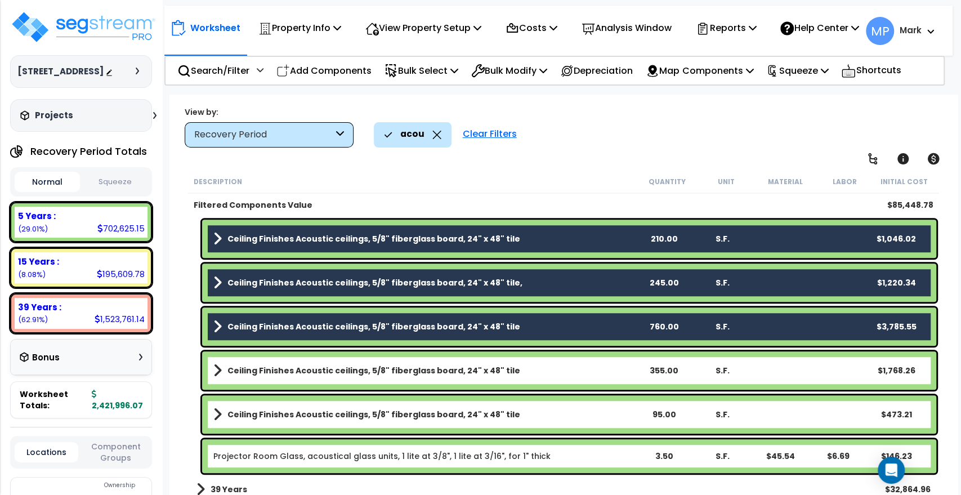
drag, startPoint x: 552, startPoint y: 372, endPoint x: 549, endPoint y: 387, distance: 16.0
click at [551, 372] on link "Ceiling Finishes Acoustic ceilings, 5/8" fiberglass board, 24" x 48" tile" at bounding box center [423, 371] width 421 height 16
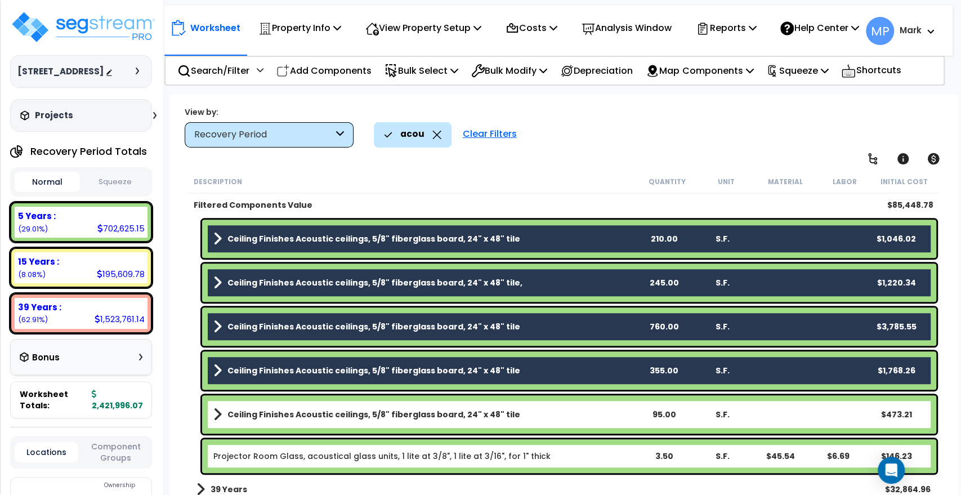
click at [549, 412] on link "Ceiling Finishes Acoustic ceilings, 5/8" fiberglass board, 24" x 48" tile" at bounding box center [423, 414] width 421 height 16
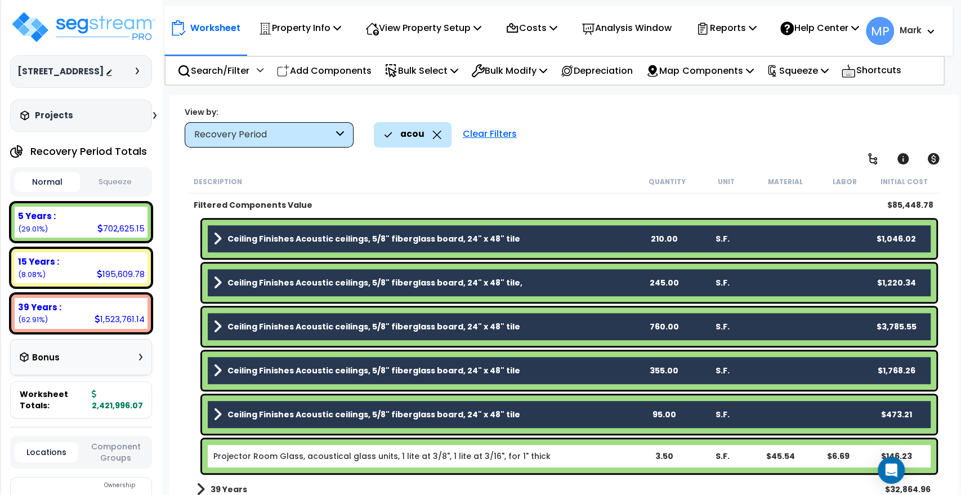
click at [564, 454] on b "Projector Room Glass, acoustical glass units, 1 lite at 3/8", 1 lite at 3/16", …" at bounding box center [423, 455] width 421 height 11
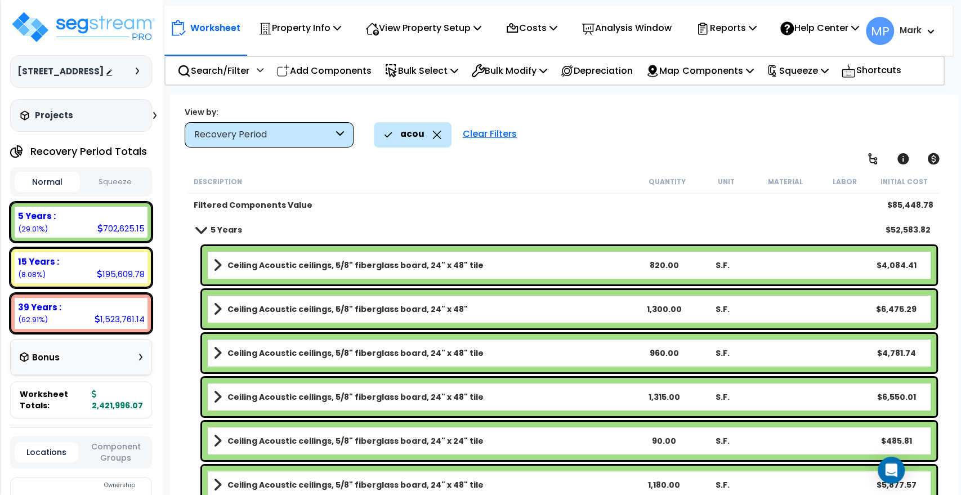
scroll to position [0, 0]
click at [538, 268] on link "Ceiling Acoustic ceilings, 5/8" fiberglass board, 24" x 48" tile" at bounding box center [423, 265] width 421 height 16
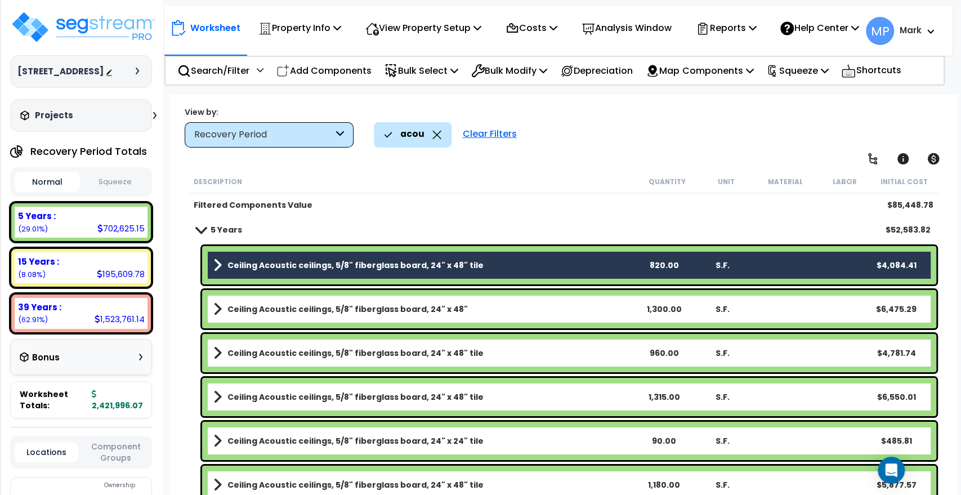
drag, startPoint x: 539, startPoint y: 303, endPoint x: 542, endPoint y: 346, distance: 42.4
click at [539, 304] on link "Ceiling Acoustic ceilings, 5/8" fiberglass board, 24" x 48"" at bounding box center [423, 309] width 421 height 16
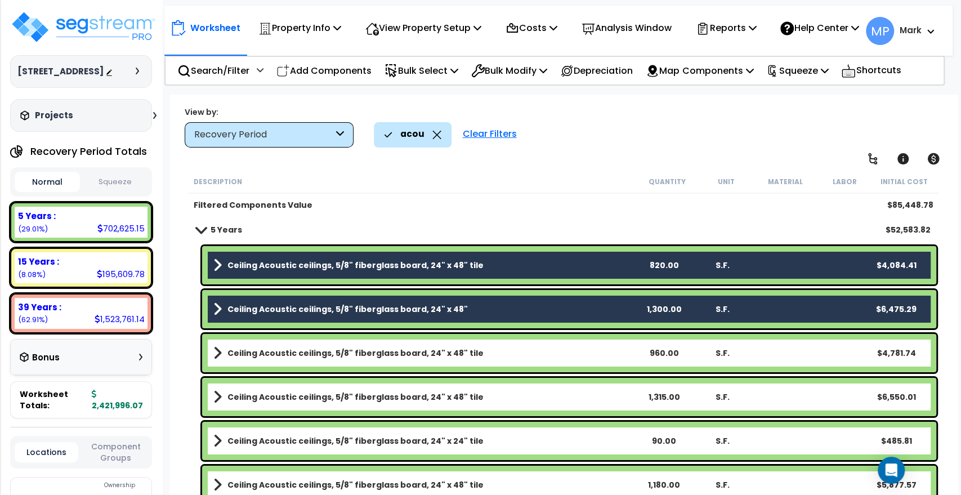
click at [542, 352] on link "Ceiling Acoustic ceilings, 5/8" fiberglass board, 24" x 48" tile" at bounding box center [423, 353] width 421 height 16
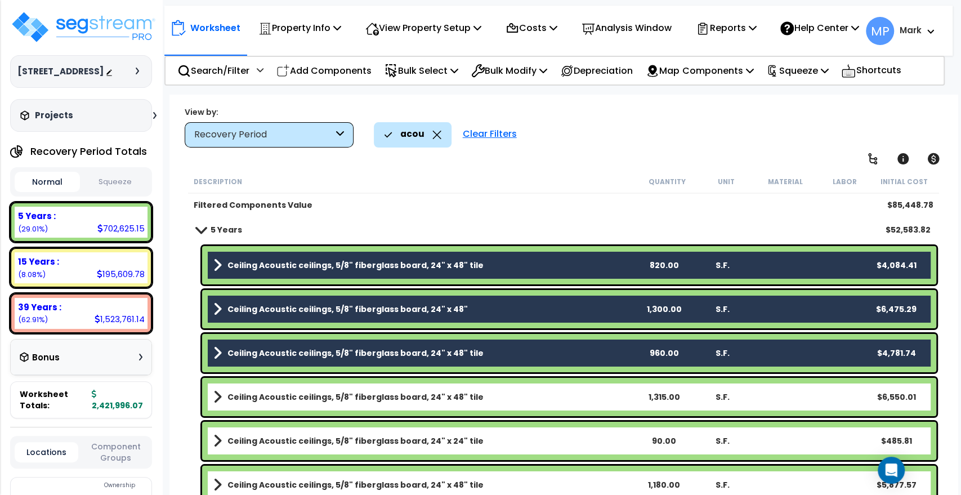
click at [539, 400] on link "Ceiling Acoustic ceilings, 5/8" fiberglass board, 24" x 48" tile" at bounding box center [423, 397] width 421 height 16
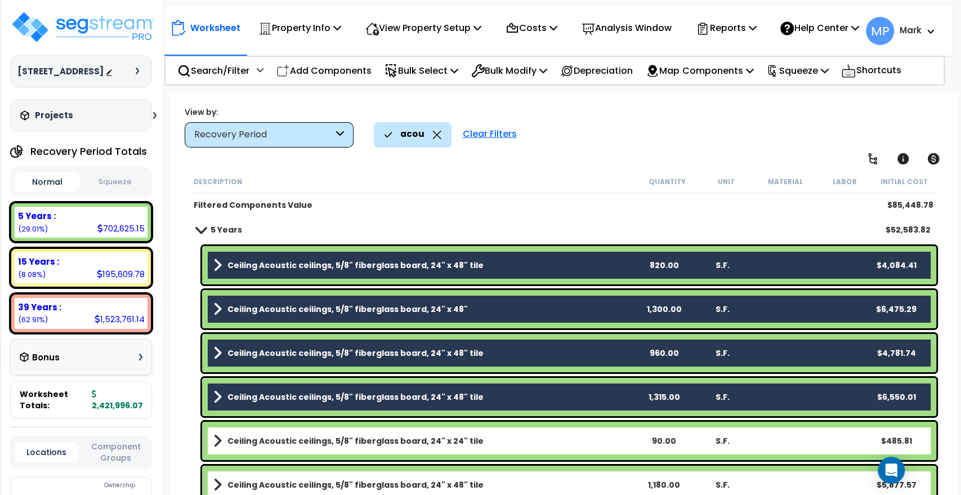
click at [537, 440] on link "Ceiling Acoustic ceilings, 5/8" fiberglass board, 24" x 24" tile" at bounding box center [423, 441] width 421 height 16
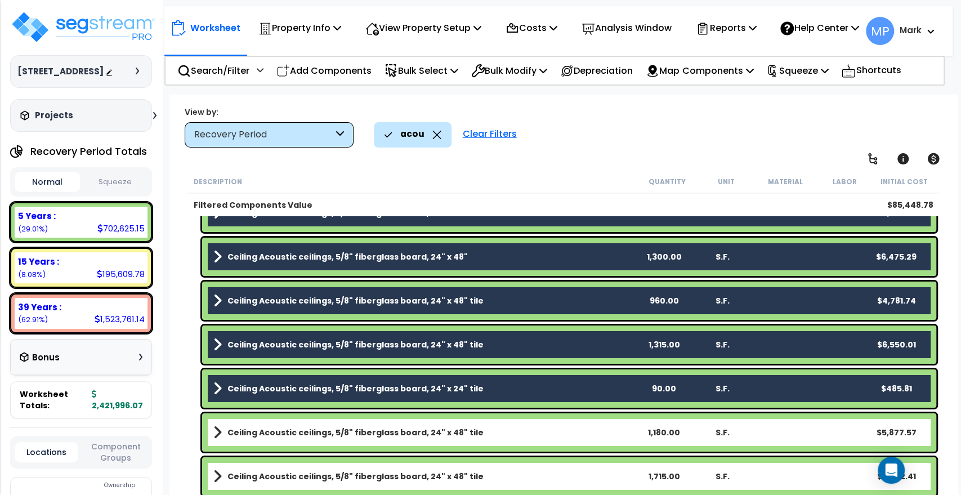
scroll to position [125, 0]
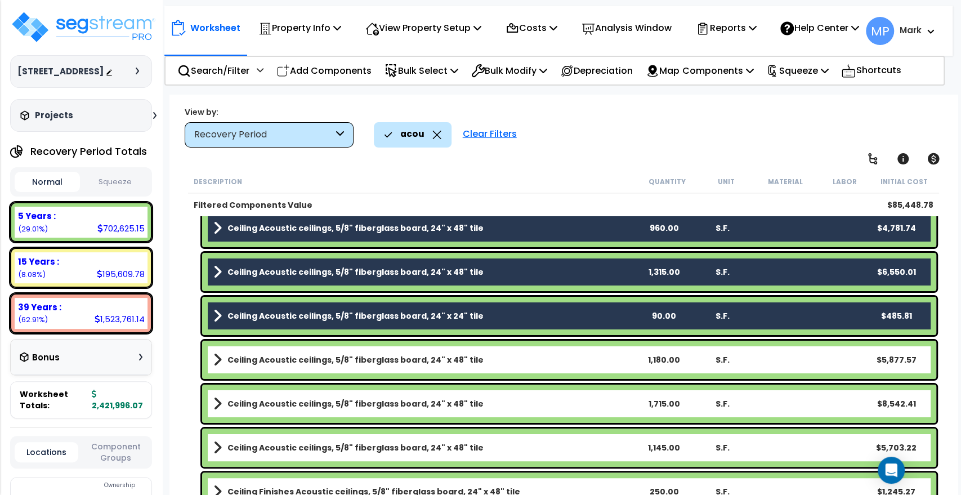
drag, startPoint x: 545, startPoint y: 363, endPoint x: 547, endPoint y: 398, distance: 35.5
click at [545, 362] on link "Ceiling Acoustic ceilings, 5/8" fiberglass board, 24" x 48" tile" at bounding box center [423, 360] width 421 height 16
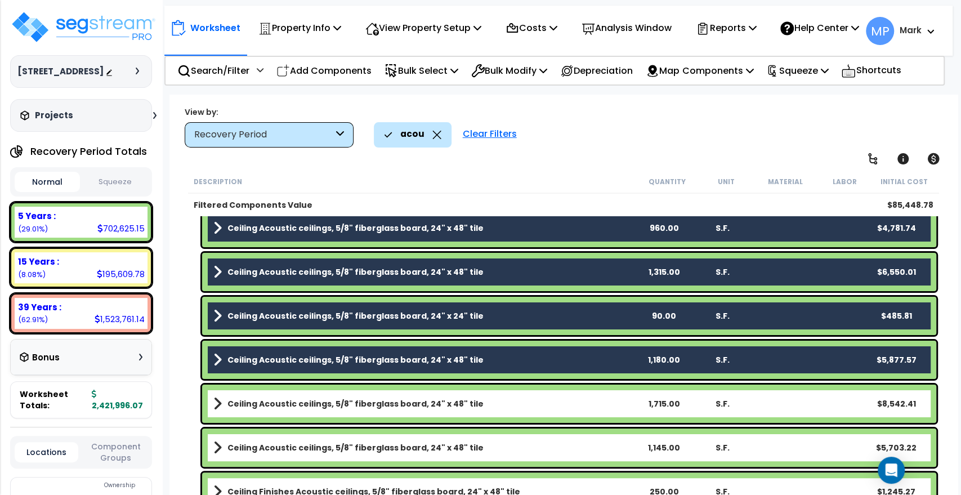
click at [548, 409] on link "Ceiling Acoustic ceilings, 5/8" fiberglass board, 24" x 48" tile" at bounding box center [423, 404] width 421 height 16
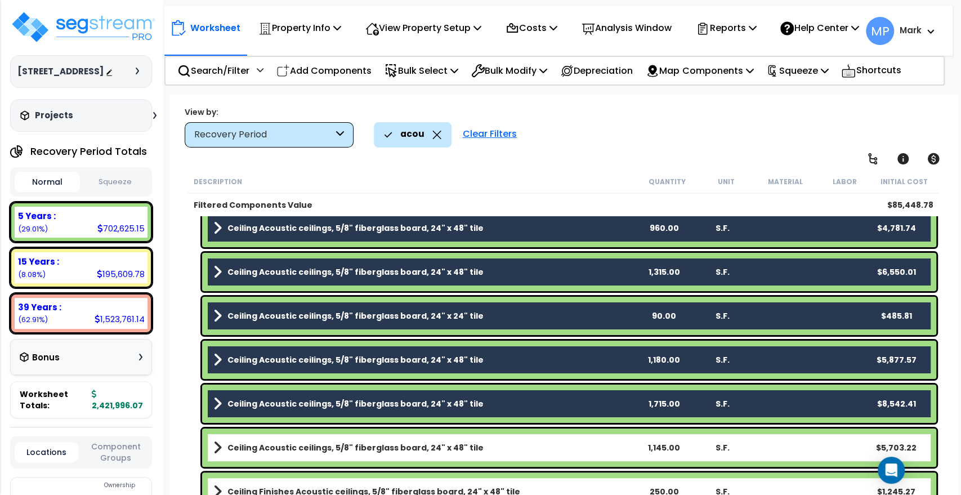
click at [546, 451] on link "Ceiling Acoustic ceilings, 5/8" fiberglass board, 24" x 48" tile" at bounding box center [423, 448] width 421 height 16
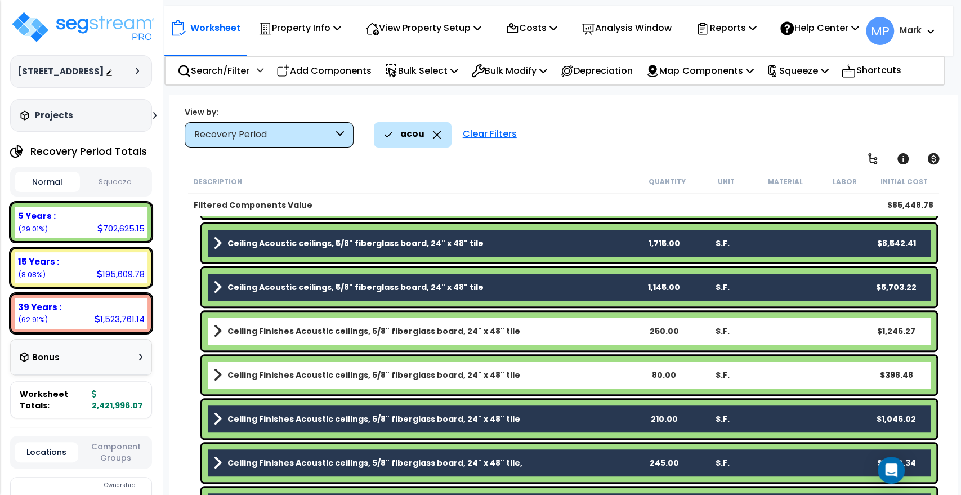
scroll to position [312, 0]
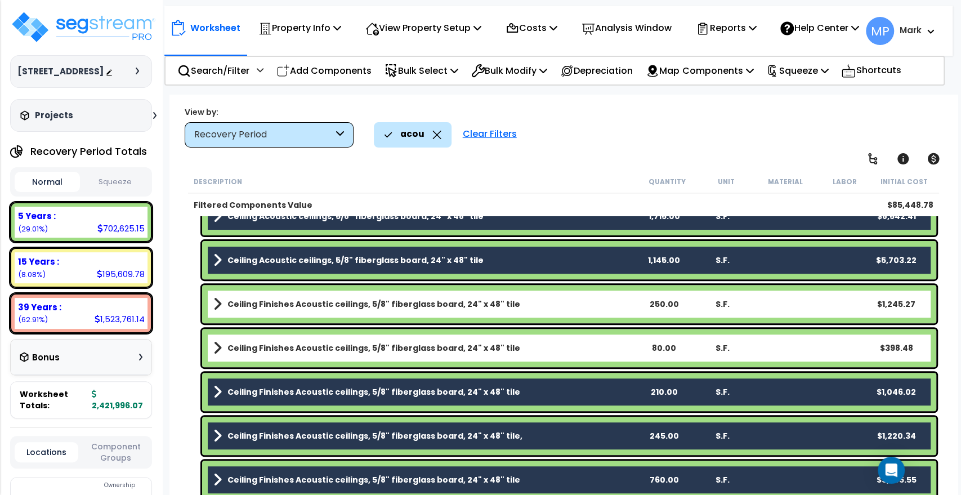
click at [543, 307] on link "Ceiling Finishes Acoustic ceilings, 5/8" fiberglass board, 24" x 48" tile" at bounding box center [423, 304] width 421 height 16
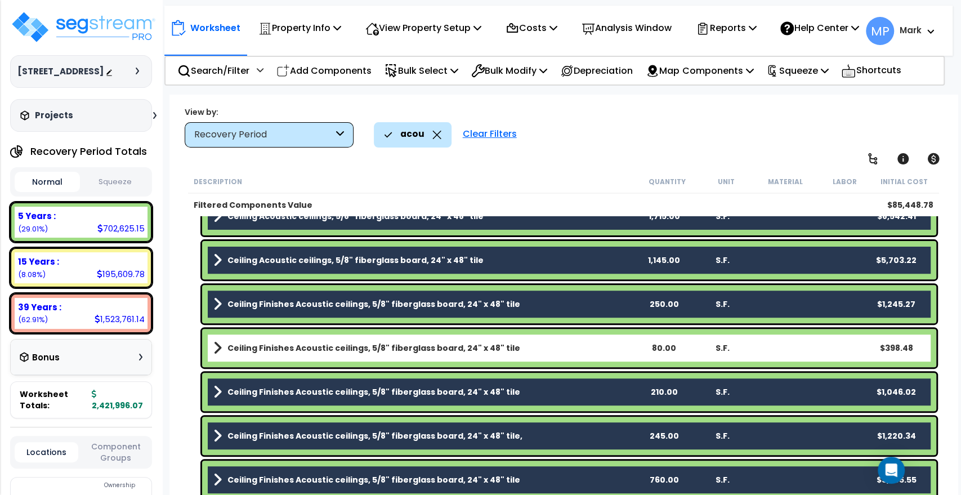
click at [545, 347] on link "Ceiling Finishes Acoustic ceilings, 5/8" fiberglass board, 24" x 48" tile" at bounding box center [423, 348] width 421 height 16
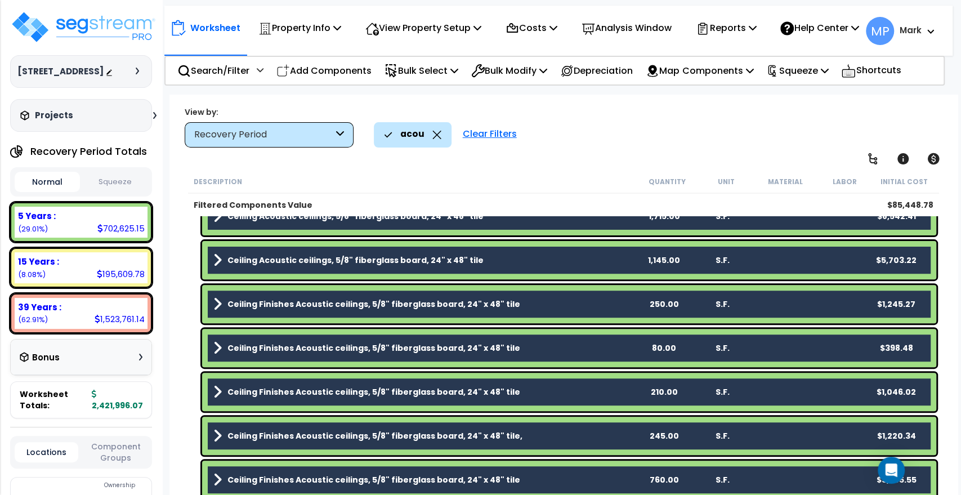
scroll to position [466, 0]
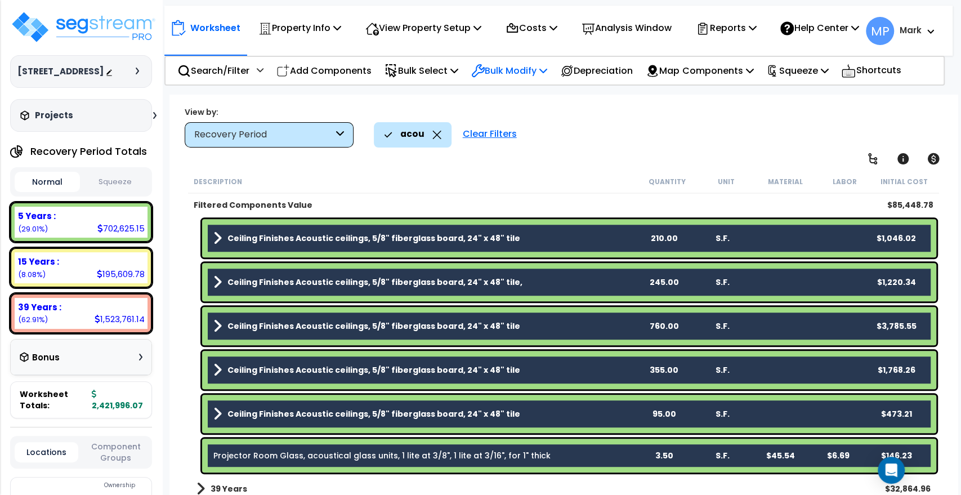
click at [526, 76] on p "Bulk Modify" at bounding box center [509, 70] width 76 height 15
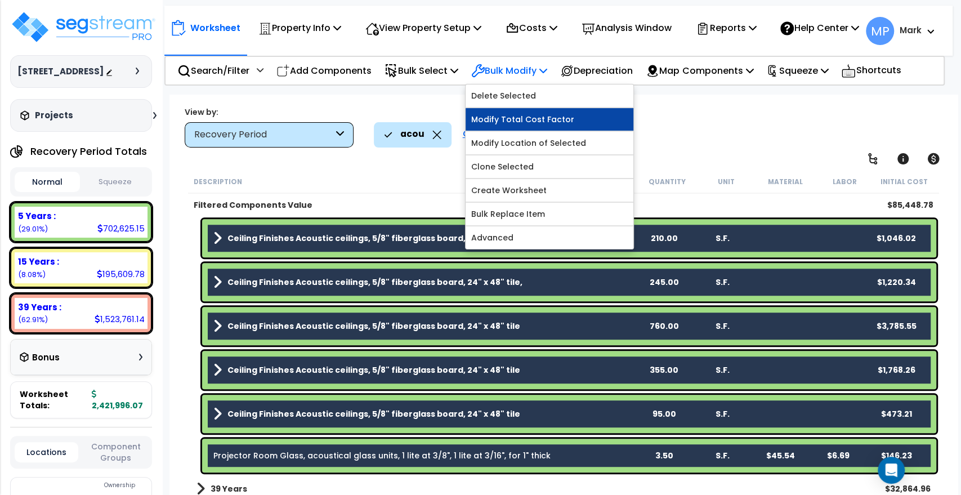
click at [543, 126] on link "Modify Total Cost Factor" at bounding box center [550, 119] width 168 height 23
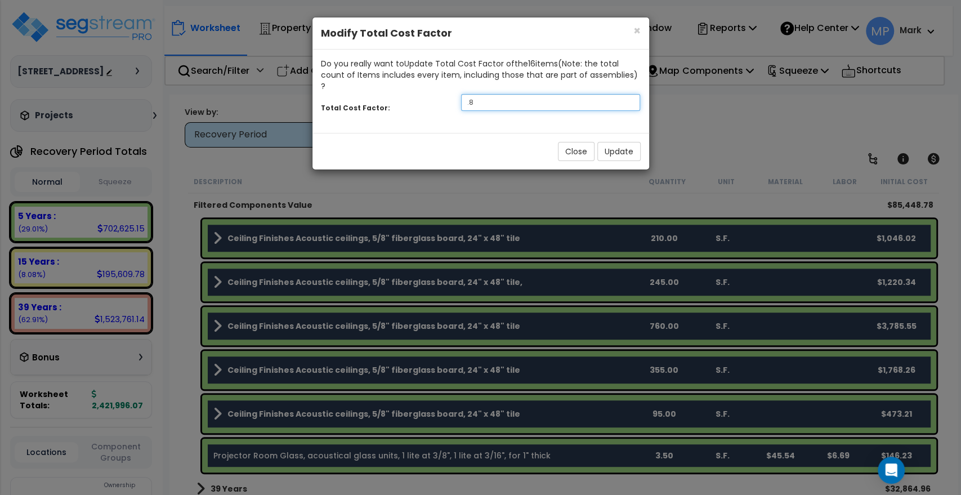
drag, startPoint x: 462, startPoint y: 92, endPoint x: 426, endPoint y: 91, distance: 36.0
click at [426, 92] on div "Total Cost Factor: .8" at bounding box center [480, 104] width 337 height 24
type input ".4"
click at [612, 142] on button "Update" at bounding box center [618, 151] width 43 height 19
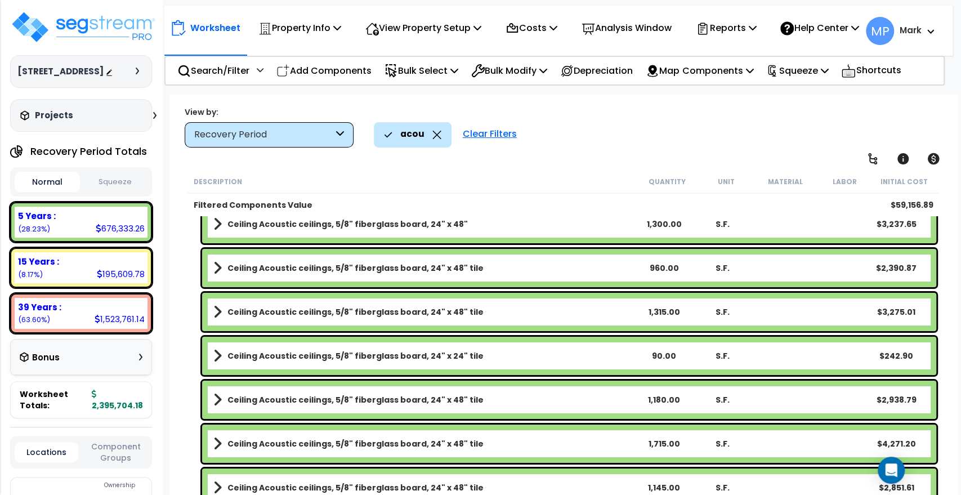
scroll to position [0, 0]
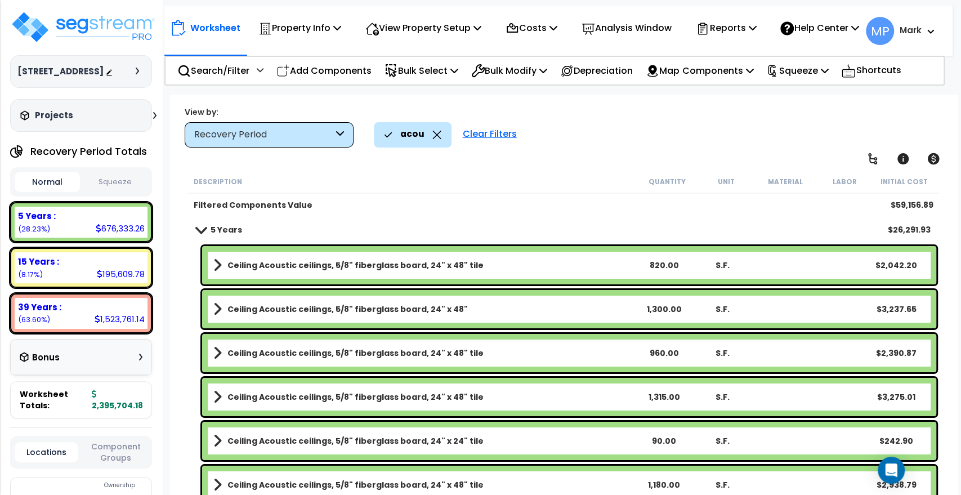
click at [536, 261] on link "Ceiling Acoustic ceilings, 5/8" fiberglass board, 24" x 48" tile" at bounding box center [423, 265] width 421 height 16
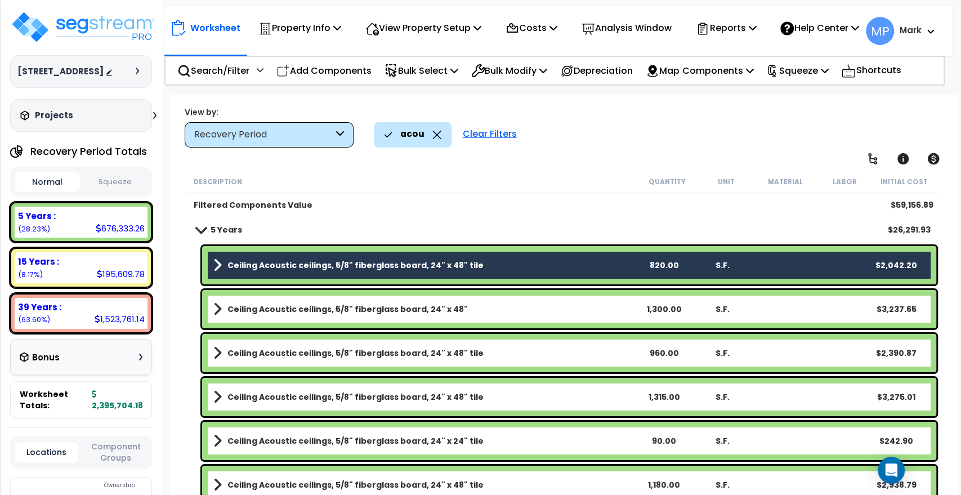
click at [536, 310] on link "Ceiling Acoustic ceilings, 5/8" fiberglass board, 24" x 48"" at bounding box center [423, 309] width 421 height 16
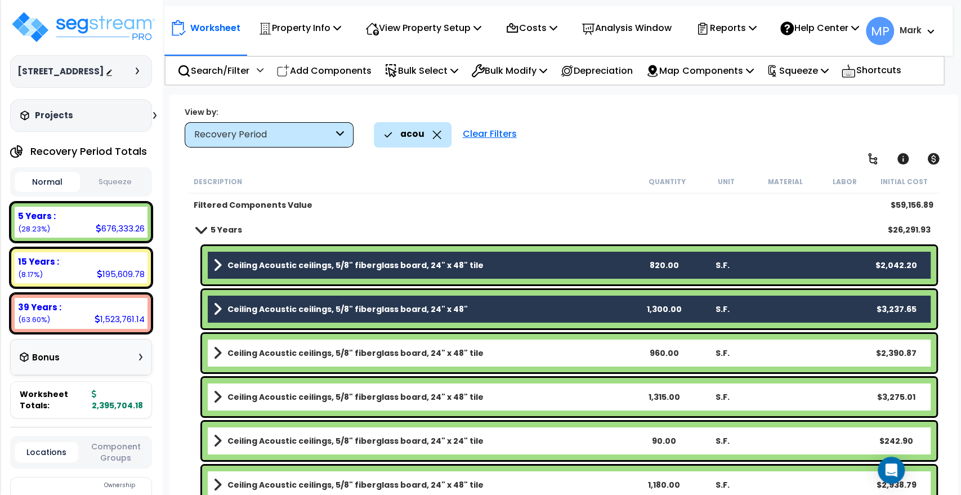
click at [528, 353] on link "Ceiling Acoustic ceilings, 5/8" fiberglass board, 24" x 48" tile" at bounding box center [423, 353] width 421 height 16
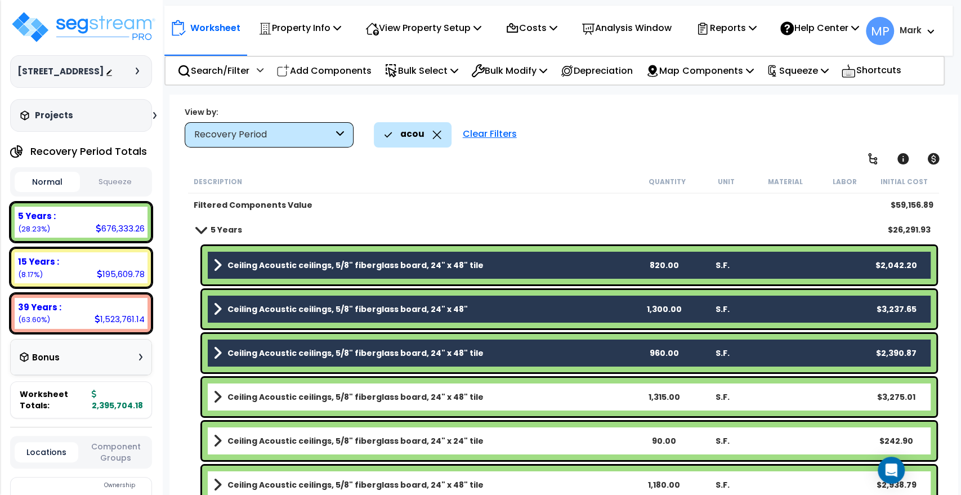
drag, startPoint x: 524, startPoint y: 395, endPoint x: 520, endPoint y: 426, distance: 31.1
click at [524, 395] on link "Ceiling Acoustic ceilings, 5/8" fiberglass board, 24" x 48" tile" at bounding box center [423, 397] width 421 height 16
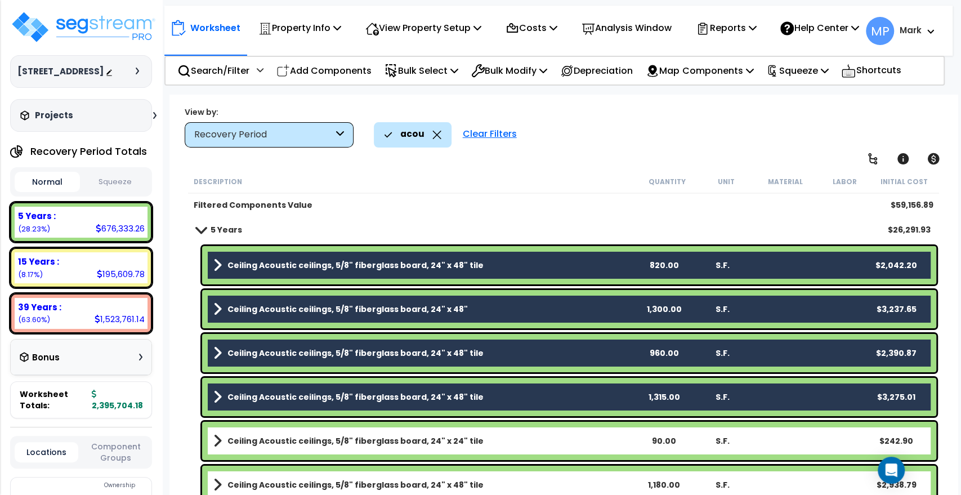
click at [517, 435] on link "Ceiling Acoustic ceilings, 5/8" fiberglass board, 24" x 24" tile" at bounding box center [423, 441] width 421 height 16
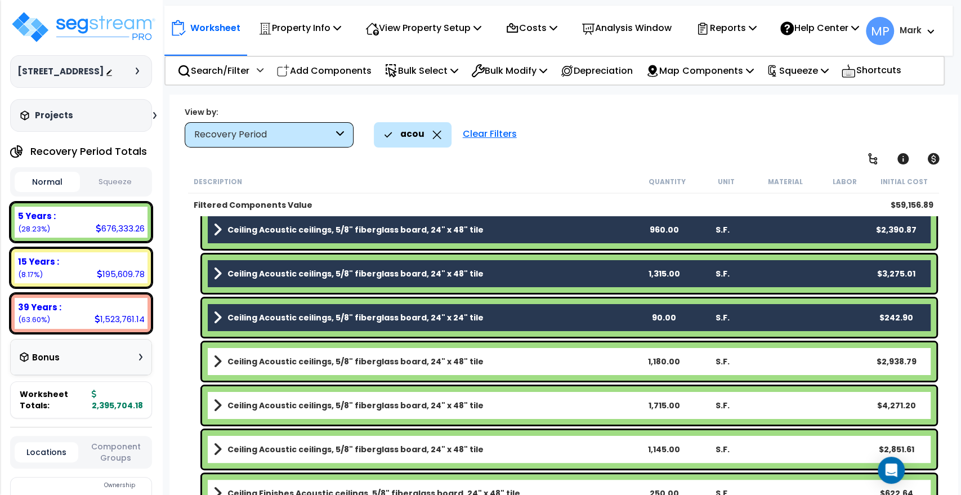
scroll to position [125, 0]
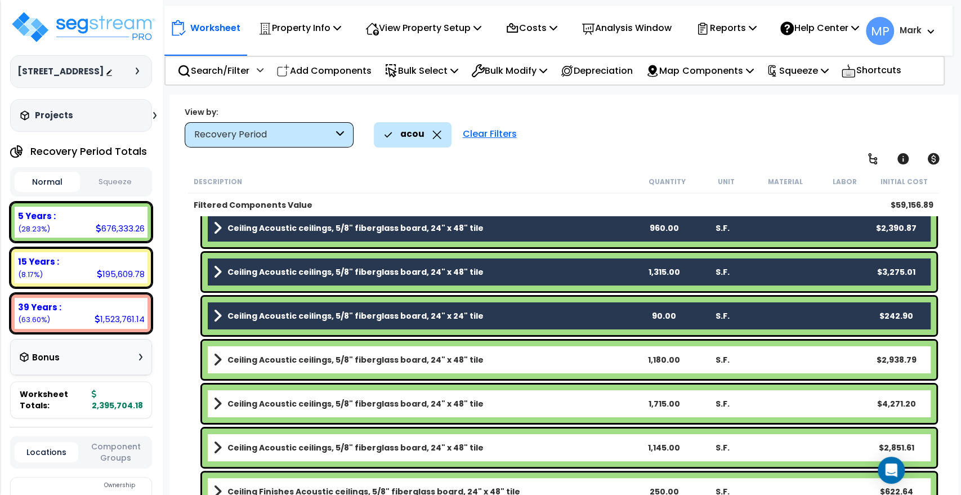
click at [533, 364] on link "Ceiling Acoustic ceilings, 5/8" fiberglass board, 24" x 48" tile" at bounding box center [423, 360] width 421 height 16
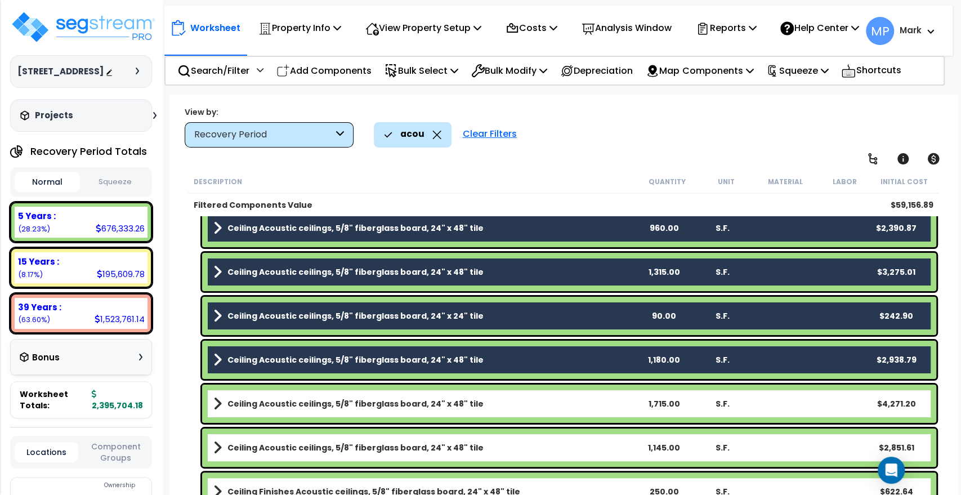
click at [529, 402] on link "Ceiling Acoustic ceilings, 5/8" fiberglass board, 24" x 48" tile" at bounding box center [423, 404] width 421 height 16
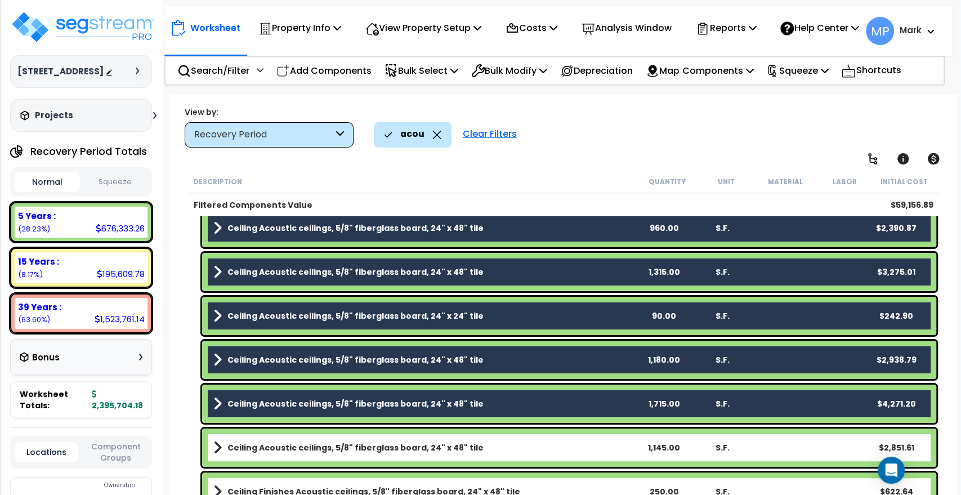
click at [527, 442] on link "Ceiling Acoustic ceilings, 5/8" fiberglass board, 24" x 48" tile" at bounding box center [423, 448] width 421 height 16
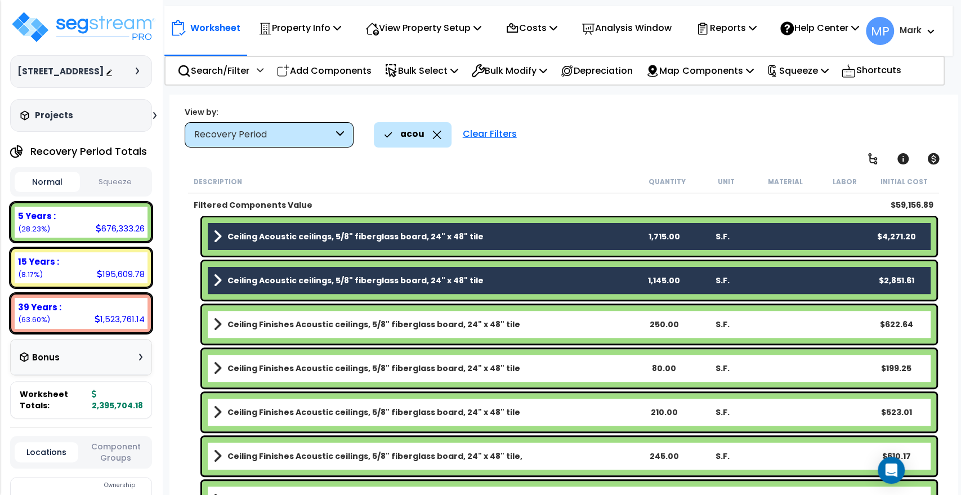
scroll to position [312, 0]
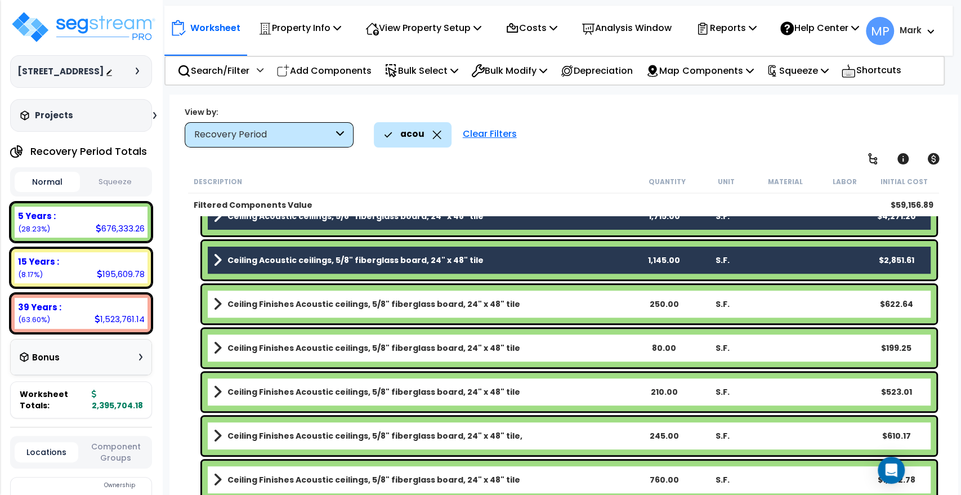
click at [566, 305] on link "Ceiling Finishes Acoustic ceilings, 5/8" fiberglass board, 24" x 48" tile" at bounding box center [423, 304] width 421 height 16
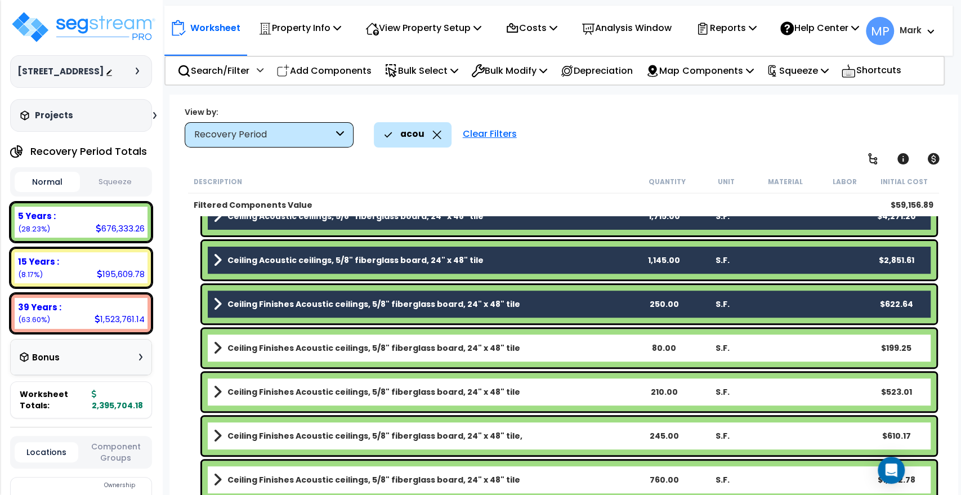
click at [554, 353] on link "Ceiling Finishes Acoustic ceilings, 5/8" fiberglass board, 24" x 48" tile" at bounding box center [423, 348] width 421 height 16
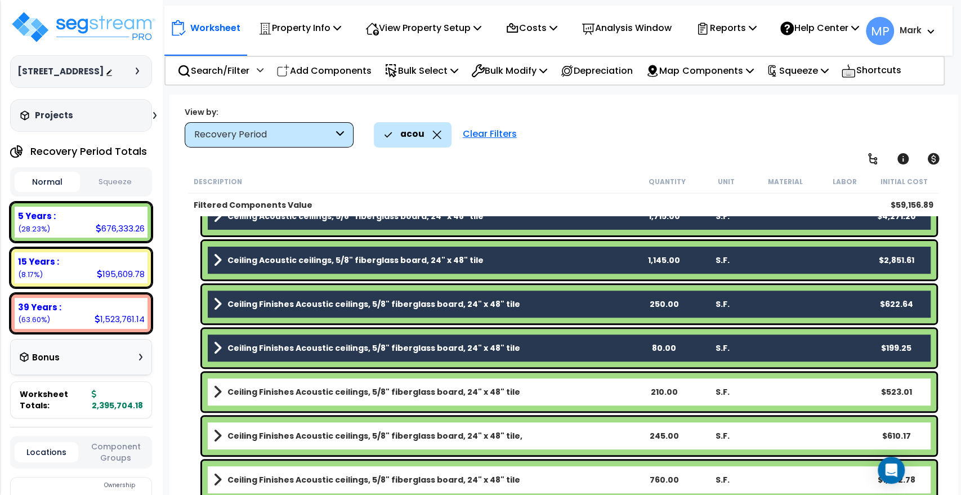
click at [538, 393] on link "Ceiling Finishes Acoustic ceilings, 5/8" fiberglass board, 24" x 48" tile" at bounding box center [423, 392] width 421 height 16
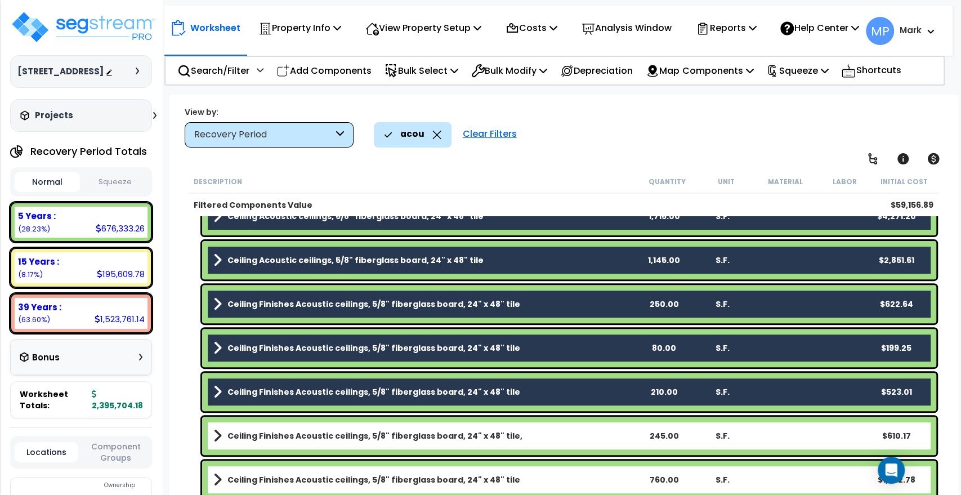
click at [536, 426] on div "Ceiling Finishes Acoustic ceilings, 5/8" fiberglass board, 24" x 48" tile, 245.…" at bounding box center [569, 436] width 734 height 38
click at [535, 437] on link "Ceiling Finishes Acoustic ceilings, 5/8" fiberglass board, 24" x 48" tile," at bounding box center [423, 436] width 421 height 16
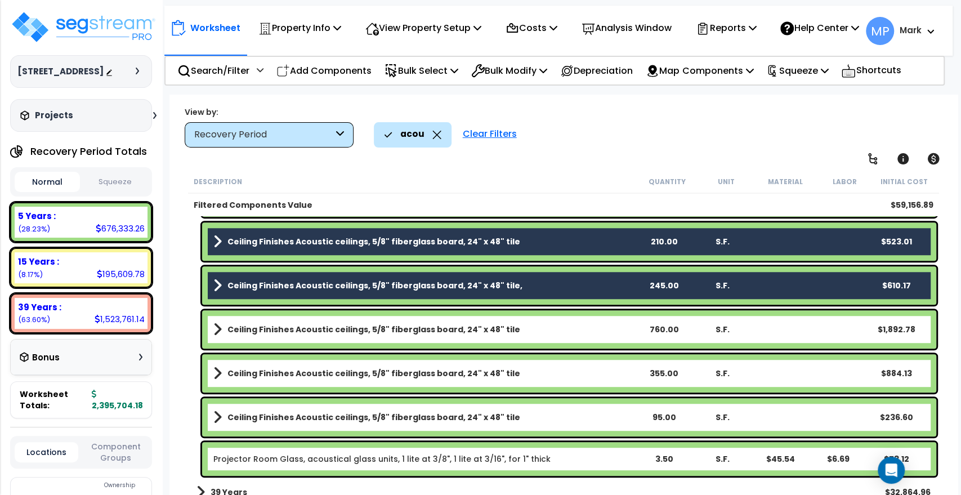
scroll to position [466, 0]
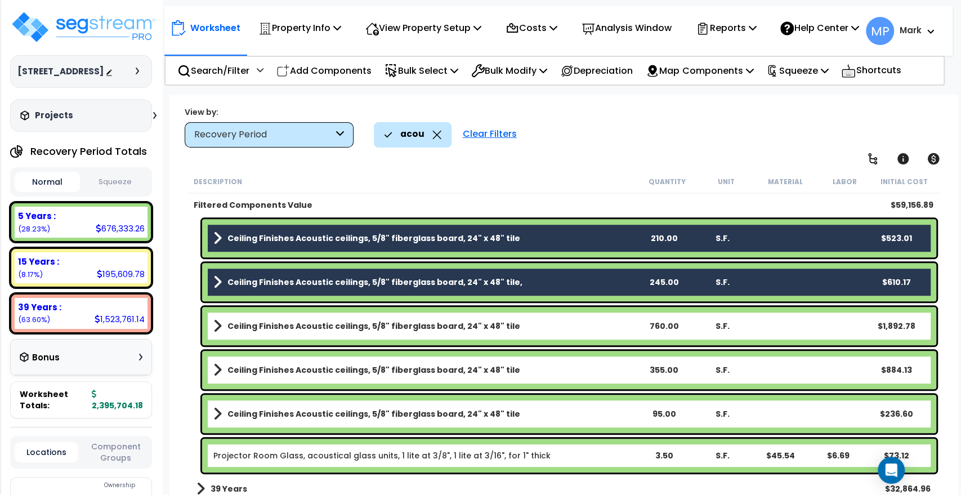
click at [549, 324] on link "Ceiling Finishes Acoustic ceilings, 5/8" fiberglass board, 24" x 48" tile" at bounding box center [423, 326] width 421 height 16
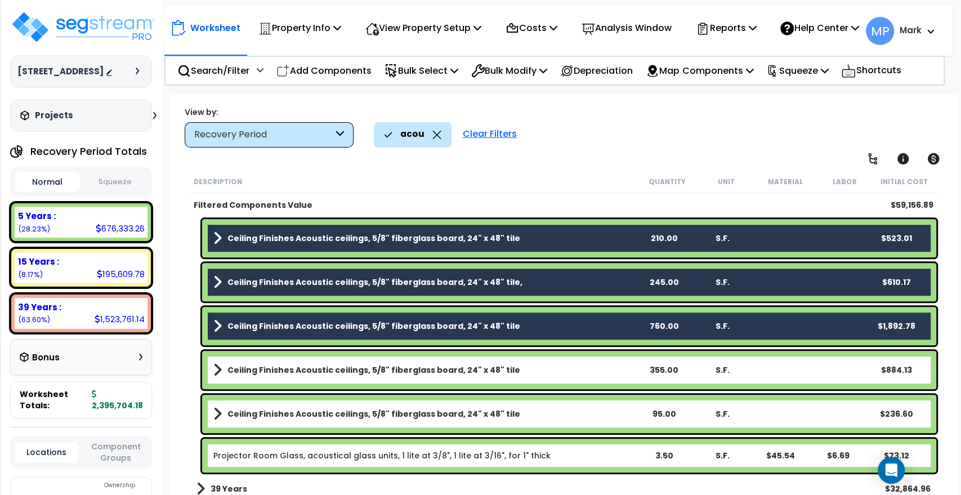
click at [553, 372] on link "Ceiling Finishes Acoustic ceilings, 5/8" fiberglass board, 24" x 48" tile" at bounding box center [423, 370] width 421 height 16
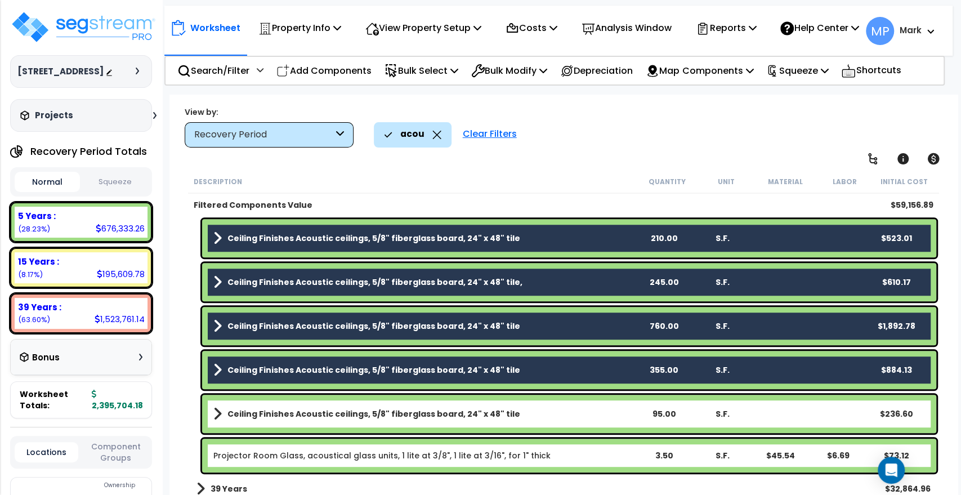
click at [549, 412] on link "Ceiling Finishes Acoustic ceilings, 5/8" fiberglass board, 24" x 48" tile" at bounding box center [423, 414] width 421 height 16
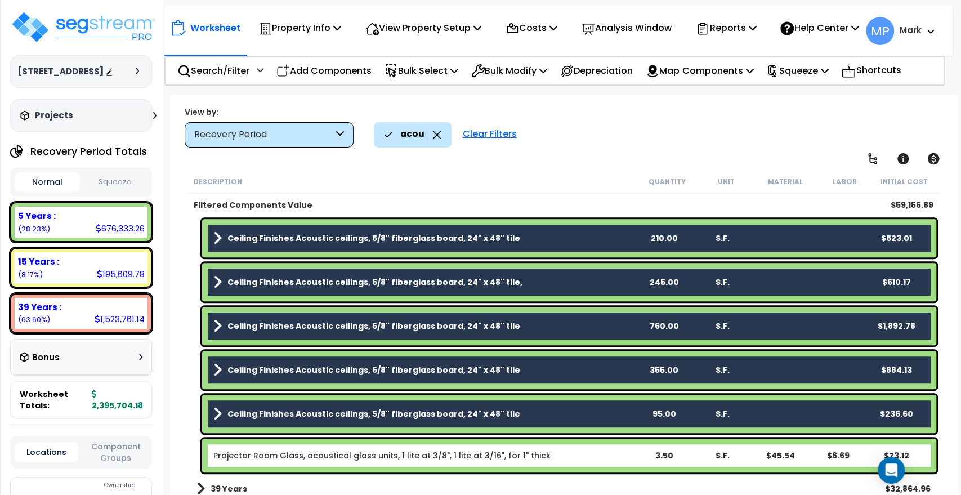
click at [549, 451] on b "Projector Room Glass, acoustical glass units, 1 lite at 3/8", 1 lite at 3/16", …" at bounding box center [423, 455] width 421 height 11
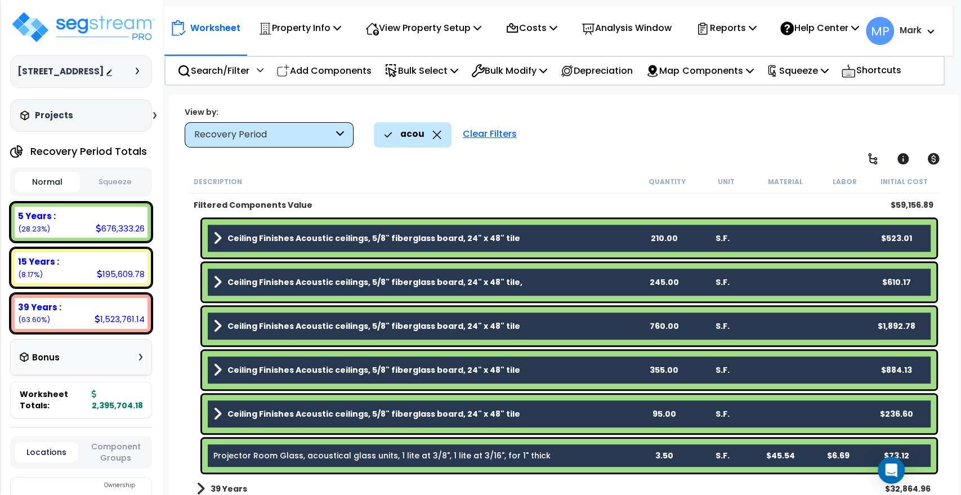
scroll to position [50, 0]
click at [518, 78] on p "Bulk Modify" at bounding box center [509, 70] width 76 height 15
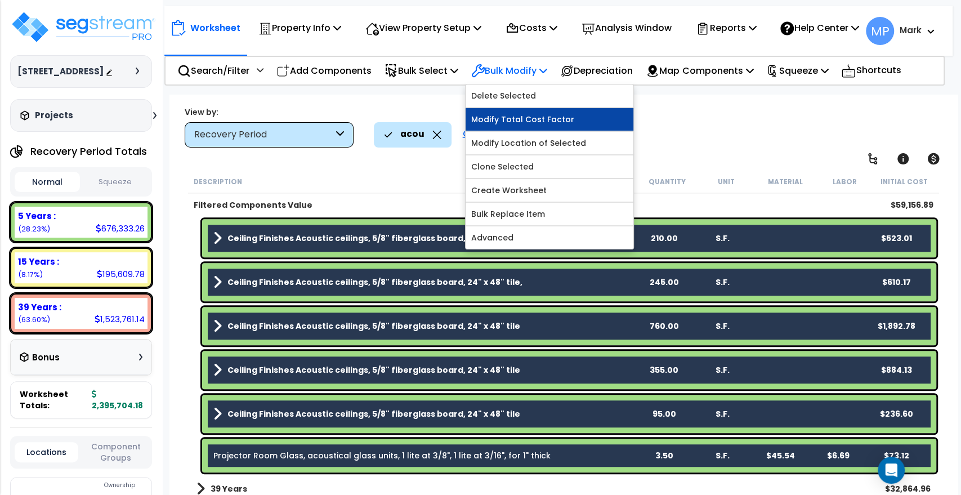
click at [536, 124] on link "Modify Total Cost Factor" at bounding box center [550, 119] width 168 height 23
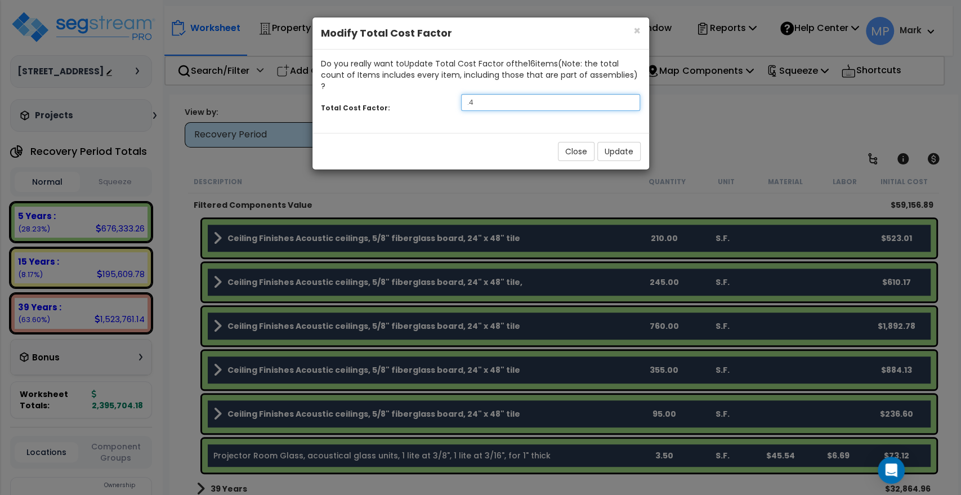
drag, startPoint x: 473, startPoint y: 92, endPoint x: 446, endPoint y: 89, distance: 27.2
click at [446, 92] on div "Total Cost Factor: .4" at bounding box center [480, 104] width 337 height 24
type input ".35"
click at [633, 142] on button "Update" at bounding box center [618, 151] width 43 height 19
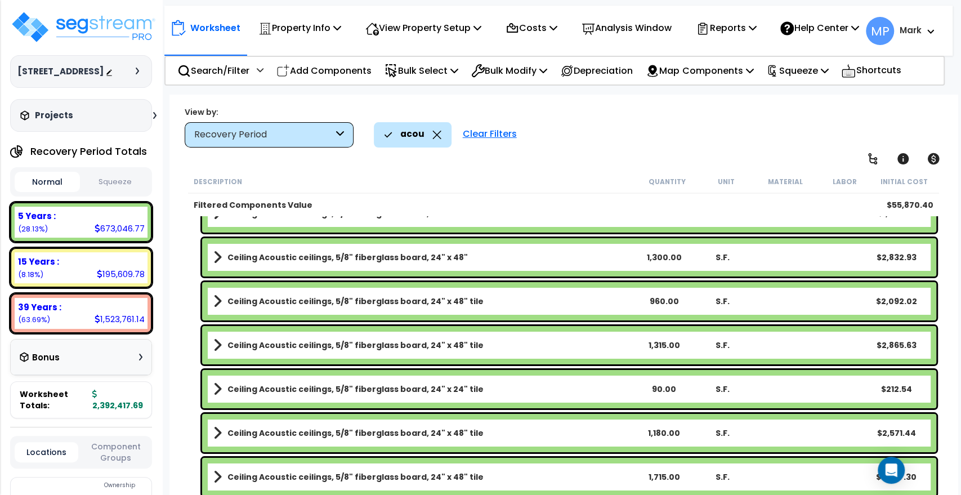
scroll to position [0, 0]
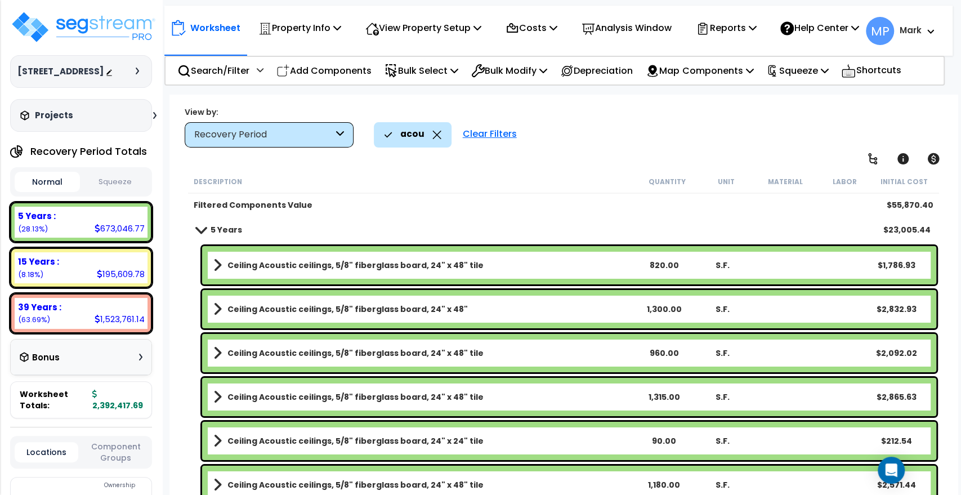
click at [231, 227] on b "5 Years" at bounding box center [227, 229] width 32 height 11
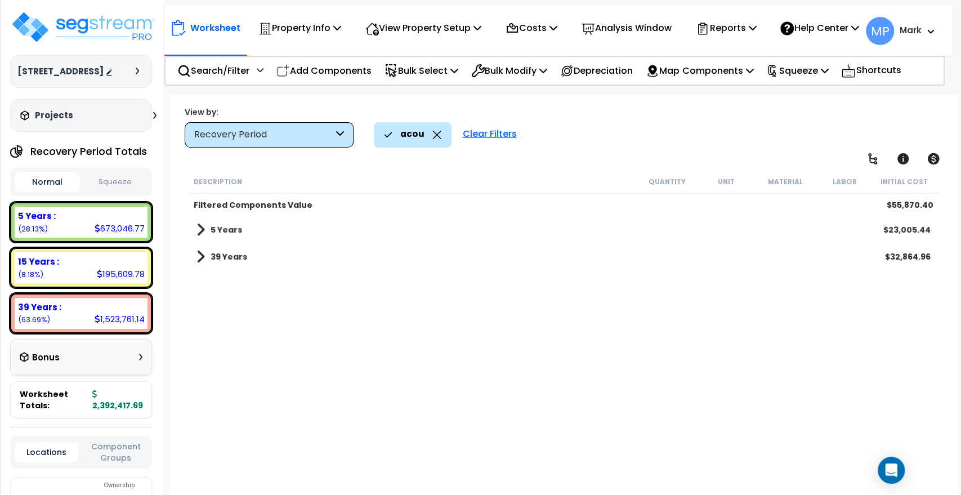
click at [226, 258] on b "39 Years" at bounding box center [229, 256] width 37 height 11
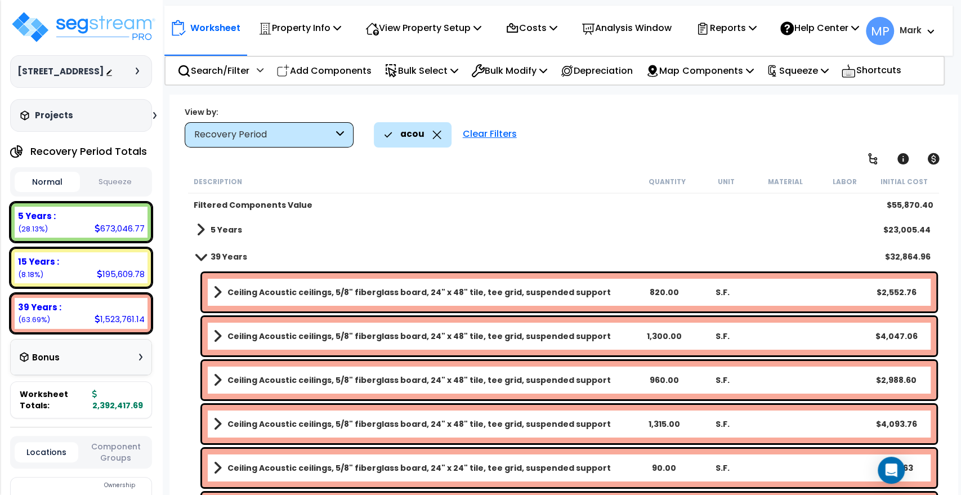
click at [617, 290] on link "Ceiling Acoustic ceilings, 5/8" fiberglass board, 24" x 48" tile, tee grid, sus…" at bounding box center [423, 292] width 421 height 16
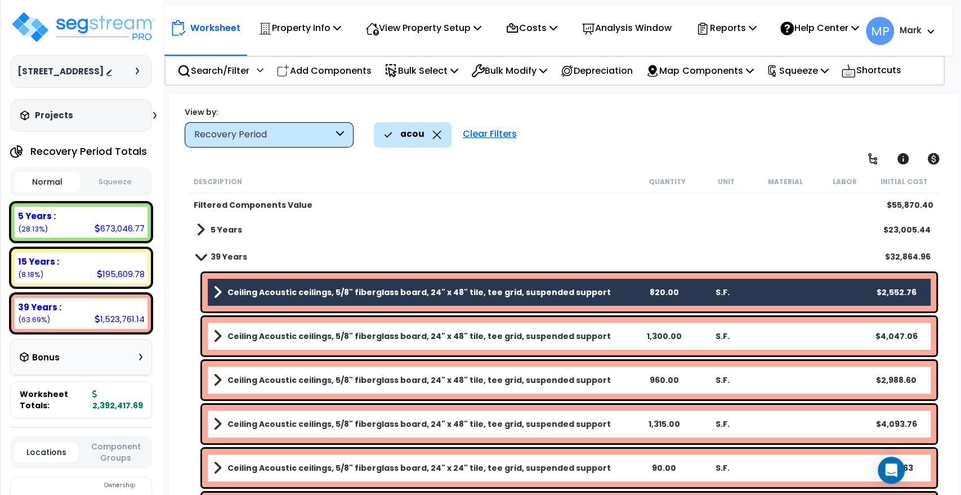
click at [608, 341] on link "Ceiling Acoustic ceilings, 5/8" fiberglass board, 24" x 48" tile, tee grid, sus…" at bounding box center [423, 336] width 421 height 16
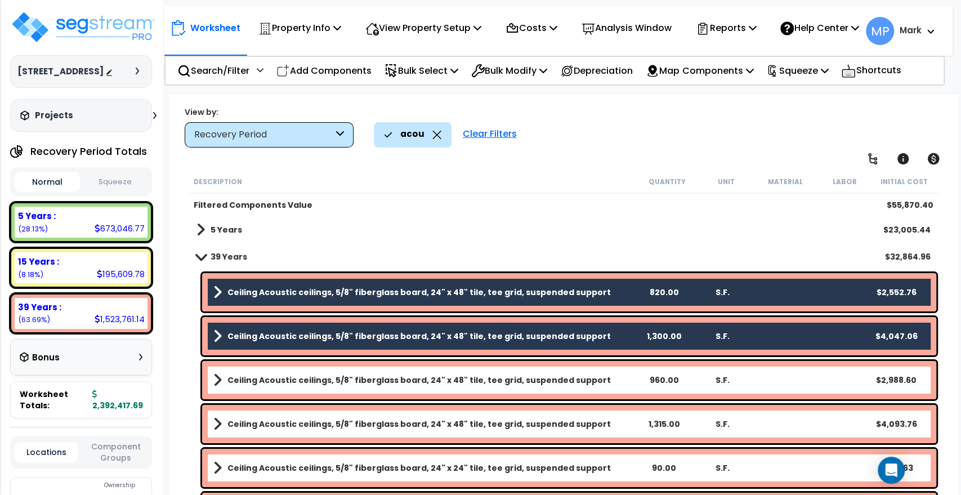
click at [610, 380] on link "Ceiling Acoustic ceilings, 5/8" fiberglass board, 24" x 48" tile, tee grid, sus…" at bounding box center [423, 380] width 421 height 16
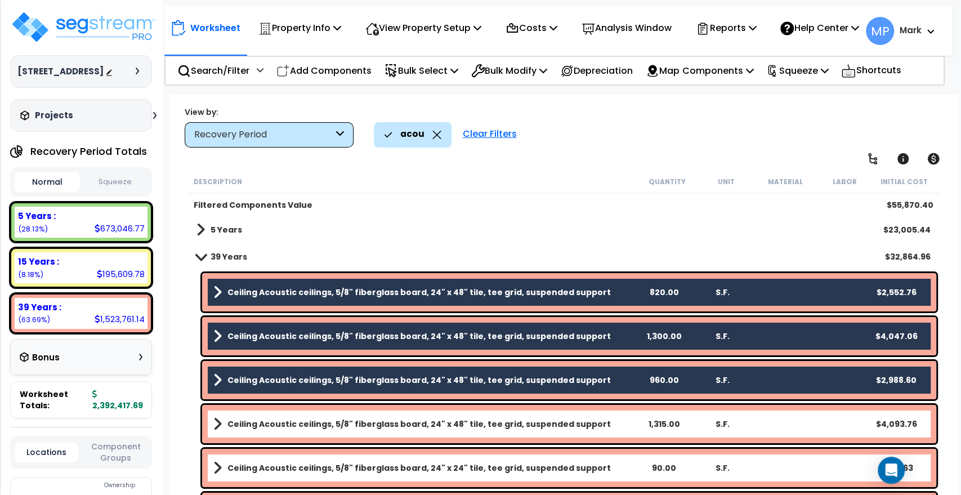
click at [606, 424] on link "Ceiling Acoustic ceilings, 5/8" fiberglass board, 24" x 48" tile, tee grid, sus…" at bounding box center [423, 424] width 421 height 16
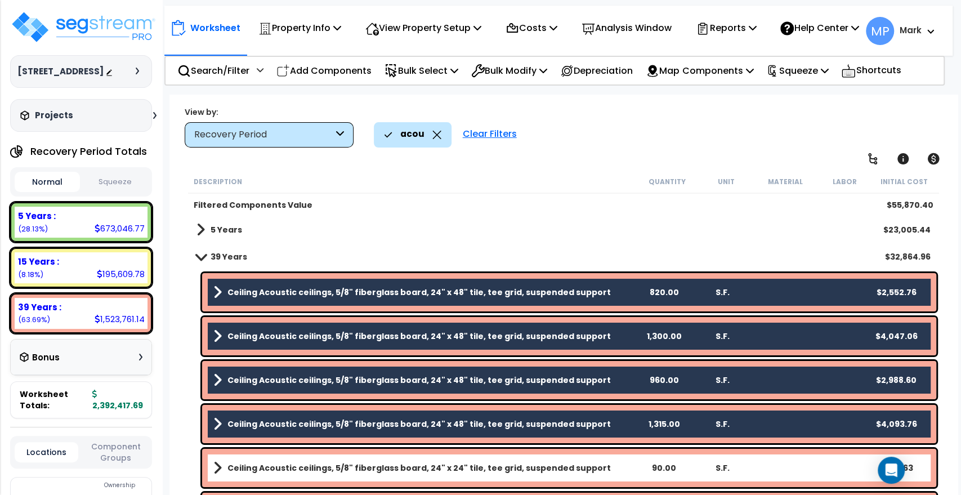
click at [602, 466] on link "Ceiling Acoustic ceilings, 5/8" fiberglass board, 24" x 24" tile, tee grid, sus…" at bounding box center [423, 468] width 421 height 16
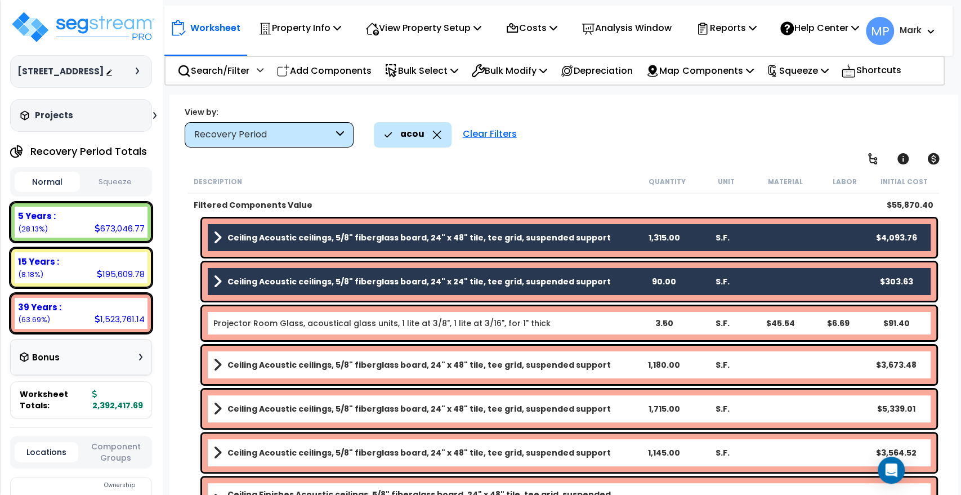
scroll to position [187, 0]
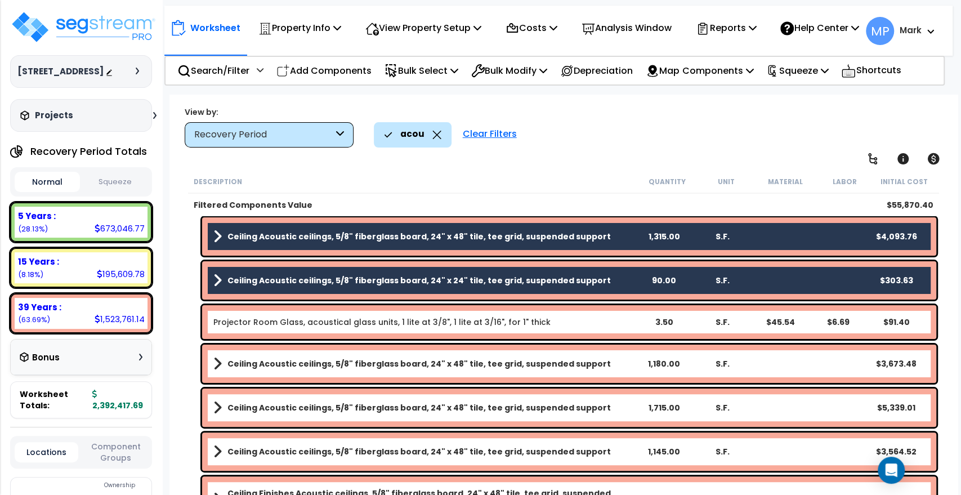
click at [603, 319] on b "Projector Room Glass, acoustical glass units, 1 lite at 3/8", 1 lite at 3/16", …" at bounding box center [423, 321] width 421 height 11
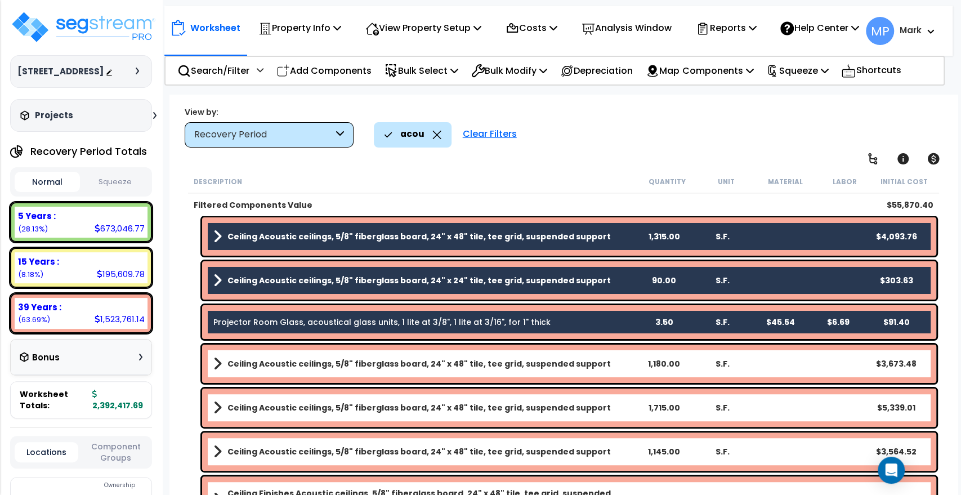
click at [605, 366] on link "Ceiling Acoustic ceilings, 5/8" fiberglass board, 24" x 48" tile, tee grid, sus…" at bounding box center [423, 364] width 421 height 16
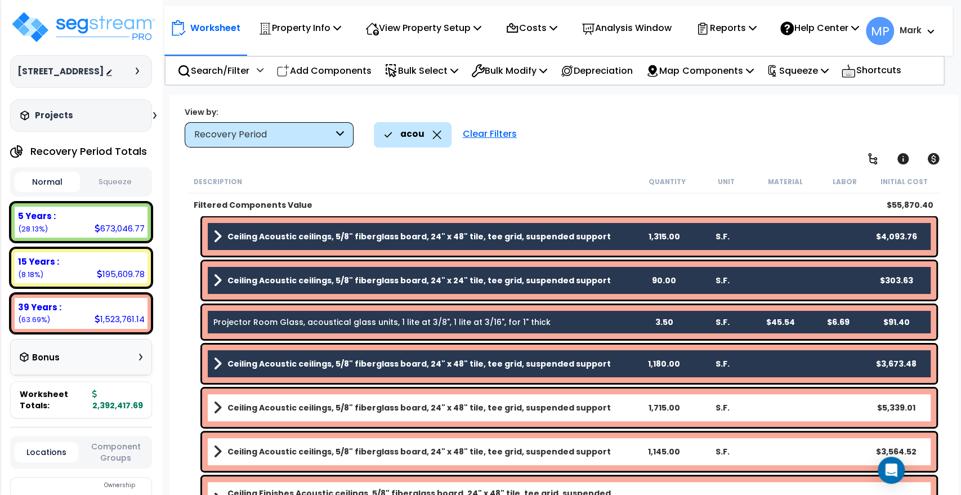
click at [608, 413] on link "Ceiling Acoustic ceilings, 5/8" fiberglass board, 24" x 48" tile, tee grid, sus…" at bounding box center [423, 408] width 421 height 16
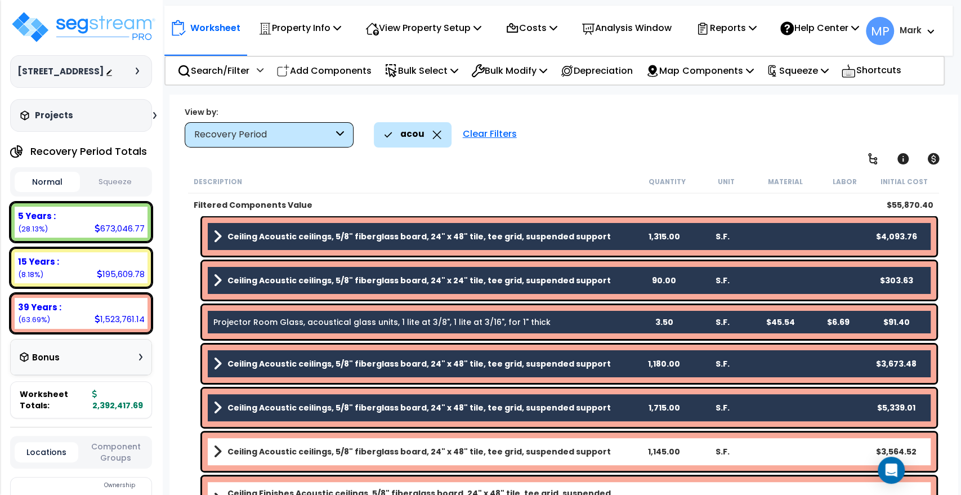
click at [610, 451] on link "Ceiling Acoustic ceilings, 5/8" fiberglass board, 24" x 48" tile, tee grid, sus…" at bounding box center [423, 452] width 421 height 16
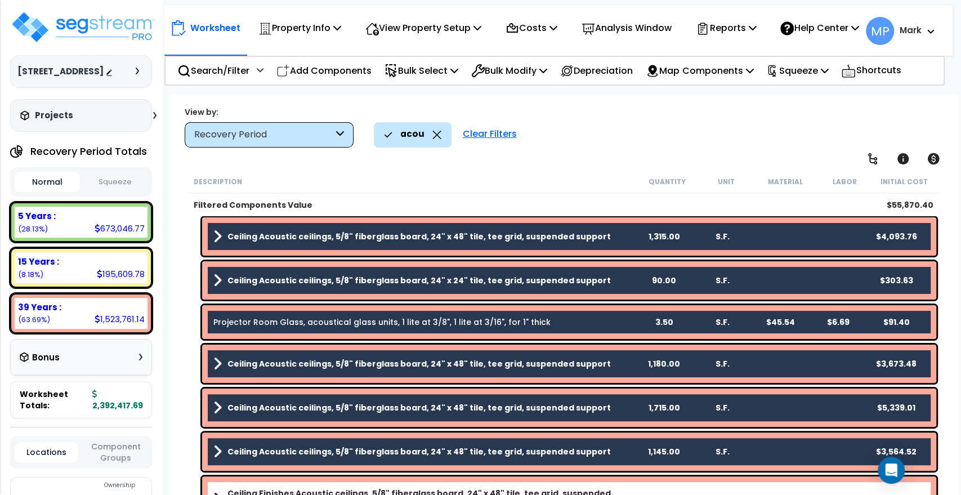
scroll to position [312, 0]
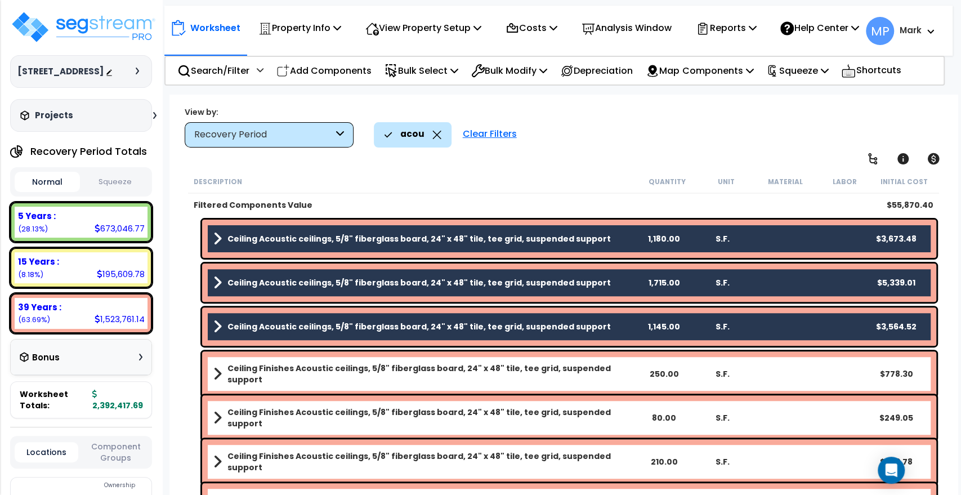
click at [625, 374] on link "Ceiling Finishes Acoustic ceilings, 5/8" fiberglass board, 24" x 48" tile, tee …" at bounding box center [423, 374] width 421 height 23
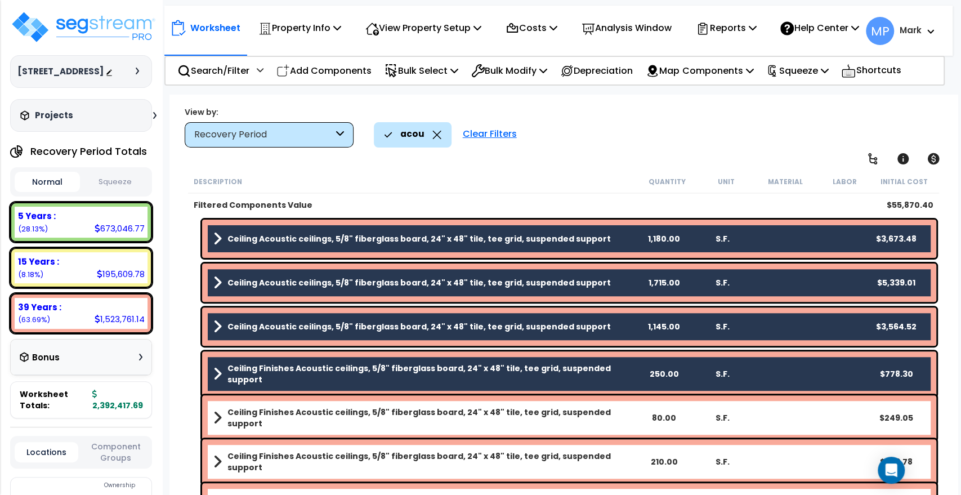
click at [631, 416] on link "Ceiling Finishes Acoustic ceilings, 5/8" fiberglass board, 24" x 48" tile, tee …" at bounding box center [423, 417] width 421 height 23
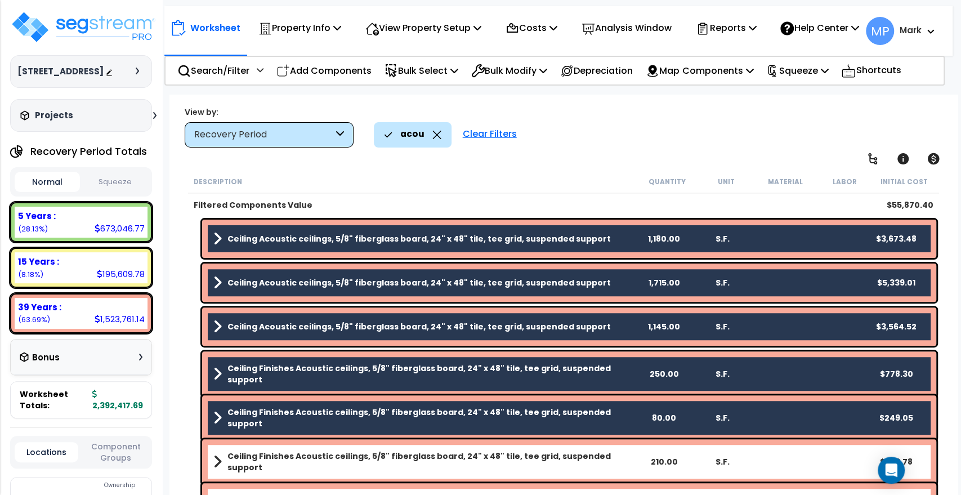
click at [631, 456] on link "Ceiling Finishes Acoustic ceilings, 5/8" fiberglass board, 24" x 48" tile, tee …" at bounding box center [423, 461] width 421 height 23
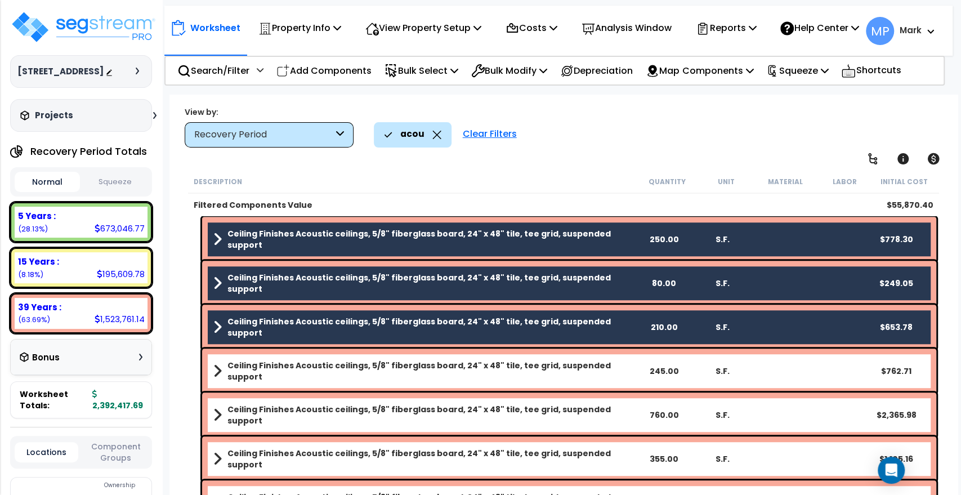
scroll to position [466, 0]
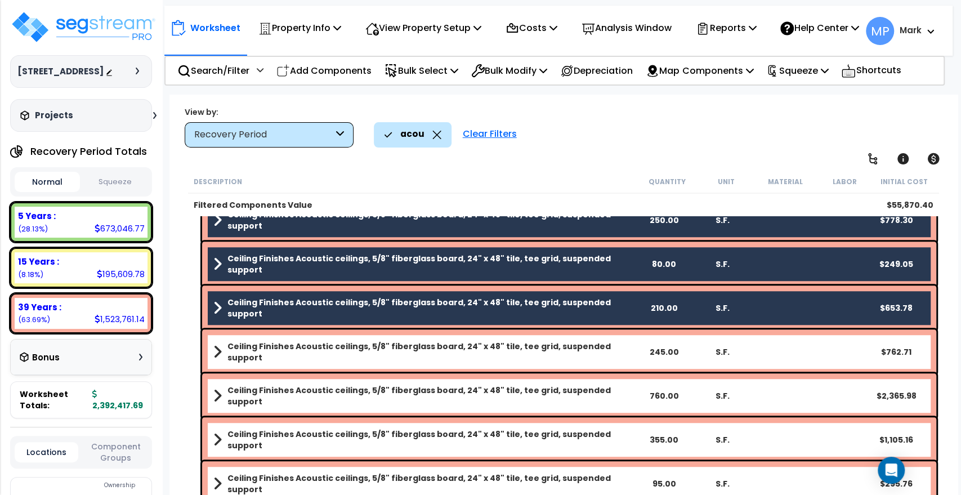
click at [627, 353] on link "Ceiling Finishes Acoustic ceilings, 5/8" fiberglass board, 24" x 48" tile, tee …" at bounding box center [423, 352] width 421 height 23
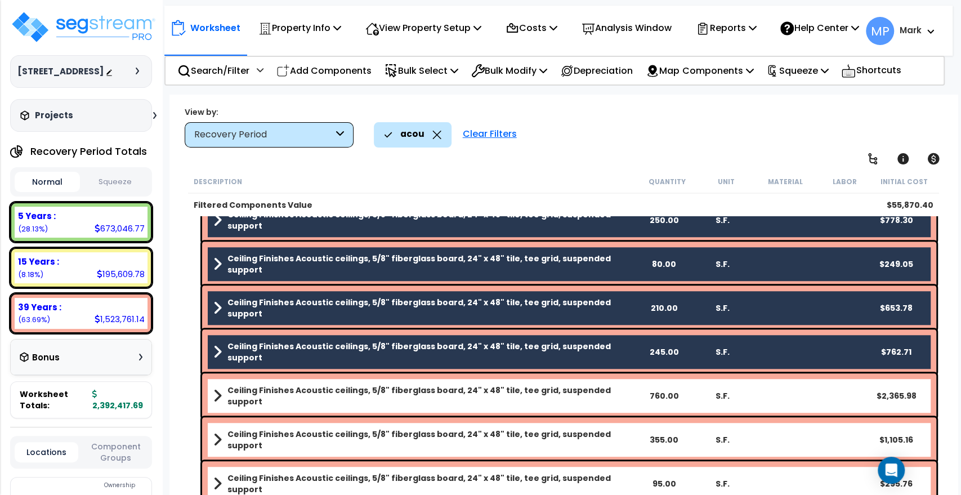
click at [630, 401] on div "Ceiling Finishes Acoustic ceilings, 5/8" fiberglass board, 24" x 48" tile, tee …" at bounding box center [569, 395] width 734 height 45
click at [631, 385] on link "Ceiling Finishes Acoustic ceilings, 5/8" fiberglass board, 24" x 48" tile, tee …" at bounding box center [423, 395] width 421 height 23
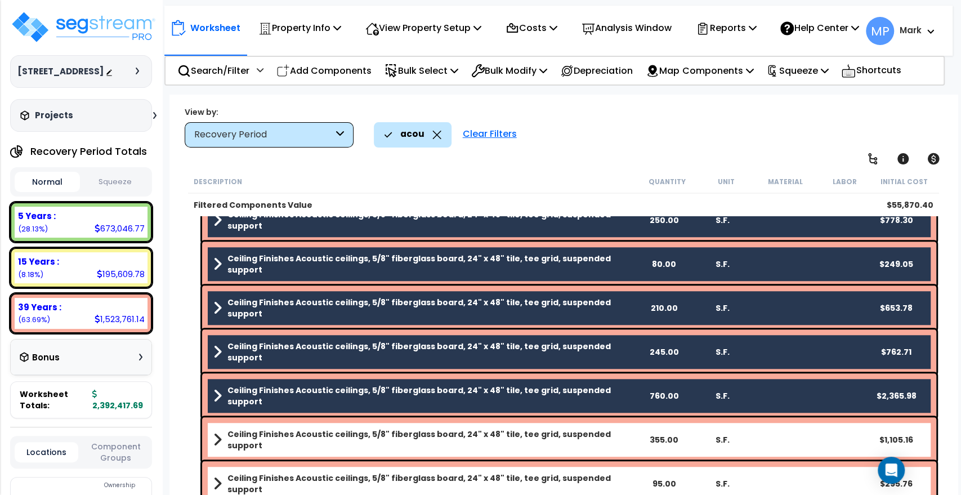
click at [636, 435] on div "355.00" at bounding box center [664, 439] width 57 height 11
click at [630, 444] on div "Ceiling Finishes Acoustic ceilings, 5/8" fiberglass board, 24" x 48" tile, tee …" at bounding box center [569, 439] width 734 height 45
click at [630, 436] on link "Ceiling Finishes Acoustic ceilings, 5/8" fiberglass board, 24" x 48" tile, tee …" at bounding box center [423, 439] width 421 height 23
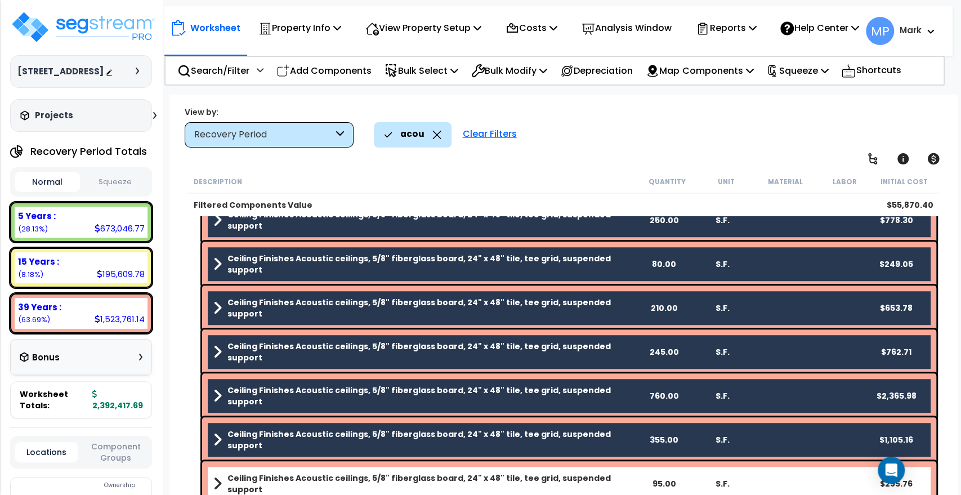
scroll to position [50, 0]
click at [632, 476] on link "Ceiling Finishes Acoustic ceilings, 5/8" fiberglass board, 24" x 48" tile, tee …" at bounding box center [423, 483] width 421 height 23
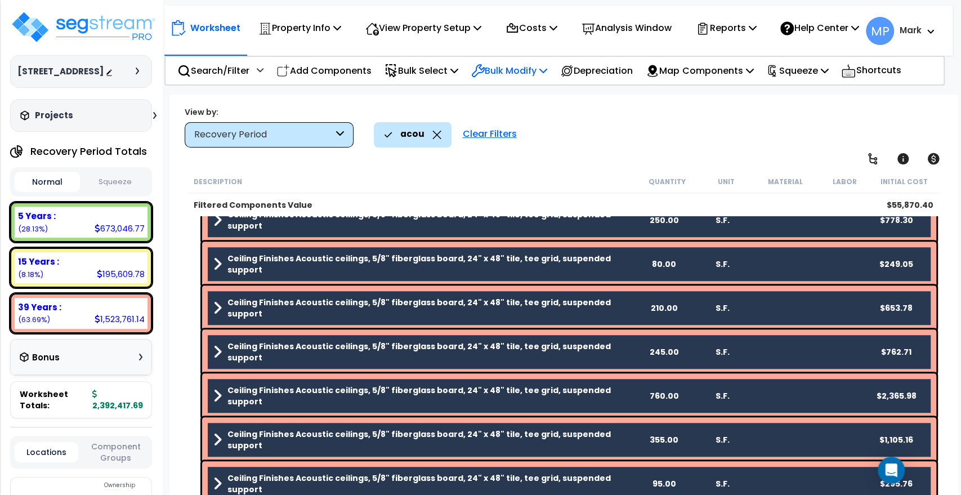
click at [506, 78] on p "Bulk Modify" at bounding box center [509, 70] width 76 height 15
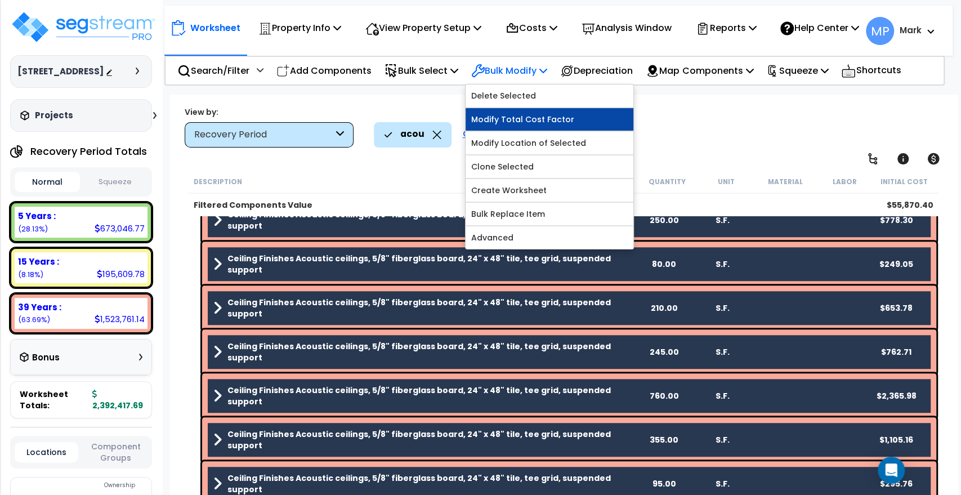
click at [522, 127] on link "Modify Total Cost Factor" at bounding box center [550, 119] width 168 height 23
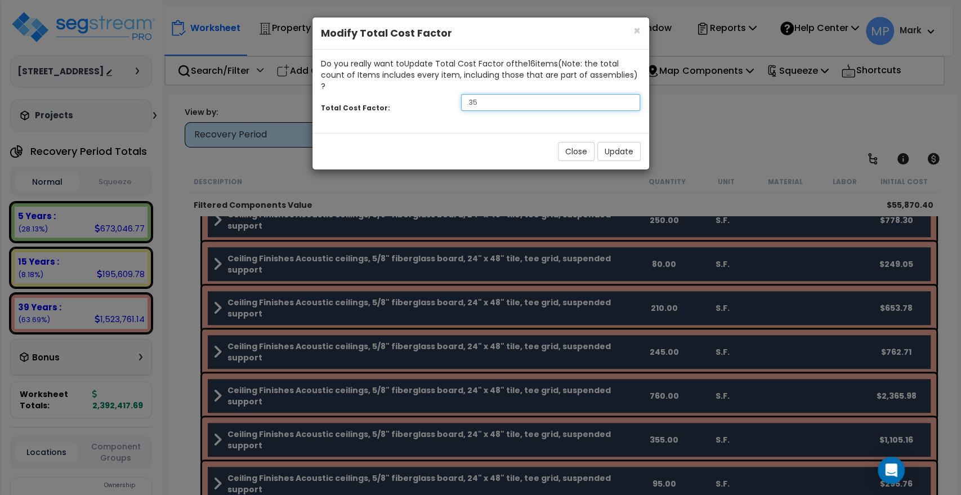
drag, startPoint x: 437, startPoint y: 92, endPoint x: 428, endPoint y: 91, distance: 9.0
click at [428, 92] on div "Total Cost Factor: .35" at bounding box center [480, 104] width 337 height 24
type input ".65"
click at [620, 142] on button "Update" at bounding box center [618, 151] width 43 height 19
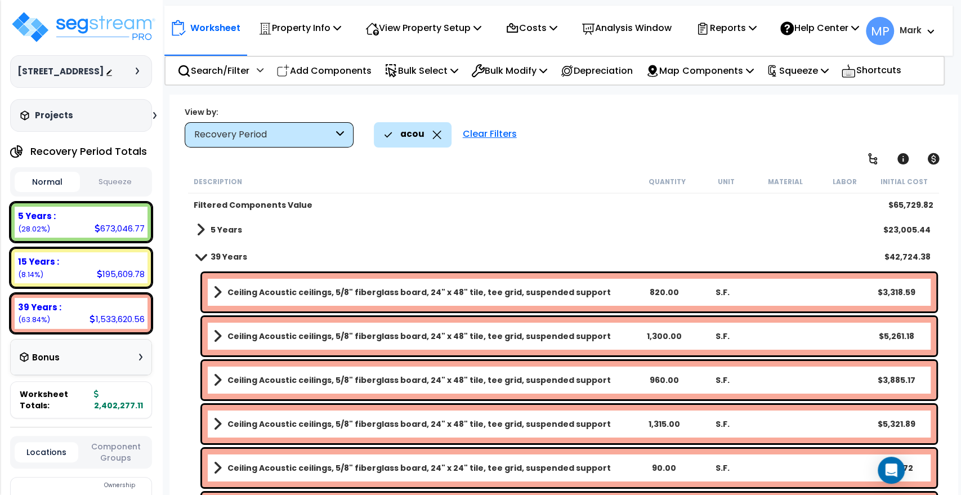
scroll to position [0, 0]
click at [69, 233] on div "5 Years : 673,046.77 (28.02%)" at bounding box center [81, 222] width 133 height 31
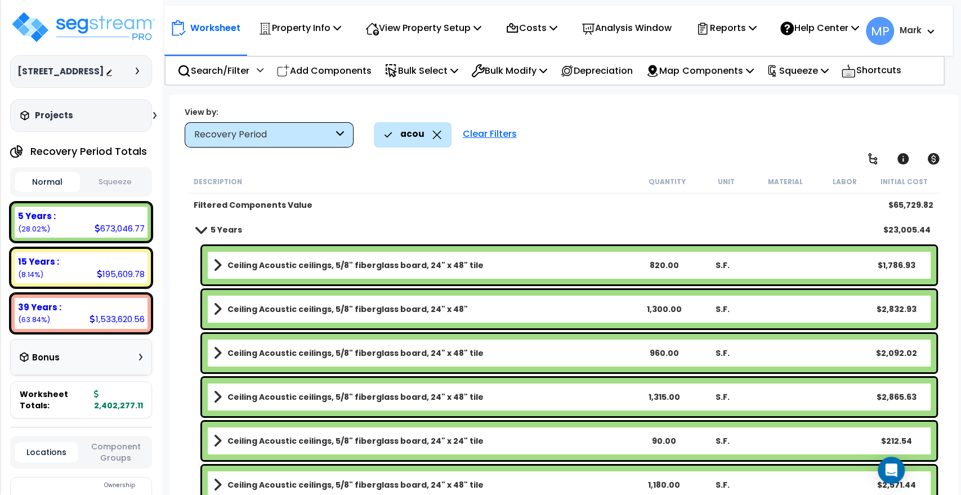
click at [503, 133] on div "Clear Filters" at bounding box center [489, 134] width 65 height 25
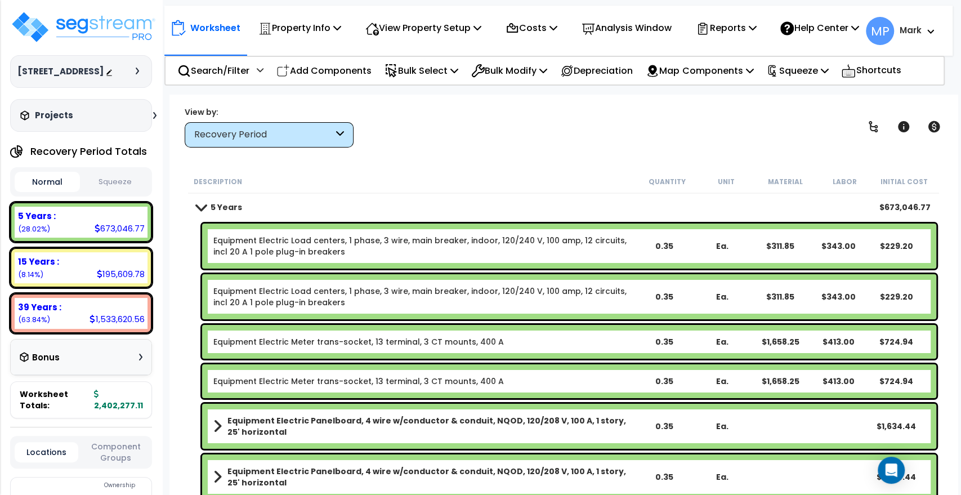
click at [347, 135] on div "Recovery Period" at bounding box center [269, 134] width 169 height 25
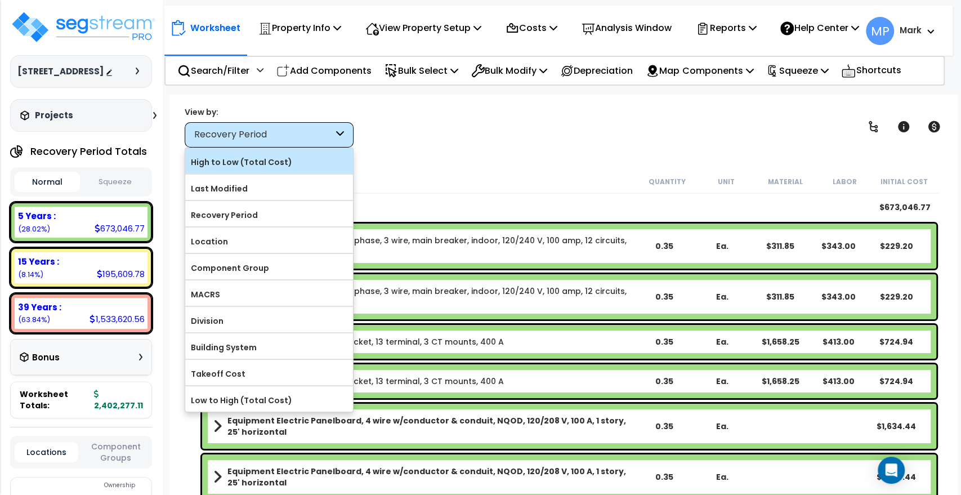
click at [297, 162] on label "High to Low (Total Cost)" at bounding box center [269, 162] width 168 height 17
click at [0, 0] on input "High to Low (Total Cost)" at bounding box center [0, 0] width 0 height 0
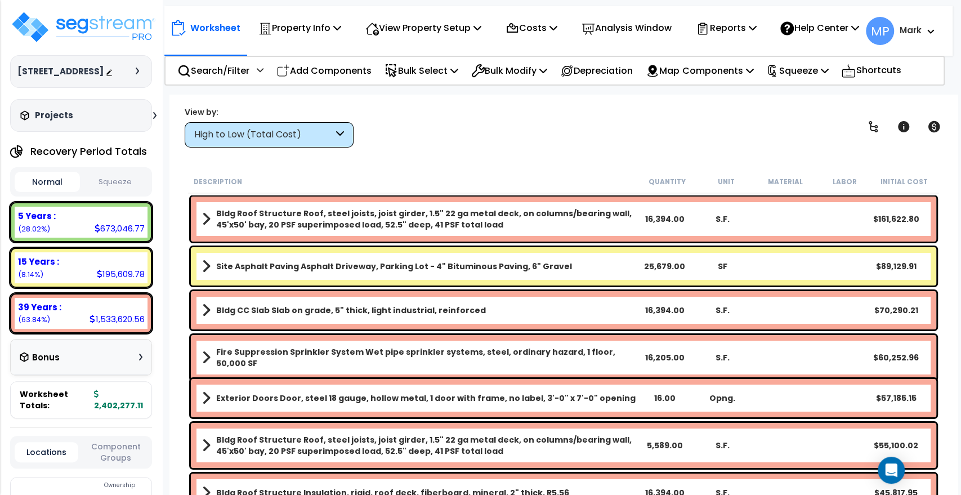
click at [332, 134] on div "High to Low (Total Cost)" at bounding box center [263, 134] width 139 height 13
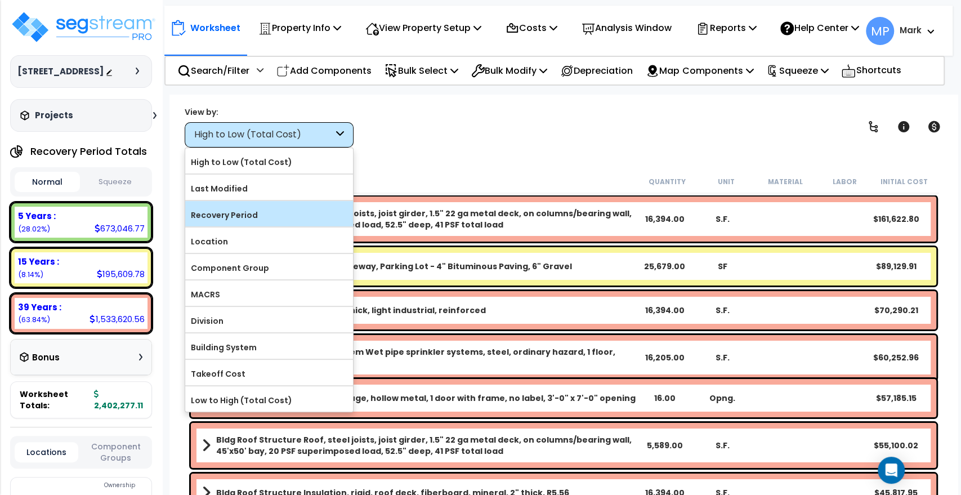
click at [263, 215] on label "Recovery Period" at bounding box center [269, 215] width 168 height 17
click at [0, 0] on input "Recovery Period" at bounding box center [0, 0] width 0 height 0
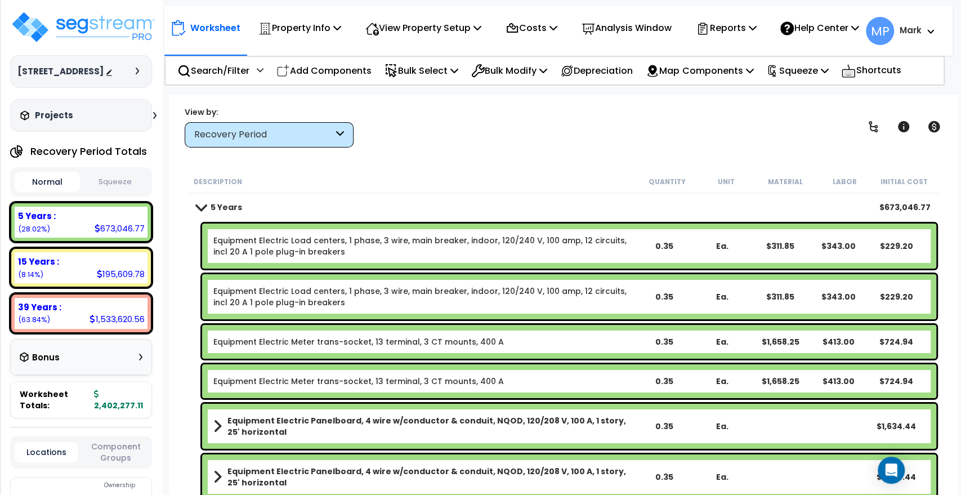
click at [686, 250] on div "0.35" at bounding box center [664, 245] width 57 height 11
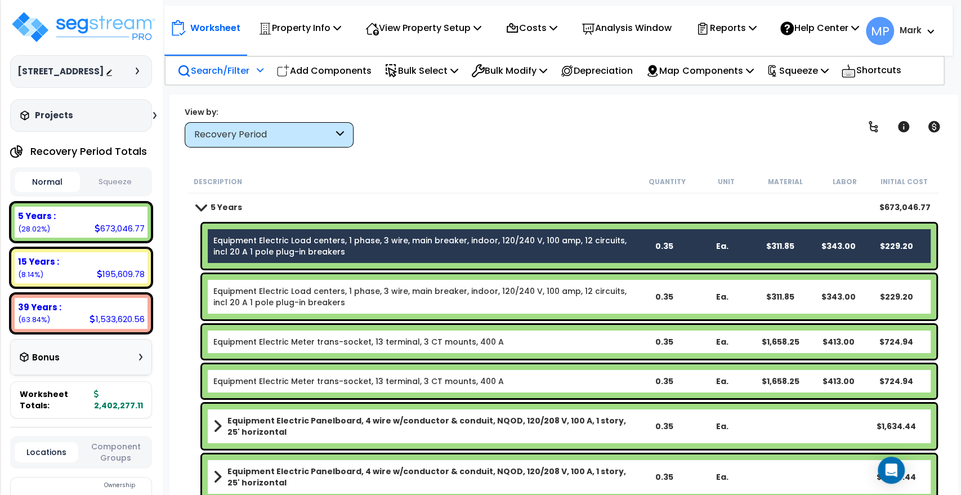
click at [220, 76] on p "Search/Filter" at bounding box center [213, 70] width 72 height 15
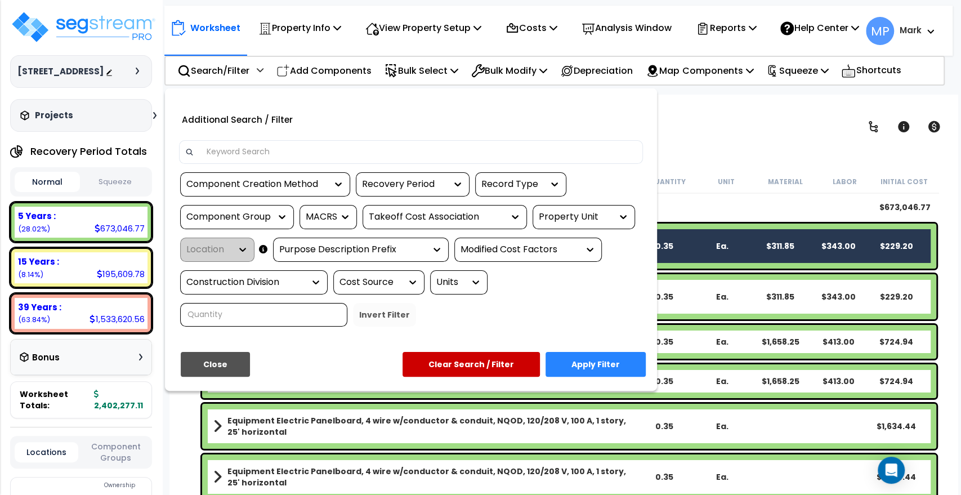
click at [277, 160] on input at bounding box center [418, 152] width 437 height 17
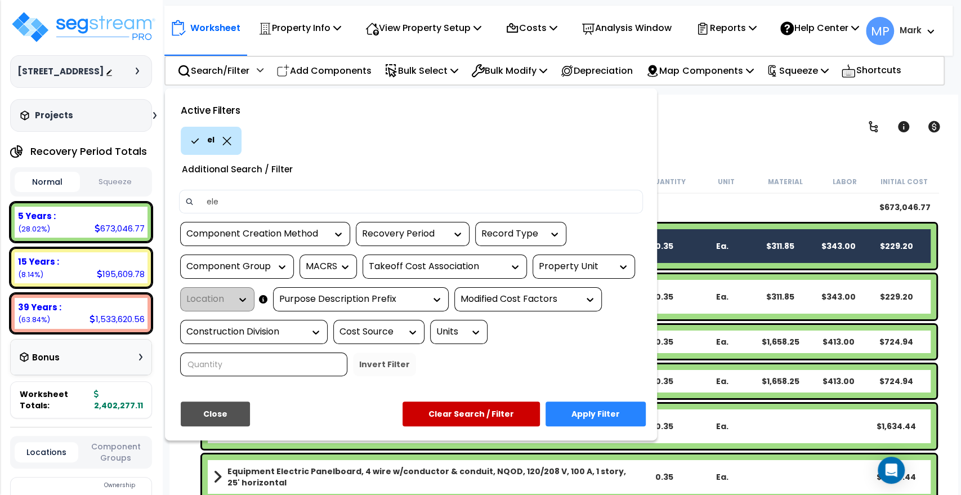
type input "elec"
drag, startPoint x: 631, startPoint y: 427, endPoint x: 600, endPoint y: 391, distance: 47.9
click at [631, 426] on button "Apply Filter" at bounding box center [595, 413] width 100 height 25
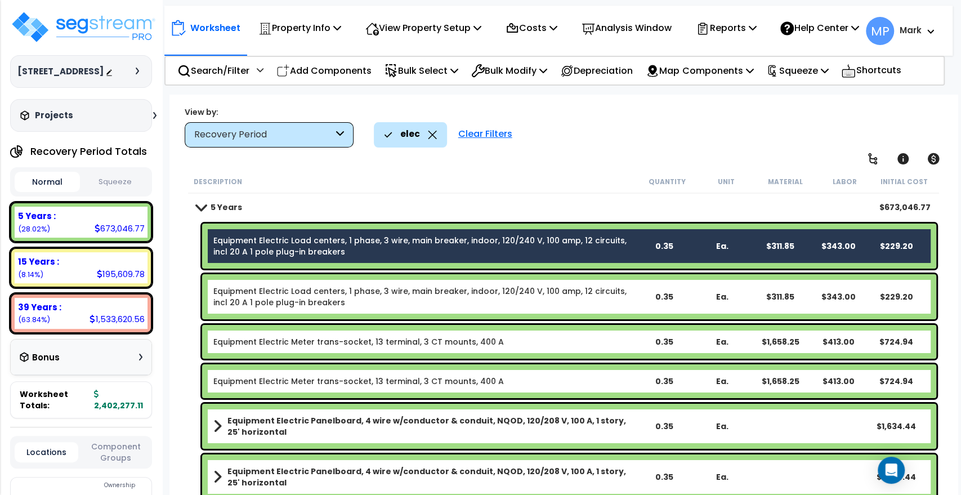
click at [580, 298] on link "Equipment Electric Load centers, 1 phase, 3 wire, main breaker, indoor, 120/240…" at bounding box center [423, 296] width 421 height 23
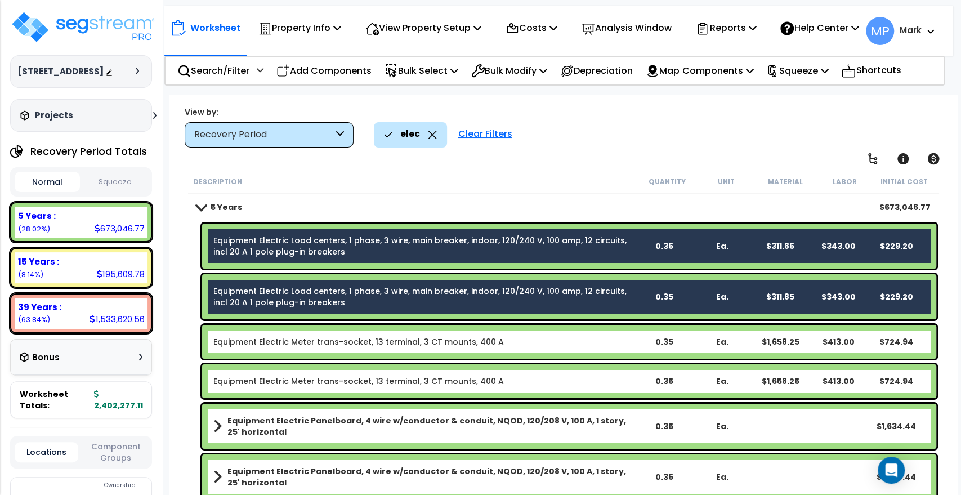
click at [595, 340] on b "Equipment Electric Meter trans-socket, 13 terminal, 3 CT mounts, 400 A" at bounding box center [423, 341] width 421 height 11
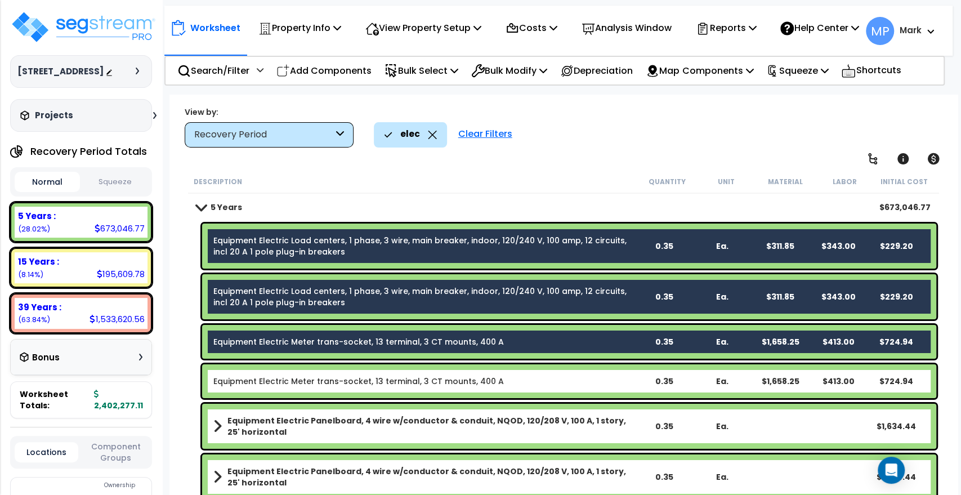
click at [594, 378] on b "Equipment Electric Meter trans-socket, 13 terminal, 3 CT mounts, 400 A" at bounding box center [423, 380] width 421 height 11
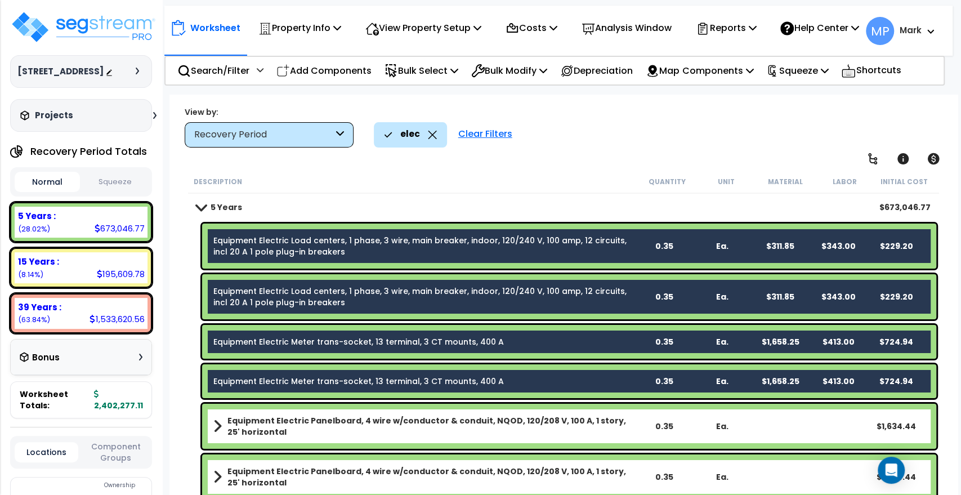
click at [626, 433] on b "Equipment Electric Panelboard, 4 wire w/conductor & conduit, NQOD, 120/208 V, 1…" at bounding box center [430, 426] width 407 height 23
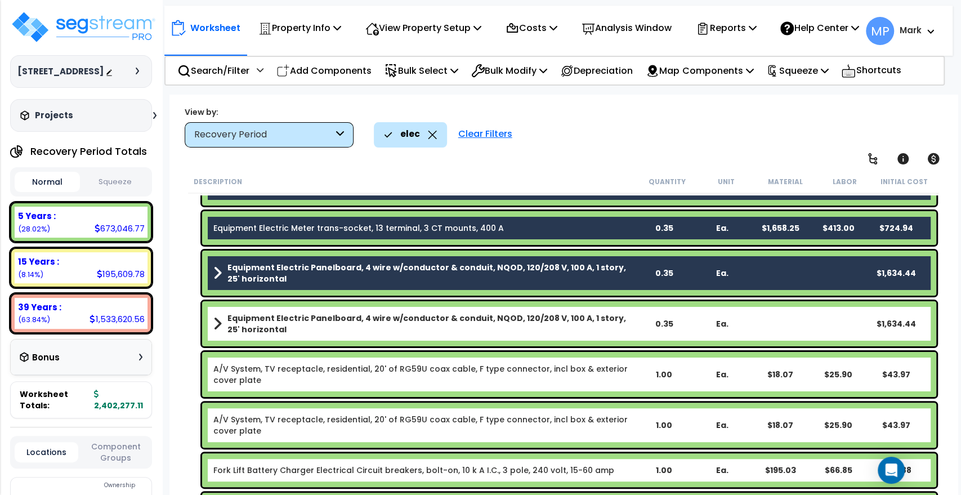
scroll to position [187, 0]
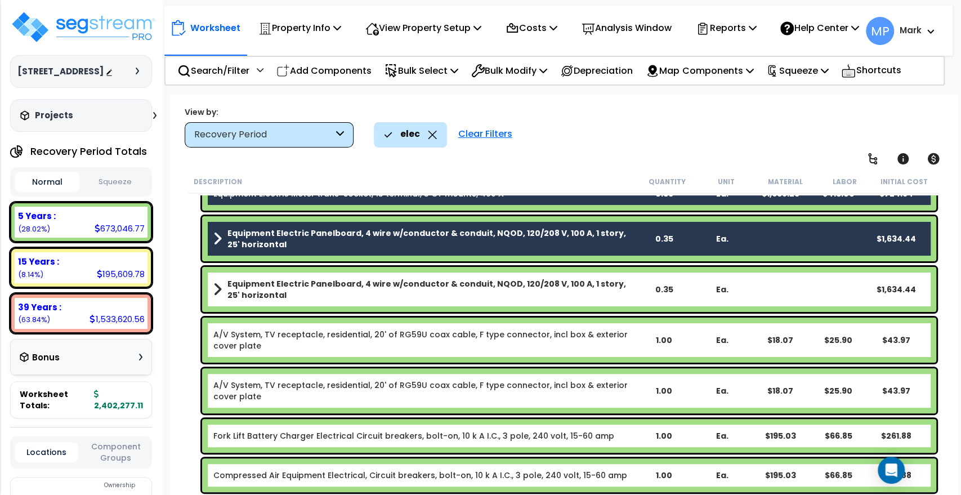
click at [609, 292] on b "Equipment Electric Panelboard, 4 wire w/conductor & conduit, NQOD, 120/208 V, 1…" at bounding box center [430, 289] width 407 height 23
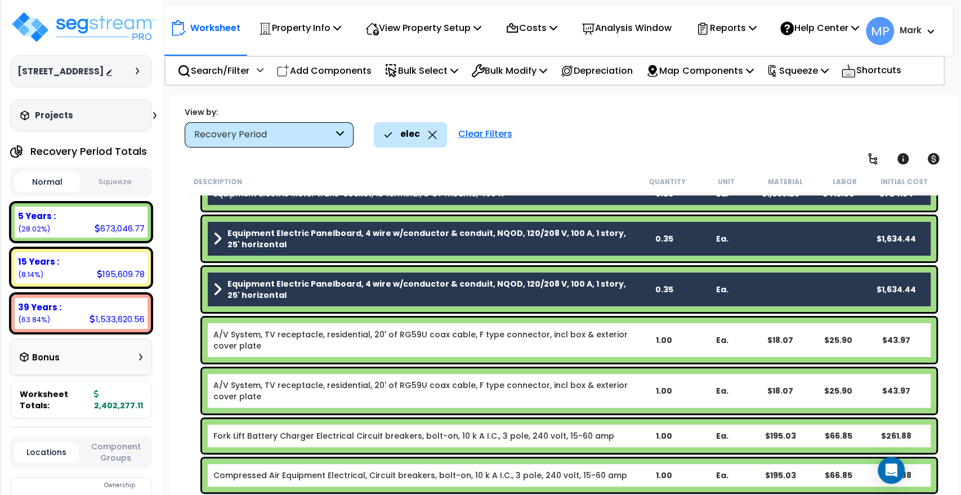
click at [626, 346] on link "A/V System, TV receptacle, residential, 20' of RG59U coax cable, F type connect…" at bounding box center [423, 340] width 421 height 23
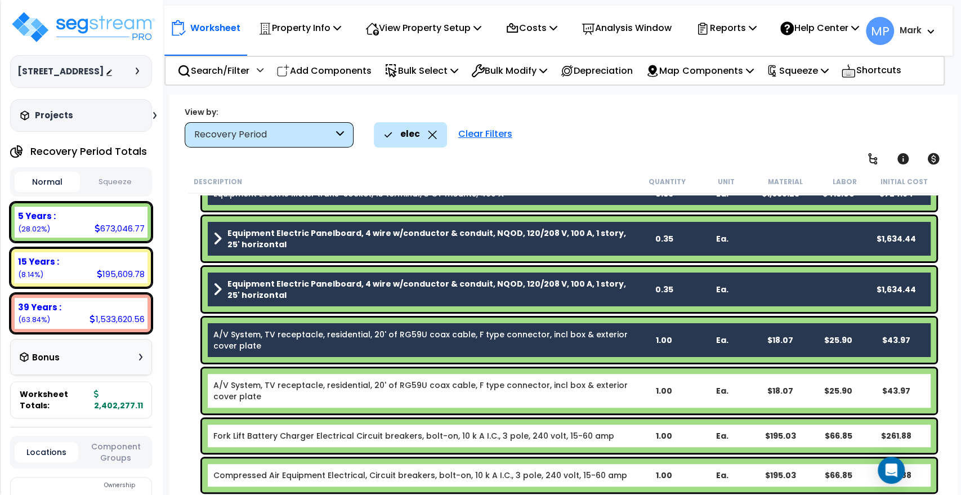
click at [636, 395] on div "1.00" at bounding box center [664, 390] width 57 height 11
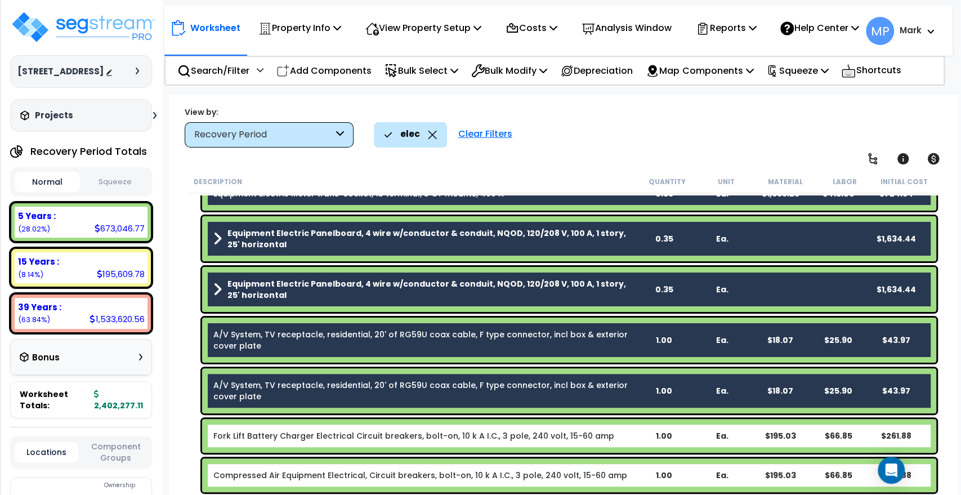
click at [623, 436] on b "Fork Lift Battery Charger Electrical Circuit breakers, bolt-on, 10 k A I.C., 3 …" at bounding box center [423, 435] width 421 height 11
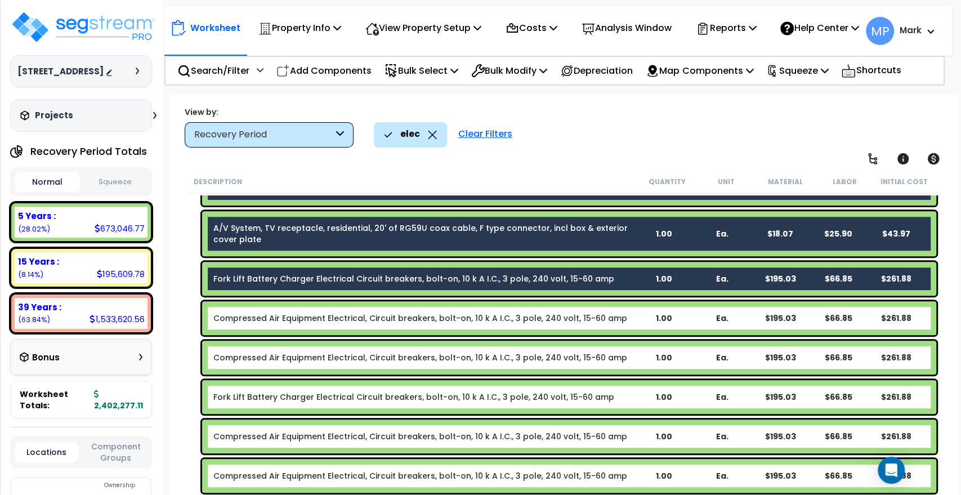
scroll to position [375, 0]
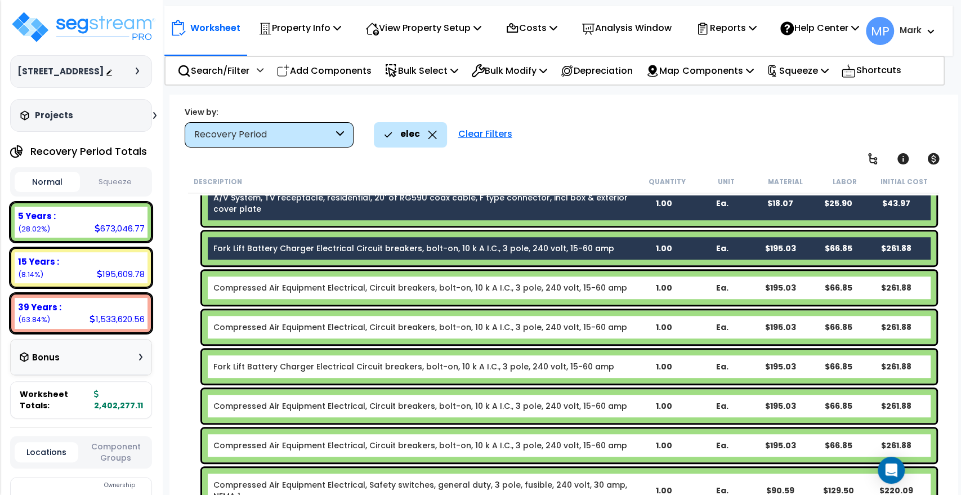
click at [636, 285] on div "1.00" at bounding box center [664, 287] width 57 height 11
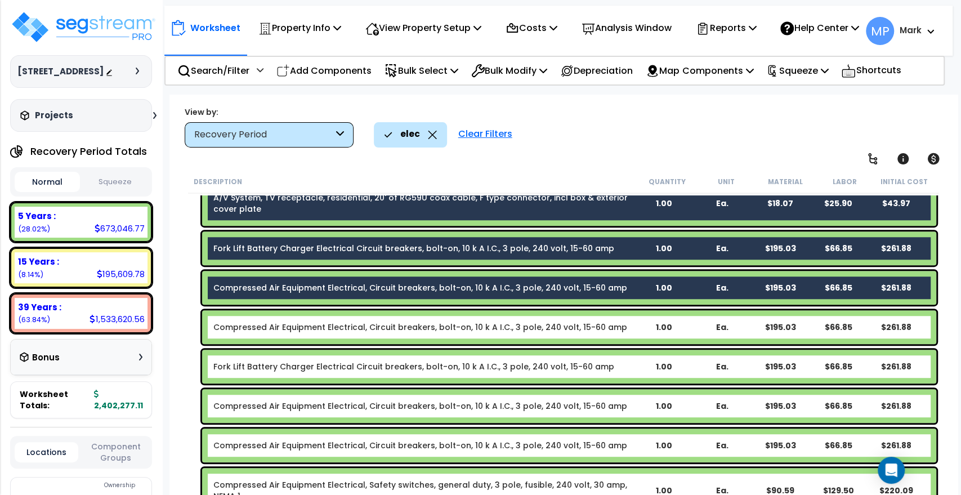
click at [630, 327] on b "Compressed Air Equipment Electrical, Circuit breakers, bolt-on, 10 k A I.C., 3 …" at bounding box center [423, 326] width 421 height 11
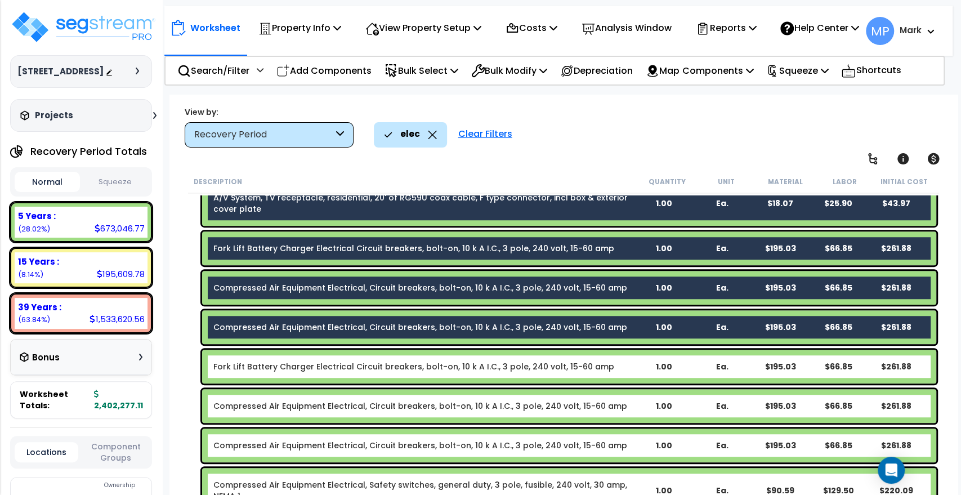
click at [630, 366] on b "Fork Lift Battery Charger Electrical Circuit breakers, bolt-on, 10 k A I.C., 3 …" at bounding box center [423, 366] width 421 height 11
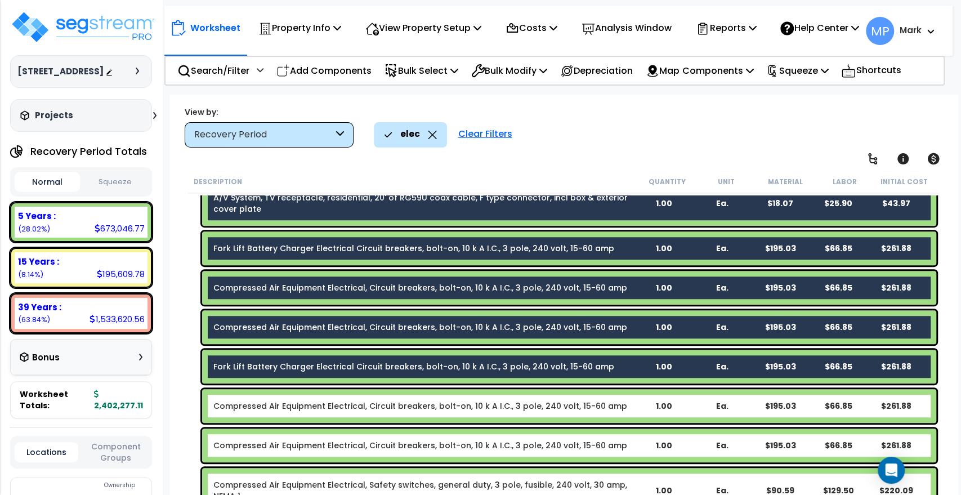
click at [631, 403] on b "Compressed Air Equipment Electrical, Circuit breakers, bolt-on, 10 k A I.C., 3 …" at bounding box center [423, 405] width 421 height 11
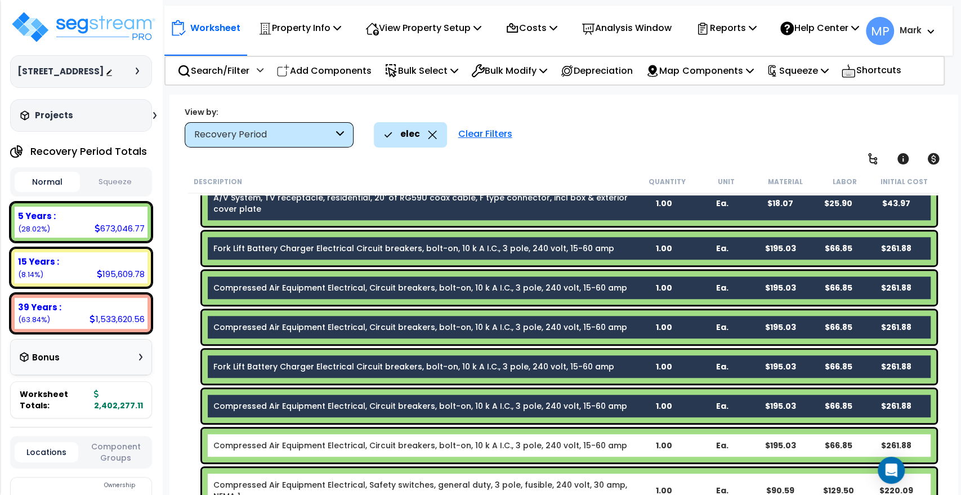
click at [627, 440] on b "Compressed Air Equipment Electrical, Circuit breakers, bolt-on, 10 k A I.C., 3 …" at bounding box center [423, 445] width 421 height 11
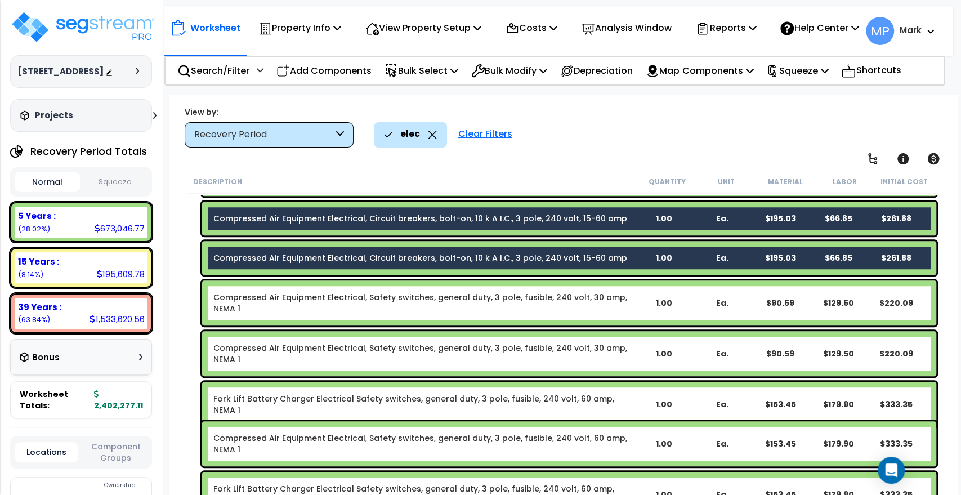
scroll to position [563, 0]
click at [637, 311] on div "Compressed Air Equipment Electrical, Safety switches, general duty, 3 pole, fus…" at bounding box center [569, 302] width 734 height 45
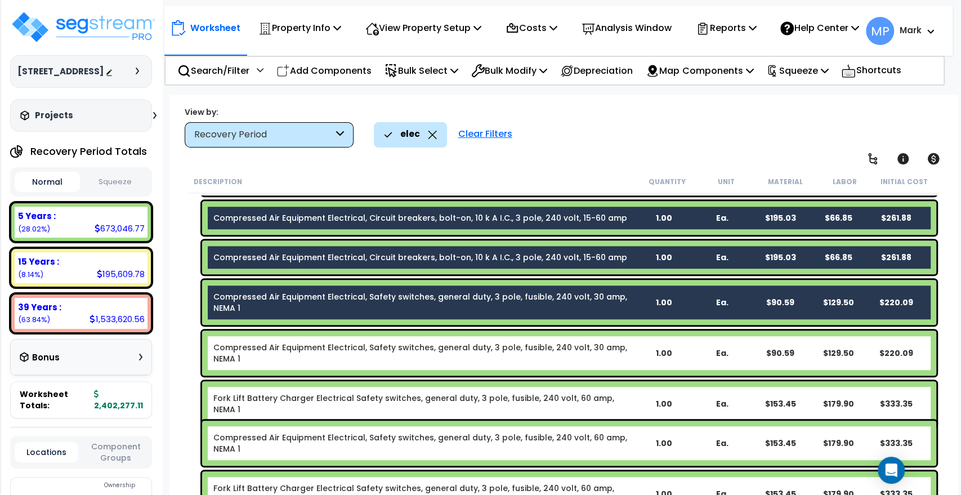
click at [640, 362] on div "Compressed Air Equipment Electrical, Safety switches, general duty, 3 pole, fus…" at bounding box center [569, 352] width 734 height 45
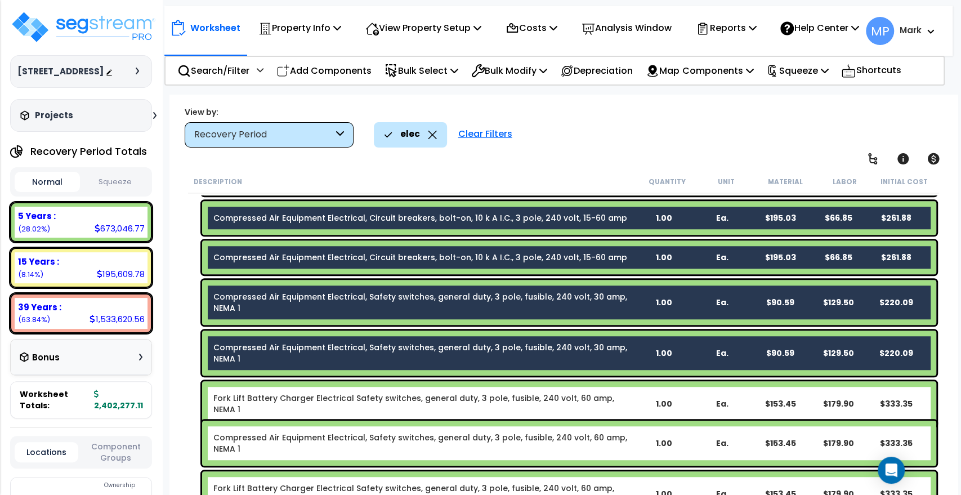
click at [645, 400] on div "1.00" at bounding box center [664, 403] width 57 height 11
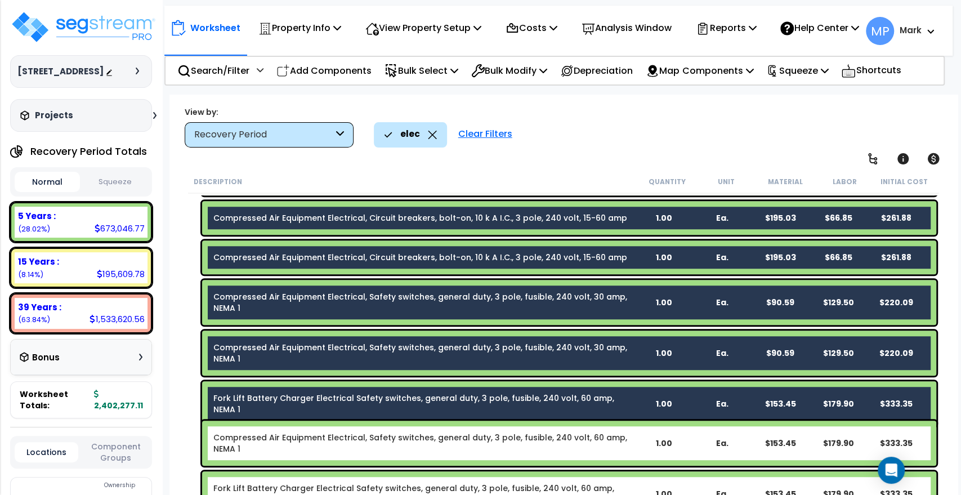
click at [636, 450] on div "Compressed Air Equipment Electrical, Safety switches, general duty, 3 pole, fus…" at bounding box center [569, 443] width 734 height 45
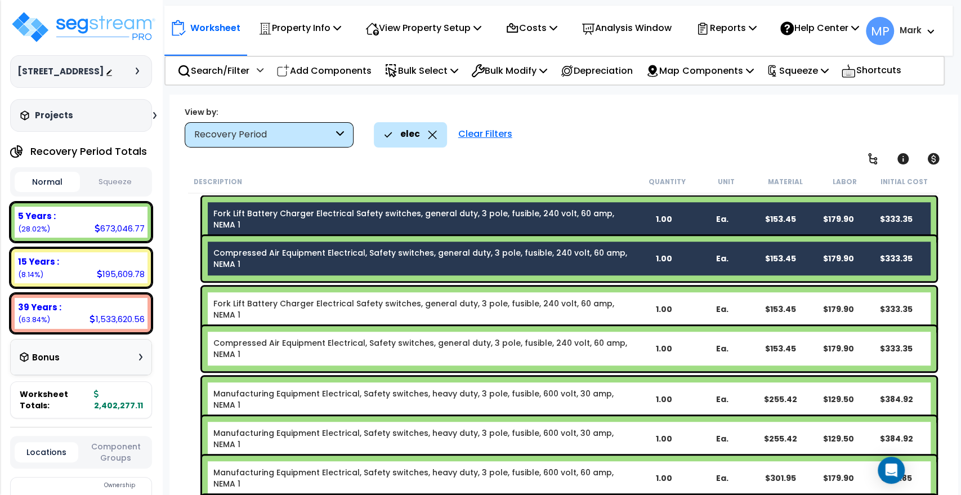
scroll to position [813, 0]
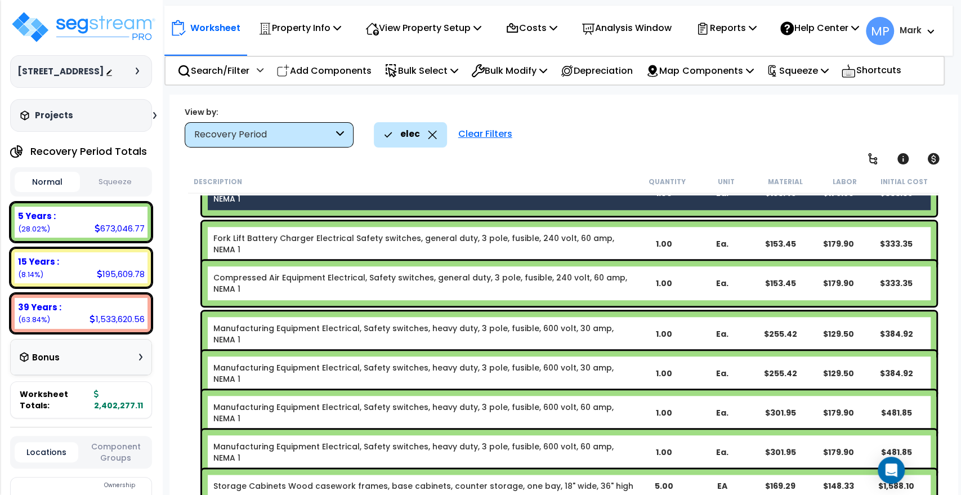
click at [630, 241] on b "Fork Lift Battery Charger Electrical Safety switches, general duty, 3 pole, fus…" at bounding box center [423, 243] width 421 height 23
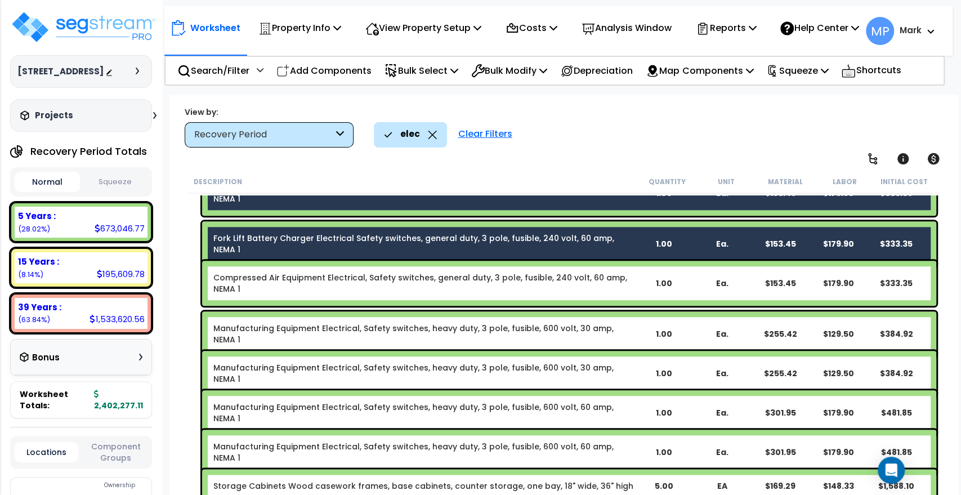
click at [640, 287] on div "1.00" at bounding box center [664, 283] width 57 height 11
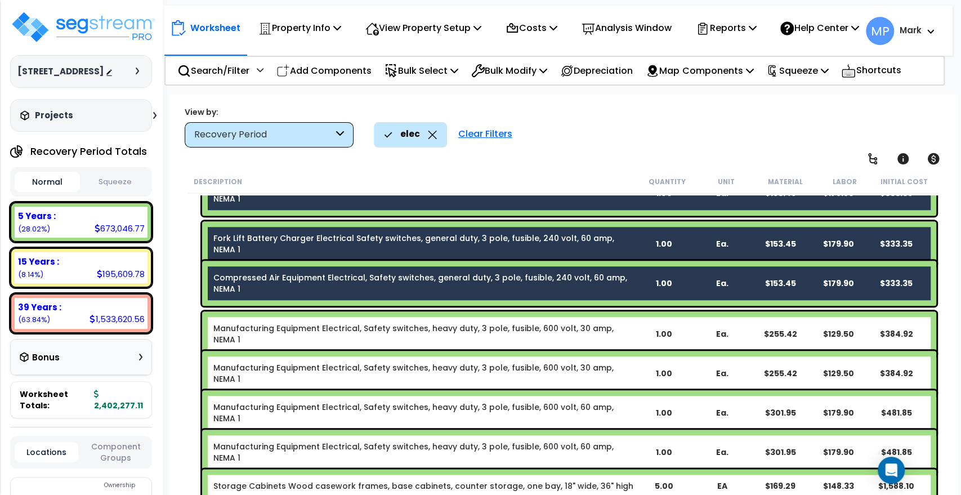
click at [637, 329] on div "1.00" at bounding box center [664, 333] width 57 height 11
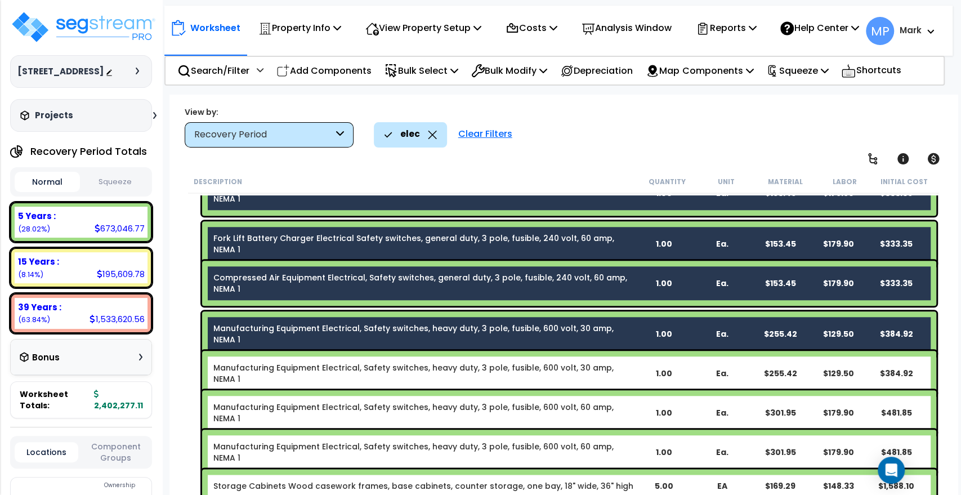
click at [636, 368] on div "1.00" at bounding box center [664, 373] width 57 height 11
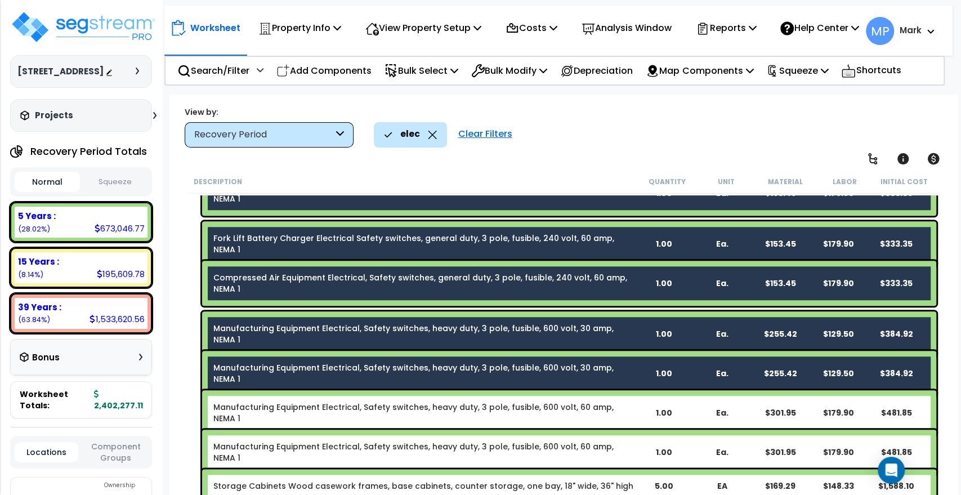
click at [636, 407] on div "1.00" at bounding box center [664, 412] width 57 height 11
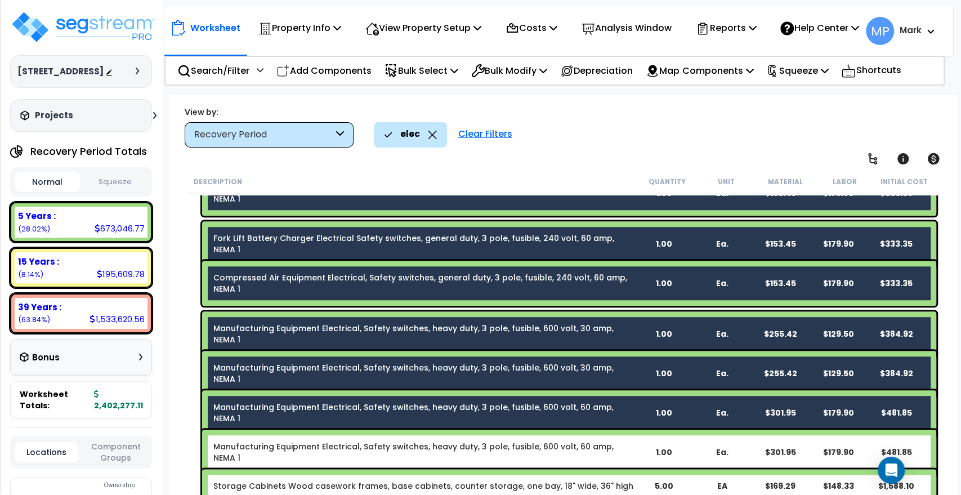
click at [640, 446] on div "1.00" at bounding box center [664, 451] width 57 height 11
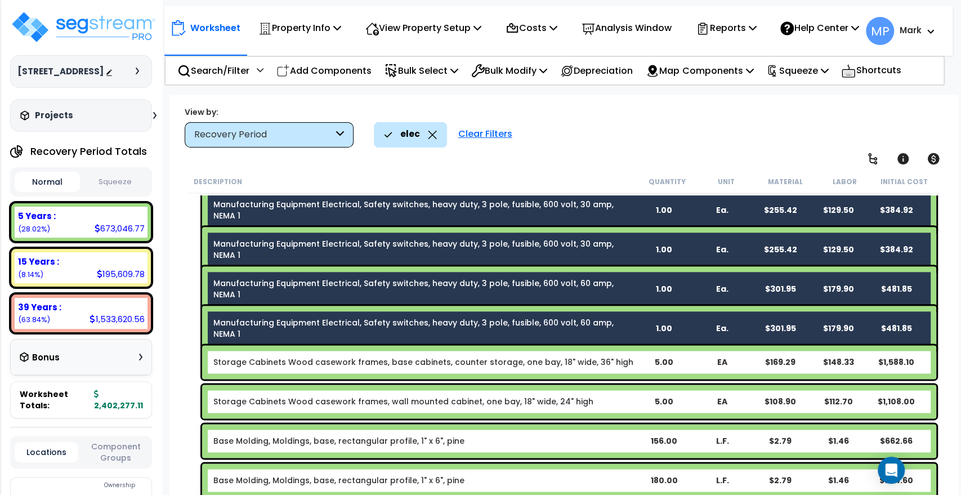
scroll to position [938, 0]
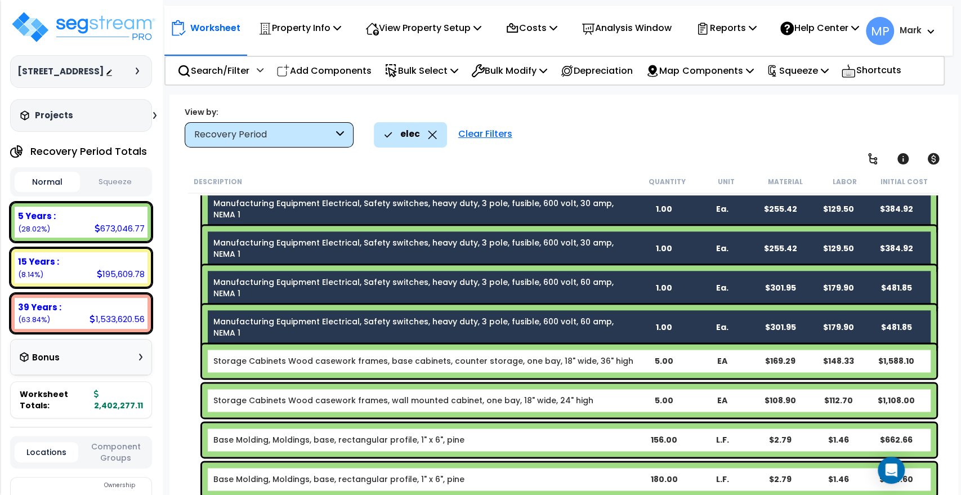
click at [630, 363] on b "Storage Cabinets Wood casework frames, base cabinets, counter storage, one bay,…" at bounding box center [423, 360] width 421 height 11
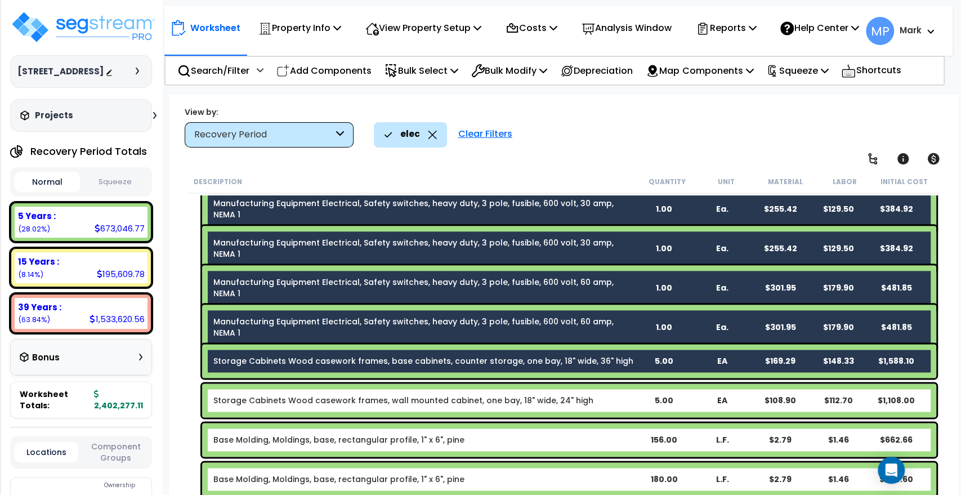
click at [625, 400] on b "Storage Cabinets Wood casework frames, wall mounted cabinet, one bay, 18" wide,…" at bounding box center [423, 400] width 421 height 11
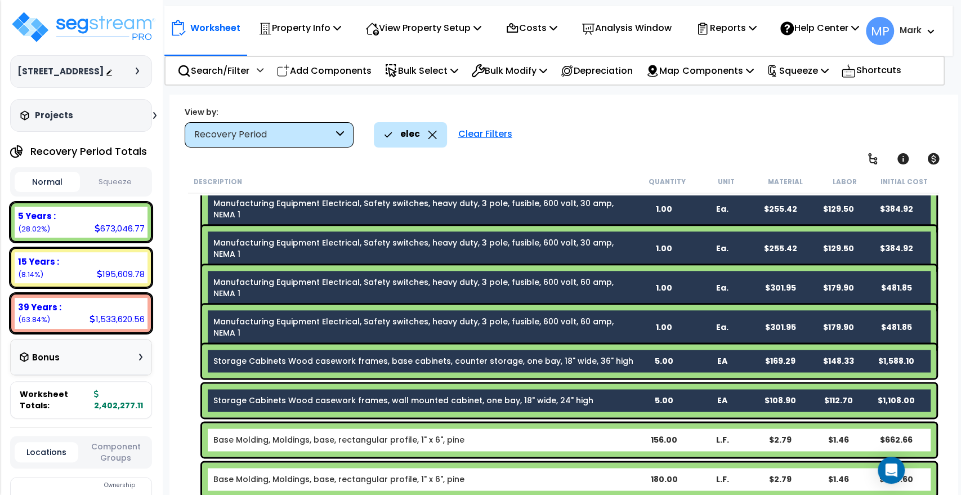
drag, startPoint x: 613, startPoint y: 436, endPoint x: 612, endPoint y: 442, distance: 5.7
click at [613, 437] on b "Base Molding, Moldings, base, rectangular profile, 1" x 6", pine" at bounding box center [423, 439] width 421 height 11
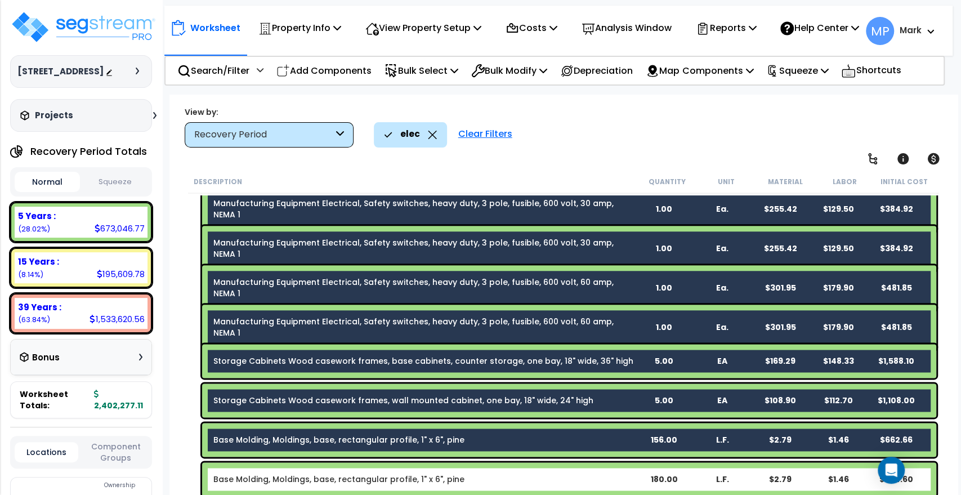
click at [606, 474] on b "Base Molding, Moldings, base, rectangular profile, 1" x 6", pine" at bounding box center [423, 478] width 421 height 11
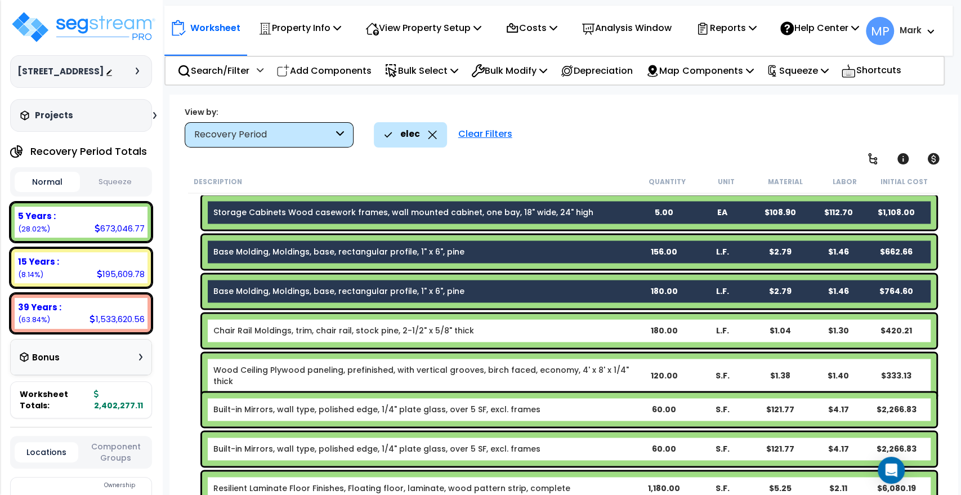
scroll to position [1188, 0]
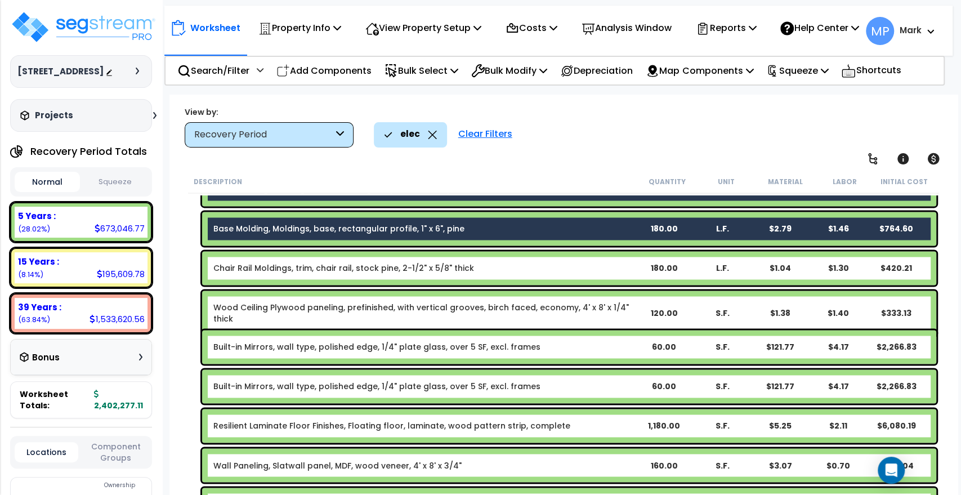
click at [585, 265] on b "Chair Rail Moldings, trim, chair rail, stock pine, 2-1/2" x 5/8" thick" at bounding box center [423, 267] width 421 height 11
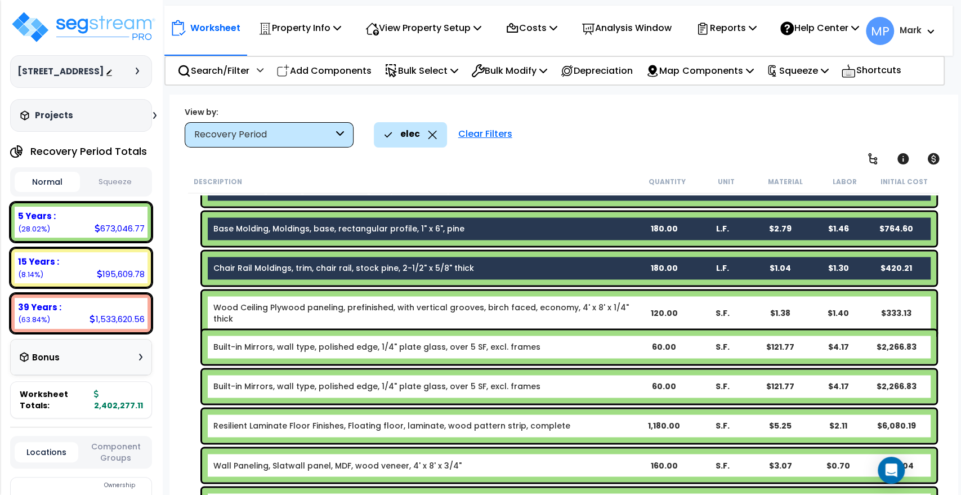
click at [642, 307] on div "120.00" at bounding box center [664, 312] width 57 height 11
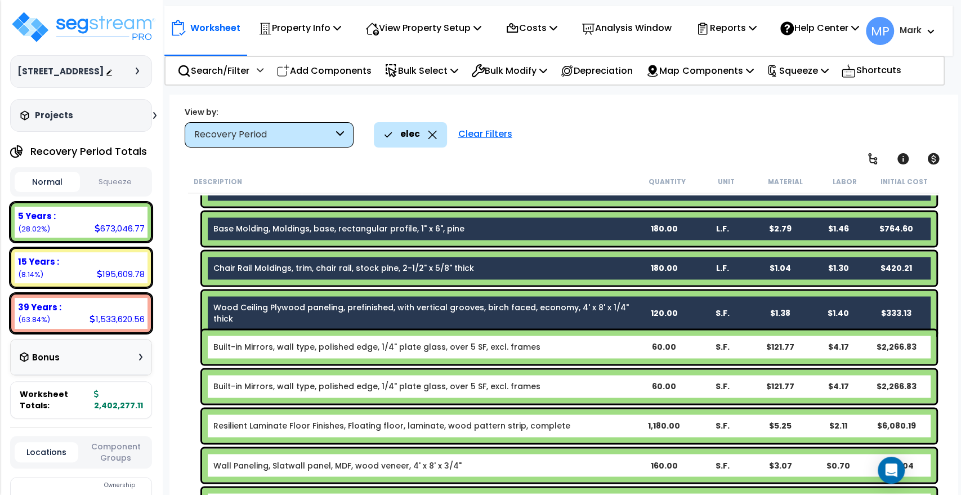
click at [610, 351] on b "Built-in Mirrors, wall type, polished edge, 1/4" plate glass, over 5 SF, excl. …" at bounding box center [423, 346] width 421 height 11
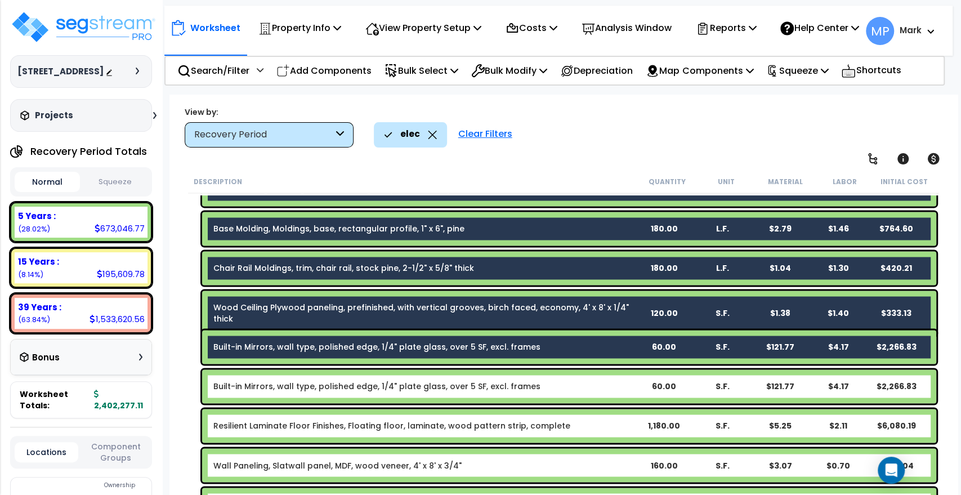
click at [609, 385] on b "Built-in Mirrors, wall type, polished edge, 1/4" plate glass, over 5 SF, excl. …" at bounding box center [423, 386] width 421 height 11
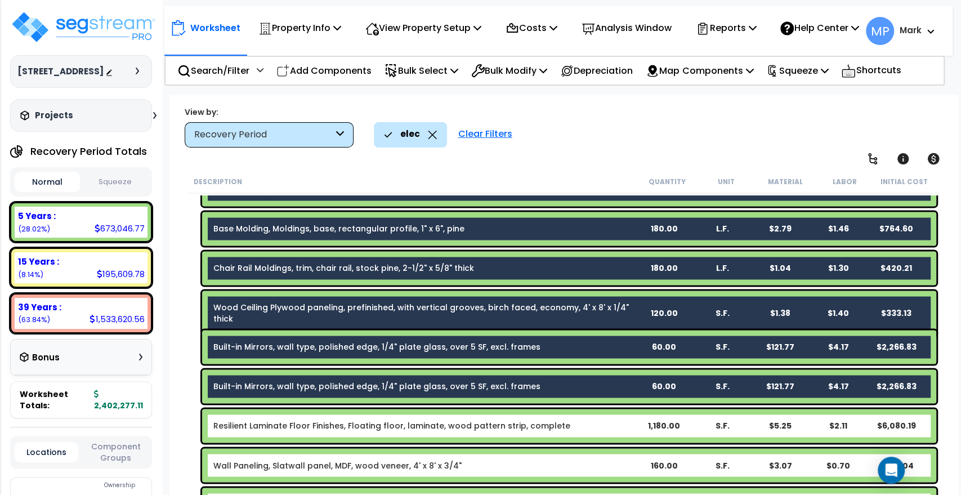
click at [603, 425] on b "Resilient Laminate Floor Finishes, Floating floor, laminate, wood pattern strip…" at bounding box center [423, 425] width 421 height 11
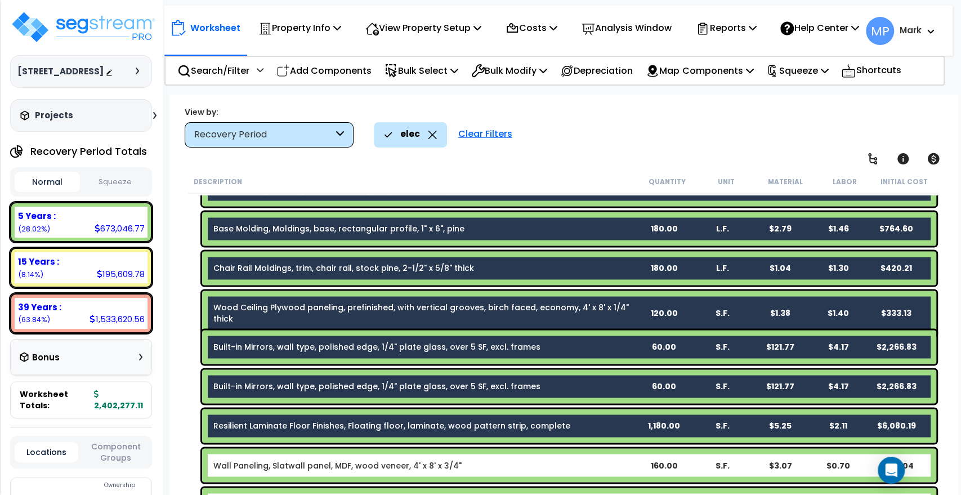
click at [596, 462] on b "Wall Paneling, Slatwall panel, MDF, wood veneer, 4' x 8' x 3/4"" at bounding box center [423, 464] width 421 height 11
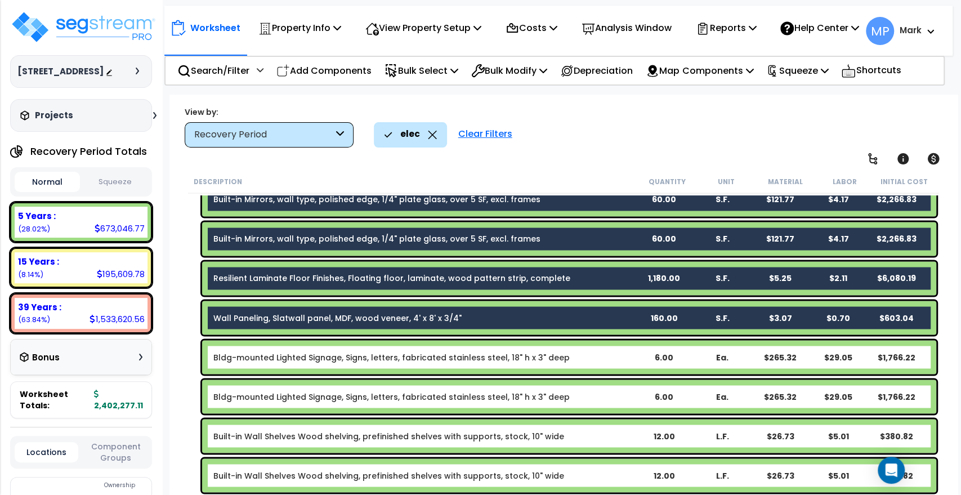
scroll to position [1376, 0]
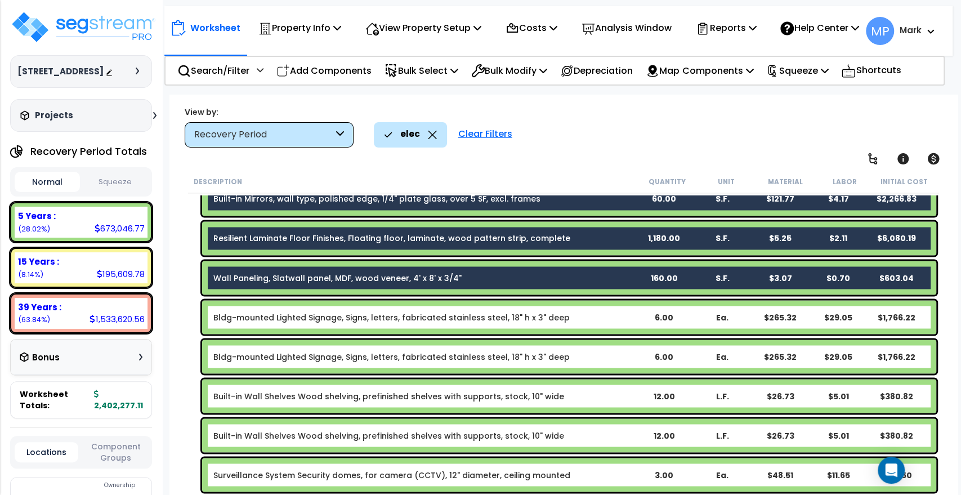
click at [584, 319] on b "Bldg-mounted Lighted Signage, Signs, letters, fabricated stainless steel, 18" h…" at bounding box center [423, 316] width 421 height 11
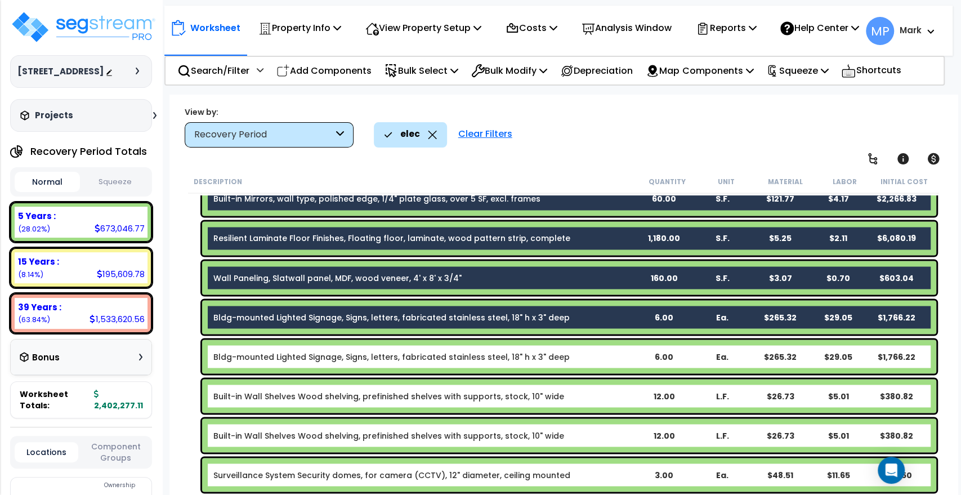
click at [614, 361] on div "Bldg-mounted Lighted Signage, Signs, letters, fabricated stainless steel, 18" h…" at bounding box center [569, 356] width 734 height 34
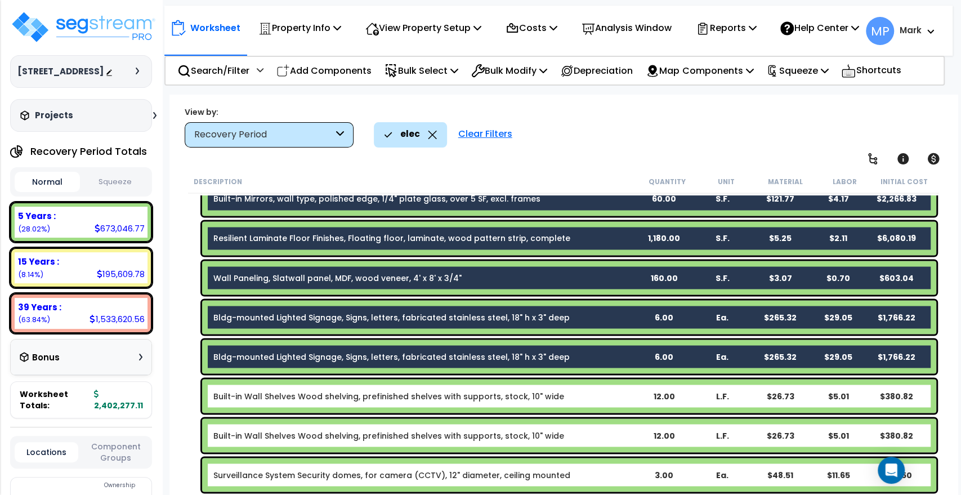
click at [616, 396] on b "Built-in Wall Shelves Wood shelving, prefinished shelves with supports, stock, …" at bounding box center [423, 395] width 421 height 11
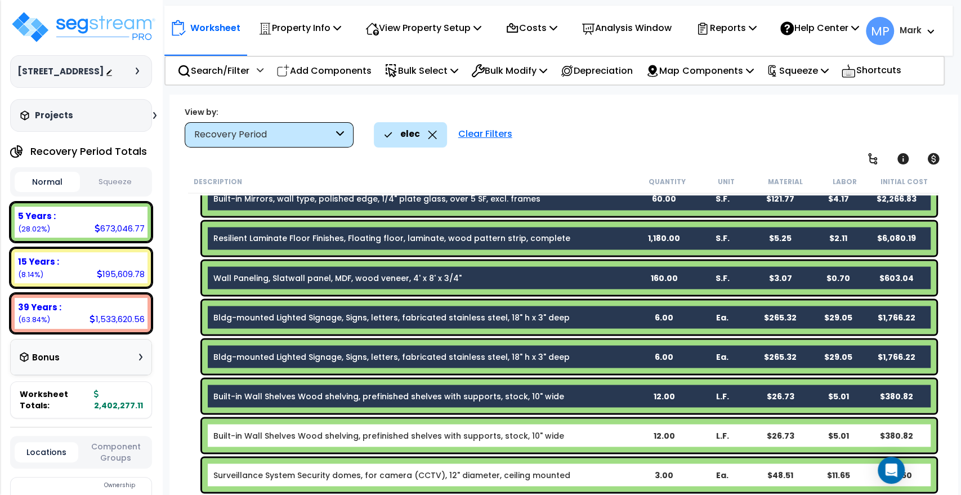
click at [617, 433] on b "Built-in Wall Shelves Wood shelving, prefinished shelves with supports, stock, …" at bounding box center [423, 435] width 421 height 11
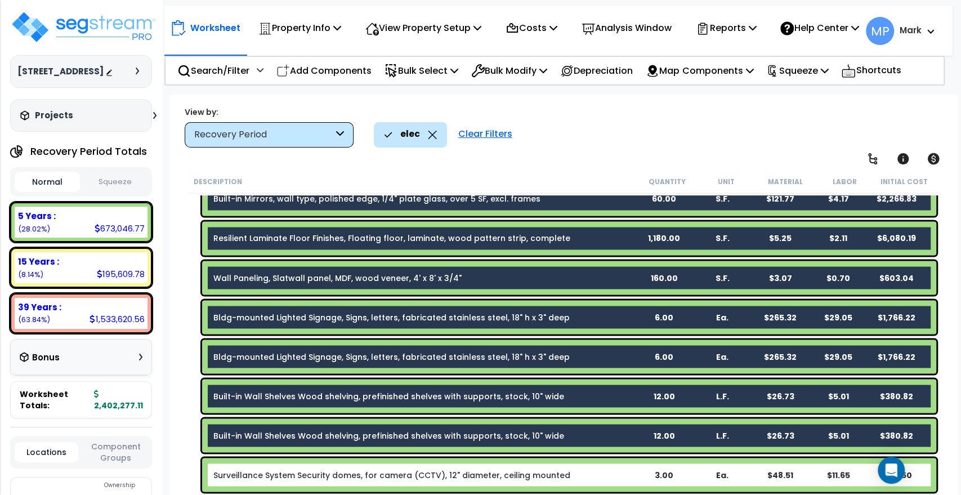
click at [608, 474] on b "Surveillance System Security domes, for camera (CCTV), 12" diameter, ceiling mo…" at bounding box center [423, 474] width 421 height 11
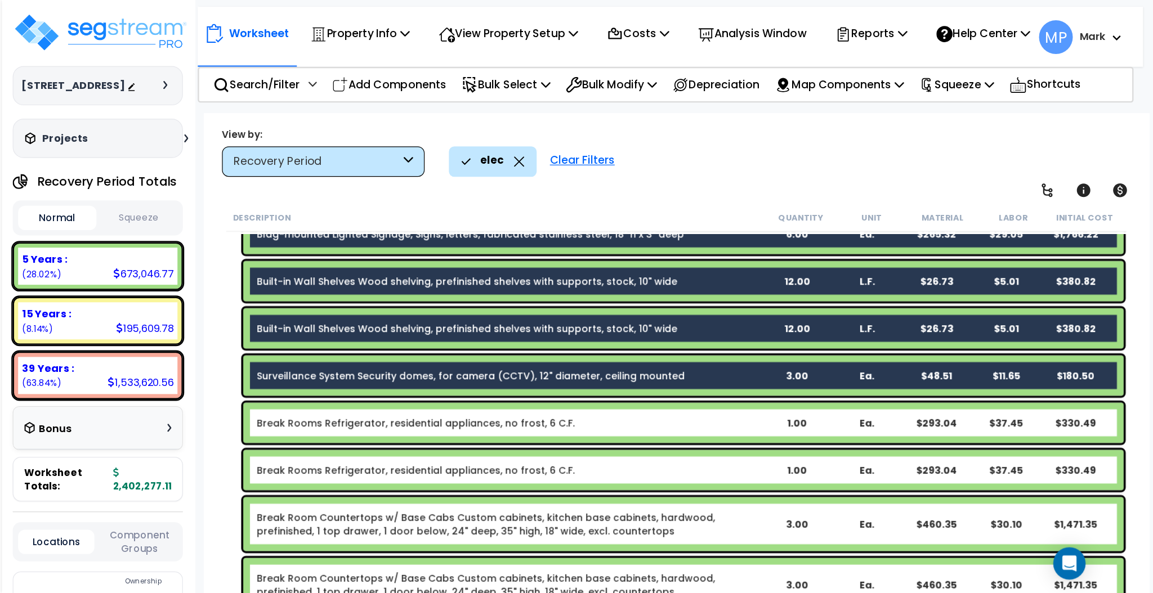
scroll to position [1563, 0]
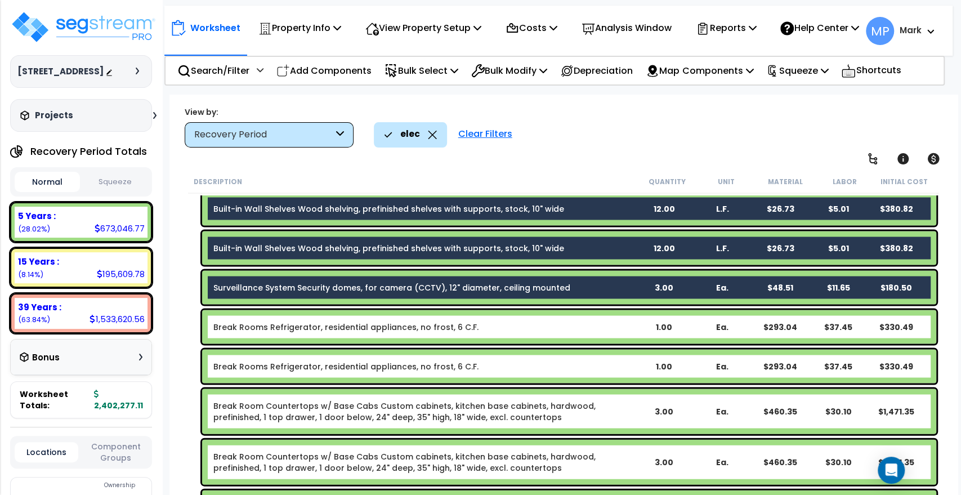
drag, startPoint x: 596, startPoint y: 325, endPoint x: 606, endPoint y: 351, distance: 28.1
click at [596, 324] on b "Break Rooms Refrigerator, residential appliances, no frost, 6 C.F." at bounding box center [423, 326] width 421 height 11
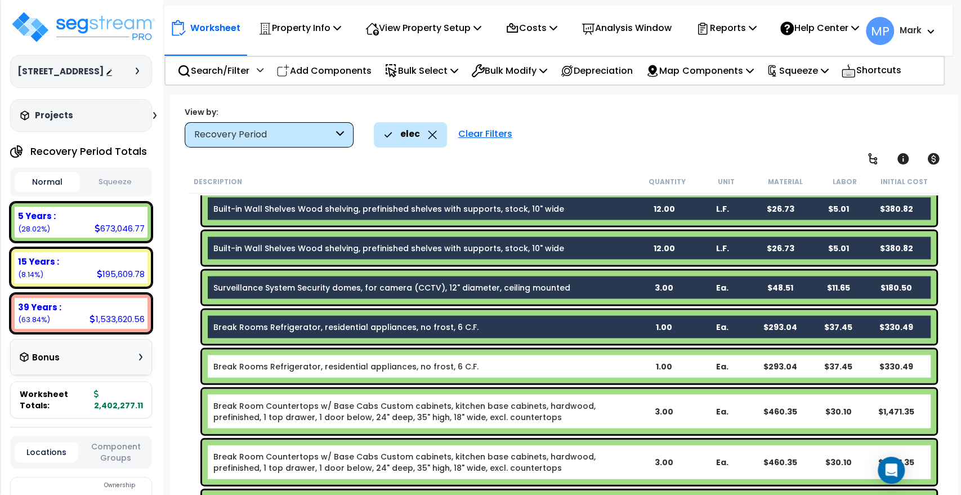
click at [612, 374] on div "Break Rooms Refrigerator, residential appliances, no frost, 6 C.F. 1.00 Ea. $29…" at bounding box center [569, 366] width 734 height 34
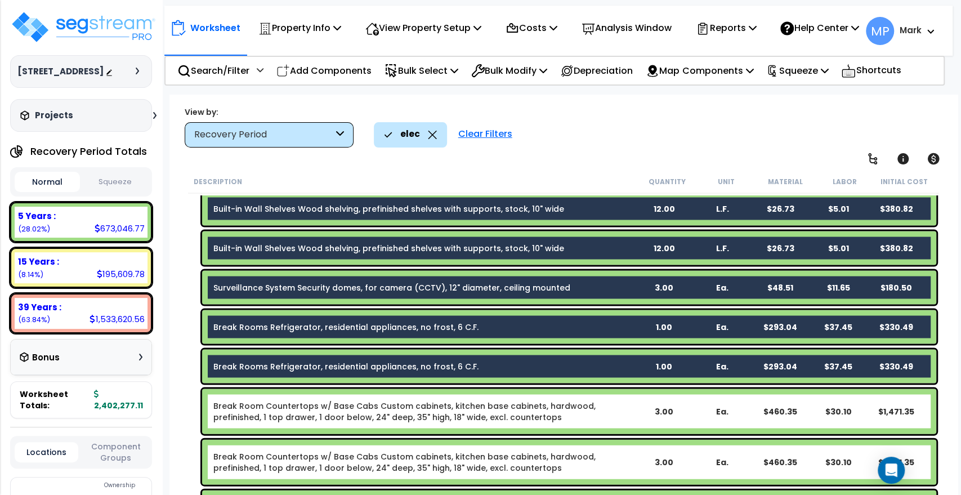
click at [632, 413] on link "Break Room Countertops w/ Base Cabs Custom cabinets, kitchen base cabinets, har…" at bounding box center [423, 411] width 421 height 23
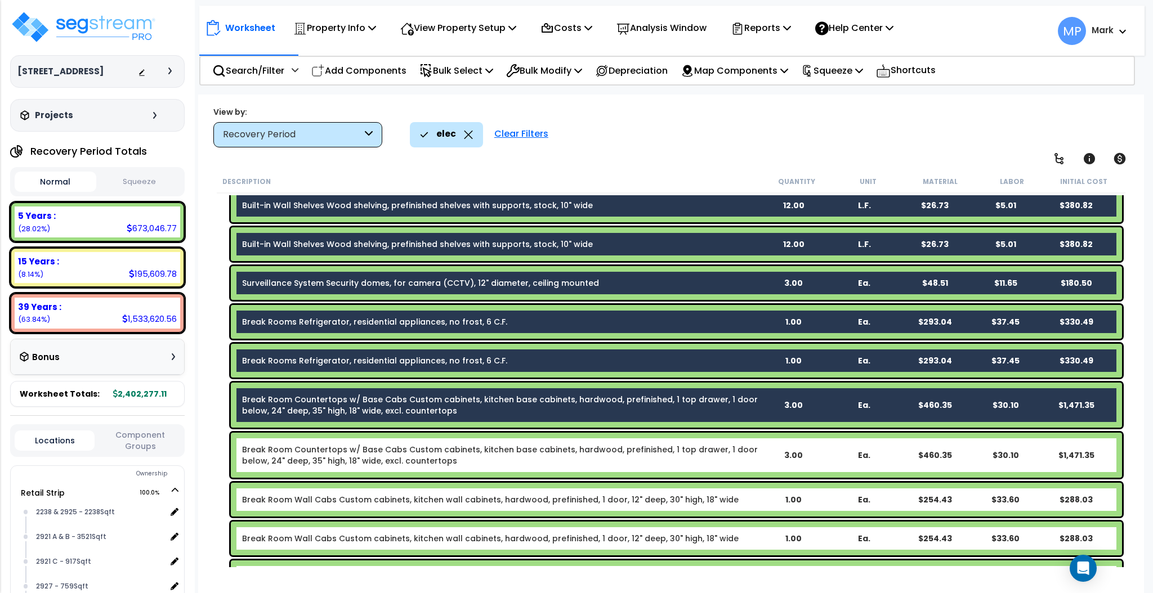
click at [726, 457] on link "Break Room Countertops w/ Base Cabs Custom cabinets, kitchen base cabinets, har…" at bounding box center [500, 455] width 516 height 23
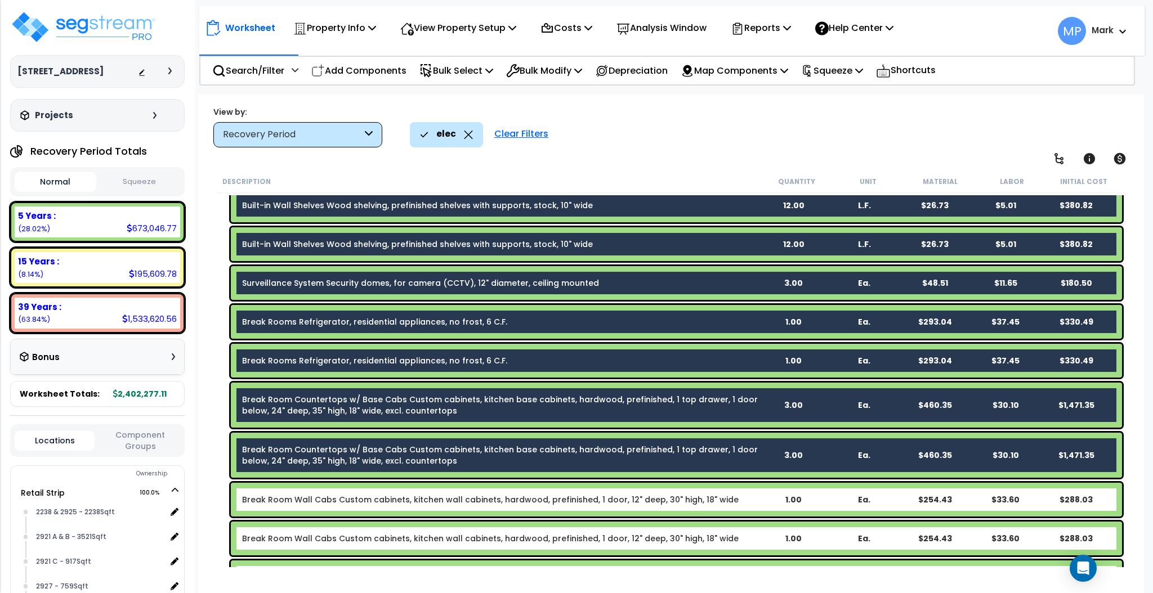
click at [746, 494] on b "Break Room Wall Cabs Custom cabinets, kitchen wall cabinets, hardwood, prefinis…" at bounding box center [500, 499] width 516 height 11
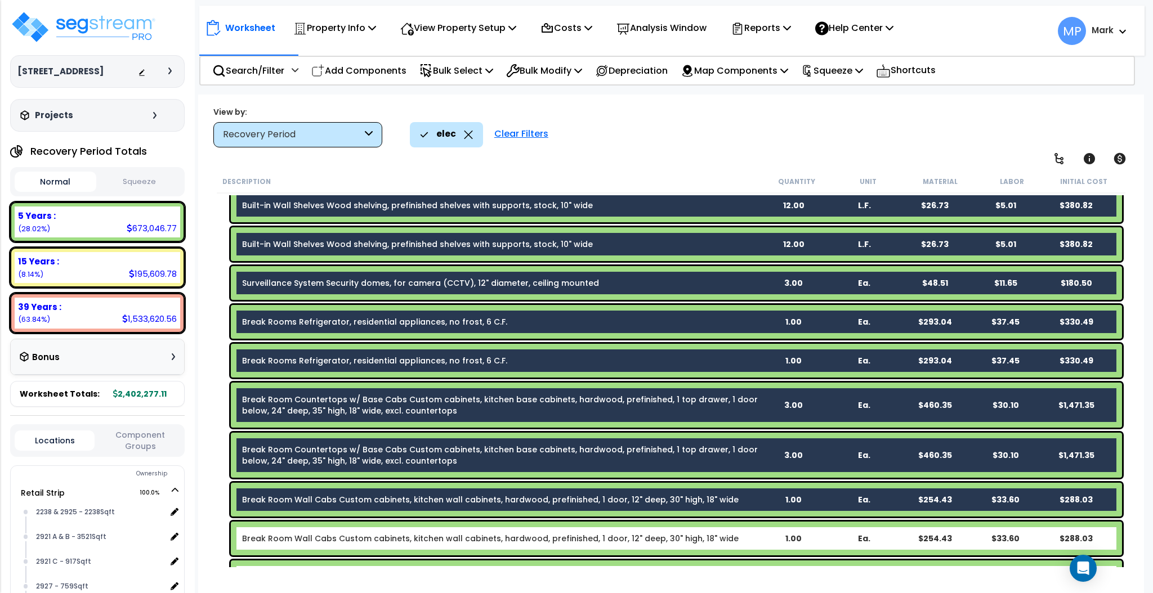
click at [743, 494] on b "Break Room Wall Cabs Custom cabinets, kitchen wall cabinets, hardwood, prefinis…" at bounding box center [500, 538] width 516 height 11
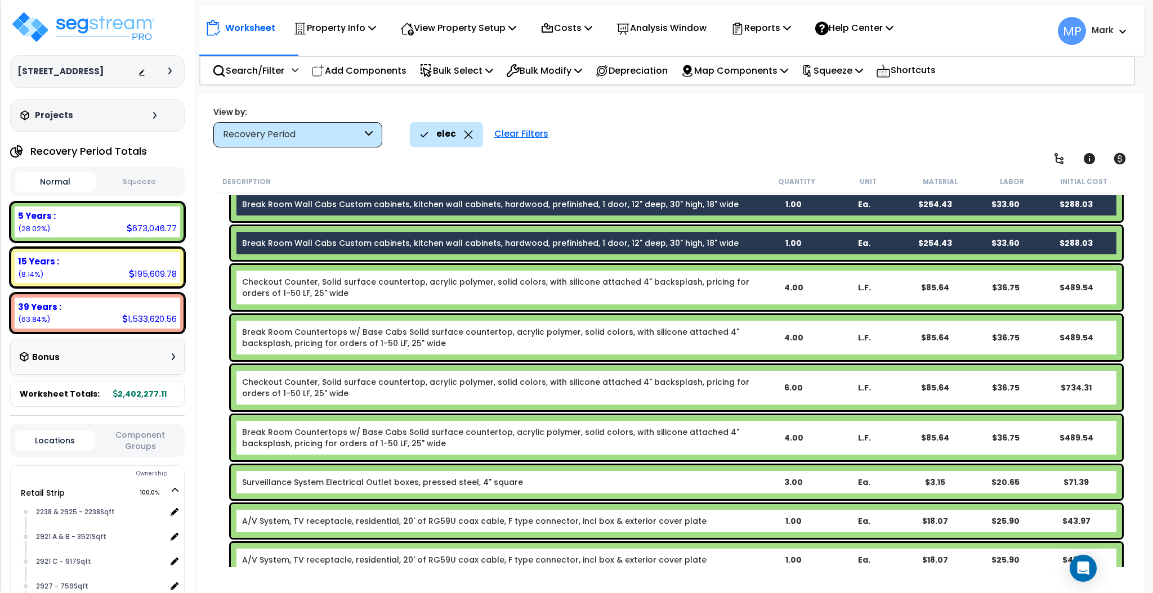
scroll to position [1863, 0]
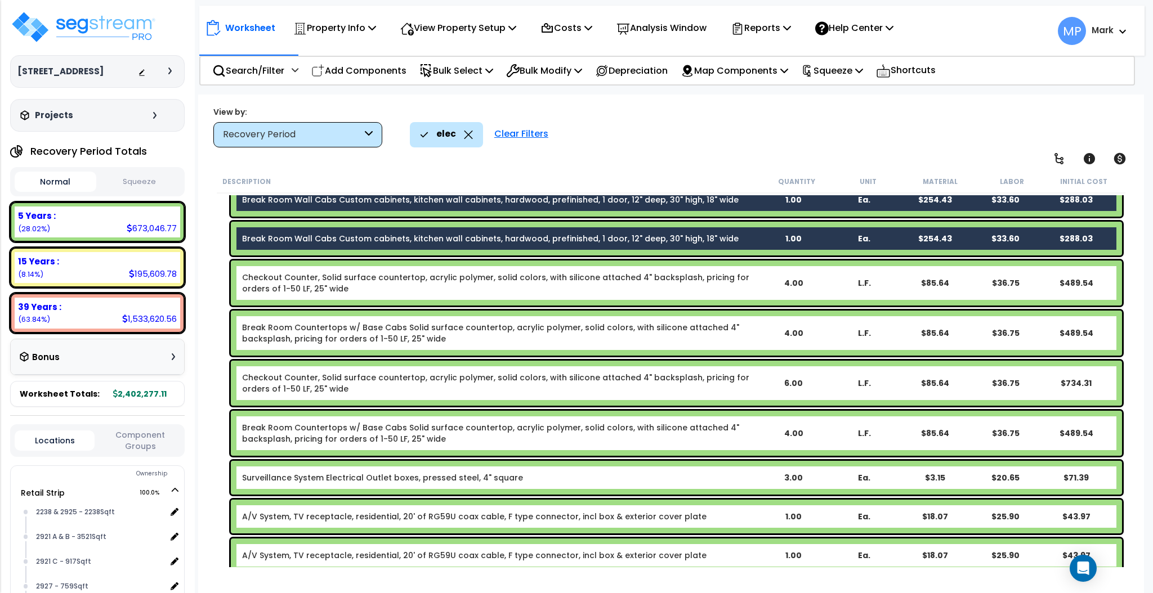
click at [759, 288] on div "Checkout Counter, Solid surface countertop, acrylic polymer, solid colors, with…" at bounding box center [676, 283] width 891 height 45
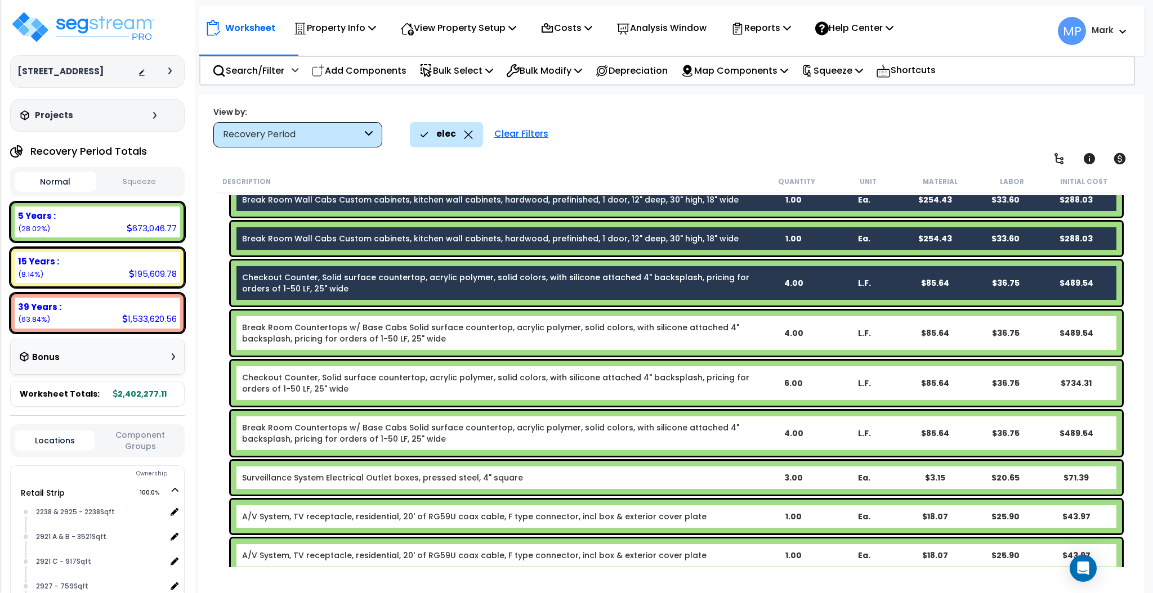
click at [752, 333] on link "Break Room Countertops w/ Base Cabs Solid surface countertop, acrylic polymer, …" at bounding box center [500, 333] width 516 height 23
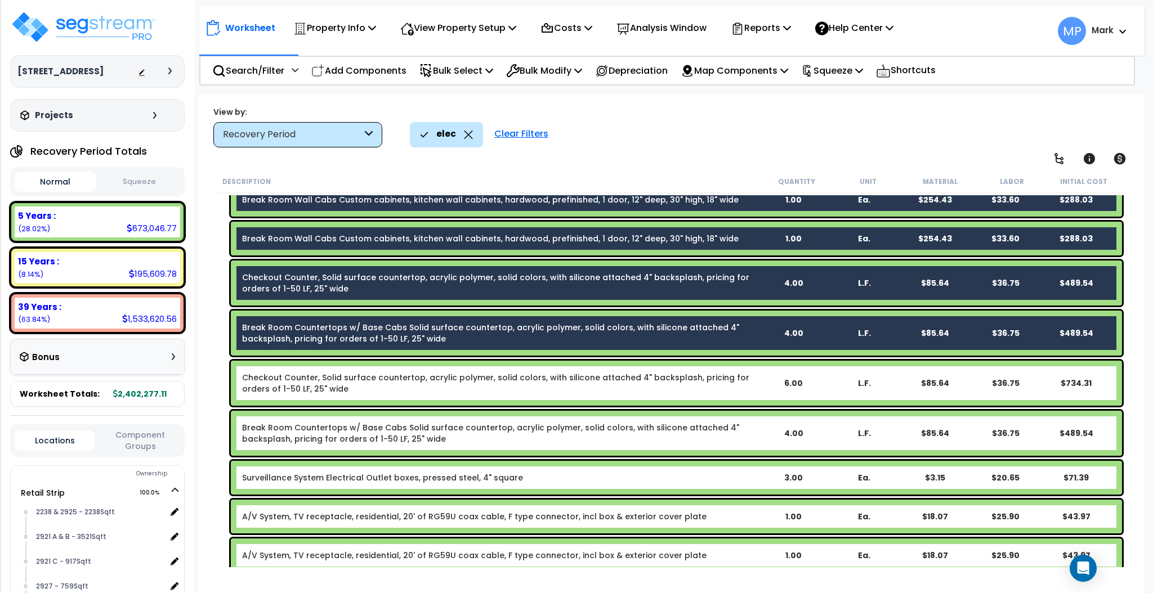
drag, startPoint x: 764, startPoint y: 388, endPoint x: 763, endPoint y: 410, distance: 21.4
click at [764, 388] on div "Checkout Counter, Solid surface countertop, acrylic polymer, solid colors, with…" at bounding box center [676, 383] width 891 height 45
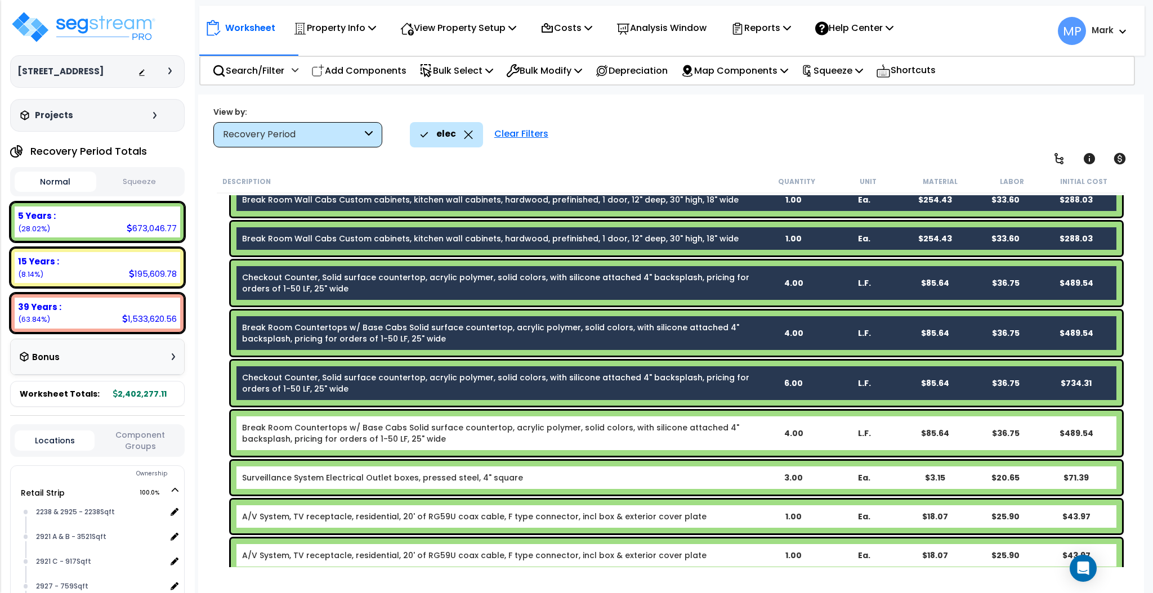
click at [761, 430] on div "4.00" at bounding box center [793, 433] width 69 height 11
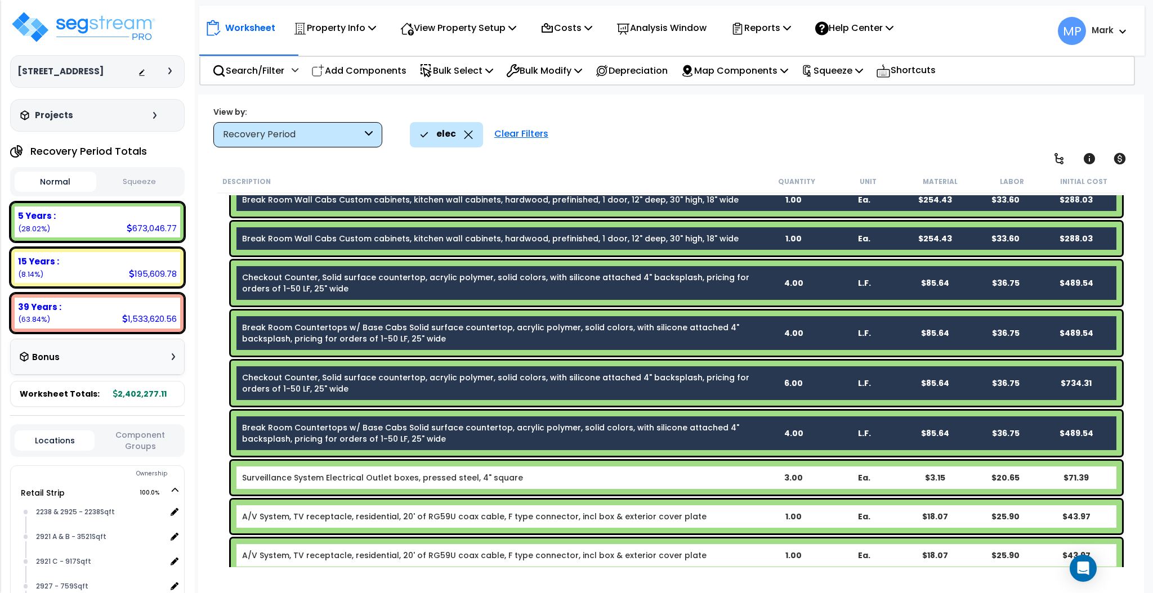
click at [745, 481] on b "Surveillance System Electrical Outlet boxes, pressed steel, 4" square" at bounding box center [500, 477] width 516 height 11
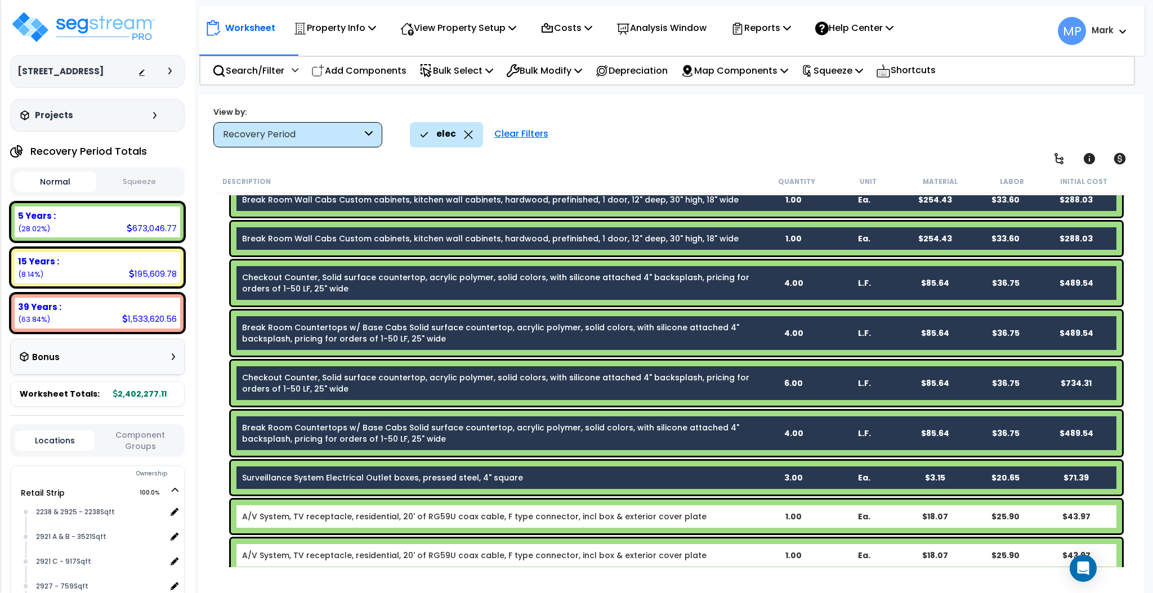
click at [740, 494] on b "A/V System, TV receptacle, residential, 20' of RG59U coax cable, F type connect…" at bounding box center [500, 516] width 516 height 11
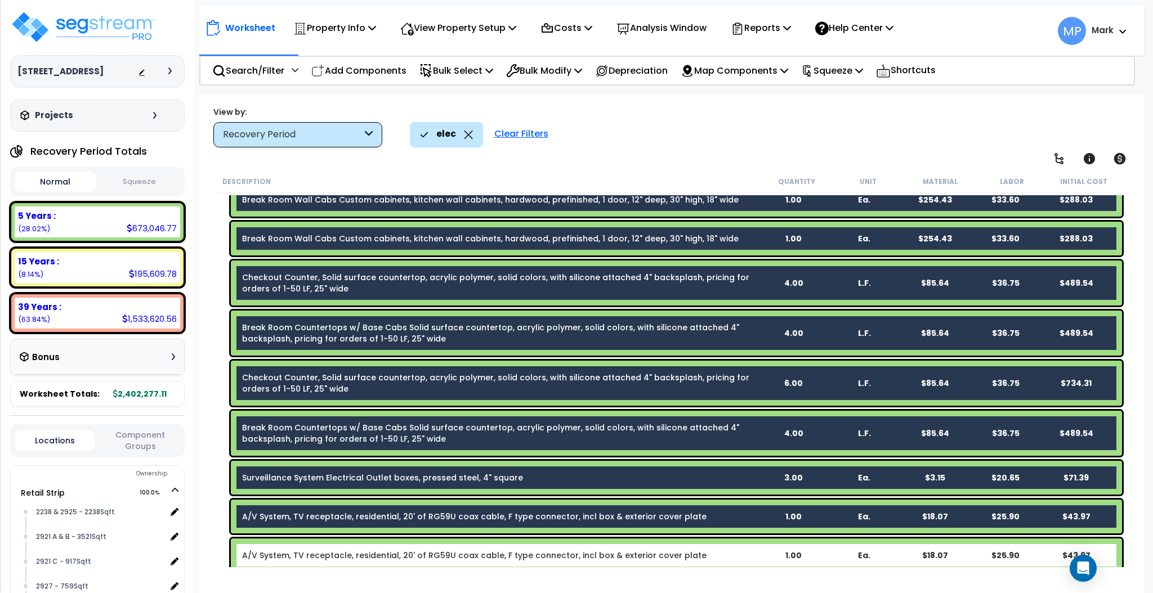
click at [741, 494] on b "A/V System, TV receptacle, residential, 20' of RG59U coax cable, F type connect…" at bounding box center [500, 555] width 516 height 11
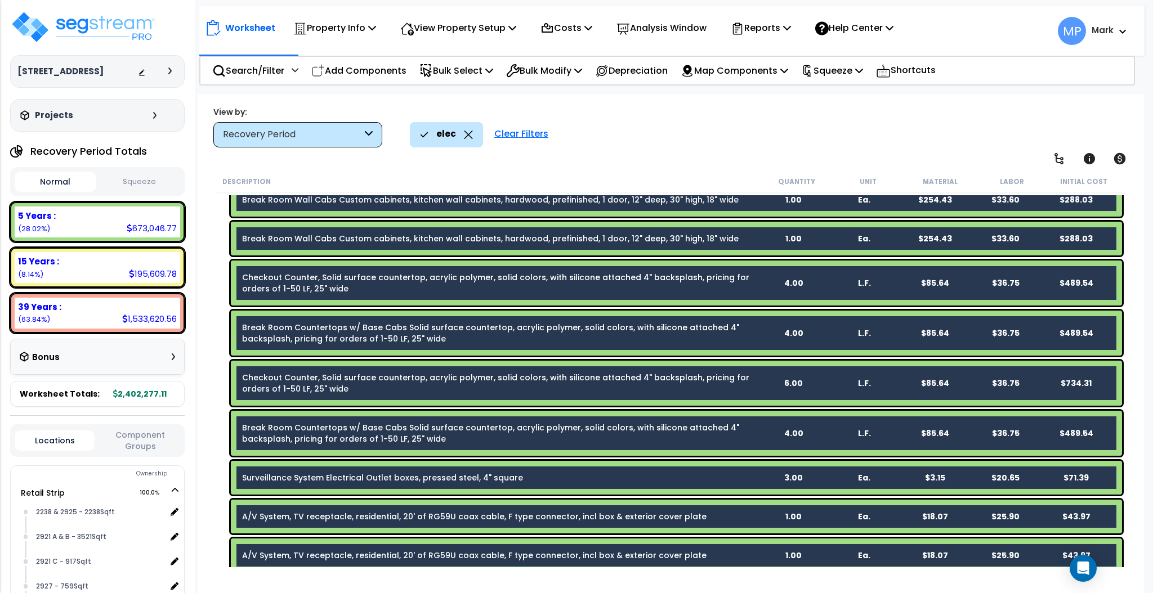
scroll to position [2089, 0]
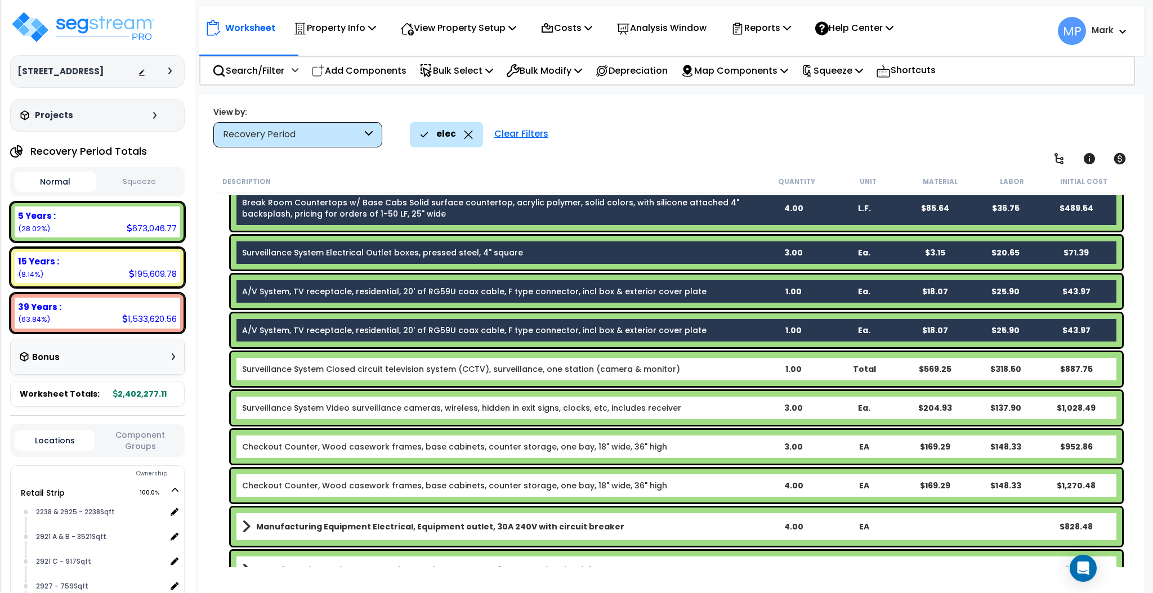
click at [717, 372] on b "Surveillance System Closed circuit television system (CCTV), surveillance, one …" at bounding box center [500, 369] width 516 height 11
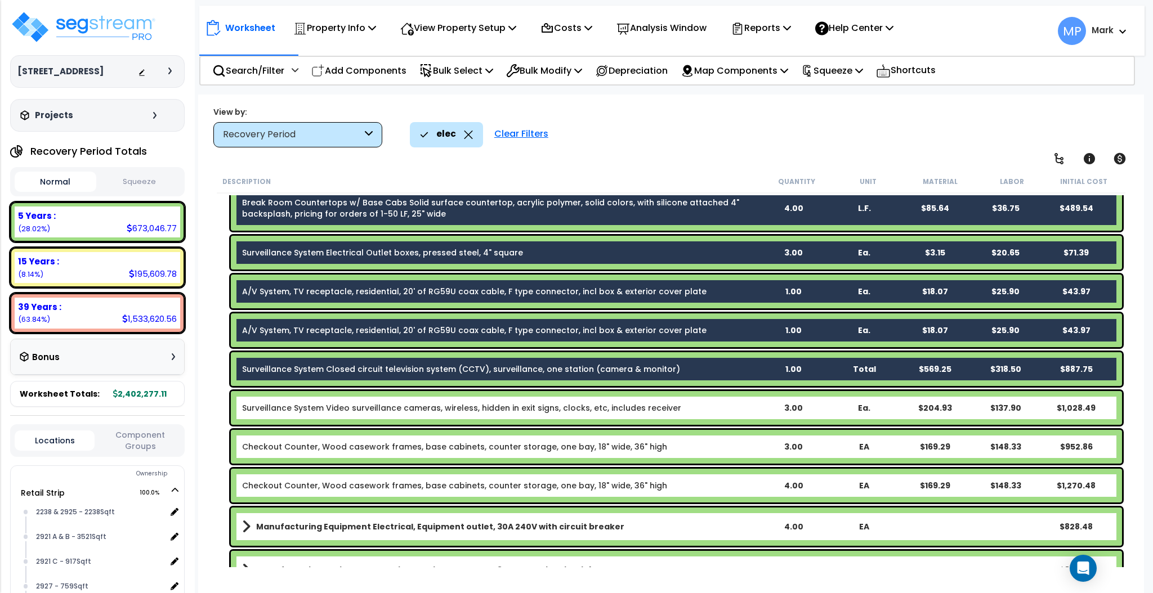
click at [723, 409] on b "Surveillance System Video surveillance cameras, wireless, hidden in exit signs,…" at bounding box center [500, 408] width 516 height 11
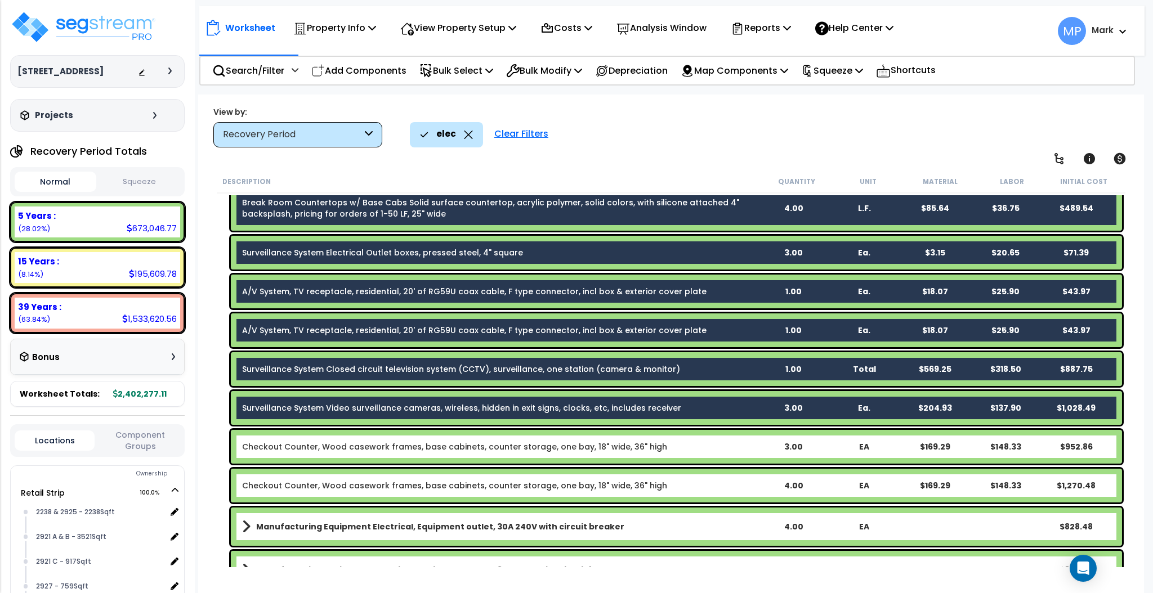
click at [732, 453] on div "Checkout Counter, Wood casework frames, base cabinets, counter storage, one bay…" at bounding box center [676, 447] width 891 height 34
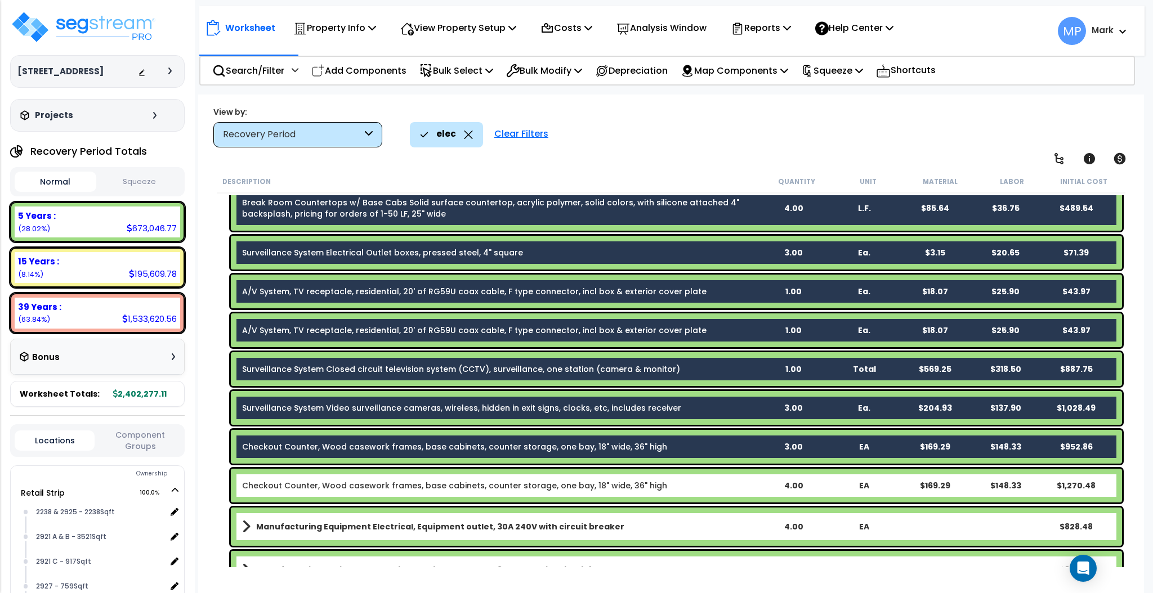
click at [736, 493] on div "Checkout Counter, Wood casework frames, base cabinets, counter storage, one bay…" at bounding box center [676, 486] width 891 height 34
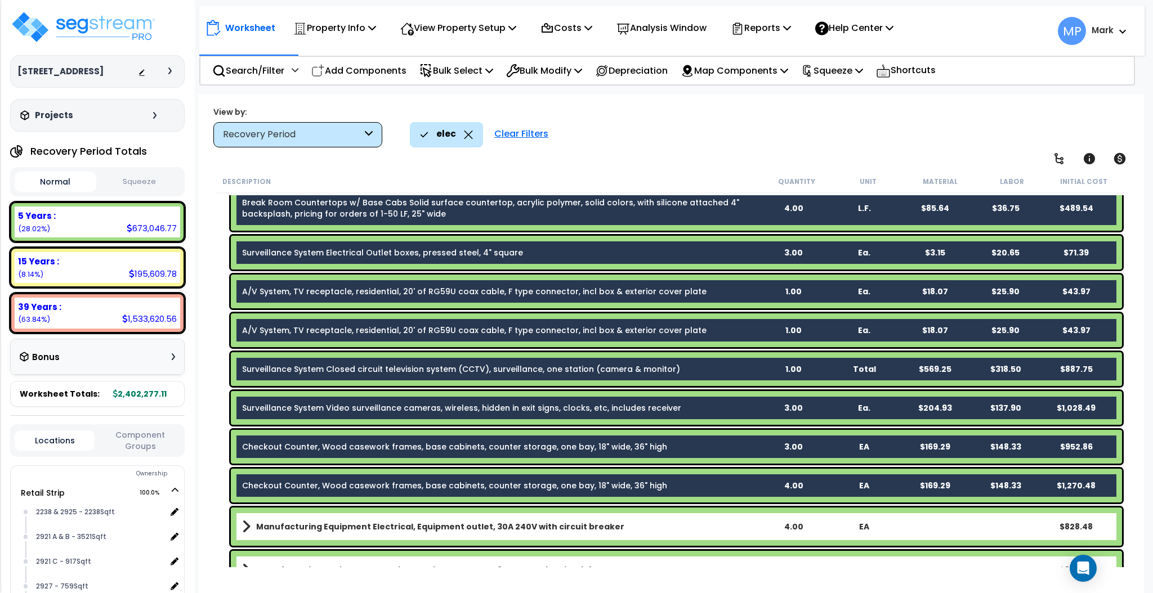
click at [733, 494] on link "Manufacturing Equipment Electrical, Equipment outlet, 30A 240V with circuit bre…" at bounding box center [500, 527] width 516 height 16
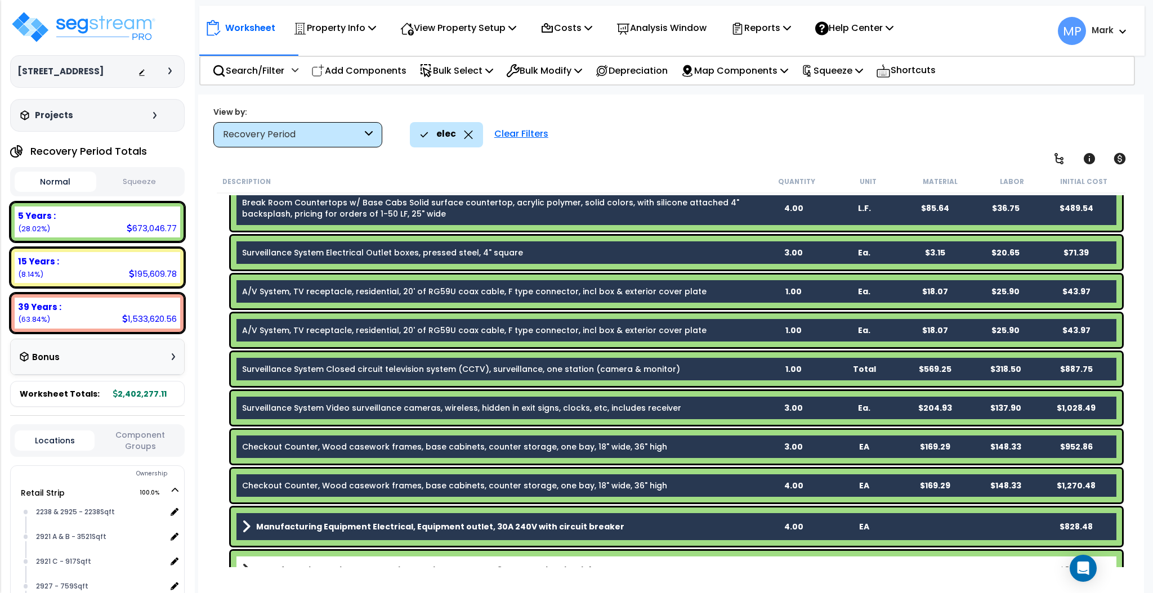
scroll to position [2314, 0]
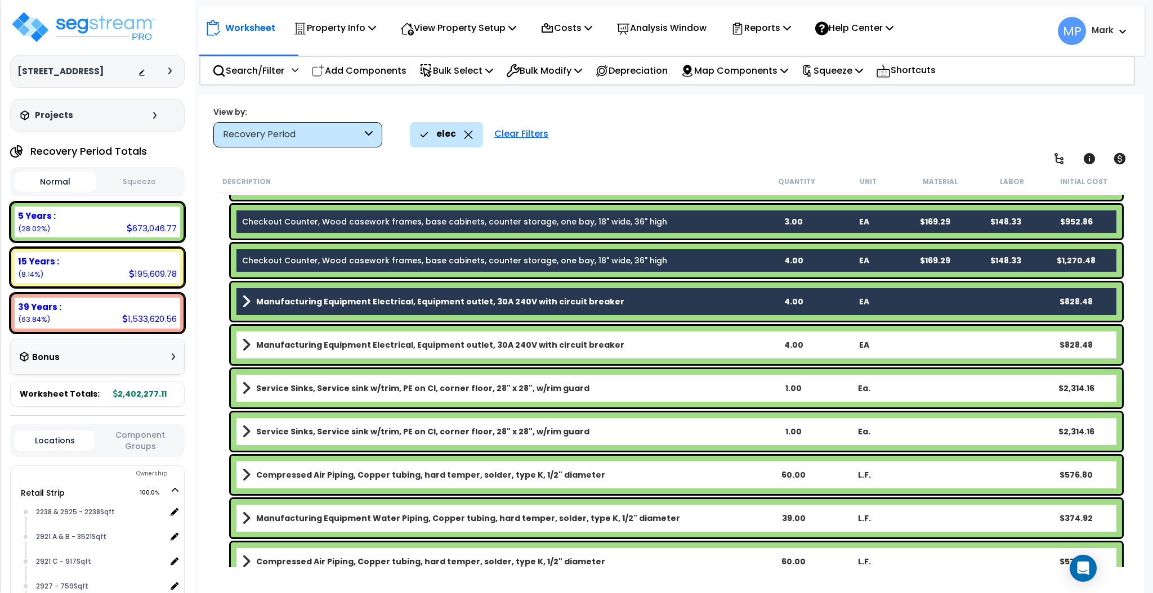
click at [735, 345] on link "Manufacturing Equipment Electrical, Equipment outlet, 30A 240V with circuit bre…" at bounding box center [500, 345] width 516 height 16
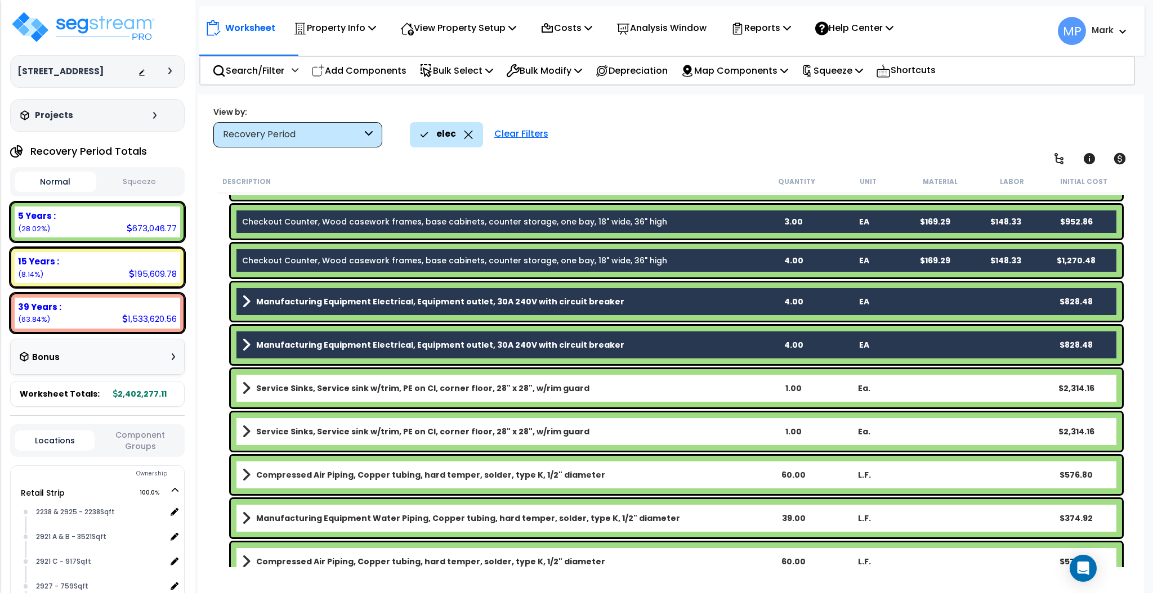
drag, startPoint x: 739, startPoint y: 390, endPoint x: 741, endPoint y: 435, distance: 44.5
click at [739, 390] on link "Service Sinks, Service sink w/trim, PE on CI, corner floor, 28" x 28", w/rim gu…" at bounding box center [500, 389] width 516 height 16
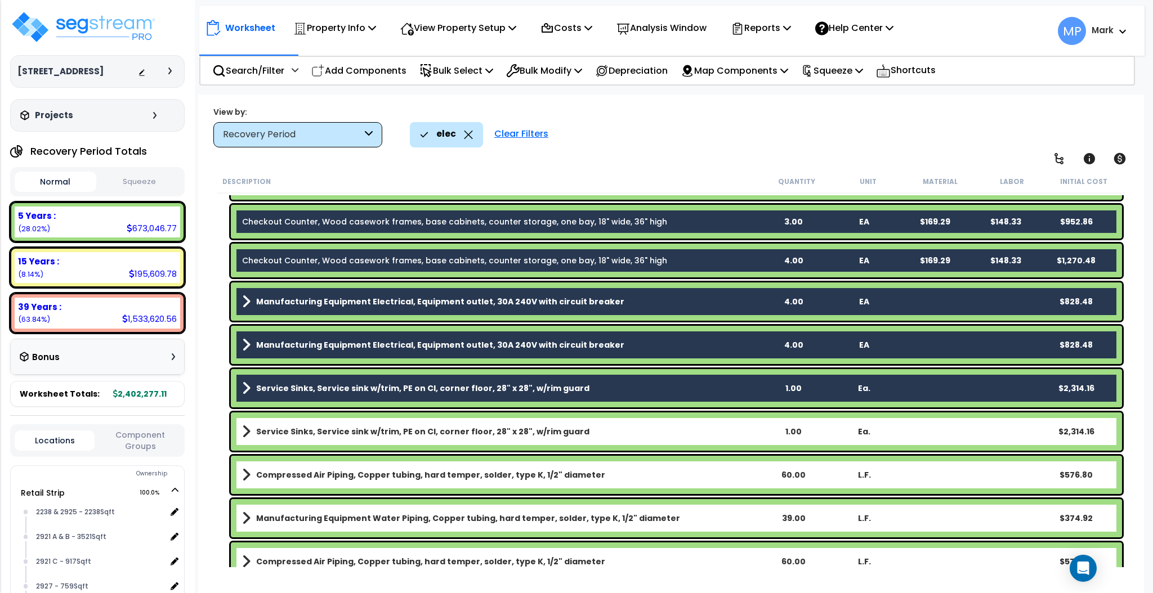
click at [740, 439] on div "Service Sinks, Service sink w/trim, PE on CI, corner floor, 28" x 28", w/rim gu…" at bounding box center [676, 432] width 891 height 38
click at [734, 432] on link "Service Sinks, Service sink w/trim, PE on CI, corner floor, 28" x 28", w/rim gu…" at bounding box center [500, 432] width 516 height 16
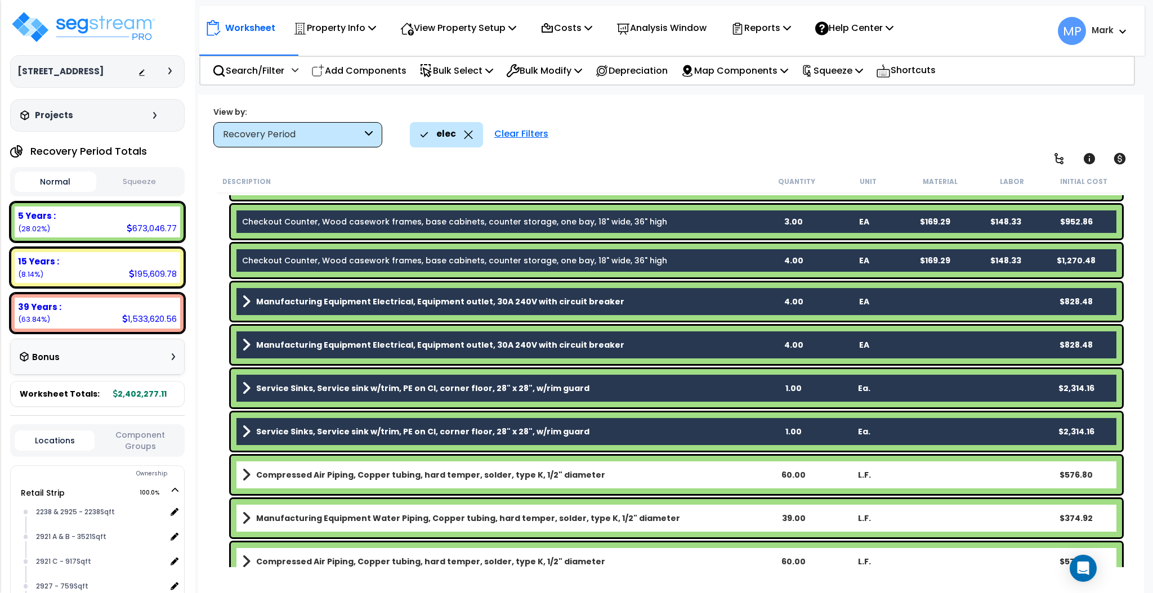
click at [735, 477] on link "Compressed Air Piping, Copper tubing, hard temper, solder, type K, 1/2" diameter" at bounding box center [500, 475] width 516 height 16
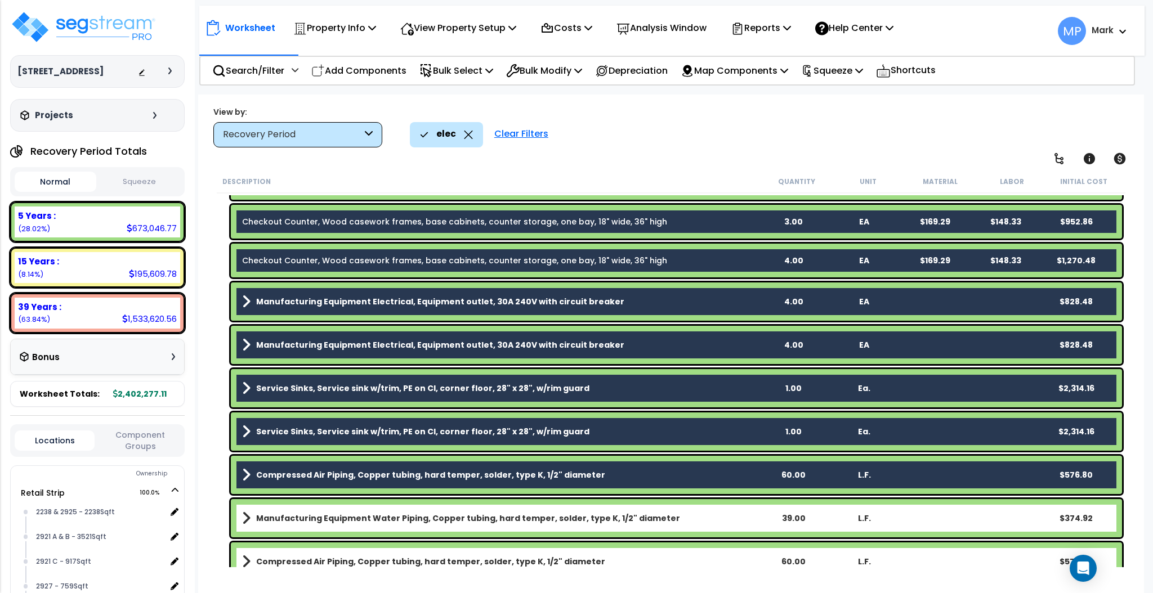
click at [732, 494] on link "Manufacturing Equipment Water Piping, Copper tubing, hard temper, solder, type …" at bounding box center [500, 519] width 516 height 16
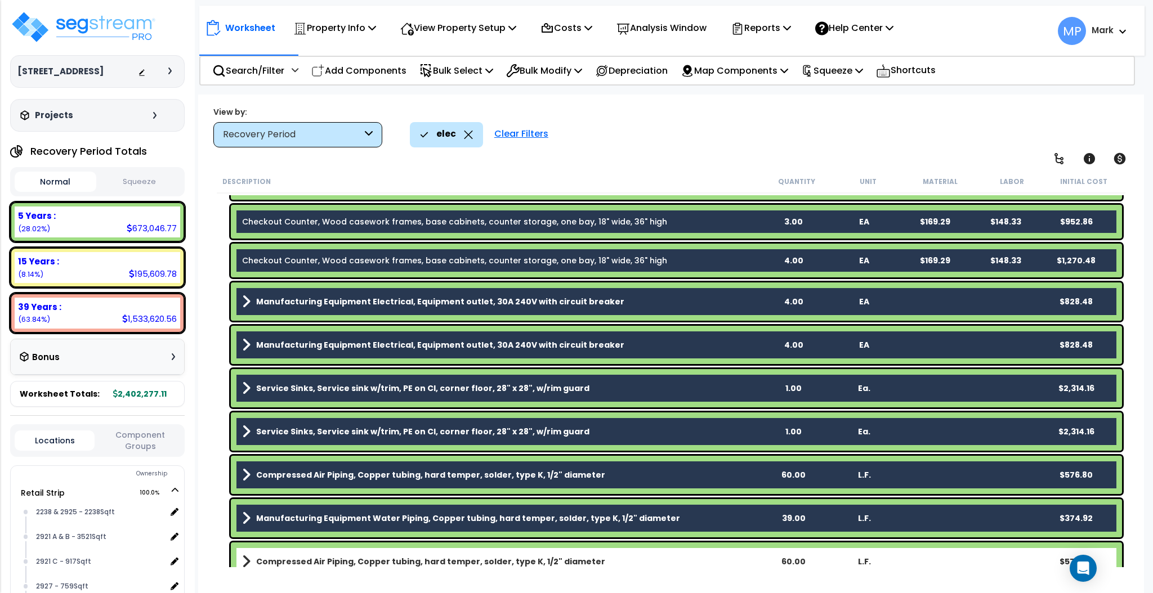
scroll to position [2464, 0]
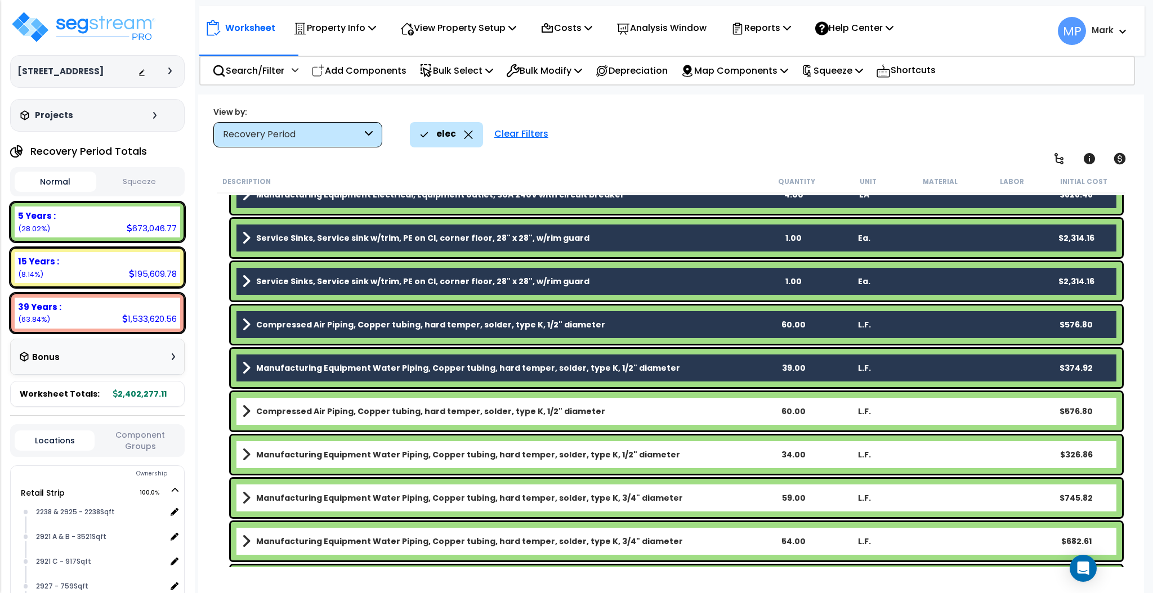
click at [730, 412] on link "Compressed Air Piping, Copper tubing, hard temper, solder, type K, 1/2" diameter" at bounding box center [500, 412] width 516 height 16
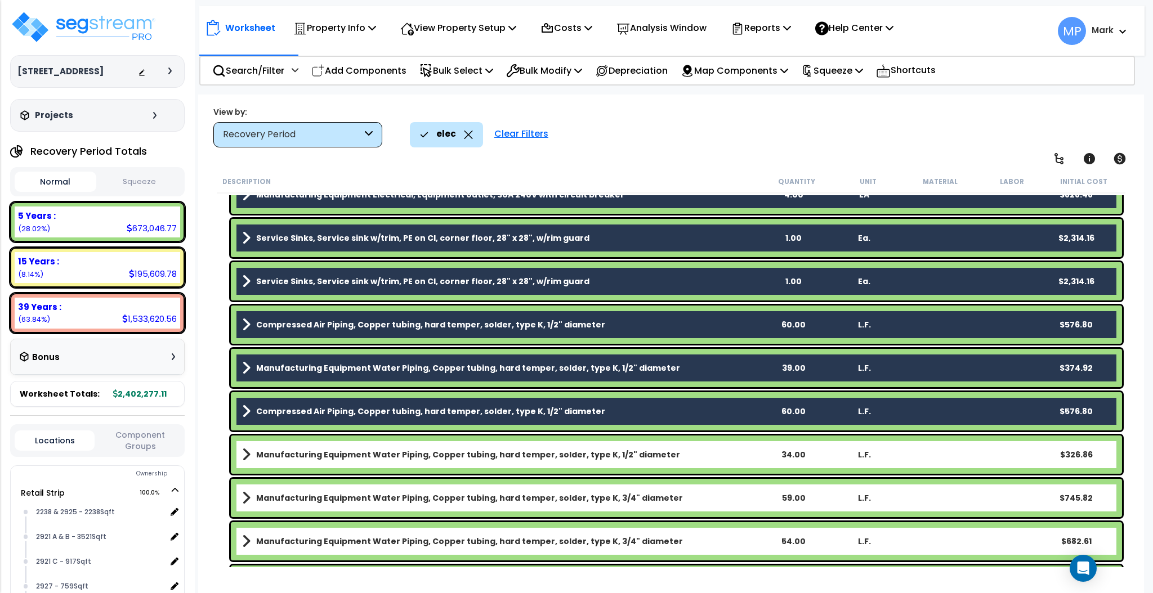
click at [735, 454] on link "Manufacturing Equipment Water Piping, Copper tubing, hard temper, solder, type …" at bounding box center [500, 455] width 516 height 16
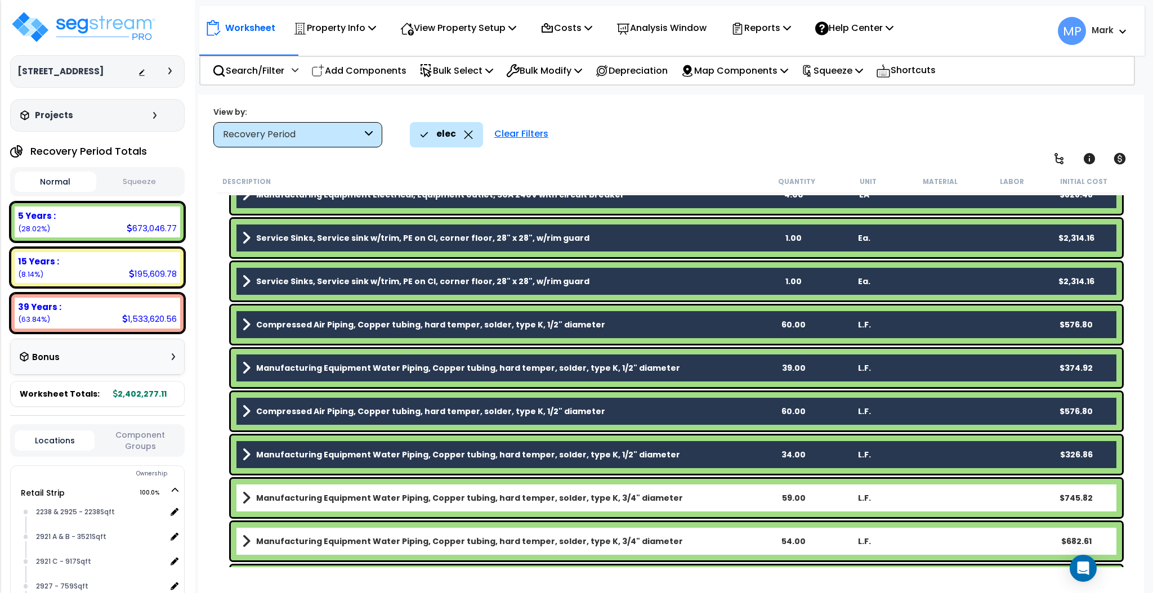
click at [733, 493] on link "Manufacturing Equipment Water Piping, Copper tubing, hard temper, solder, type …" at bounding box center [500, 498] width 516 height 16
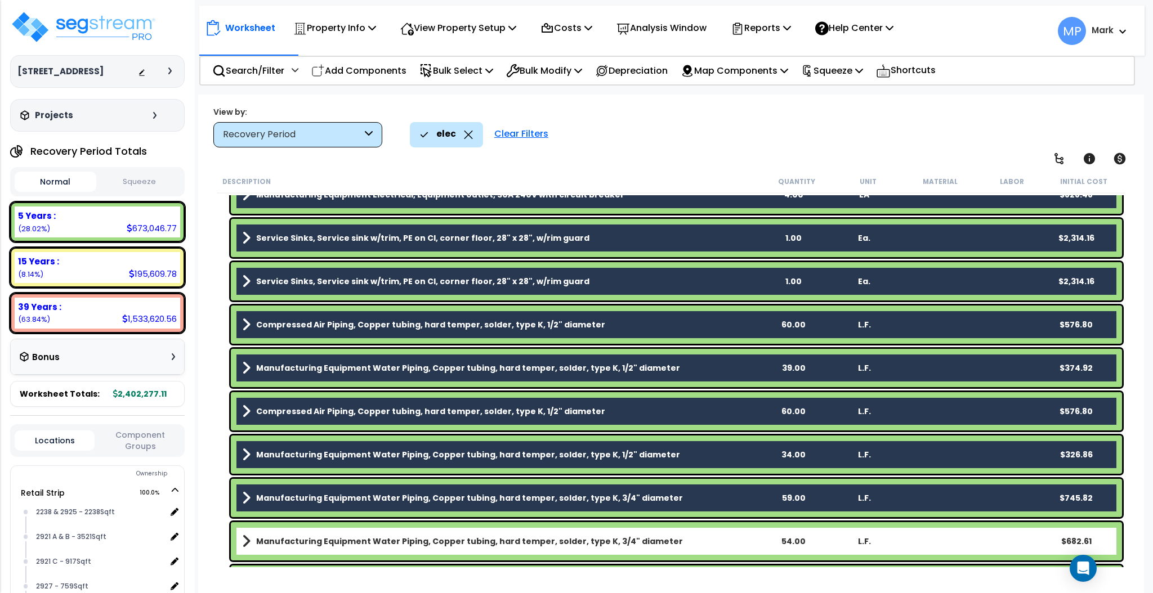
drag, startPoint x: 726, startPoint y: 539, endPoint x: 724, endPoint y: 510, distance: 29.4
click at [727, 494] on link "Manufacturing Equipment Water Piping, Copper tubing, hard temper, solder, type …" at bounding box center [500, 542] width 516 height 16
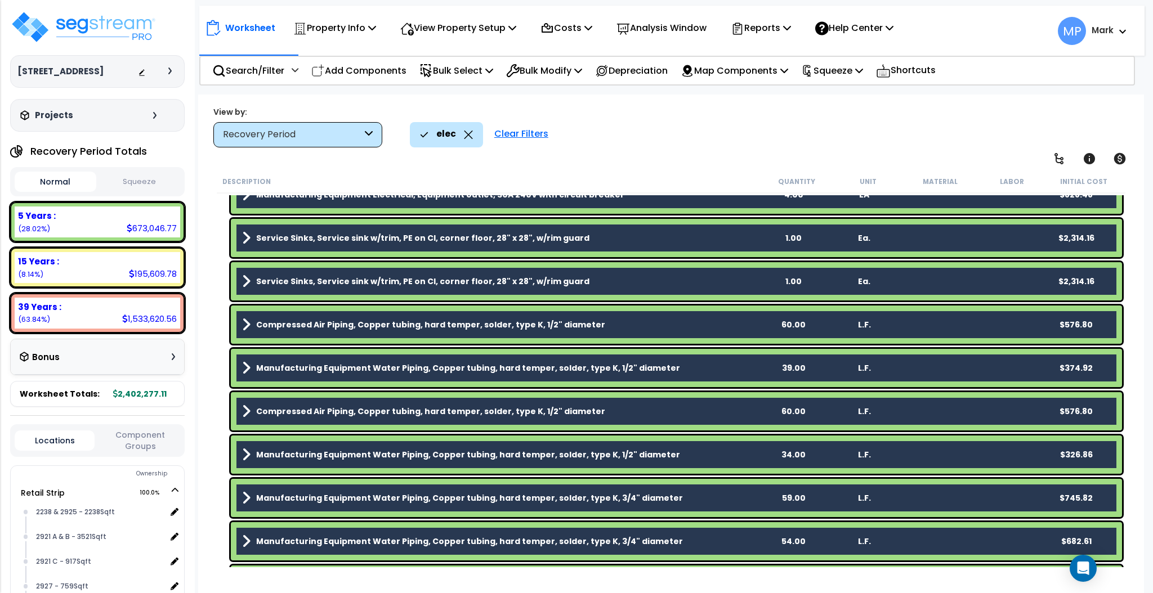
scroll to position [2689, 0]
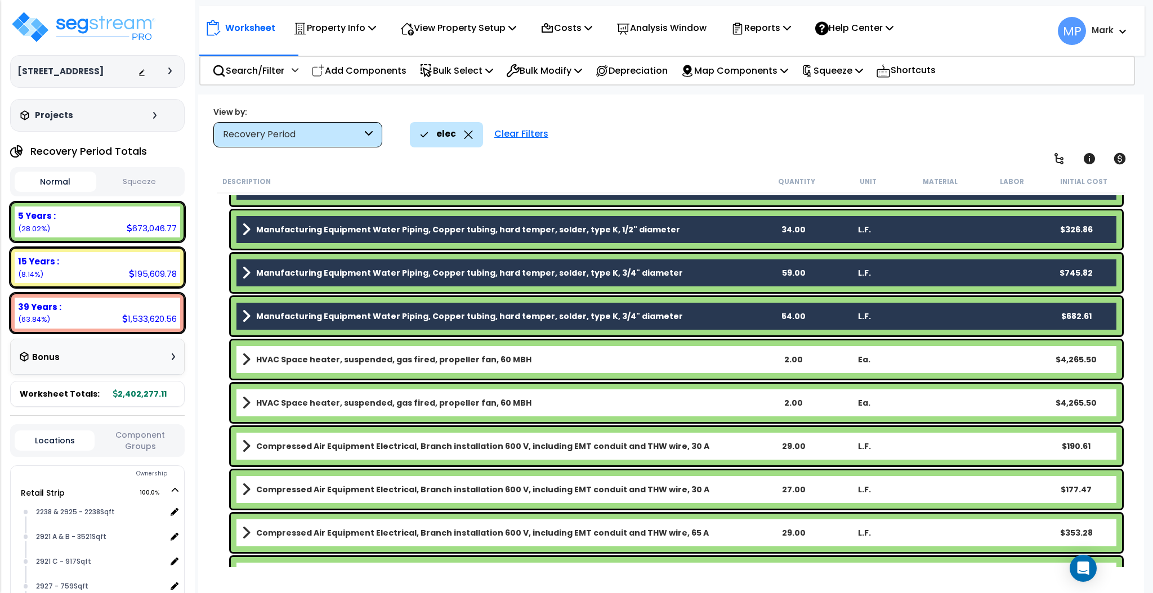
click at [718, 356] on link "HVAC Space heater, suspended, gas fired, propeller fan, 60 MBH" at bounding box center [500, 360] width 516 height 16
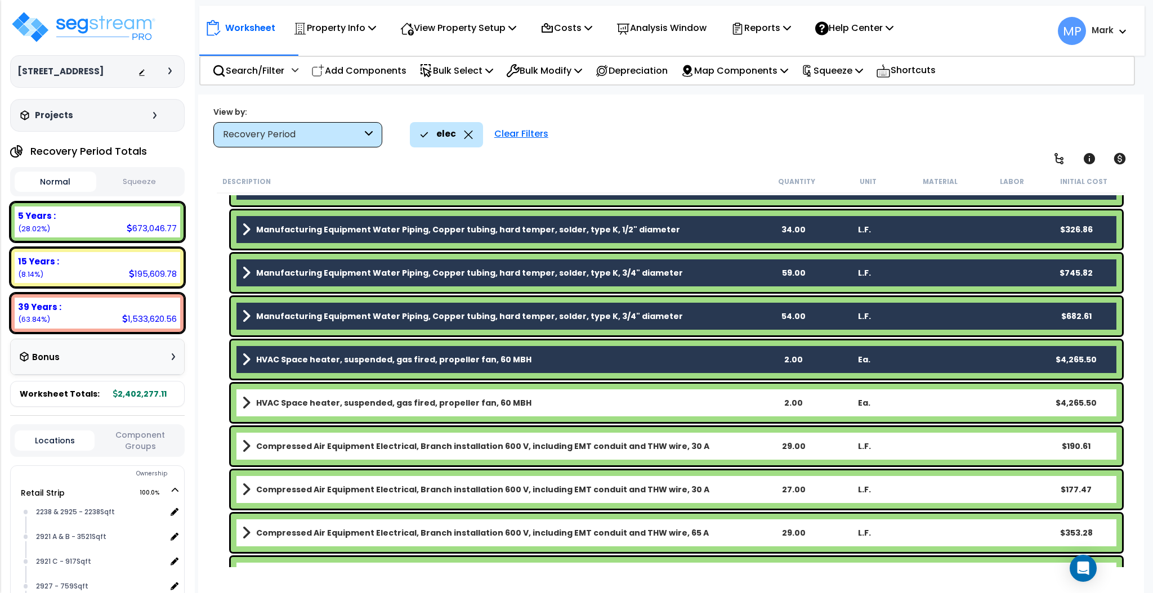
click at [730, 401] on link "HVAC Space heater, suspended, gas fired, propeller fan, 60 MBH" at bounding box center [500, 403] width 516 height 16
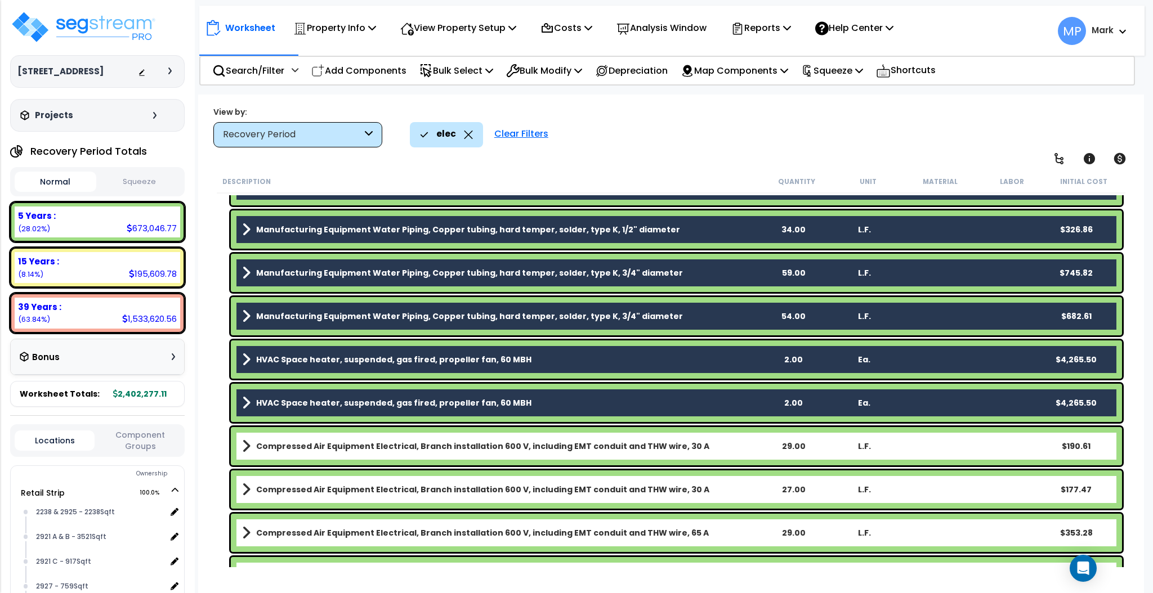
click at [734, 448] on link "Compressed Air Equipment Electrical, Branch installation 600 V, including EMT c…" at bounding box center [500, 447] width 516 height 16
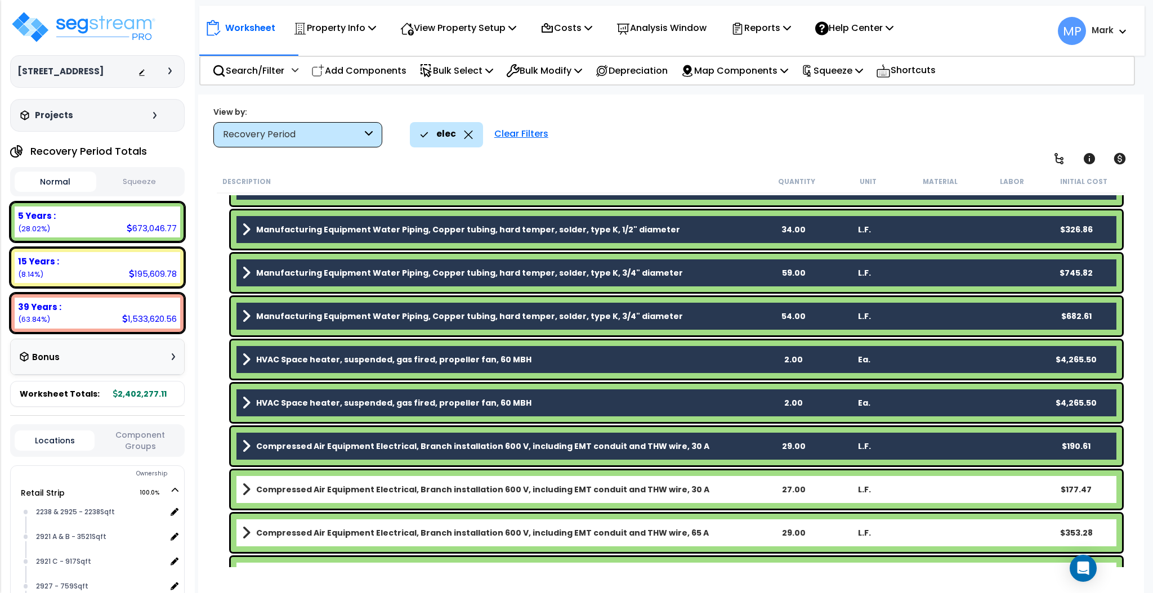
click at [728, 490] on link "Compressed Air Equipment Electrical, Branch installation 600 V, including EMT c…" at bounding box center [500, 490] width 516 height 16
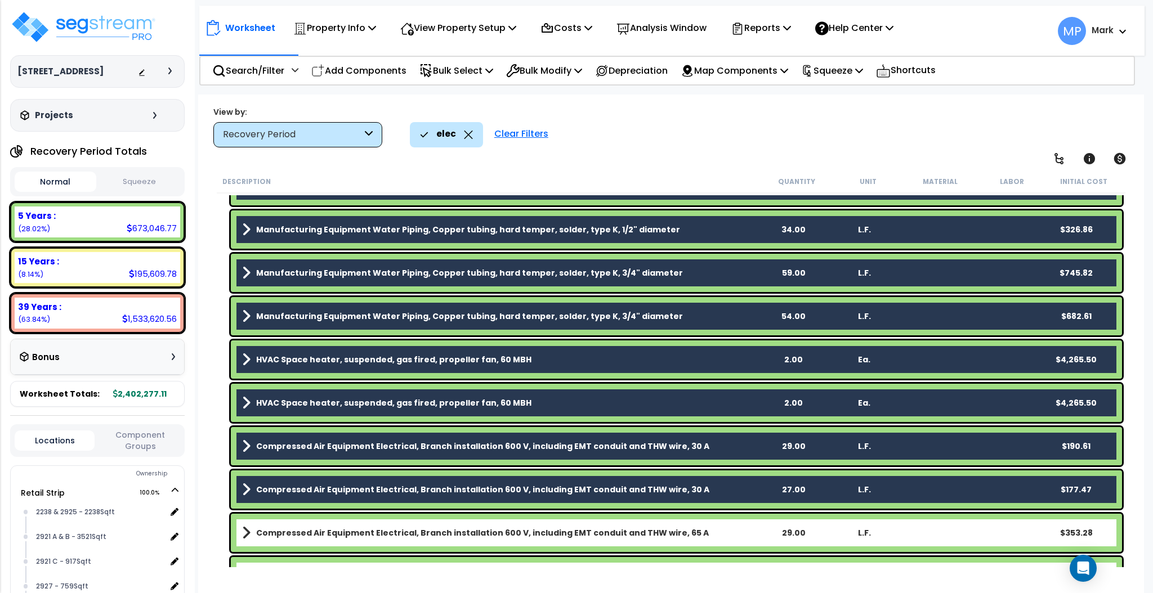
click at [719, 494] on link "Compressed Air Equipment Electrical, Branch installation 600 V, including EMT c…" at bounding box center [500, 533] width 516 height 16
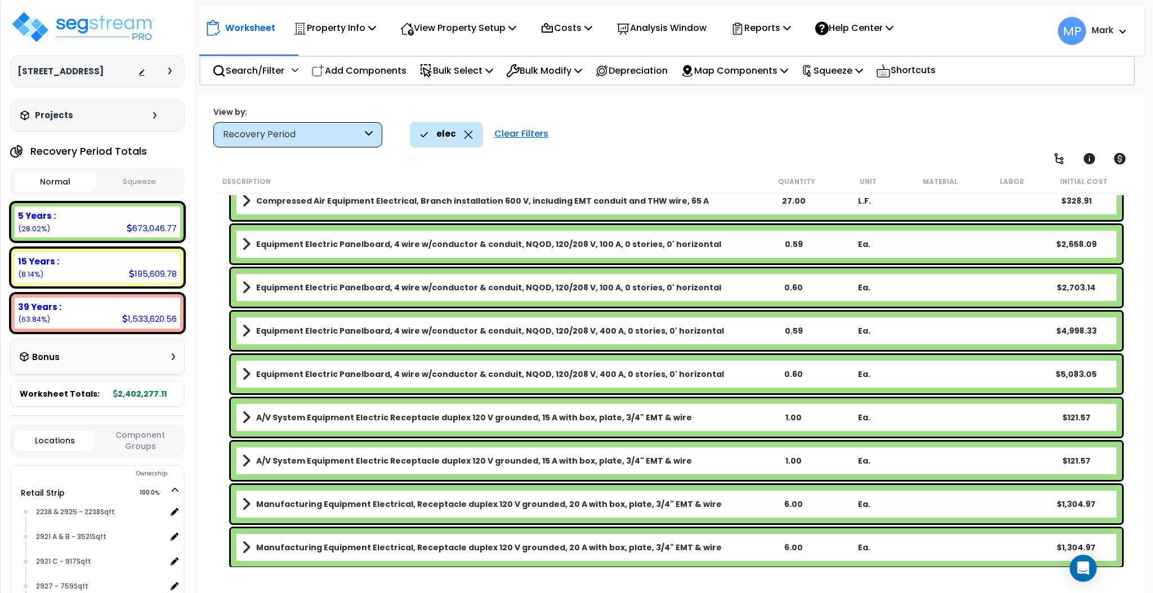
scroll to position [2989, 0]
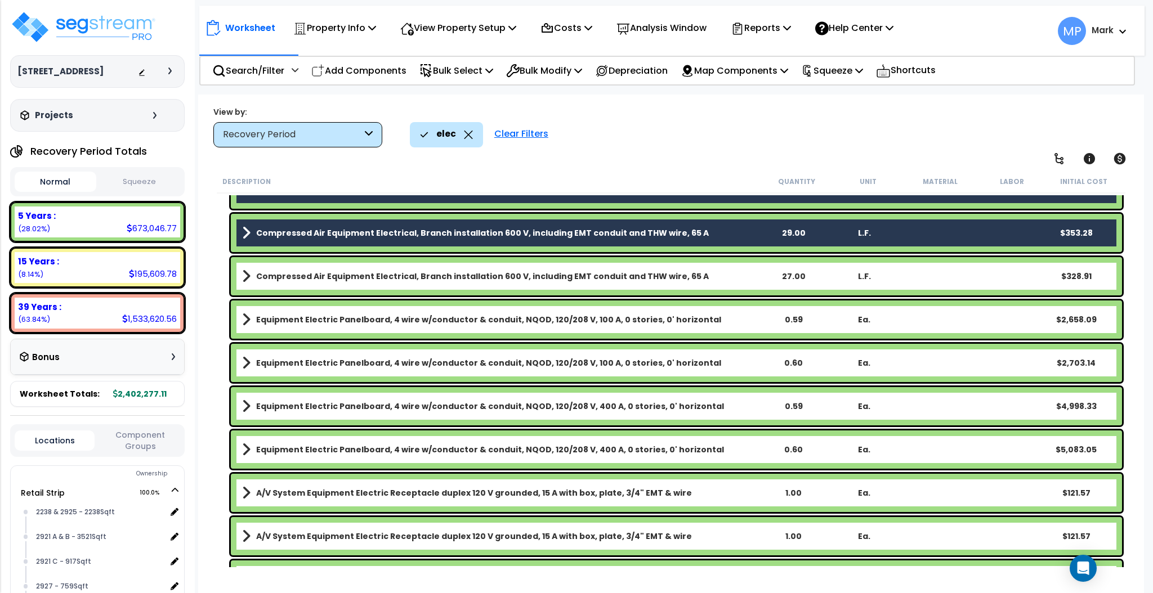
click at [741, 274] on link "Compressed Air Equipment Electrical, Branch installation 600 V, including EMT c…" at bounding box center [500, 277] width 516 height 16
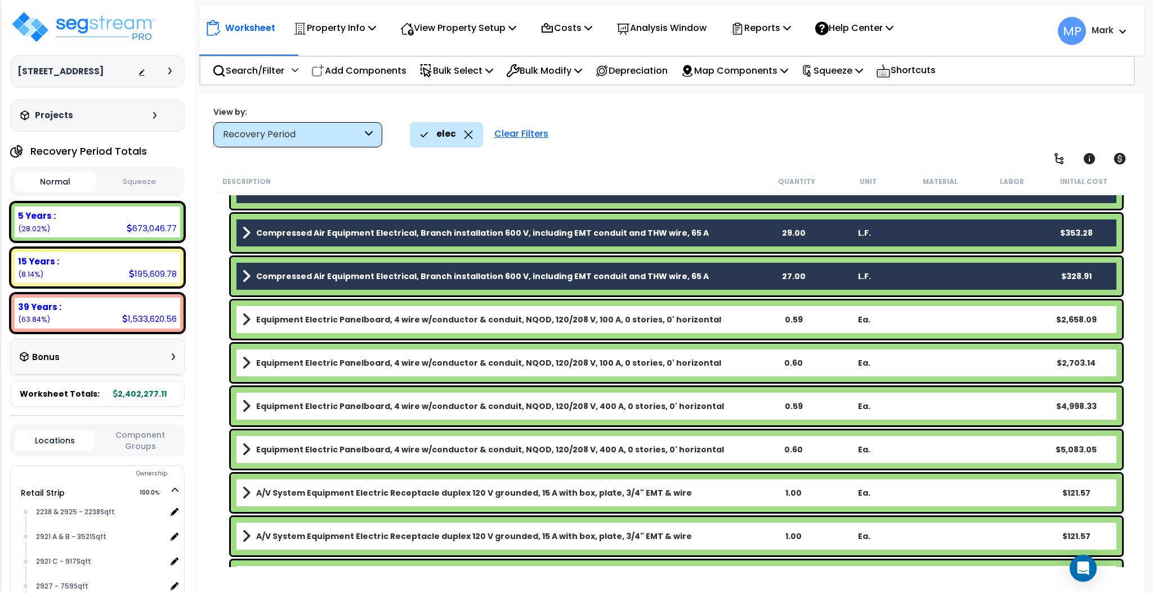
click at [746, 323] on link "Equipment Electric Panelboard, 4 wire w/conductor & conduit, NQOD, 120/208 V, 1…" at bounding box center [500, 320] width 516 height 16
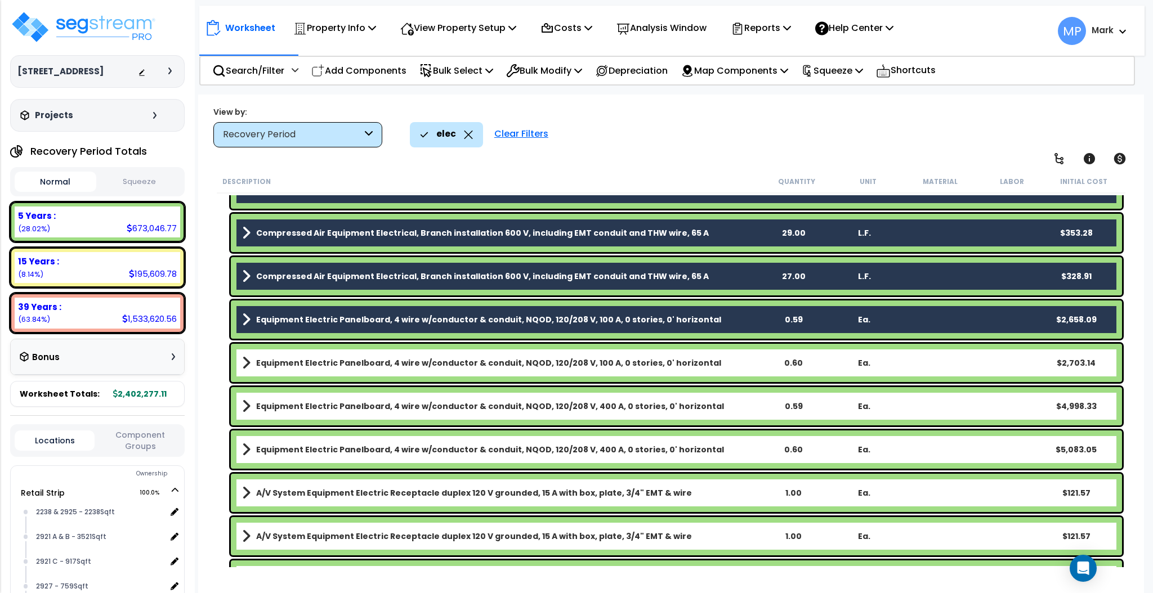
click at [744, 366] on link "Equipment Electric Panelboard, 4 wire w/conductor & conduit, NQOD, 120/208 V, 1…" at bounding box center [500, 363] width 516 height 16
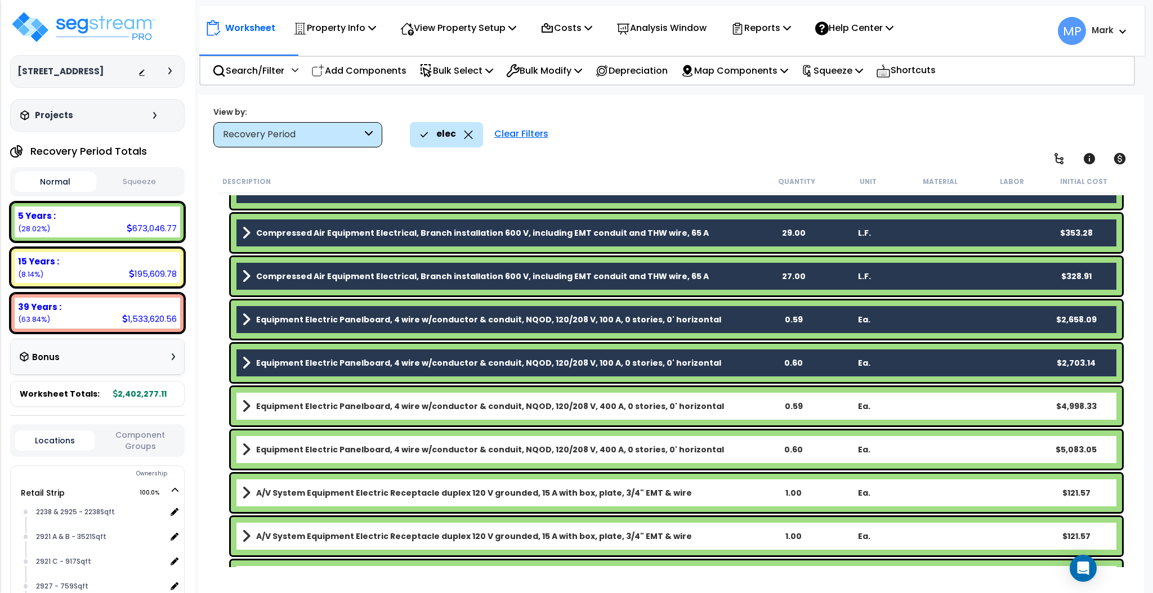
click at [743, 406] on link "Equipment Electric Panelboard, 4 wire w/conductor & conduit, NQOD, 120/208 V, 4…" at bounding box center [500, 407] width 516 height 16
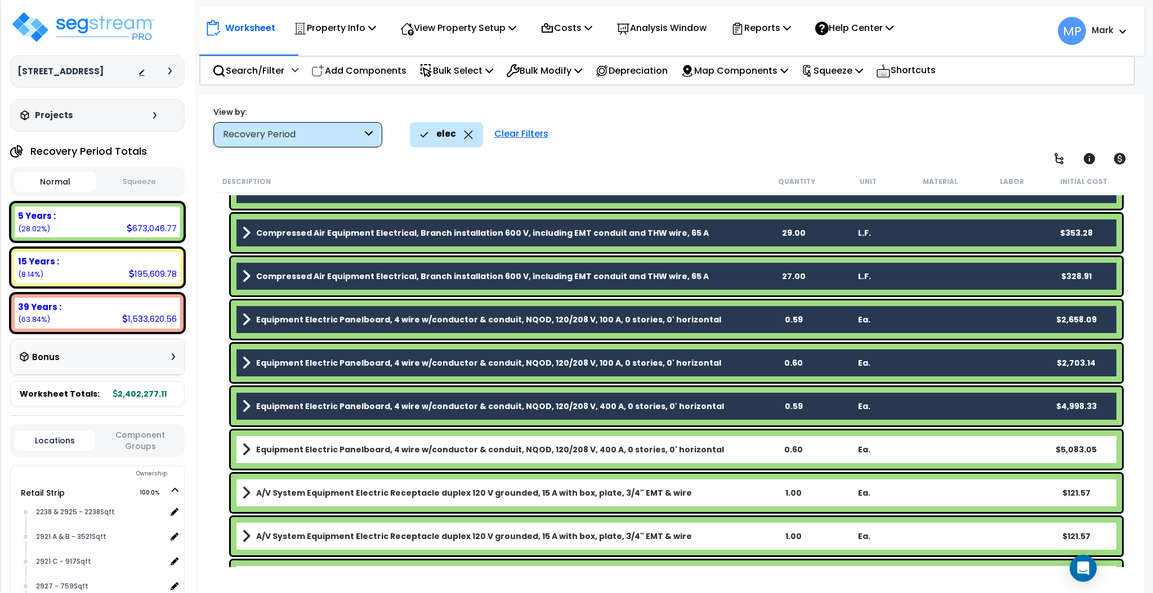
click at [732, 454] on link "Equipment Electric Panelboard, 4 wire w/conductor & conduit, NQOD, 120/208 V, 4…" at bounding box center [500, 450] width 516 height 16
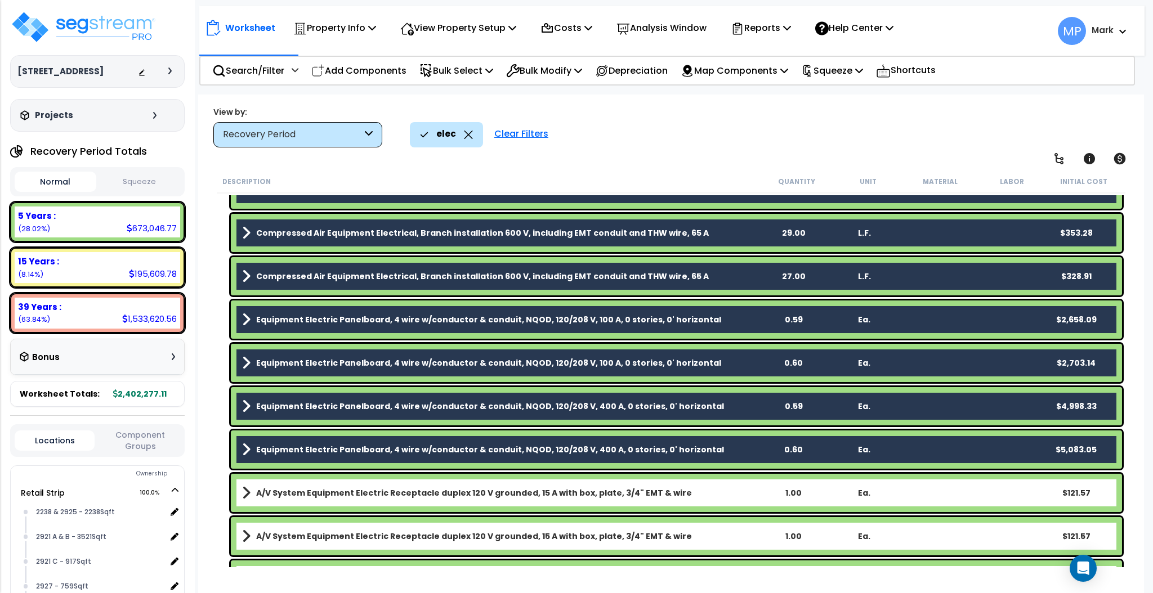
click at [725, 494] on link "A/V System Equipment Electric Receptacle duplex 120 V grounded, 15 A with box, …" at bounding box center [500, 493] width 516 height 16
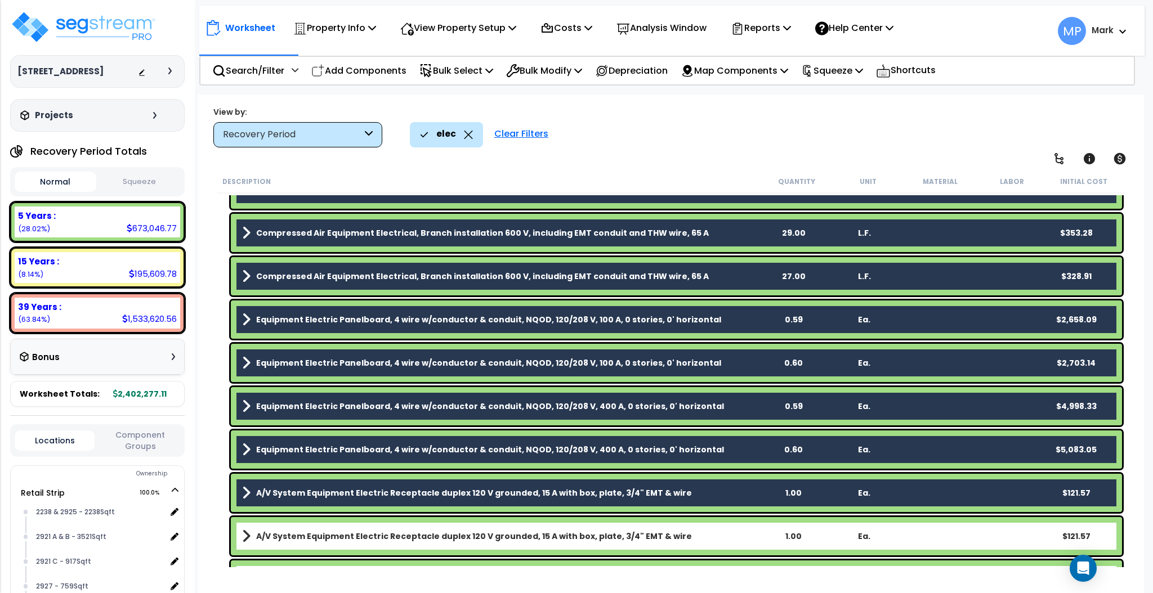
click at [724, 494] on link "A/V System Equipment Electric Receptacle duplex 120 V grounded, 15 A with box, …" at bounding box center [500, 537] width 516 height 16
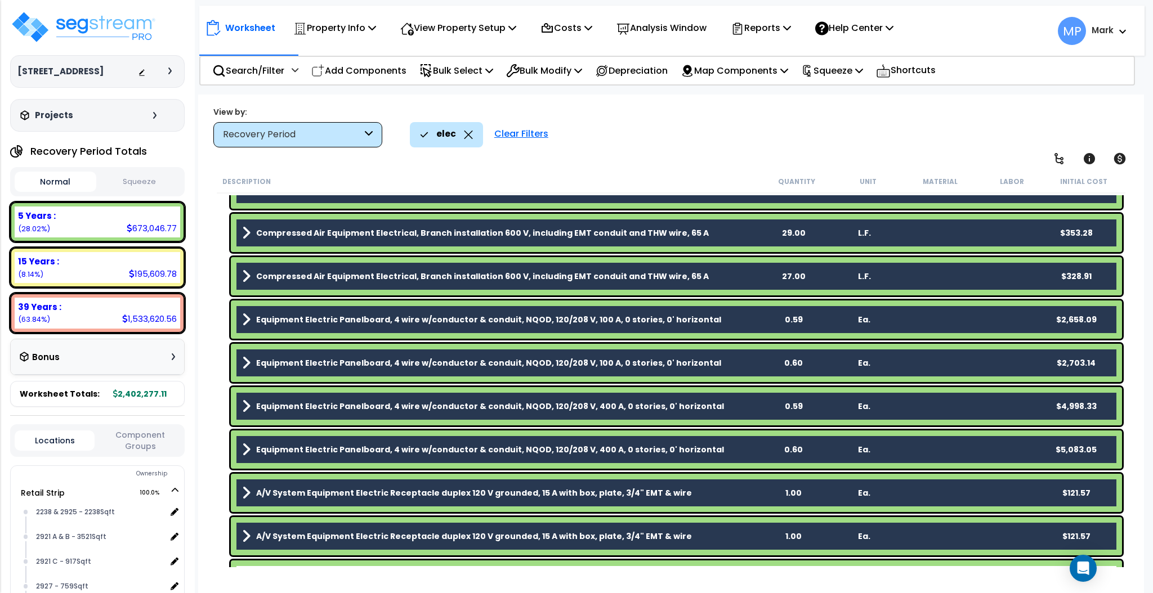
scroll to position [3140, 0]
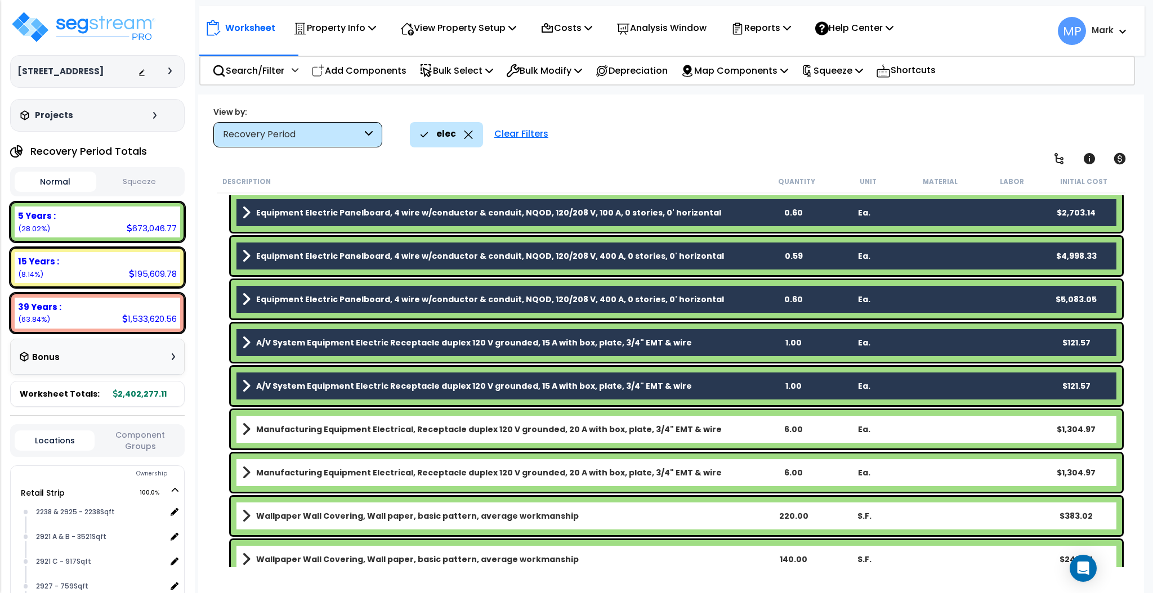
click at [741, 429] on link "Manufacturing Equipment Electrical, Receptacle duplex 120 V grounded, 20 A with…" at bounding box center [500, 430] width 516 height 16
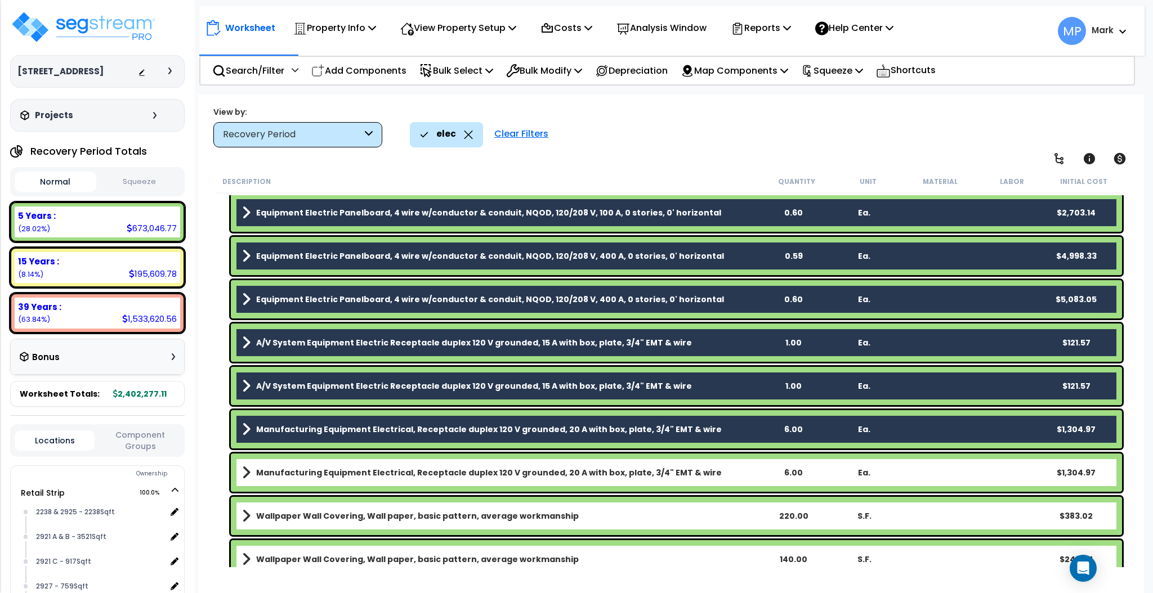
click at [734, 468] on link "Manufacturing Equipment Electrical, Receptacle duplex 120 V grounded, 20 A with…" at bounding box center [500, 473] width 516 height 16
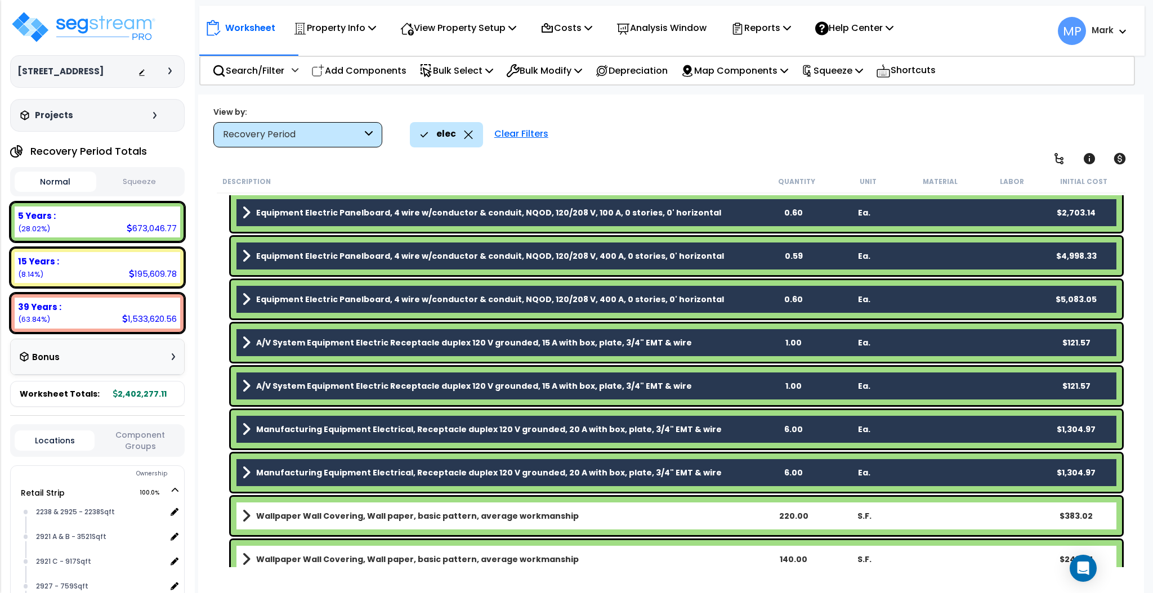
click at [734, 494] on link "Wallpaper Wall Covering, Wall paper, basic pattern, average workmanship" at bounding box center [500, 516] width 516 height 16
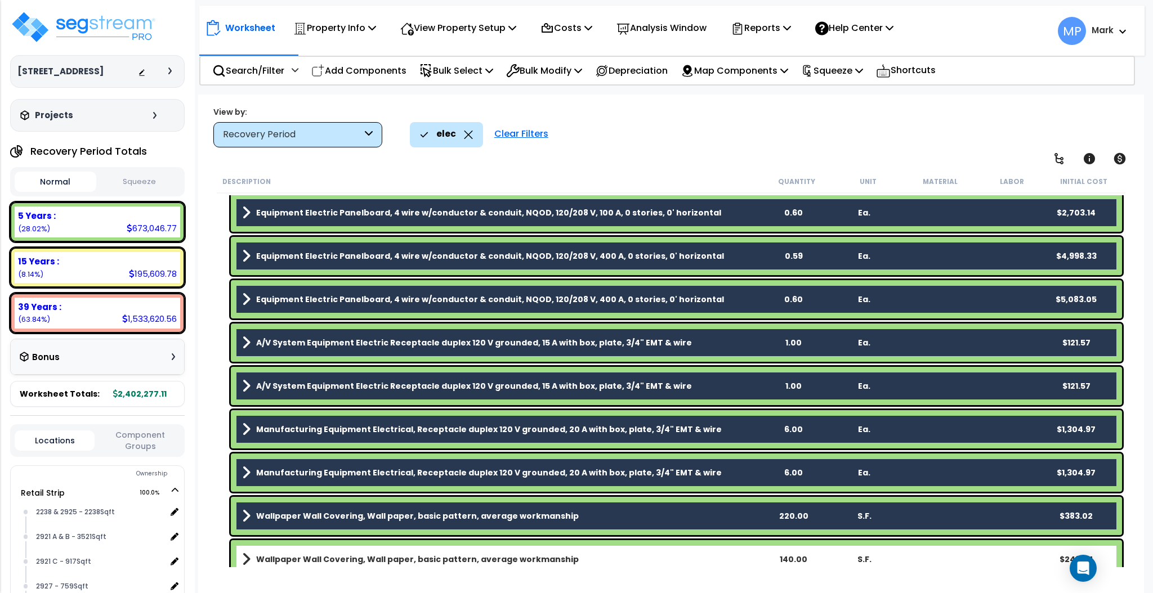
click at [726, 494] on link "Wallpaper Wall Covering, Wall paper, basic pattern, average workmanship" at bounding box center [500, 560] width 516 height 16
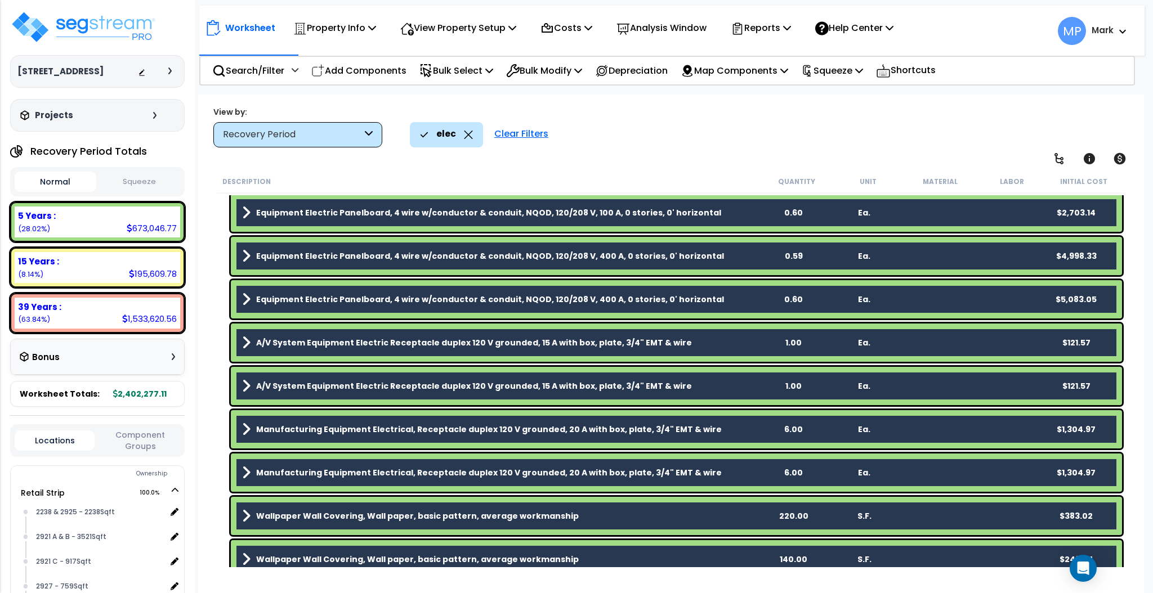
scroll to position [3440, 0]
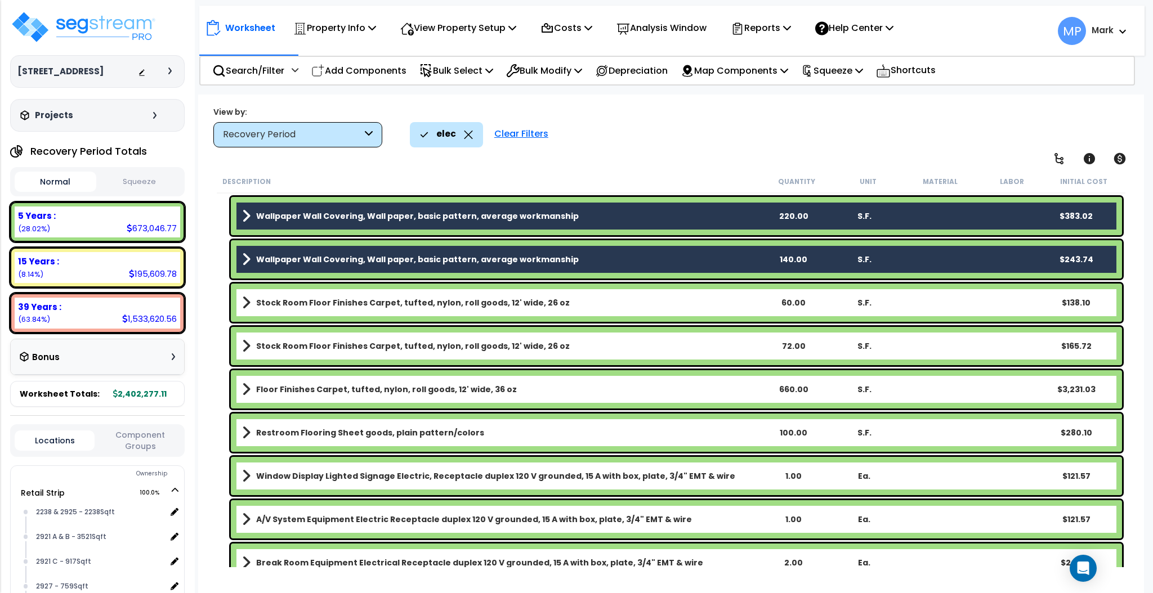
click at [731, 297] on link "Stock Room Floor Finishes Carpet, tufted, nylon, roll goods, 12' wide, 26 oz" at bounding box center [500, 303] width 516 height 16
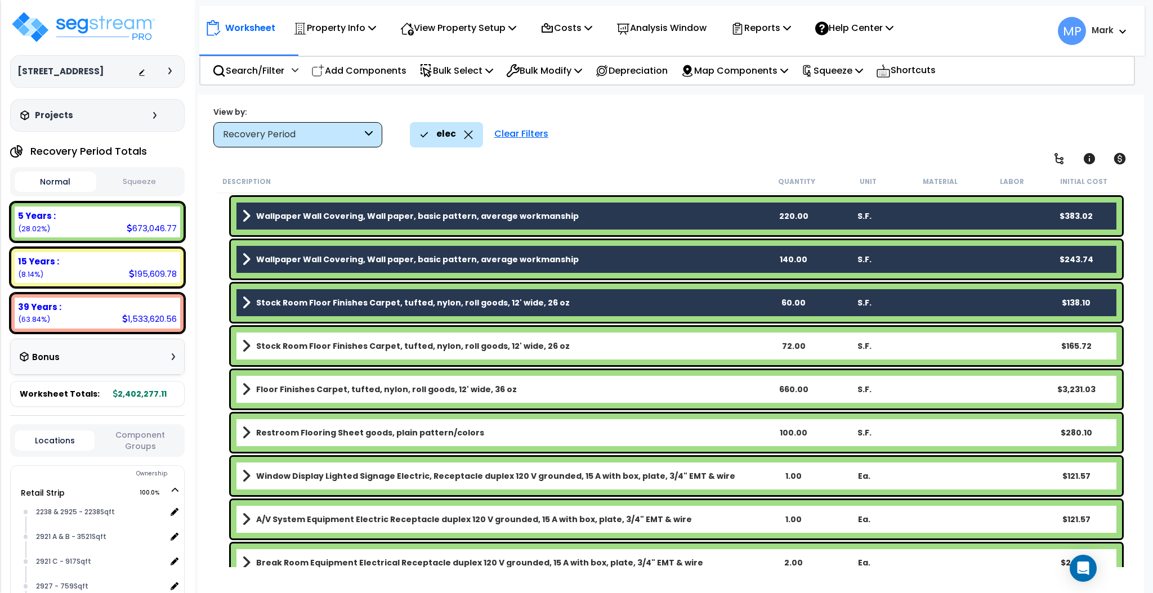
click at [730, 351] on link "Stock Room Floor Finishes Carpet, tufted, nylon, roll goods, 12' wide, 26 oz" at bounding box center [500, 346] width 516 height 16
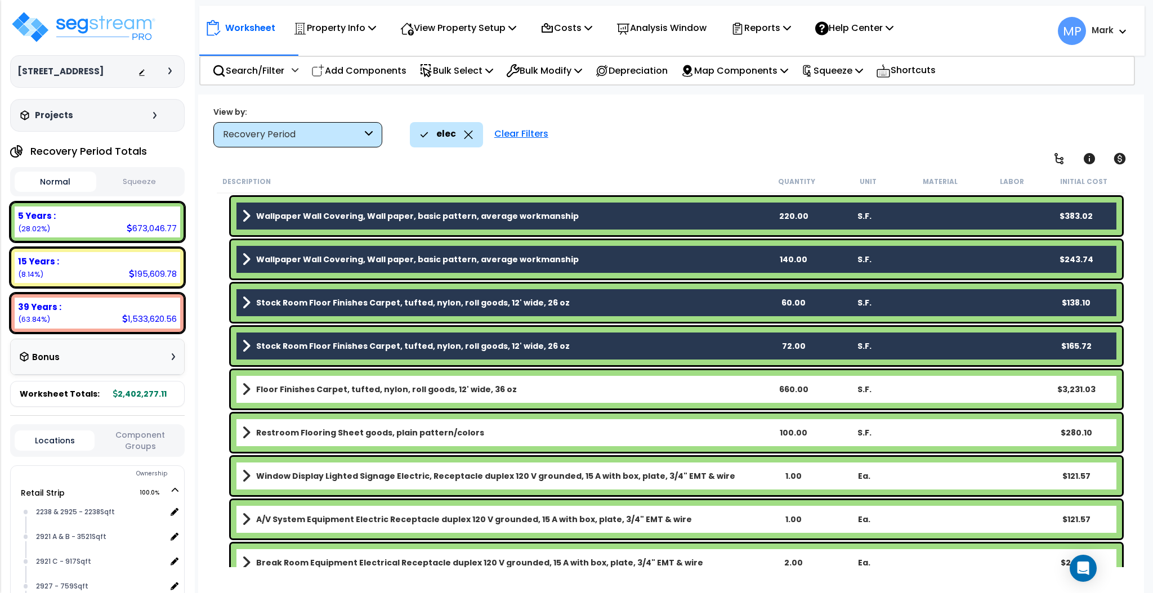
click at [731, 383] on link "Floor Finishes Carpet, tufted, nylon, roll goods, 12' wide, 36 oz" at bounding box center [500, 390] width 516 height 16
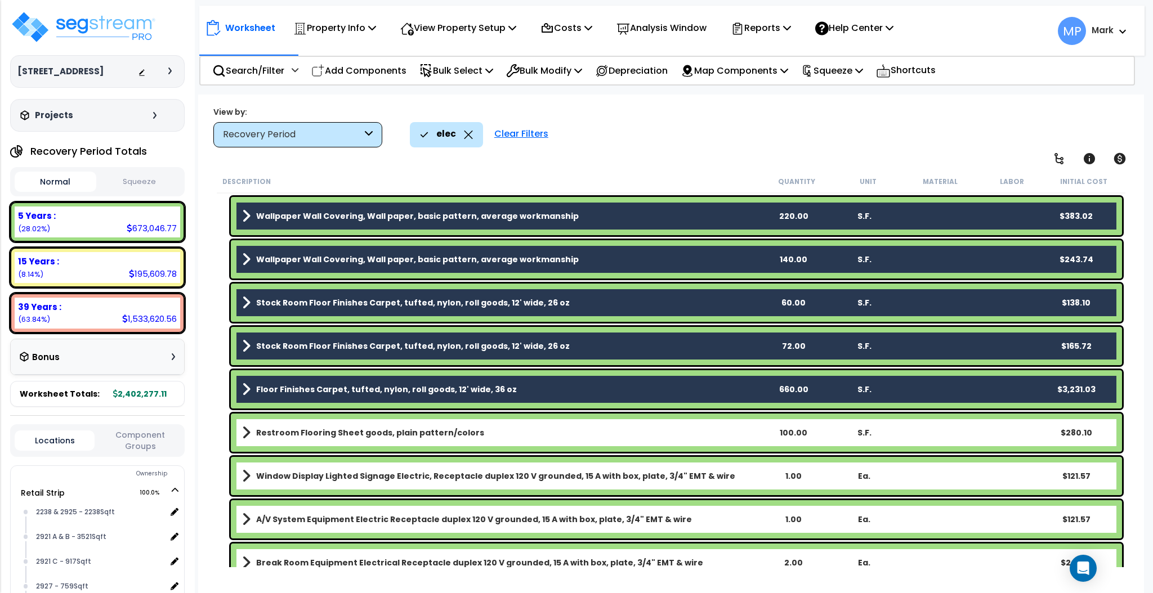
click at [731, 428] on link "Restroom Flooring Sheet goods, plain pattern/colors" at bounding box center [500, 433] width 516 height 16
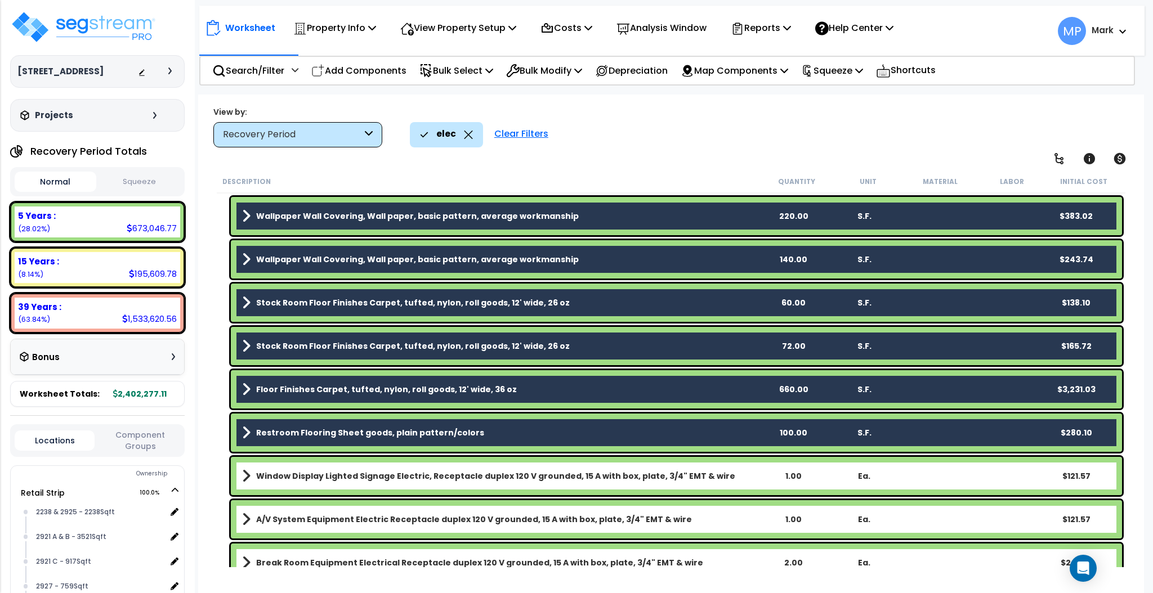
click at [736, 475] on link "Window Display Lighted Signage Electric, Receptacle duplex 120 V grounded, 15 A…" at bounding box center [500, 476] width 516 height 16
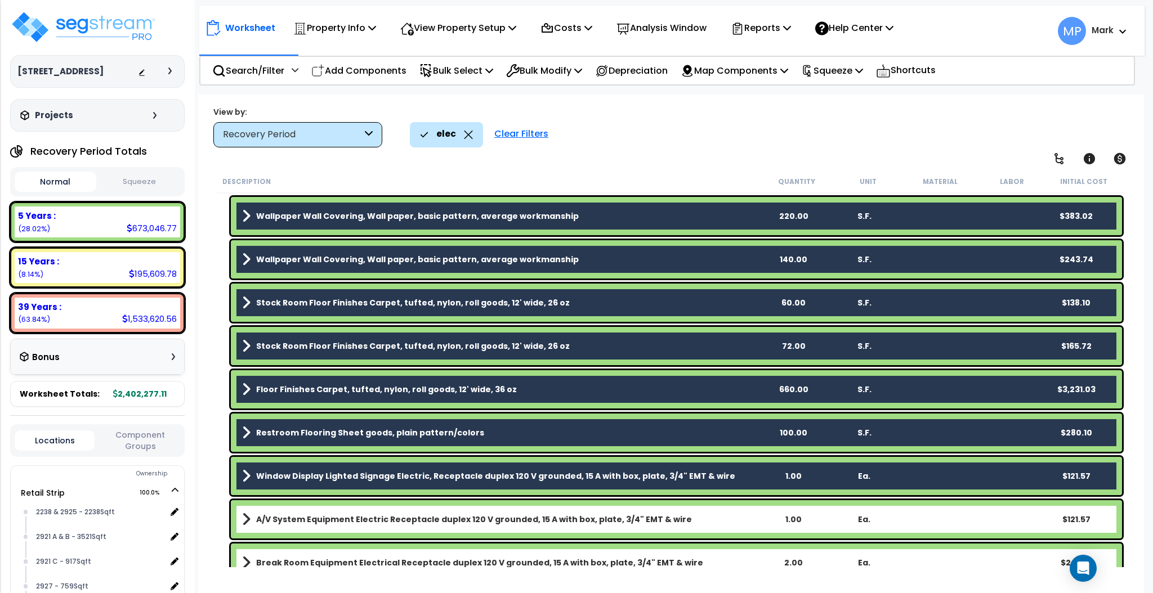
click at [735, 494] on link "A/V System Equipment Electric Receptacle duplex 120 V grounded, 15 A with box, …" at bounding box center [500, 520] width 516 height 16
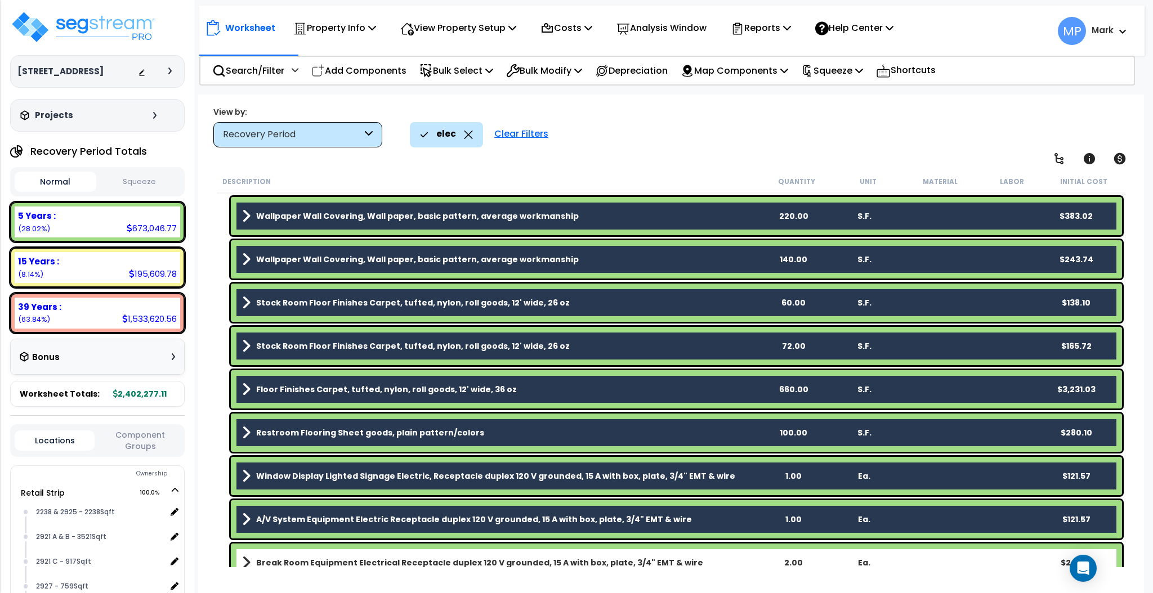
scroll to position [3665, 0]
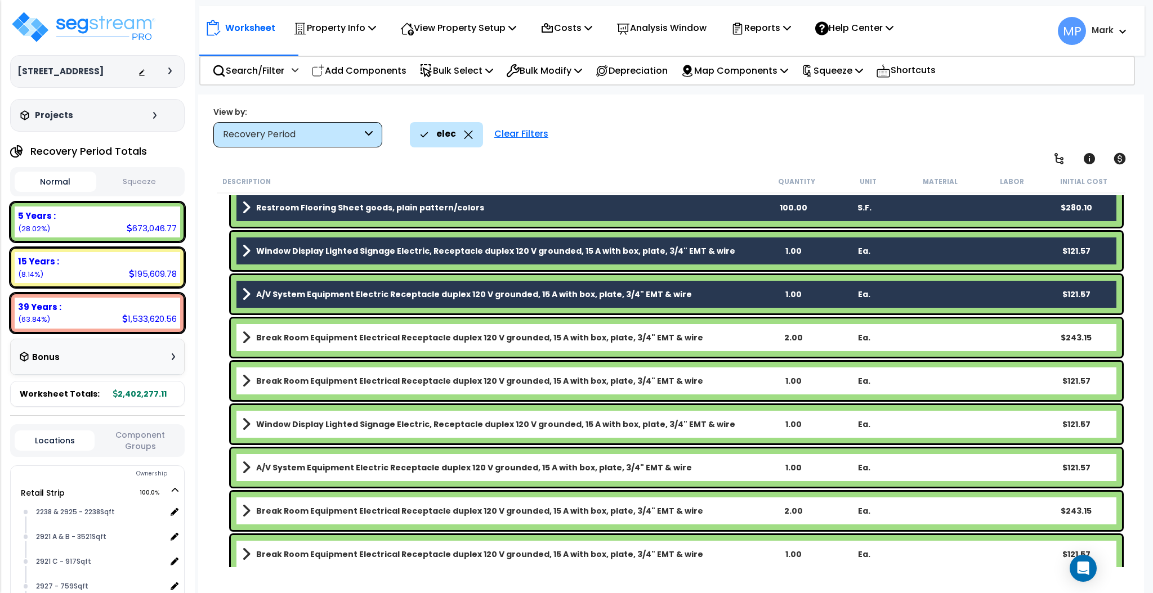
click at [735, 337] on link "Break Room Equipment Electrical Receptacle duplex 120 V grounded, 15 A with box…" at bounding box center [500, 338] width 516 height 16
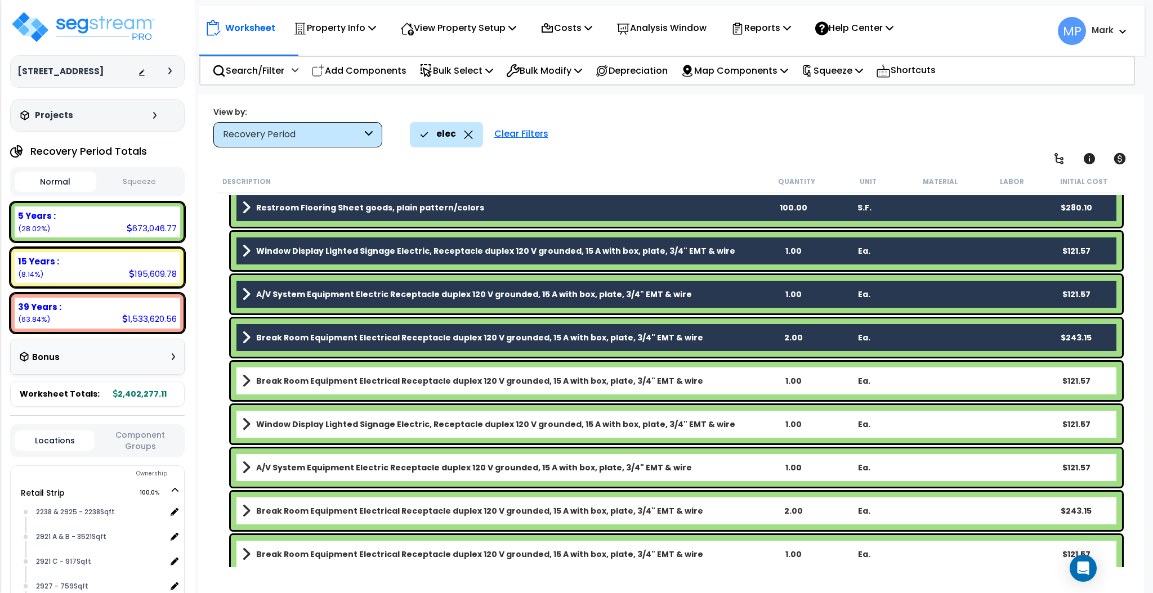
click at [734, 373] on link "Break Room Equipment Electrical Receptacle duplex 120 V grounded, 15 A with box…" at bounding box center [500, 381] width 516 height 16
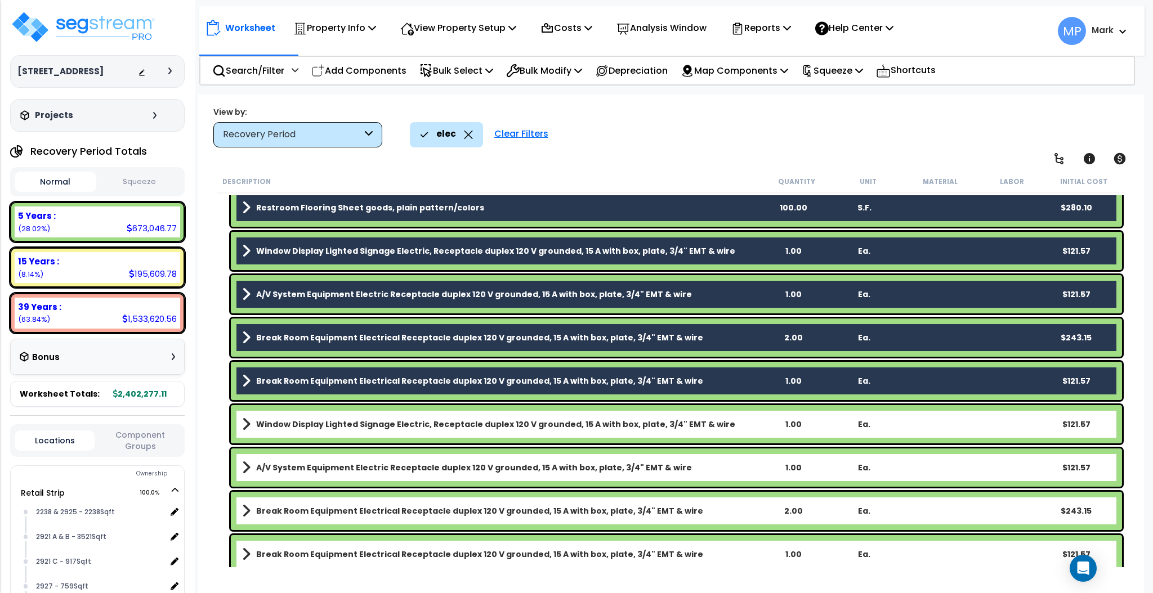
click at [741, 423] on link "Window Display Lighted Signage Electric, Receptacle duplex 120 V grounded, 15 A…" at bounding box center [500, 425] width 516 height 16
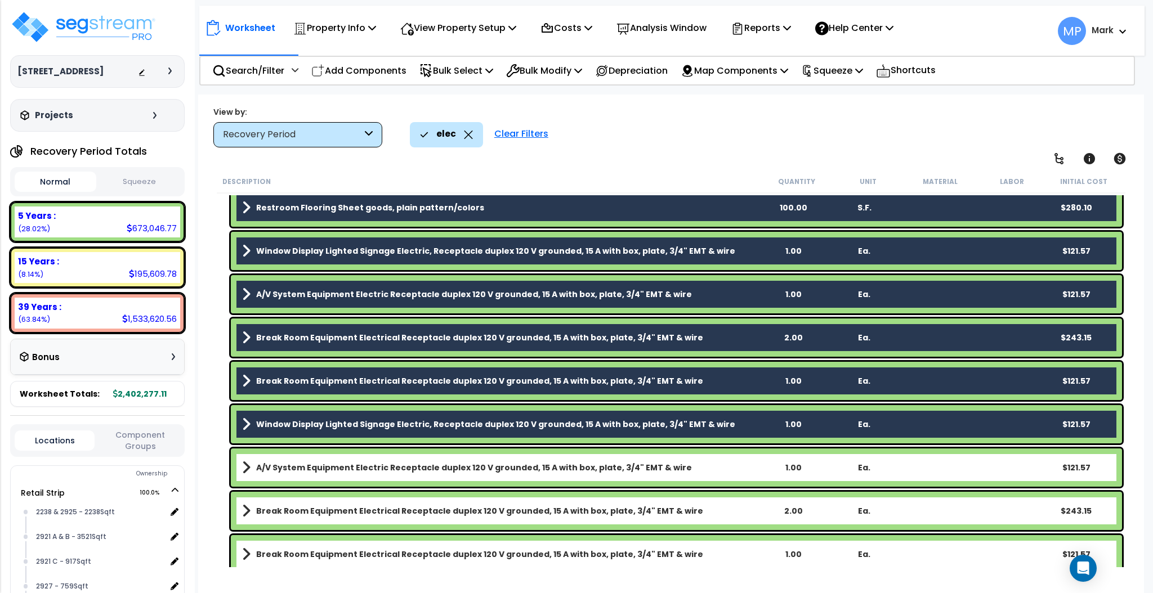
click at [741, 474] on link "A/V System Equipment Electric Receptacle duplex 120 V grounded, 15 A with box, …" at bounding box center [500, 468] width 516 height 16
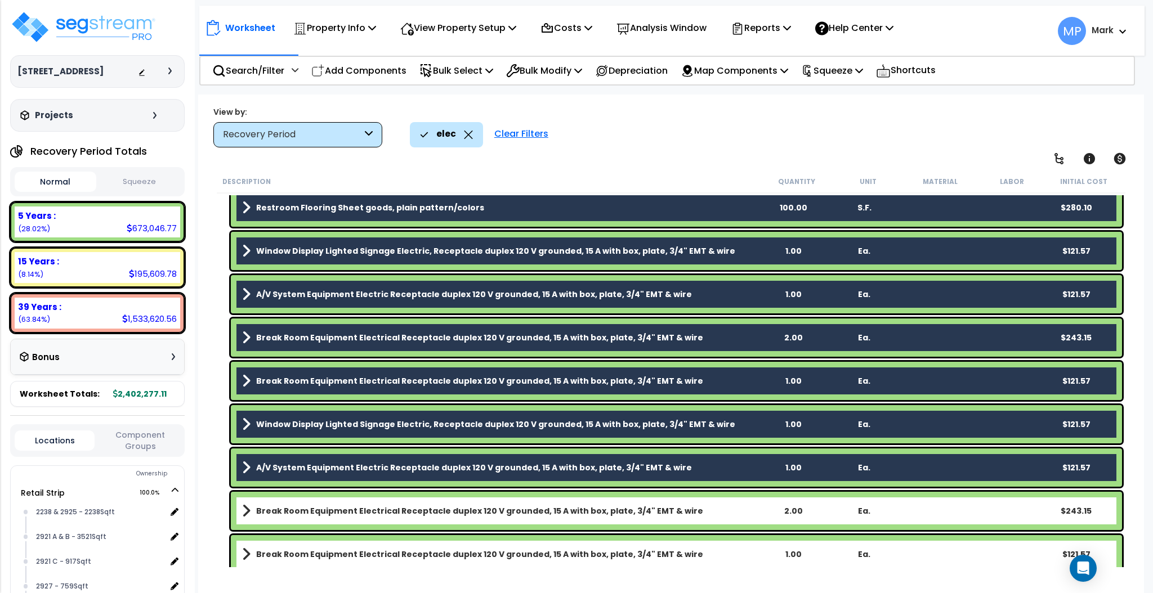
click at [740, 494] on link "Break Room Equipment Electrical Receptacle duplex 120 V grounded, 15 A with box…" at bounding box center [500, 511] width 516 height 16
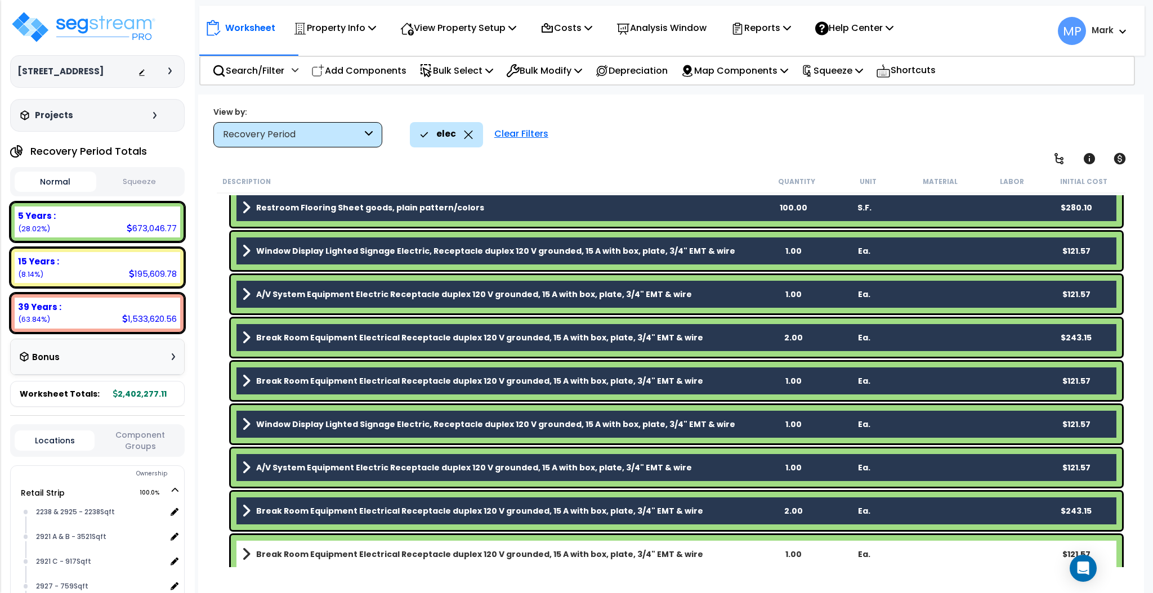
drag, startPoint x: 734, startPoint y: 553, endPoint x: 734, endPoint y: 520, distance: 33.2
click at [734, 494] on link "Break Room Equipment Electrical Receptacle duplex 120 V grounded, 15 A with box…" at bounding box center [500, 555] width 516 height 16
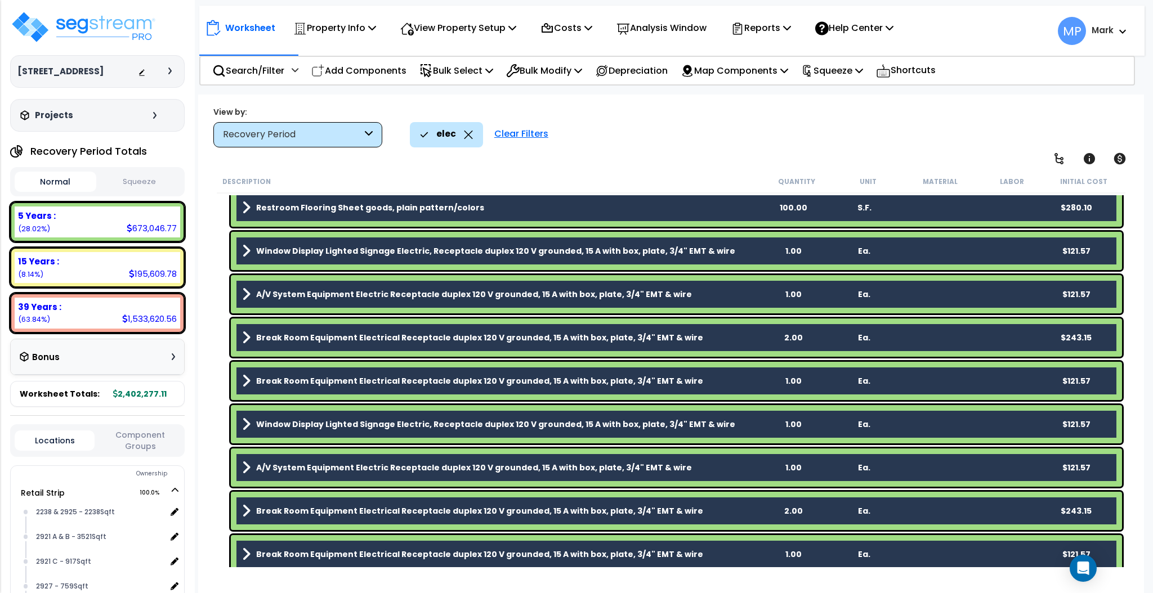
scroll to position [3965, 0]
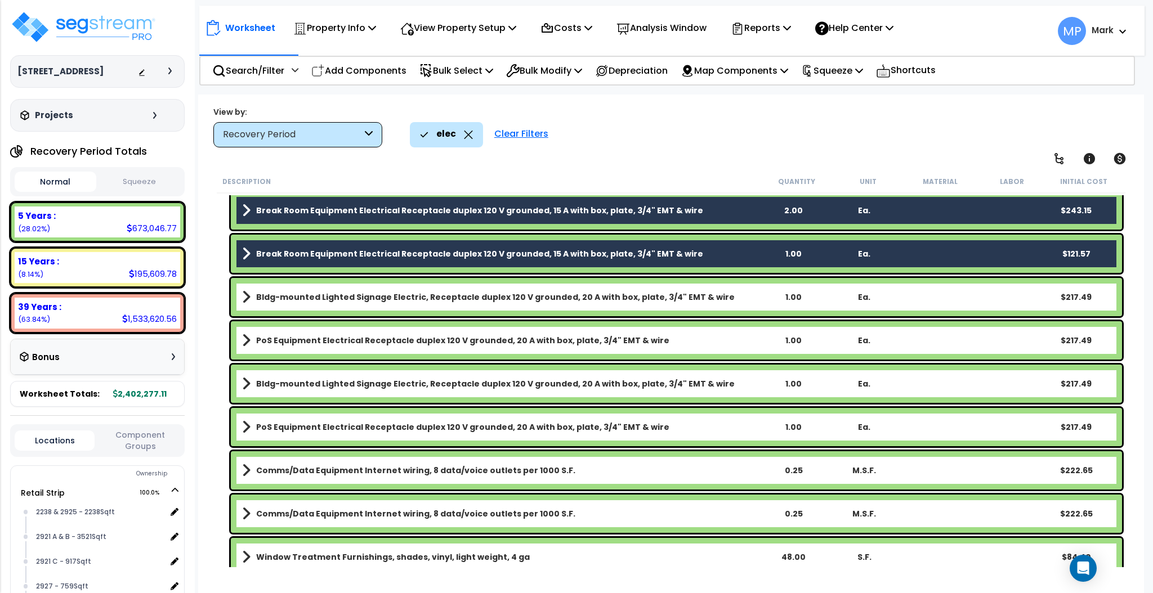
click at [744, 298] on link "Bldg-mounted Lighted Signage Electric, Receptacle duplex 120 V grounded, 20 A w…" at bounding box center [500, 297] width 516 height 16
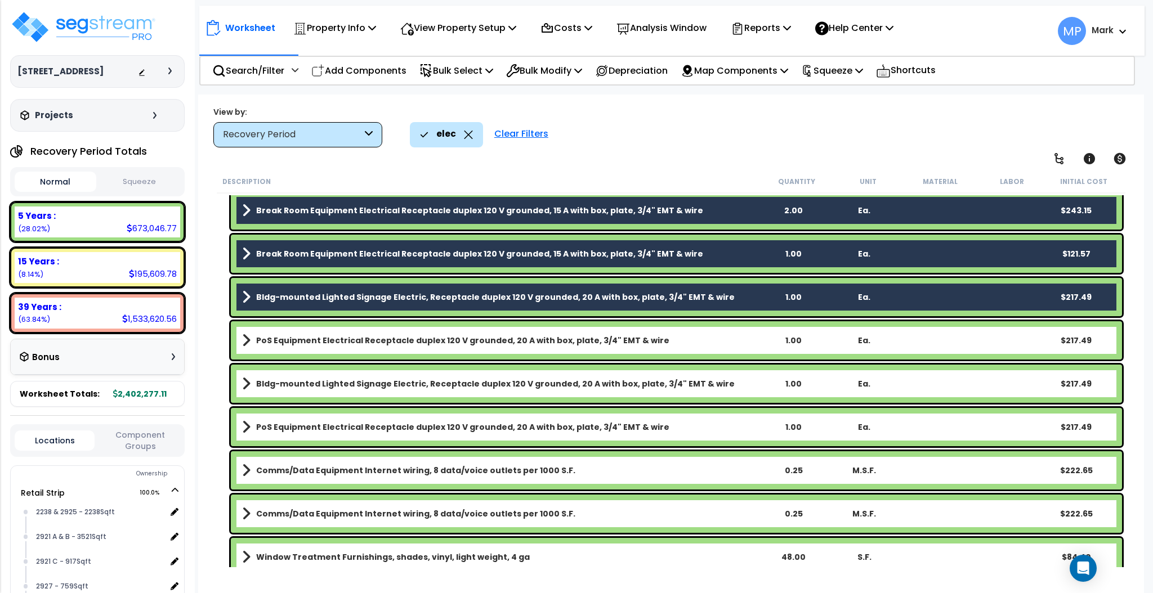
click at [737, 342] on link "PoS Equipment Electrical Receptacle duplex 120 V grounded, 20 A with box, plate…" at bounding box center [500, 341] width 516 height 16
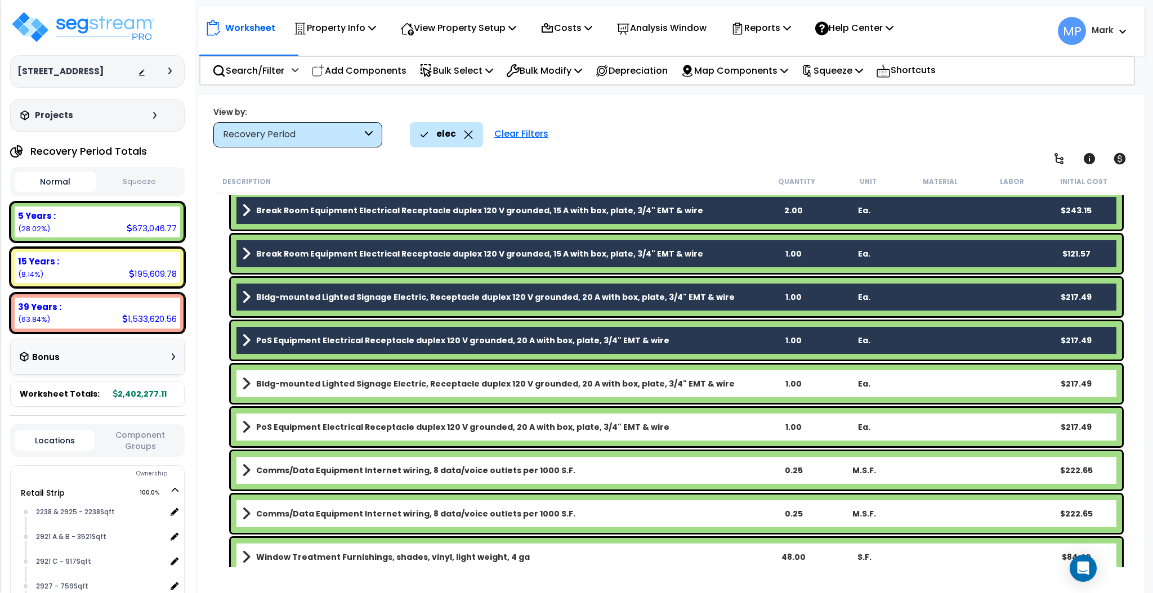
drag, startPoint x: 739, startPoint y: 385, endPoint x: 739, endPoint y: 396, distance: 10.7
click at [739, 386] on link "Bldg-mounted Lighted Signage Electric, Receptacle duplex 120 V grounded, 20 A w…" at bounding box center [500, 384] width 516 height 16
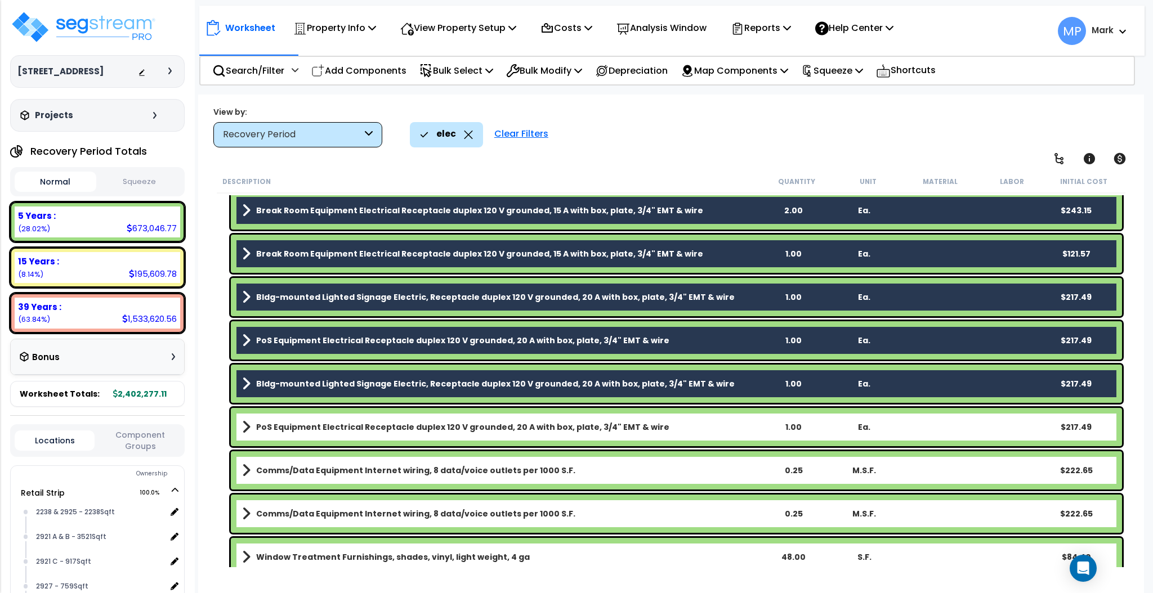
click at [734, 432] on link "PoS Equipment Electrical Receptacle duplex 120 V grounded, 20 A with box, plate…" at bounding box center [500, 427] width 516 height 16
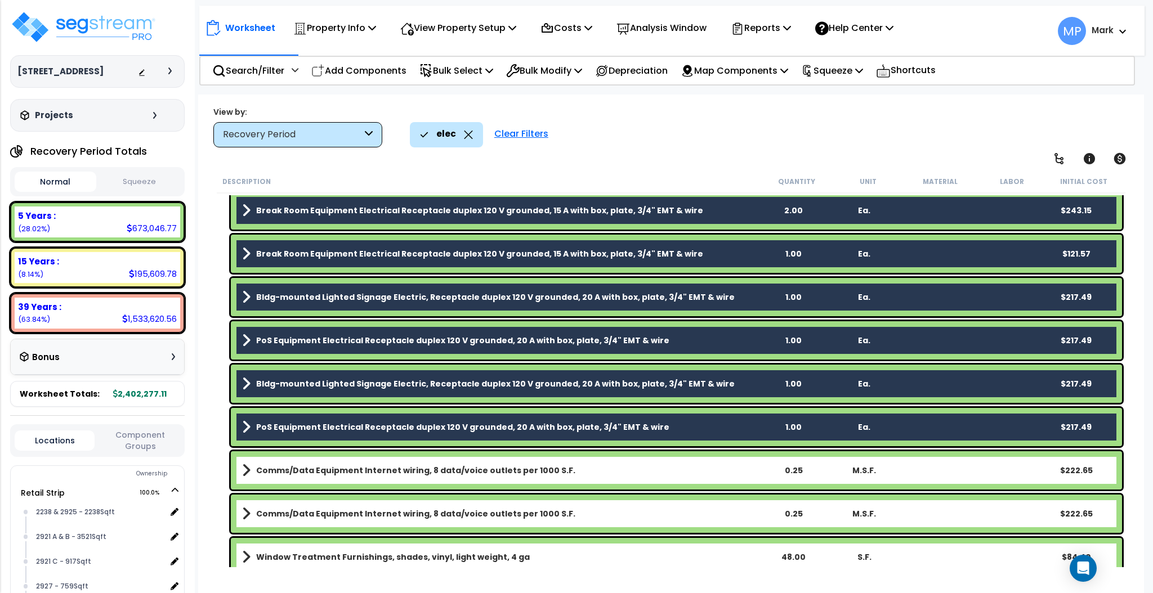
click at [728, 472] on link "Comms/Data Equipment Internet wiring, 8 data/voice outlets per 1000 S.F." at bounding box center [500, 471] width 516 height 16
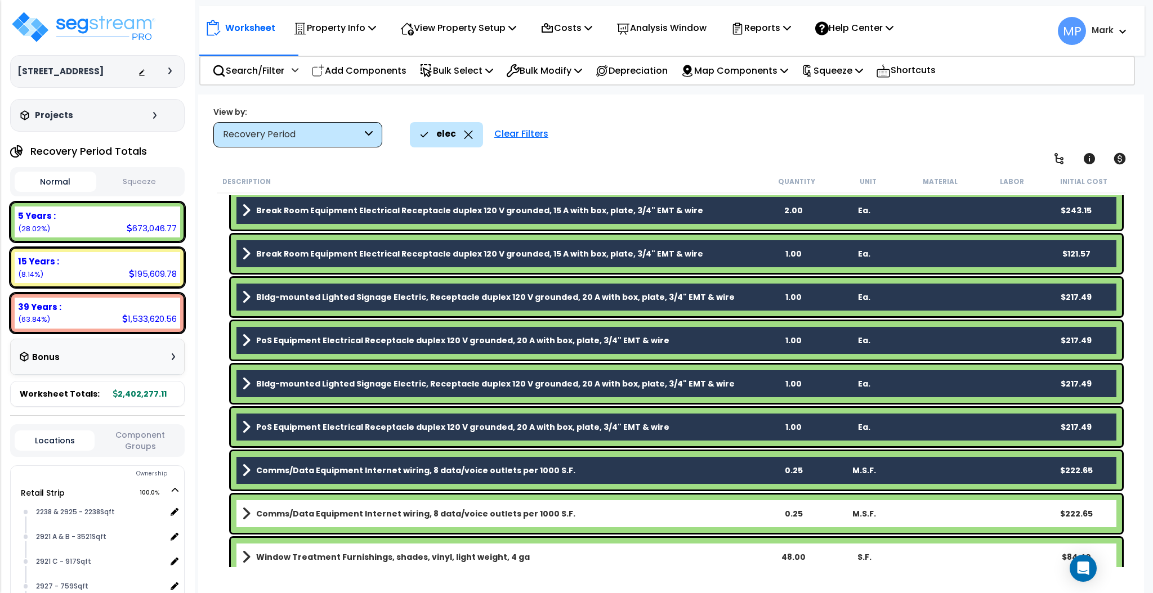
click at [727, 494] on link "Comms/Data Equipment Internet wiring, 8 data/voice outlets per 1000 S.F." at bounding box center [500, 514] width 516 height 16
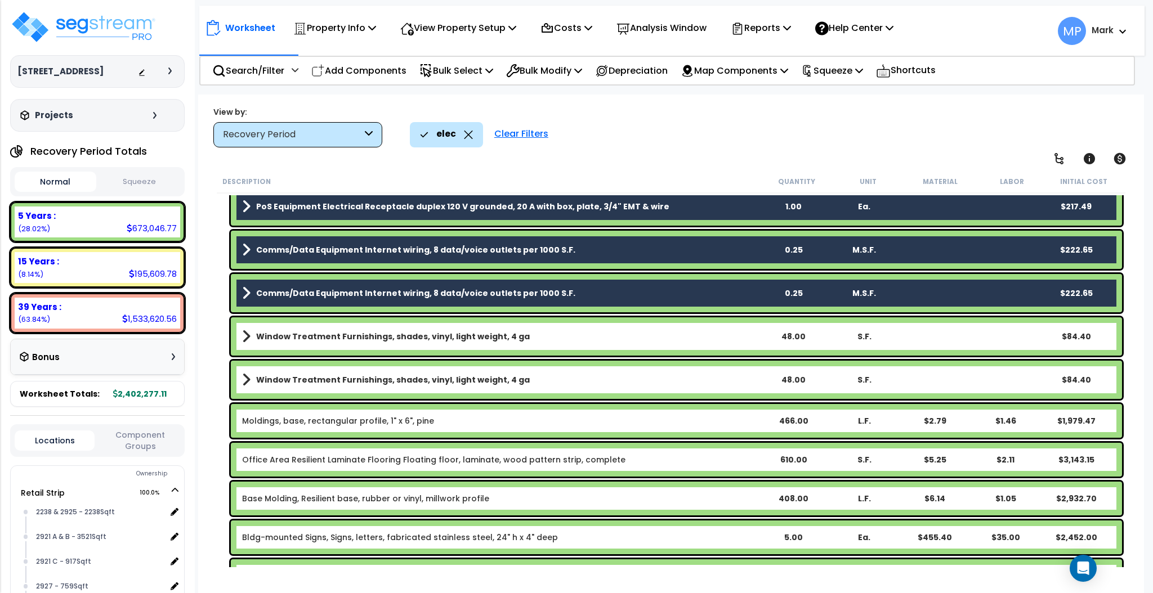
scroll to position [4191, 0]
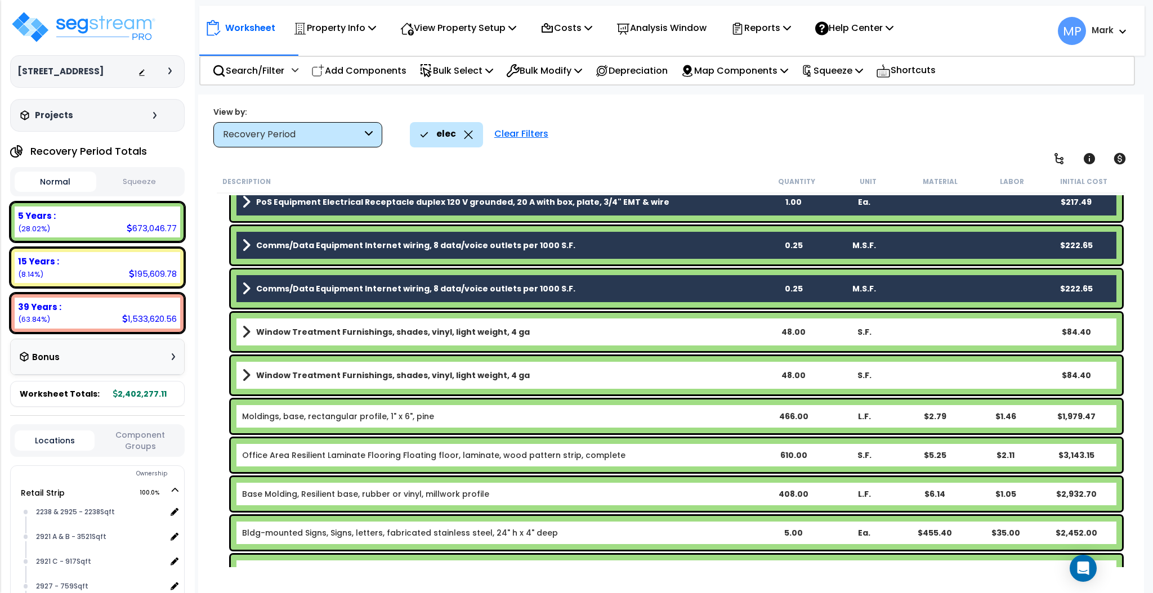
click at [721, 325] on link "Window Treatment Furnishings, shades, vinyl, light weight, 4 ga" at bounding box center [500, 332] width 516 height 16
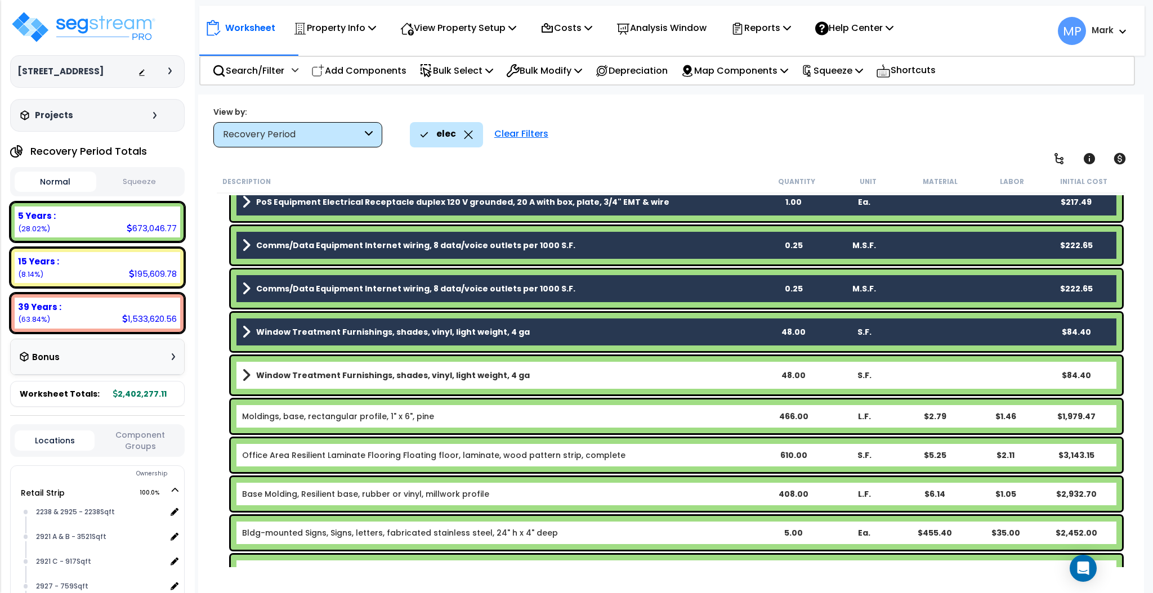
click at [719, 375] on link "Window Treatment Furnishings, shades, vinyl, light weight, 4 ga" at bounding box center [500, 376] width 516 height 16
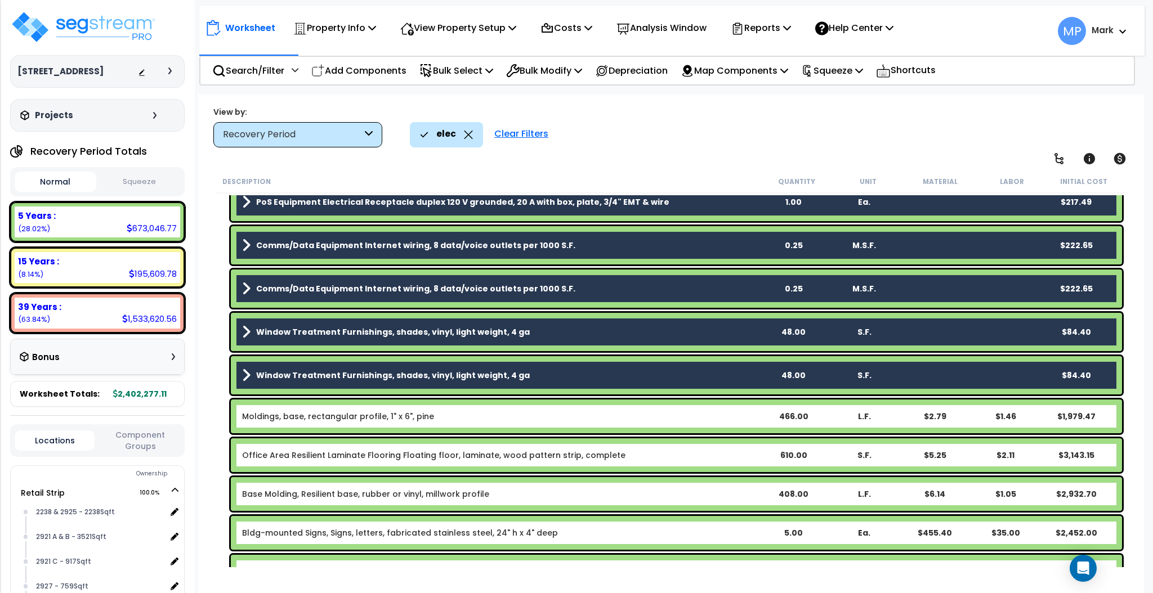
click at [724, 418] on b "Moldings, base, rectangular profile, 1" x 6", pine" at bounding box center [500, 416] width 516 height 11
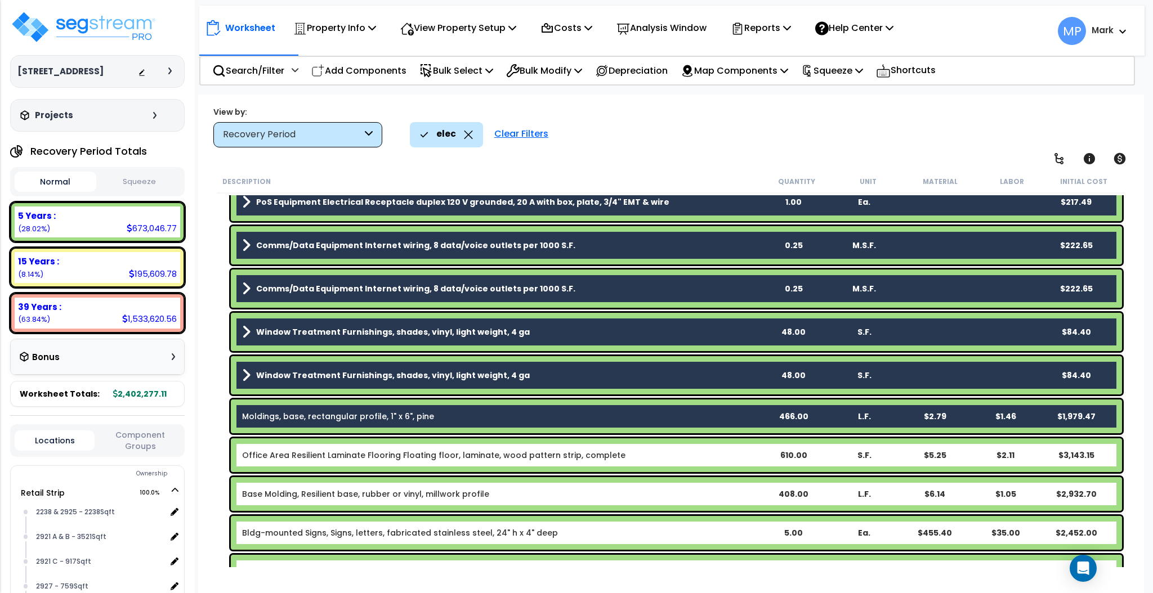
click at [725, 458] on b "Office Area Resilient Laminate Flooring Floating floor, laminate, wood pattern …" at bounding box center [500, 455] width 516 height 11
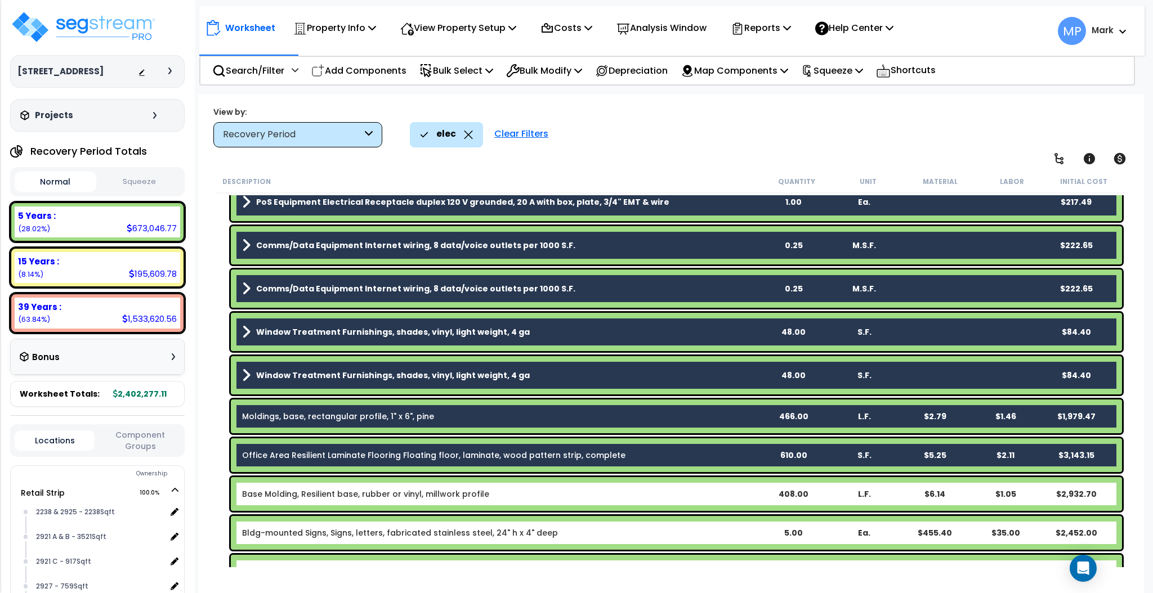
click at [727, 494] on b "Base Molding, Resilient base, rubber or vinyl, millwork profile" at bounding box center [500, 494] width 516 height 11
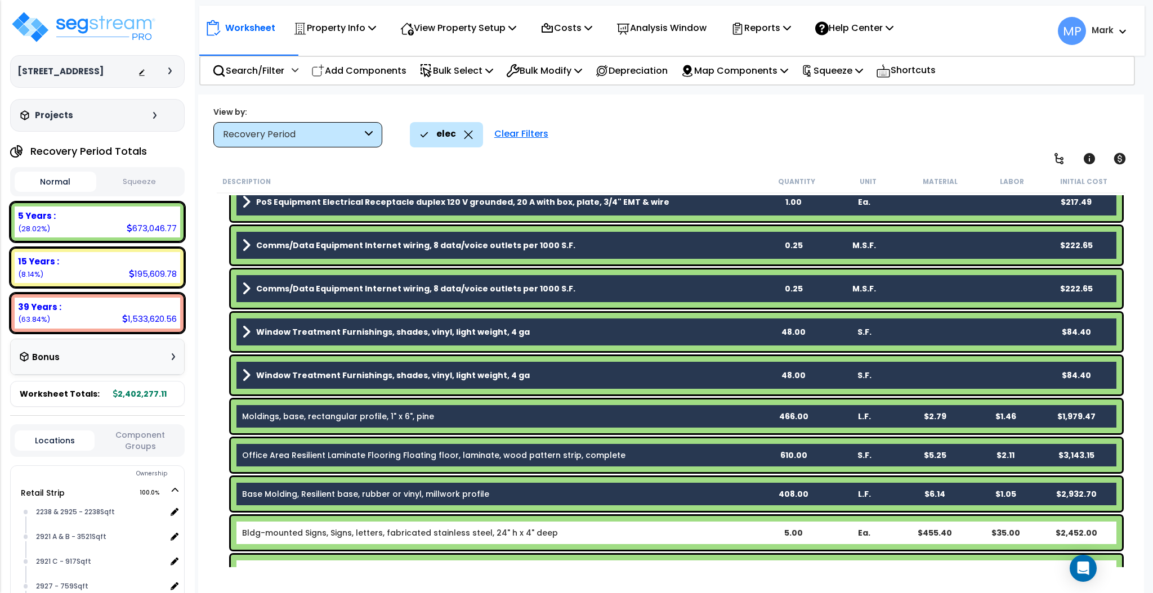
click at [722, 494] on b "Bldg-mounted Signs, Signs, letters, fabricated stainless steel, 24" h x 4" deep" at bounding box center [500, 532] width 516 height 11
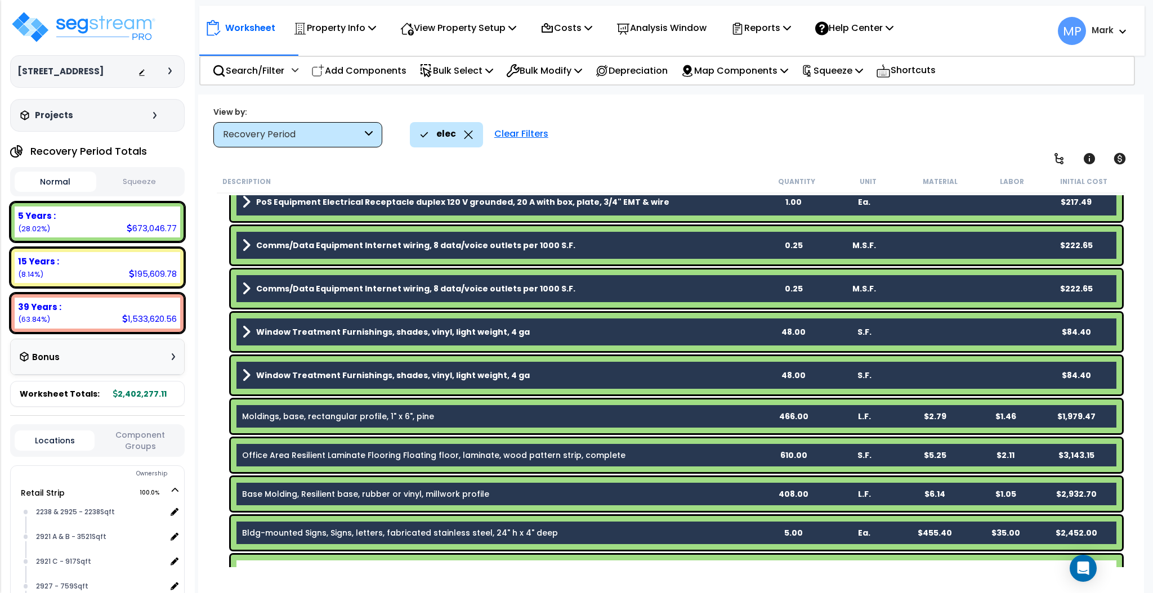
scroll to position [4340, 0]
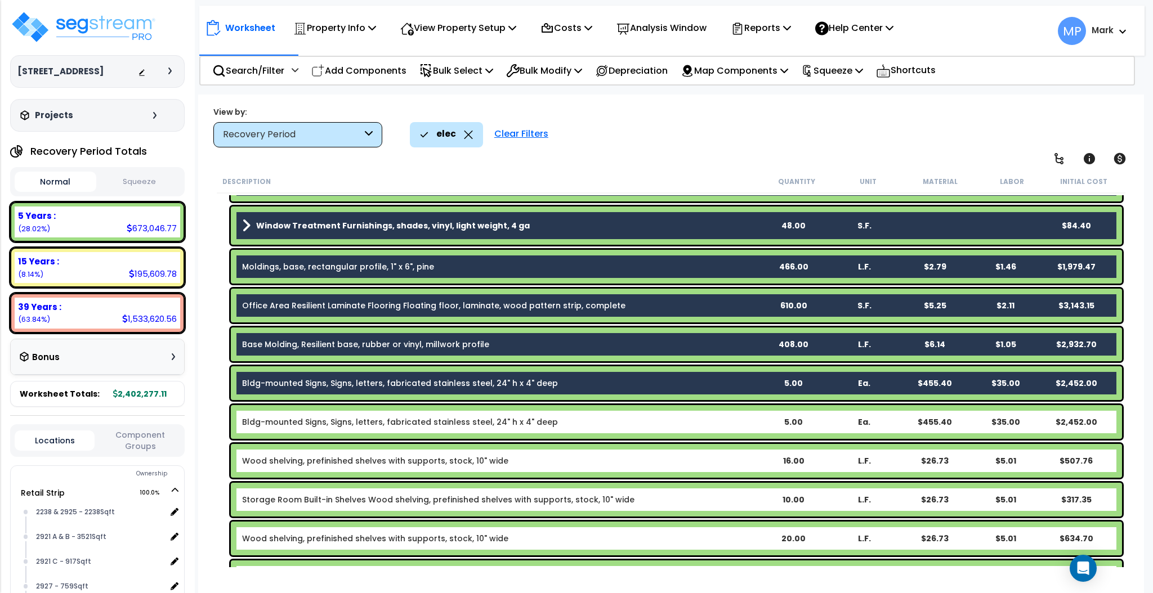
click at [715, 423] on b "Bldg-mounted Signs, Signs, letters, fabricated stainless steel, 24" h x 4" deep" at bounding box center [500, 422] width 516 height 11
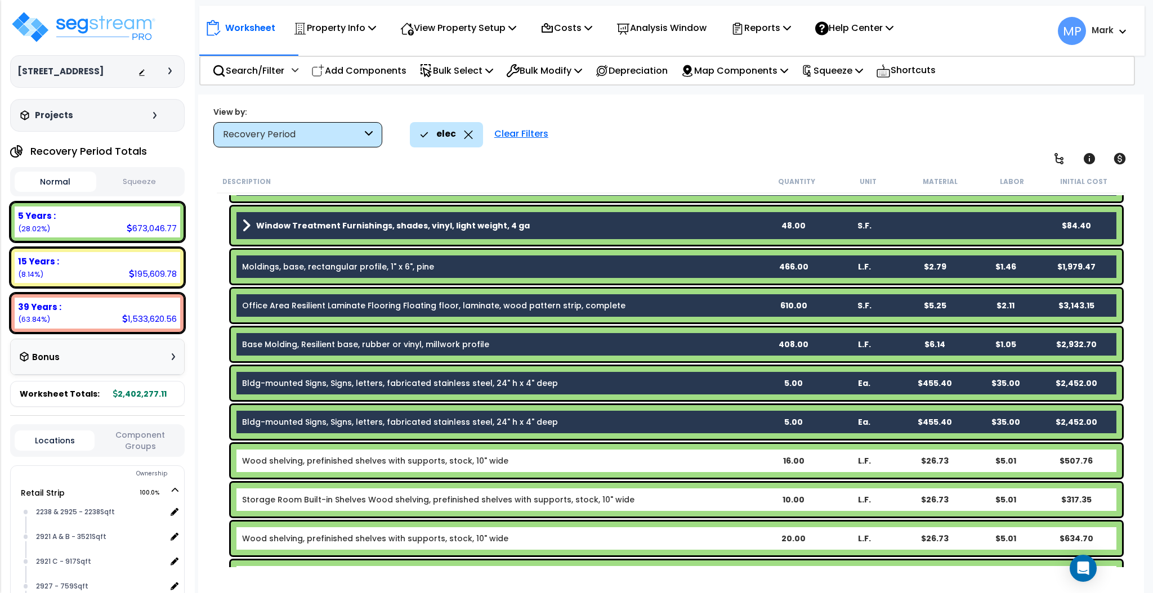
click at [716, 455] on b "Wood shelving, prefinished shelves with supports, stock, 10" wide" at bounding box center [500, 460] width 516 height 11
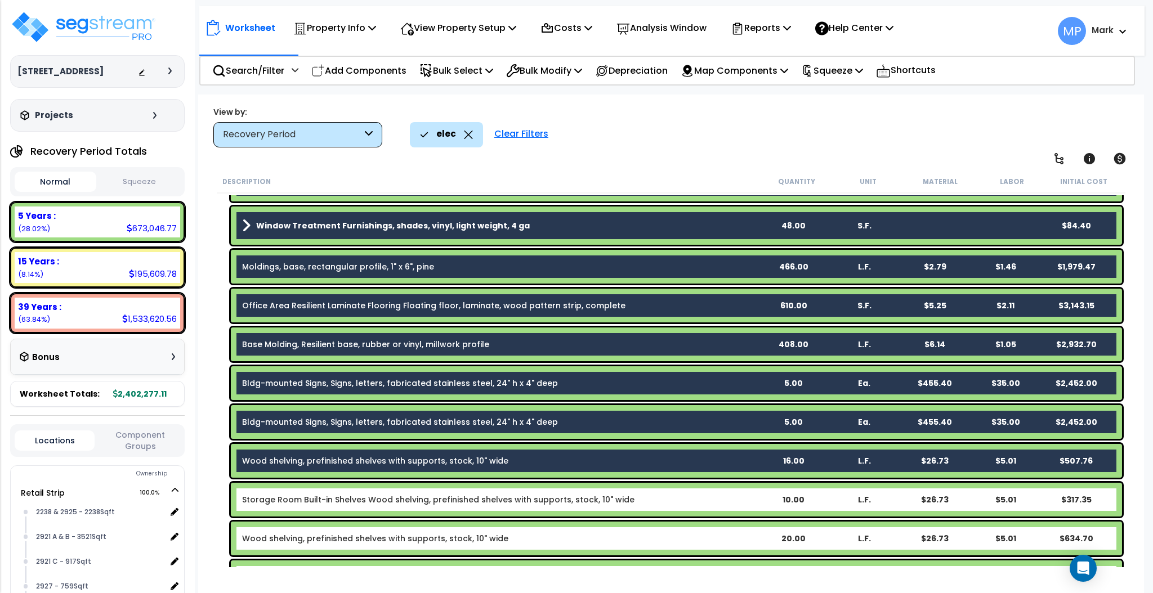
drag, startPoint x: 721, startPoint y: 494, endPoint x: 719, endPoint y: 514, distance: 20.3
click at [719, 494] on b "Storage Room Built-in Shelves Wood shelving, prefinished shelves with supports,…" at bounding box center [500, 499] width 516 height 11
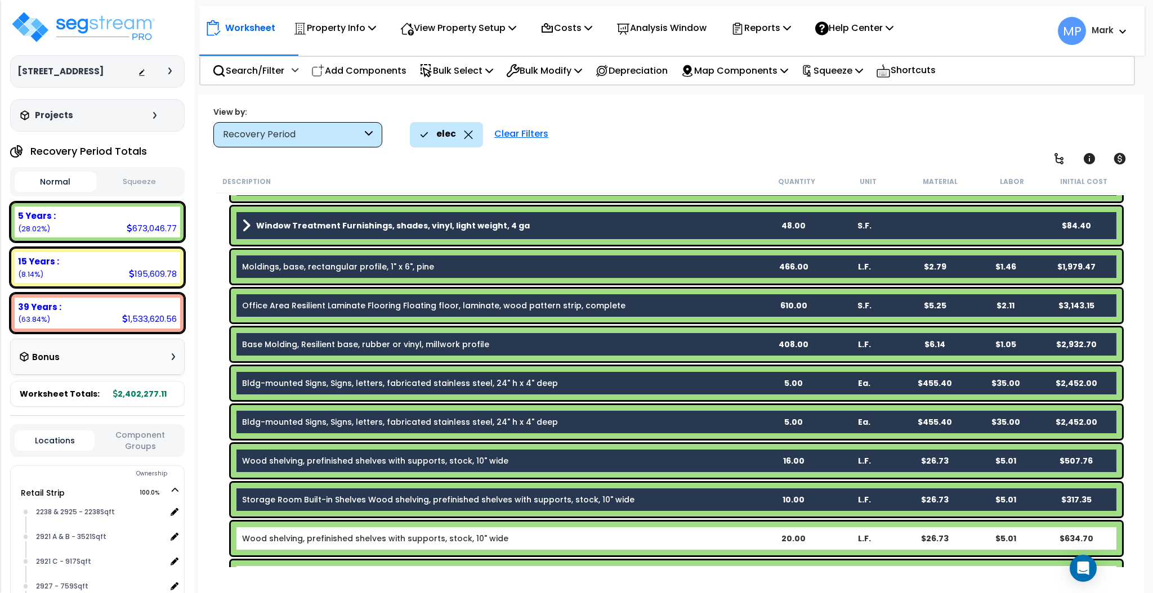
click at [717, 494] on b "Wood shelving, prefinished shelves with supports, stock, 10" wide" at bounding box center [500, 538] width 516 height 11
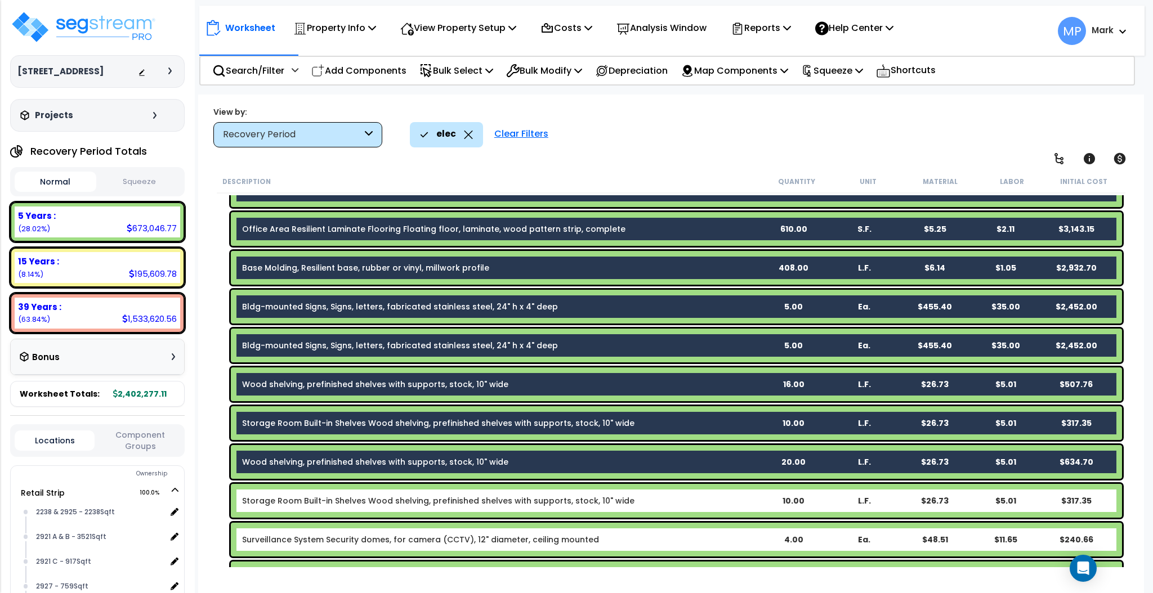
scroll to position [4565, 0]
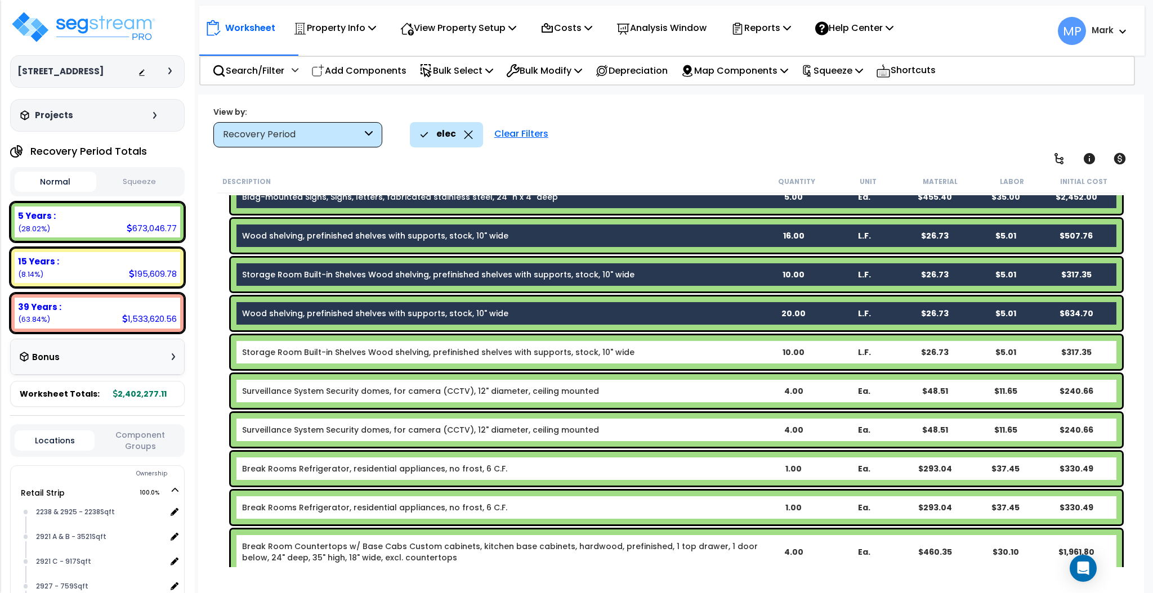
click at [721, 350] on b "Storage Room Built-in Shelves Wood shelving, prefinished shelves with supports,…" at bounding box center [500, 352] width 516 height 11
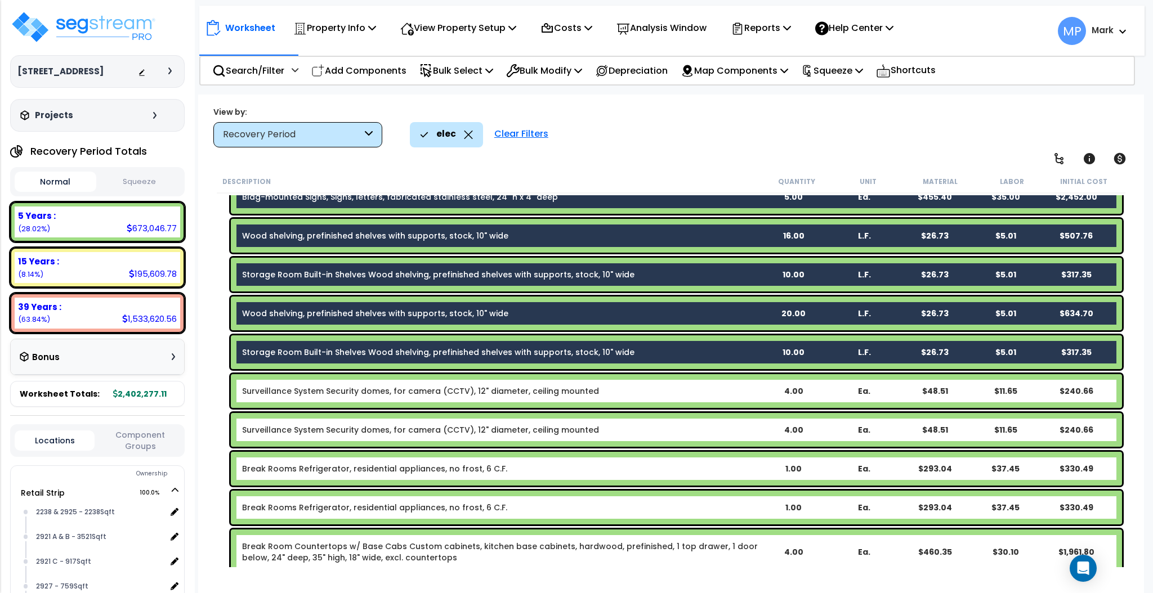
click at [718, 391] on b "Surveillance System Security domes, for camera (CCTV), 12" diameter, ceiling mo…" at bounding box center [500, 391] width 516 height 11
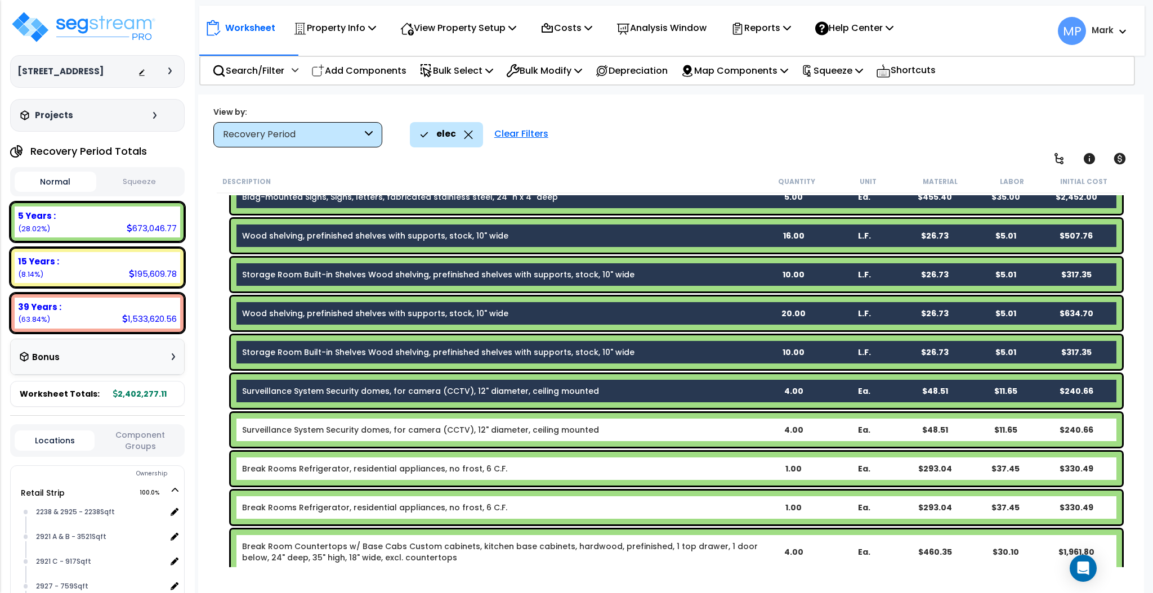
click at [719, 428] on b "Surveillance System Security domes, for camera (CCTV), 12" diameter, ceiling mo…" at bounding box center [500, 429] width 516 height 11
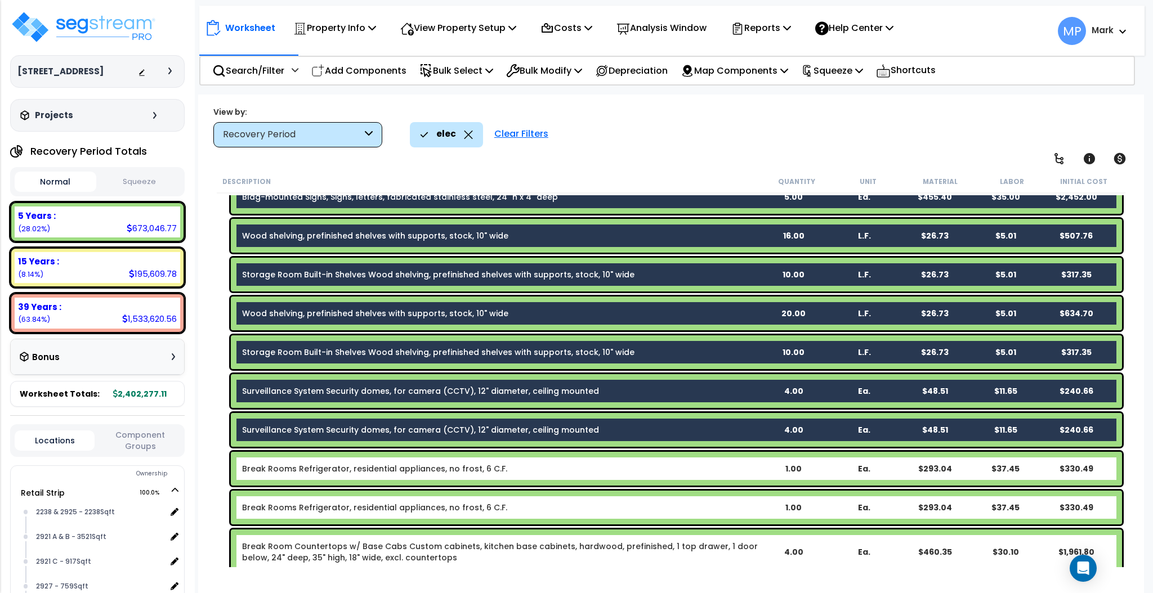
click at [721, 475] on div "Break Rooms Refrigerator, residential appliances, no frost, 6 C.F. 1.00 Ea. $29…" at bounding box center [676, 469] width 891 height 34
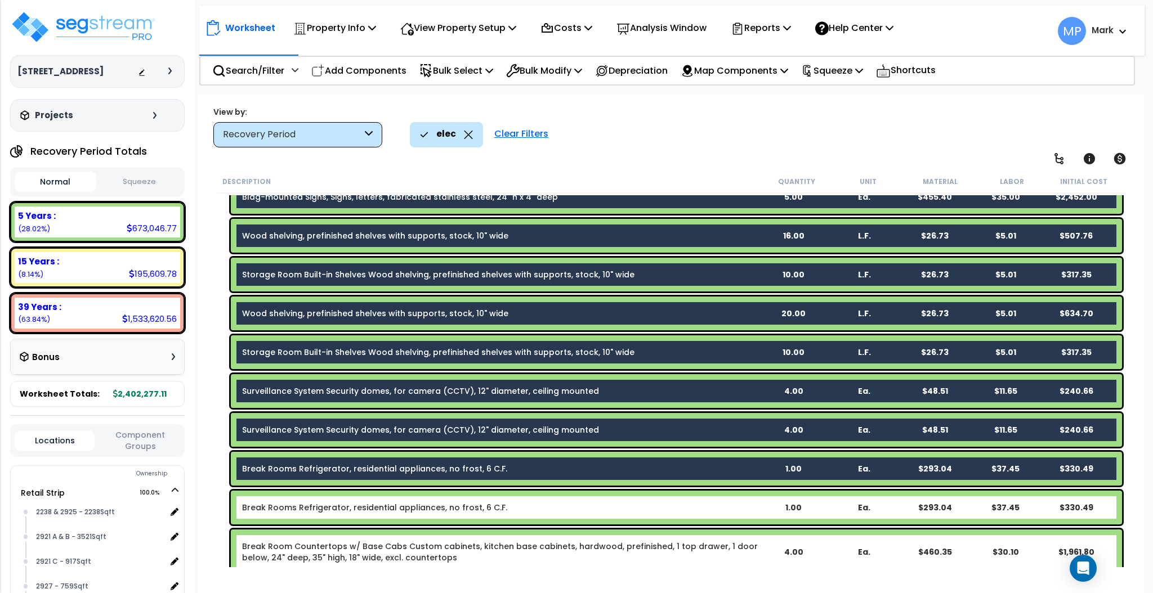
click at [721, 494] on b "Break Rooms Refrigerator, residential appliances, no frost, 6 C.F." at bounding box center [500, 507] width 516 height 11
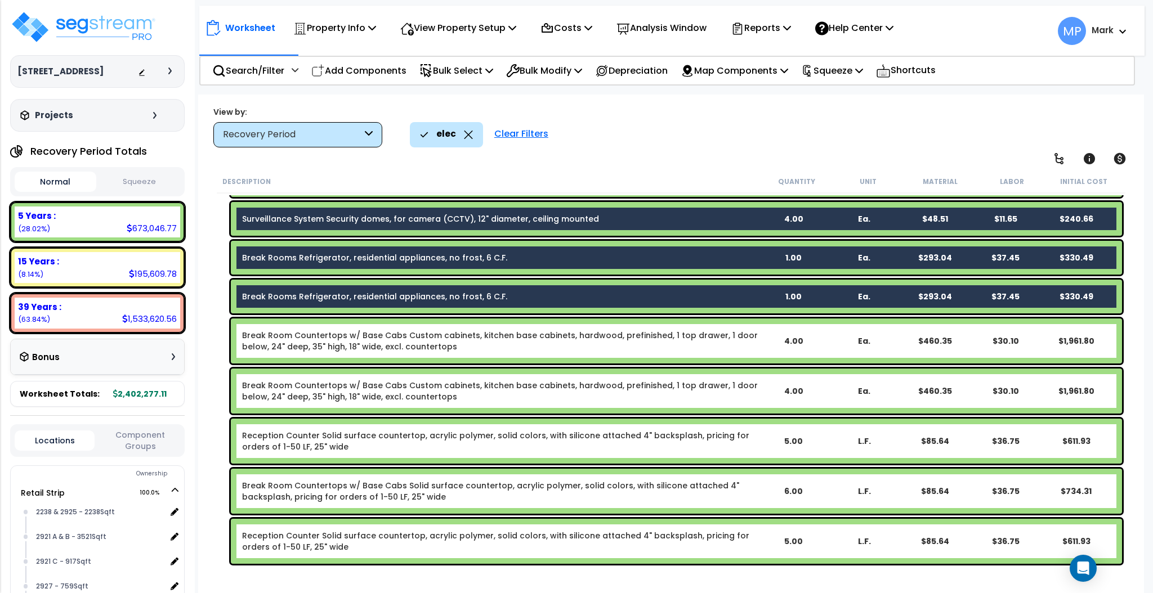
scroll to position [4791, 0]
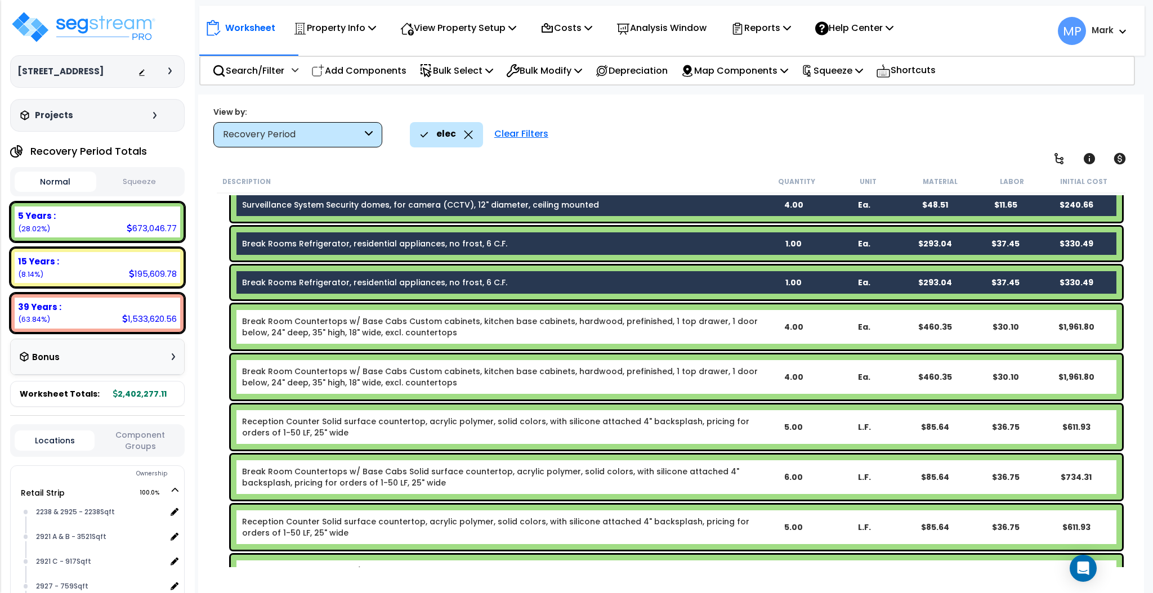
click at [754, 323] on link "Break Room Countertops w/ Base Cabs Custom cabinets, kitchen base cabinets, har…" at bounding box center [500, 327] width 516 height 23
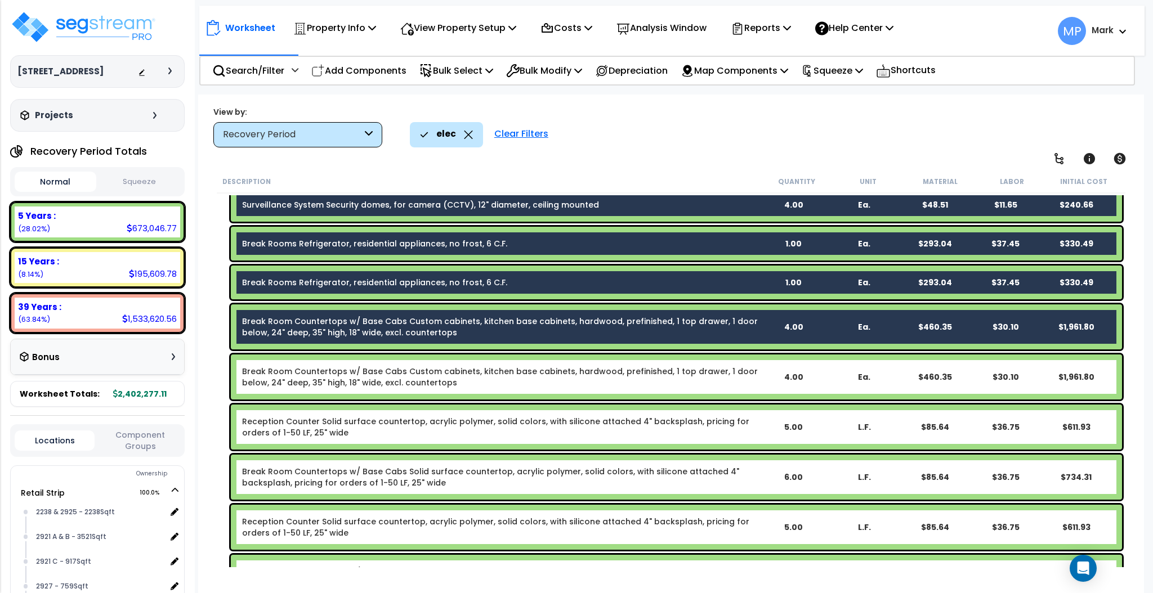
click at [751, 375] on link "Break Room Countertops w/ Base Cabs Custom cabinets, kitchen base cabinets, har…" at bounding box center [500, 377] width 516 height 23
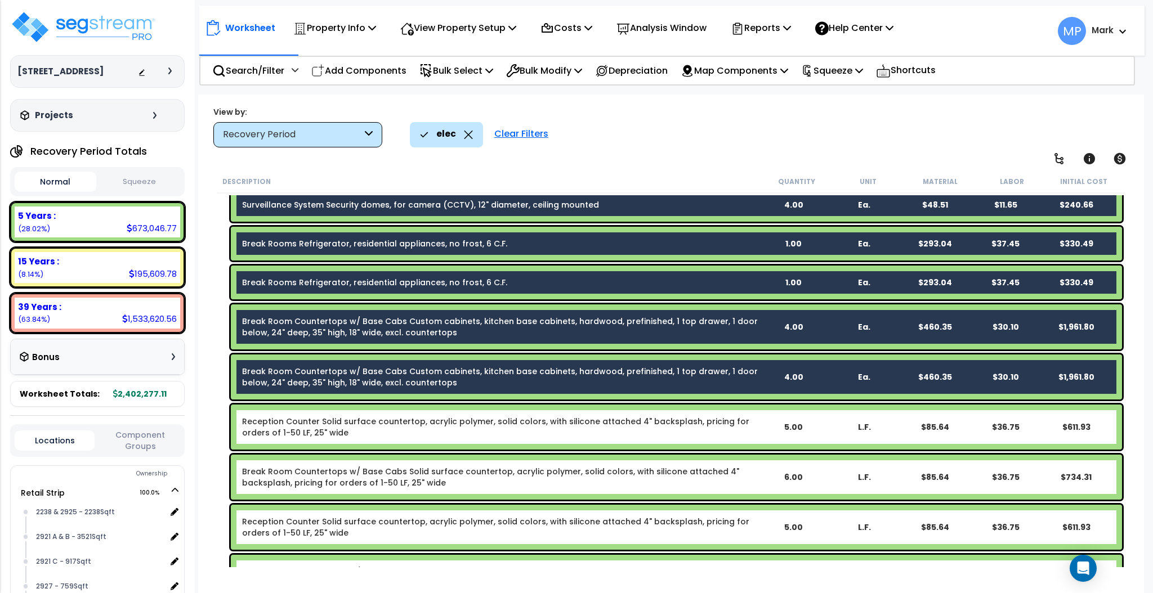
click at [761, 432] on div "Reception Counter Solid surface countertop, acrylic polymer, solid colors, with…" at bounding box center [676, 427] width 891 height 45
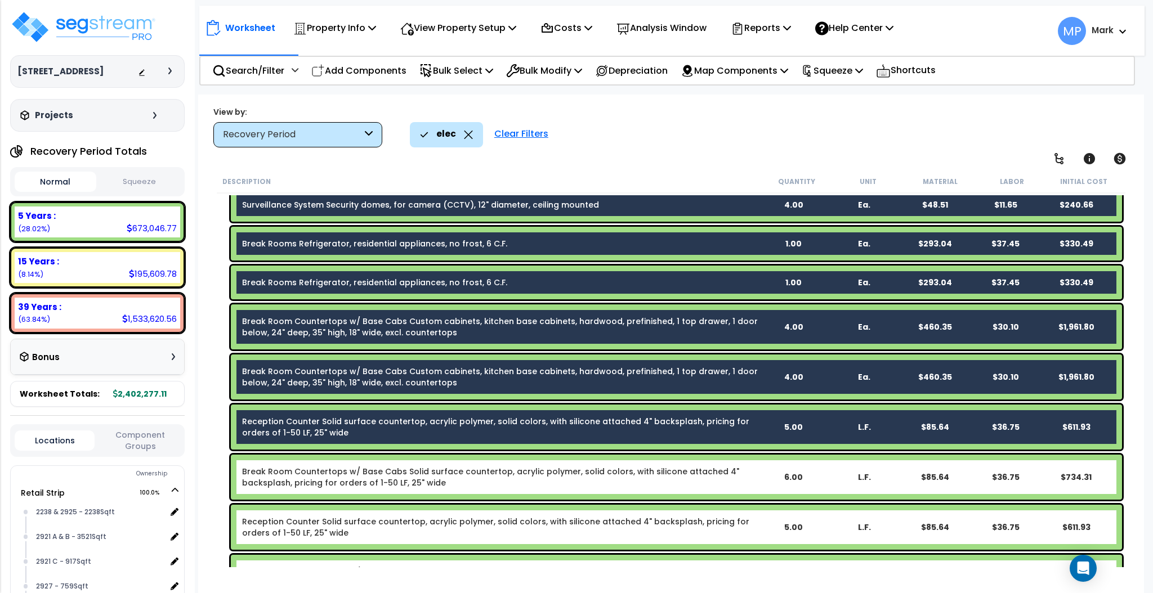
click at [740, 477] on link "Break Room Countertops w/ Base Cabs Solid surface countertop, acrylic polymer, …" at bounding box center [500, 477] width 516 height 23
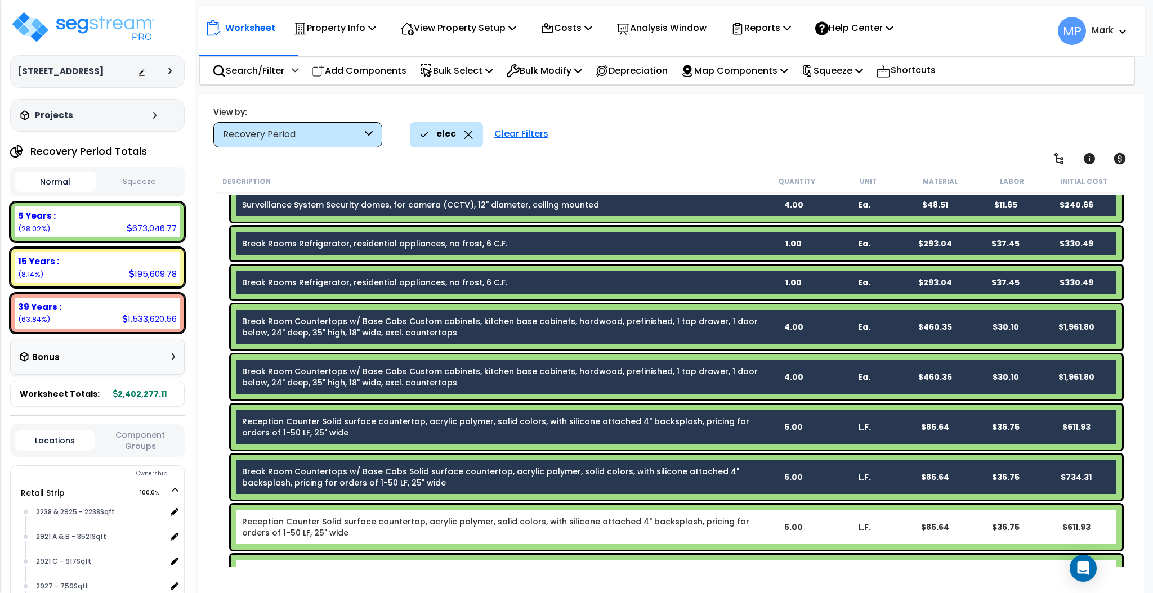
click at [745, 494] on link "Reception Counter Solid surface countertop, acrylic polymer, solid colors, with…" at bounding box center [500, 527] width 516 height 23
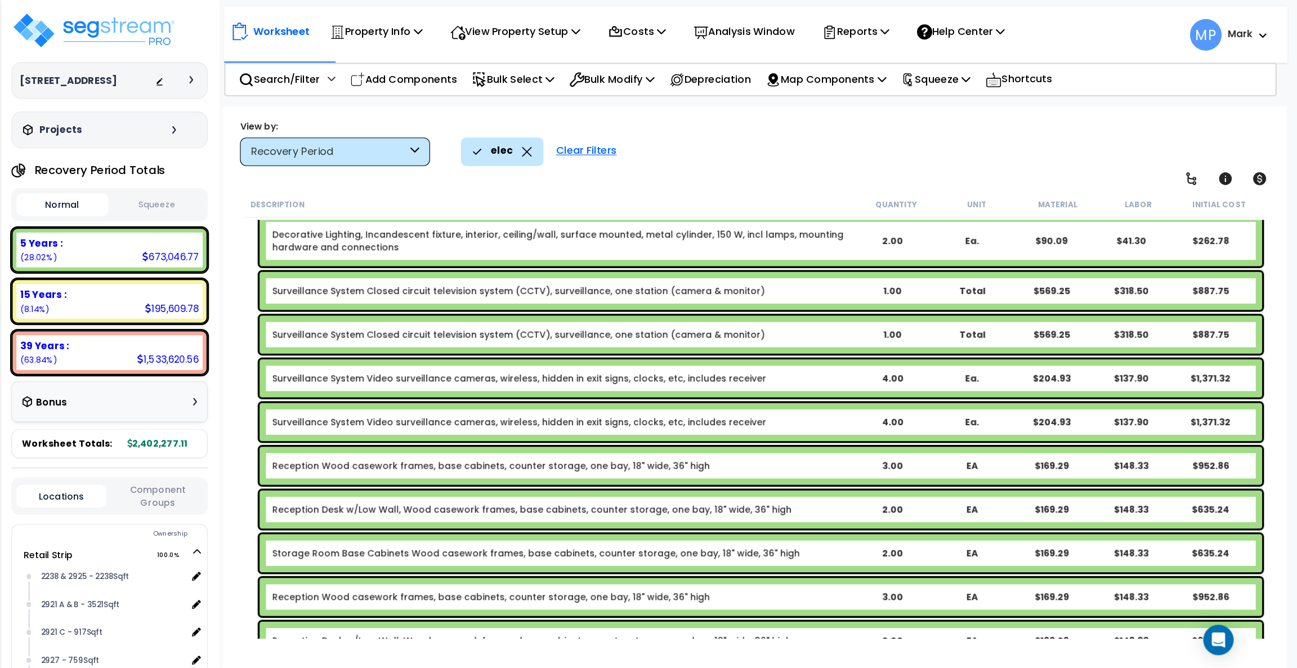
scroll to position [5391, 0]
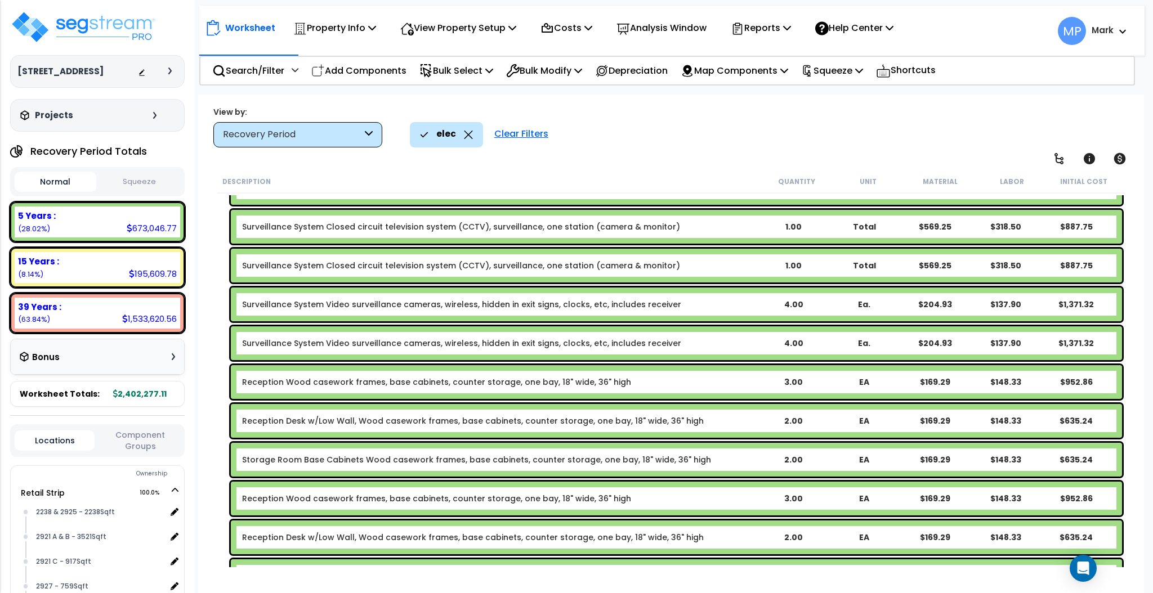
click at [723, 299] on b "Surveillance System Video surveillance cameras, wireless, hidden in exit signs,…" at bounding box center [500, 304] width 516 height 11
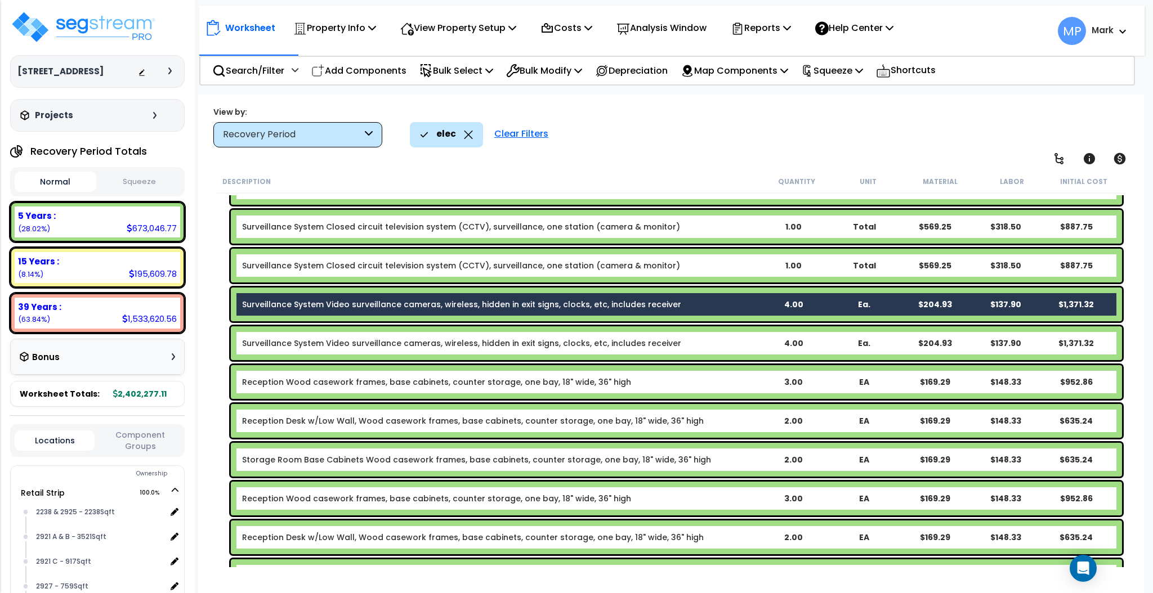
click at [740, 339] on b "Surveillance System Video surveillance cameras, wireless, hidden in exit signs,…" at bounding box center [500, 343] width 516 height 11
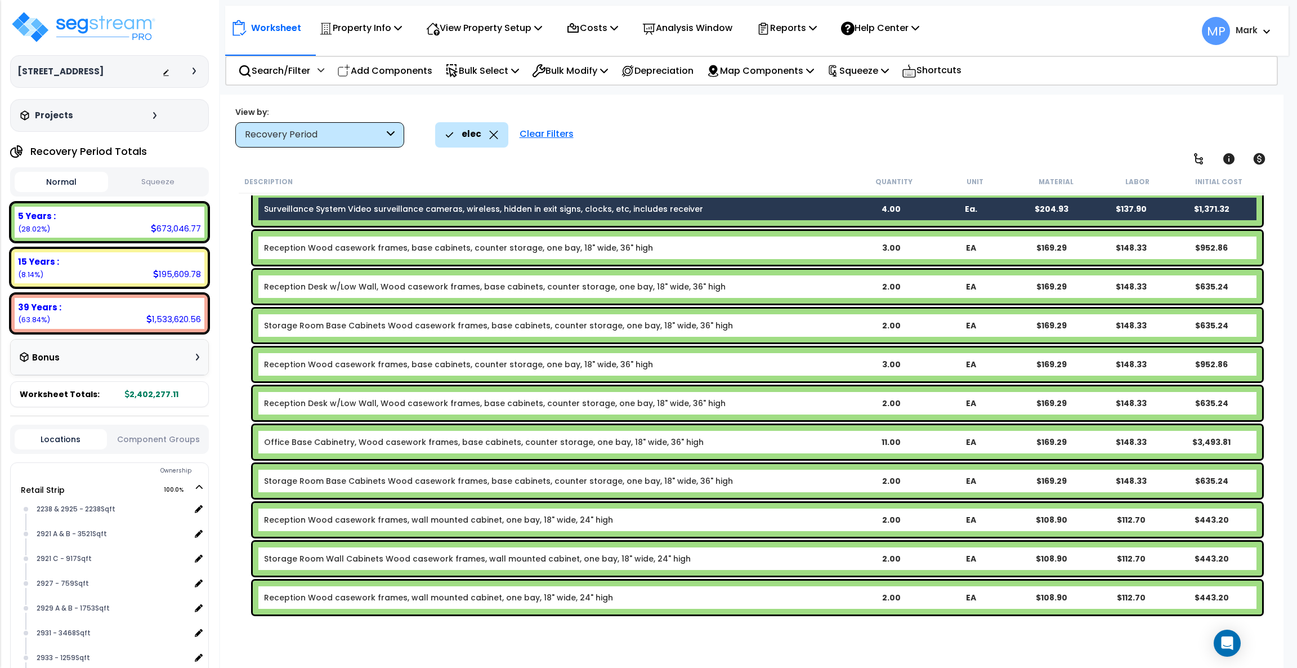
scroll to position [5560, 0]
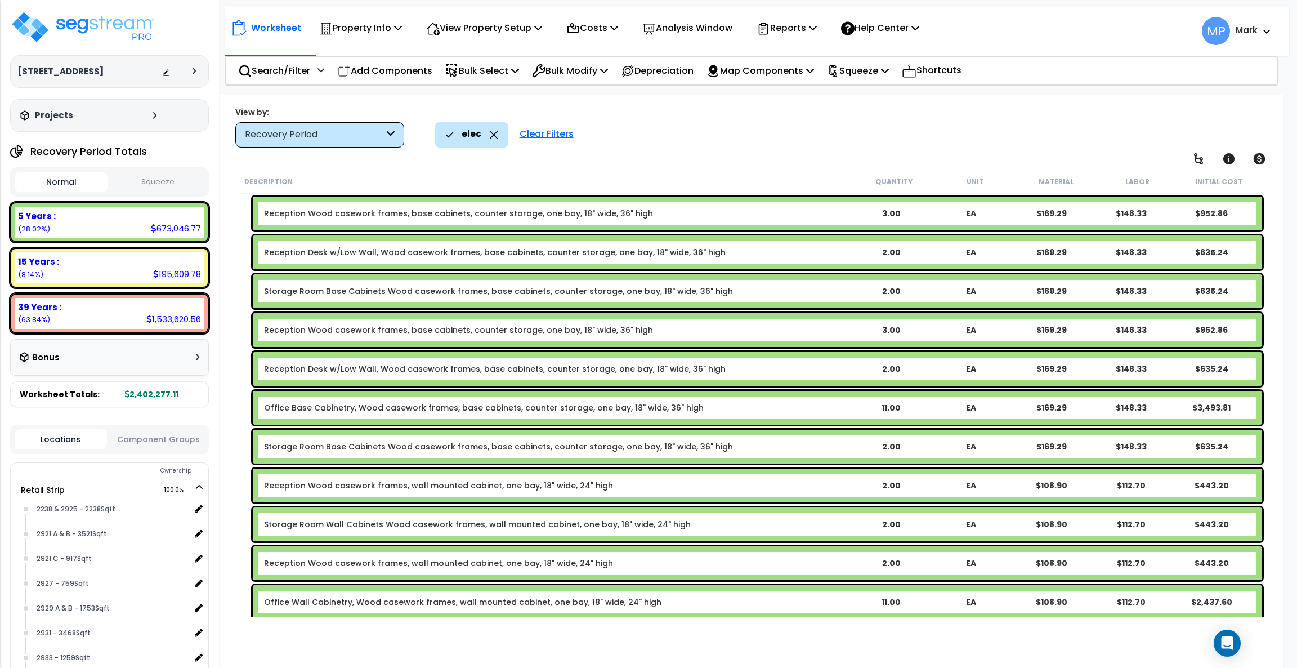
click at [837, 404] on b "Office Base Cabinetry, Wood casework frames, base cabinets, counter storage, on…" at bounding box center [557, 407] width 587 height 11
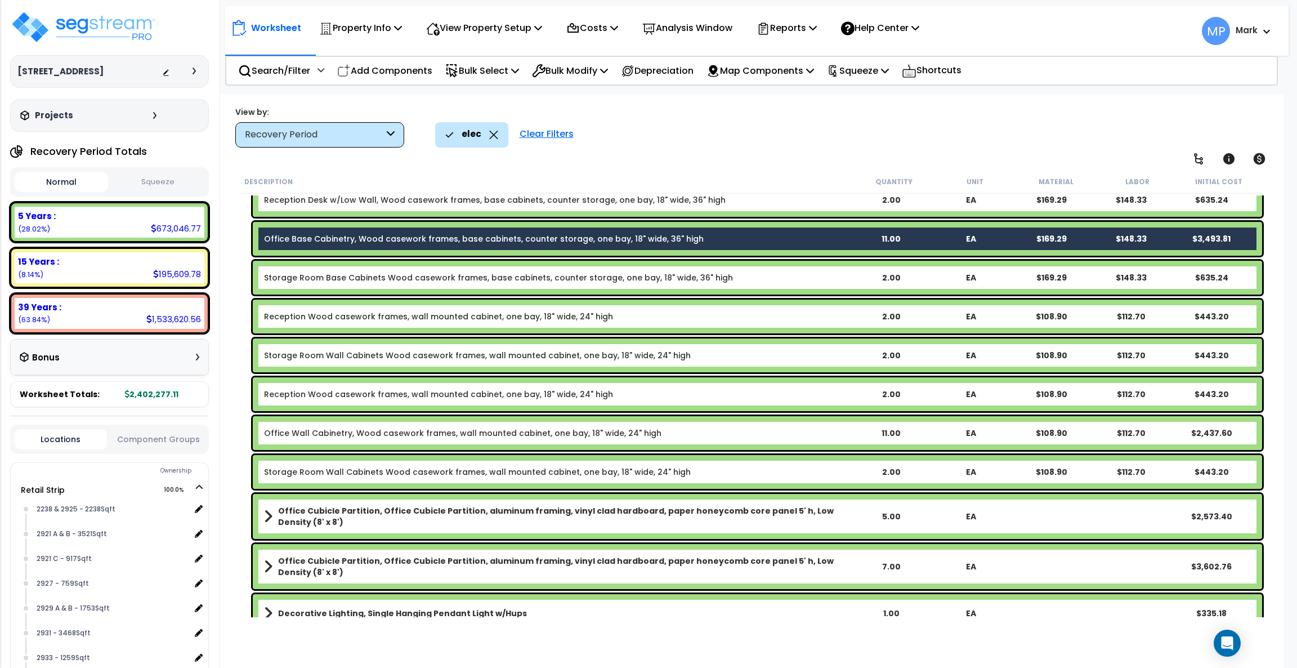
scroll to position [5814, 0]
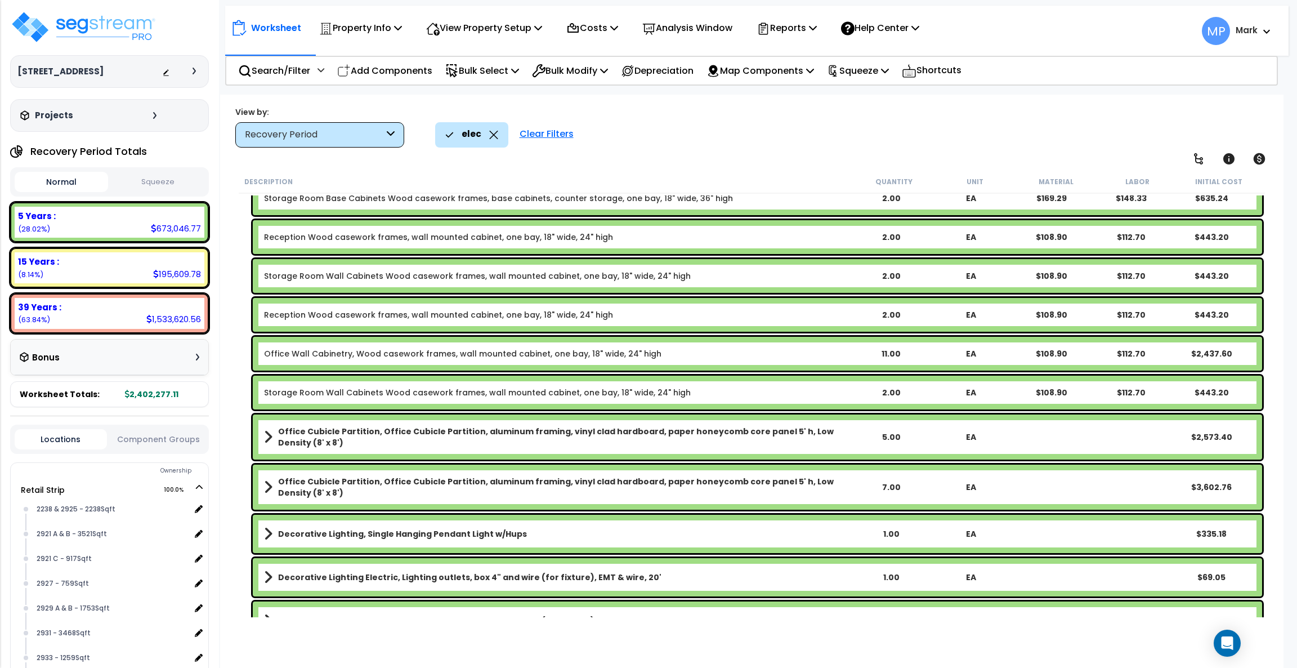
click at [920, 433] on div "5.00" at bounding box center [891, 436] width 79 height 11
click at [933, 437] on div "EA" at bounding box center [971, 436] width 79 height 11
click at [960, 434] on div "Office Cubicle Partition, Office Cubicle Partition, aluminum framing, vinyl cla…" at bounding box center [757, 436] width 1009 height 45
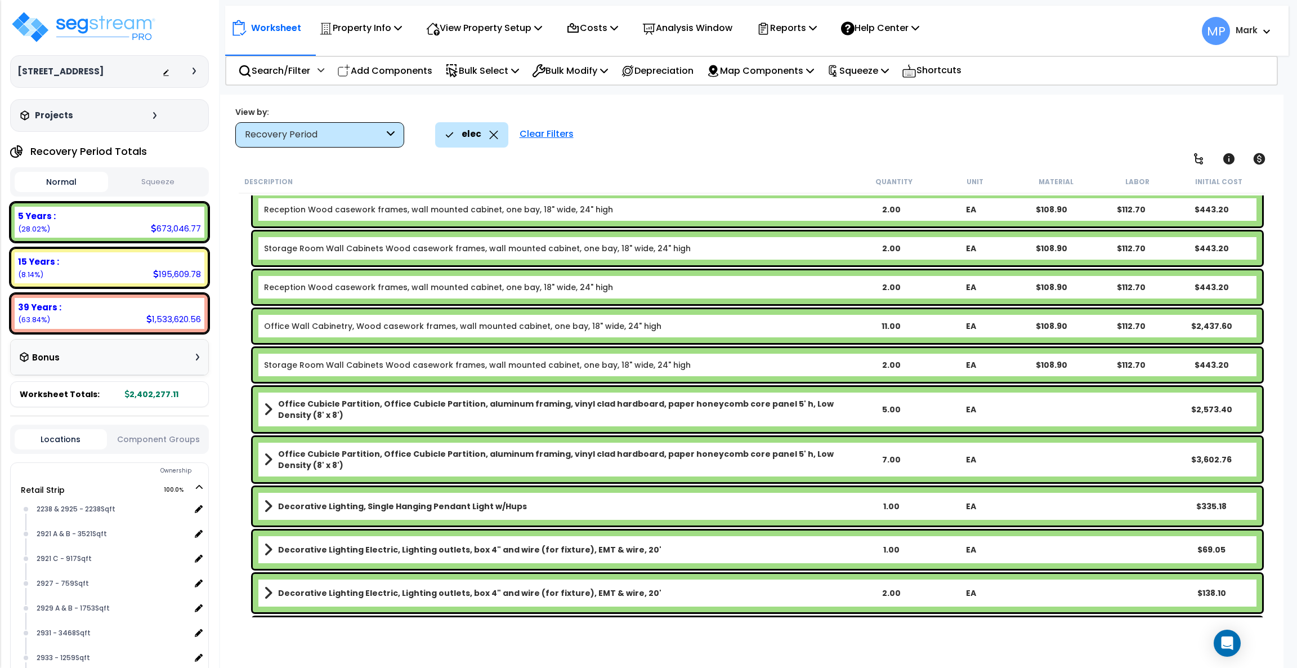
click at [960, 468] on div "Office Cubicle Partition, Office Cubicle Partition, aluminum framing, vinyl cla…" at bounding box center [757, 459] width 1009 height 45
click at [865, 460] on div "7.00" at bounding box center [891, 459] width 79 height 11
click at [801, 455] on b "Office Cubicle Partition, Office Cubicle Partition, aluminum framing, vinyl cla…" at bounding box center [564, 459] width 573 height 23
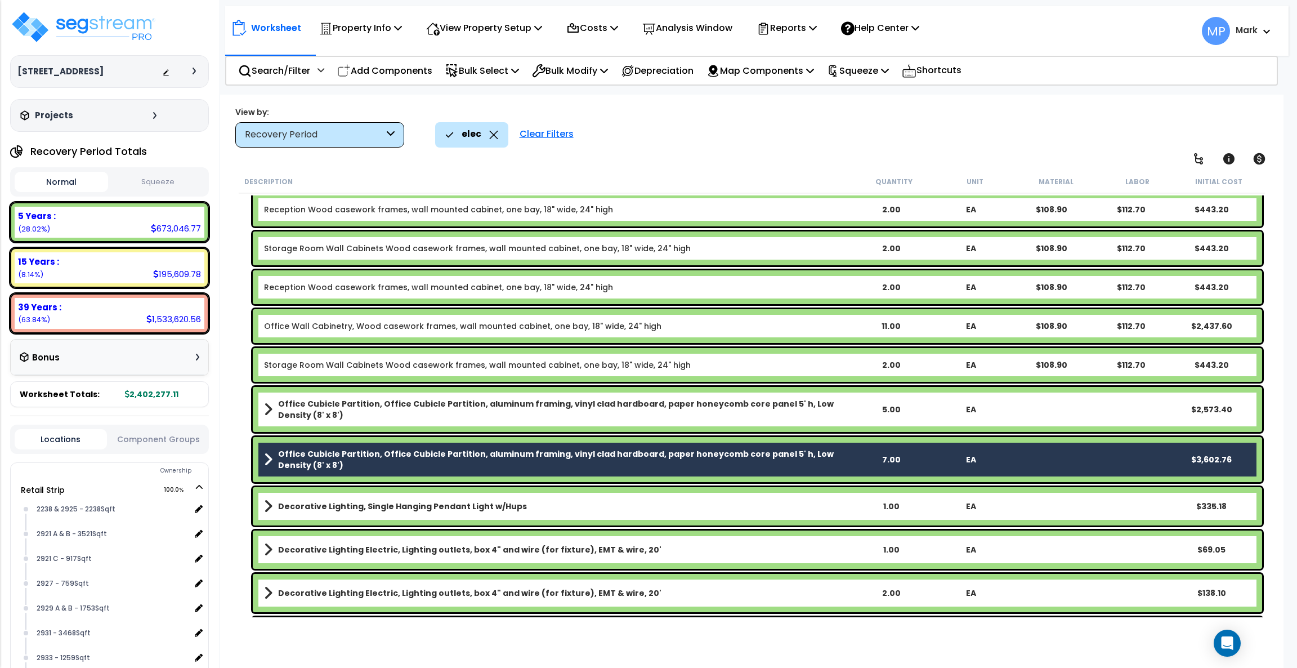
scroll to position [5982, 0]
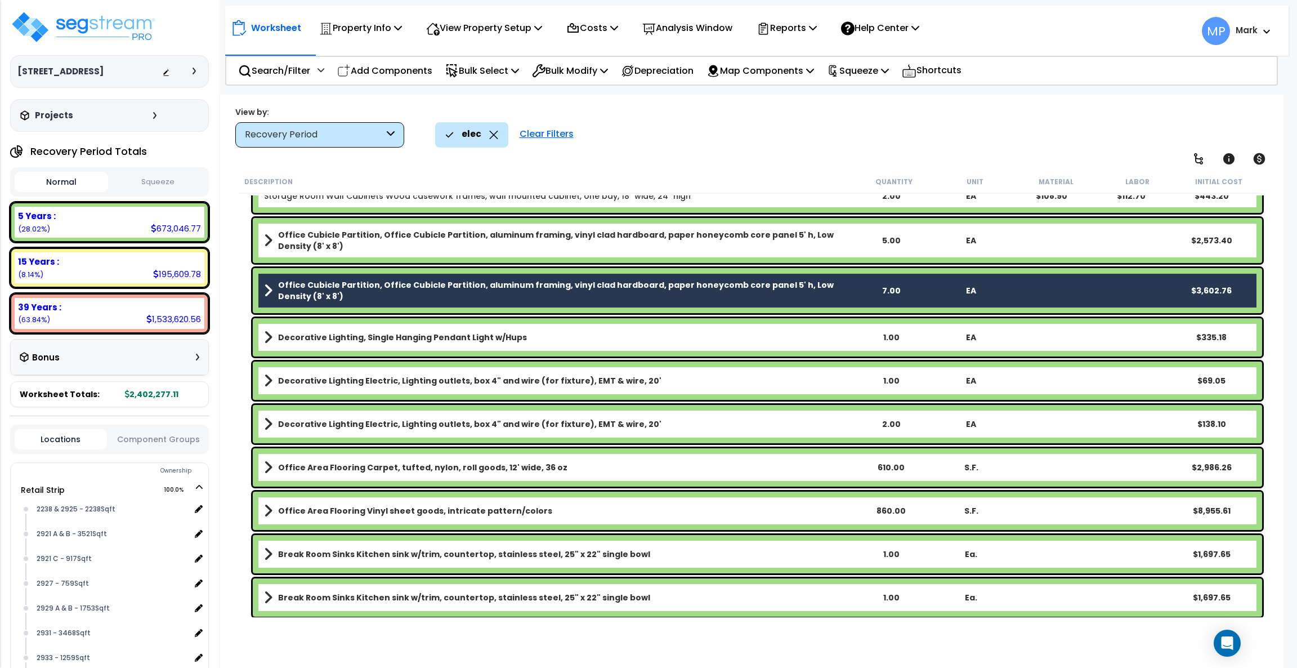
click at [763, 464] on link "Office Area Flooring Carpet, tufted, nylon, roll goods, 12' wide, 36 oz" at bounding box center [557, 467] width 587 height 16
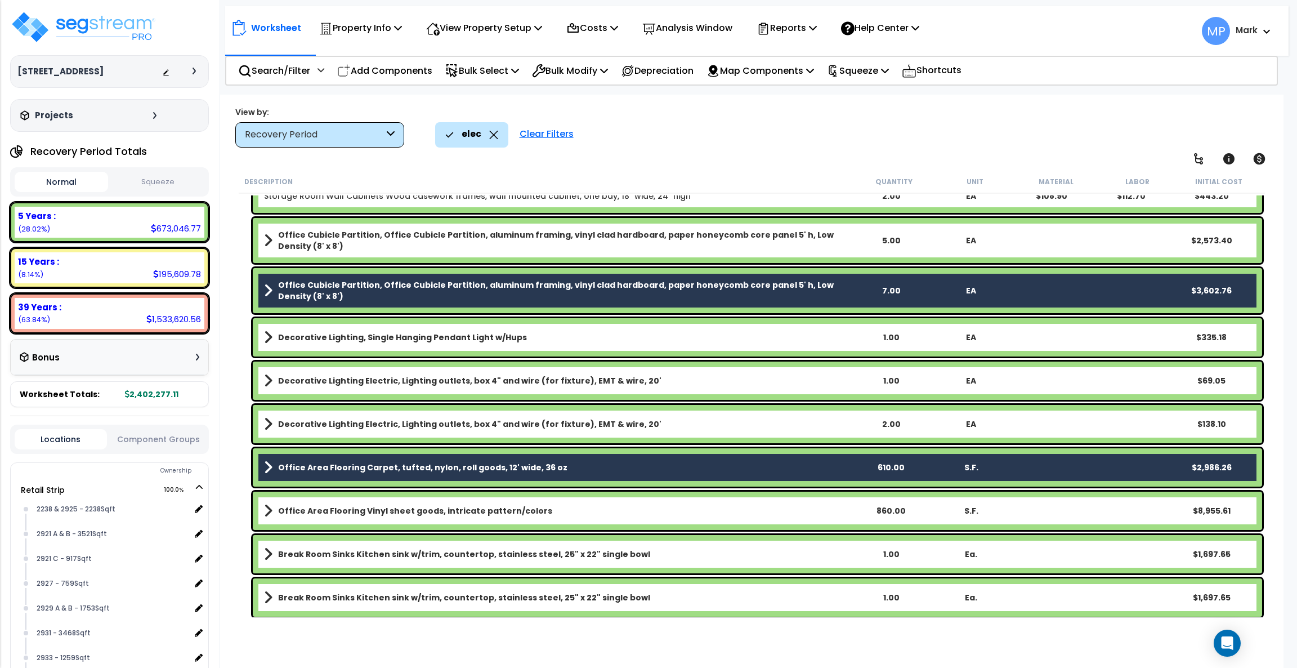
scroll to position [6151, 0]
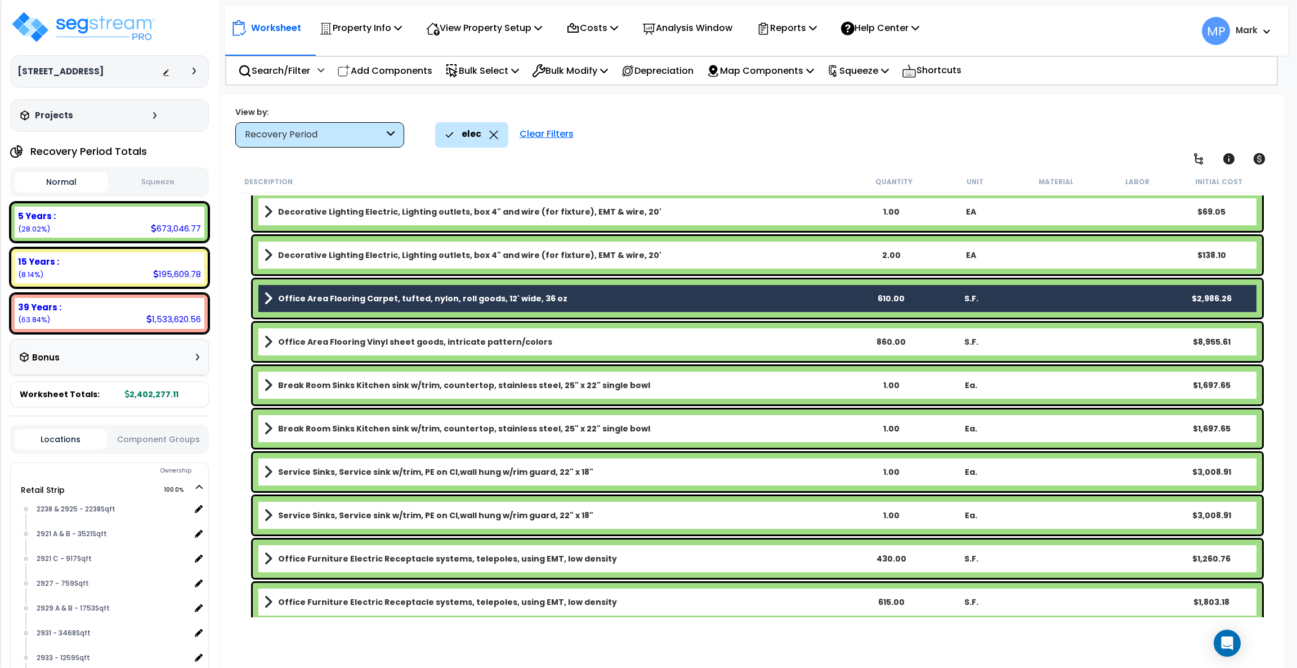
click at [725, 334] on link "Office Area Flooring Vinyl sheet goods, intricate pattern/colors" at bounding box center [557, 342] width 587 height 16
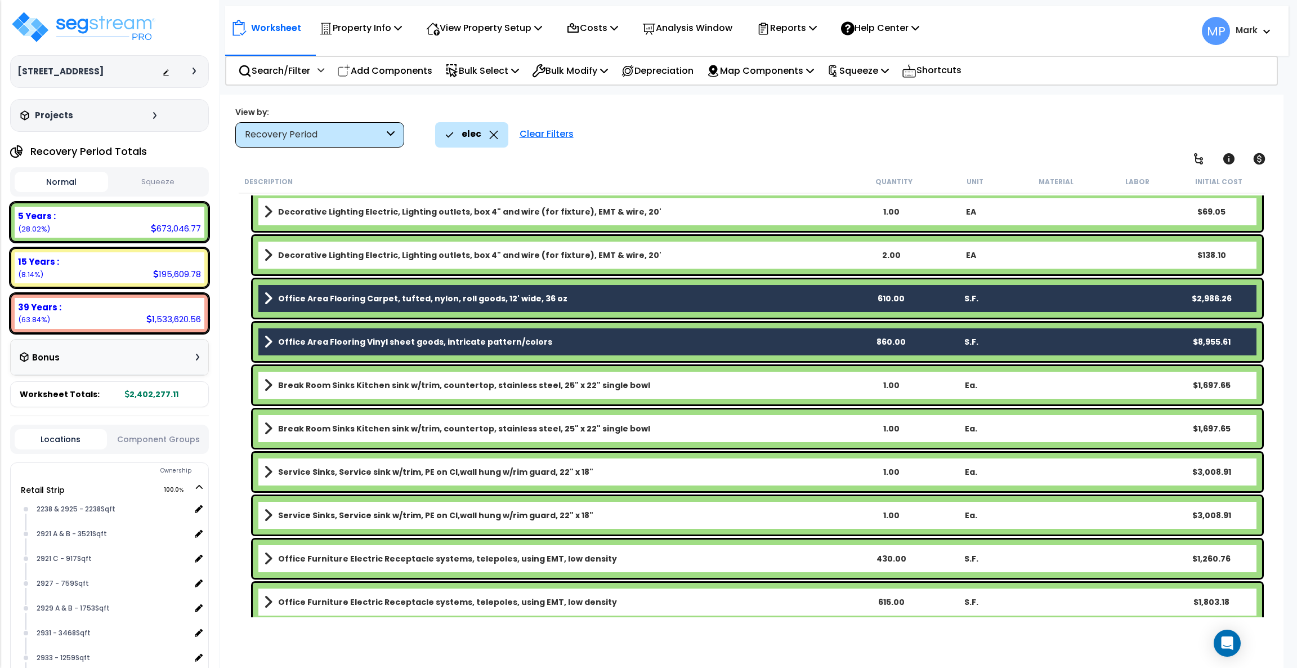
scroll to position [6320, 0]
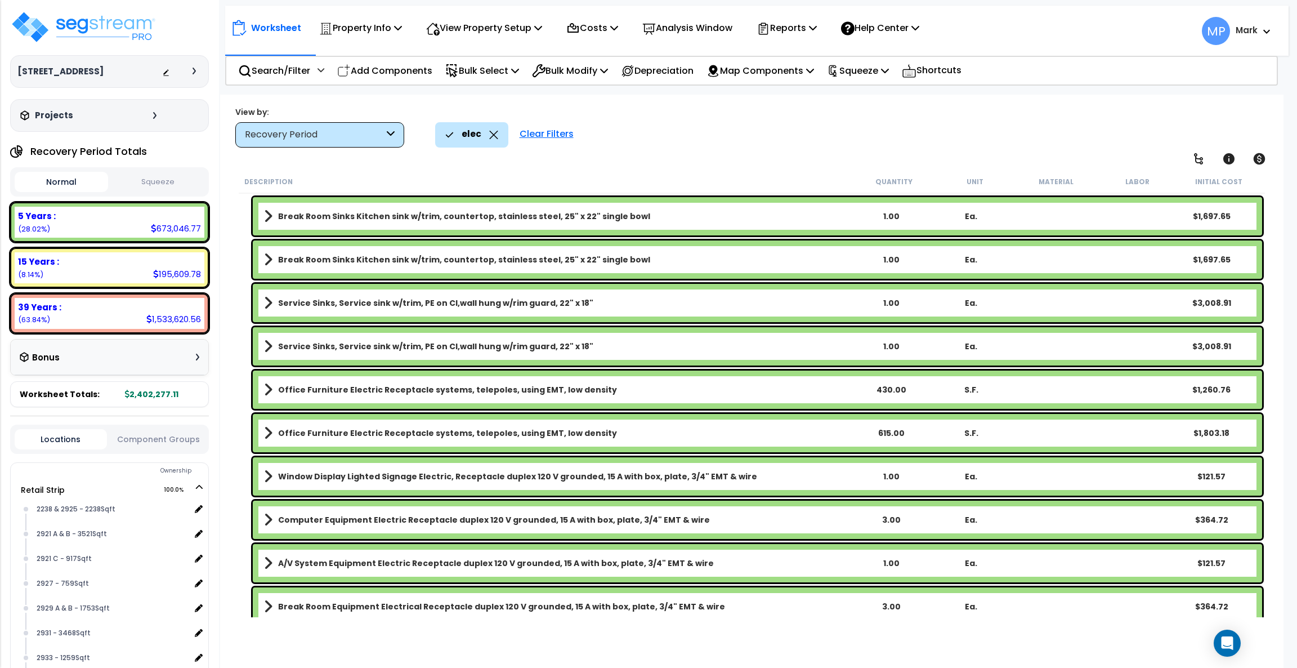
click at [721, 303] on link "Service Sinks, Service sink w/trim, PE on CI,wall hung w/rim guard, 22" x 18"" at bounding box center [557, 303] width 587 height 16
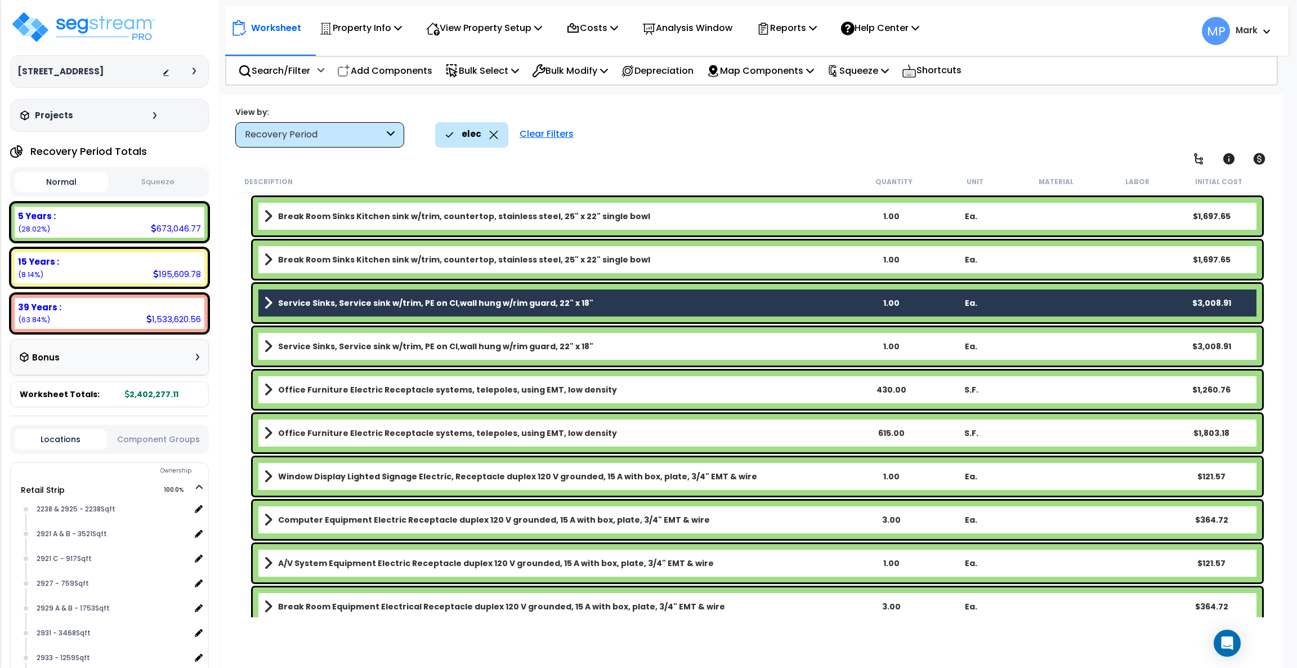
click at [717, 356] on div "Service Sinks, Service sink w/trim, PE on CI,wall hung w/rim guard, 22" x 18" 1…" at bounding box center [757, 346] width 1009 height 38
click at [727, 347] on link "Service Sinks, Service sink w/trim, PE on CI,wall hung w/rim guard, 22" x 18"" at bounding box center [557, 346] width 587 height 16
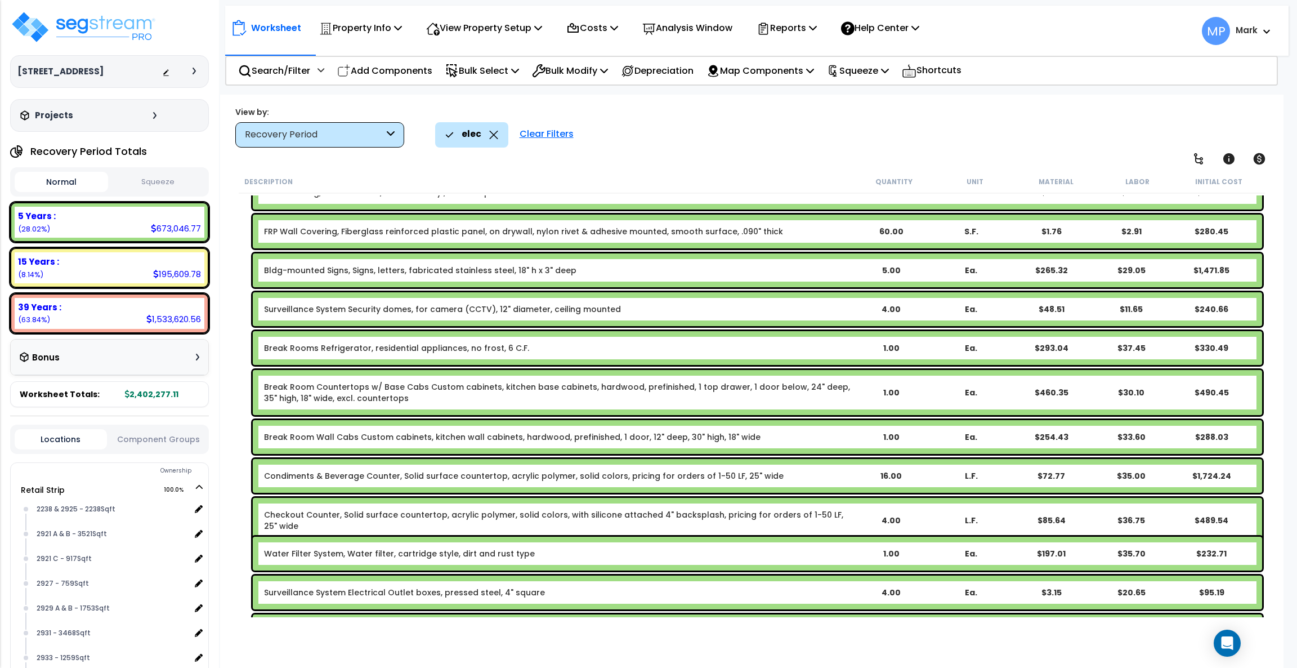
scroll to position [7165, 0]
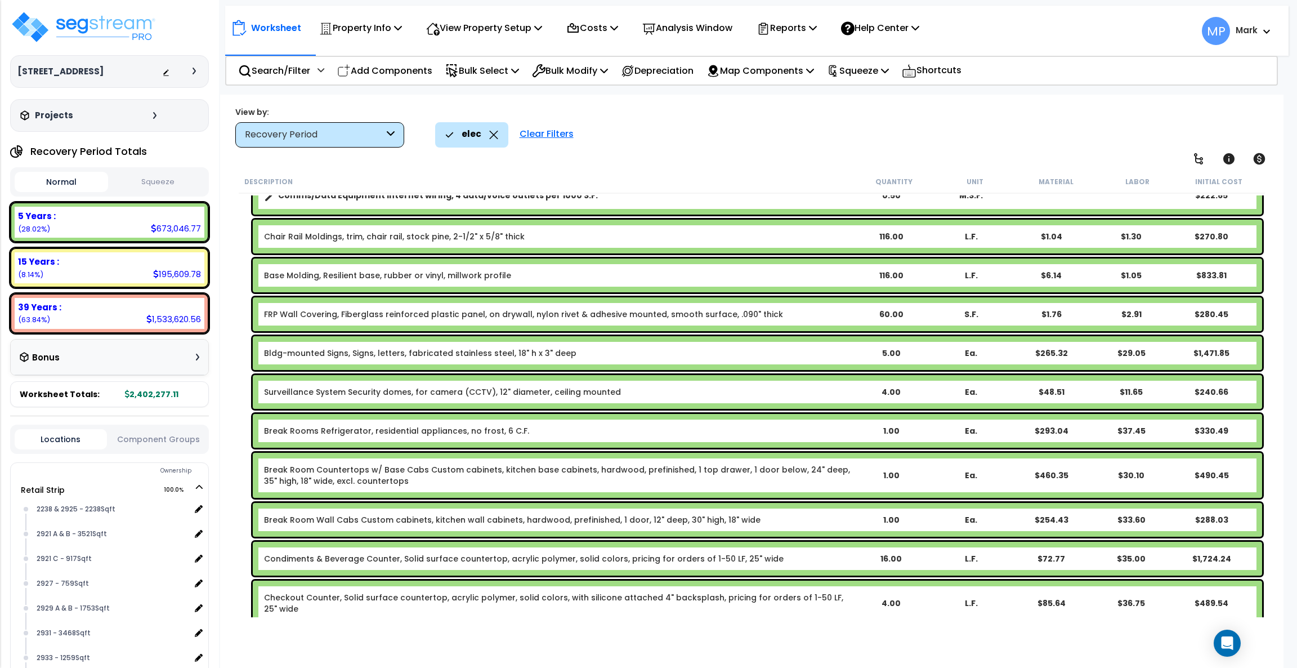
click at [736, 359] on div "Bldg-mounted Signs, Signs, letters, fabricated stainless steel, 18" h x 3" deep…" at bounding box center [757, 353] width 1009 height 34
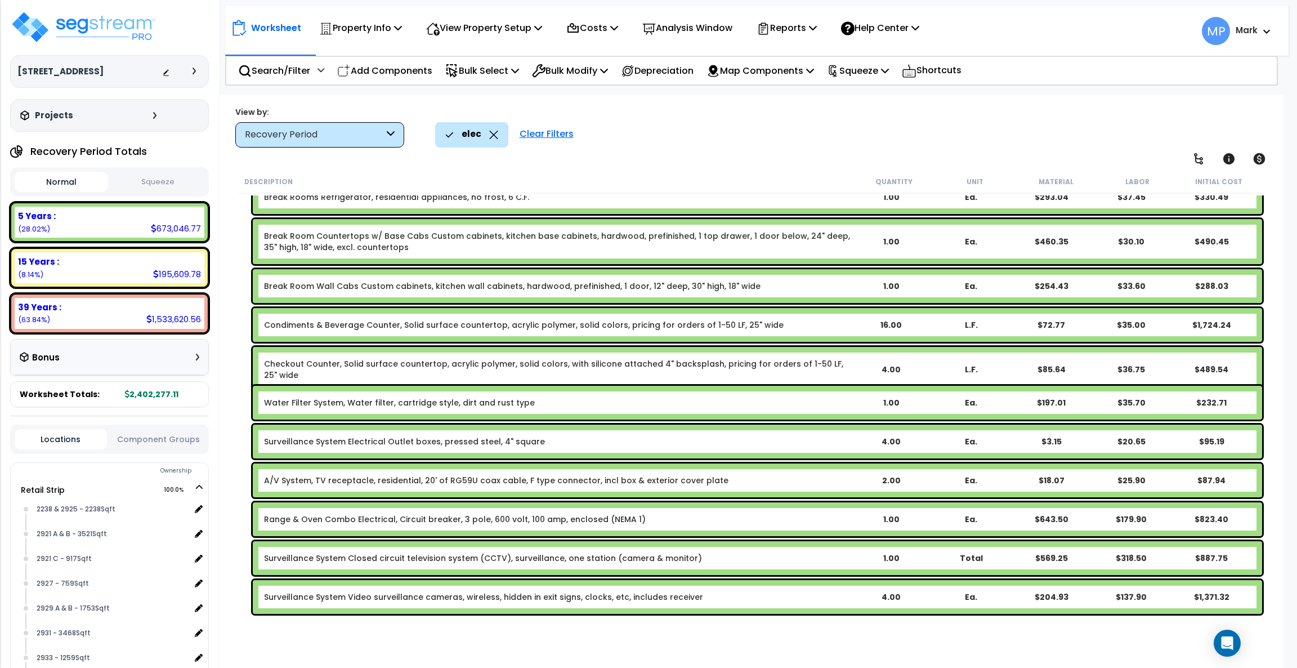
scroll to position [7418, 0]
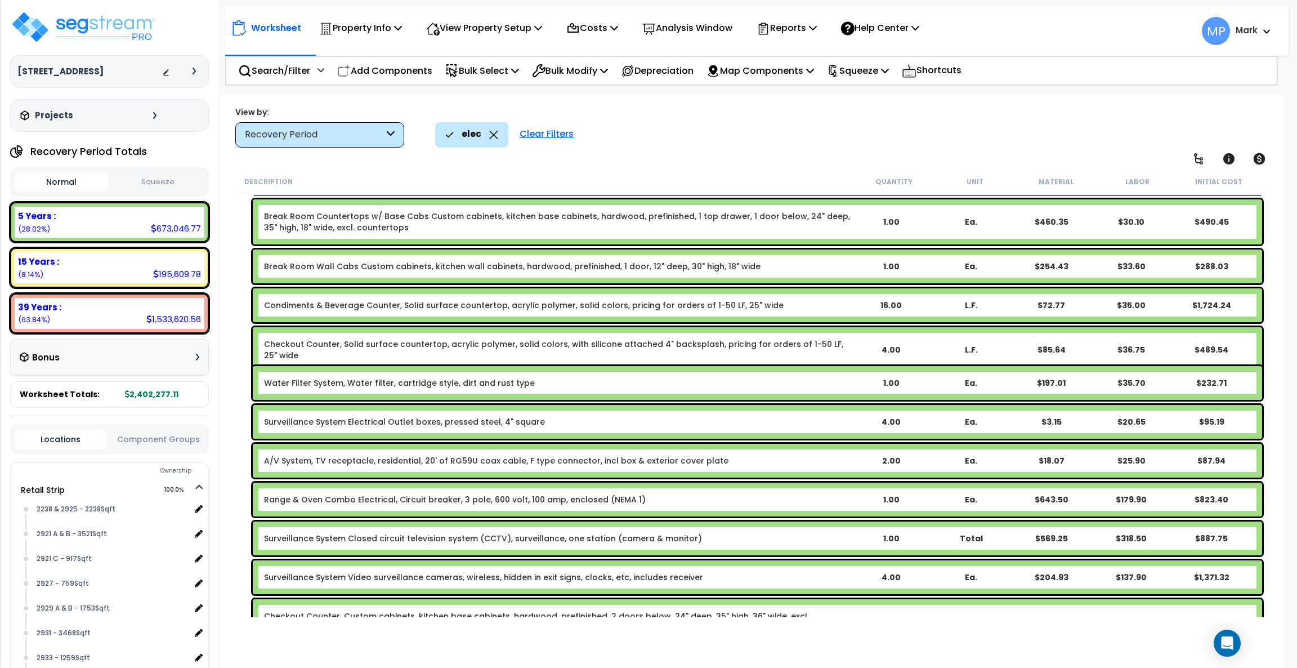
click at [796, 302] on b "Condiments & Beverage Counter, Solid surface countertop, acrylic polymer, solid…" at bounding box center [557, 304] width 587 height 11
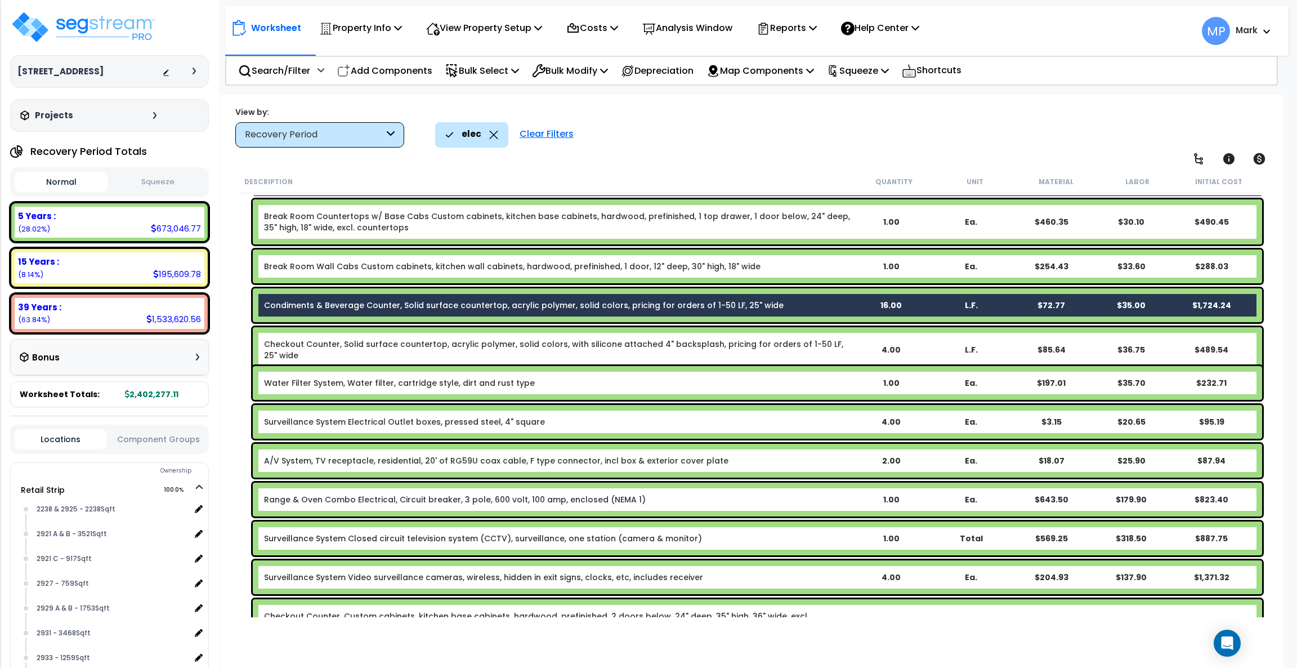
scroll to position [7587, 0]
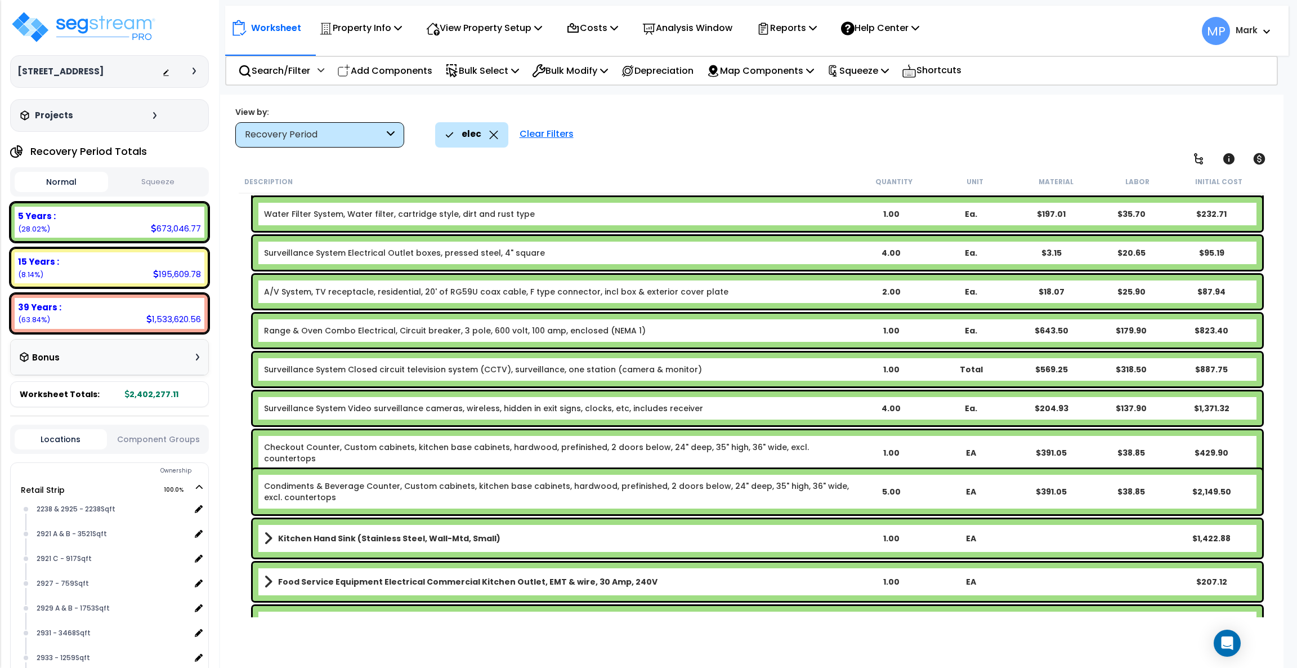
click at [820, 494] on link "Condiments & Beverage Counter, Custom cabinets, kitchen base cabinets, hardwood…" at bounding box center [557, 491] width 587 height 23
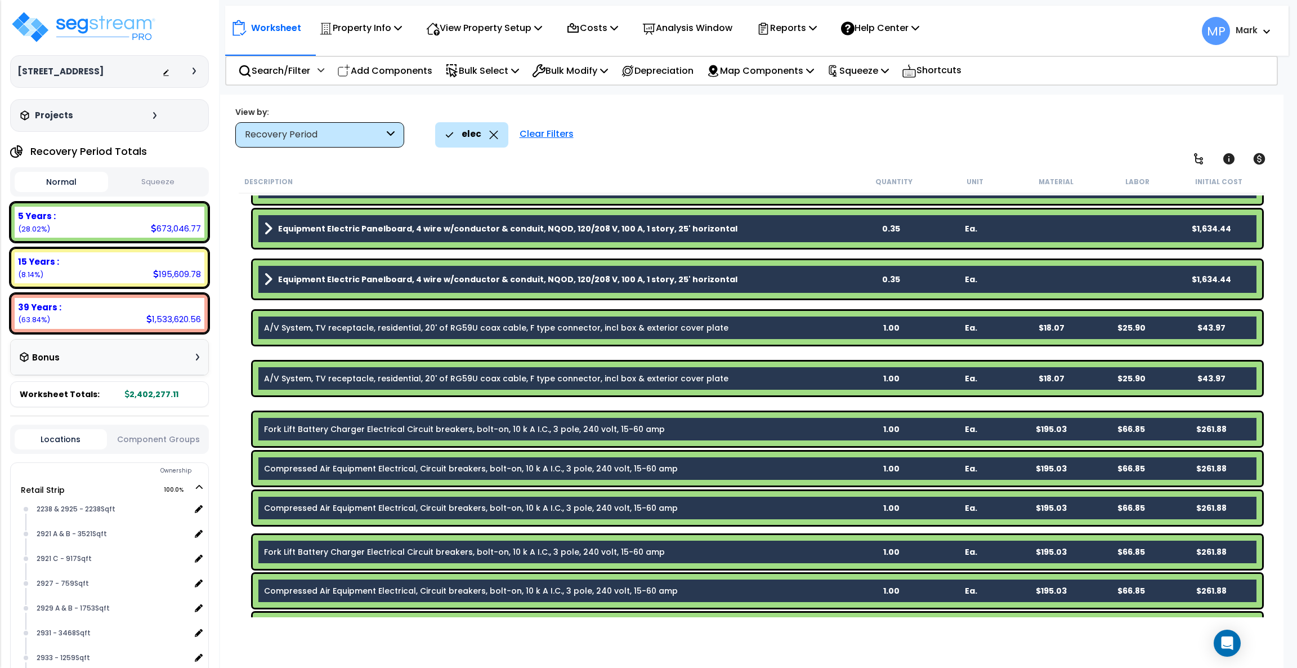
scroll to position [0, 0]
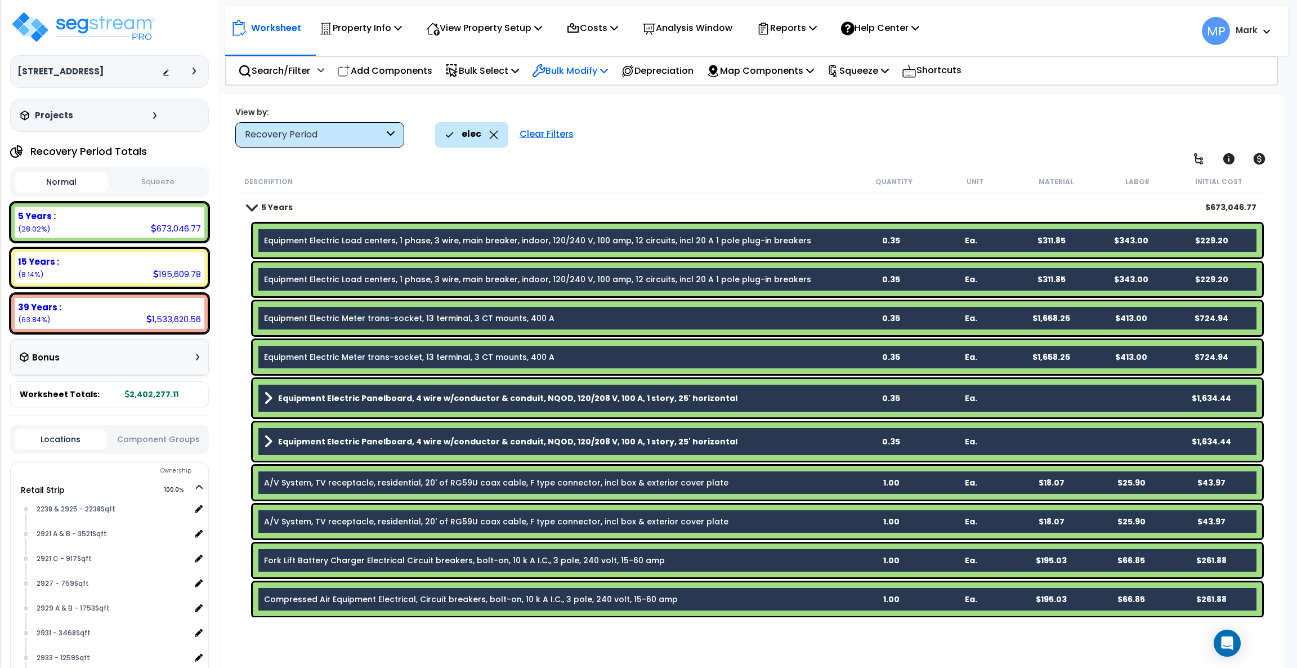
click at [573, 69] on p "Bulk Modify" at bounding box center [570, 70] width 76 height 15
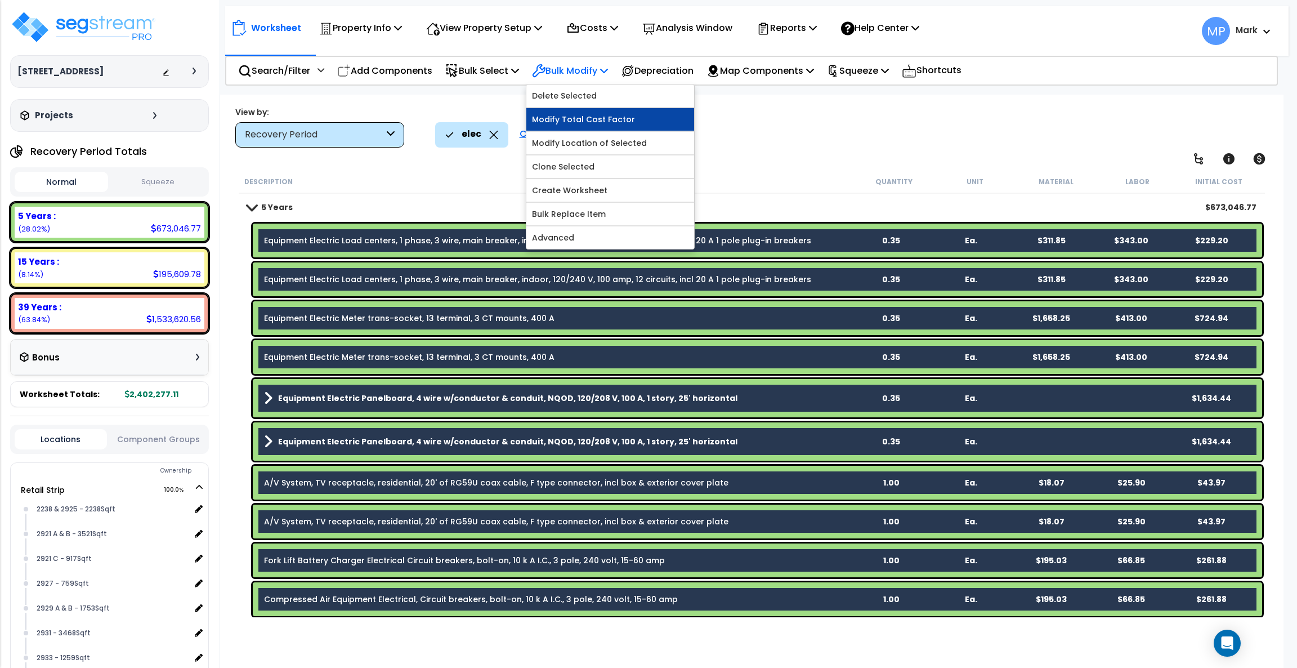
click at [617, 115] on link "Modify Total Cost Factor" at bounding box center [610, 119] width 168 height 23
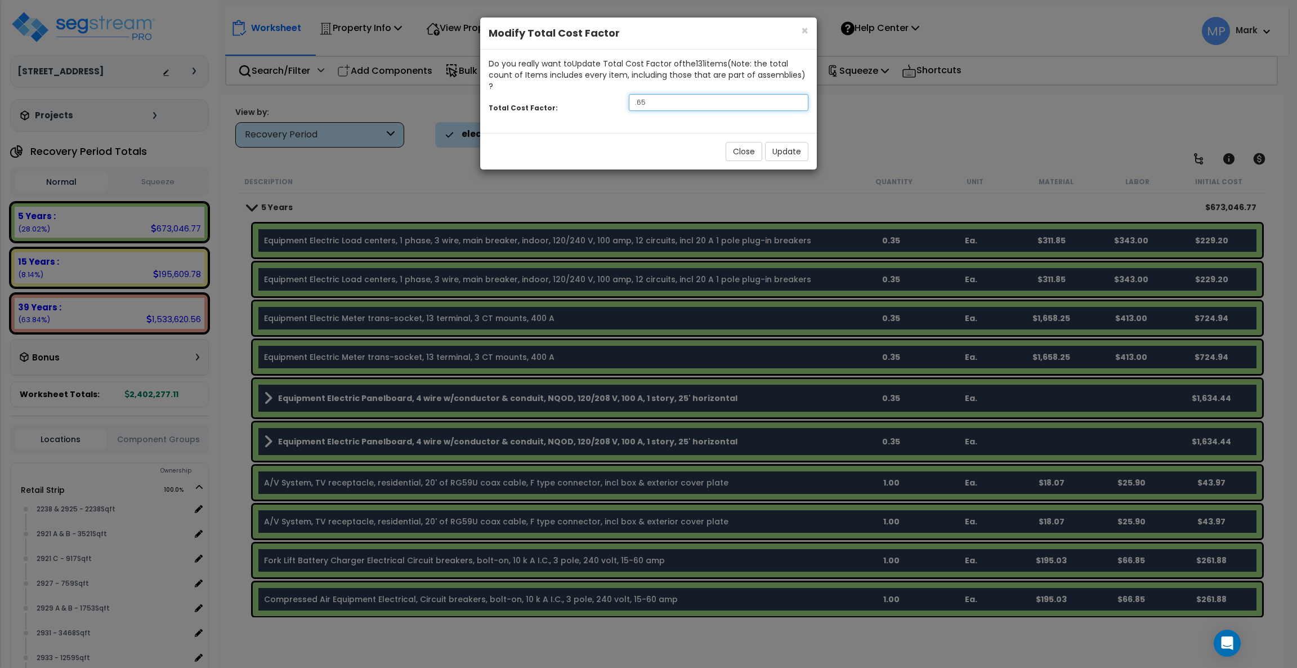
drag, startPoint x: 660, startPoint y: 95, endPoint x: 623, endPoint y: 97, distance: 36.7
click at [623, 97] on div ".65" at bounding box center [718, 102] width 196 height 17
type input ".8"
drag, startPoint x: 660, startPoint y: 91, endPoint x: 606, endPoint y: 87, distance: 53.6
click at [607, 92] on div "Total Cost Factor: .8" at bounding box center [648, 104] width 337 height 24
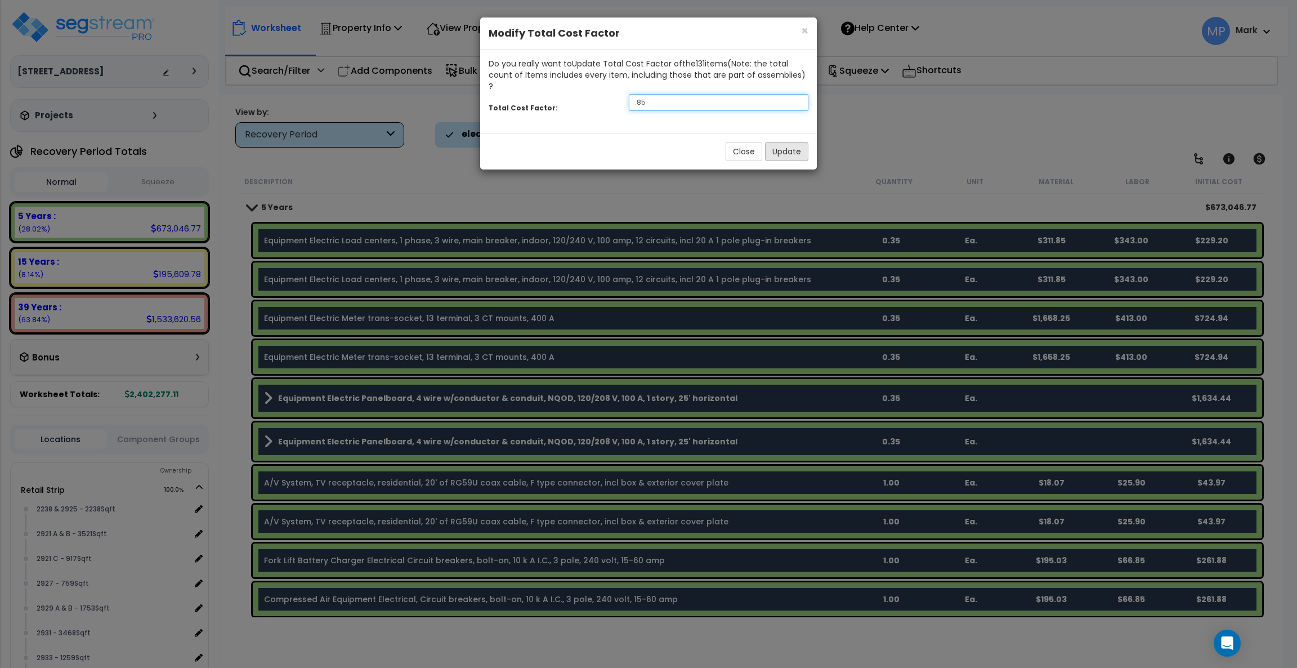
type input ".85"
click at [792, 142] on button "Update" at bounding box center [786, 151] width 43 height 19
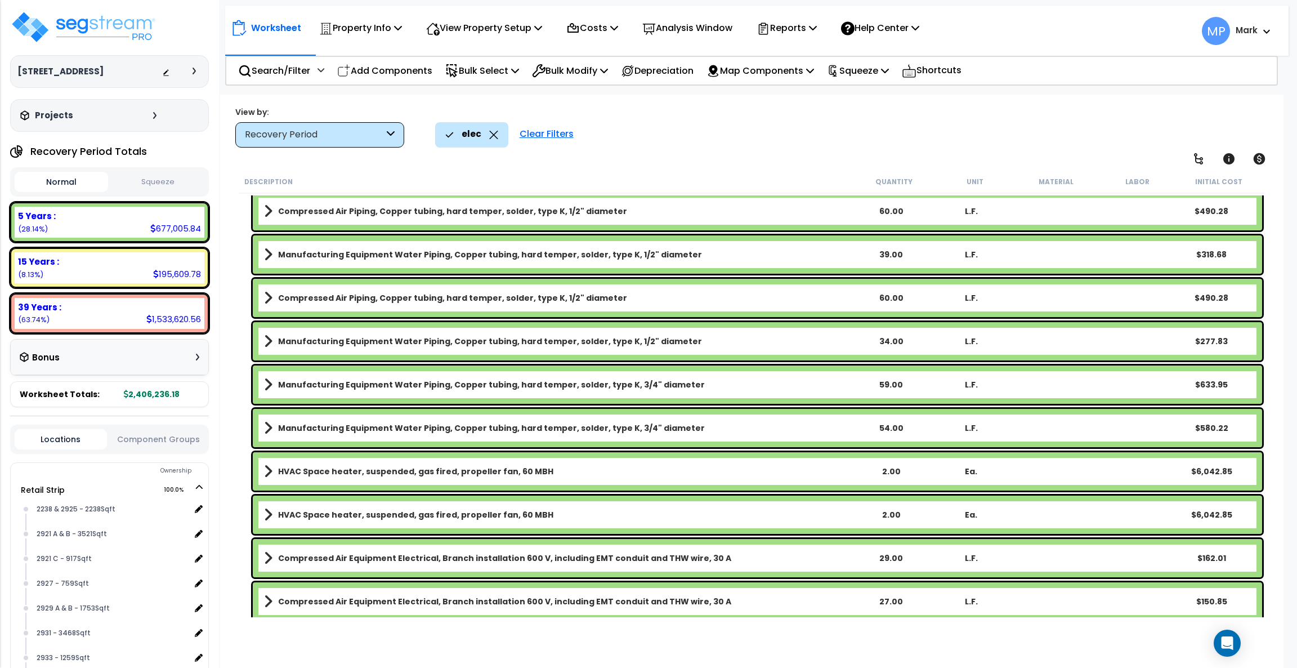
scroll to position [2449, 0]
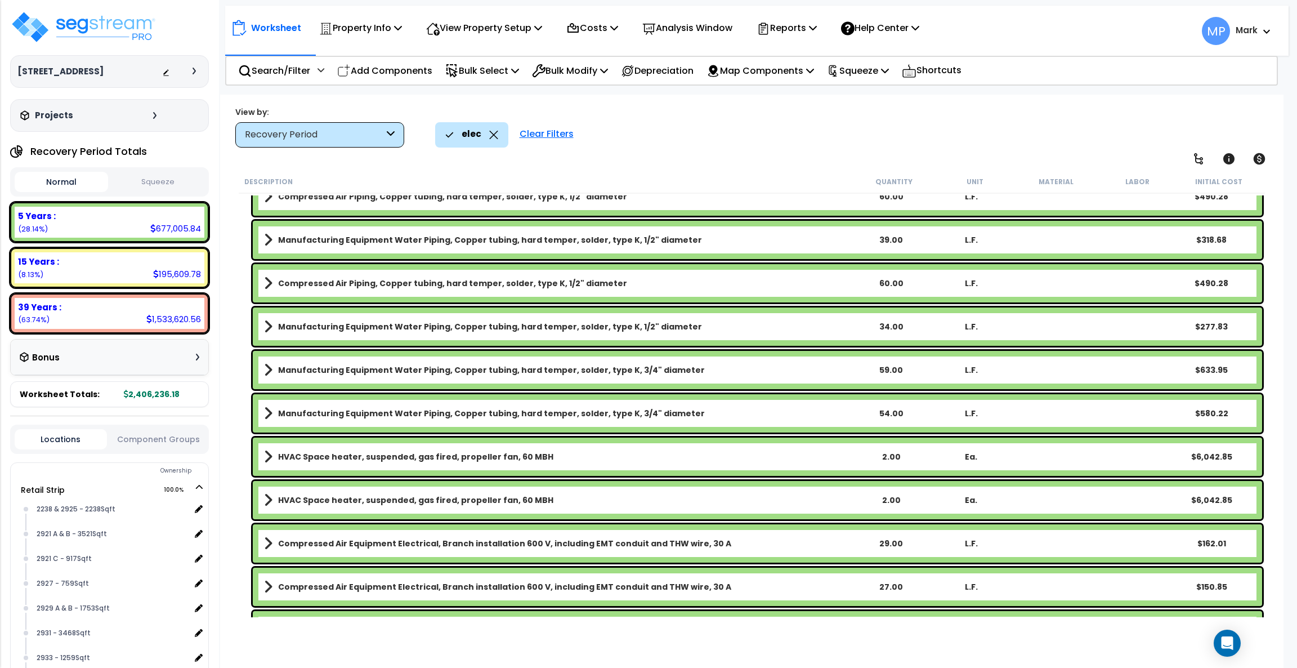
click at [664, 450] on link "HVAC Space heater, suspended, gas fired, propeller fan, 60 MBH" at bounding box center [557, 457] width 587 height 16
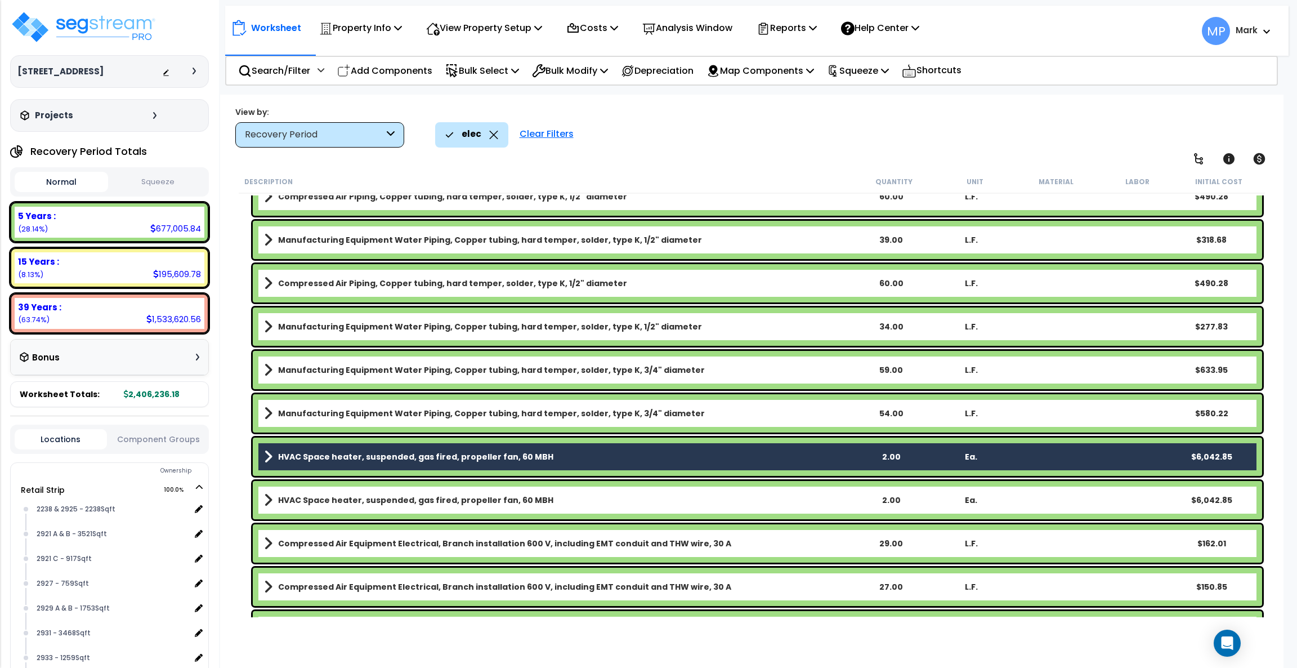
click at [664, 494] on link "HVAC Space heater, suspended, gas fired, propeller fan, 60 MBH" at bounding box center [557, 500] width 587 height 16
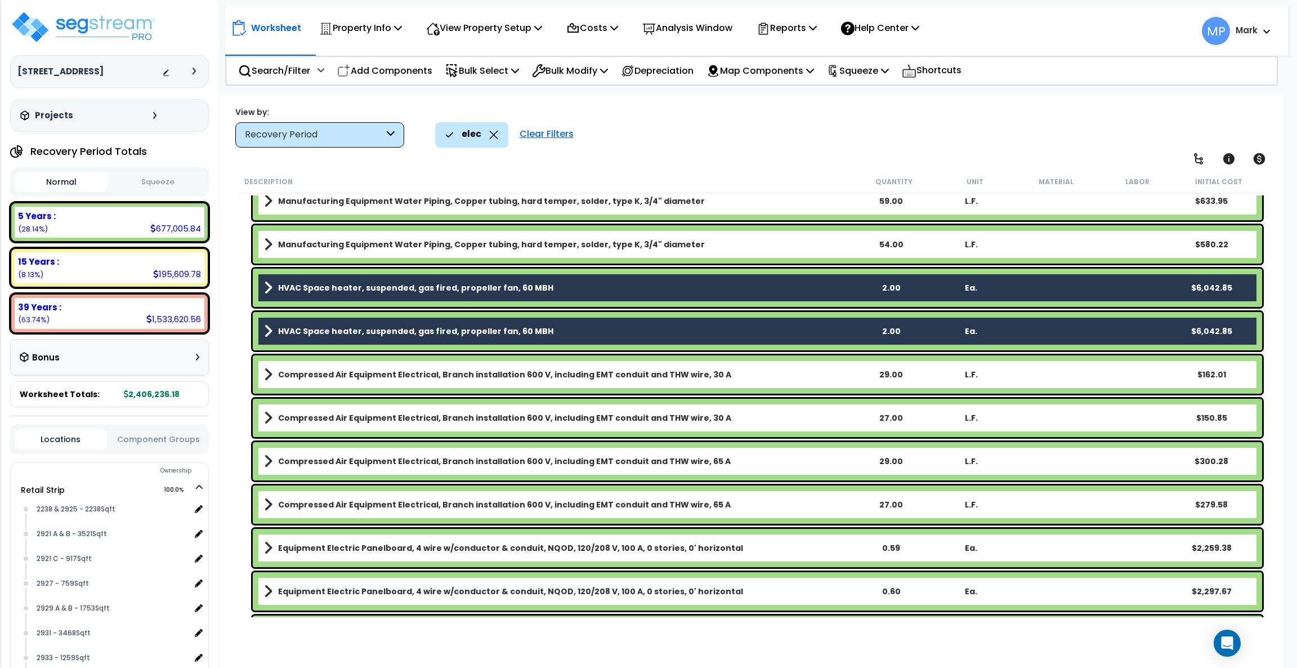
scroll to position [2871, 0]
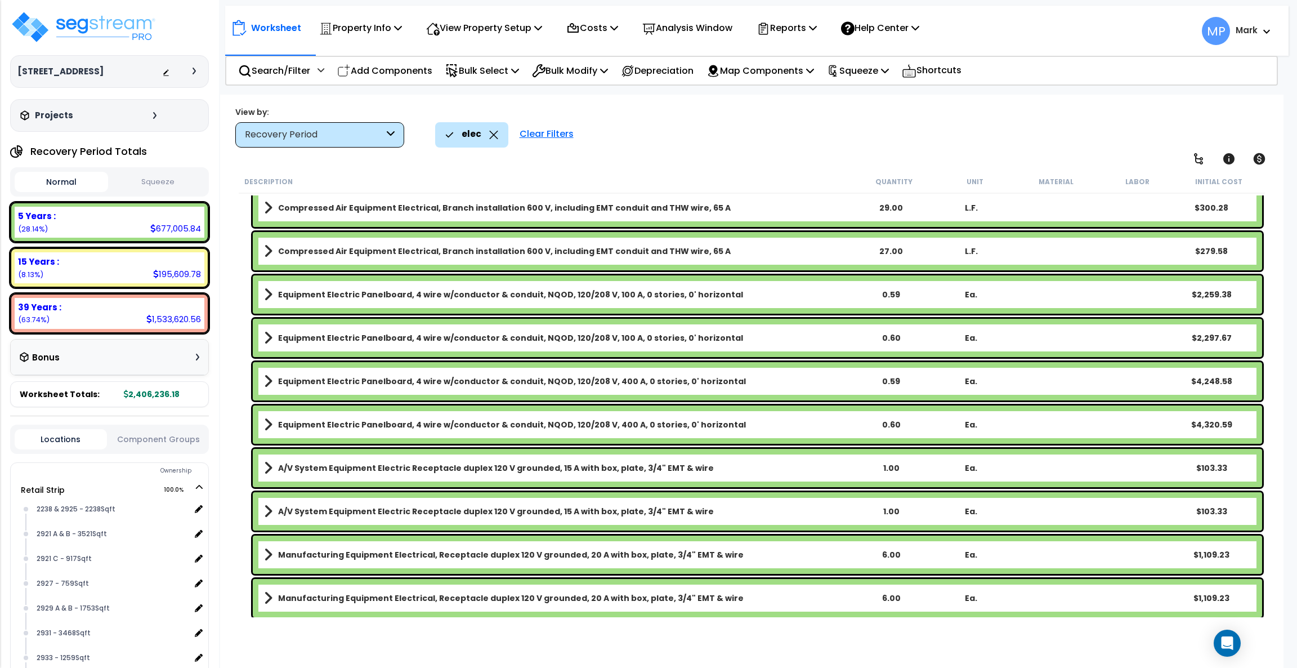
click at [773, 382] on link "Equipment Electric Panelboard, 4 wire w/conductor & conduit, NQOD, 120/208 V, 4…" at bounding box center [557, 381] width 587 height 16
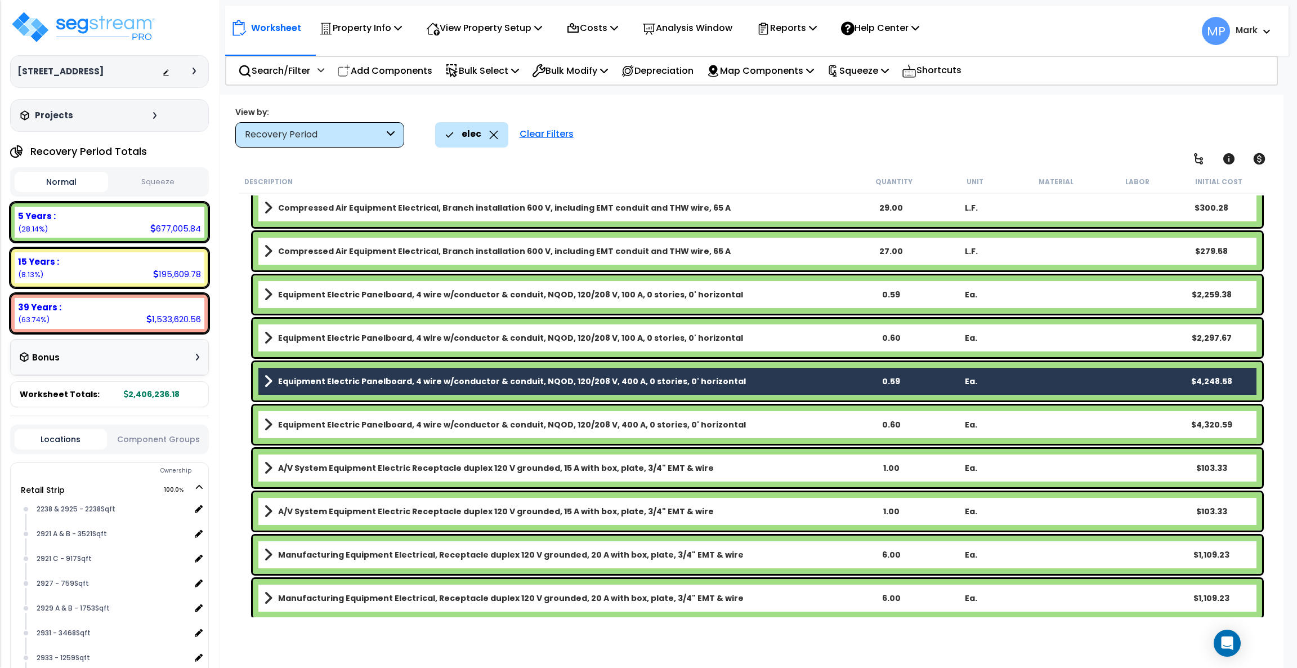
click at [769, 425] on link "Equipment Electric Panelboard, 4 wire w/conductor & conduit, NQOD, 120/208 V, 4…" at bounding box center [557, 425] width 587 height 16
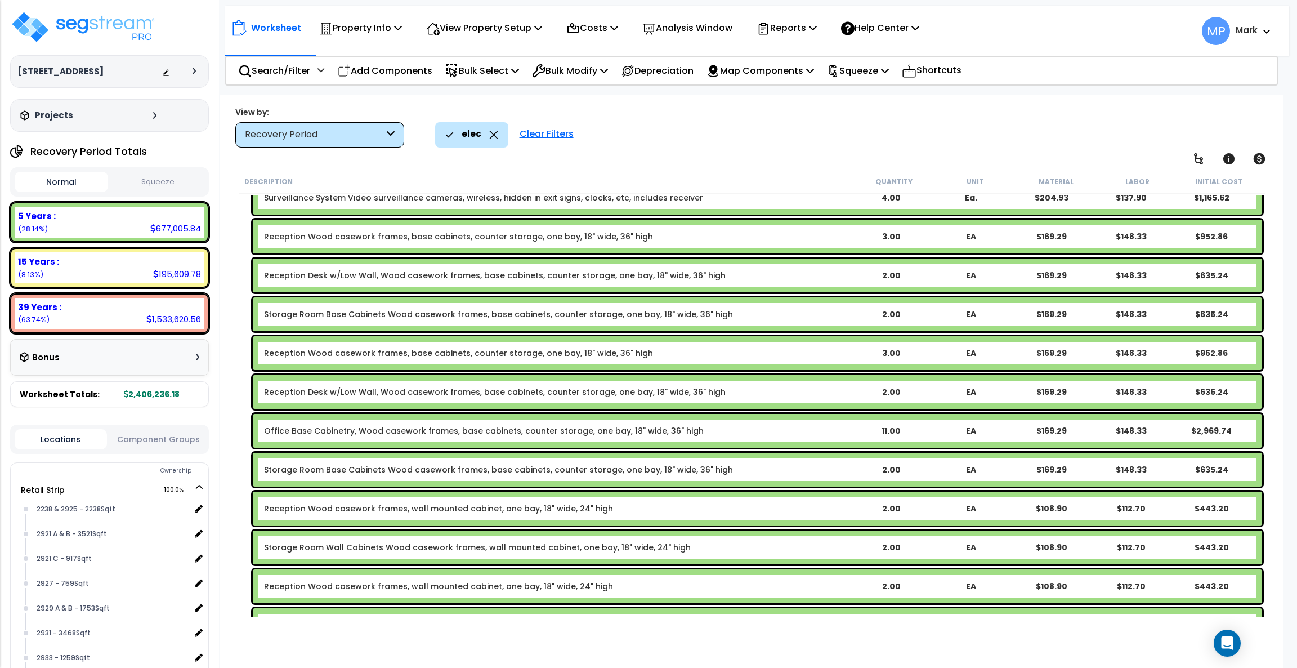
scroll to position [5489, 0]
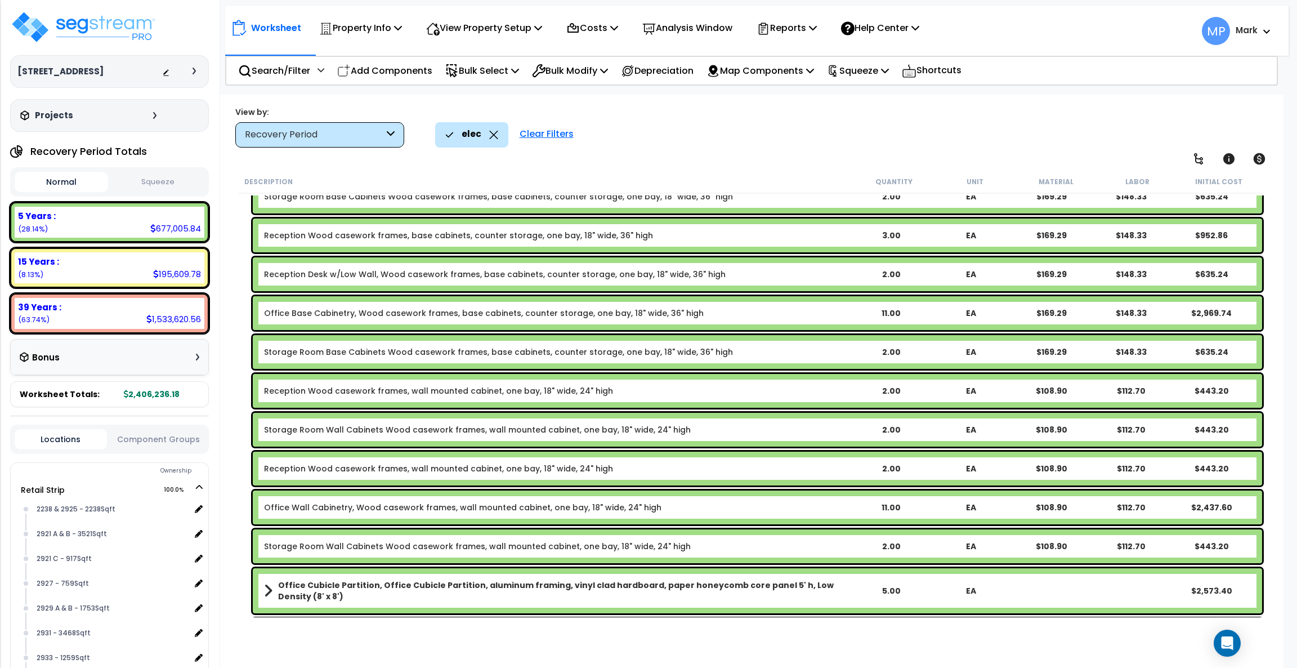
click at [793, 316] on b "Office Base Cabinetry, Wood casework frames, base cabinets, counter storage, on…" at bounding box center [557, 312] width 587 height 11
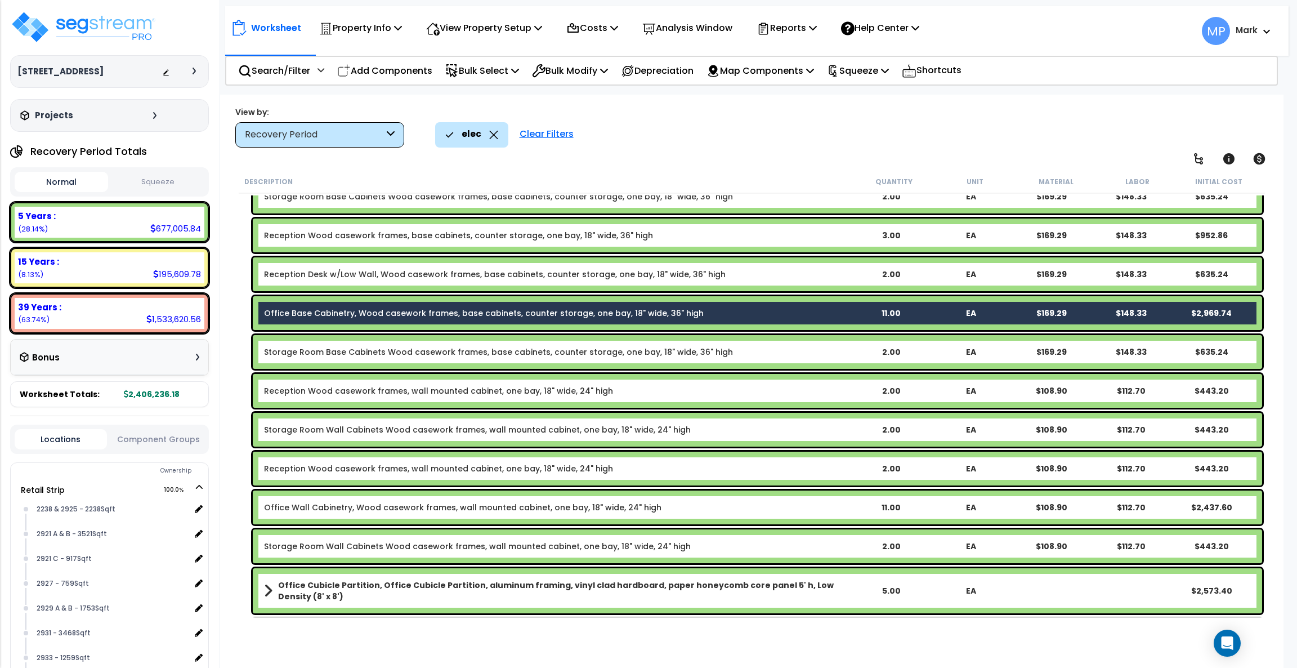
scroll to position [5573, 0]
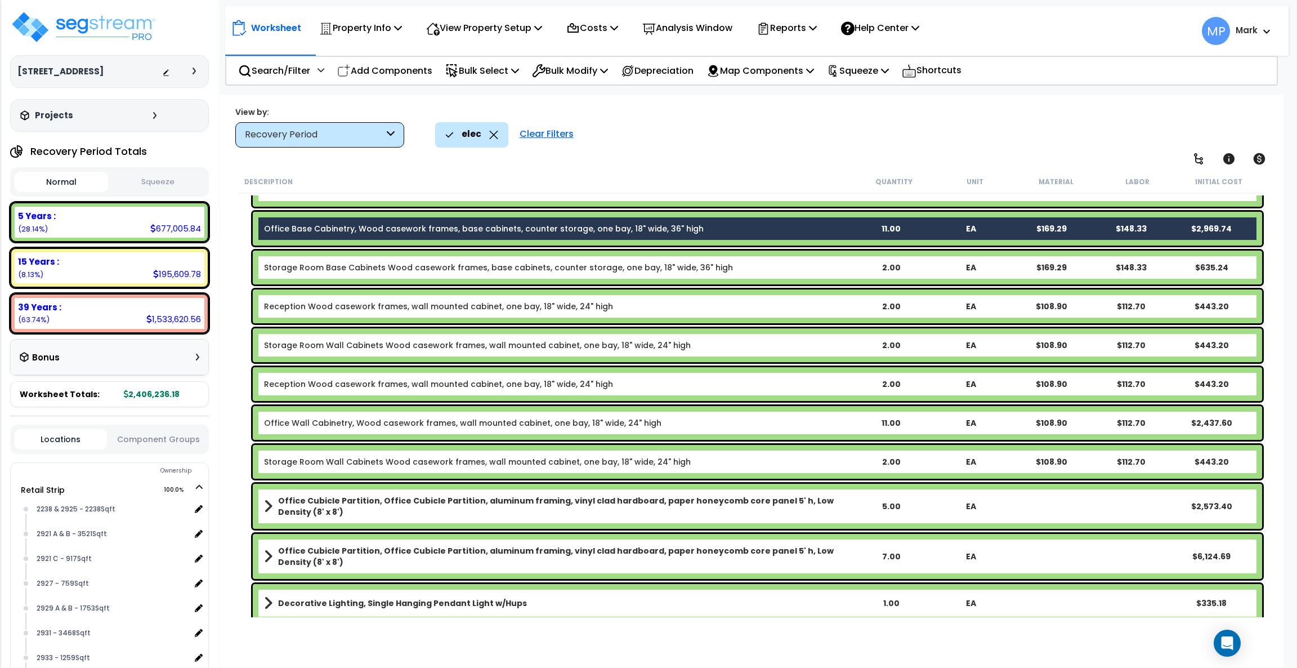
click at [799, 415] on div "Office Wall Cabinetry, Wood casework frames, wall mounted cabinet, one bay, 18"…" at bounding box center [757, 423] width 1009 height 34
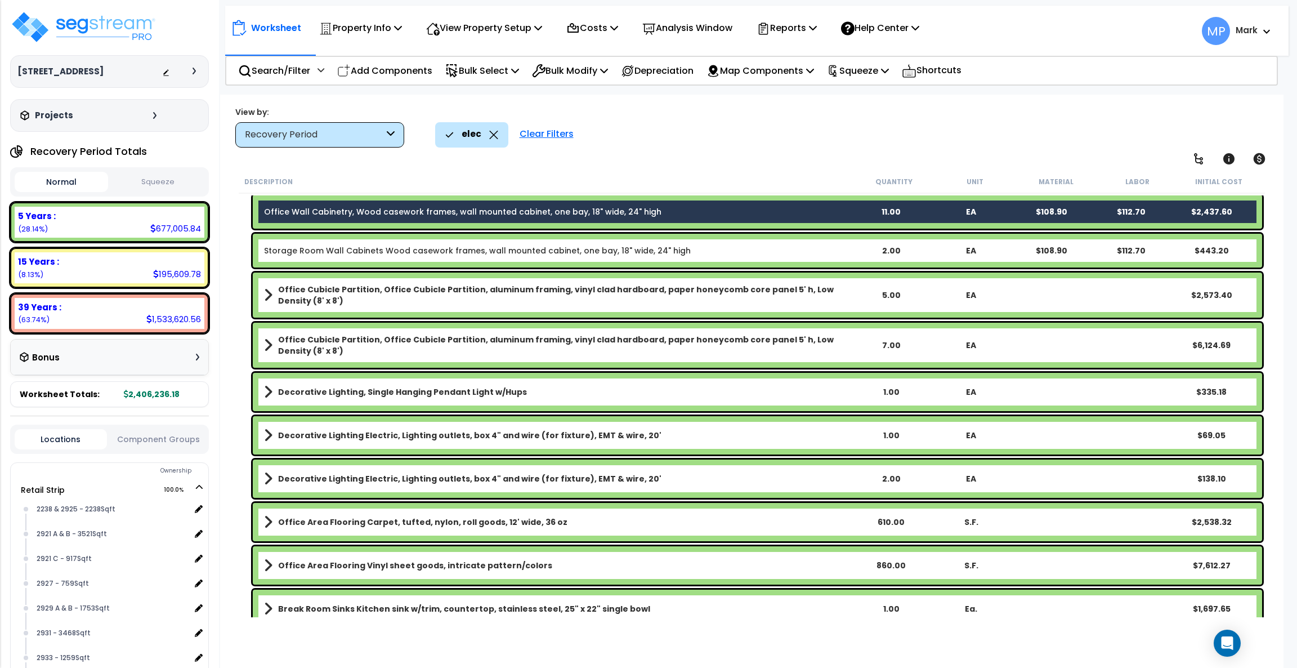
scroll to position [5826, 0]
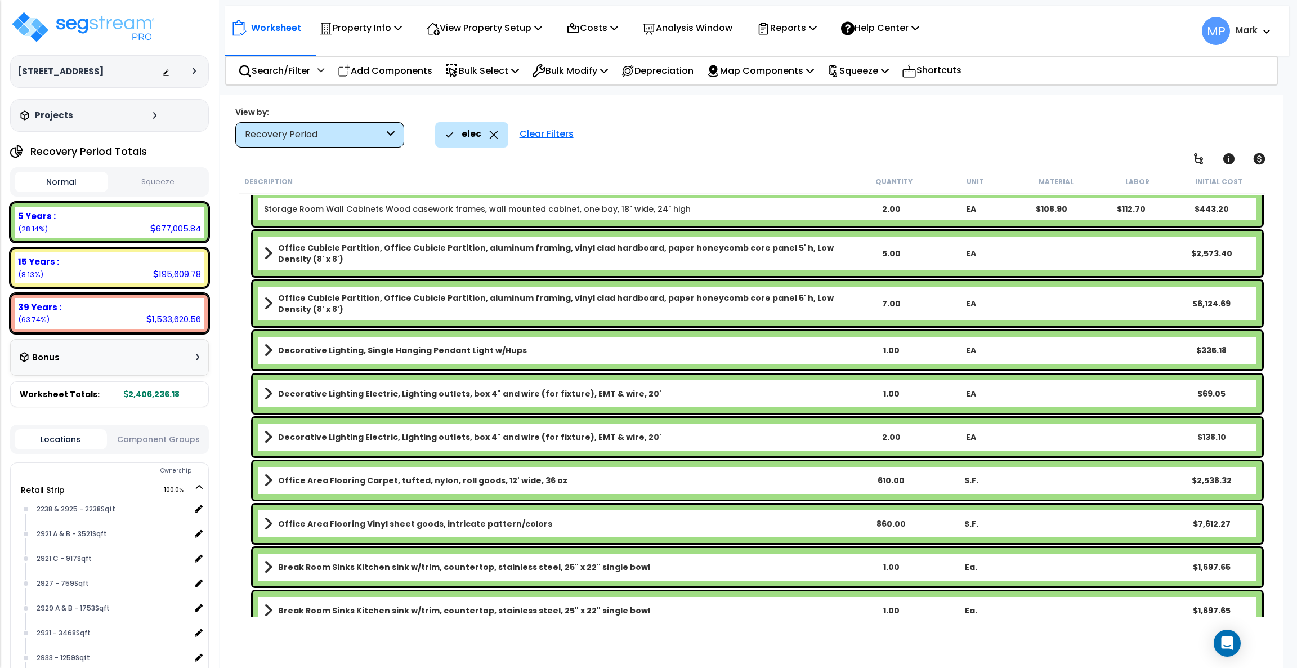
click at [813, 259] on b "Office Cubicle Partition, Office Cubicle Partition, aluminum framing, vinyl cla…" at bounding box center [564, 253] width 573 height 23
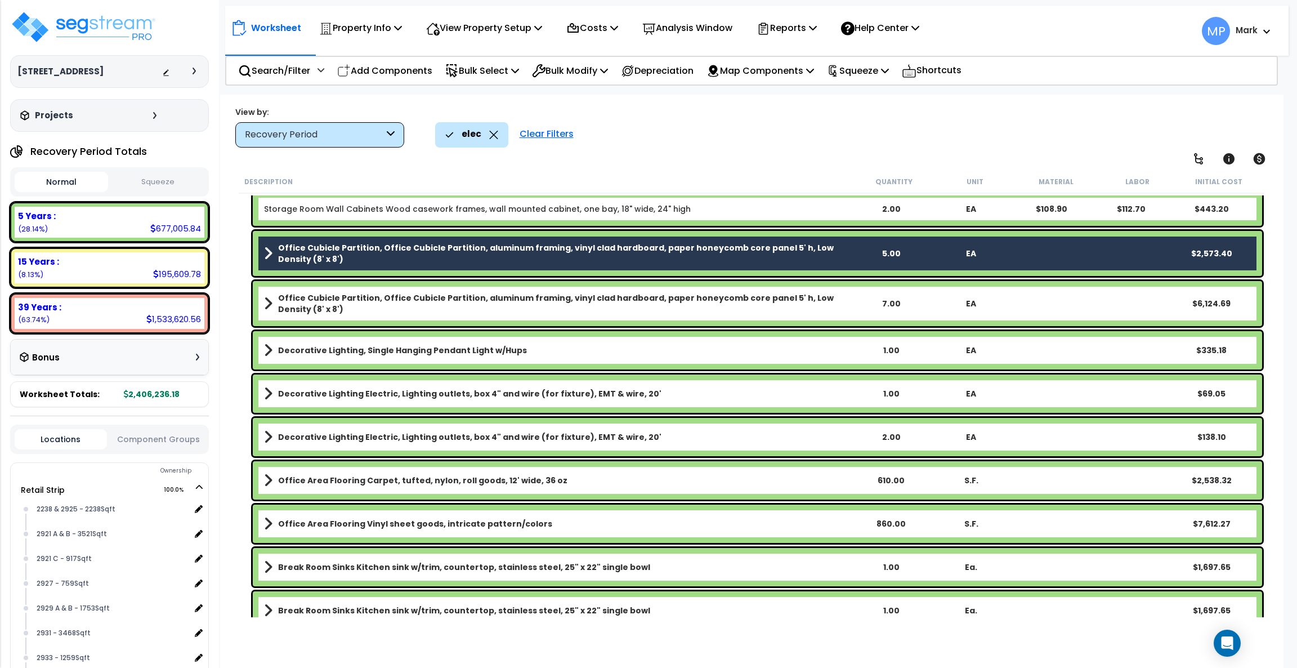
click at [793, 307] on b "Office Cubicle Partition, Office Cubicle Partition, aluminum framing, vinyl cla…" at bounding box center [564, 303] width 573 height 23
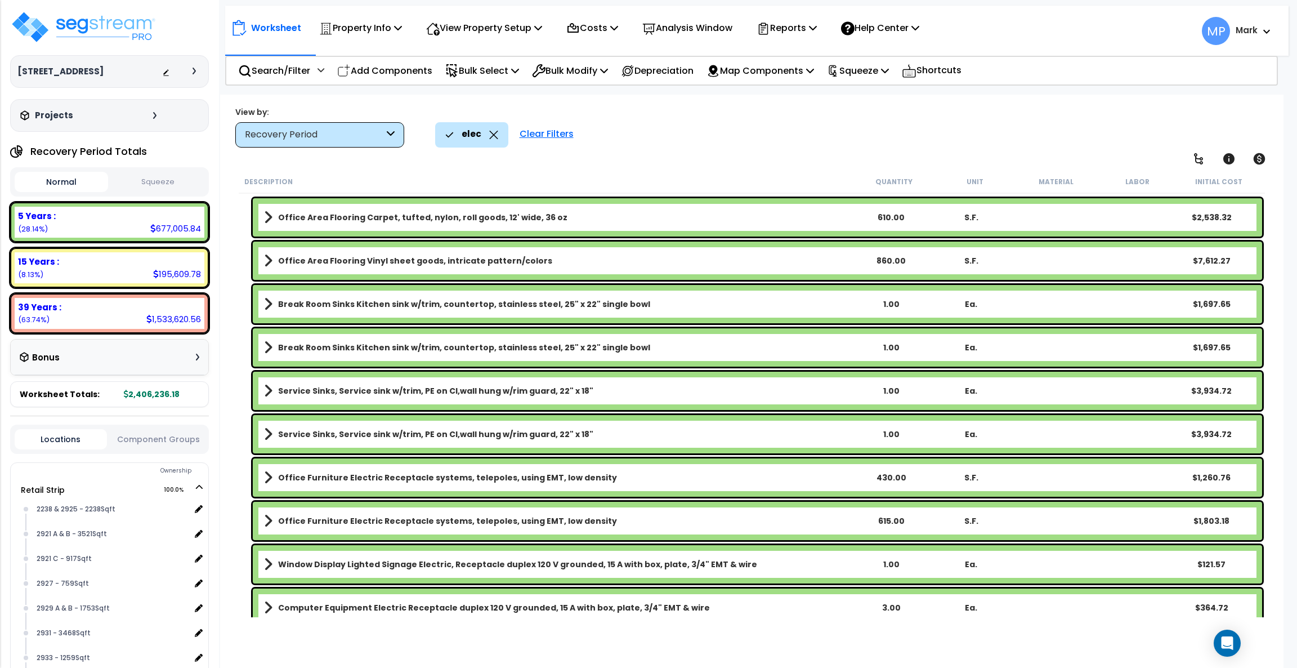
scroll to position [6079, 0]
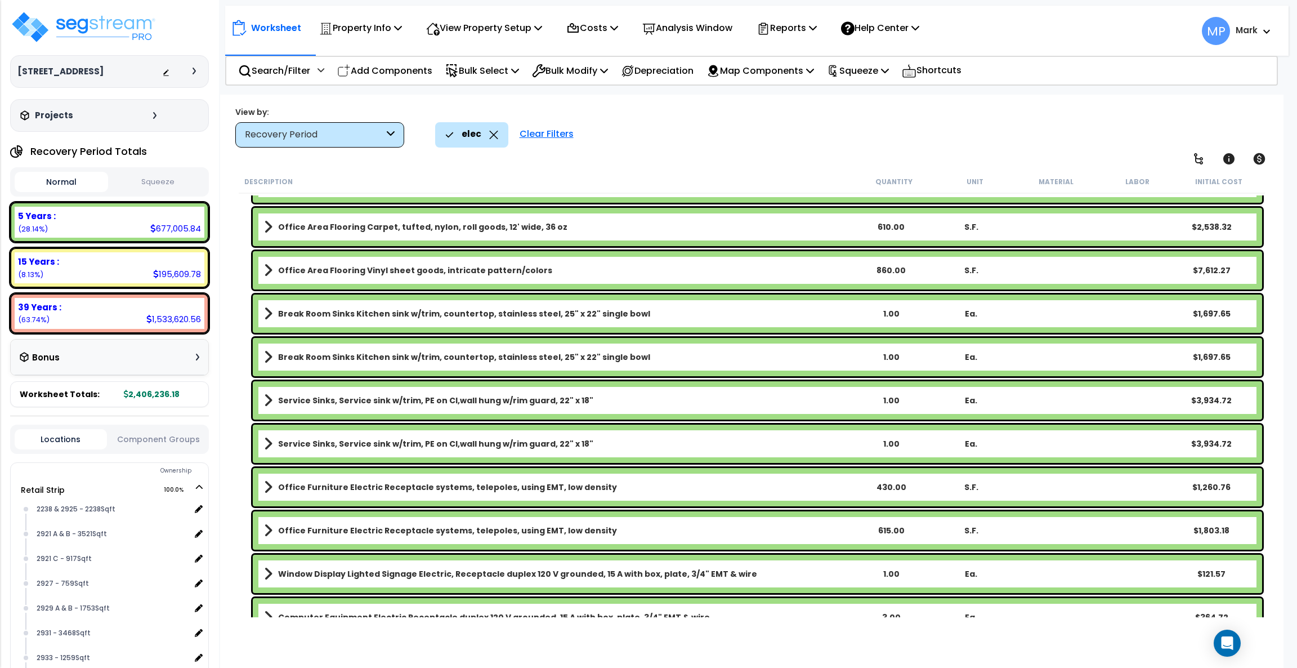
click at [798, 267] on link "Office Area Flooring Vinyl sheet goods, intricate pattern/colors" at bounding box center [557, 270] width 587 height 16
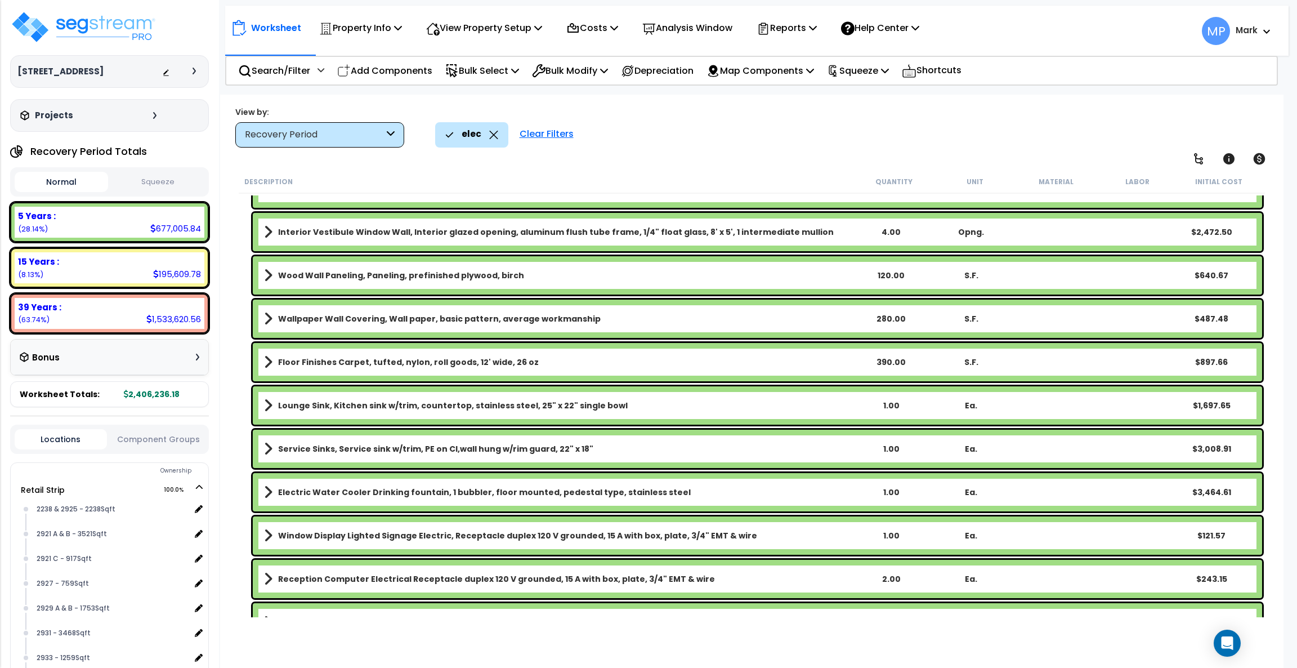
scroll to position [10471, 0]
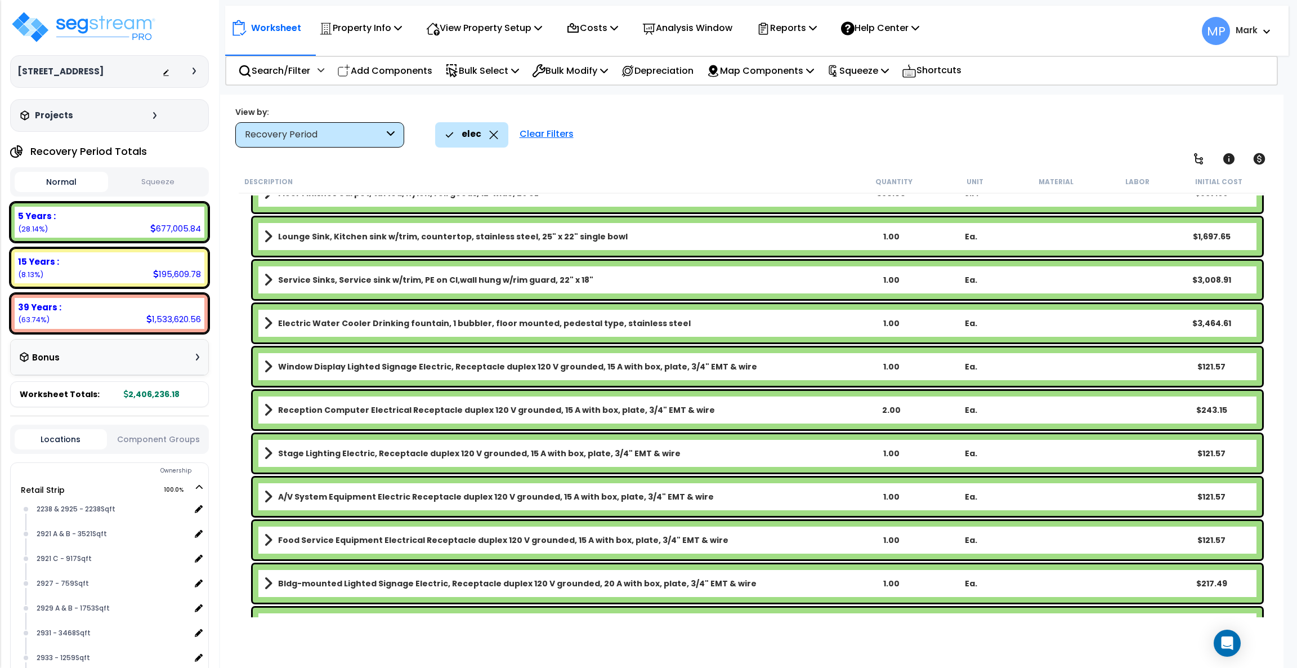
click at [762, 321] on link "Electric Water Cooler Drinking fountain, 1 bubbler, floor mounted, pedestal typ…" at bounding box center [557, 323] width 587 height 16
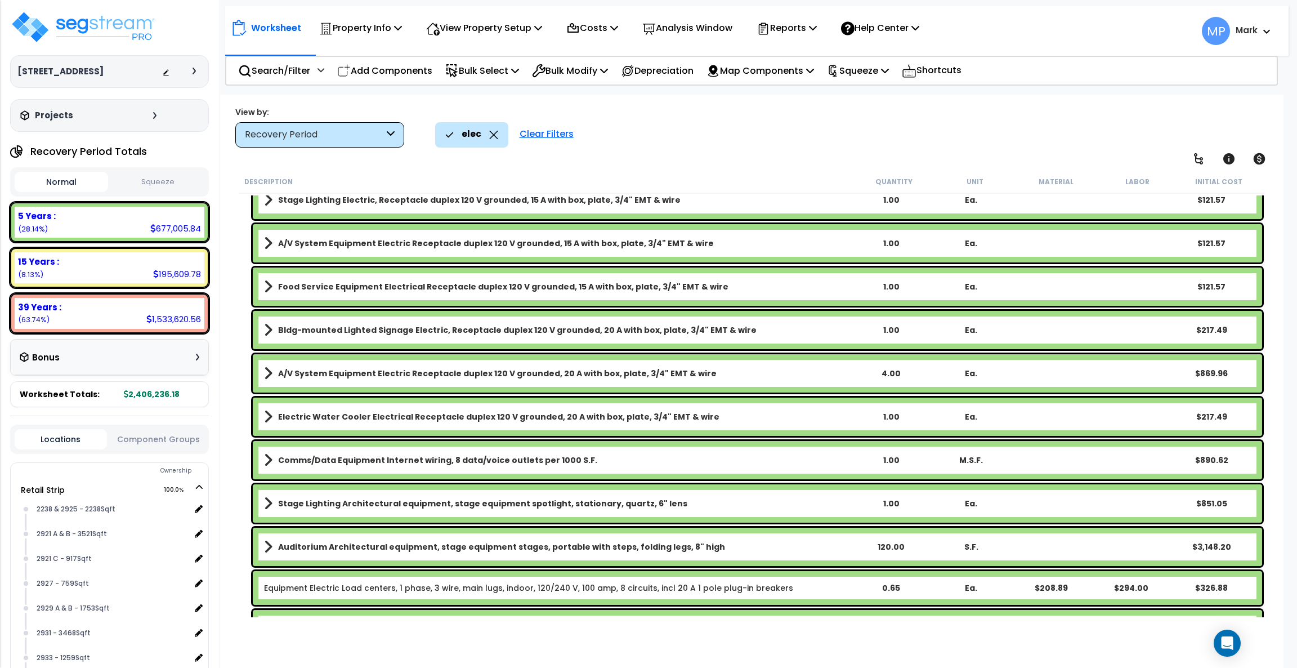
scroll to position [10977, 0]
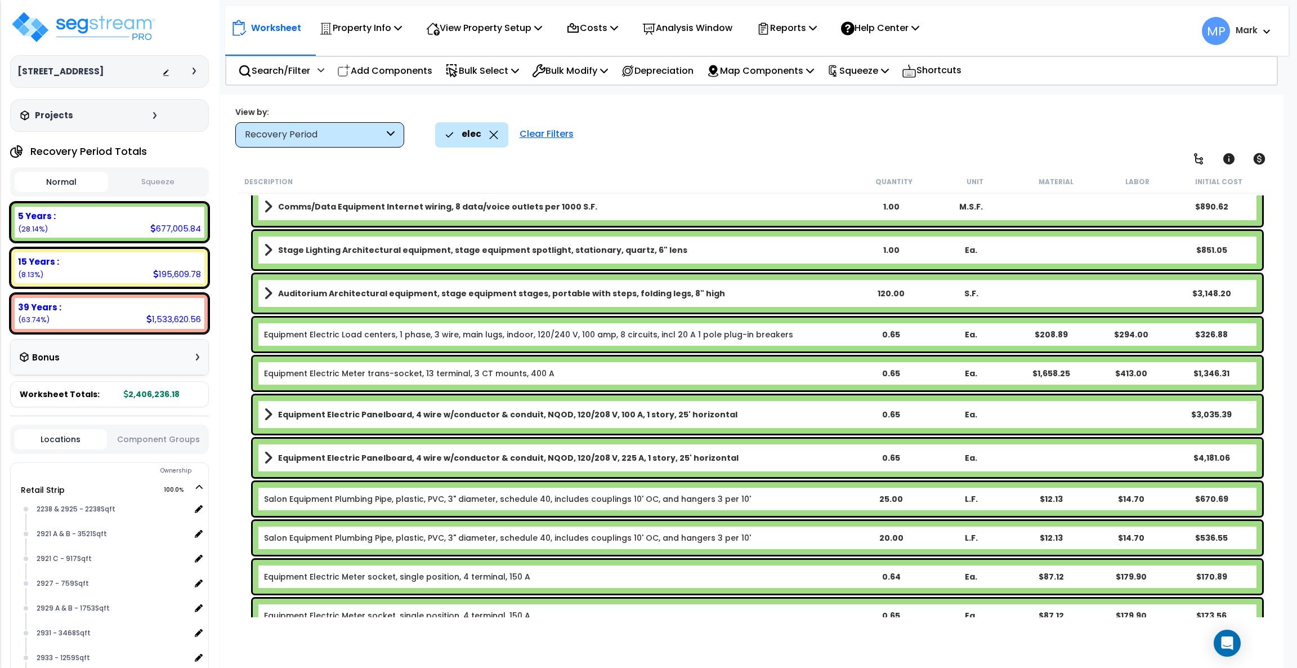
click at [768, 290] on link "Auditorium Architectural equipment, stage equipment stages, portable with steps…" at bounding box center [557, 293] width 587 height 16
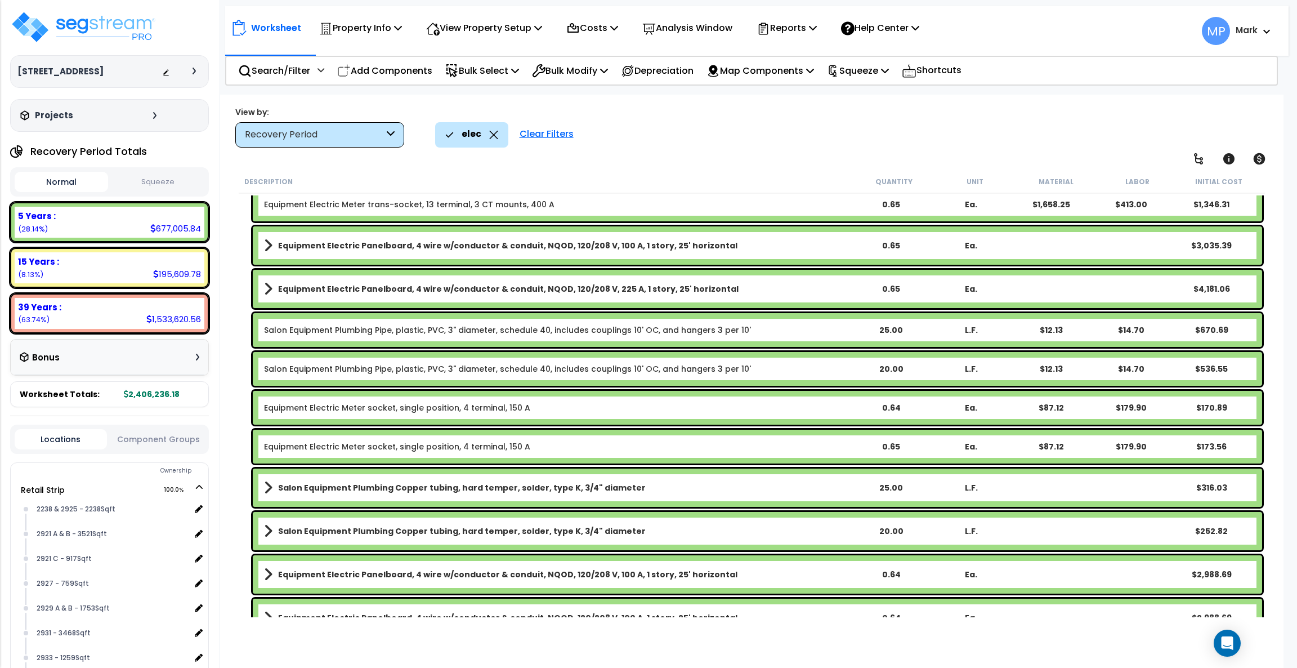
scroll to position [11062, 0]
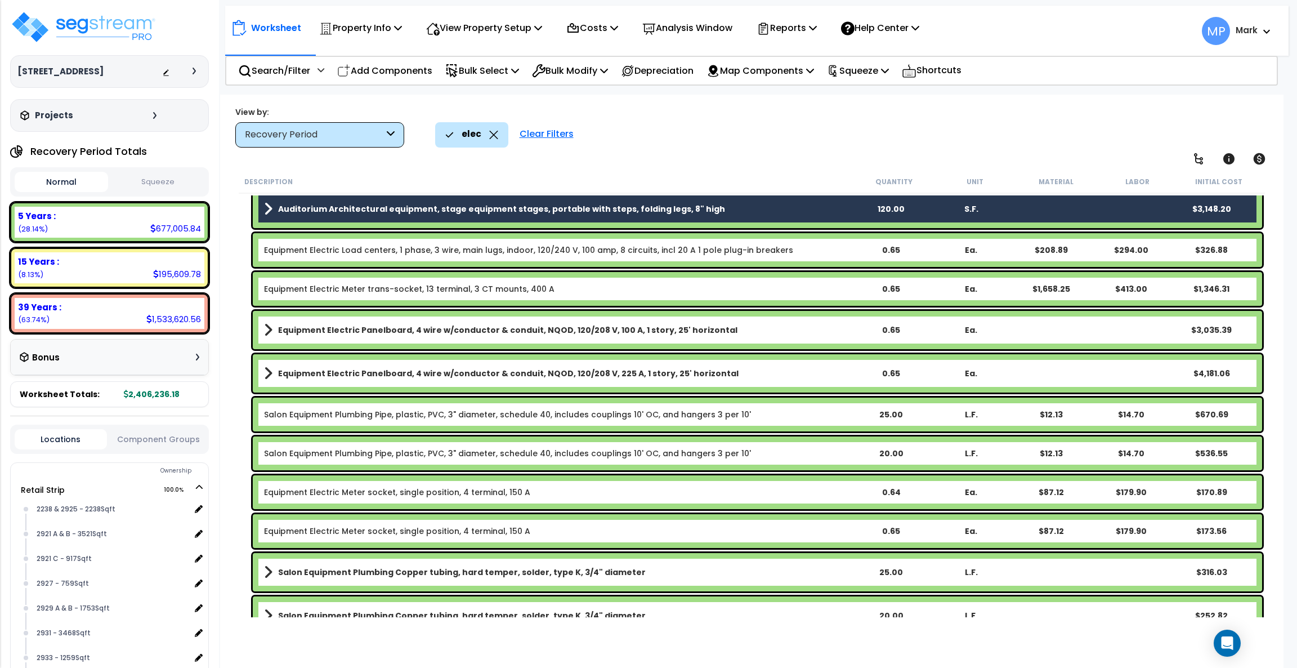
click at [782, 327] on link "Equipment Electric Panelboard, 4 wire w/conductor & conduit, NQOD, 120/208 V, 1…" at bounding box center [557, 330] width 587 height 16
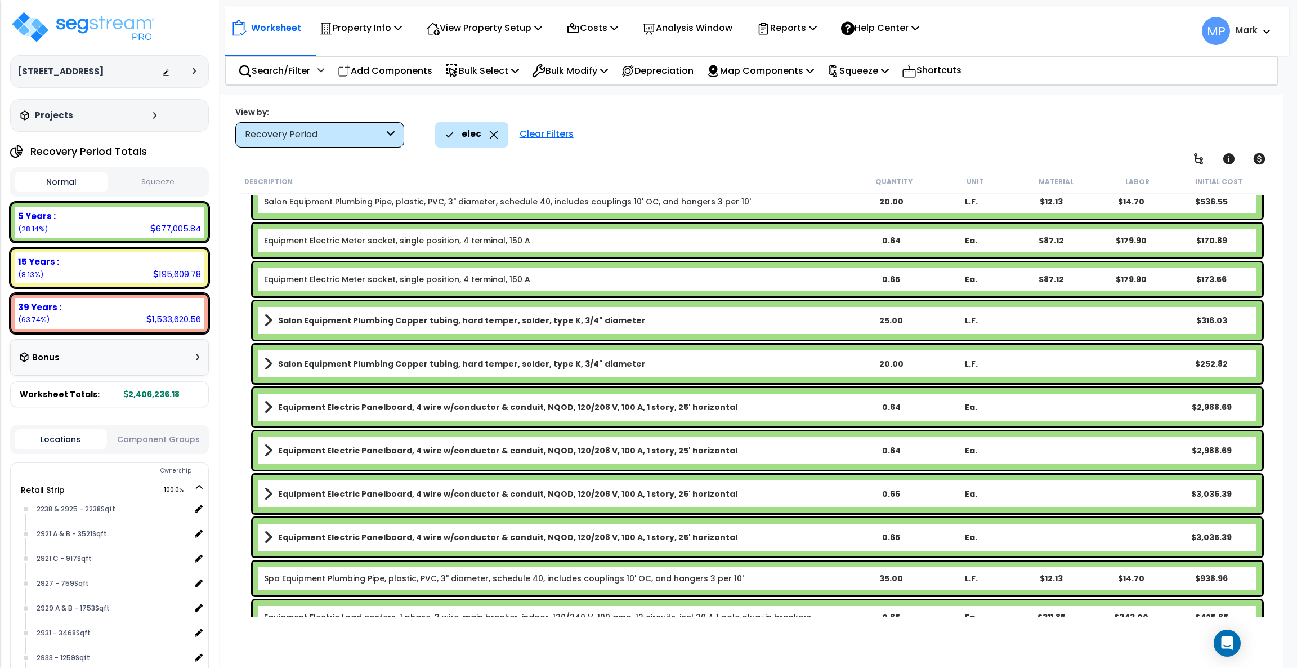
scroll to position [11315, 0]
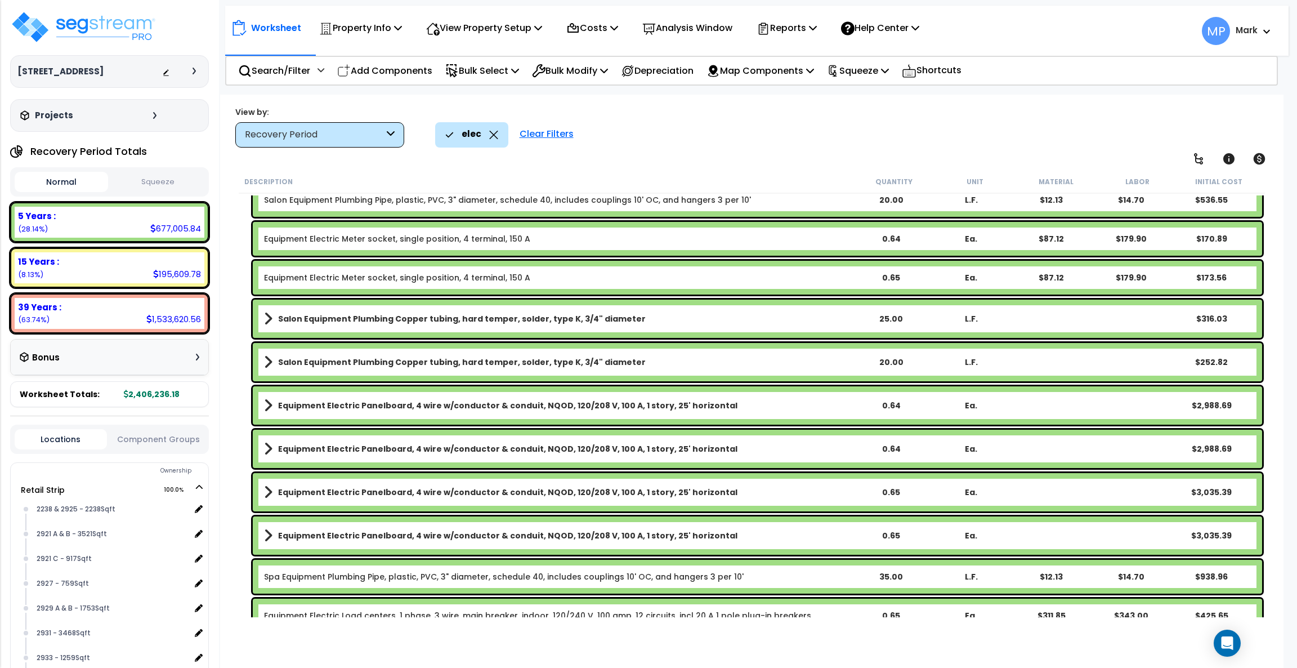
click at [779, 412] on link "Equipment Electric Panelboard, 4 wire w/conductor & conduit, NQOD, 120/208 V, 1…" at bounding box center [557, 405] width 587 height 16
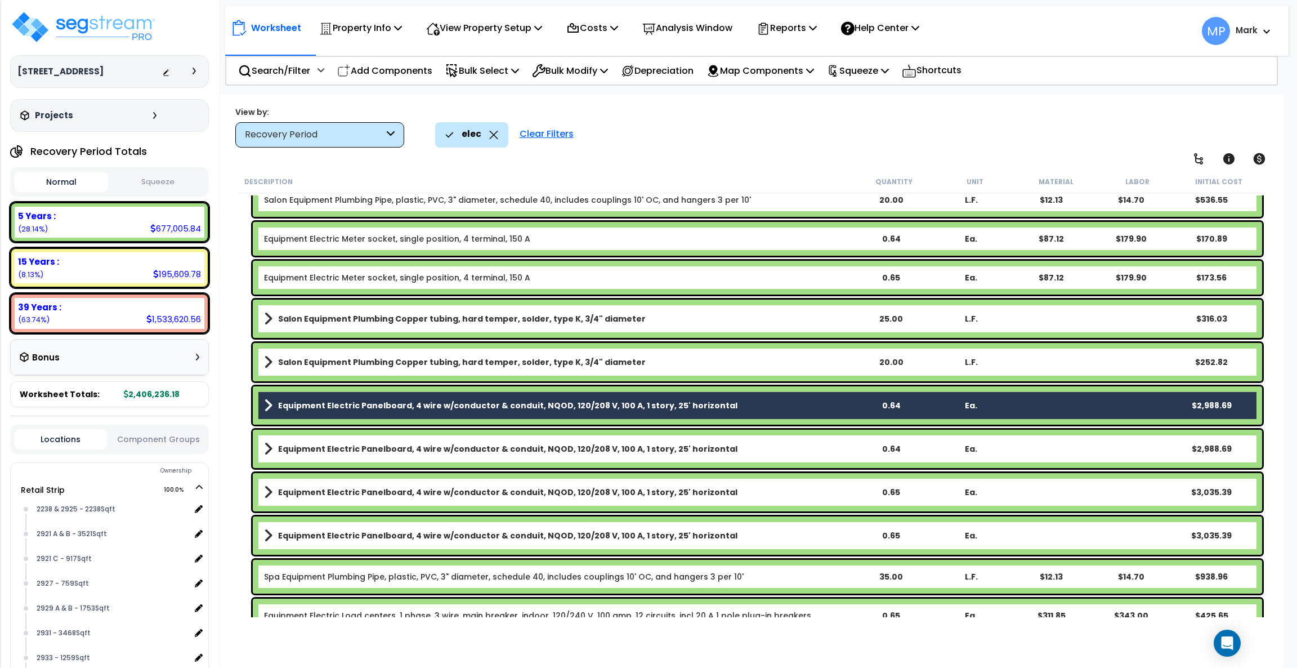
click at [782, 445] on link "Equipment Electric Panelboard, 4 wire w/conductor & conduit, NQOD, 120/208 V, 1…" at bounding box center [557, 449] width 587 height 16
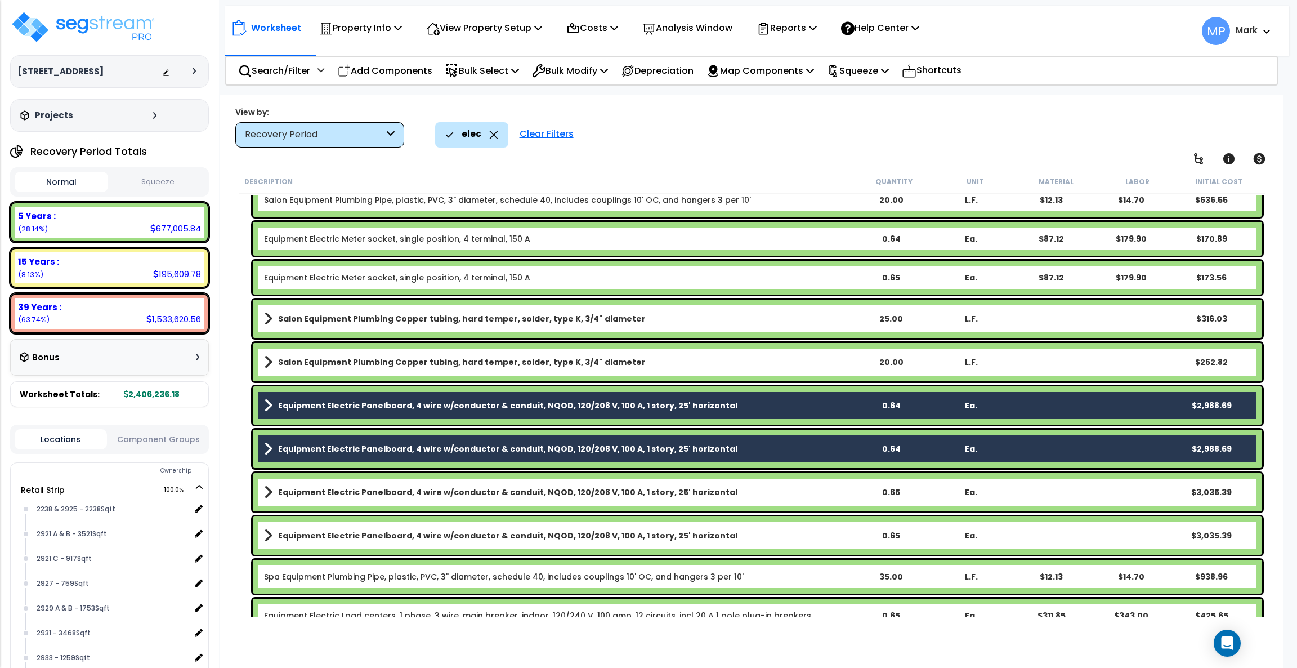
click at [778, 494] on link "Equipment Electric Panelboard, 4 wire w/conductor & conduit, NQOD, 120/208 V, 1…" at bounding box center [557, 492] width 587 height 16
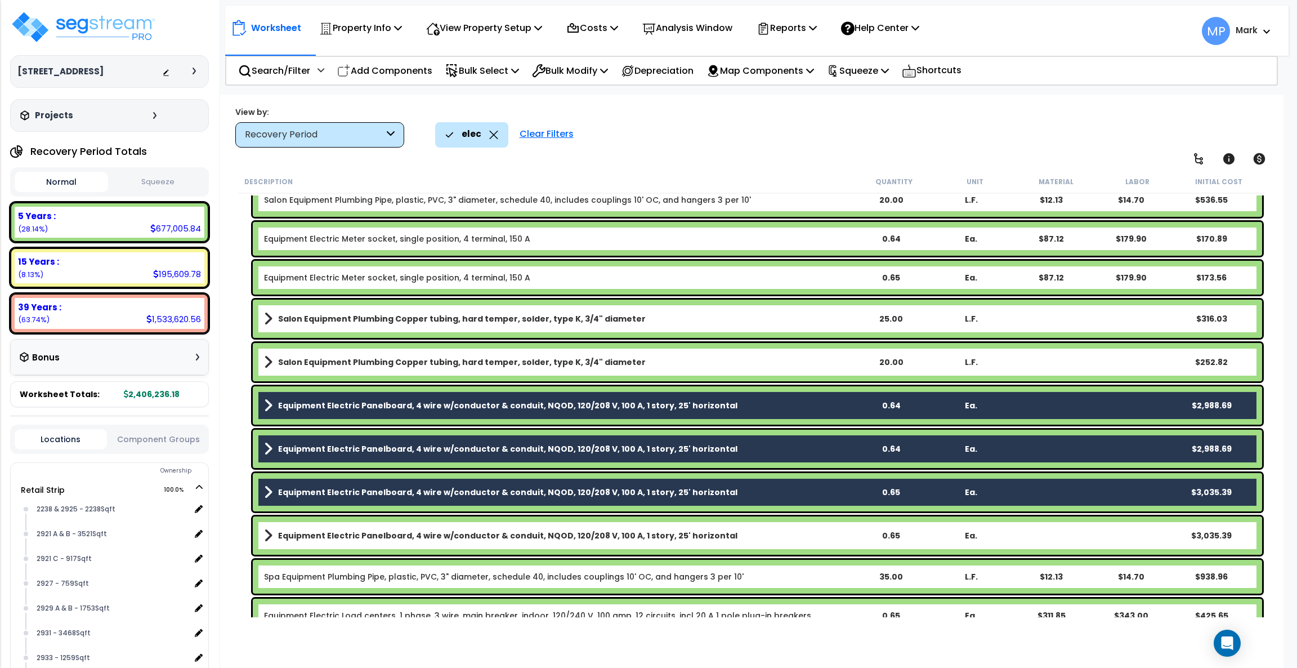
click at [788, 494] on link "Equipment Electric Panelboard, 4 wire w/conductor & conduit, NQOD, 120/208 V, 1…" at bounding box center [557, 535] width 587 height 16
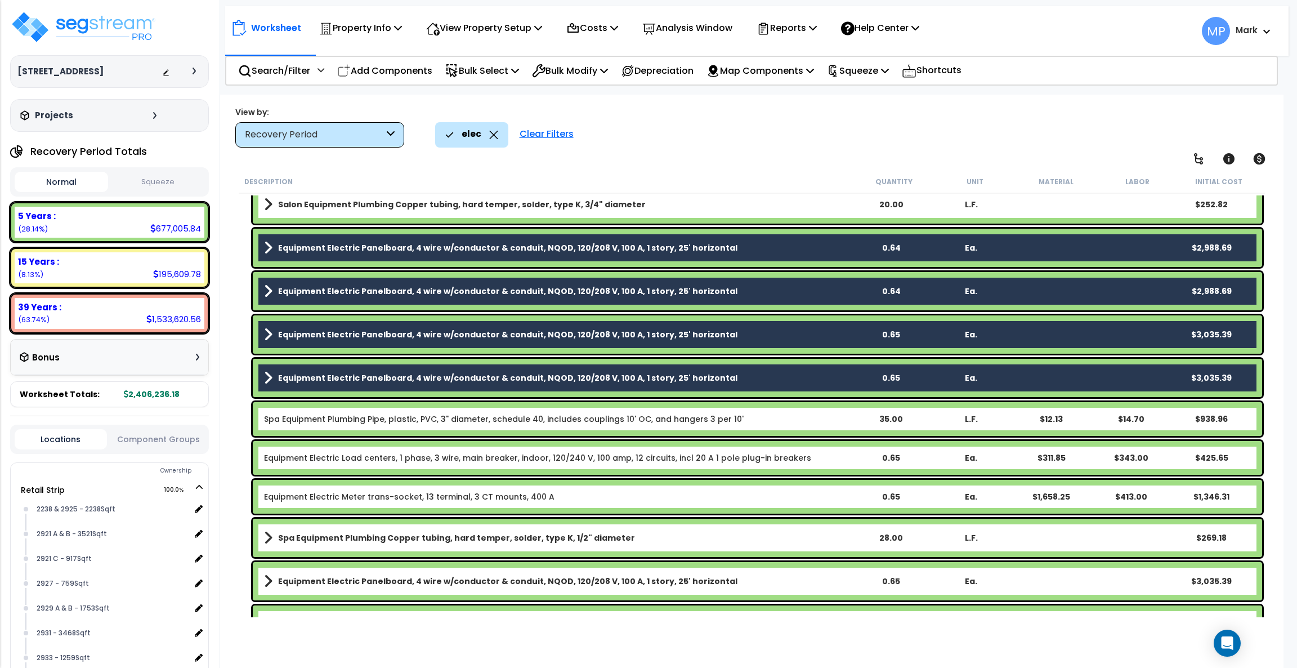
scroll to position [11568, 0]
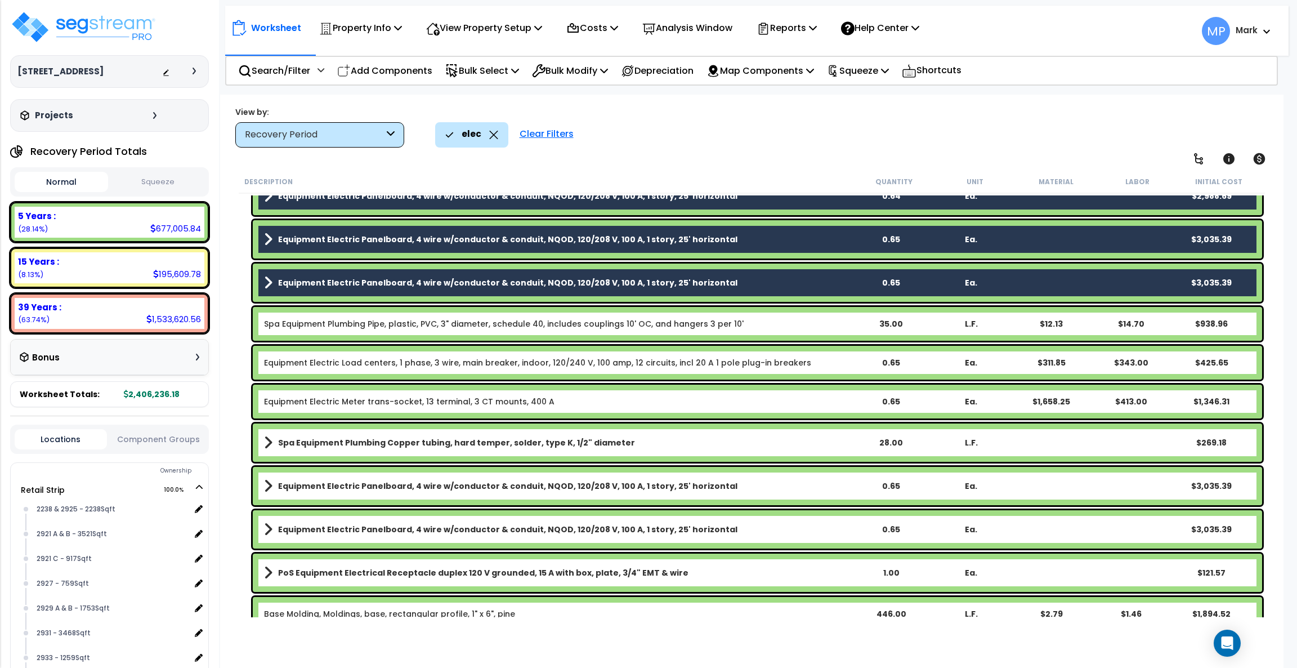
click at [786, 494] on link "Equipment Electric Panelboard, 4 wire w/conductor & conduit, NQOD, 120/208 V, 1…" at bounding box center [557, 529] width 587 height 16
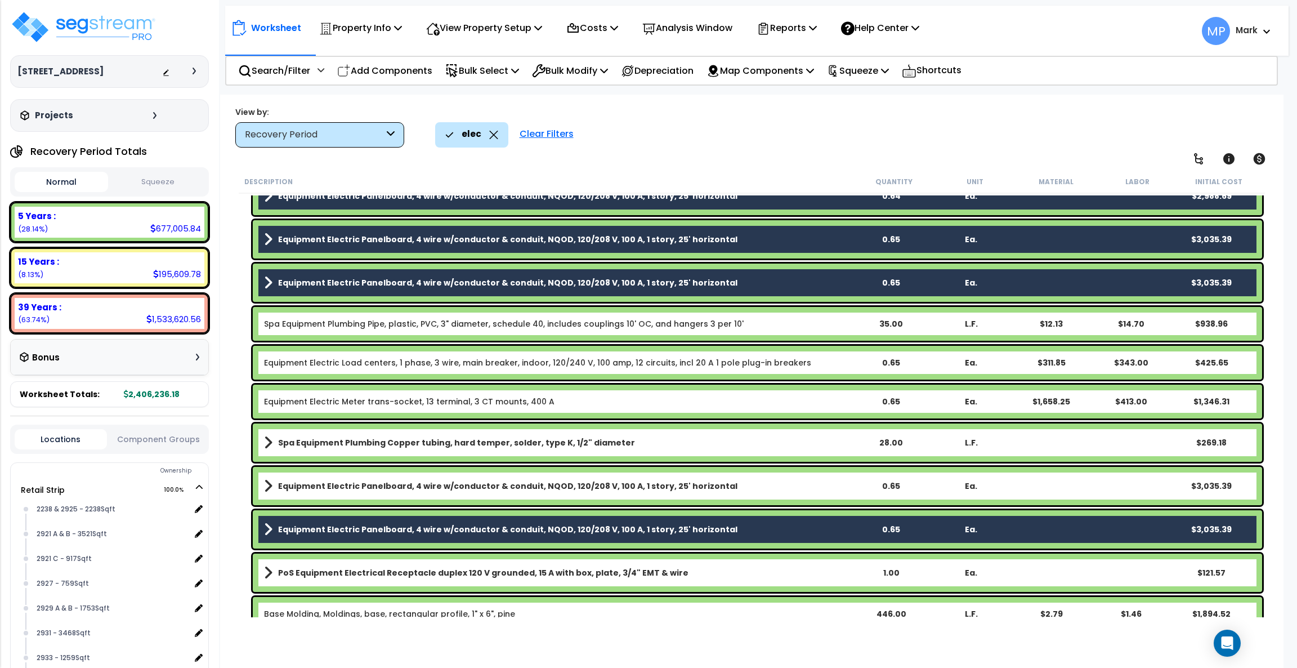
click at [776, 484] on link "Equipment Electric Panelboard, 4 wire w/conductor & conduit, NQOD, 120/208 V, 1…" at bounding box center [557, 486] width 587 height 16
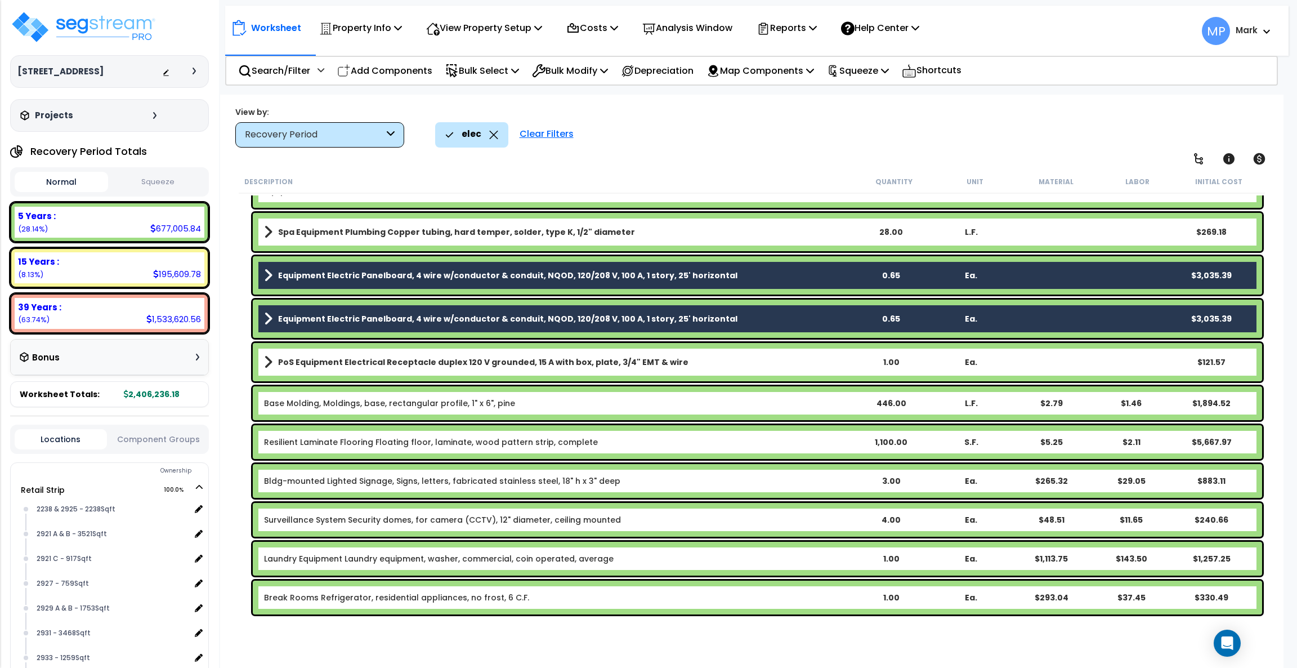
scroll to position [11821, 0]
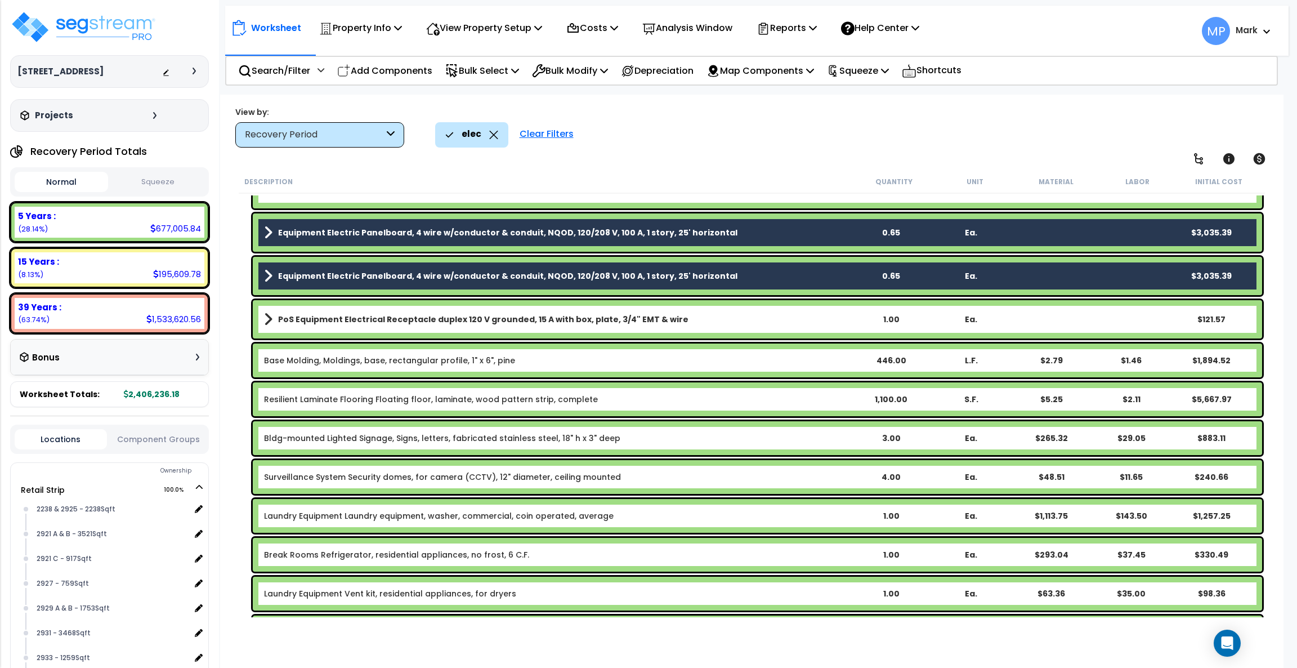
click at [759, 399] on b "Resilient Laminate Flooring Floating floor, laminate, wood pattern strip, compl…" at bounding box center [557, 398] width 587 height 11
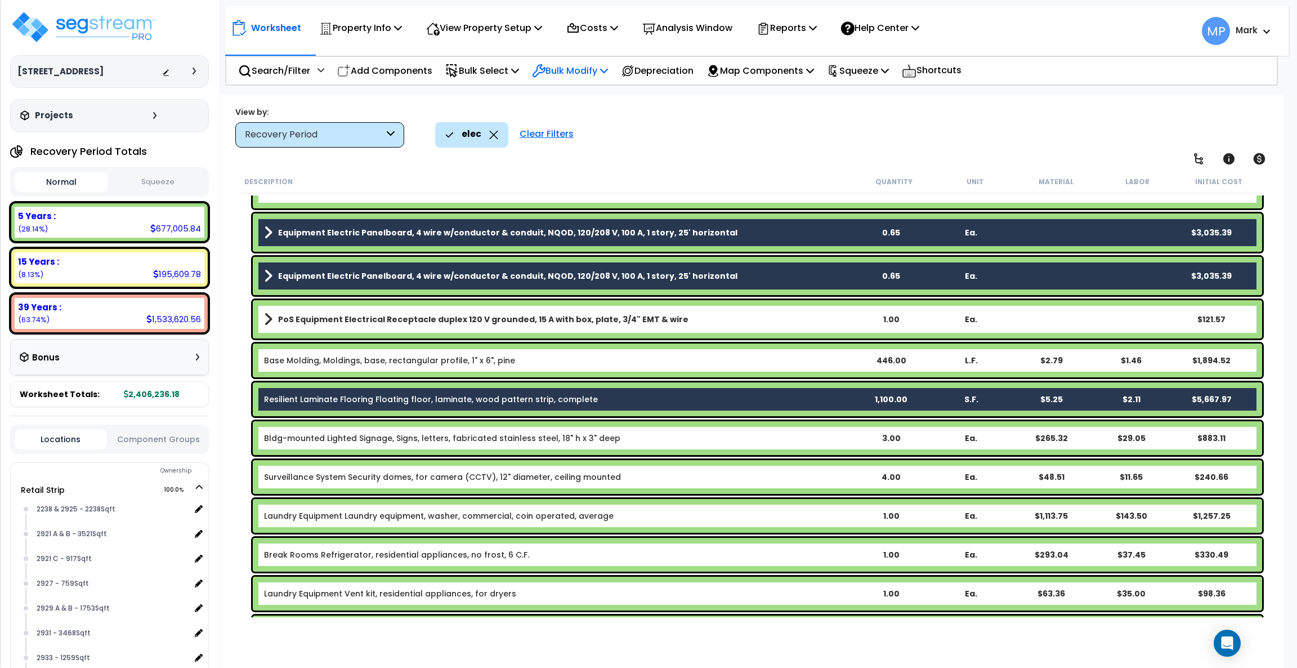
click at [582, 69] on p "Bulk Modify" at bounding box center [570, 70] width 76 height 15
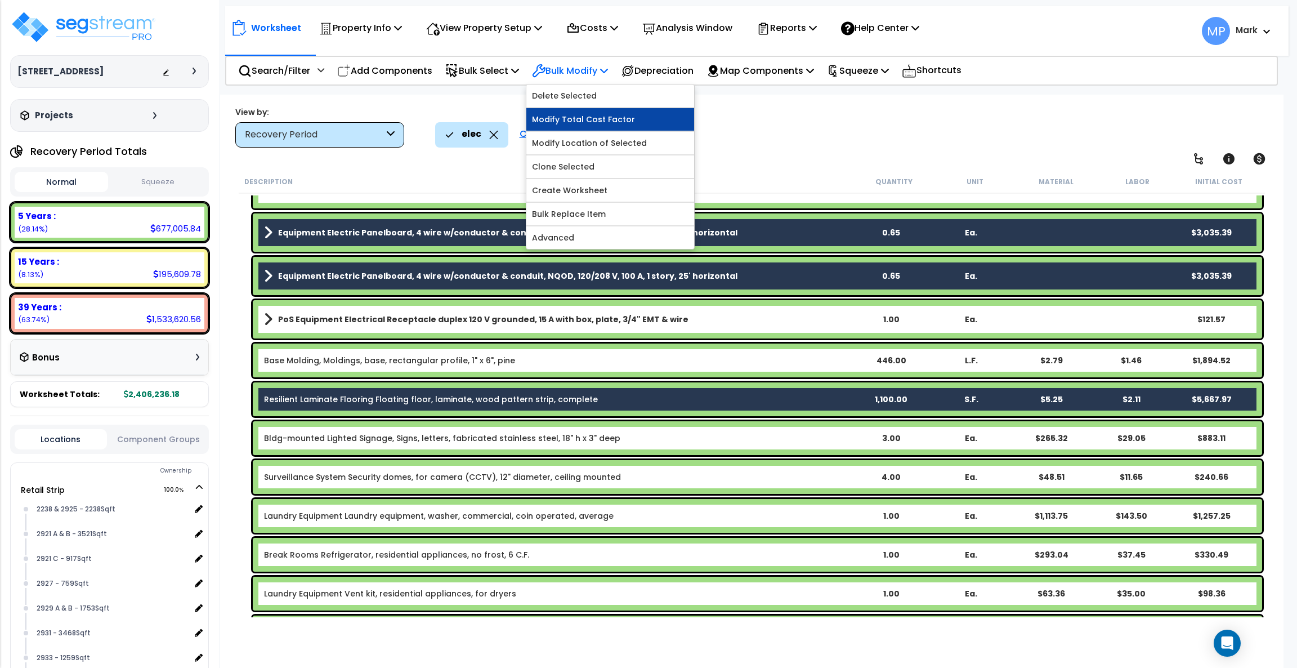
click at [642, 115] on link "Modify Total Cost Factor" at bounding box center [610, 119] width 168 height 23
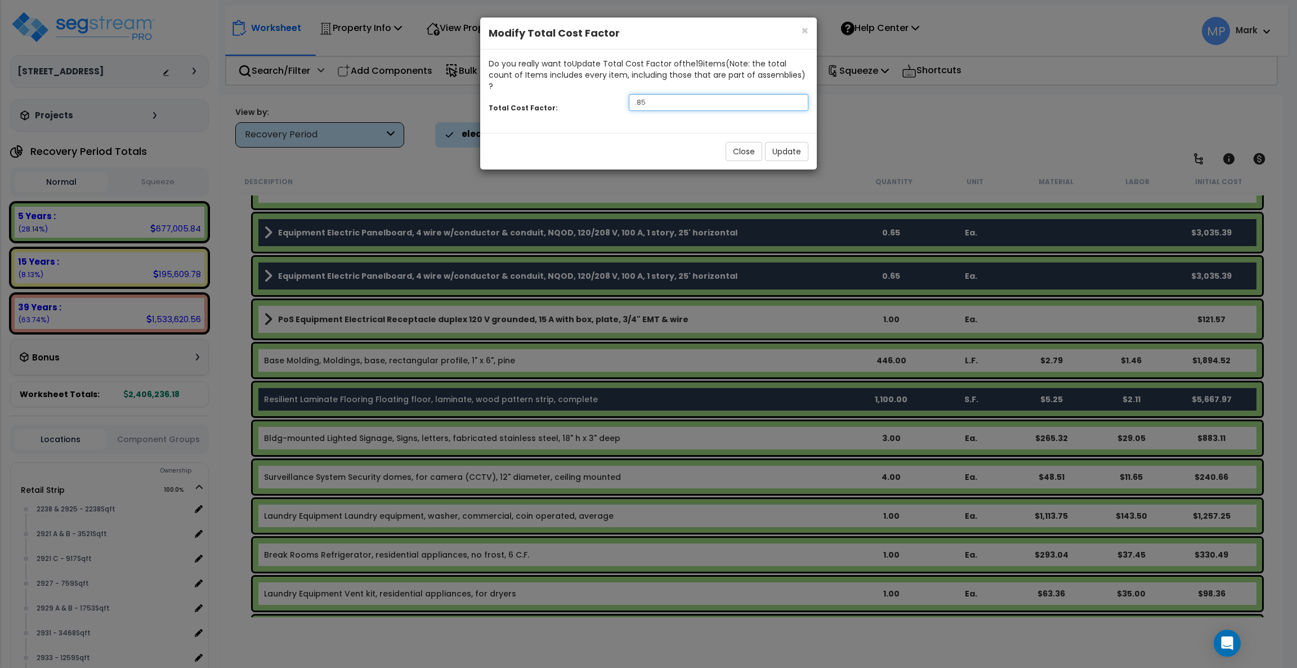
drag, startPoint x: 628, startPoint y: 91, endPoint x: 593, endPoint y: 92, distance: 34.9
click at [592, 92] on div "Total Cost Factor: .85" at bounding box center [648, 104] width 337 height 24
type input ".5"
click at [792, 142] on button "Update" at bounding box center [786, 151] width 43 height 19
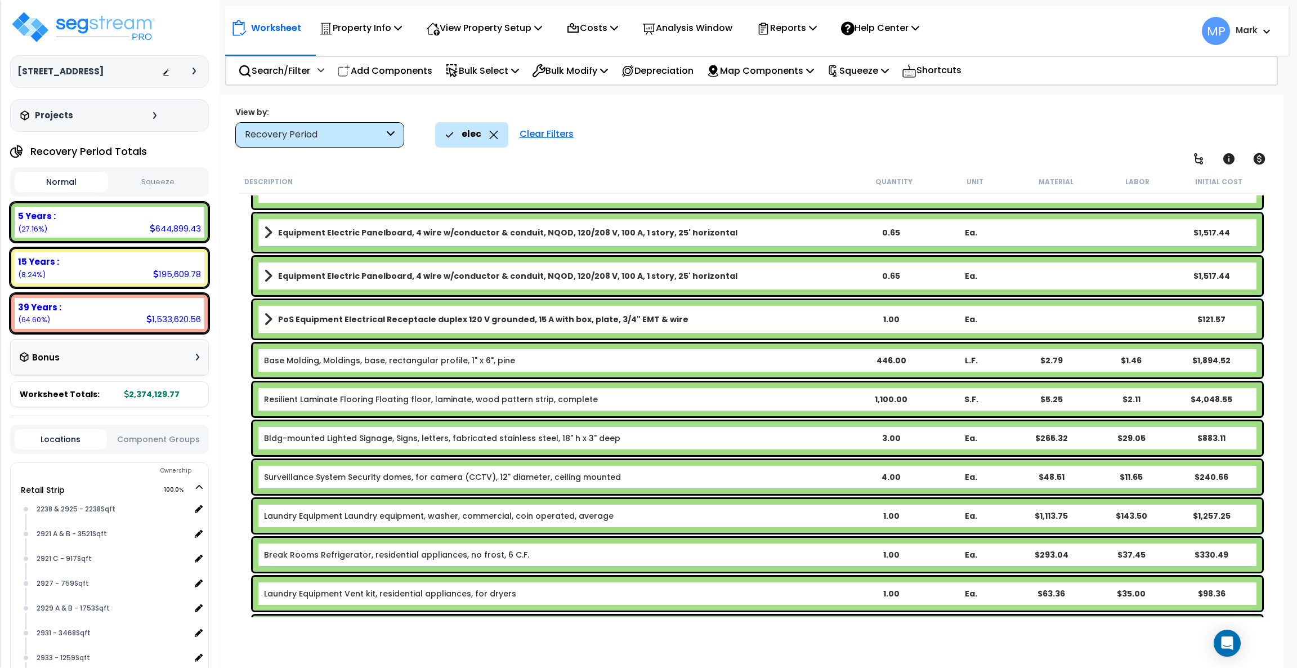
click at [549, 141] on div "Clear Filters" at bounding box center [546, 134] width 65 height 25
click at [127, 262] on div "15 Years :" at bounding box center [109, 262] width 183 height 12
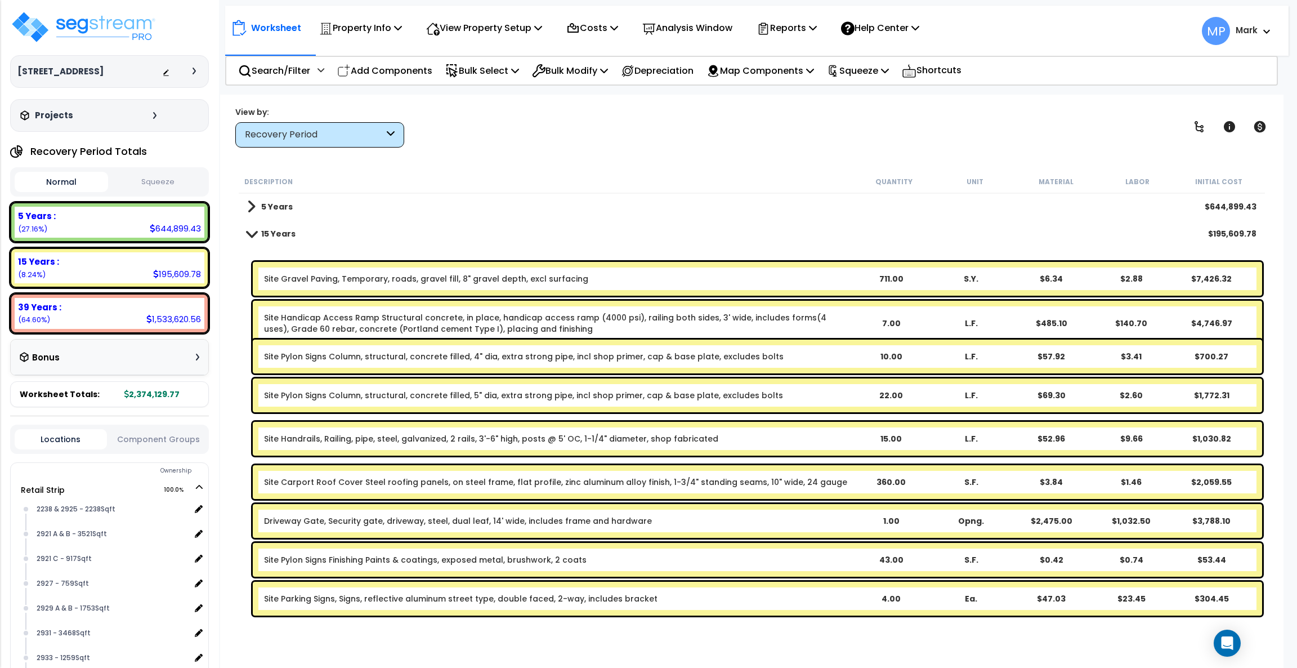
scroll to position [0, 0]
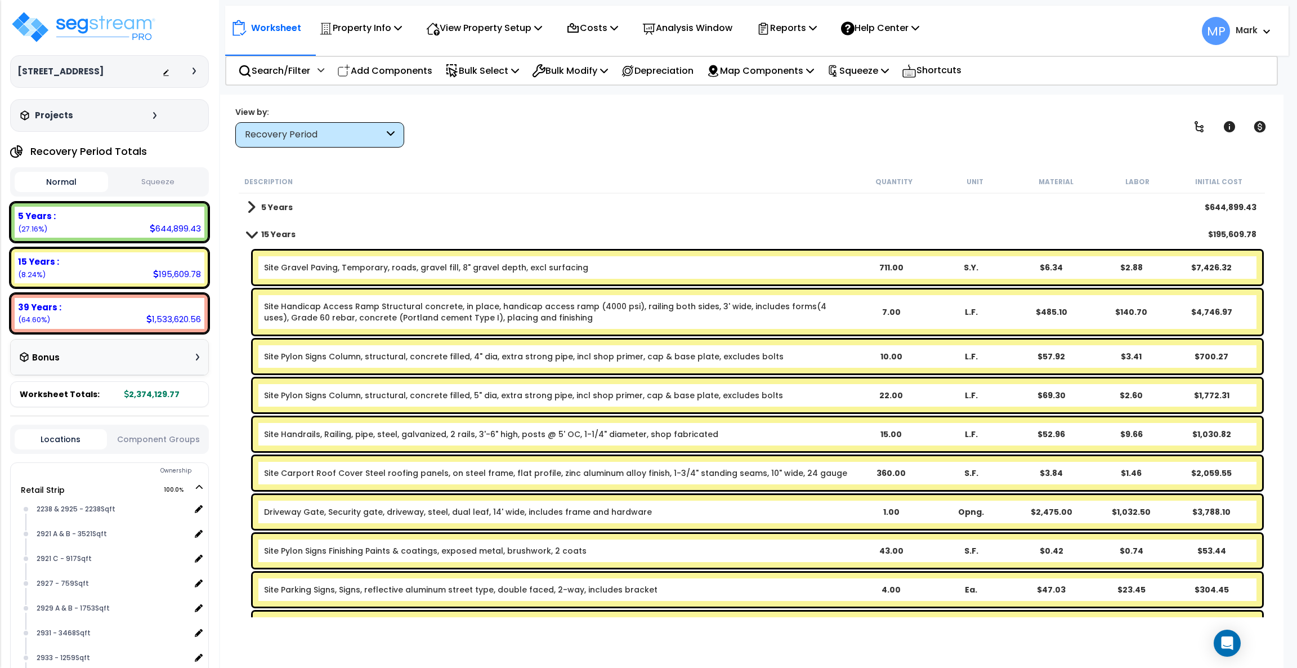
click at [732, 269] on b "Site Gravel Paving, Temporary, roads, gravel fill, 8" gravel depth, excl surfac…" at bounding box center [557, 267] width 587 height 11
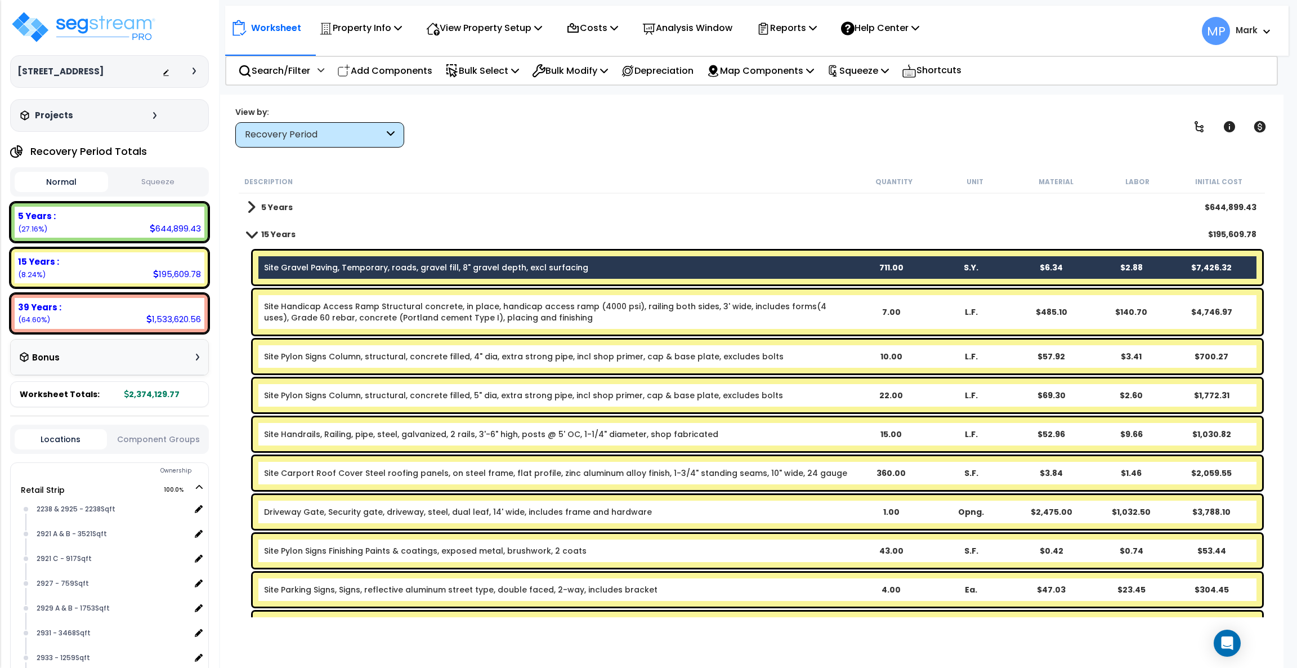
click at [829, 315] on link "Site Handicap Access Ramp Structural concrete, in place, handicap access ramp (…" at bounding box center [557, 312] width 587 height 23
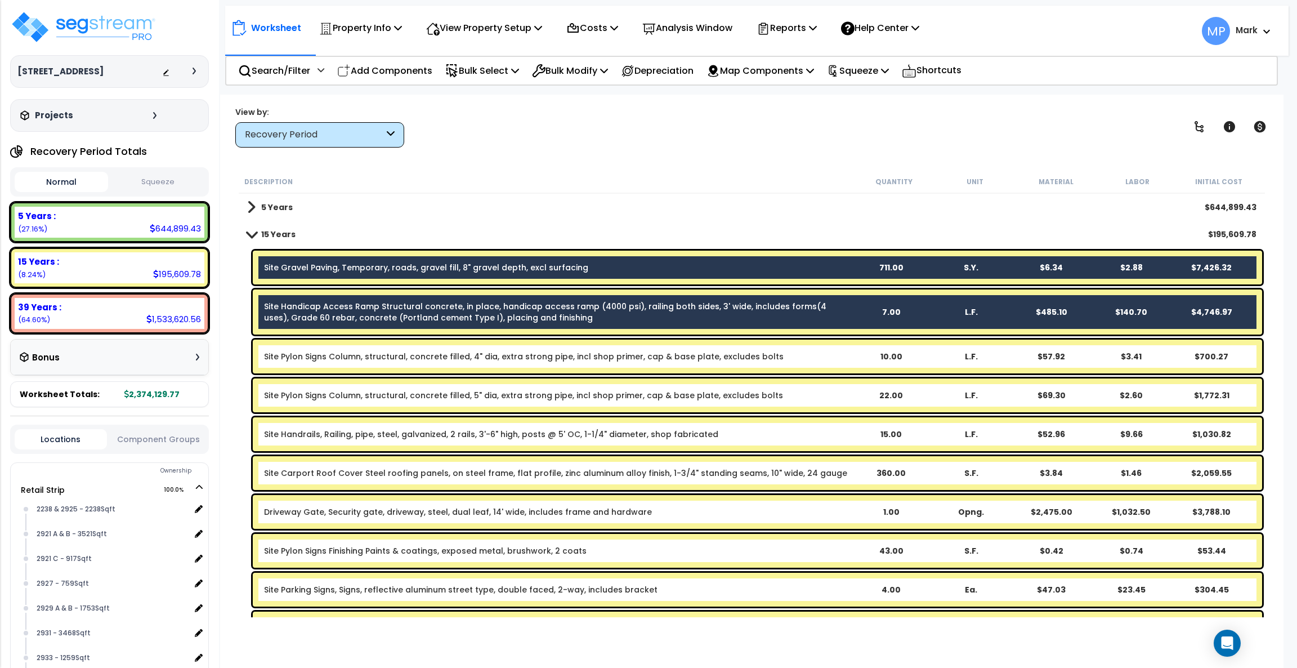
click at [810, 351] on b "Site Pylon Signs Column, structural, concrete filled, 4" dia, extra strong pipe…" at bounding box center [557, 356] width 587 height 11
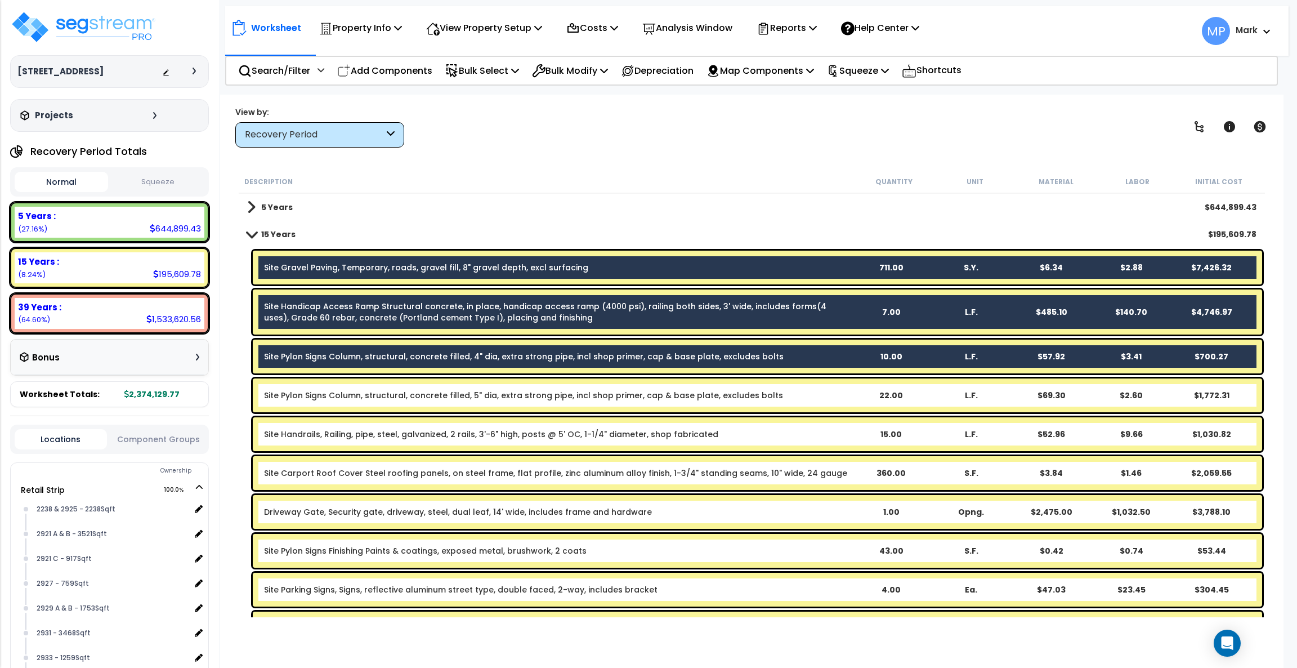
click at [803, 387] on div "Site Pylon Signs Column, structural, concrete filled, 5" dia, extra strong pipe…" at bounding box center [757, 395] width 1009 height 34
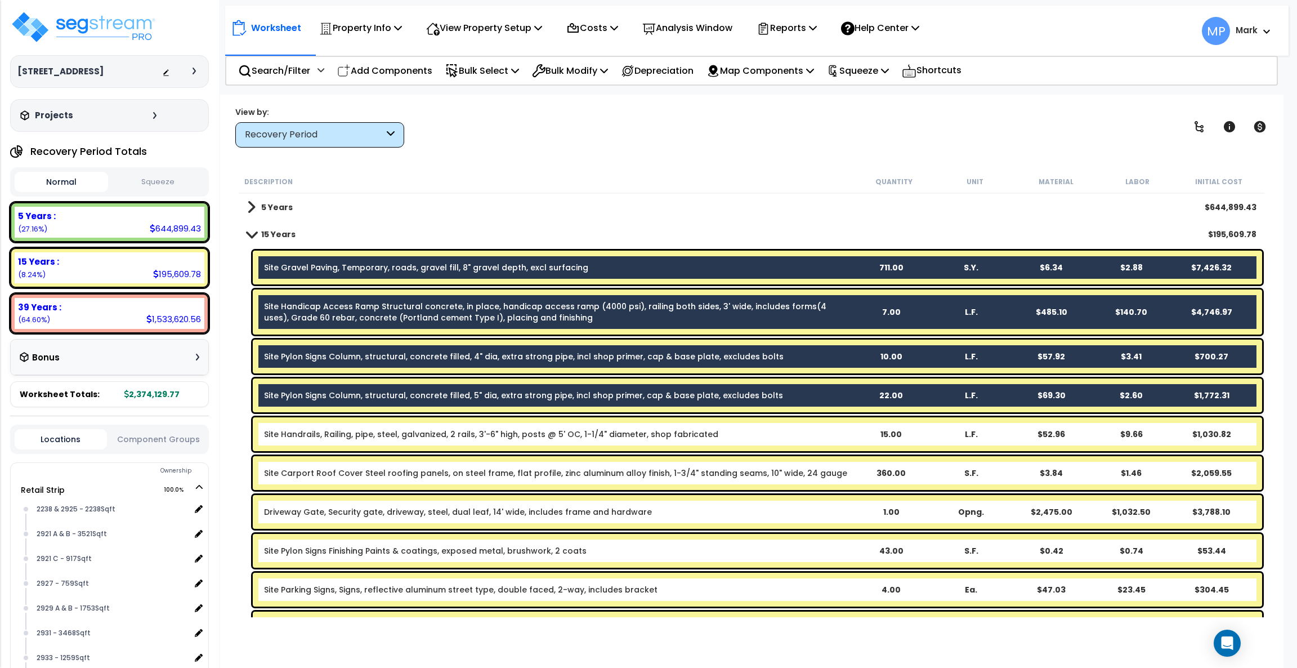
click at [800, 432] on b "Site Handrails, Railing, pipe, steel, galvanized, 2 rails, 3'-6" high, posts @ …" at bounding box center [557, 433] width 587 height 11
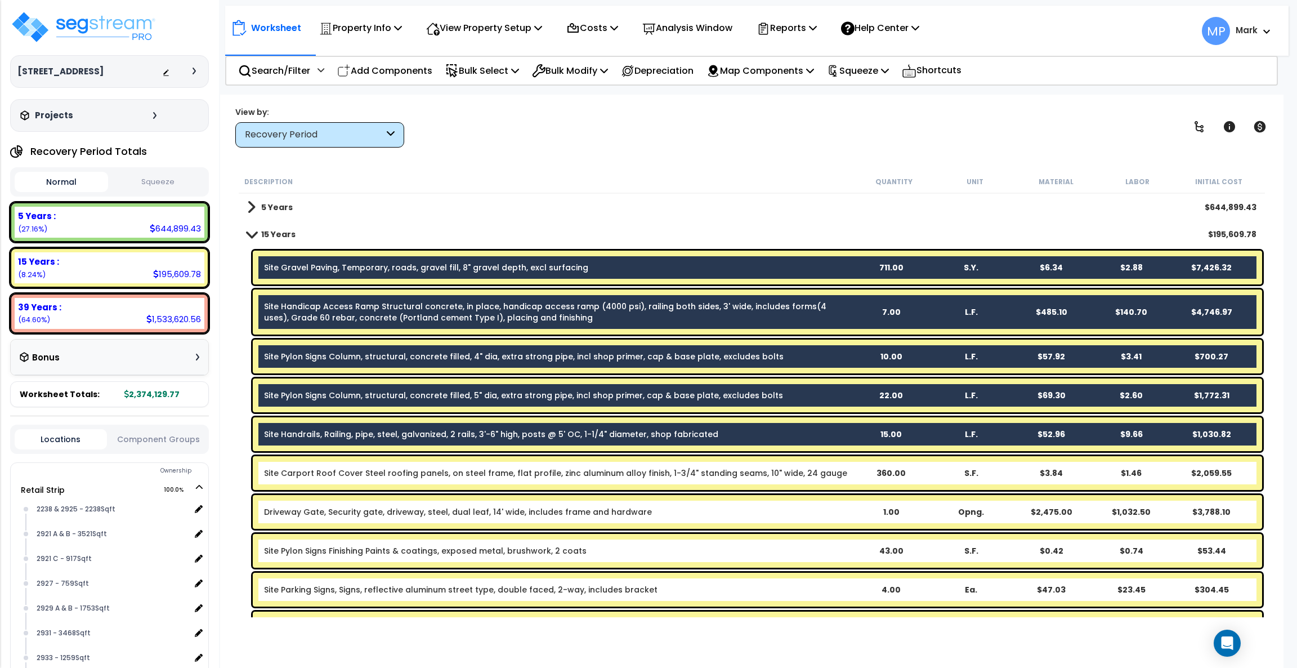
click at [825, 479] on div "Site Carport Roof Cover Steel roofing panels, on steel frame, flat profile, zin…" at bounding box center [757, 473] width 1009 height 34
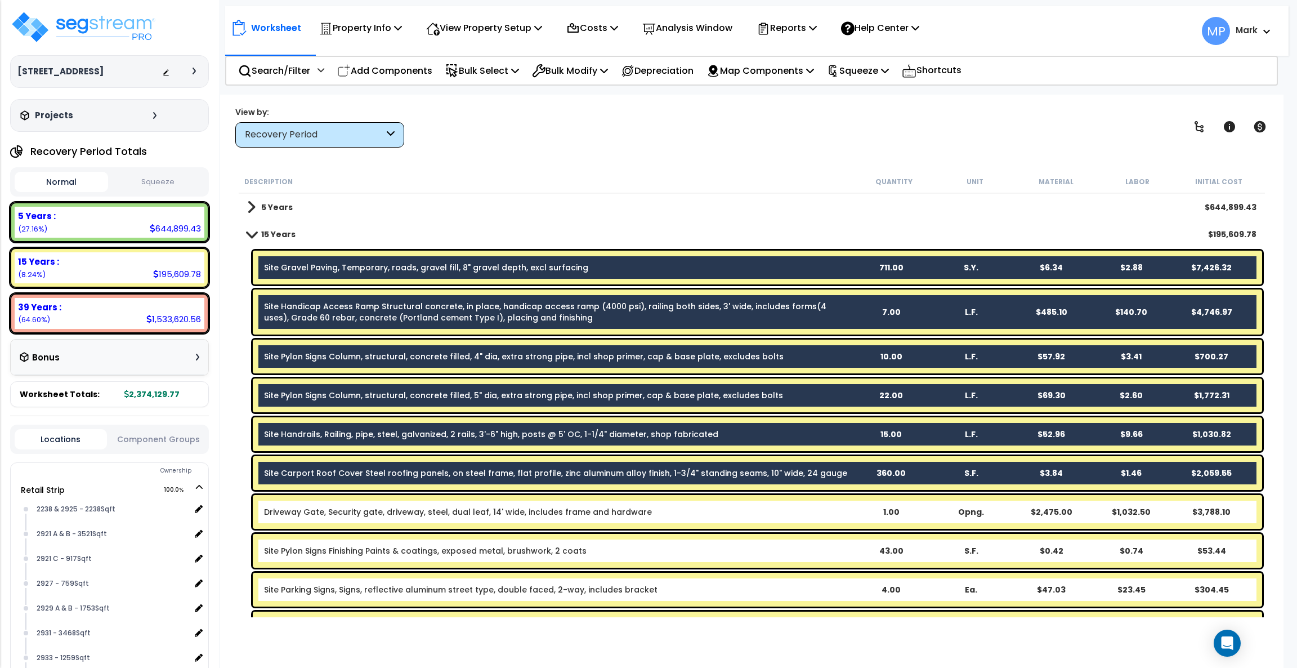
click at [784, 494] on div "Driveway Gate, Security gate, driveway, steel, dual leaf, 14' wide, includes fr…" at bounding box center [757, 512] width 1009 height 34
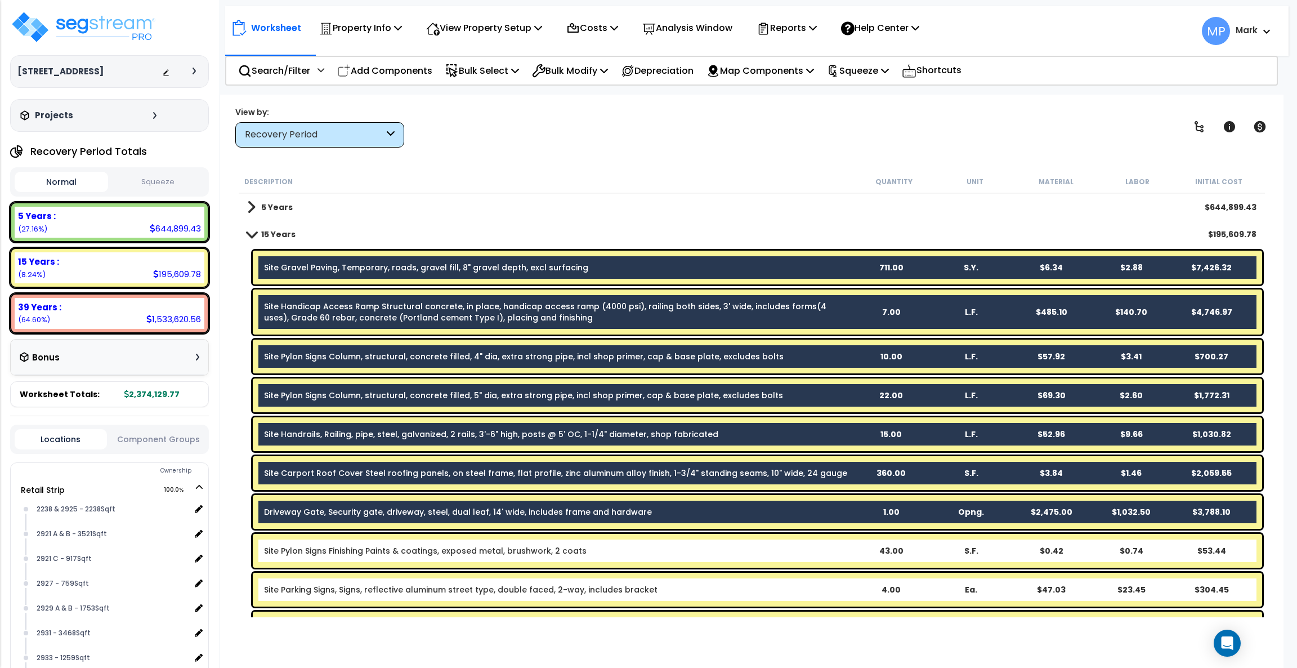
click at [765, 494] on div "Site Pylon Signs Finishing Paints & coatings, exposed metal, brushwork, 2 coats…" at bounding box center [757, 551] width 1009 height 34
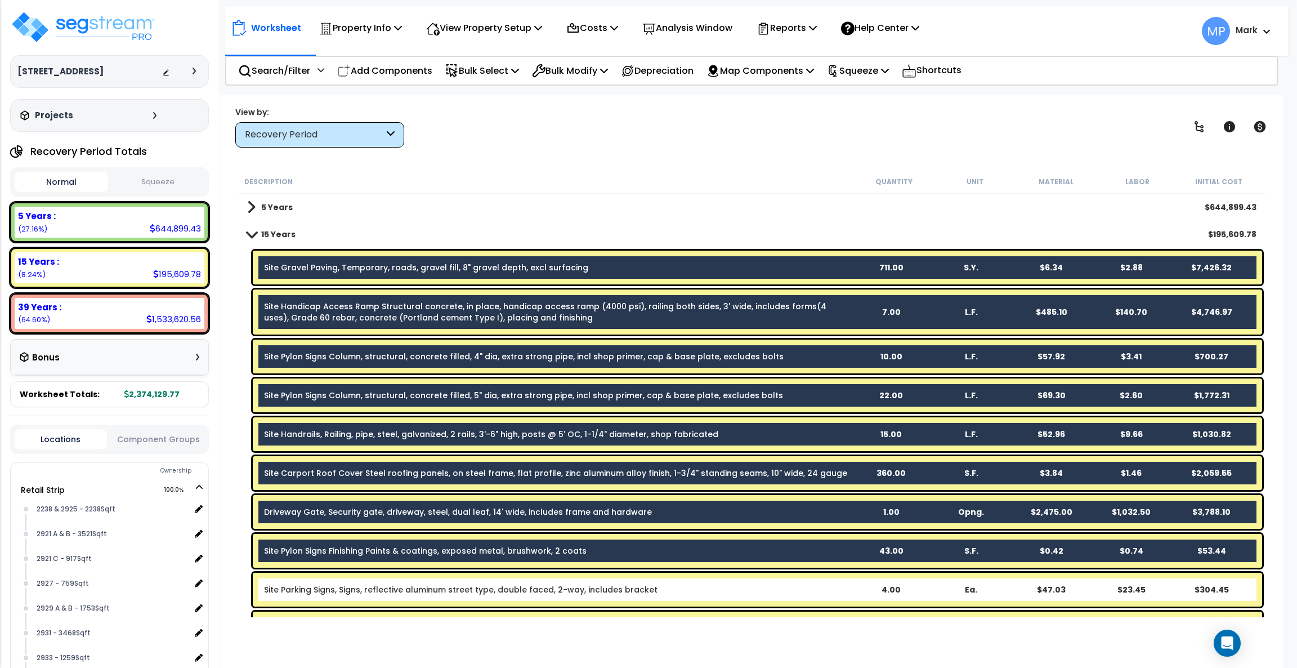
click at [759, 494] on b "Site Parking Signs, Signs, reflective aluminum street type, double faced, 2-way…" at bounding box center [557, 589] width 587 height 11
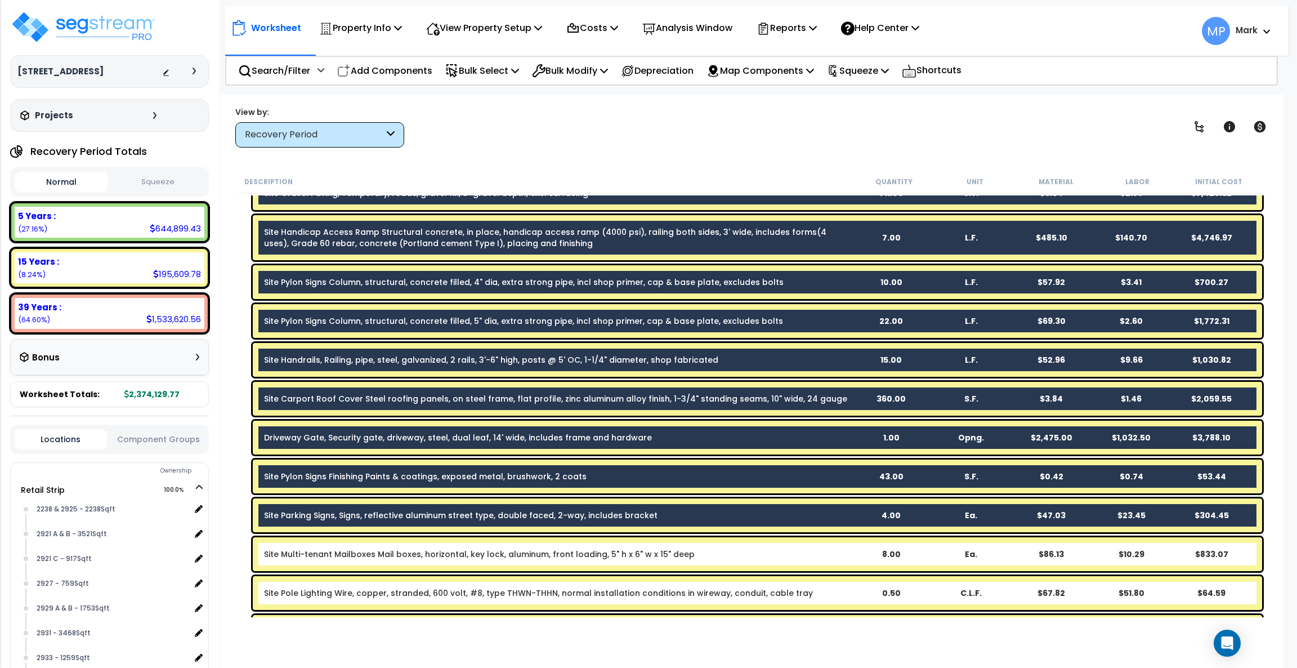
scroll to position [253, 0]
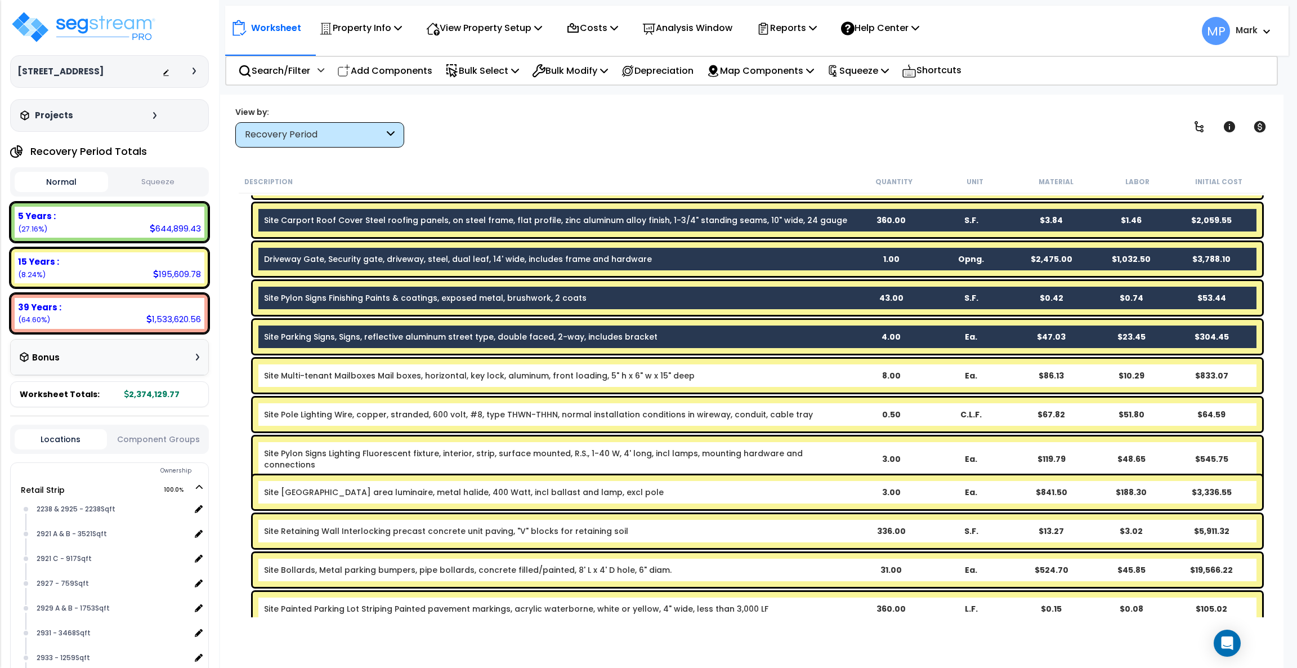
click at [767, 379] on b "Site Multi-tenant Mailboxes Mail boxes, horizontal, key lock, aluminum, front l…" at bounding box center [557, 375] width 587 height 11
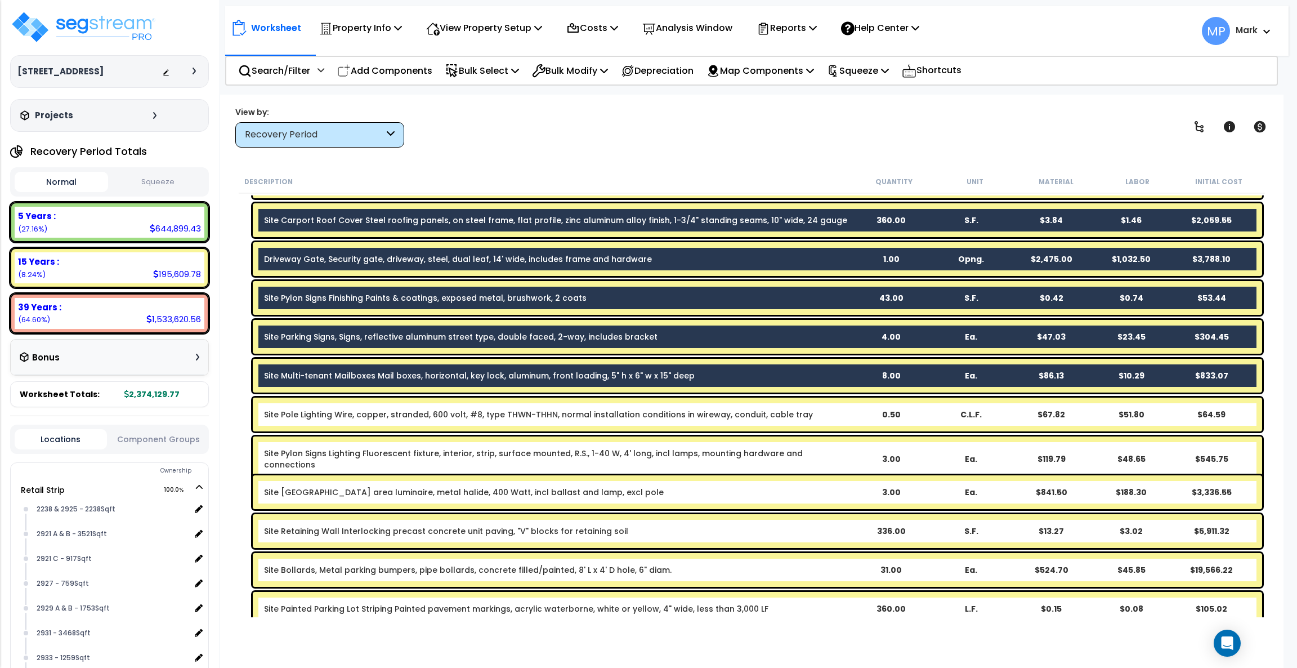
click at [813, 411] on b "Site Pole Lighting Wire, copper, stranded, 600 volt, #8, type THWN-THHN, normal…" at bounding box center [557, 414] width 587 height 11
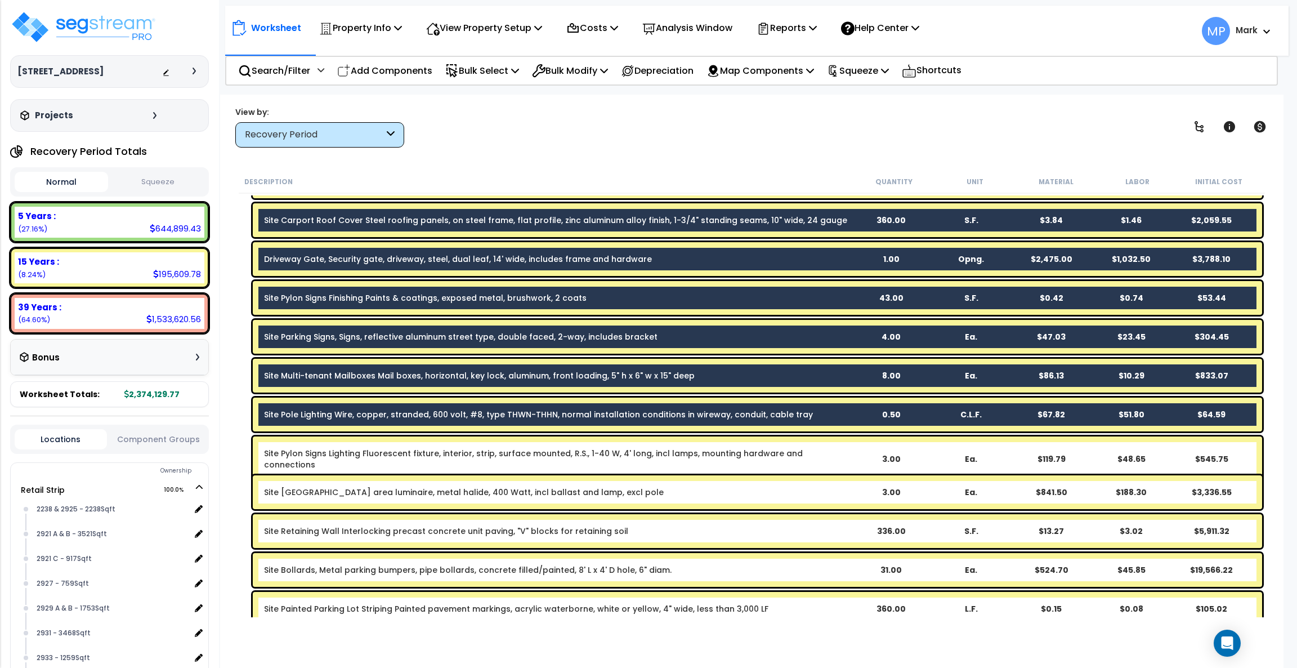
click at [838, 455] on b "Site Pylon Signs Lighting Fluorescent fixture, interior, strip, surface mounted…" at bounding box center [557, 459] width 587 height 23
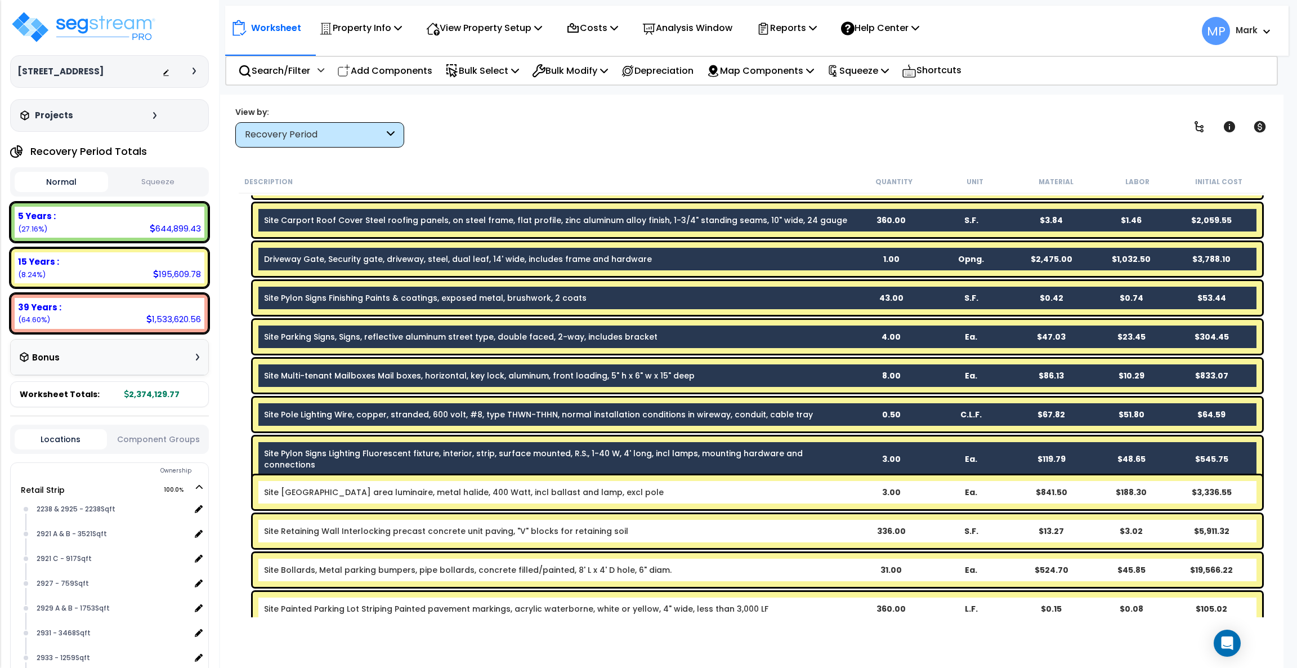
click at [775, 488] on b "Site Pole Lighting Roadway area luminaire, metal halide, 400 Watt, incl ballast…" at bounding box center [557, 491] width 587 height 11
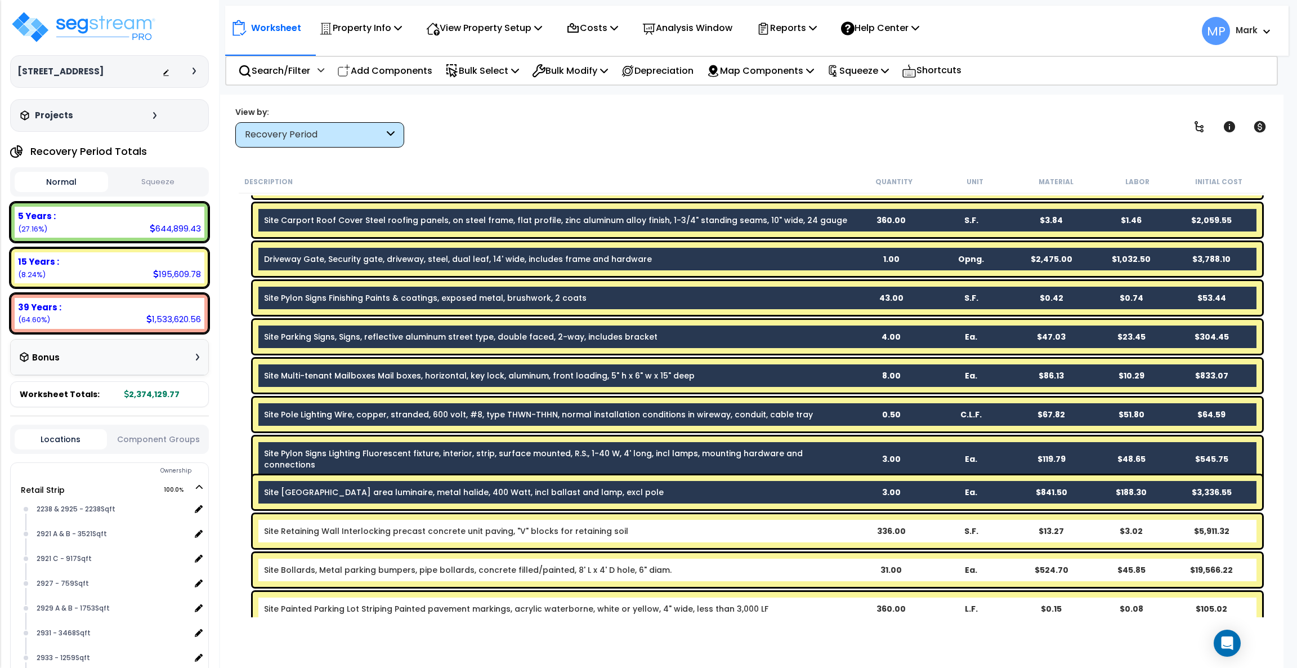
click at [754, 494] on div "Site Retaining Wall Interlocking precast concrete unit paving, "V" blocks for r…" at bounding box center [757, 531] width 1009 height 34
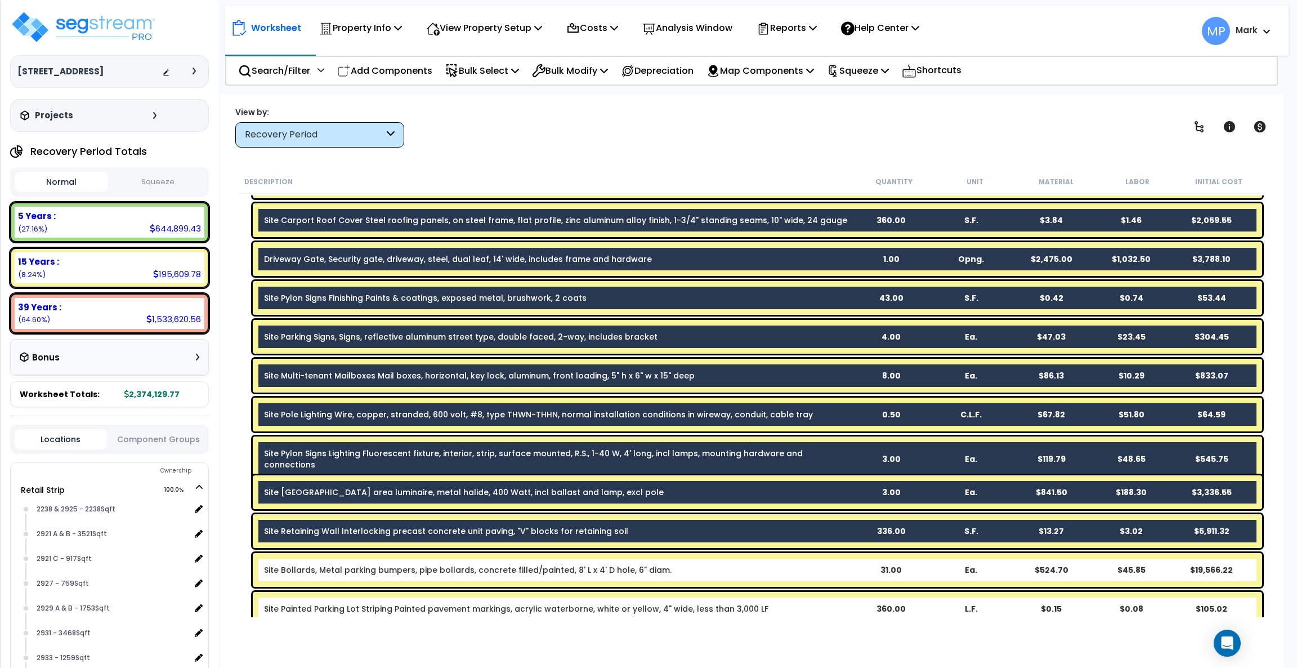
click at [748, 494] on b "Site Bollards, Metal parking bumpers, pipe bollards, concrete filled/painted, 8…" at bounding box center [557, 569] width 587 height 11
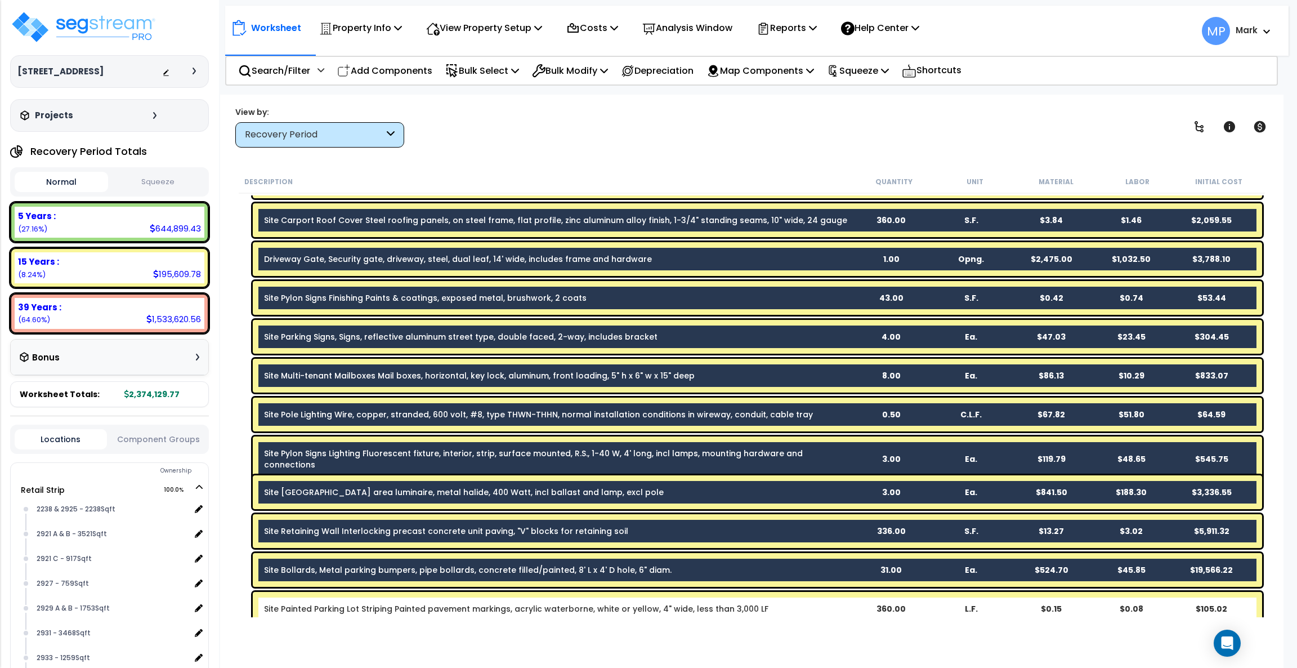
scroll to position [422, 0]
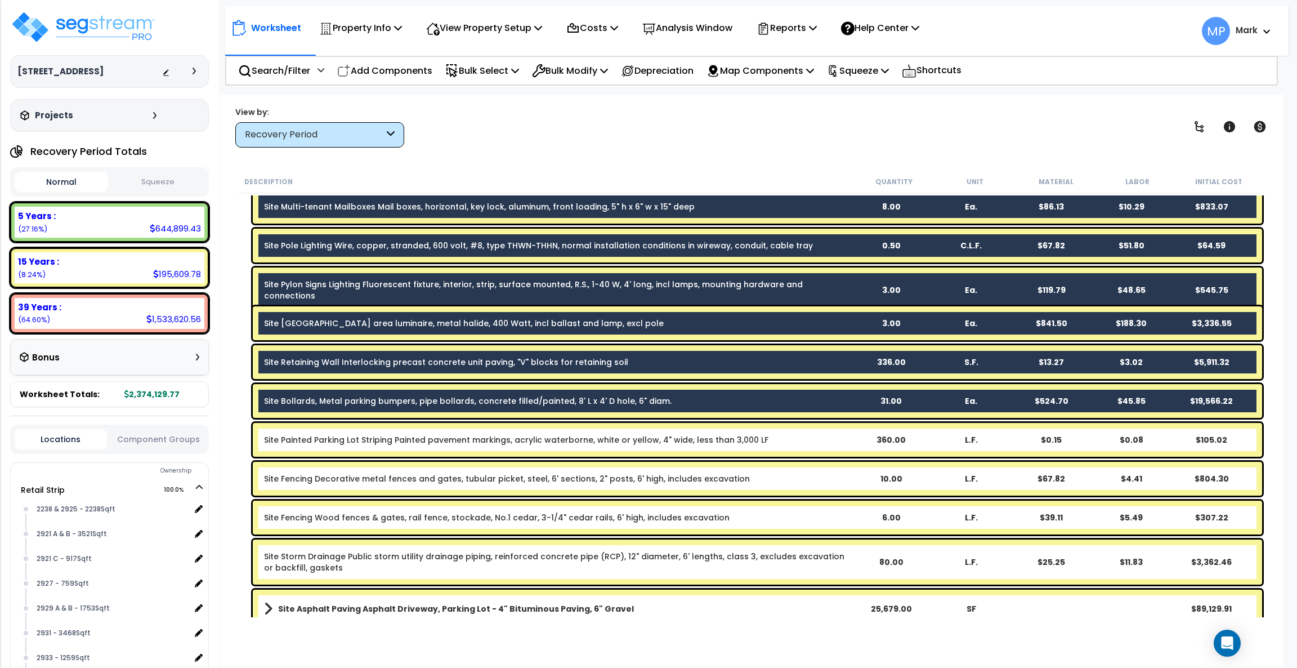
click at [786, 444] on b "Site Painted Parking Lot Striping Painted pavement markings, acrylic waterborne…" at bounding box center [557, 439] width 587 height 11
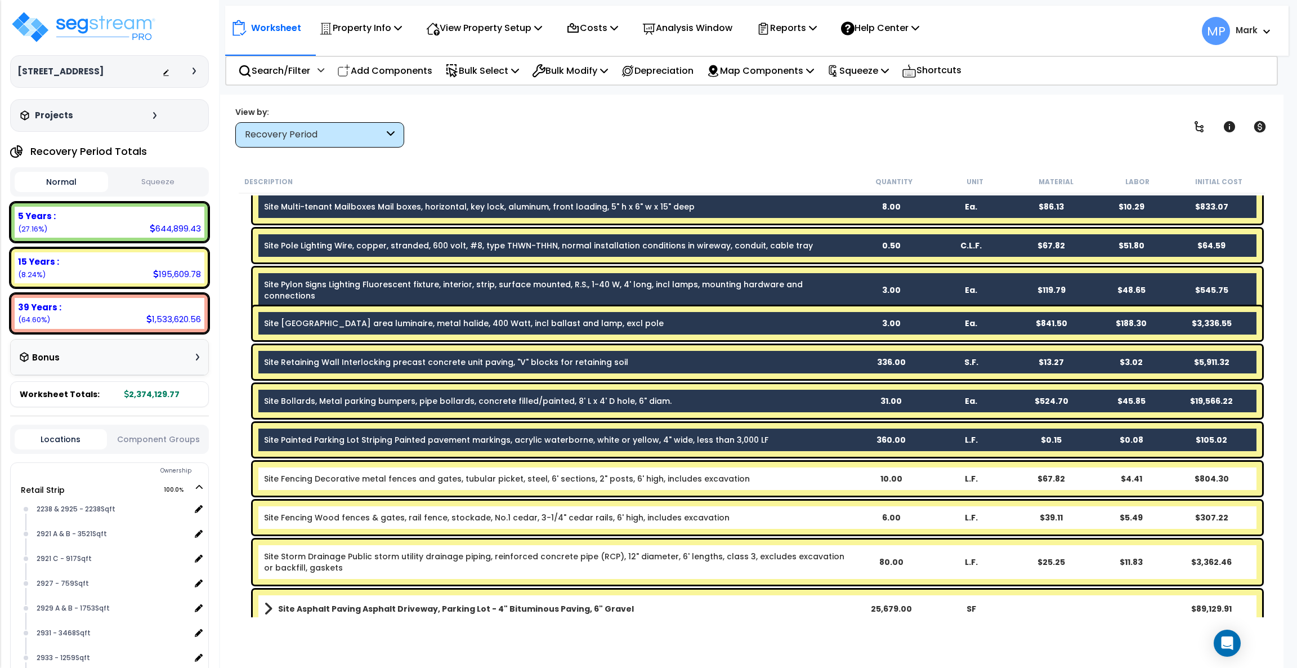
click at [779, 476] on b "Site Fencing Decorative metal fences and gates, tubular picket, steel, 6' secti…" at bounding box center [557, 478] width 587 height 11
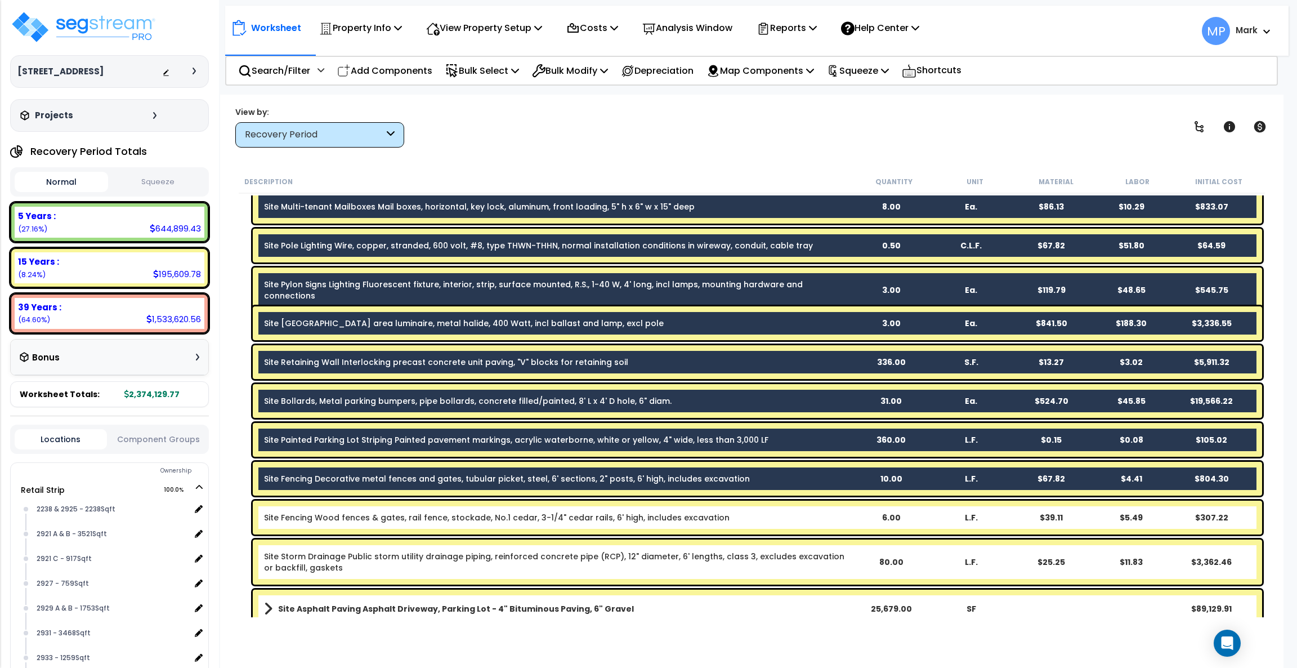
drag, startPoint x: 779, startPoint y: 512, endPoint x: 788, endPoint y: 557, distance: 46.0
click at [779, 494] on b "Site Fencing Wood fences & gates, rail fence, stockade, No.1 cedar, 3-1/4" ceda…" at bounding box center [557, 517] width 587 height 11
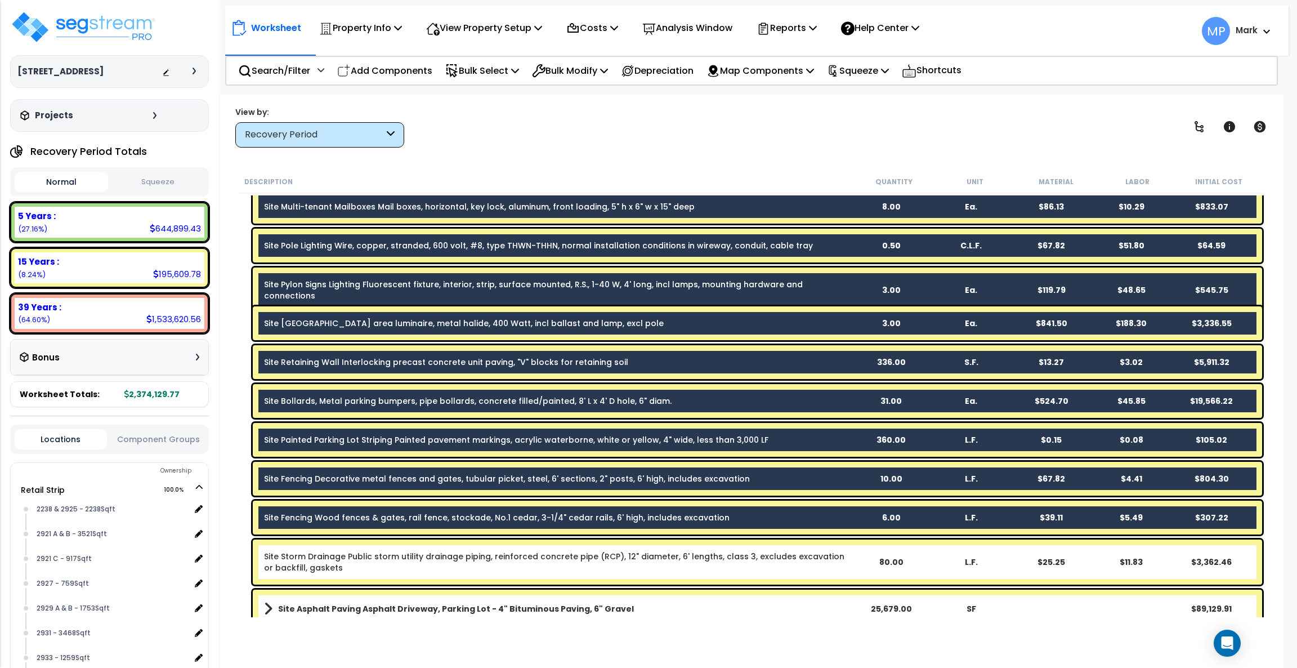
click at [795, 494] on link "Site Storm Drainage Public storm utility drainage piping, reinforced concrete p…" at bounding box center [557, 562] width 587 height 23
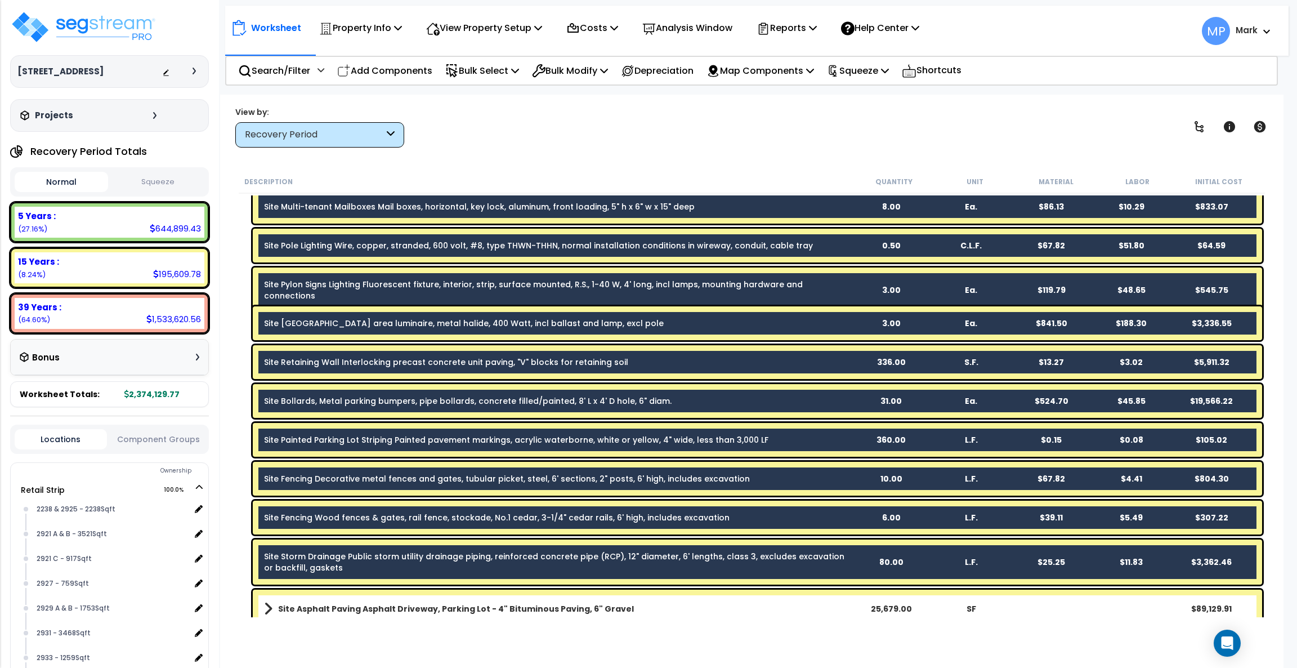
scroll to position [676, 0]
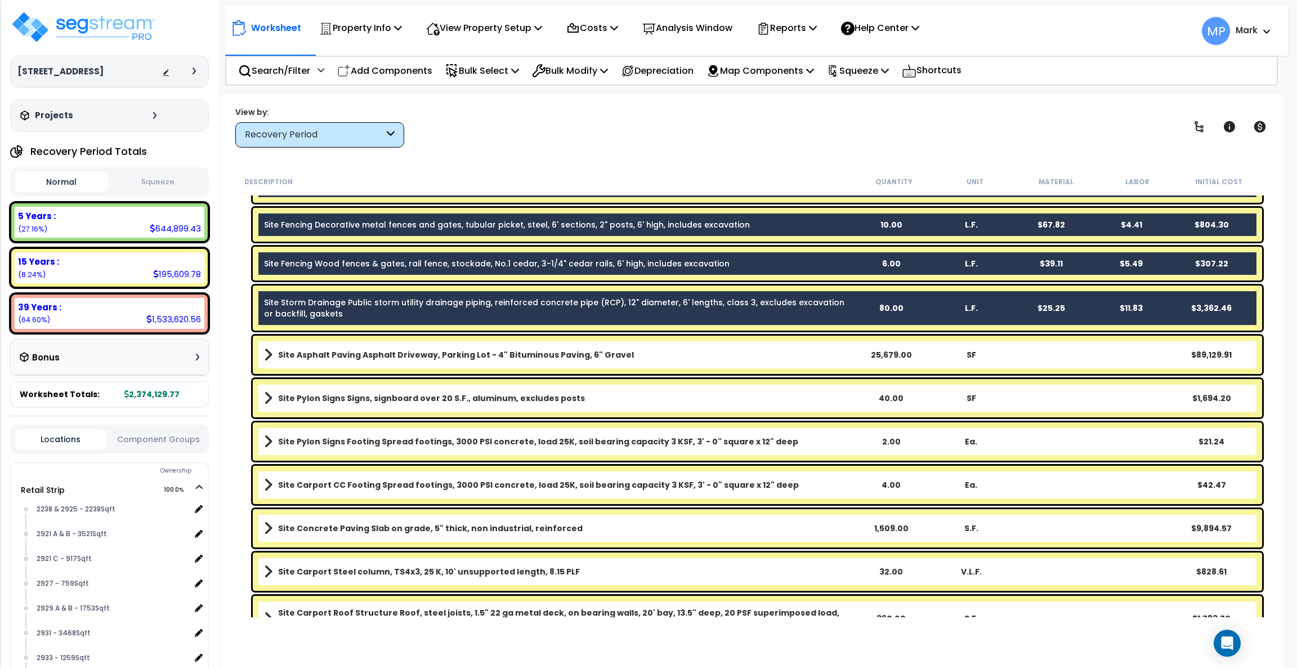
click at [776, 353] on link "Site Asphalt Paving Asphalt Driveway, Parking Lot - 4" Bituminous Paving, 6" Gr…" at bounding box center [557, 355] width 587 height 16
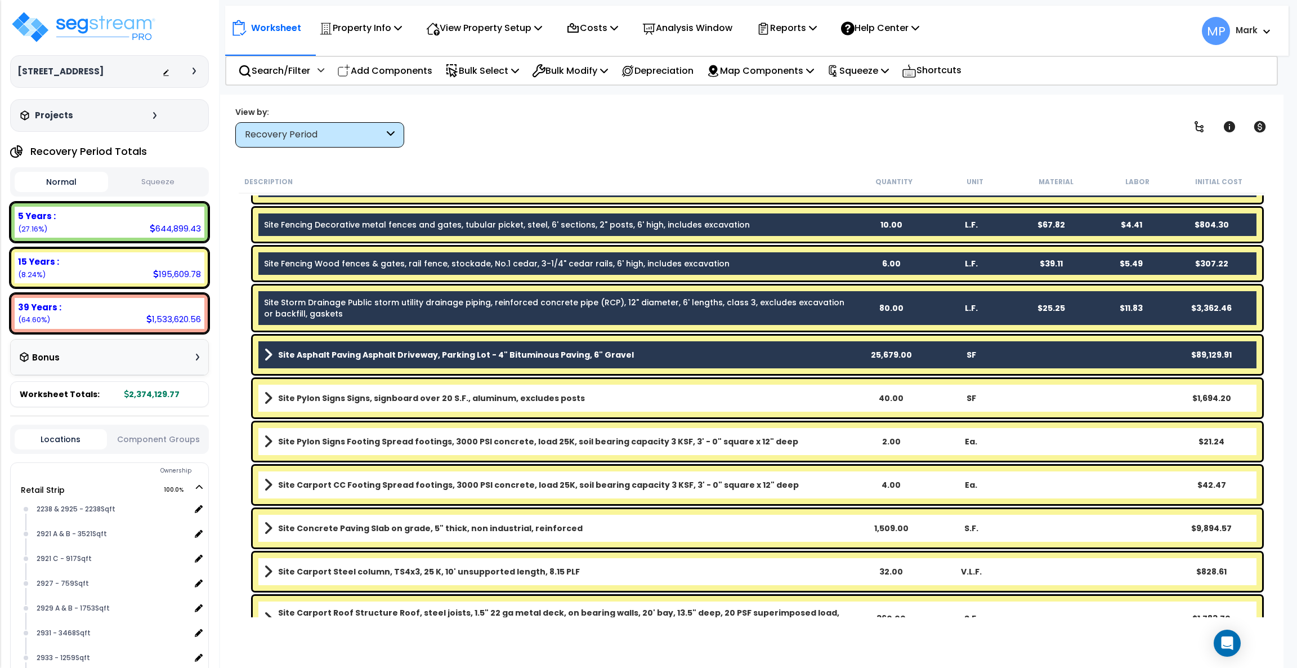
click at [775, 390] on link "Site Pylon Signs Signs, signboard over 20 S.F., aluminum, excludes posts" at bounding box center [557, 398] width 587 height 16
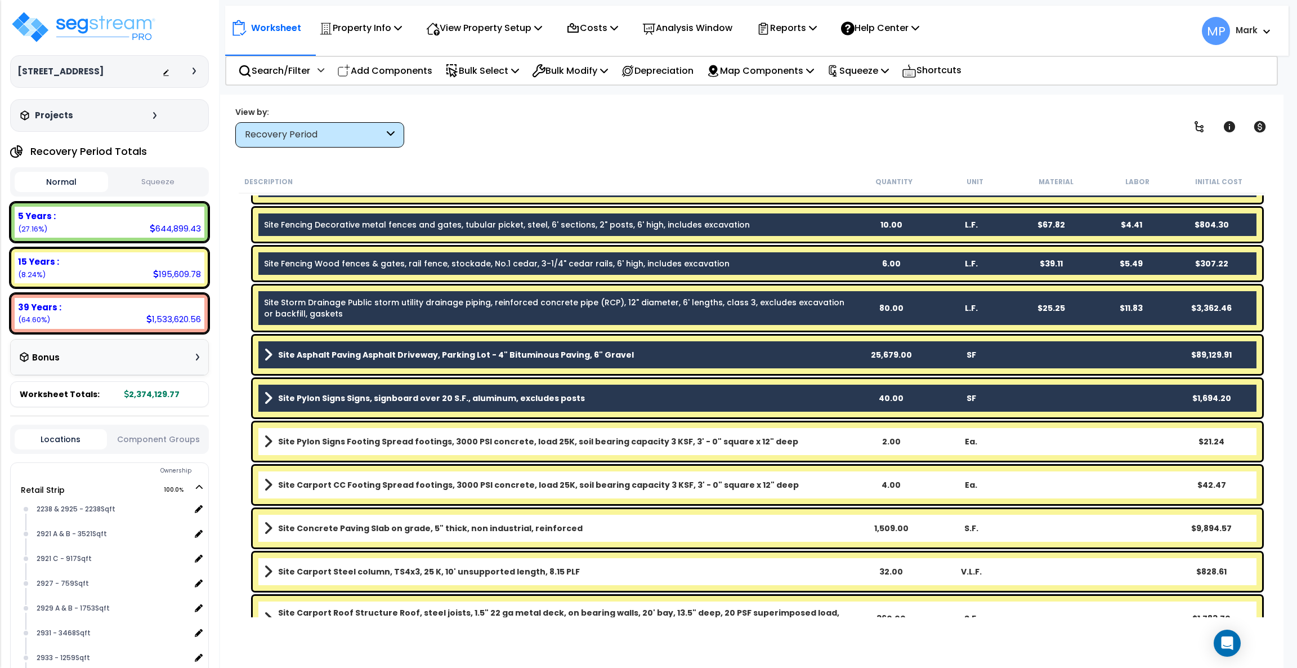
drag, startPoint x: 786, startPoint y: 434, endPoint x: 789, endPoint y: 469, distance: 35.0
click at [786, 435] on link "Site Pylon Signs Footing Spread footings, 3000 PSI concrete, load 25K, soil bea…" at bounding box center [557, 441] width 587 height 16
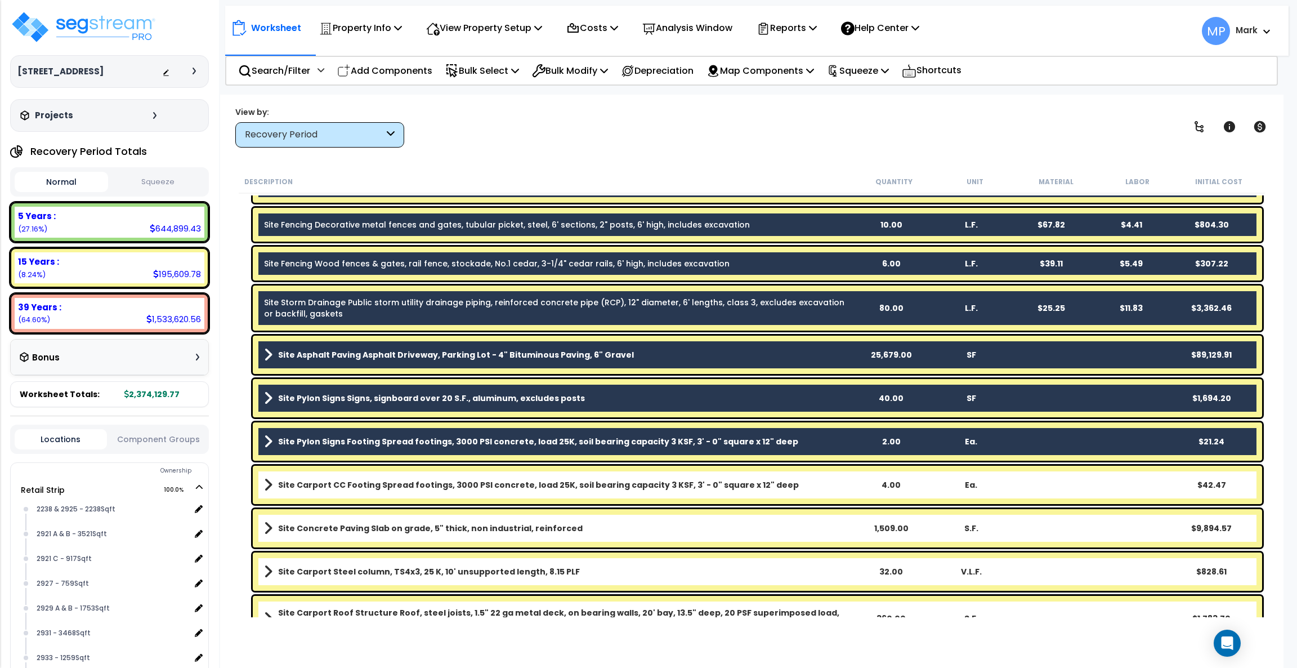
drag, startPoint x: 792, startPoint y: 488, endPoint x: 788, endPoint y: 509, distance: 22.2
click at [792, 488] on link "Site Carport CC Footing Spread footings, 3000 PSI concrete, load 25K, soil bear…" at bounding box center [557, 485] width 587 height 16
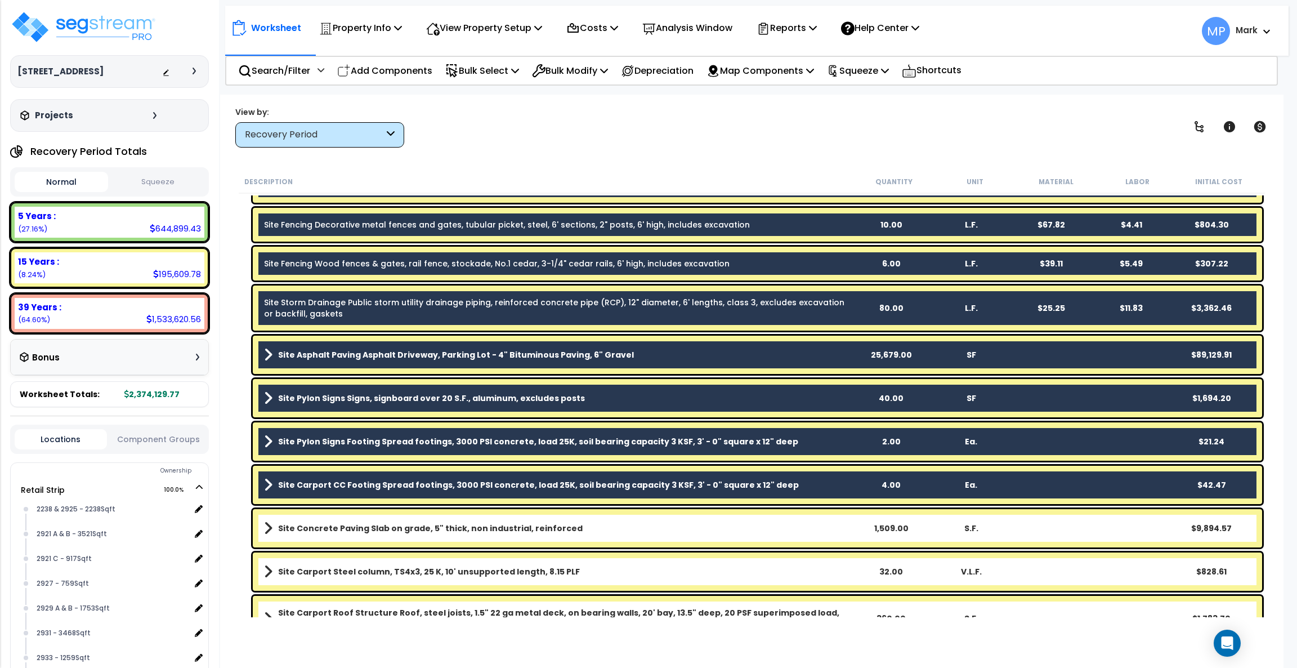
click at [781, 494] on link "Site Concrete Paving Slab on grade, 5" thick, non industrial, reinforced" at bounding box center [557, 528] width 587 height 16
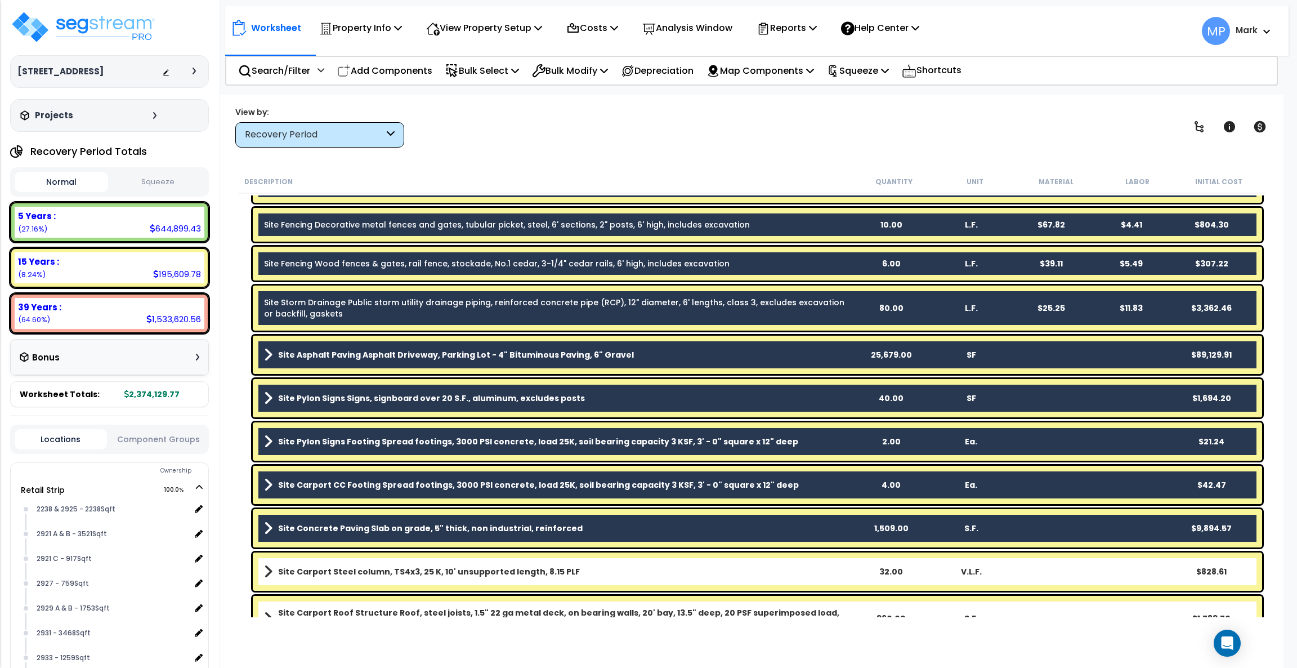
click at [768, 494] on link "Site Carport Steel column, TS4x3, 25 K, 10' unsupported length, 8.15 PLF" at bounding box center [557, 572] width 587 height 16
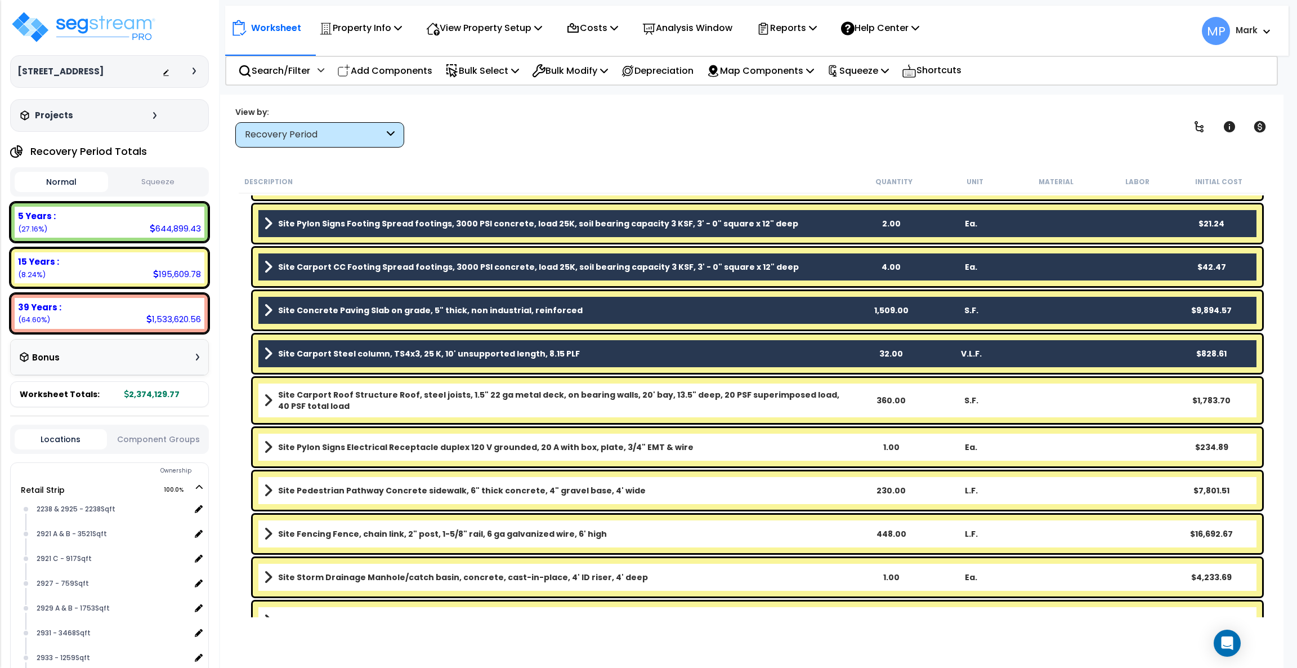
scroll to position [928, 0]
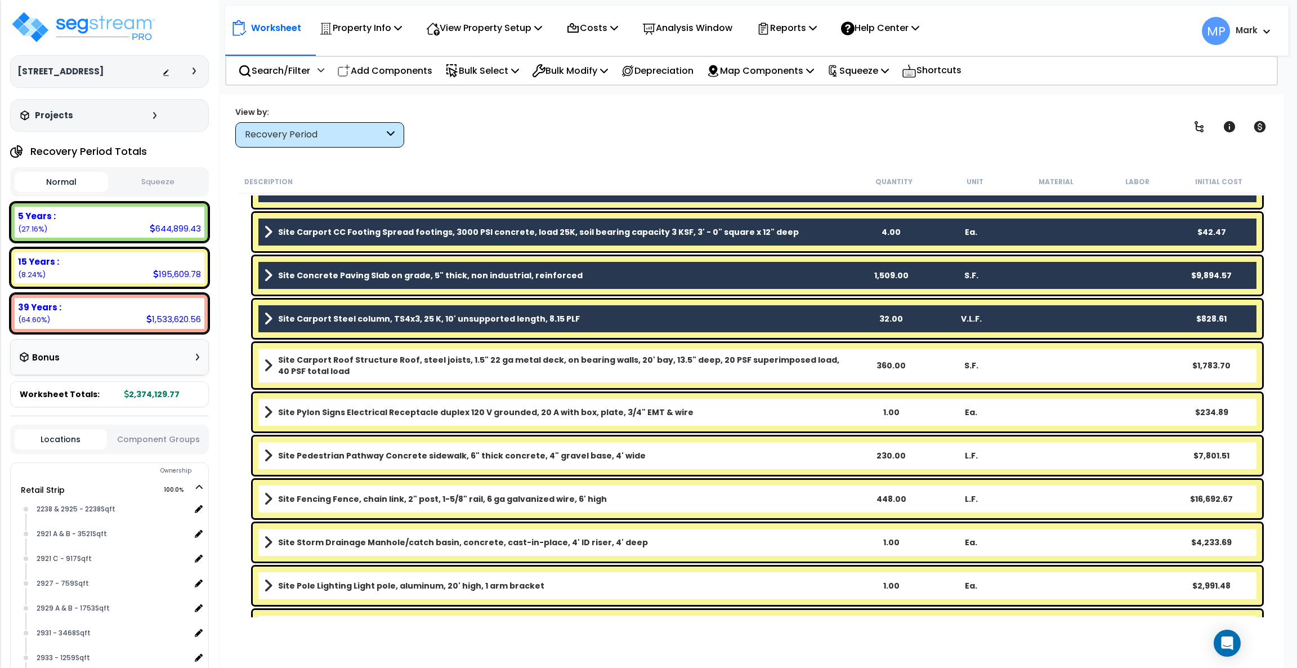
click at [836, 372] on b "Site Carport Roof Structure Roof, steel joists, 1.5" 22 ga metal deck, on beari…" at bounding box center [564, 365] width 573 height 23
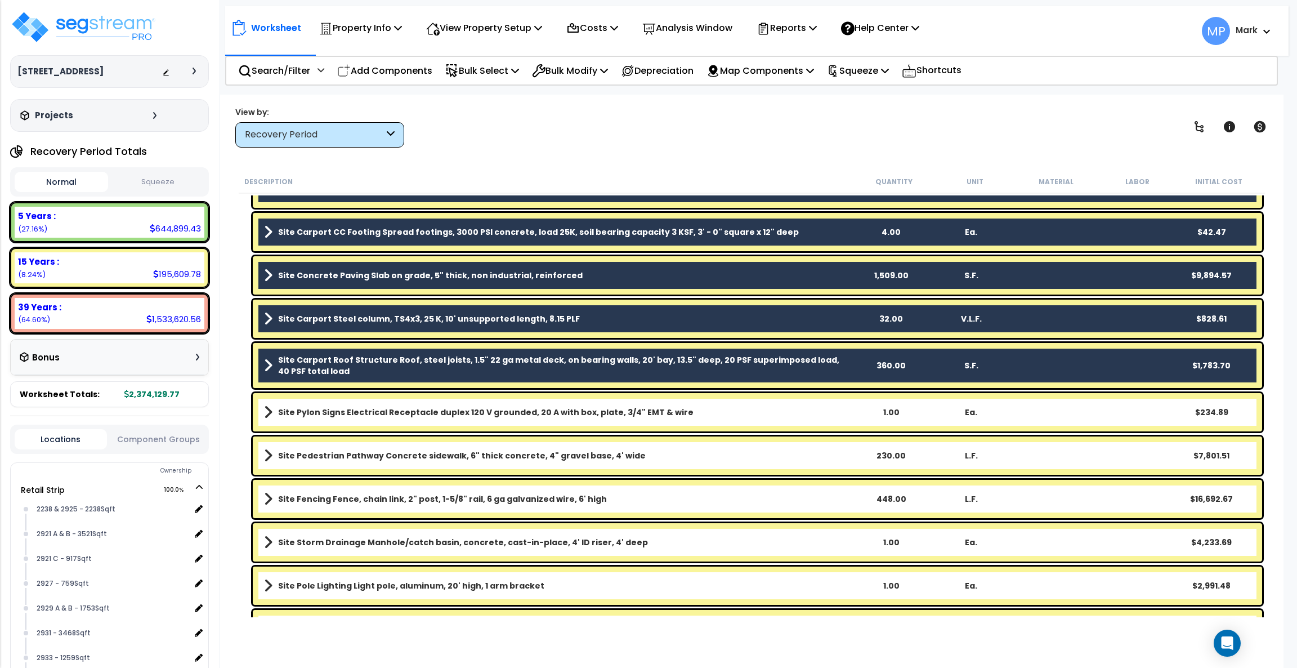
click at [826, 415] on link "Site Pylon Signs Electrical Receptacle duplex 120 V grounded, 20 A with box, pl…" at bounding box center [557, 412] width 587 height 16
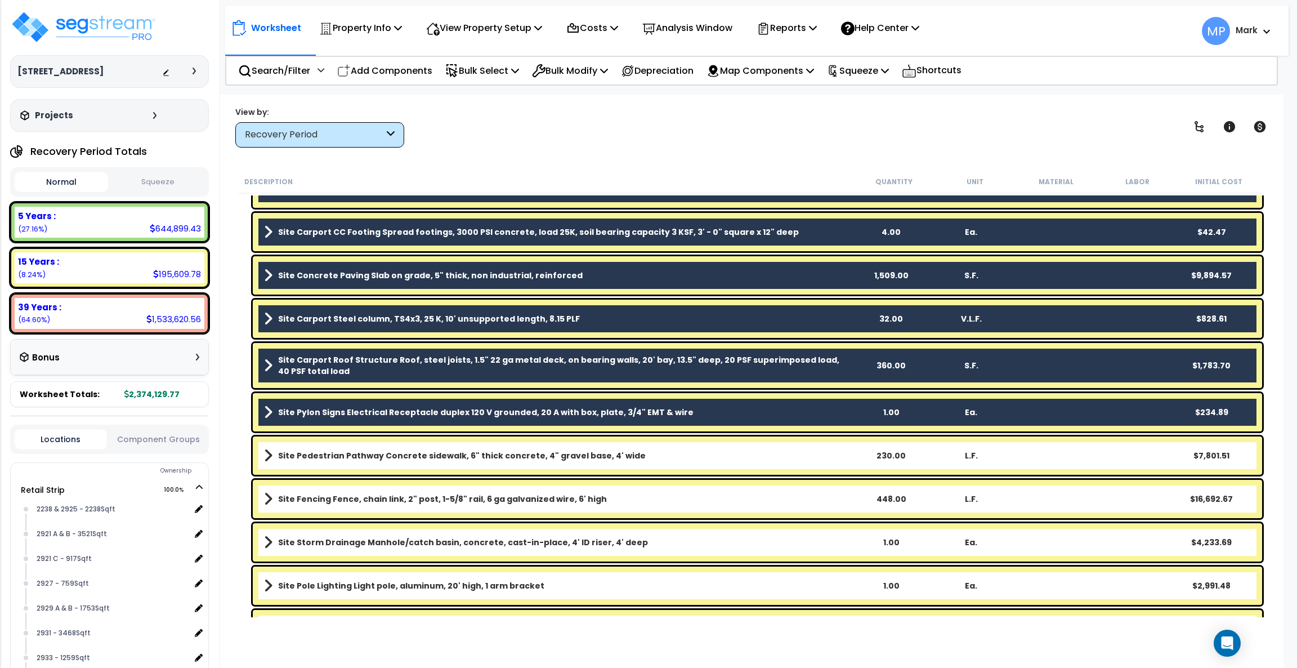
click at [813, 460] on link "Site Pedestrian Pathway Concrete sidewalk, 6" thick concrete, 4" gravel base, 4…" at bounding box center [557, 456] width 587 height 16
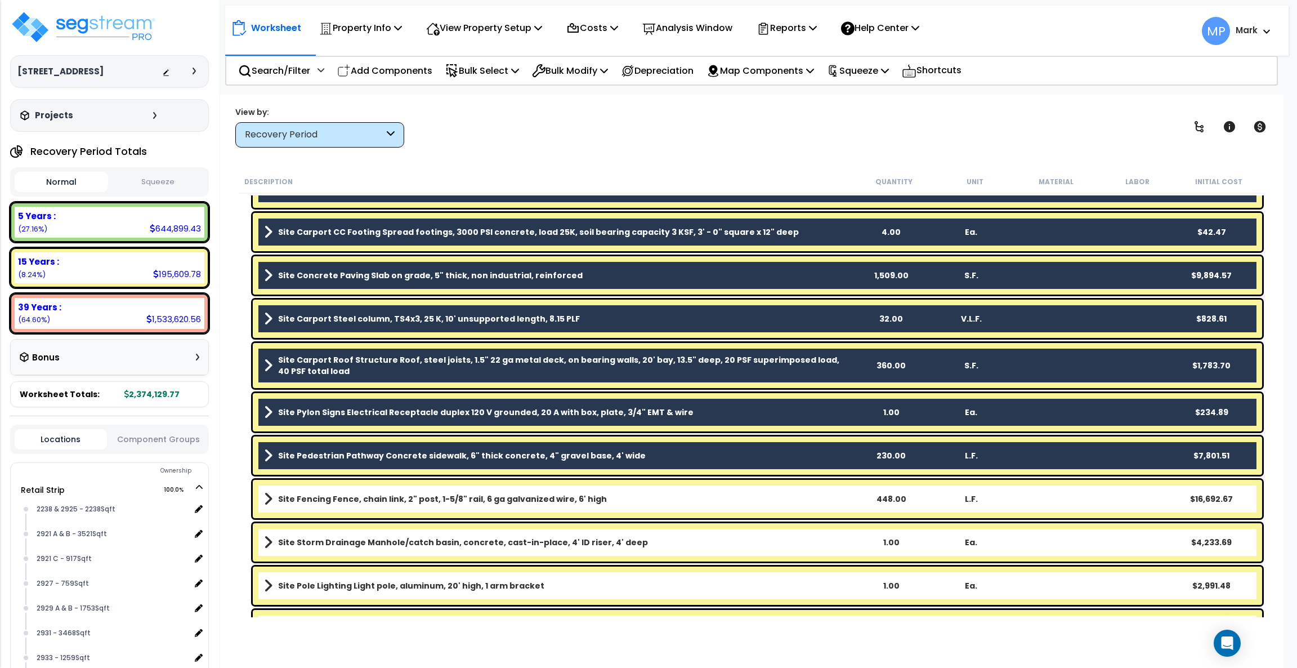
drag, startPoint x: 807, startPoint y: 506, endPoint x: 805, endPoint y: 518, distance: 12.5
click at [806, 494] on div "Site Fencing Fence, chain link, 2" post, 1-5/8" rail, 6 ga galvanized wire, 6' …" at bounding box center [757, 499] width 1009 height 38
click at [802, 494] on link "Site Storm Drainage Manhole/catch basin, concrete, cast-in-place, 4' ID riser, …" at bounding box center [557, 542] width 587 height 16
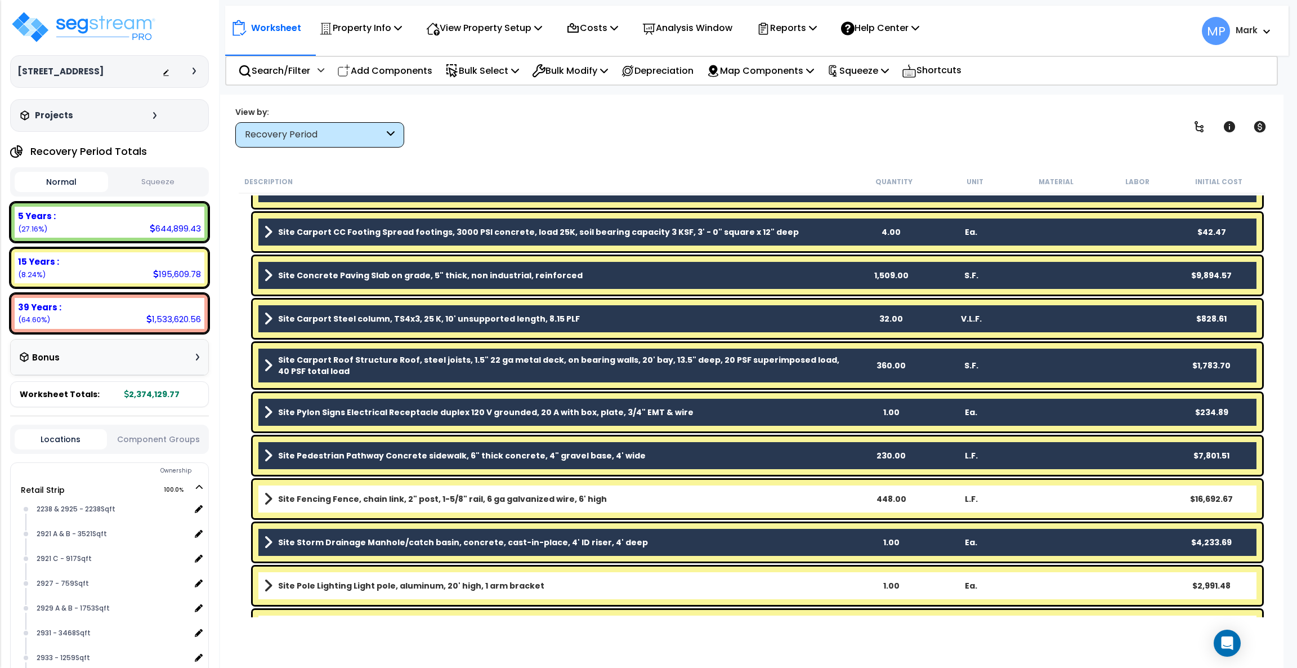
click at [794, 494] on link "Site Fencing Fence, chain link, 2" post, 1-5/8" rail, 6 ga galvanized wire, 6' …" at bounding box center [557, 499] width 587 height 16
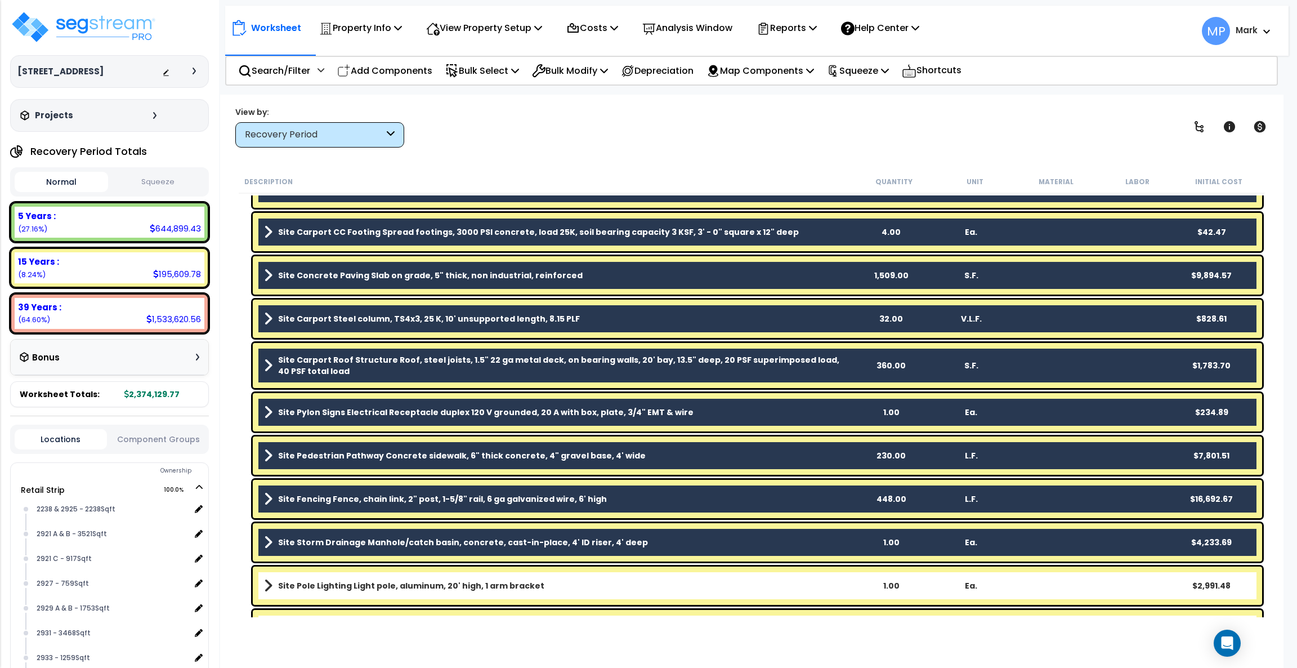
click at [783, 494] on link "Site Pole Lighting Light pole, aluminum, 20' high, 1 arm bracket" at bounding box center [557, 586] width 587 height 16
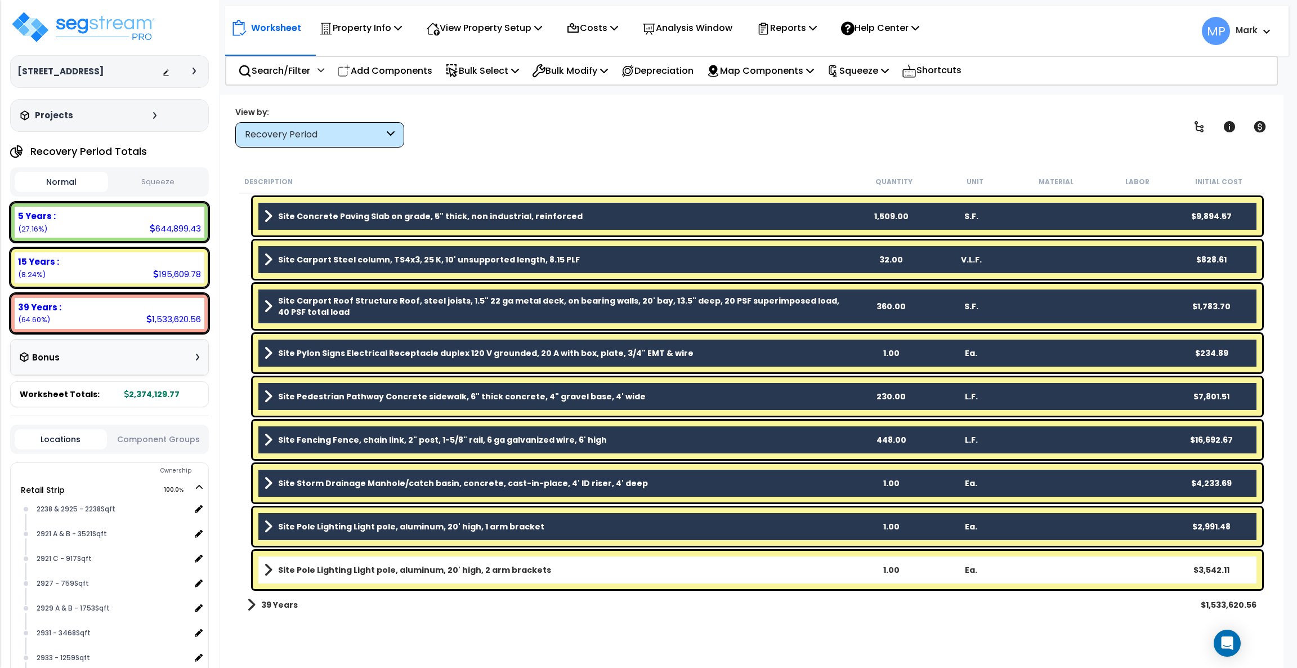
scroll to position [49, 0]
click at [762, 494] on link "Site Pole Lighting Light pole, aluminum, 20' high, 2 arm brackets" at bounding box center [557, 570] width 587 height 16
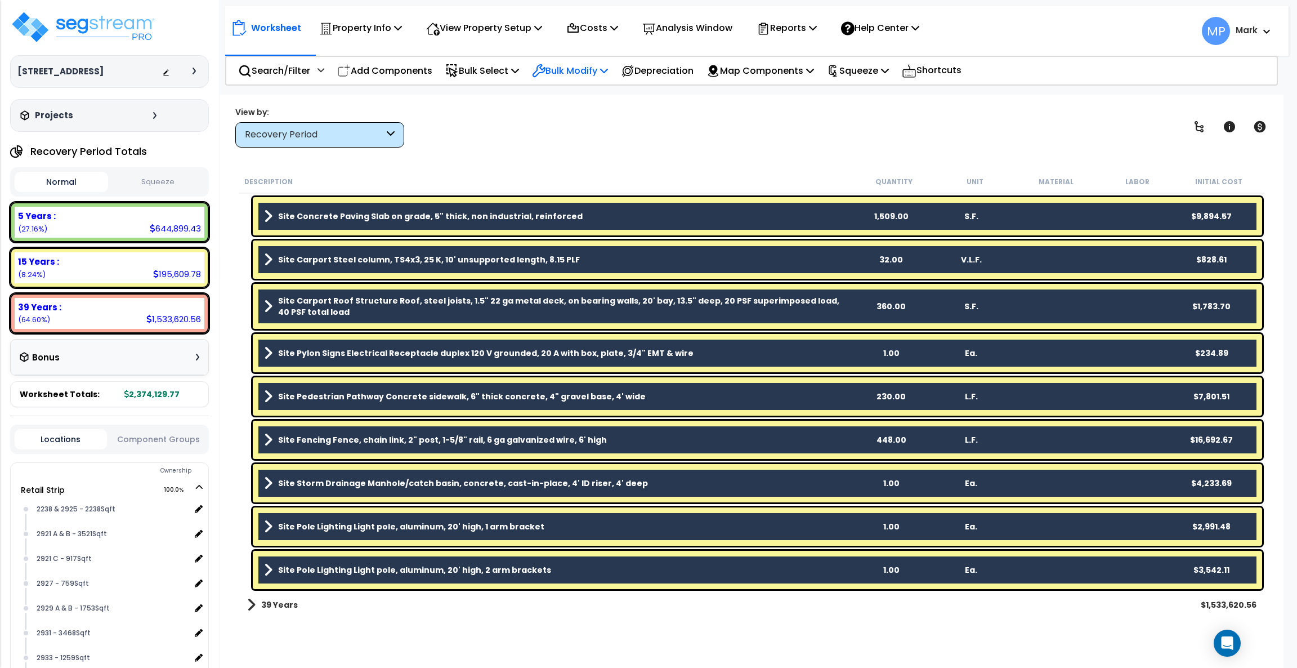
click at [583, 72] on p "Bulk Modify" at bounding box center [570, 70] width 76 height 15
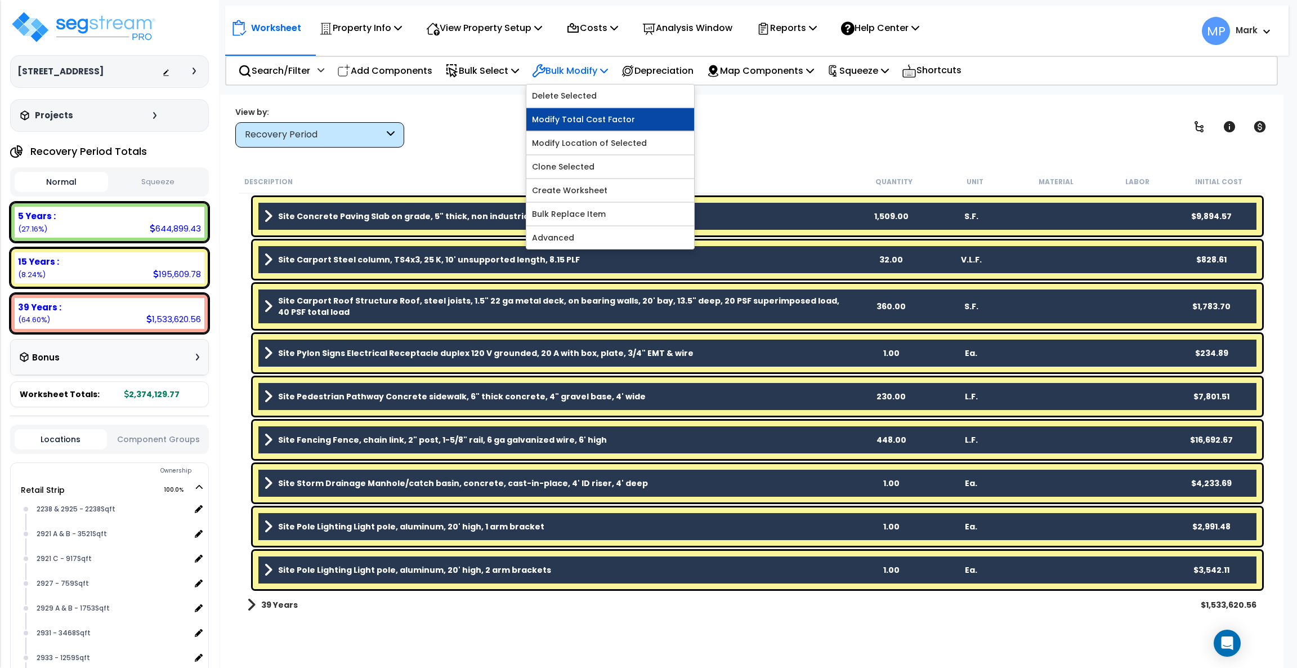
click at [610, 114] on link "Modify Total Cost Factor" at bounding box center [610, 119] width 168 height 23
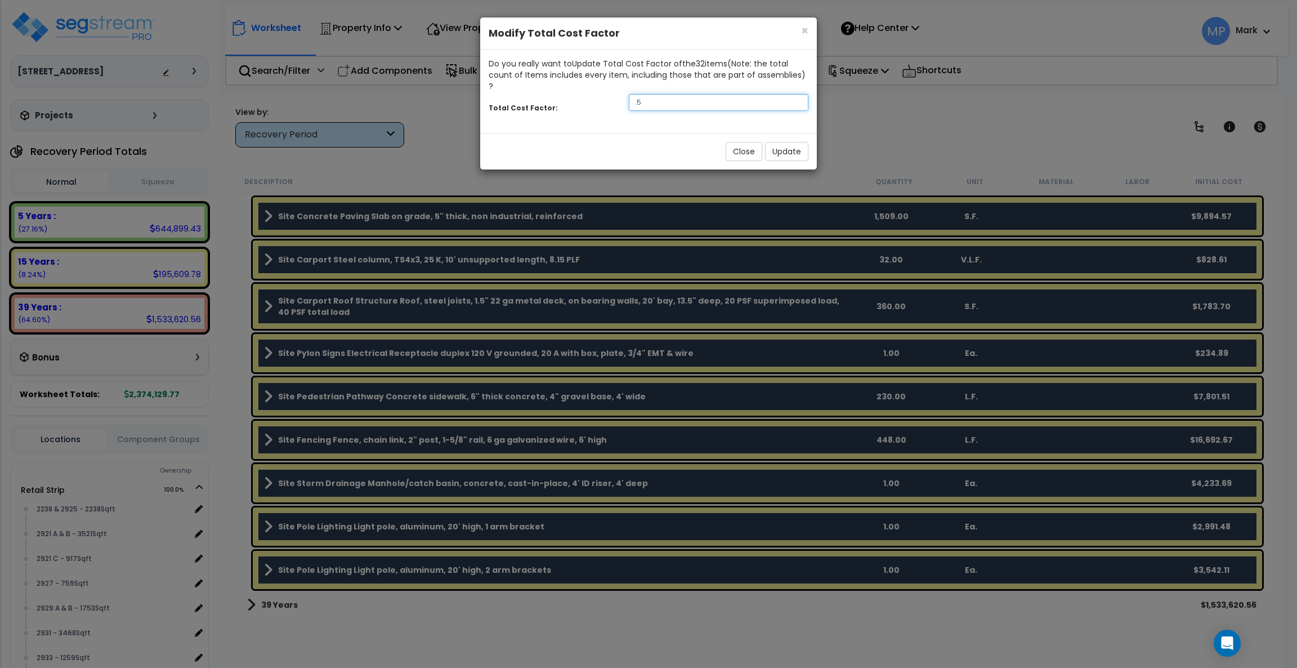
drag, startPoint x: 631, startPoint y: 88, endPoint x: 597, endPoint y: 88, distance: 33.8
click at [597, 92] on div "Total Cost Factor: .5" at bounding box center [648, 104] width 337 height 24
type input "1.12"
click at [778, 142] on button "Update" at bounding box center [786, 151] width 43 height 19
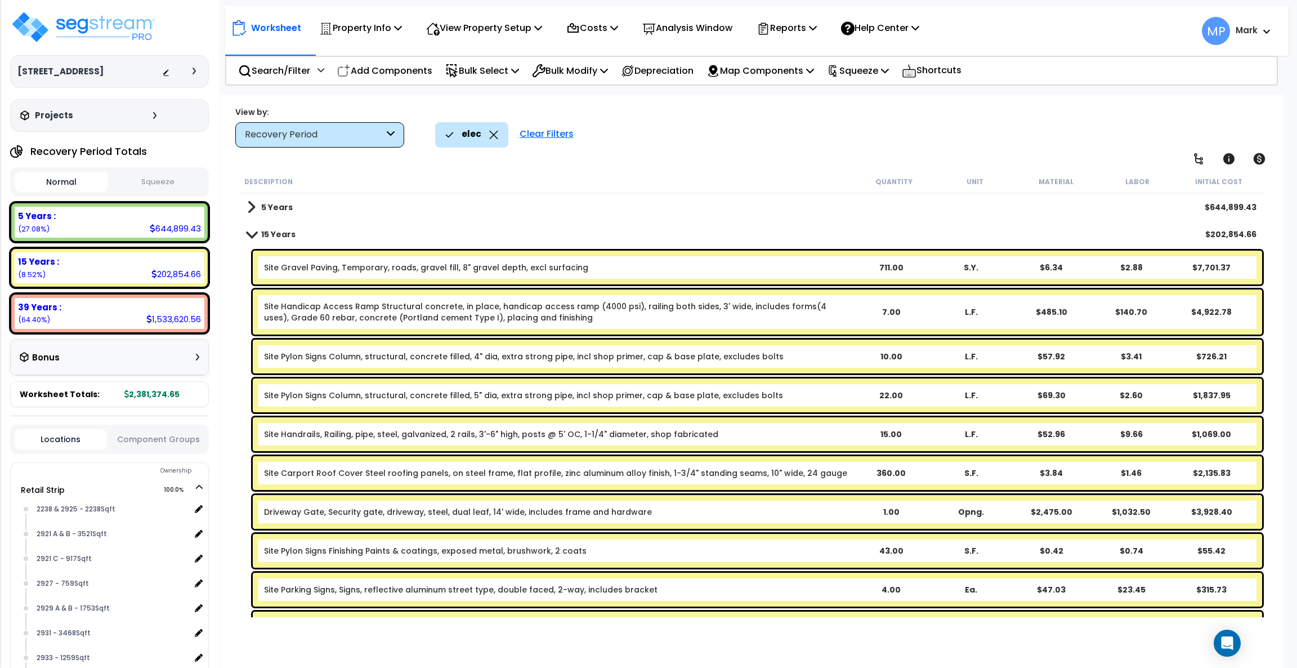
scroll to position [0, 0]
click at [749, 274] on div "Site Gravel Paving, Temporary, roads, gravel fill, 8" gravel depth, excl surfac…" at bounding box center [757, 268] width 1009 height 34
click at [710, 270] on b "Site Gravel Paving, Temporary, roads, gravel fill, 8" gravel depth, excl surfac…" at bounding box center [557, 267] width 587 height 11
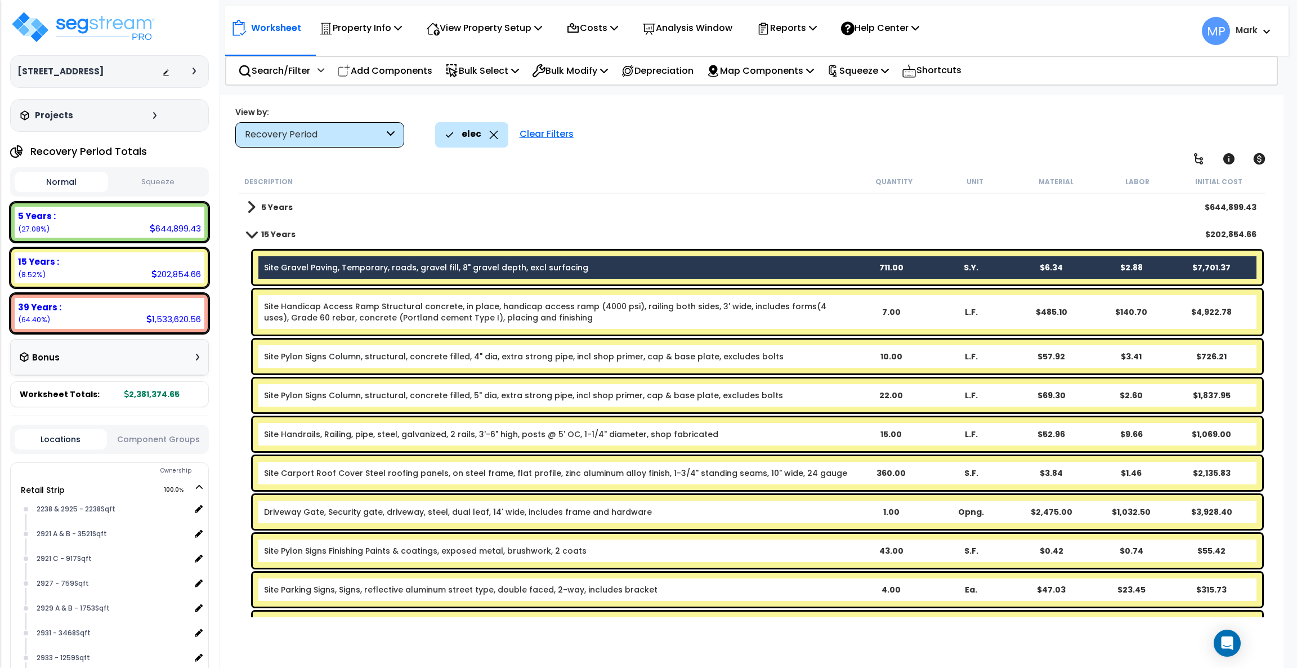
click at [772, 318] on link "Site Handicap Access Ramp Structural concrete, in place, handicap access ramp (…" at bounding box center [557, 312] width 587 height 23
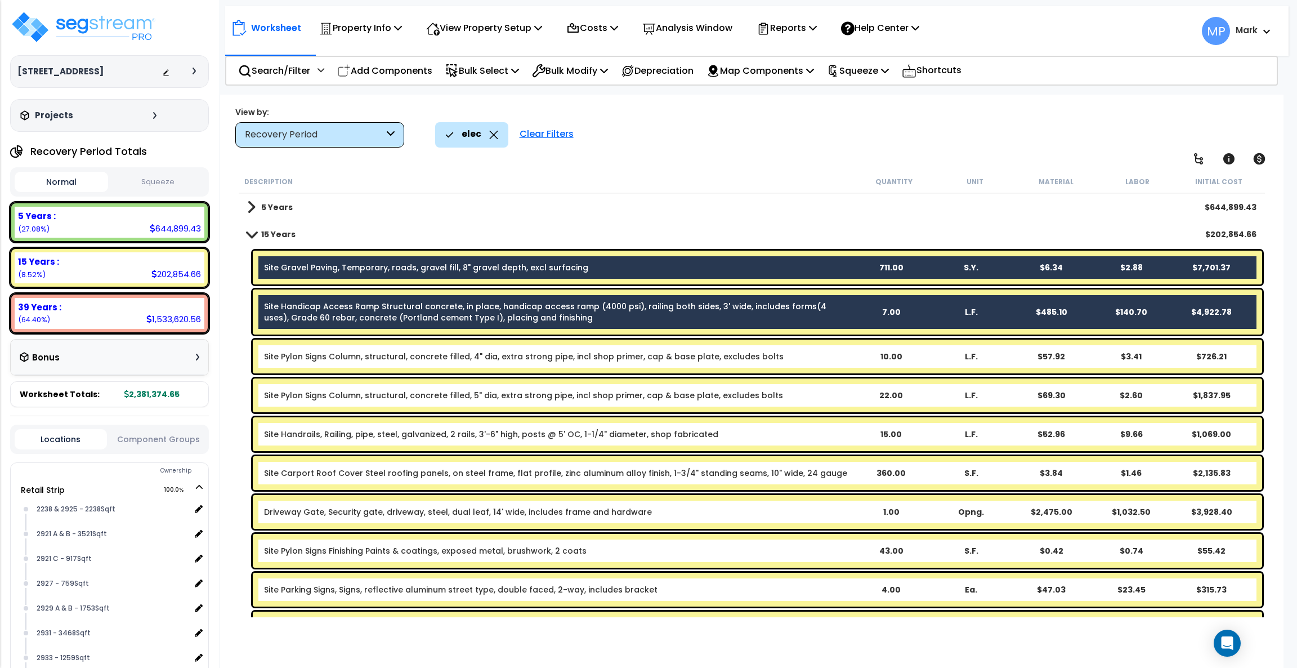
click at [773, 351] on b "Site Pylon Signs Column, structural, concrete filled, 4" dia, extra strong pipe…" at bounding box center [557, 356] width 587 height 11
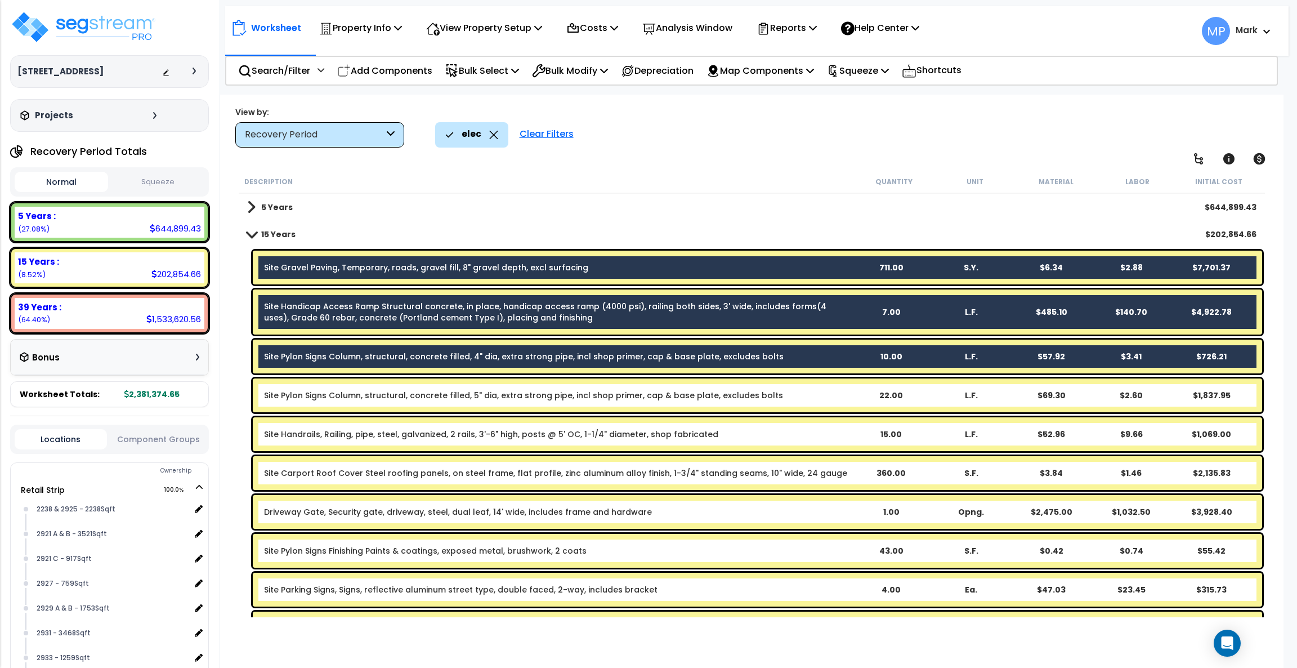
click at [791, 393] on b "Site Pylon Signs Column, structural, concrete filled, 5" dia, extra strong pipe…" at bounding box center [557, 395] width 587 height 11
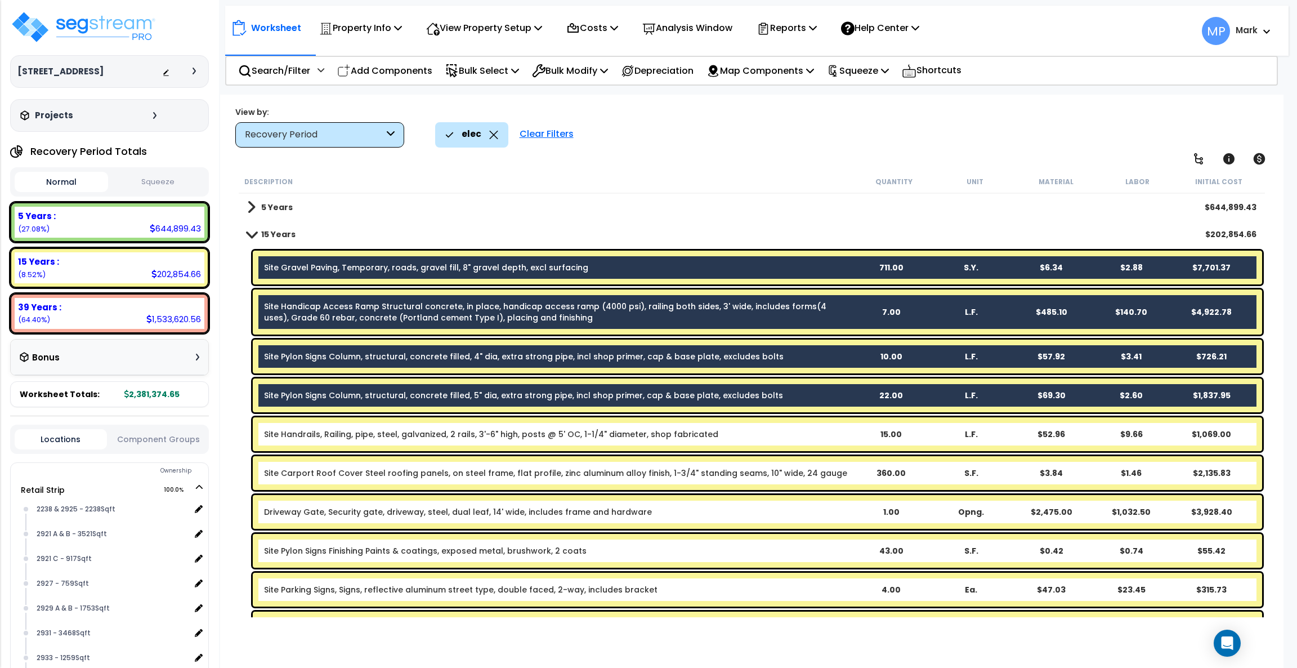
drag, startPoint x: 785, startPoint y: 434, endPoint x: 771, endPoint y: 466, distance: 34.5
click at [784, 434] on b "Site Handrails, Railing, pipe, steel, galvanized, 2 rails, 3'-6" high, posts @ …" at bounding box center [557, 433] width 587 height 11
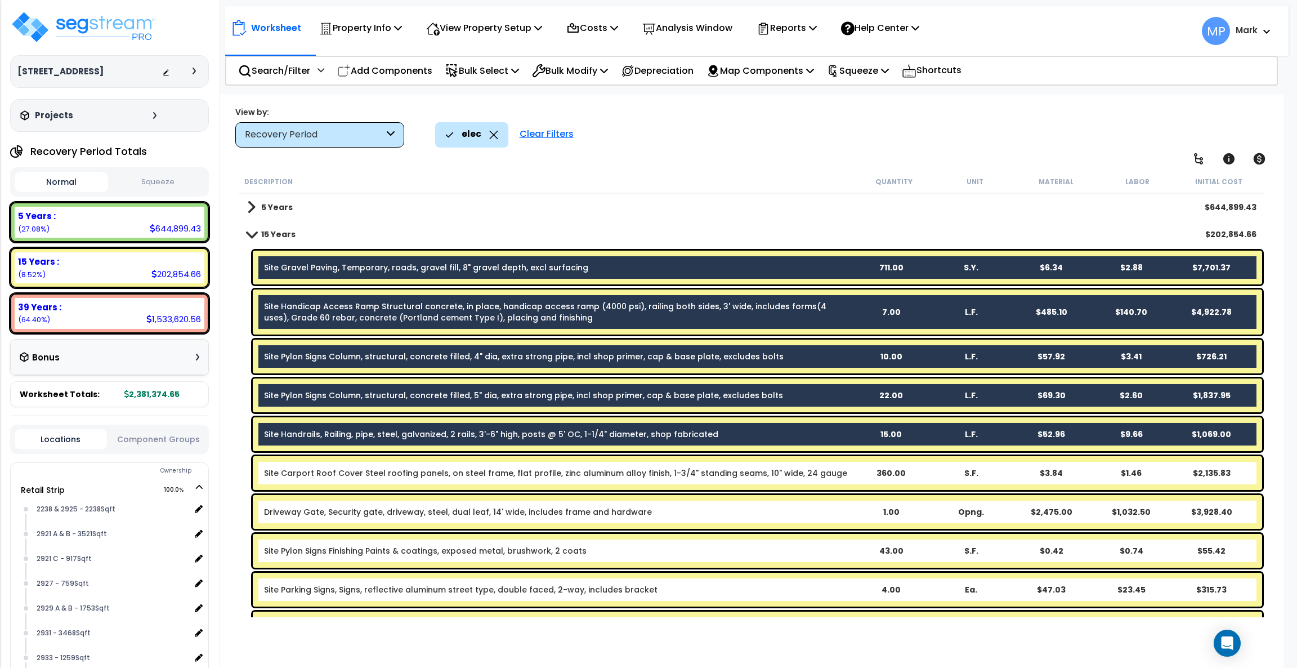
click at [768, 478] on div "Site Carport Roof Cover Steel roofing panels, on steel frame, flat profile, zin…" at bounding box center [757, 473] width 1009 height 34
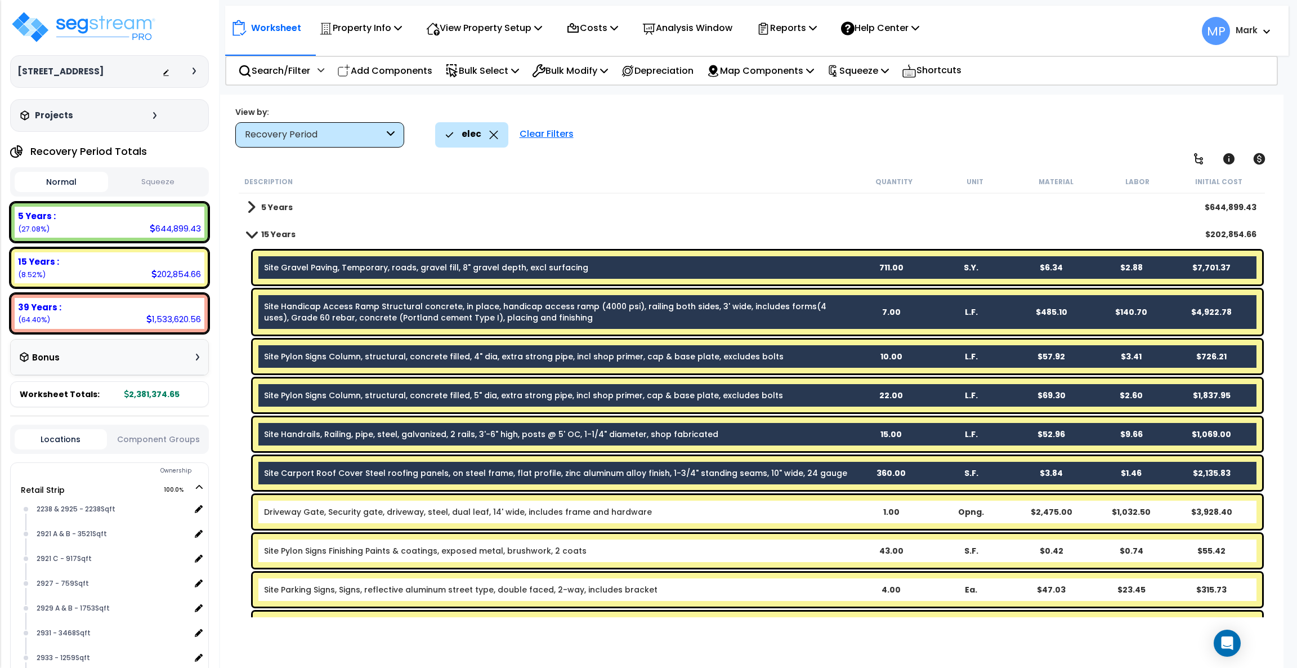
click at [750, 494] on div "Driveway Gate, Security gate, driveway, steel, dual leaf, 14' wide, includes fr…" at bounding box center [757, 512] width 1009 height 34
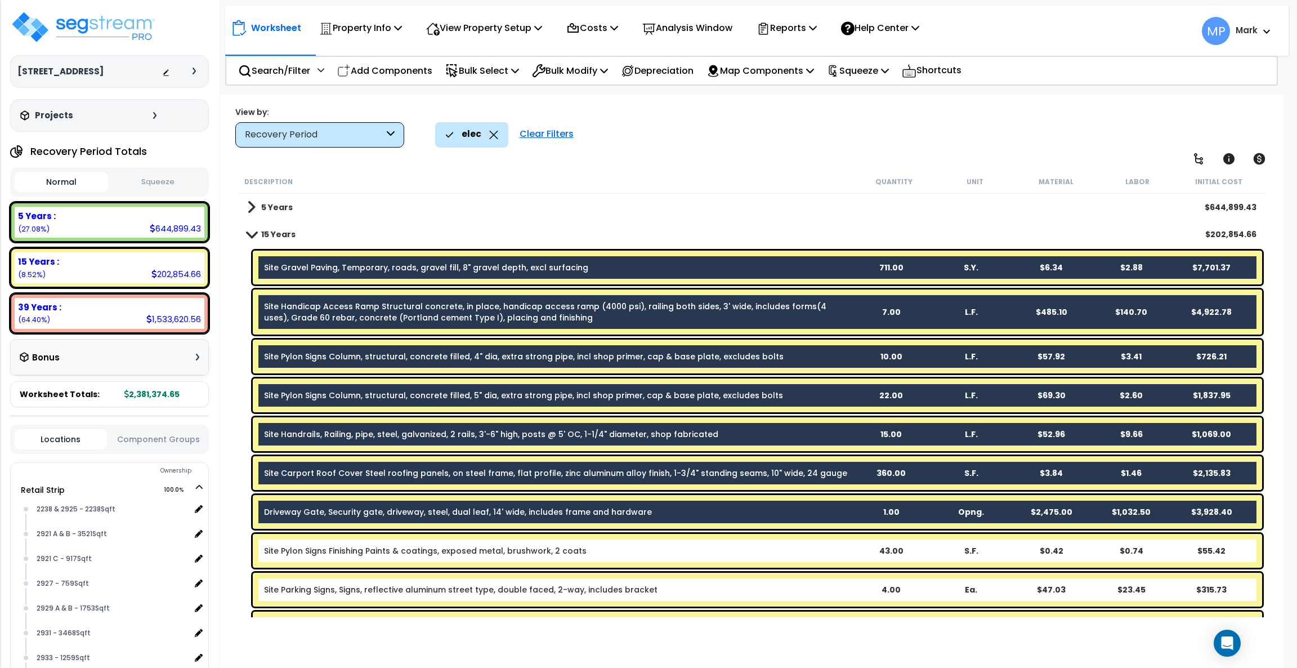
click at [732, 494] on b "Site Pylon Signs Finishing Paints & coatings, exposed metal, brushwork, 2 coats" at bounding box center [557, 550] width 587 height 11
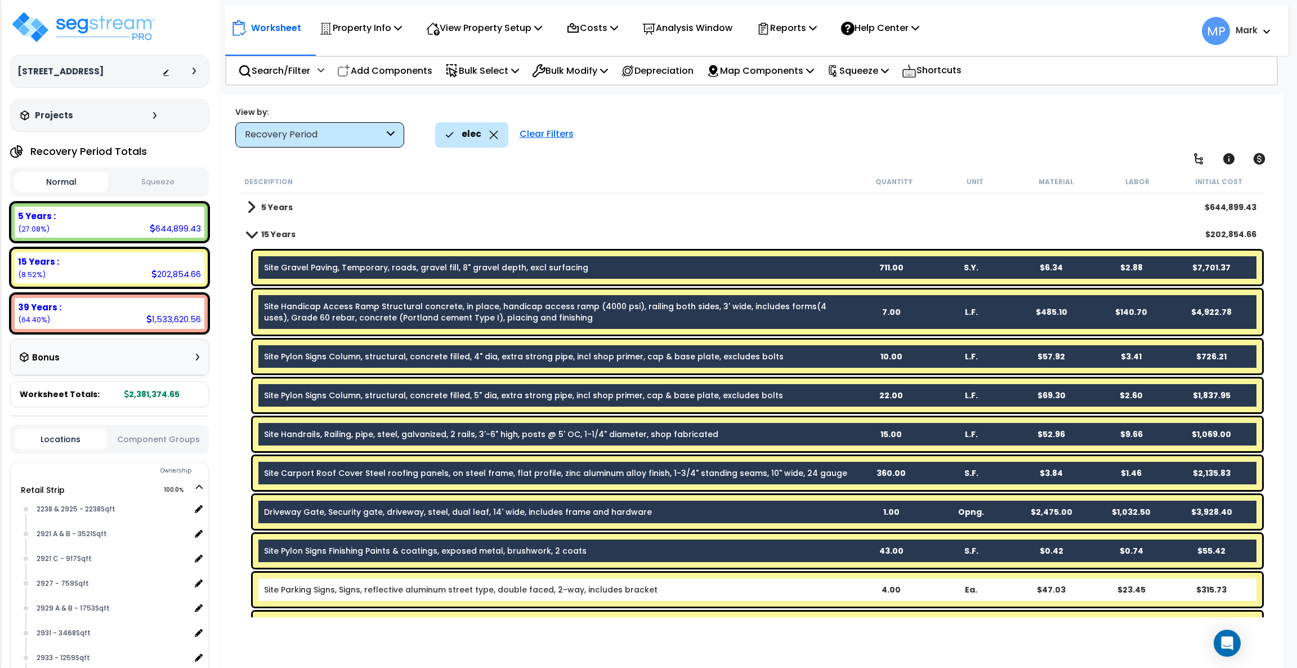
click at [725, 494] on b "Site Parking Signs, Signs, reflective aluminum street type, double faced, 2-way…" at bounding box center [557, 589] width 587 height 11
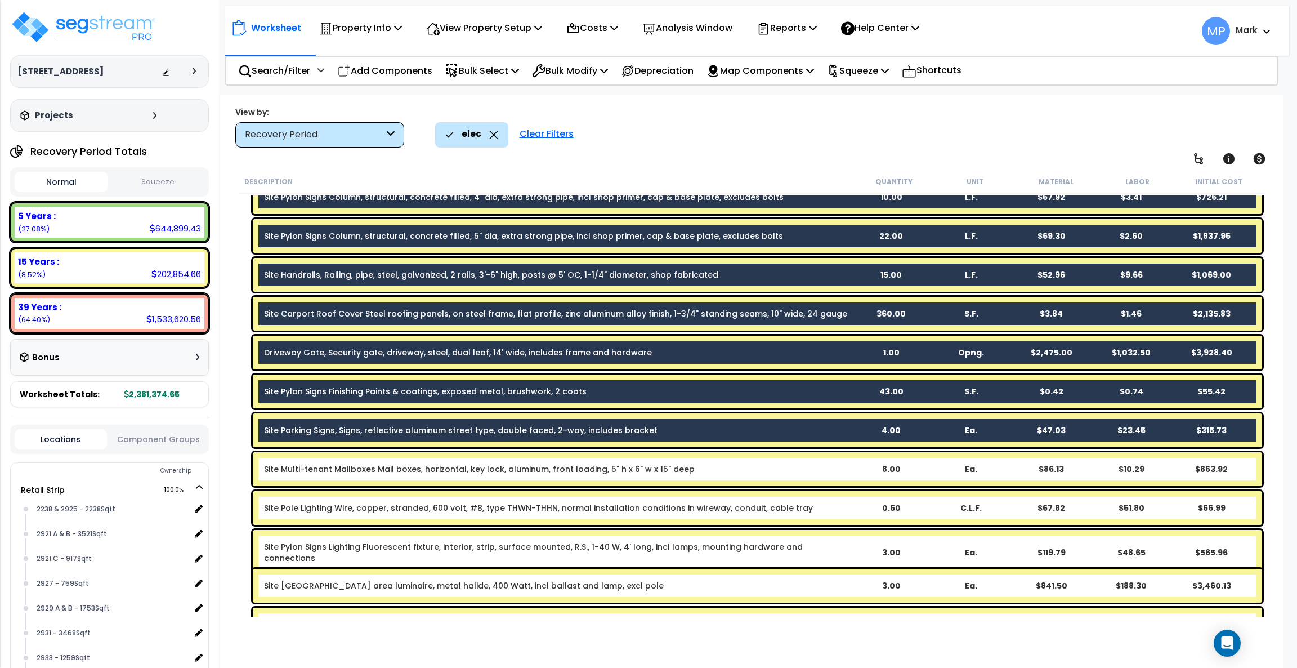
scroll to position [253, 0]
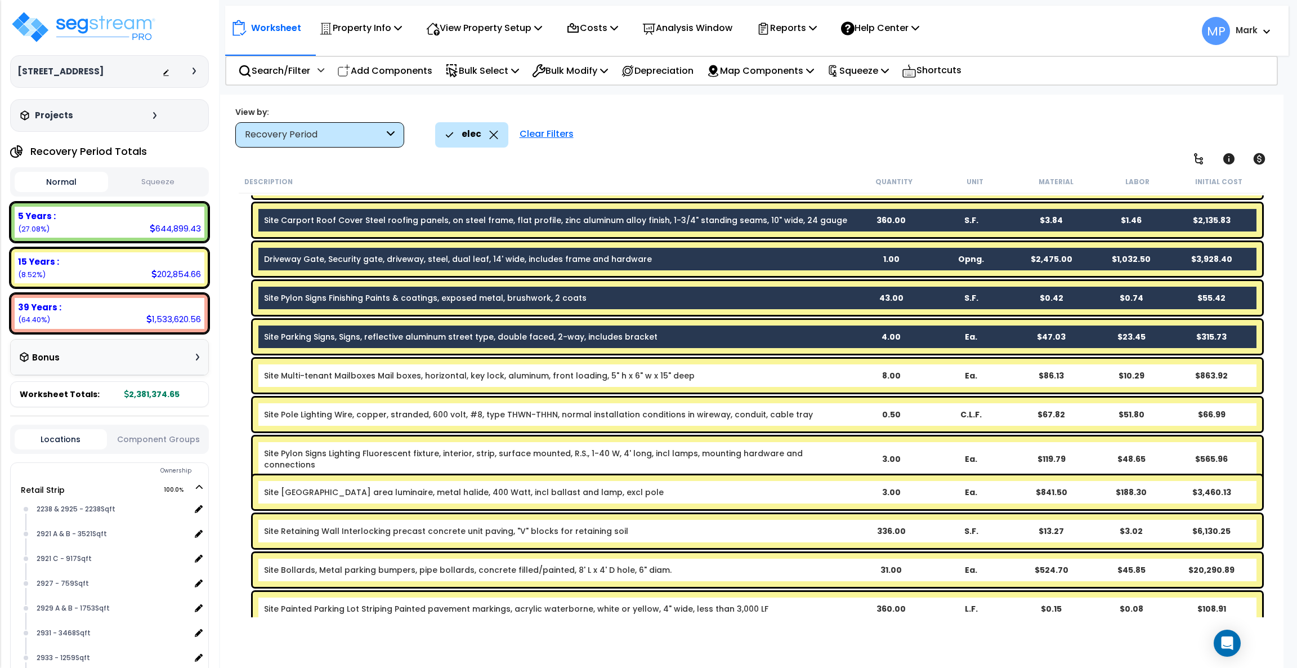
click at [739, 374] on b "Site Multi-tenant Mailboxes Mail boxes, horizontal, key lock, aluminum, front l…" at bounding box center [557, 375] width 587 height 11
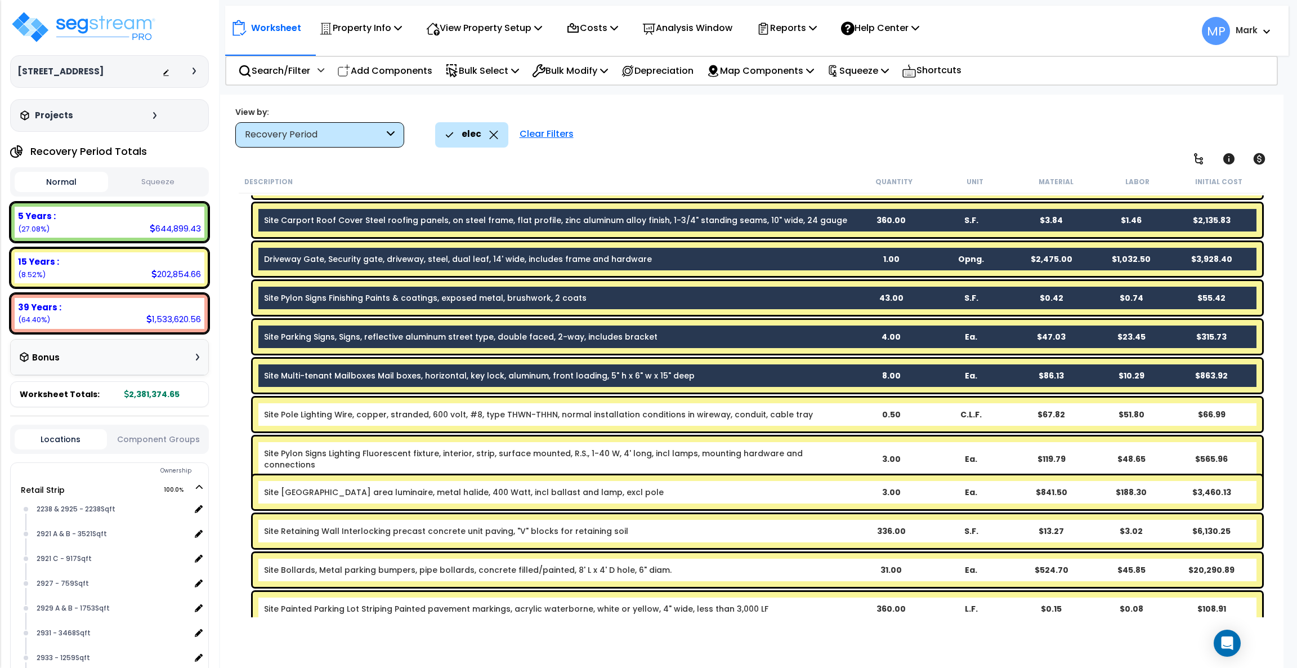
click at [745, 414] on link "Site Pole Lighting Wire, copper, stranded, 600 volt, #8, type THWN-THHN, normal…" at bounding box center [538, 414] width 549 height 11
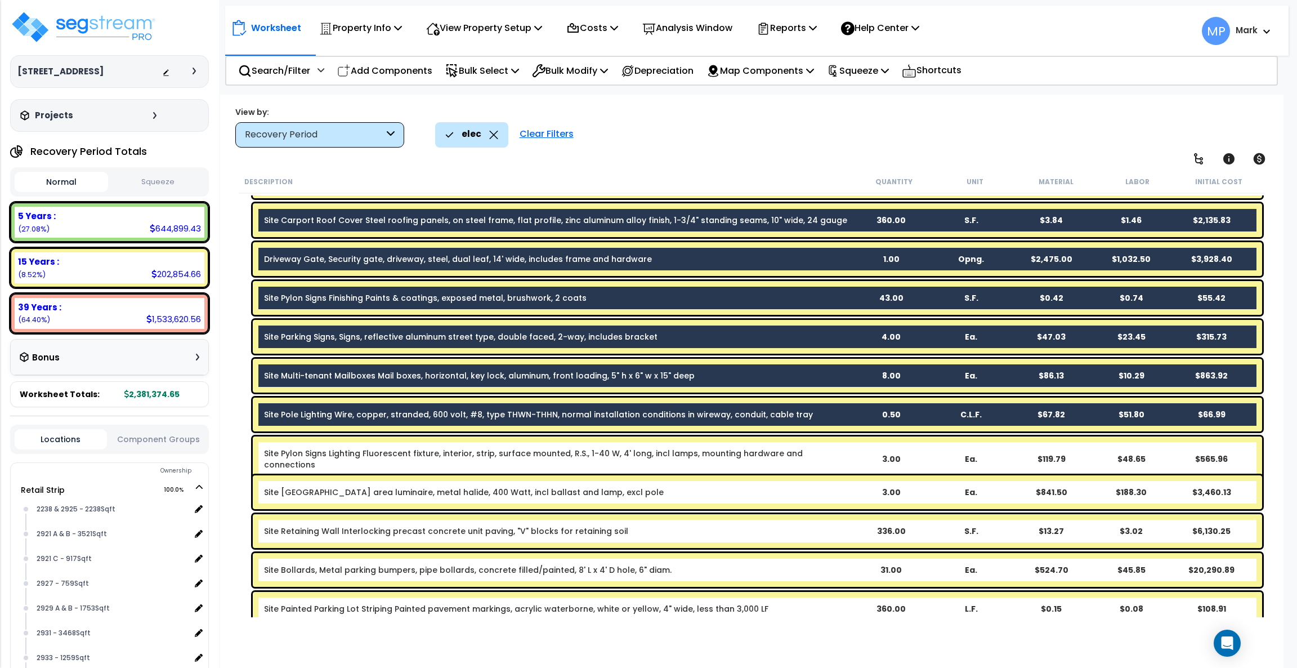
click at [744, 454] on link "Site Pylon Signs Lighting Fluorescent fixture, interior, strip, surface mounted…" at bounding box center [557, 459] width 587 height 23
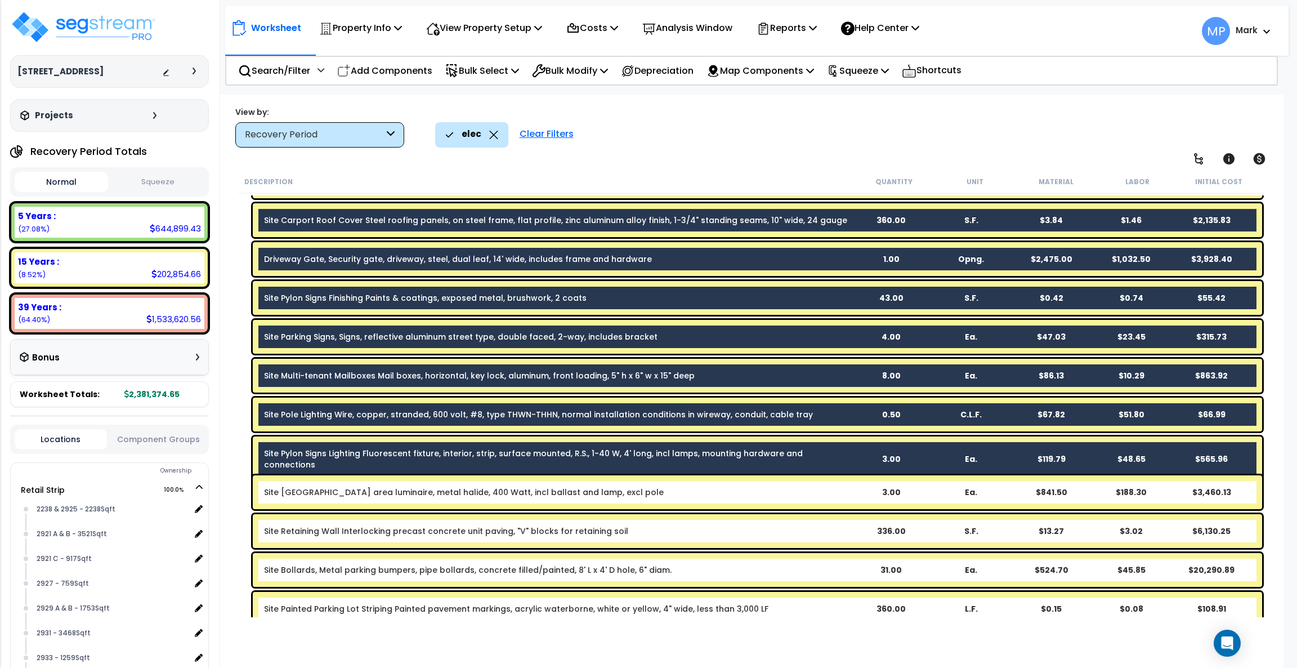
drag, startPoint x: 722, startPoint y: 486, endPoint x: 704, endPoint y: 518, distance: 37.1
click at [722, 488] on b "Site Pole Lighting Roadway area luminaire, metal halide, 400 Watt, incl ballast…" at bounding box center [557, 491] width 587 height 11
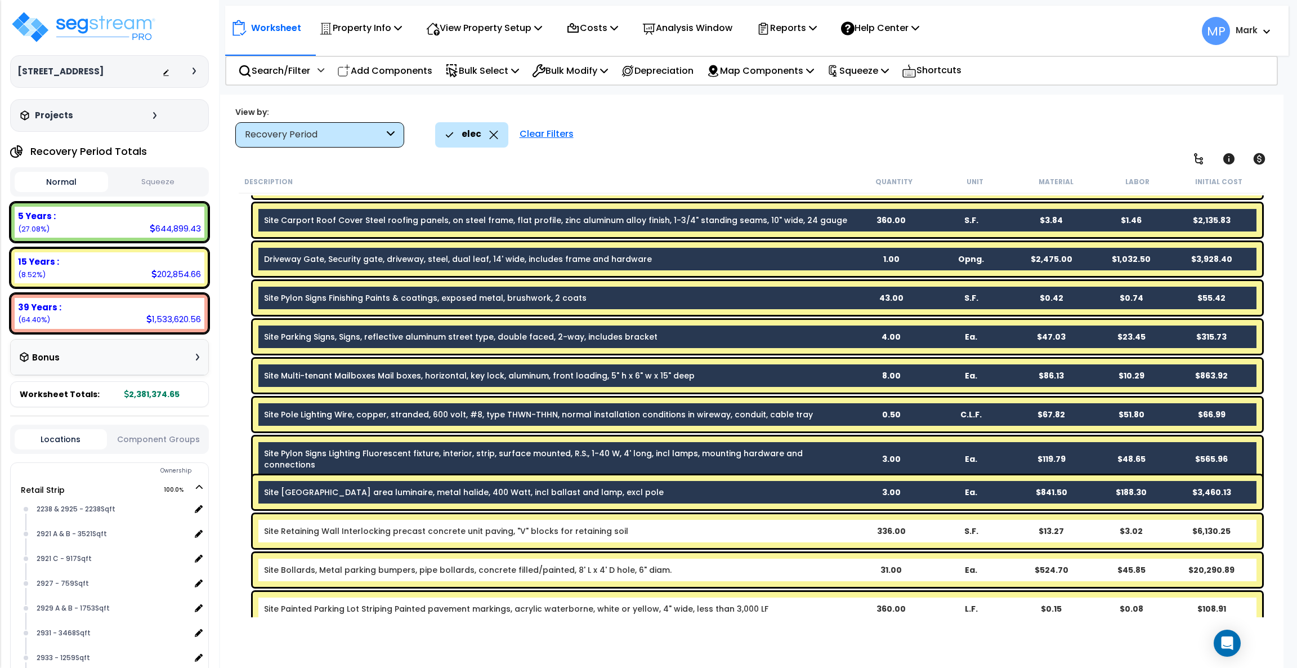
click at [696, 494] on b "Site Retaining Wall Interlocking precast concrete unit paving, "V" blocks for r…" at bounding box center [557, 530] width 587 height 11
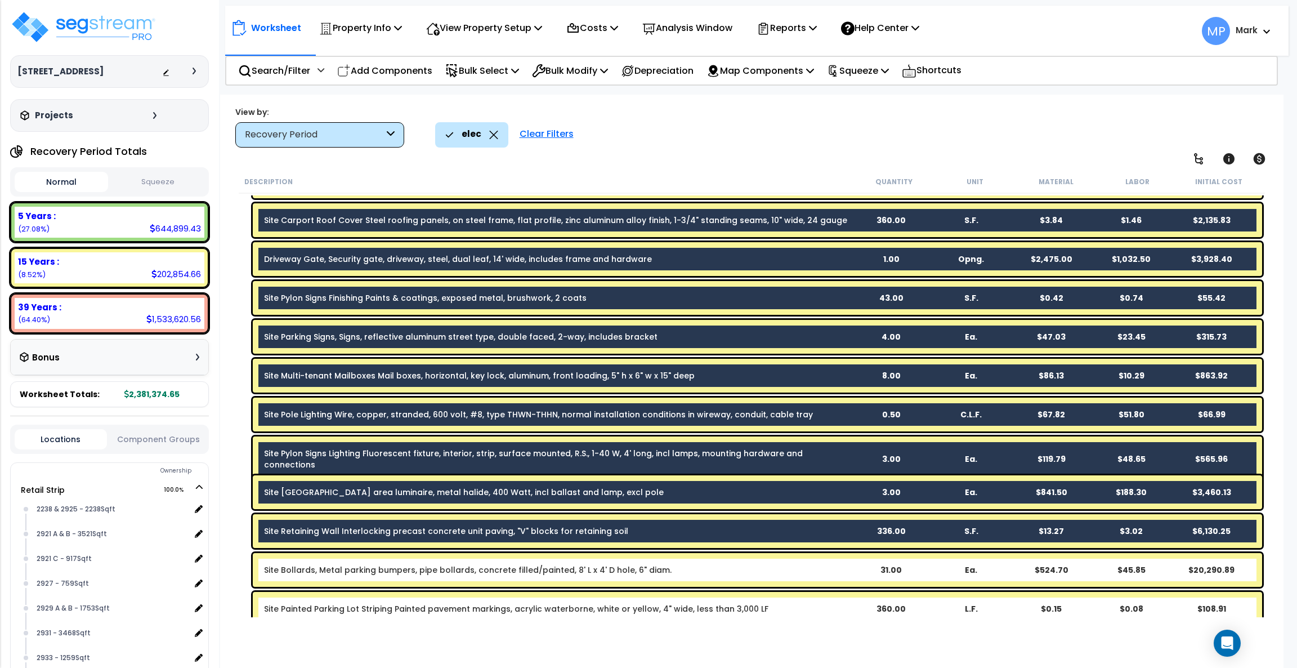
click at [685, 494] on b "Site Bollards, Metal parking bumpers, pipe bollards, concrete filled/painted, 8…" at bounding box center [557, 569] width 587 height 11
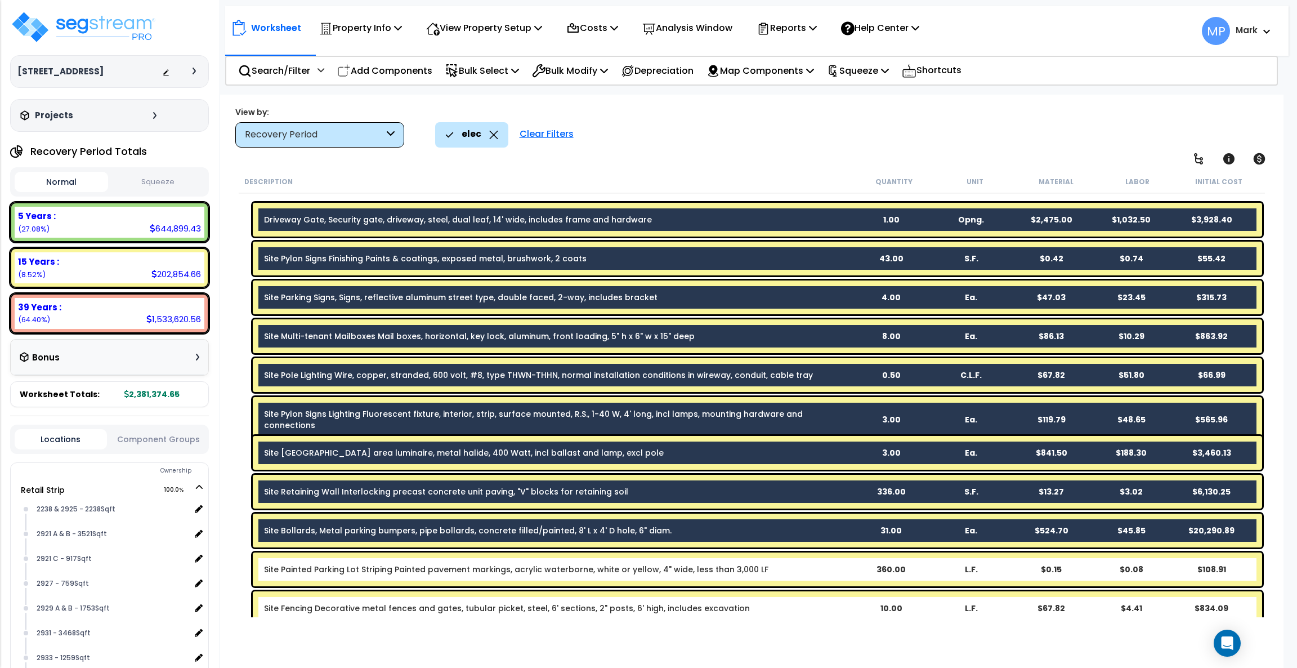
scroll to position [506, 0]
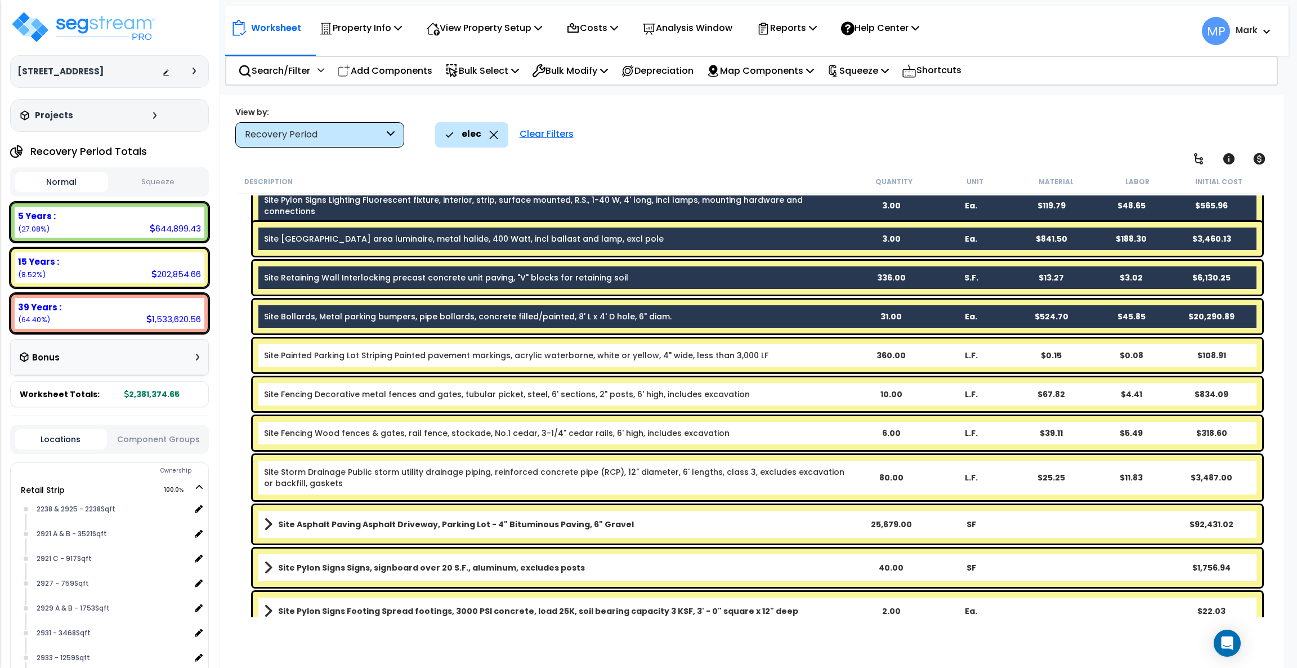
click at [703, 360] on div "Site Painted Parking Lot Striping Painted pavement markings, acrylic waterborne…" at bounding box center [757, 355] width 1009 height 34
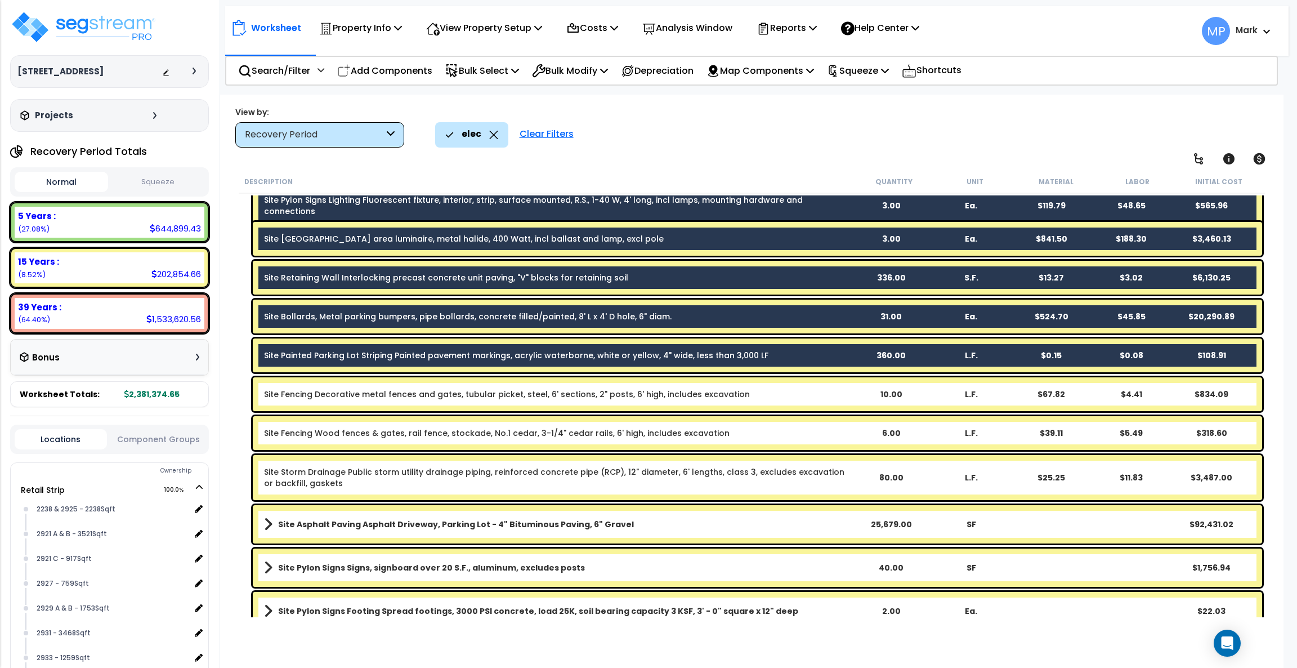
click at [701, 391] on link "Site Fencing Decorative metal fences and gates, tubular picket, steel, 6' secti…" at bounding box center [507, 393] width 486 height 11
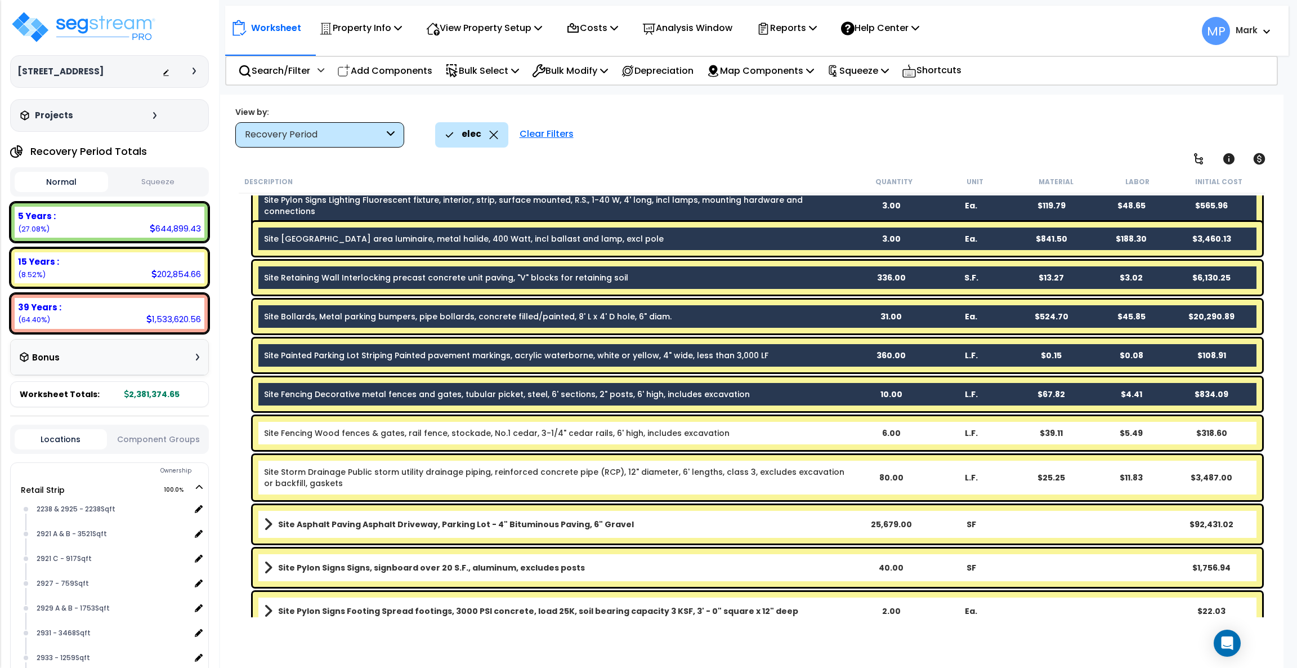
click at [700, 428] on link "Site Fencing Wood fences & gates, rail fence, stockade, No.1 cedar, 3-1/4" ceda…" at bounding box center [497, 432] width 466 height 11
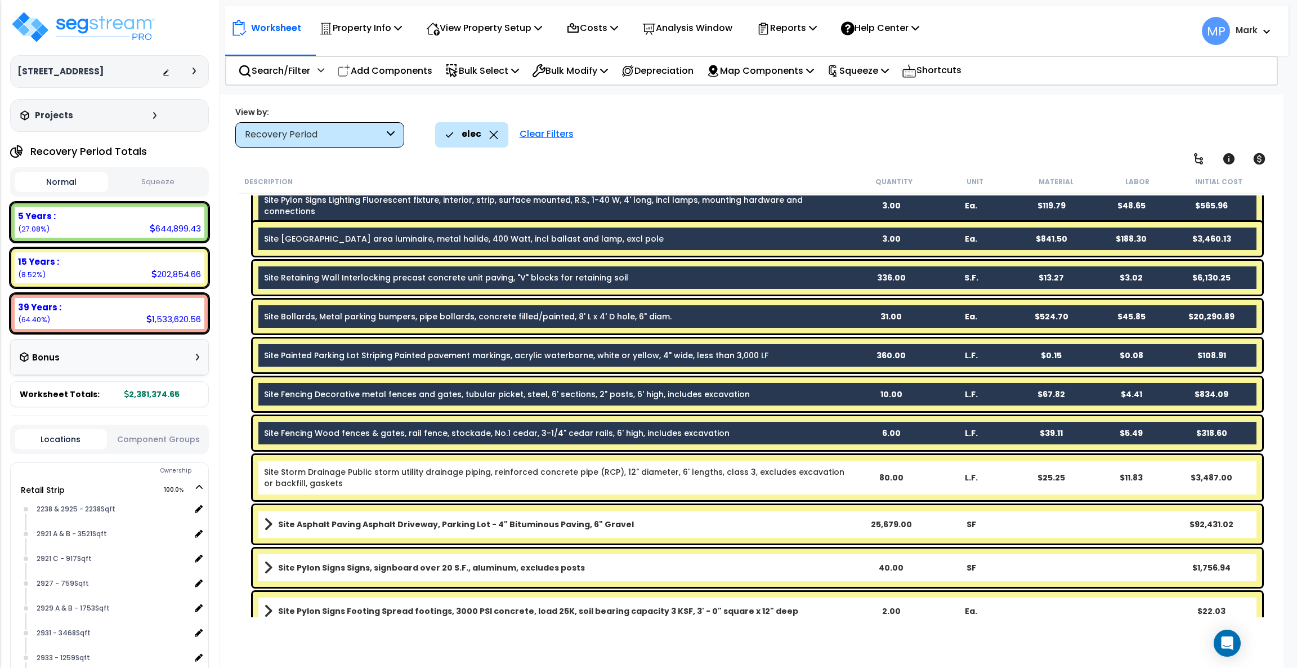
click at [696, 472] on link "Site Storm Drainage Public storm utility drainage piping, reinforced concrete p…" at bounding box center [557, 477] width 587 height 23
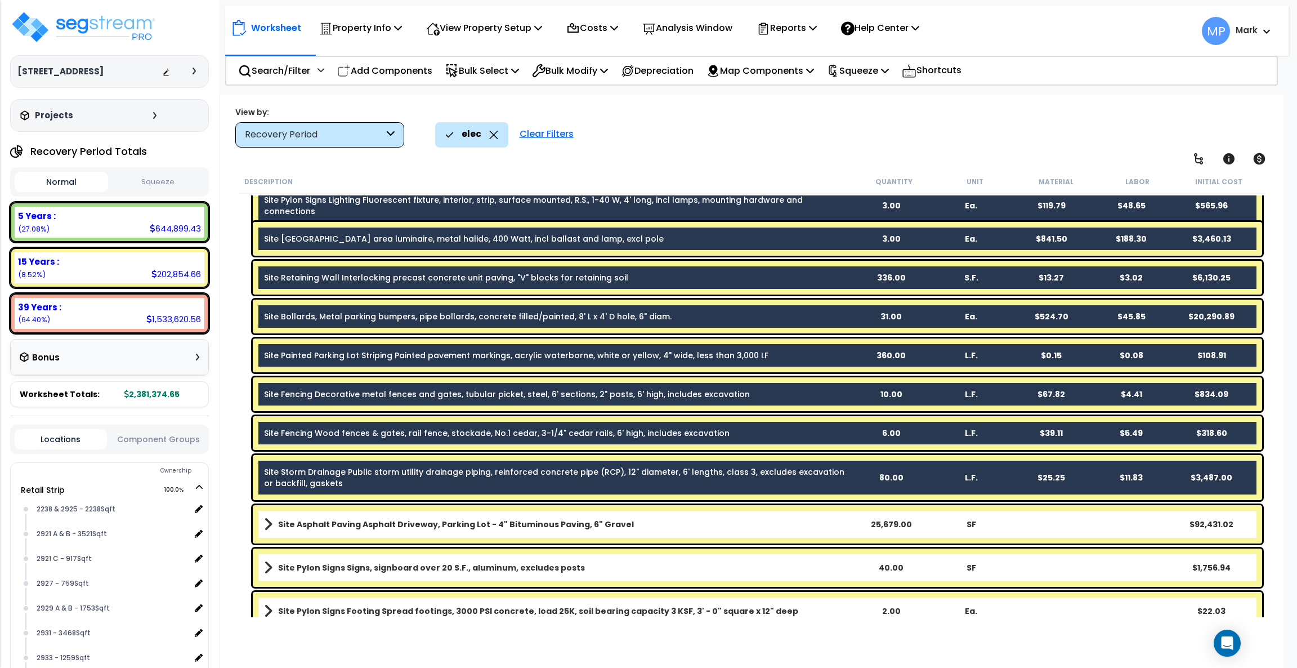
click at [647, 494] on link "Site Asphalt Paving Asphalt Driveway, Parking Lot - 4" Bituminous Paving, 6" Gr…" at bounding box center [557, 524] width 587 height 16
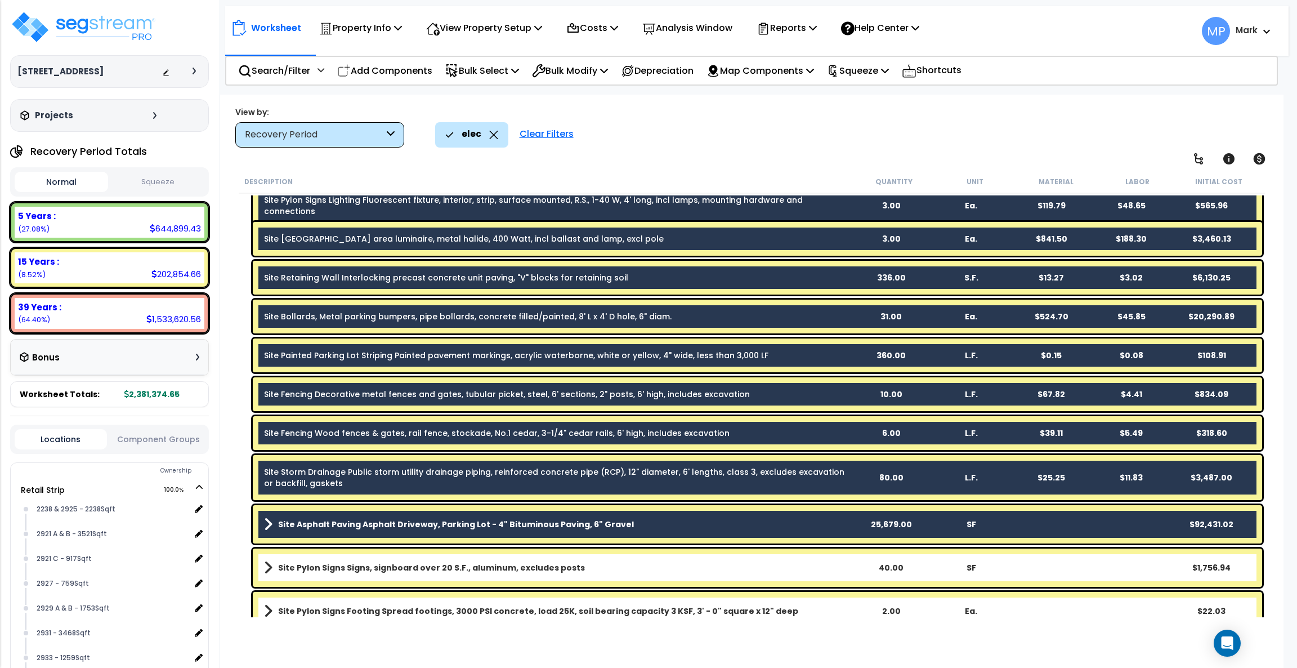
click at [643, 494] on link "Site Pylon Signs Signs, signboard over 20 S.F., aluminum, excludes posts" at bounding box center [557, 568] width 587 height 16
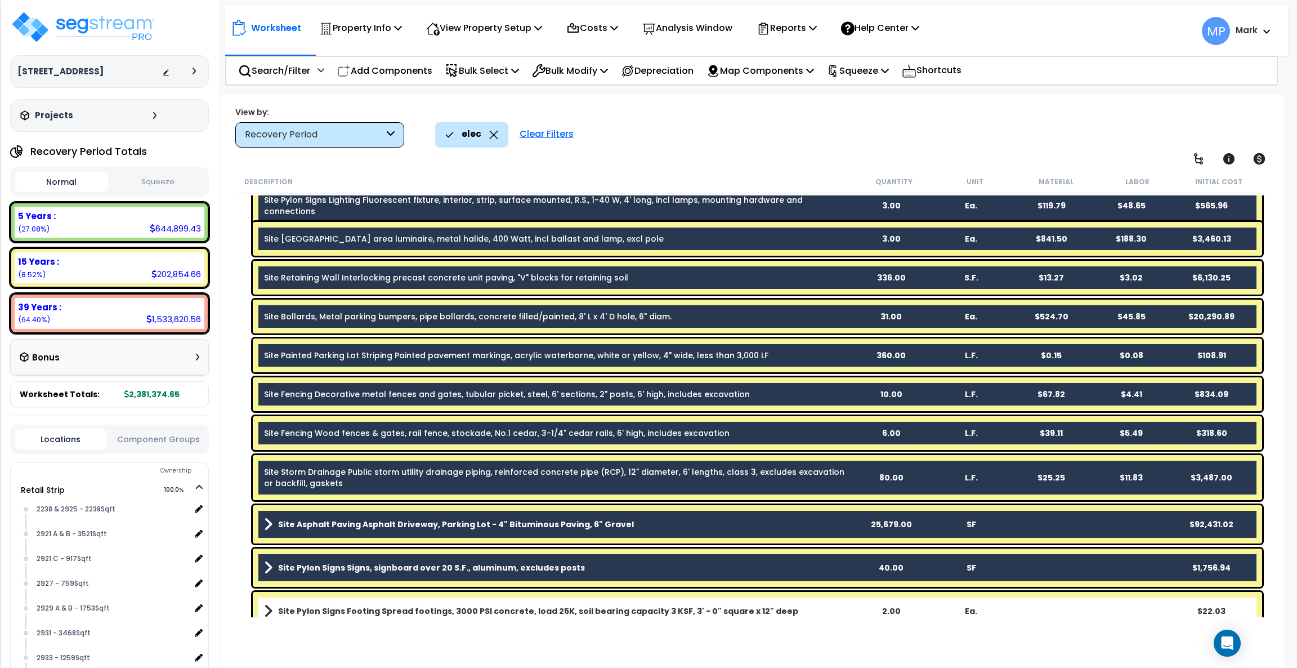
scroll to position [759, 0]
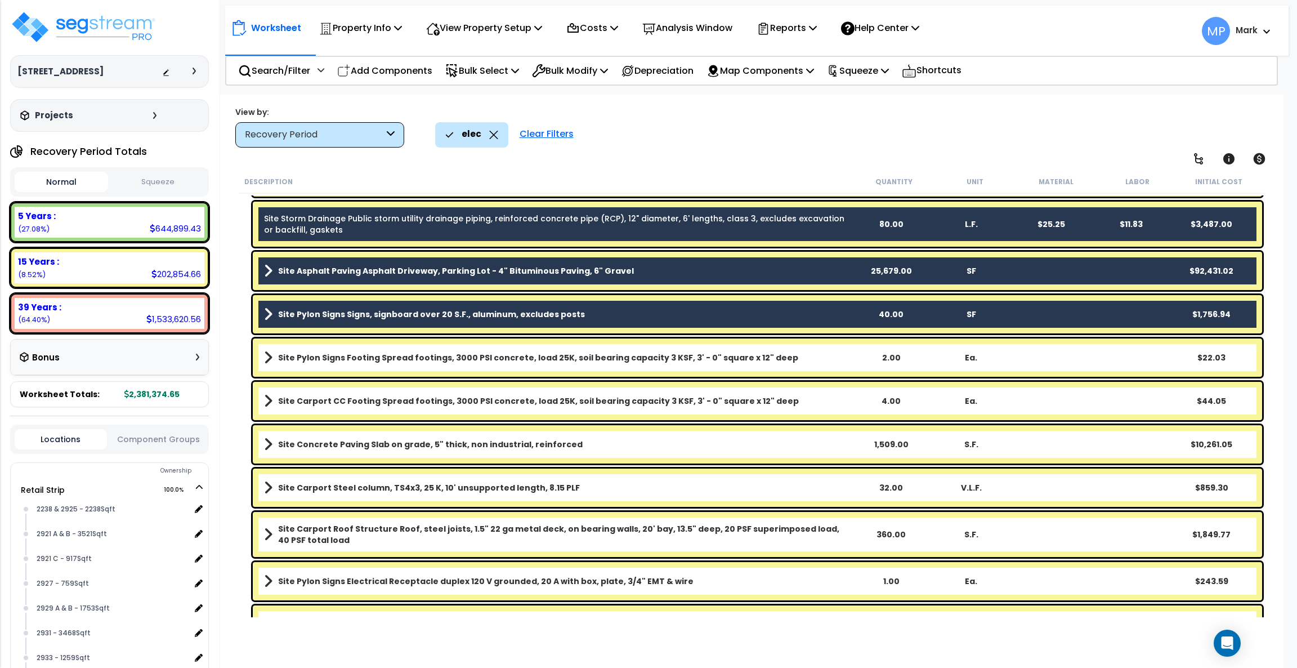
click at [690, 356] on b "Site Pylon Signs Footing Spread footings, 3000 PSI concrete, load 25K, soil bea…" at bounding box center [538, 357] width 520 height 11
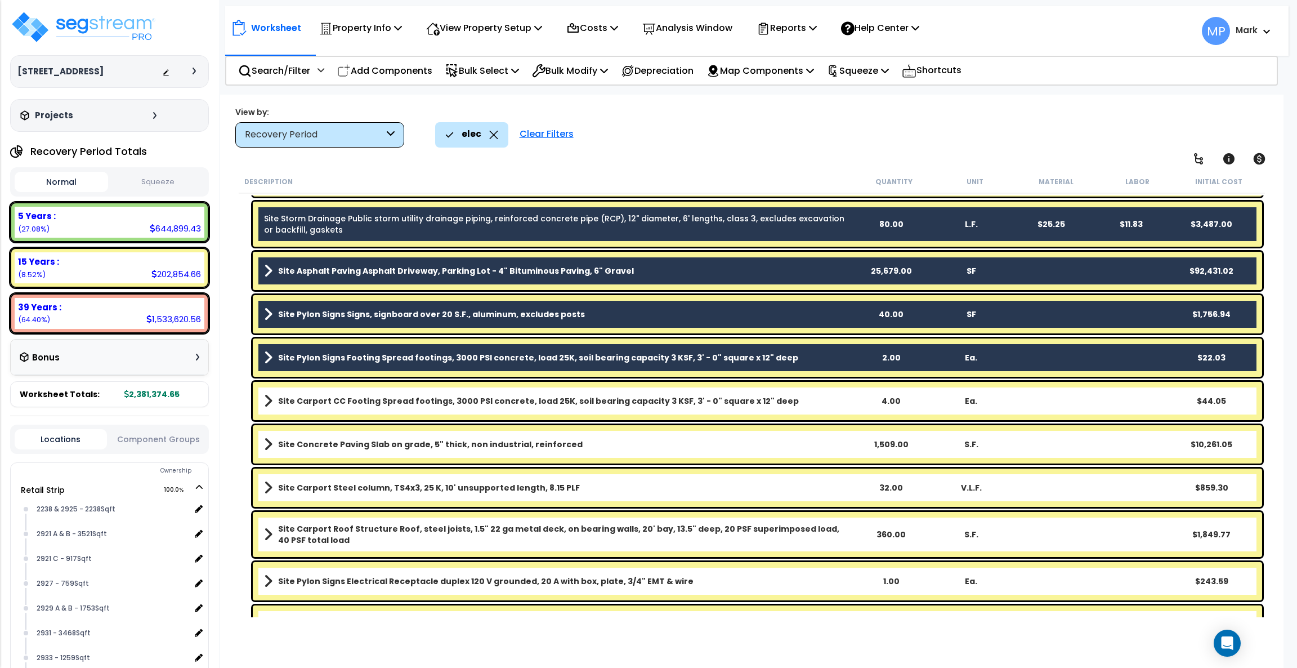
click at [681, 400] on b "Site Carport CC Footing Spread footings, 3000 PSI concrete, load 25K, soil bear…" at bounding box center [538, 400] width 521 height 11
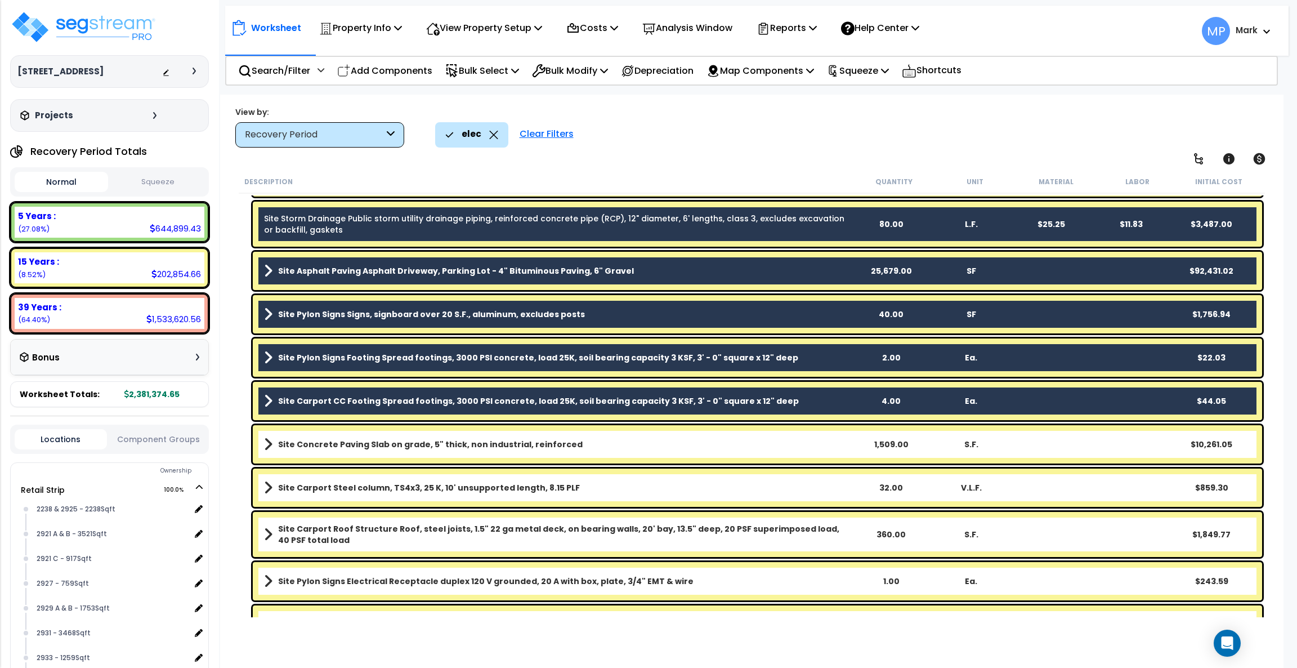
click at [651, 445] on link "Site Concrete Paving Slab on grade, 5" thick, non industrial, reinforced" at bounding box center [557, 444] width 587 height 16
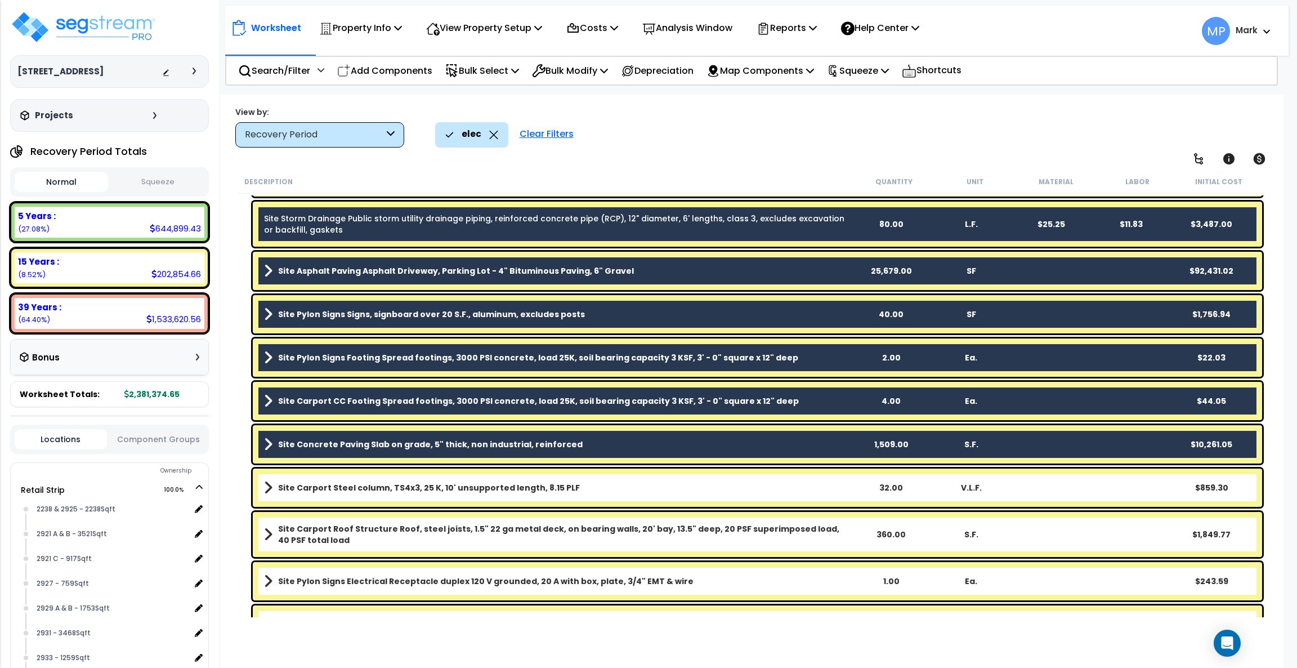
click at [624, 486] on link "Site Carport Steel column, TS4x3, 25 K, 10' unsupported length, 8.15 PLF" at bounding box center [557, 488] width 587 height 16
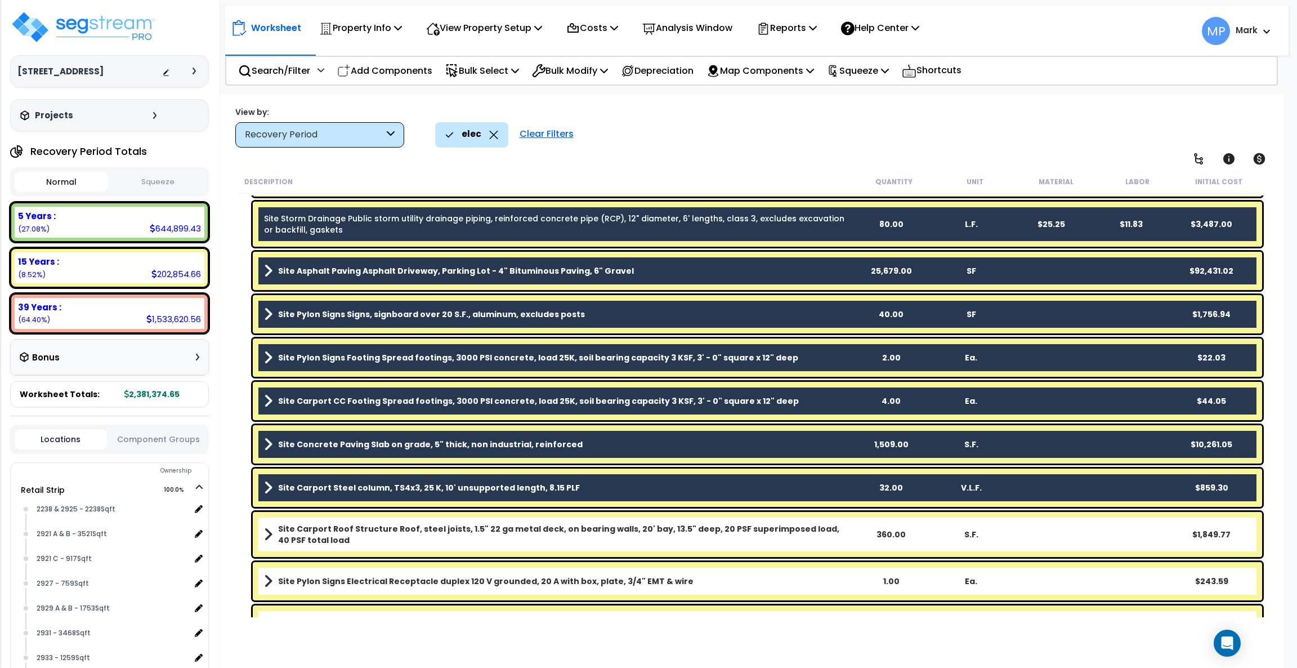
drag, startPoint x: 624, startPoint y: 526, endPoint x: 627, endPoint y: 565, distance: 39.6
click at [624, 494] on b "Site Carport Roof Structure Roof, steel joists, 1.5" 22 ga metal deck, on beari…" at bounding box center [564, 534] width 573 height 23
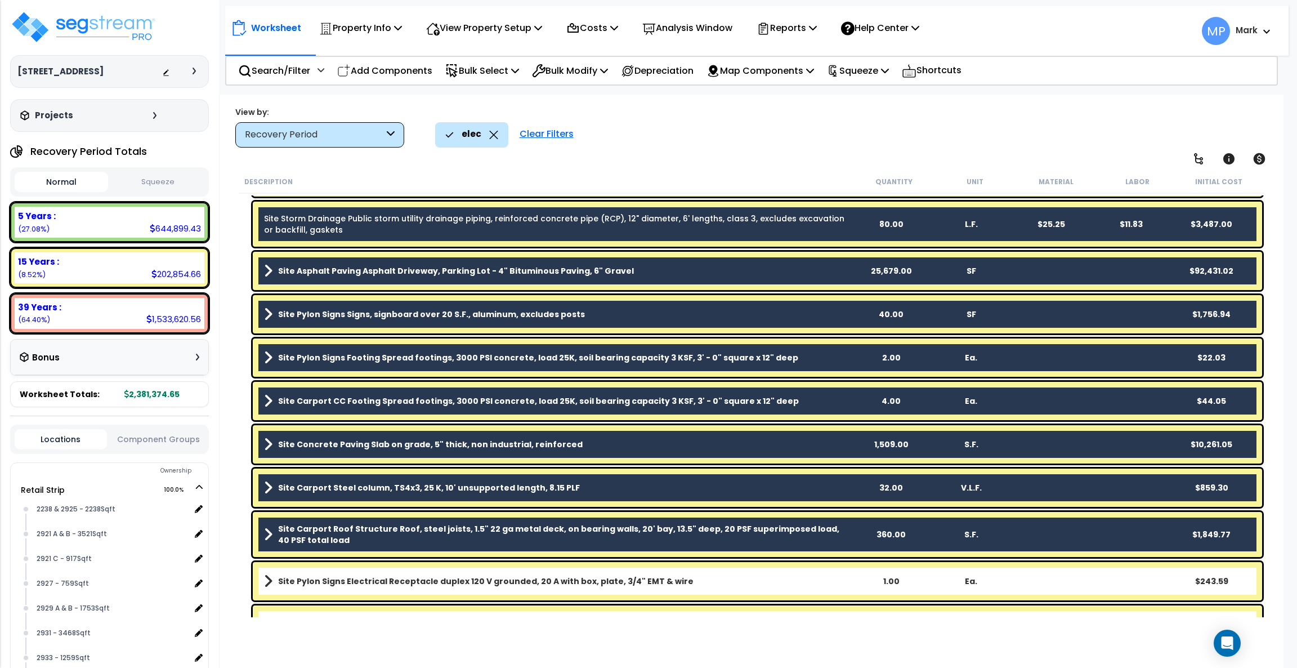
click at [629, 494] on link "Site Pylon Signs Electrical Receptacle duplex 120 V grounded, 20 A with box, pl…" at bounding box center [557, 581] width 587 height 16
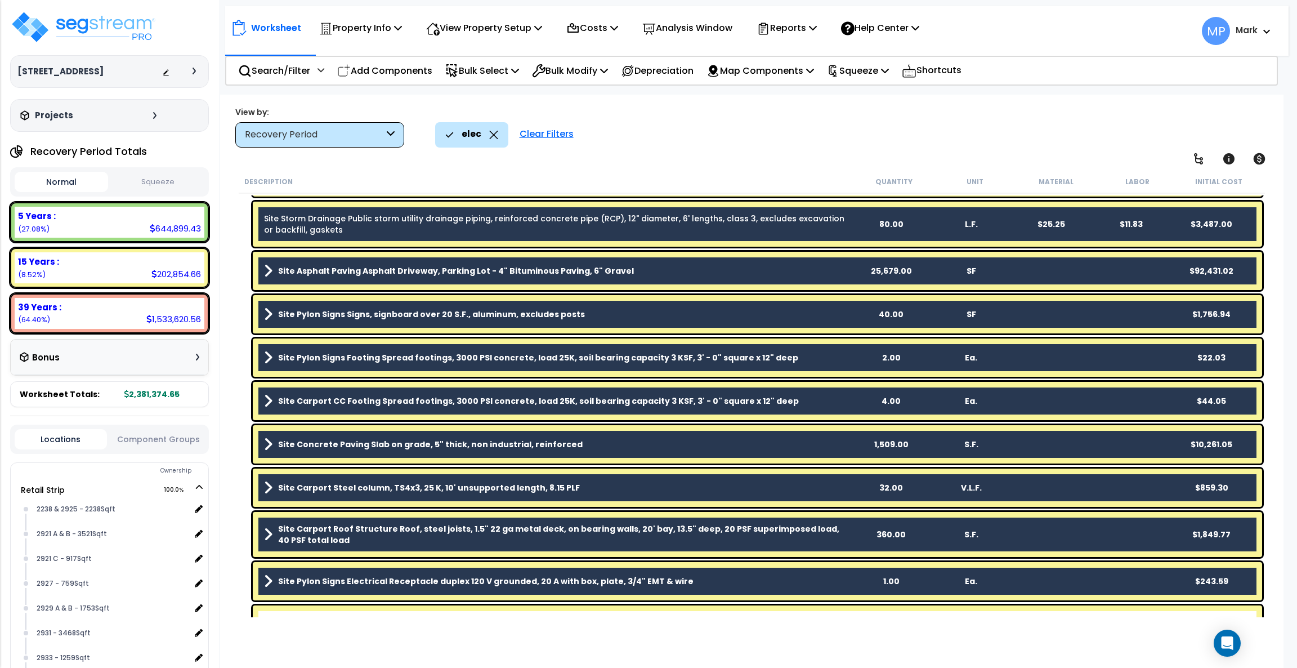
scroll to position [987, 0]
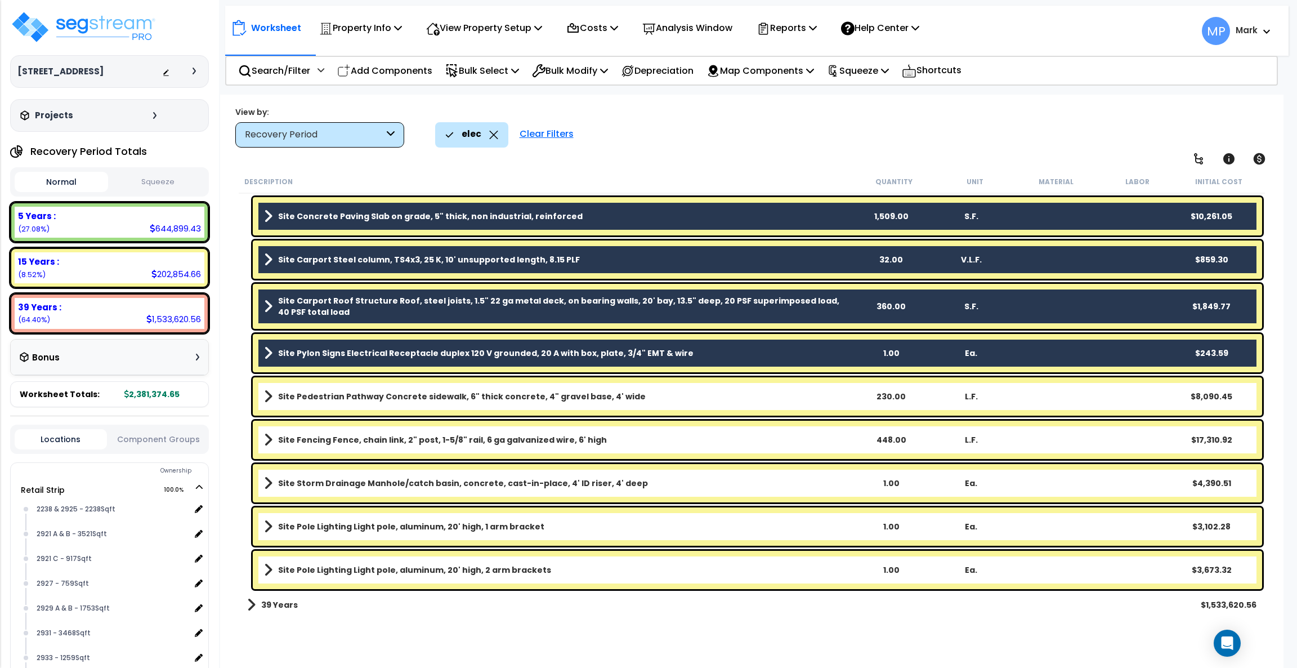
click at [643, 401] on link "Site Pedestrian Pathway Concrete sidewalk, 6" thick concrete, 4" gravel base, 4…" at bounding box center [557, 396] width 587 height 16
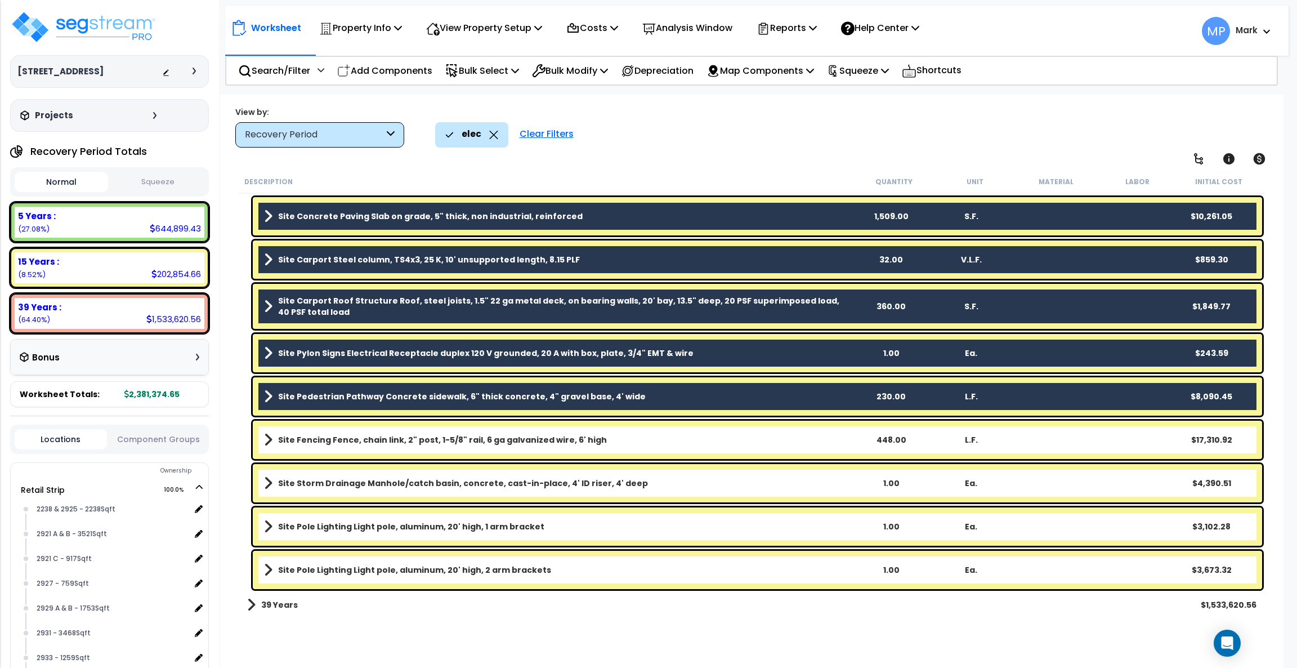
click at [610, 438] on link "Site Fencing Fence, chain link, 2" post, 1-5/8" rail, 6 ga galvanized wire, 6' …" at bounding box center [557, 440] width 587 height 16
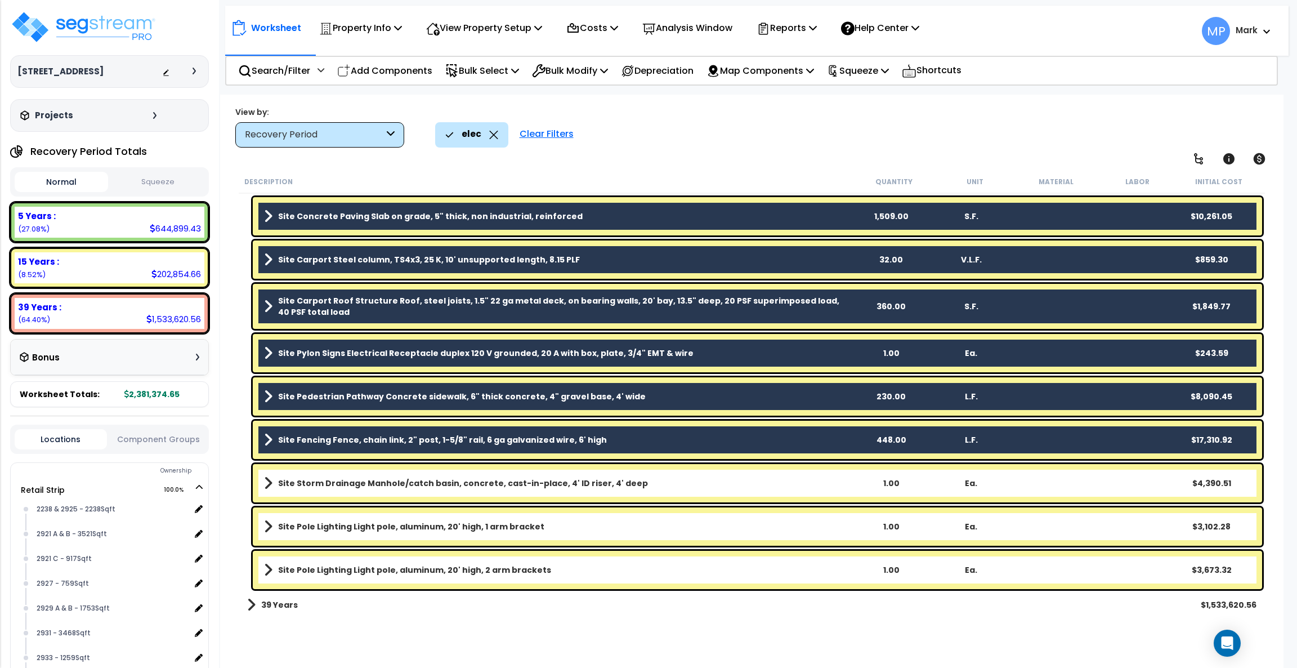
click at [595, 490] on link "Site Storm Drainage Manhole/catch basin, concrete, cast-in-place, 4' ID riser, …" at bounding box center [557, 483] width 587 height 16
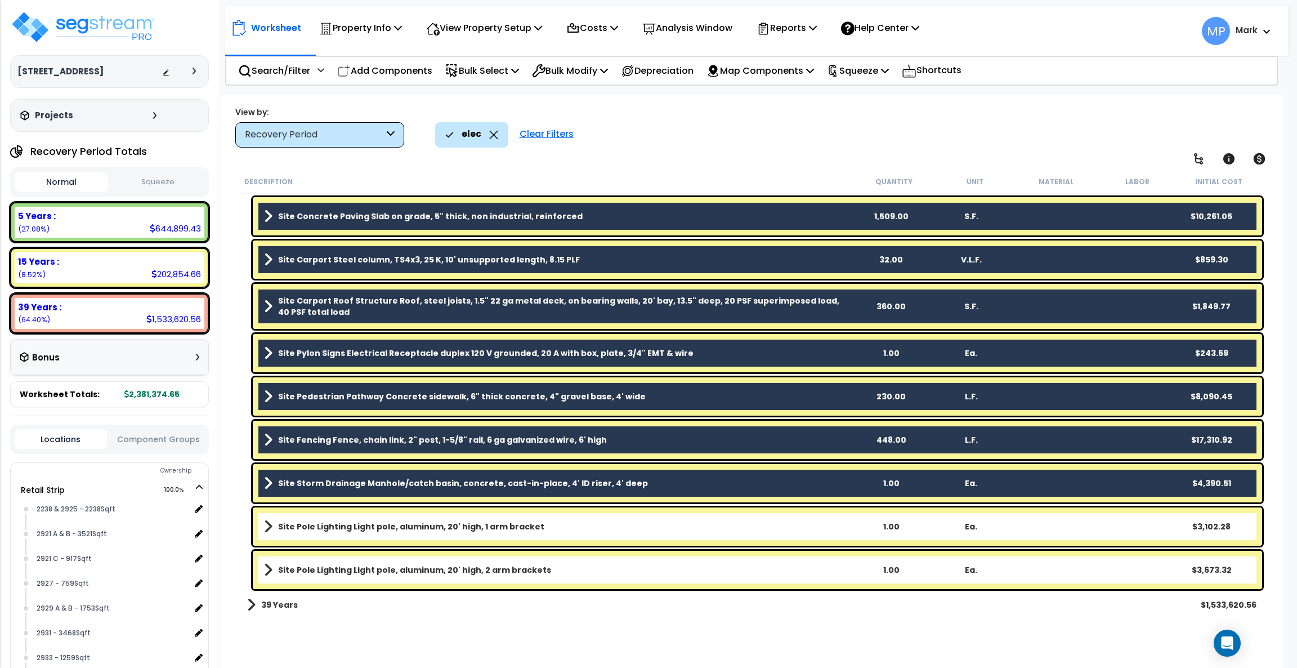
click at [578, 494] on link "Site Pole Lighting Light pole, aluminum, 20' high, 1 arm bracket" at bounding box center [557, 526] width 587 height 16
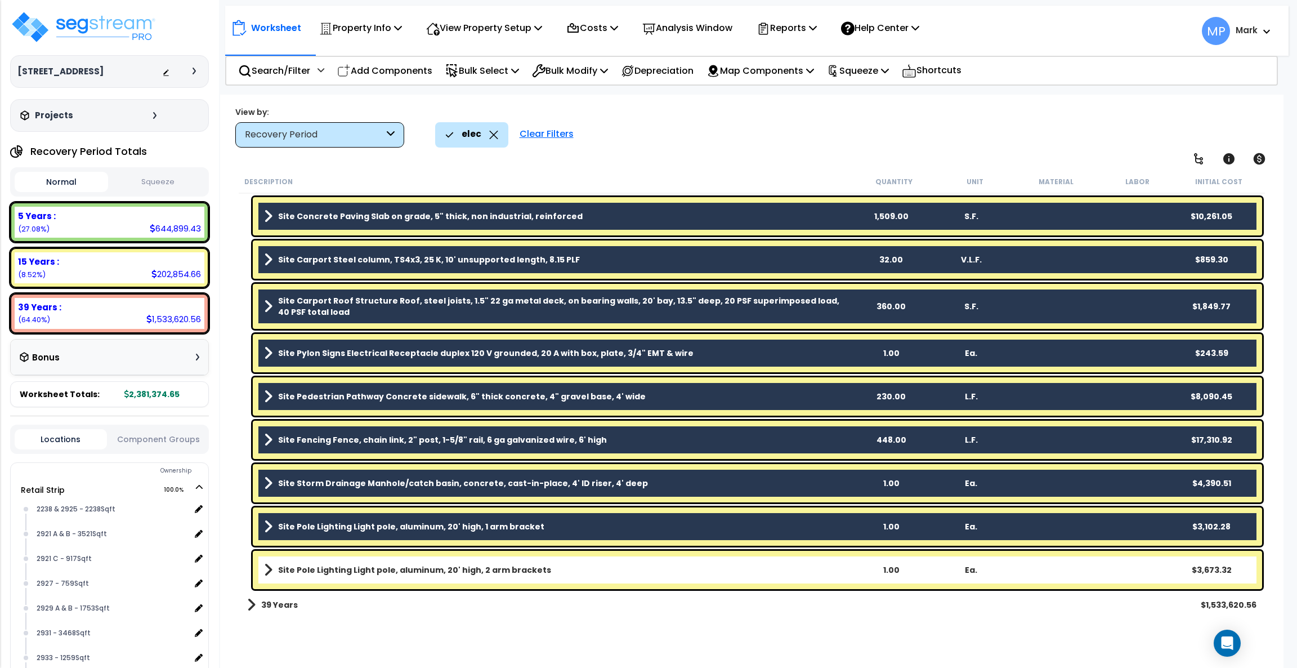
drag, startPoint x: 557, startPoint y: 564, endPoint x: 561, endPoint y: 550, distance: 14.8
click at [557, 494] on link "Site Pole Lighting Light pole, aluminum, 20' high, 2 arm brackets" at bounding box center [557, 570] width 587 height 16
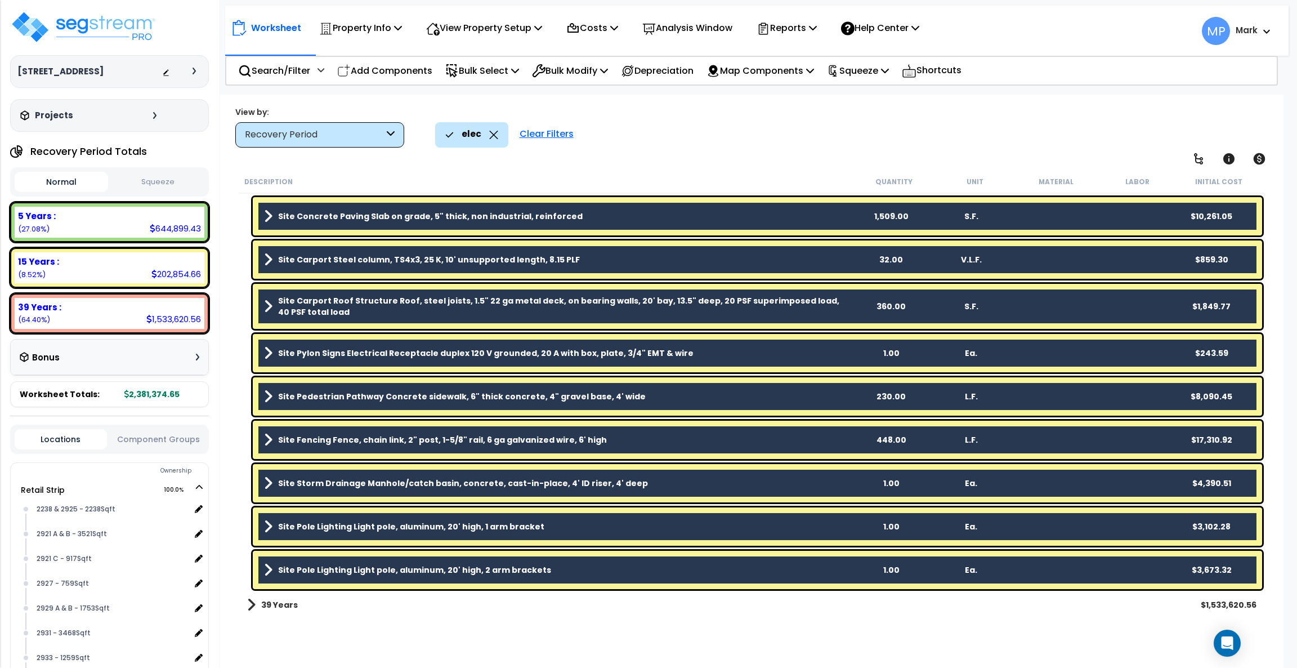
scroll to position [49, 0]
click at [584, 69] on p "Bulk Modify" at bounding box center [570, 70] width 76 height 15
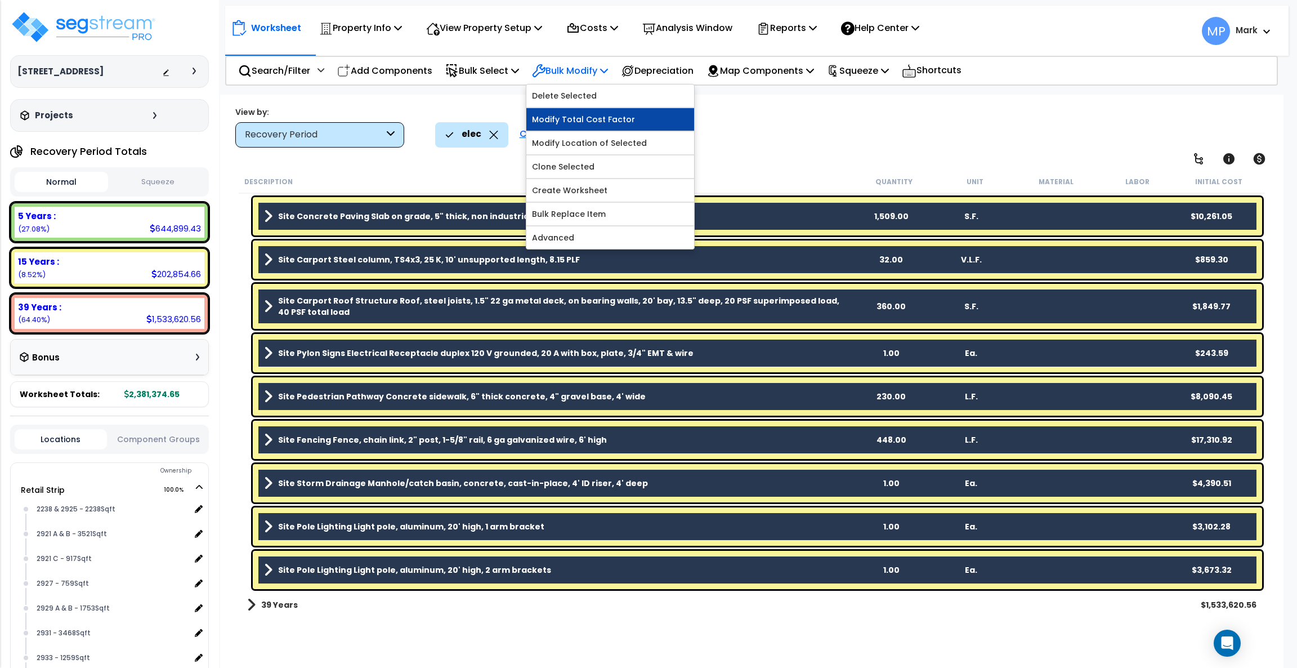
click at [615, 115] on link "Modify Total Cost Factor" at bounding box center [610, 119] width 168 height 23
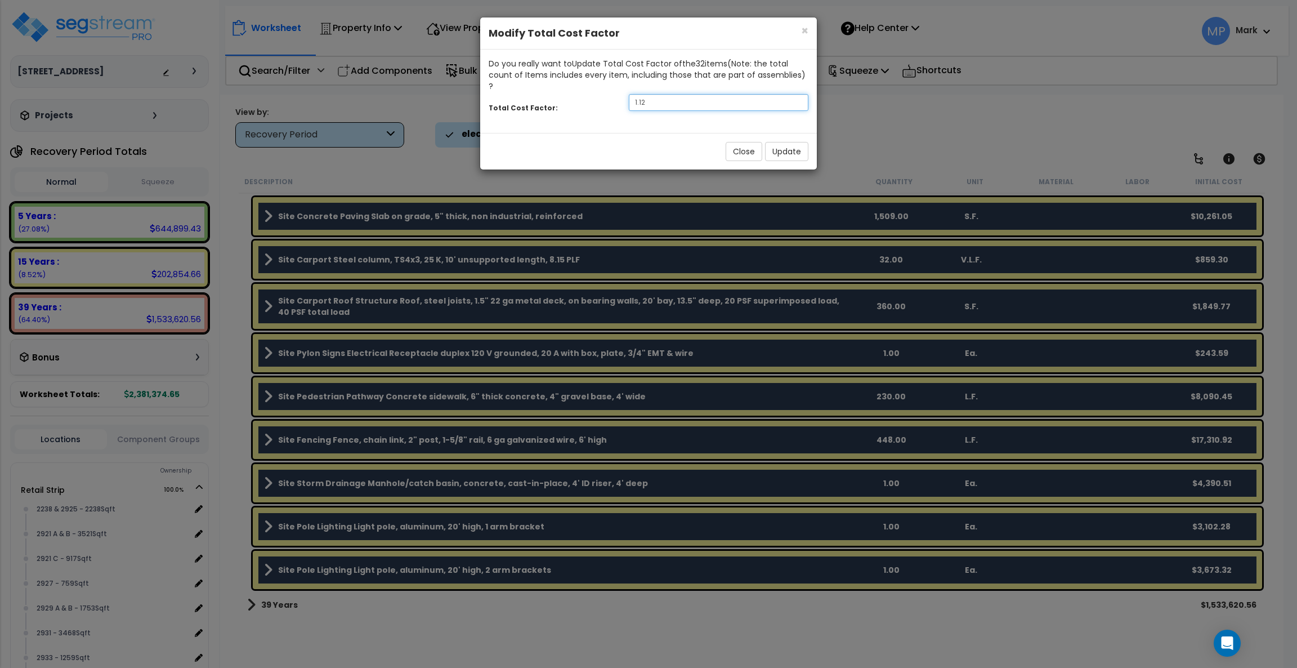
drag, startPoint x: 656, startPoint y: 93, endPoint x: 573, endPoint y: 91, distance: 83.3
click at [573, 92] on div "Total Cost Factor: 1.12" at bounding box center [648, 104] width 337 height 24
type input "1.21"
click at [778, 142] on button "Update" at bounding box center [786, 151] width 43 height 19
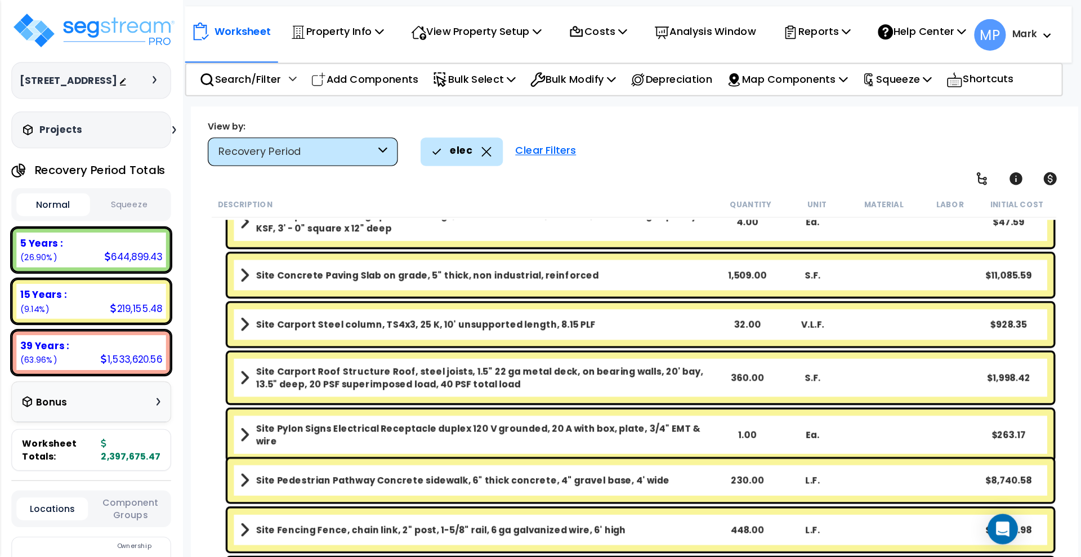
scroll to position [988, 0]
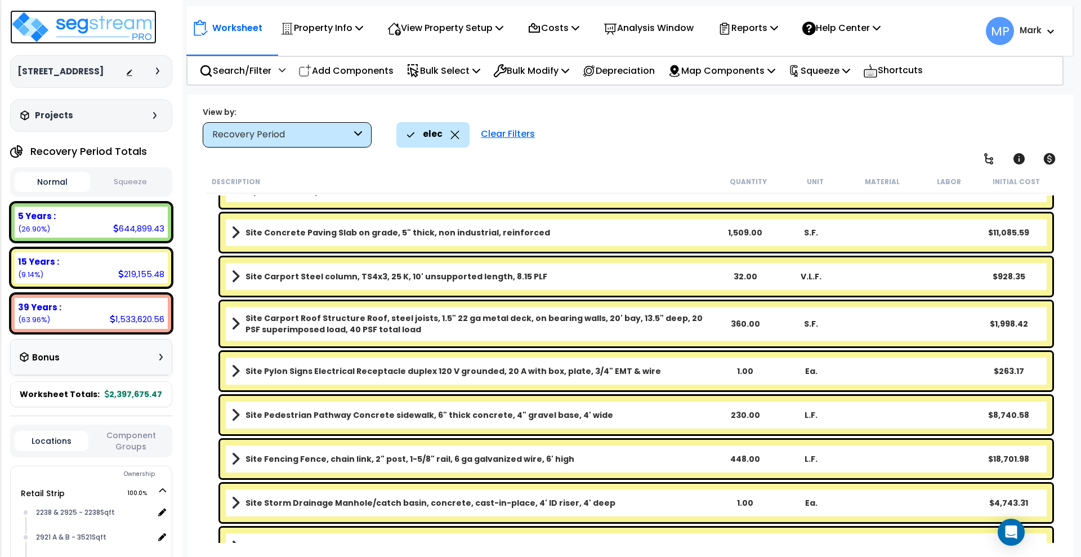
click at [86, 19] on img at bounding box center [83, 27] width 146 height 34
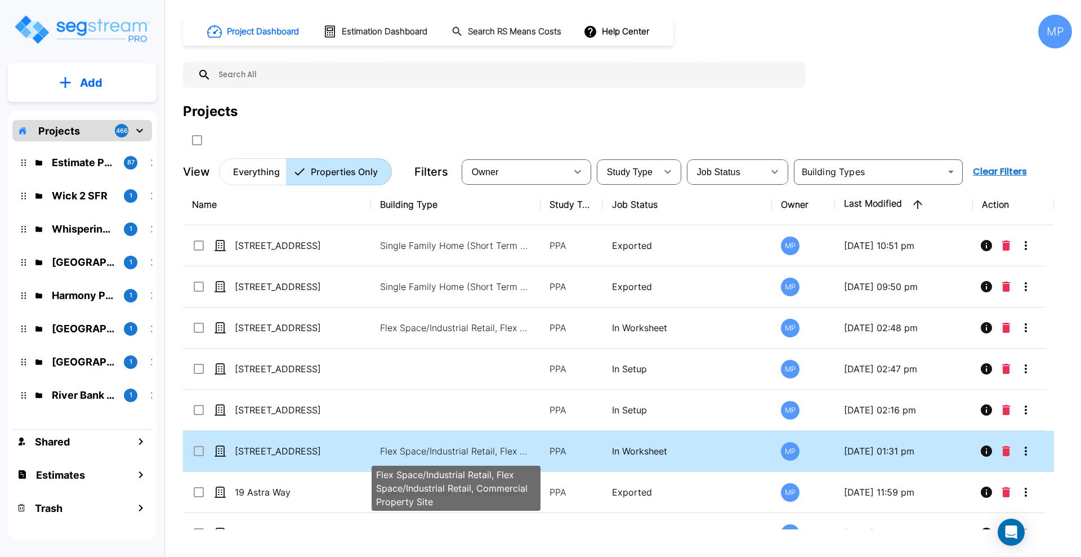
click at [403, 452] on p "Flex Space/Industrial Retail, Flex Space/Industrial Retail, Commercial Property…" at bounding box center [456, 451] width 152 height 14
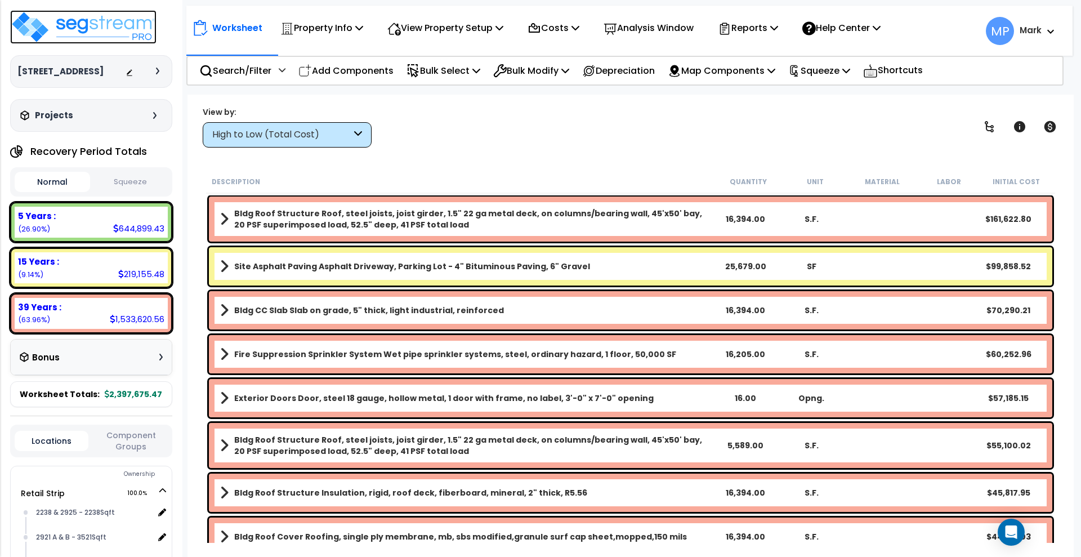
click at [71, 19] on img at bounding box center [83, 27] width 146 height 34
